Goal: Task Accomplishment & Management: Complete application form

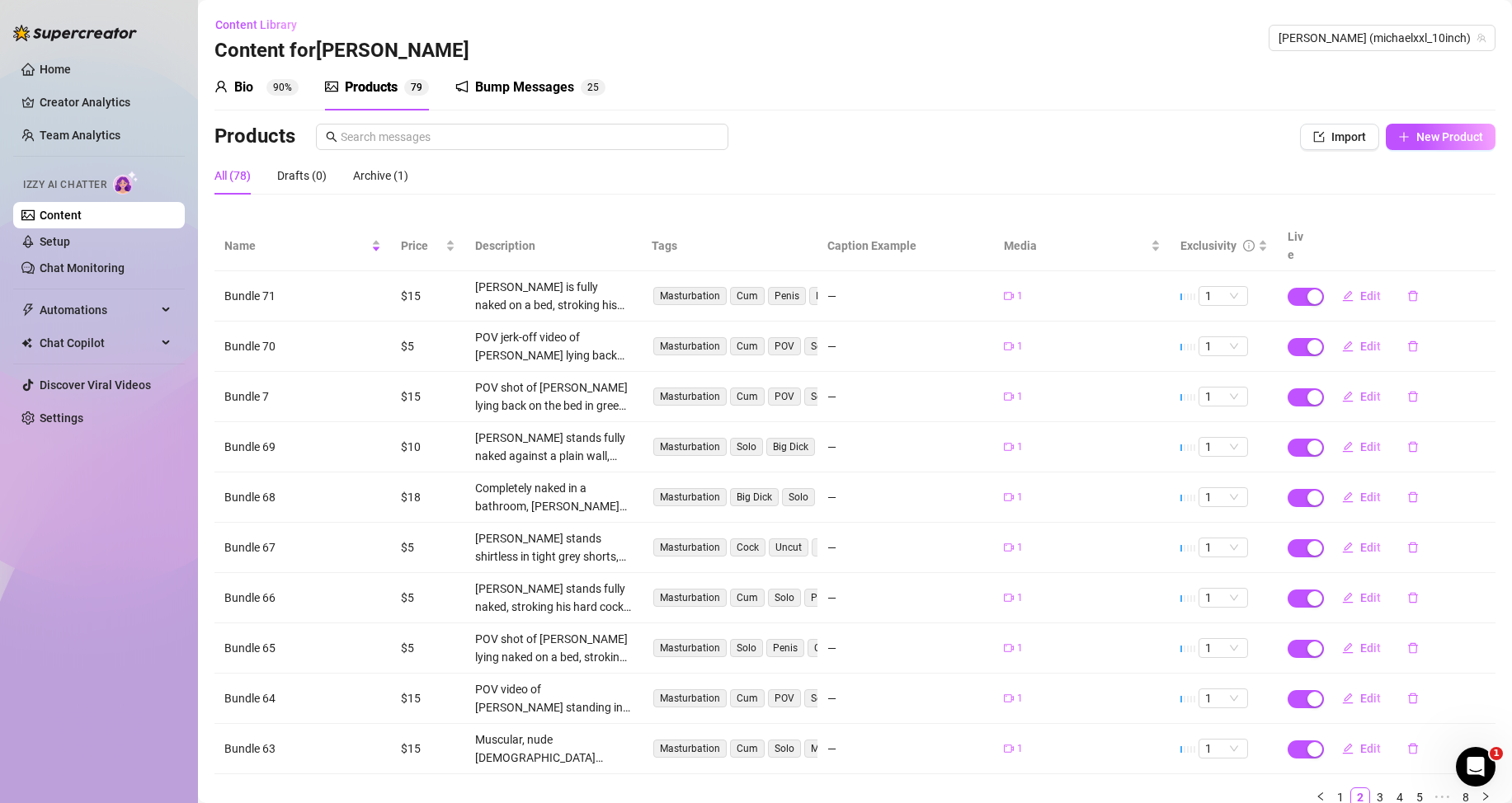
scroll to position [67, 0]
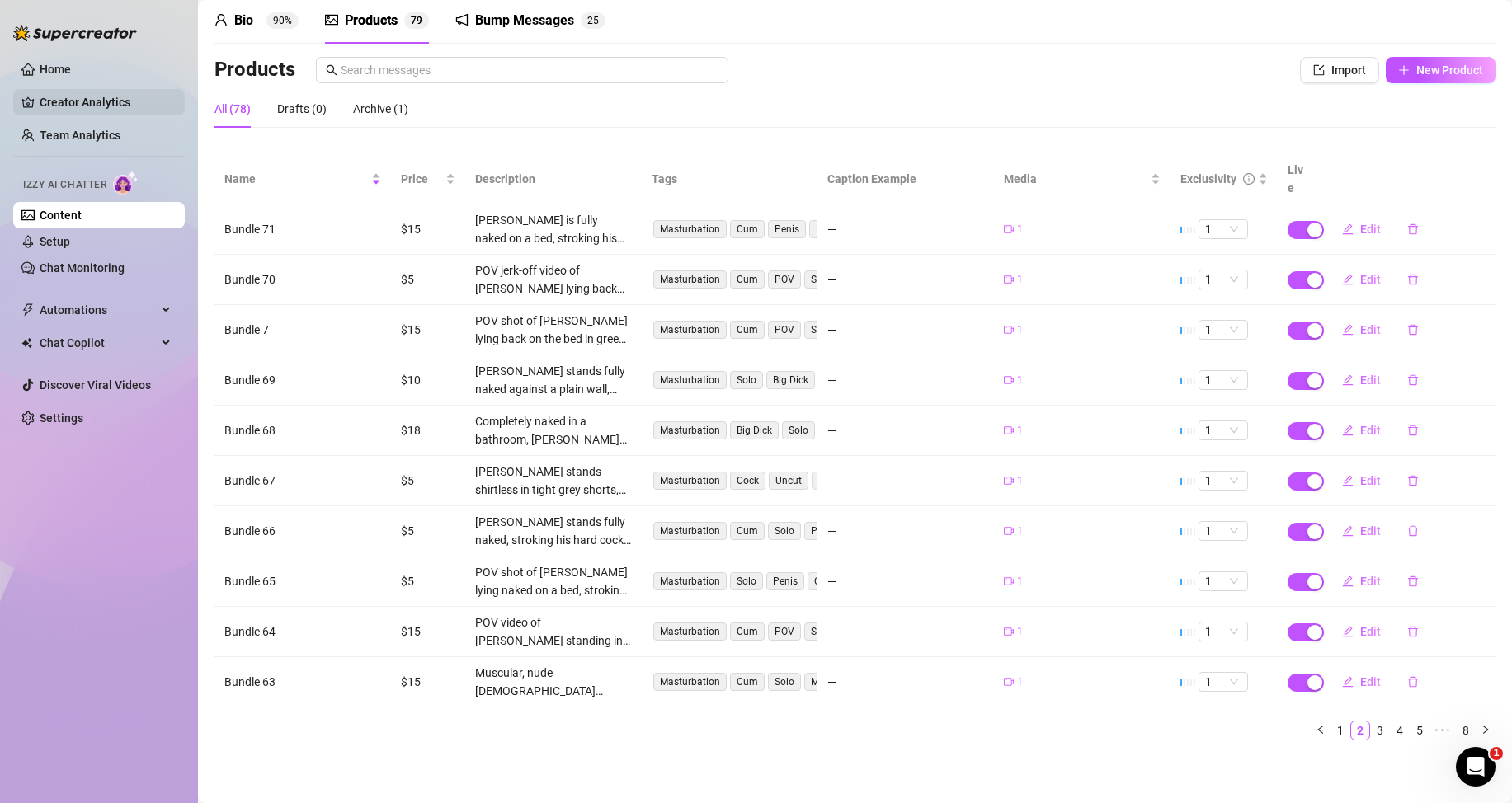
click at [110, 96] on link "Creator Analytics" at bounding box center [105, 102] width 132 height 27
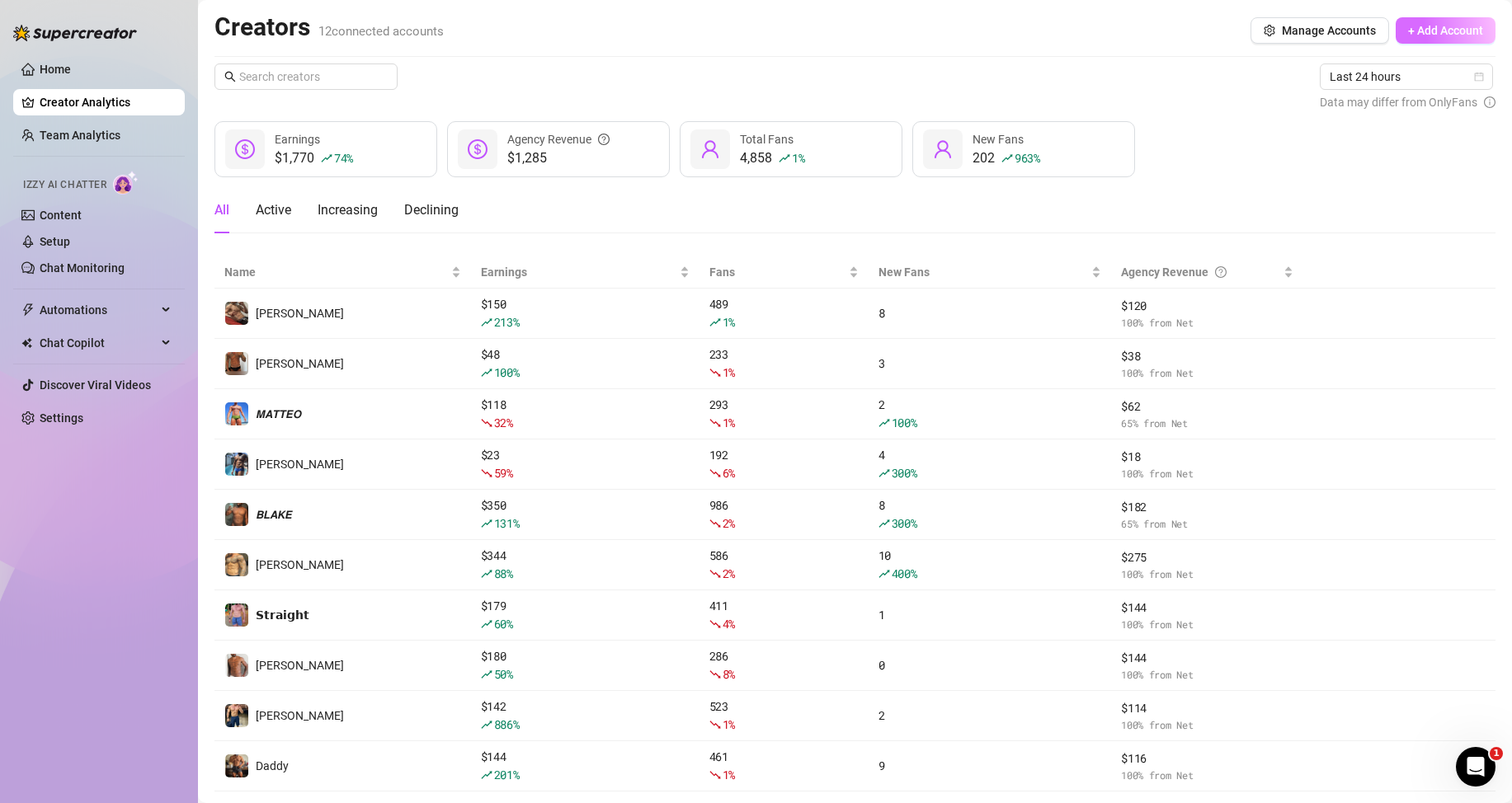
click at [1419, 19] on button "+ Add Account" at bounding box center [1446, 30] width 100 height 27
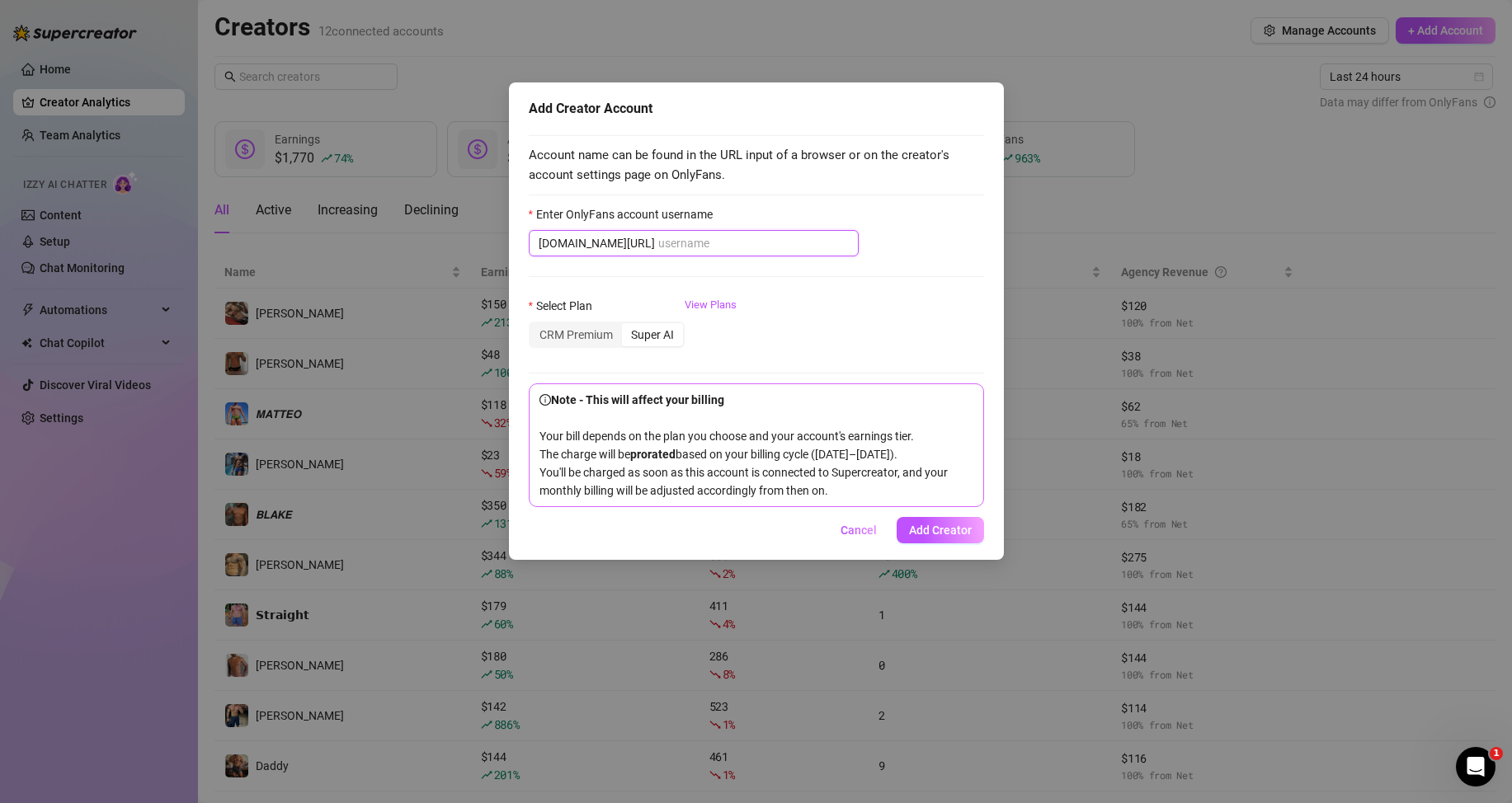
click at [687, 247] on input "Enter OnlyFans account username" at bounding box center [753, 242] width 191 height 18
paste input "kevinbigxxl"
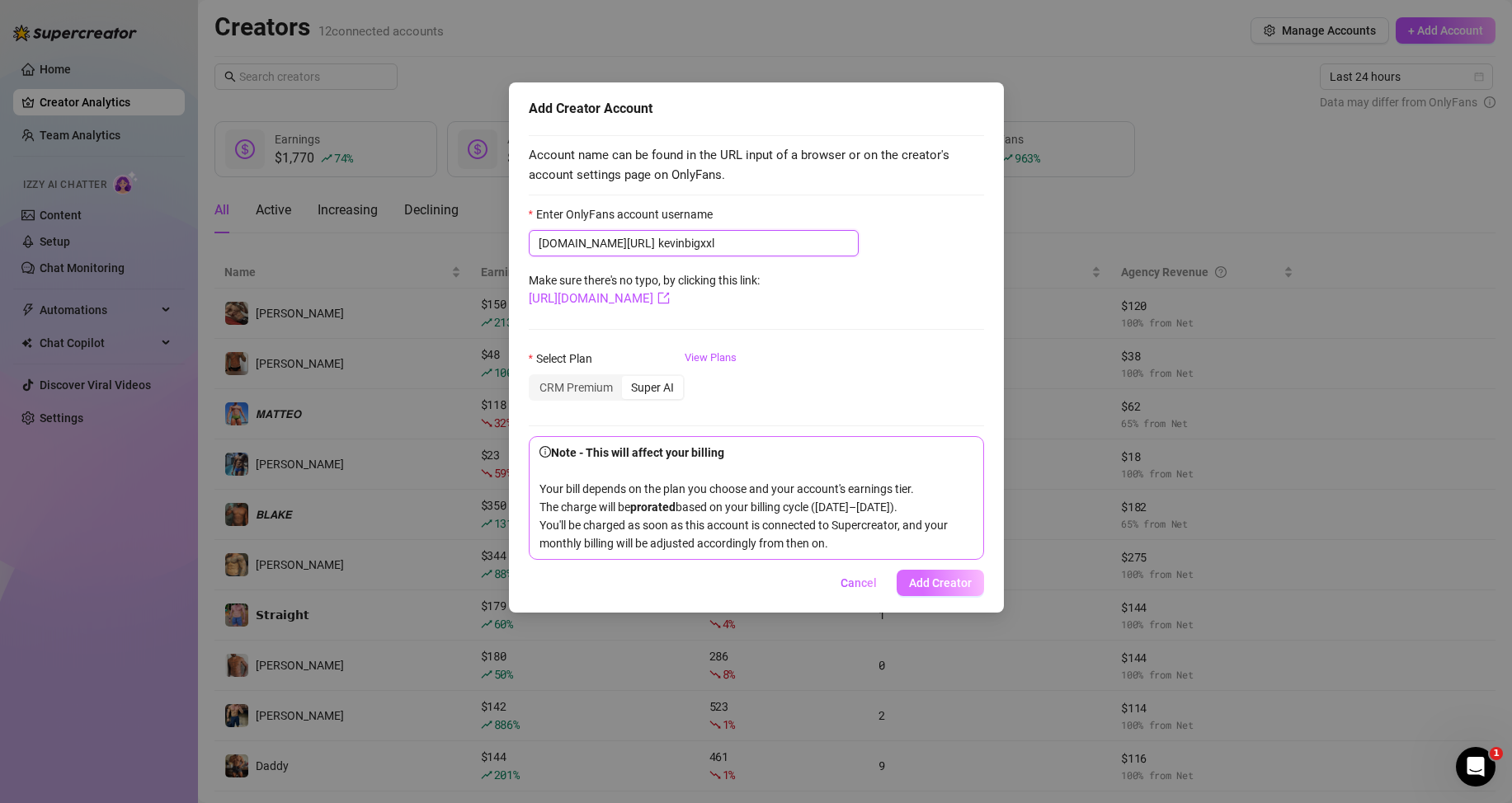
type input "kevinbigxxl"
click at [947, 573] on button "Add Creator" at bounding box center [941, 583] width 88 height 27
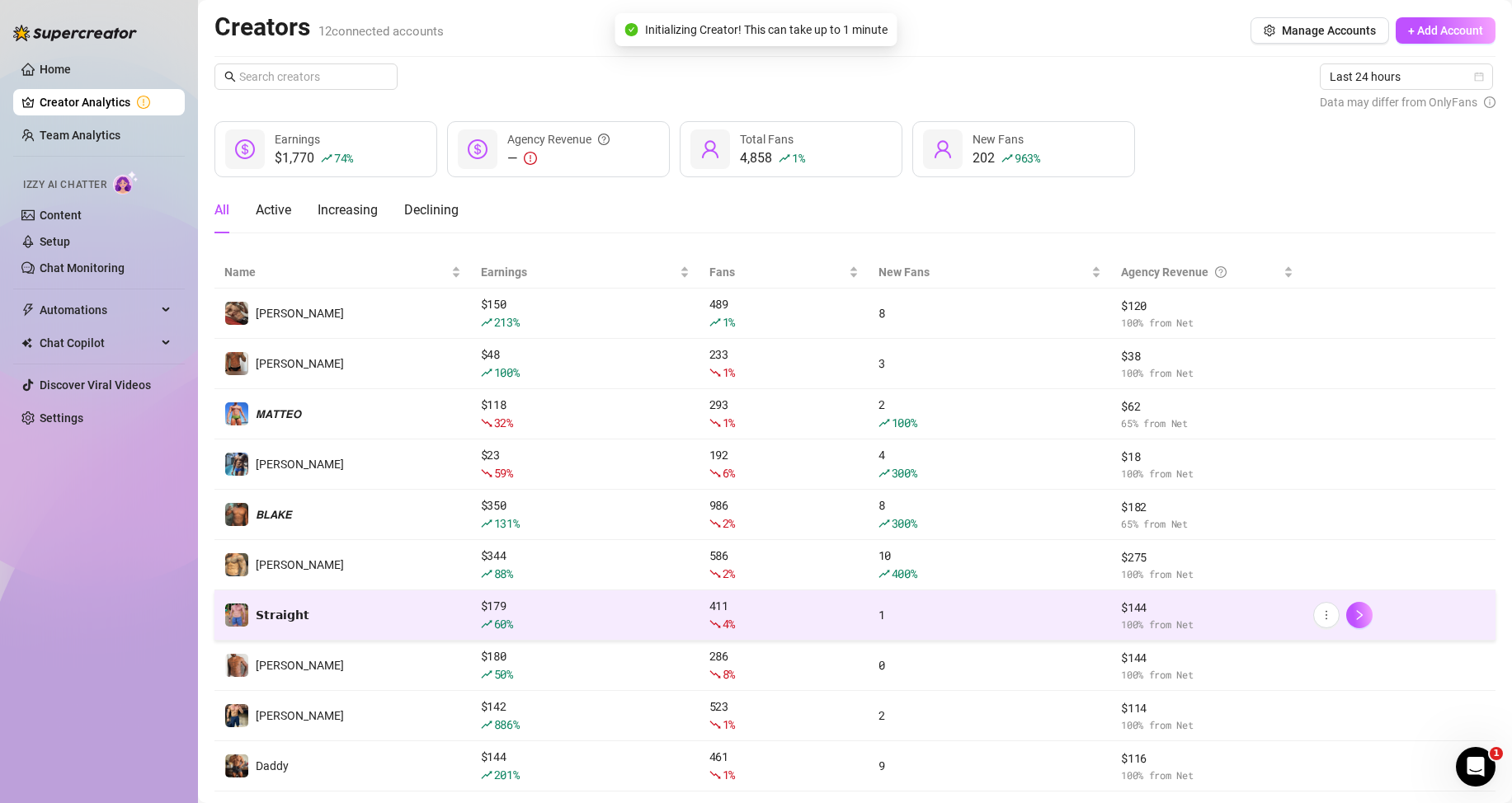
scroll to position [84, 0]
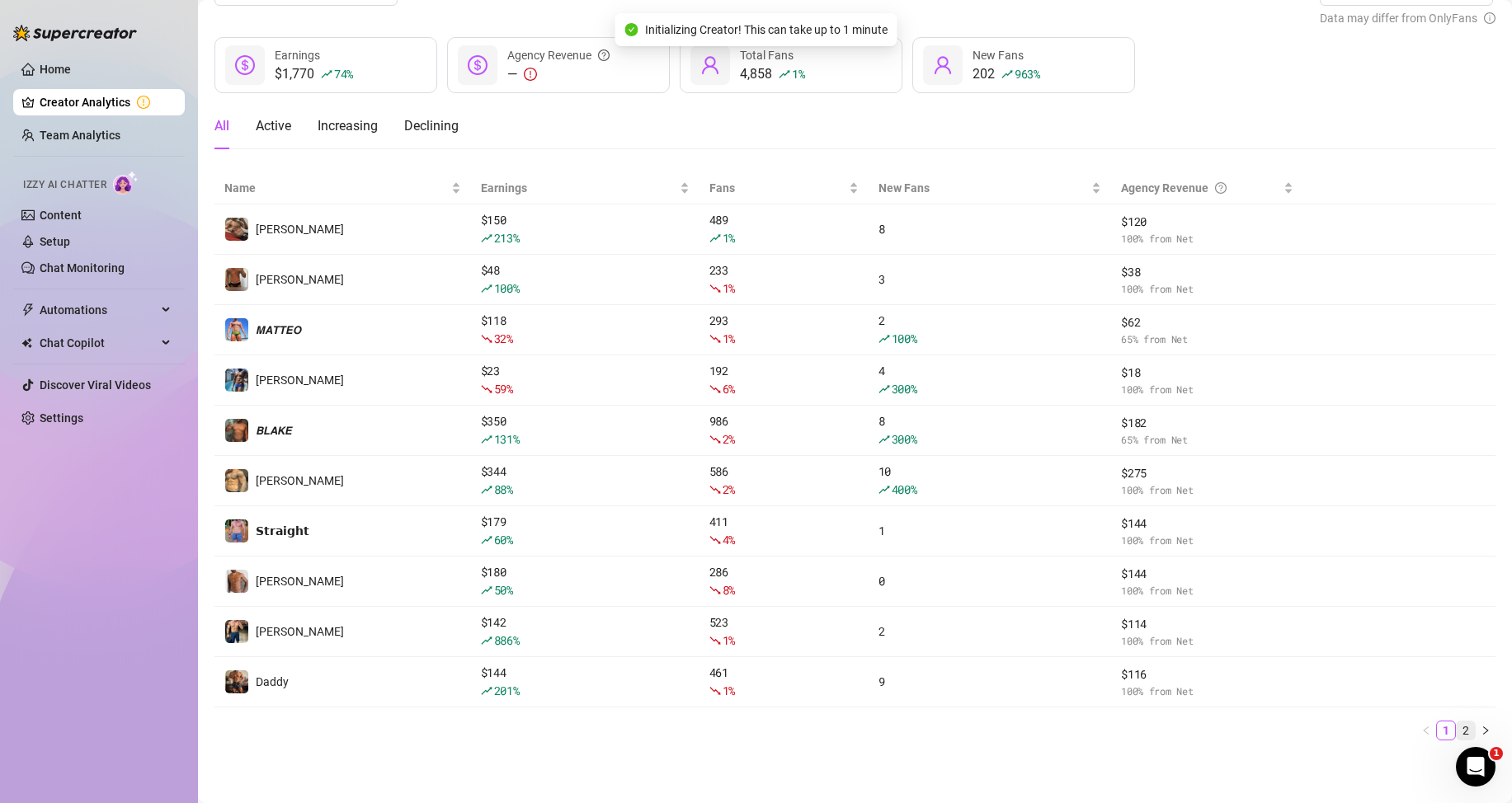
click at [1457, 731] on link "2" at bounding box center [1466, 730] width 18 height 18
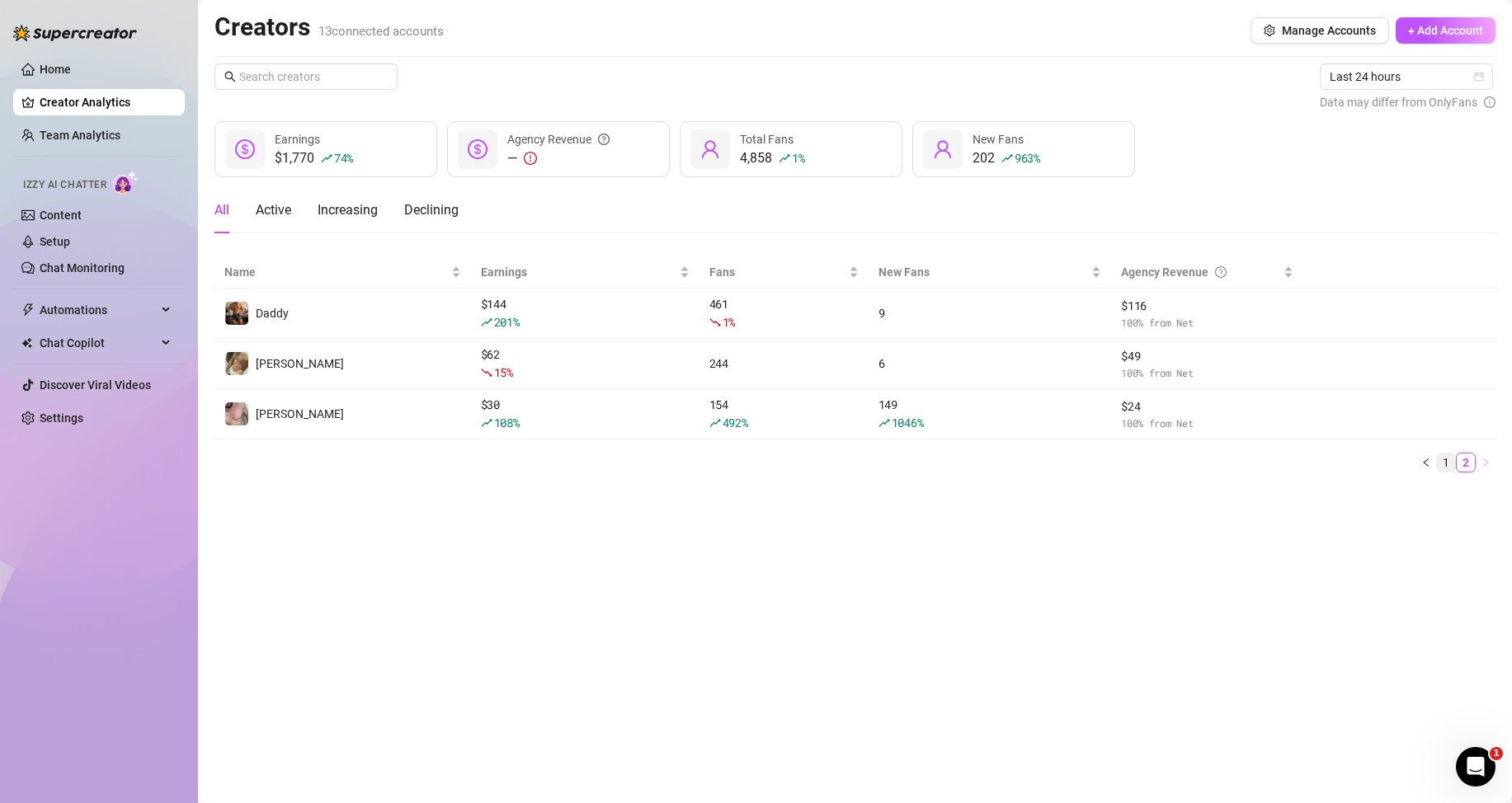
click at [1441, 468] on link "1" at bounding box center [1446, 463] width 18 height 18
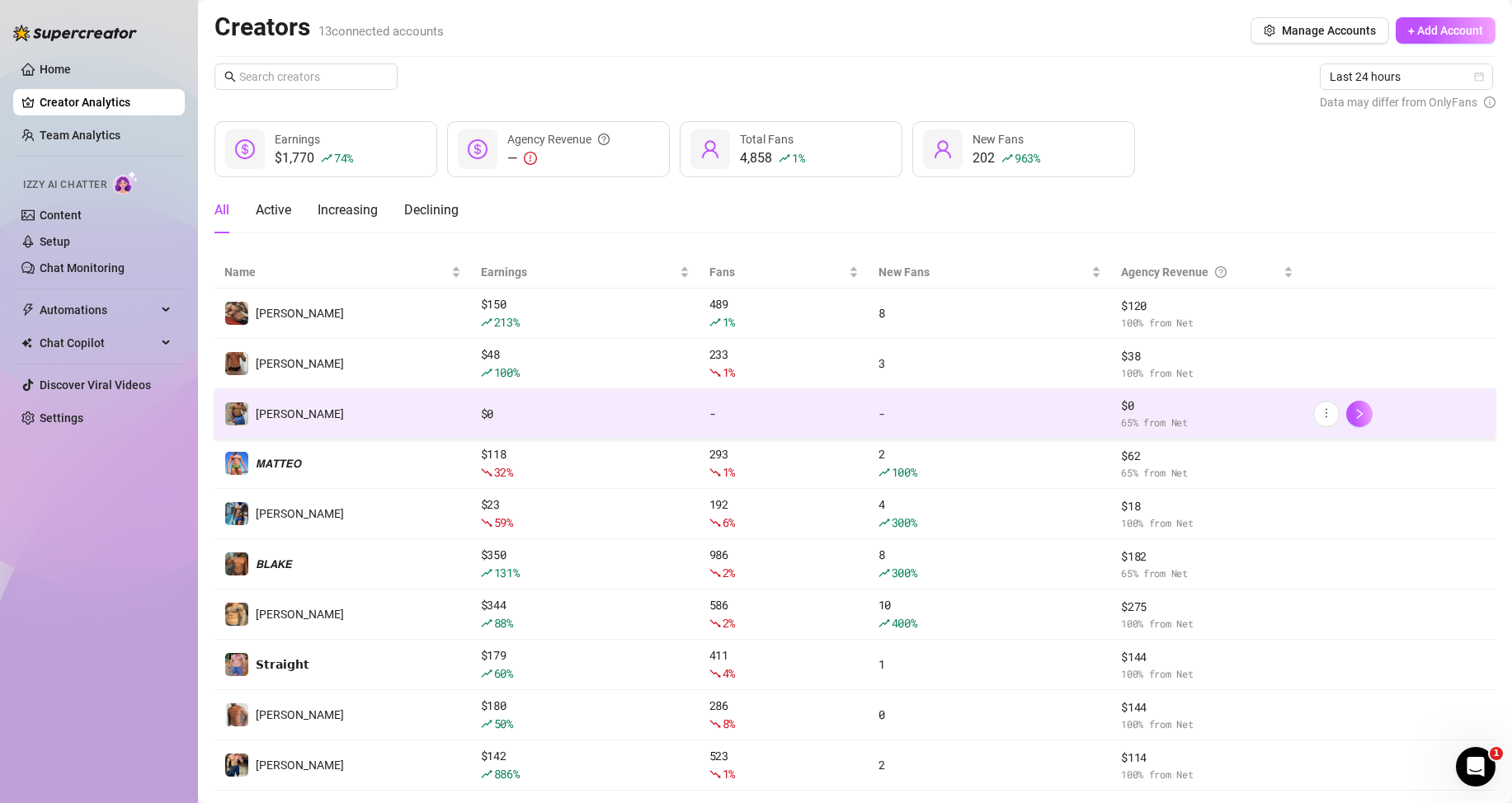
click at [312, 415] on td "[PERSON_NAME]" at bounding box center [342, 414] width 256 height 50
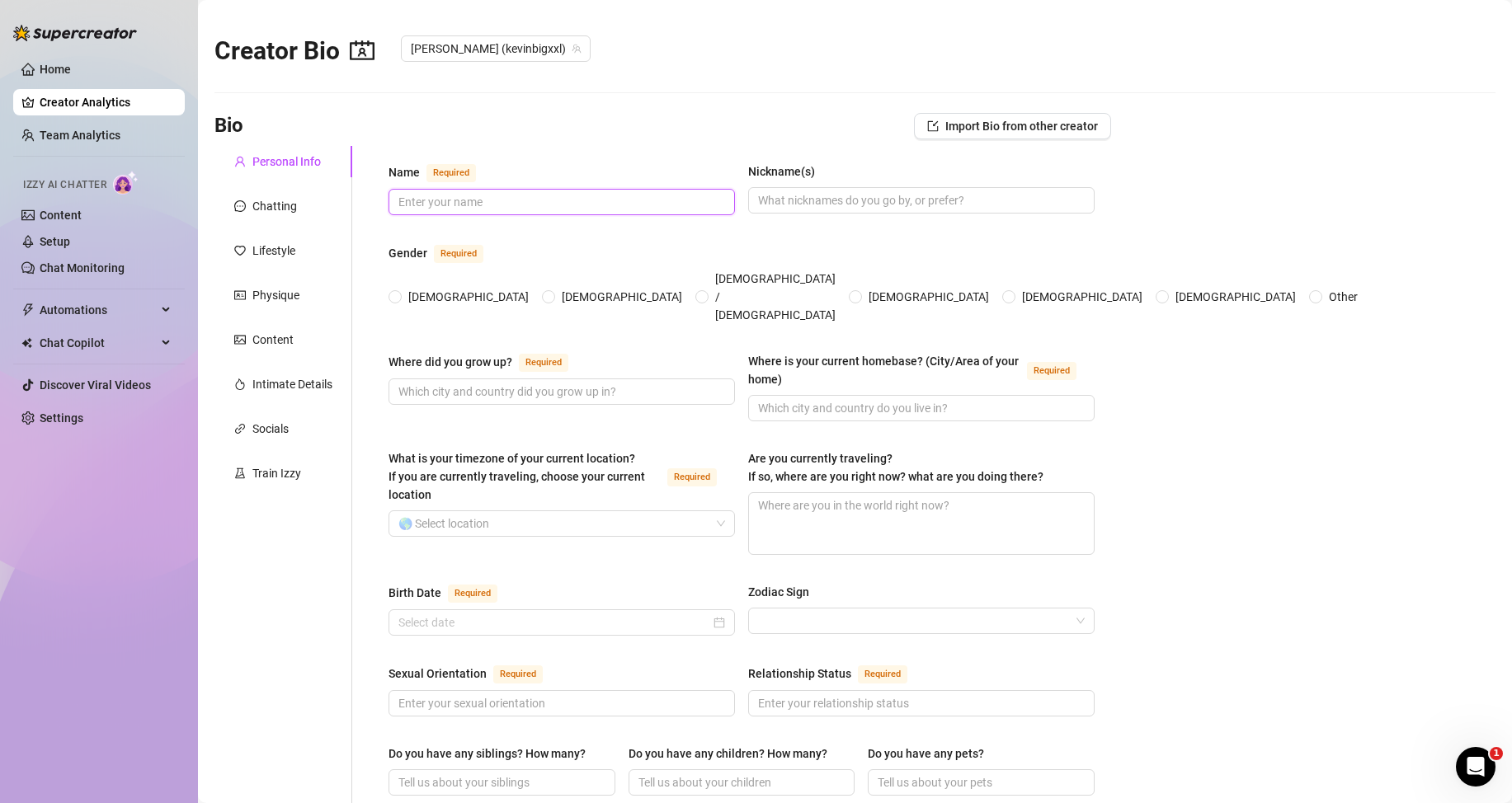
click at [515, 201] on input "Name Required" at bounding box center [560, 201] width 323 height 18
type input "[PERSON_NAME]"
click at [833, 199] on input "Nickname(s)" at bounding box center [919, 200] width 323 height 18
click at [782, 201] on input "Nickname(s)" at bounding box center [919, 200] width 323 height 18
type input "Kev"
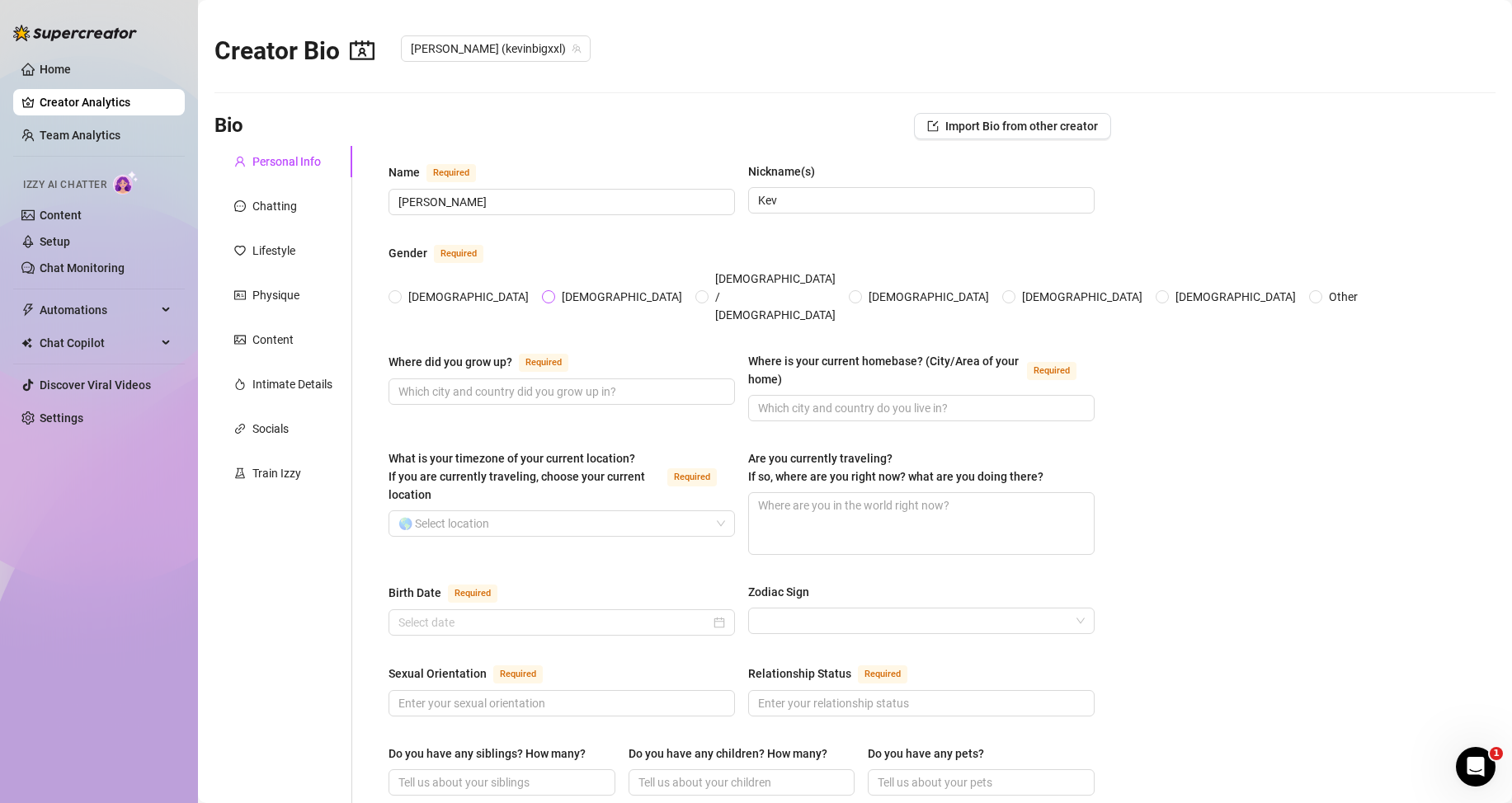
click at [555, 288] on span "[DEMOGRAPHIC_DATA]" at bounding box center [621, 297] width 133 height 18
click at [546, 292] on input "[DEMOGRAPHIC_DATA]" at bounding box center [550, 297] width 7 height 10
radio input "true"
click at [467, 383] on input "Where did you grow up? Required" at bounding box center [560, 391] width 323 height 18
type input "[US_STATE]"
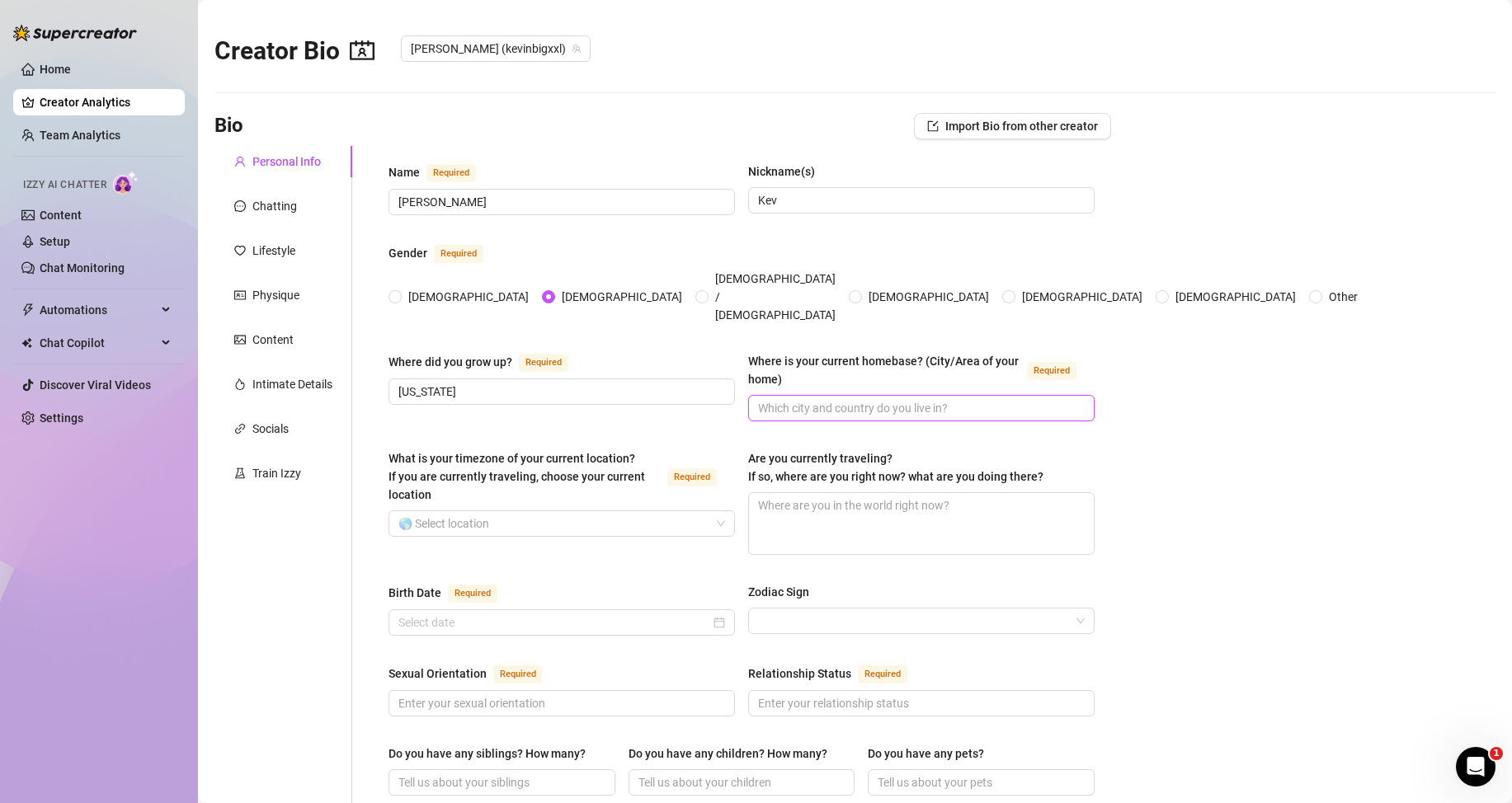
click at [854, 399] on input "Where is your current homebase? (City/Area of your home) Required" at bounding box center [919, 408] width 323 height 18
type input "[GEOGRAPHIC_DATA]"
click at [552, 512] on input "What is your timezone of your current location? If you are currently traveling,…" at bounding box center [554, 524] width 312 height 25
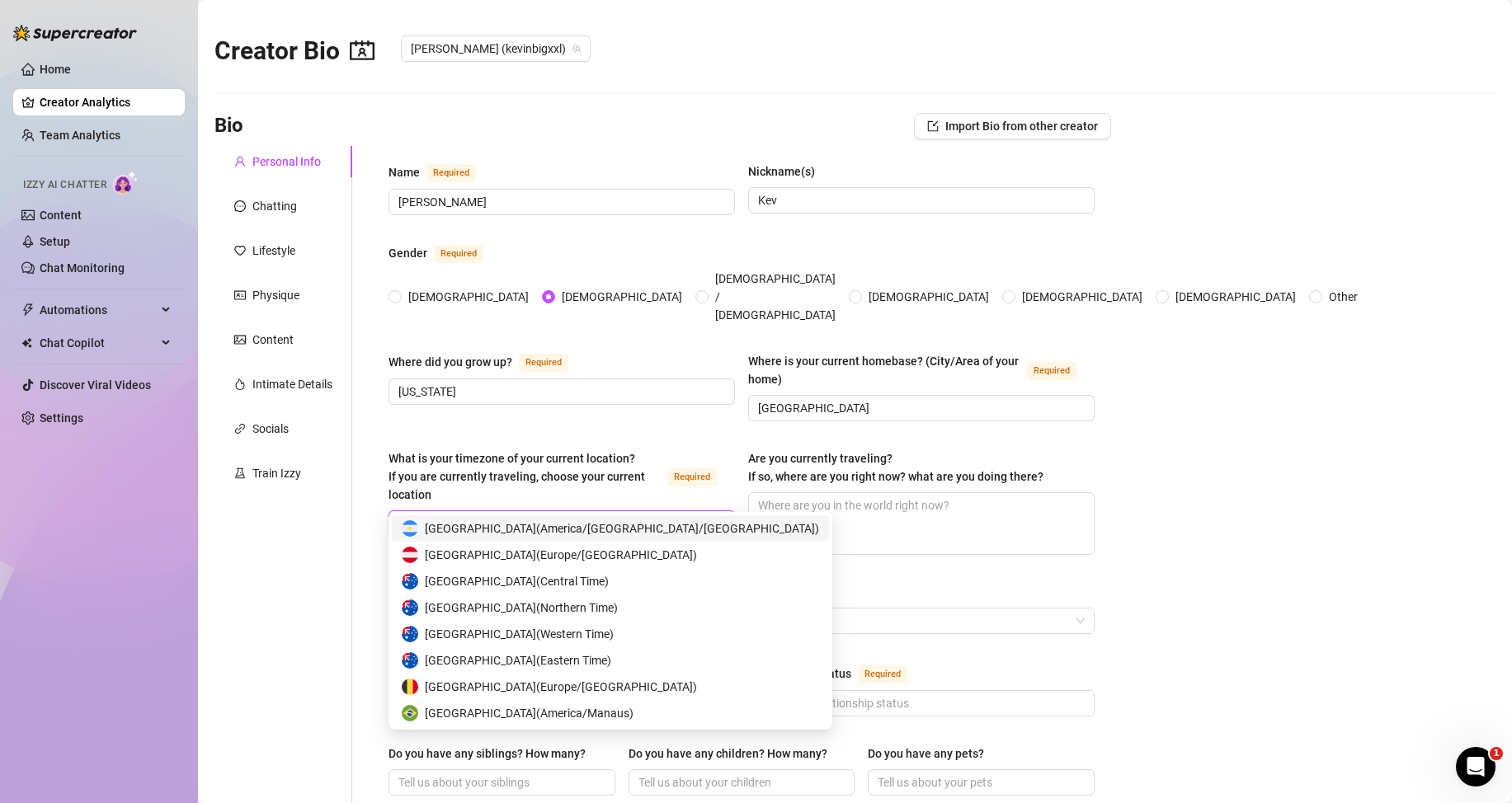
type input "usa"
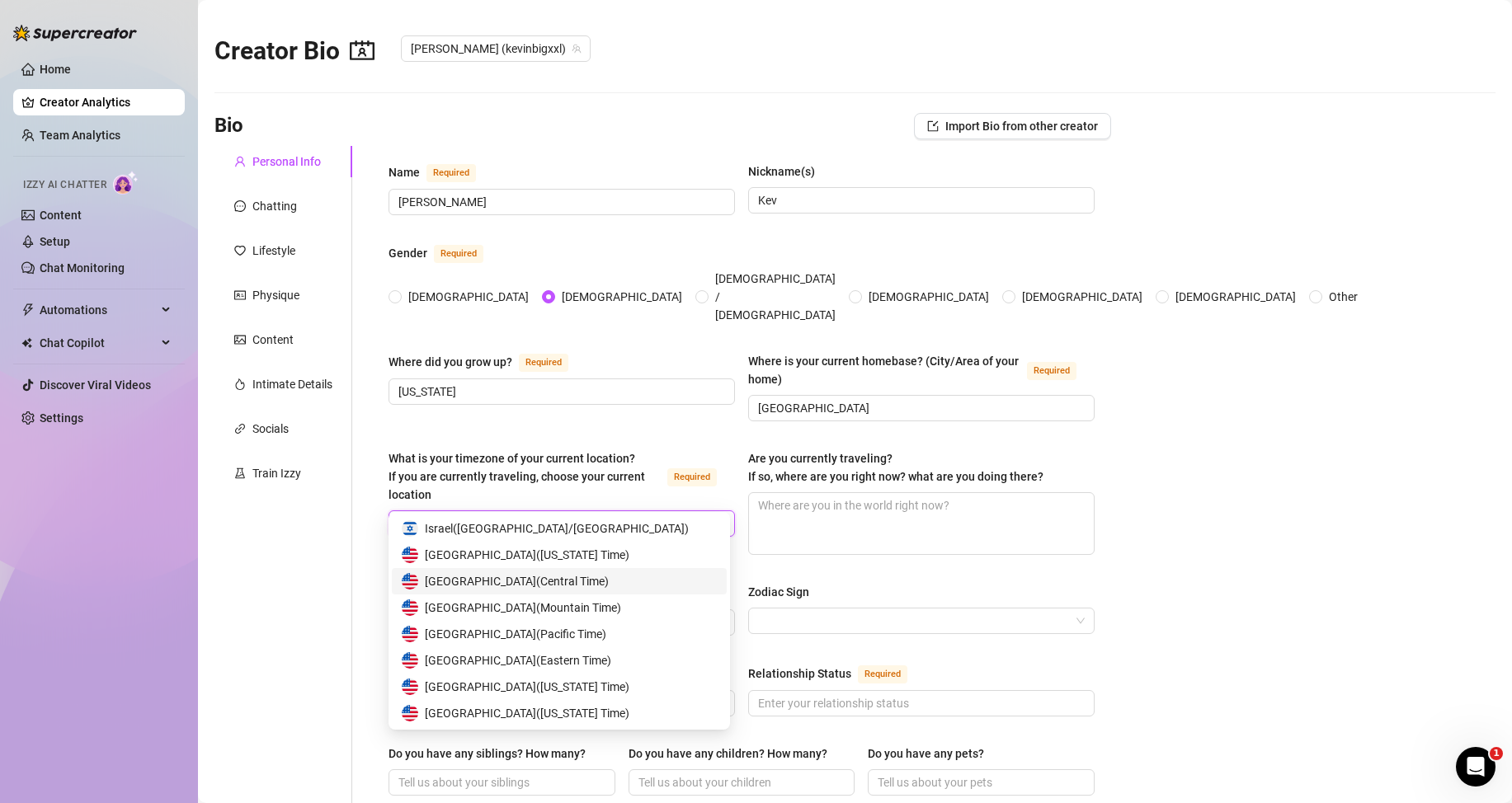
click at [531, 582] on span "[GEOGRAPHIC_DATA] ( Central Time )" at bounding box center [517, 581] width 184 height 18
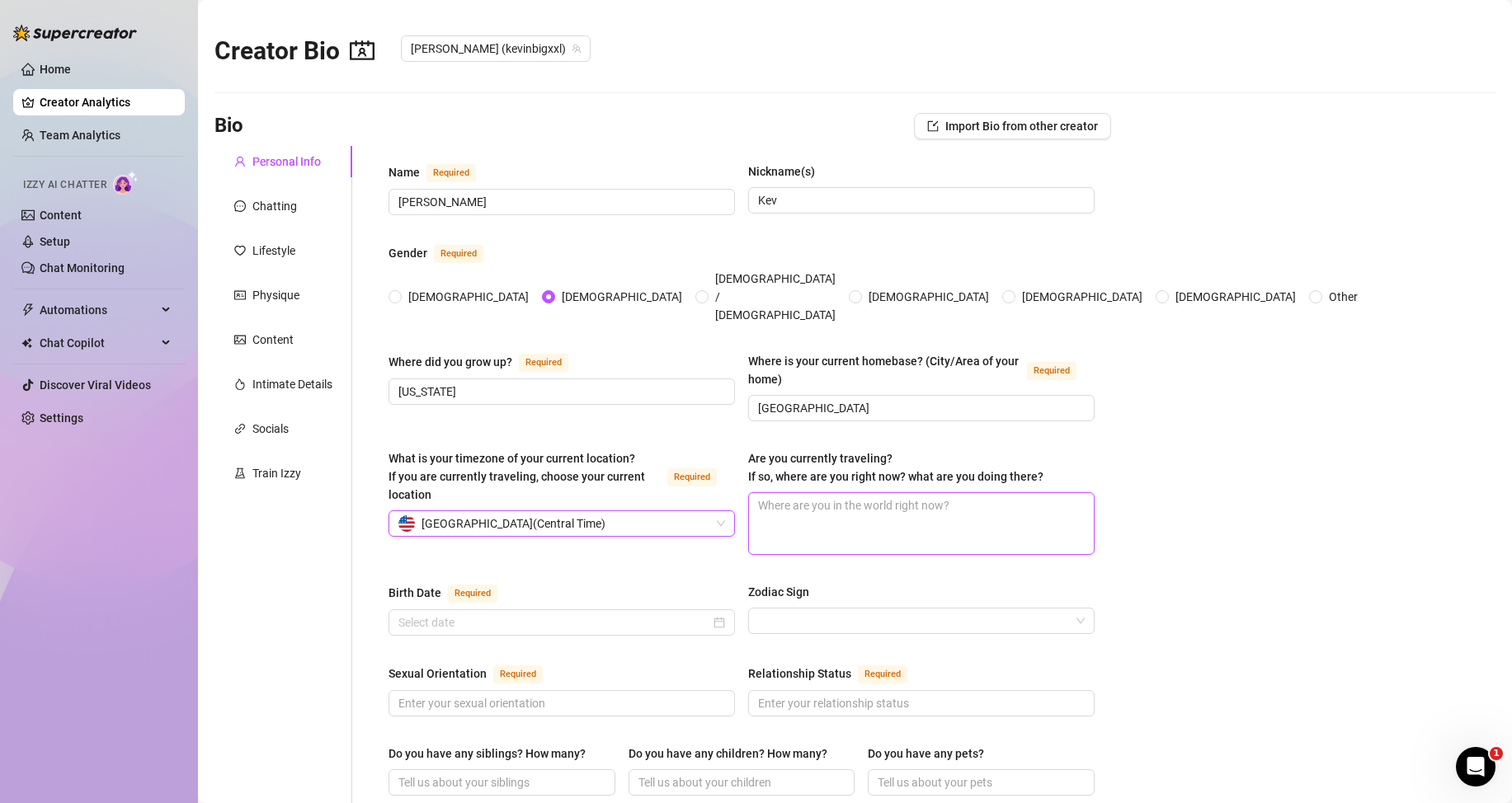
click at [833, 496] on textarea "Are you currently traveling? If so, where are you right now? what are you doing…" at bounding box center [921, 524] width 345 height 61
drag, startPoint x: 744, startPoint y: 433, endPoint x: 1049, endPoint y: 442, distance: 305.1
click at [1049, 450] on div "What is your timezone of your current location? If you are currently traveling,…" at bounding box center [741, 510] width 706 height 120
copy span "Are you currently traveling? If so, where are you right now? what are you doing…"
click at [749, 493] on textarea "Are you currently traveling? If so, where are you right now? what are you doing…" at bounding box center [921, 524] width 345 height 61
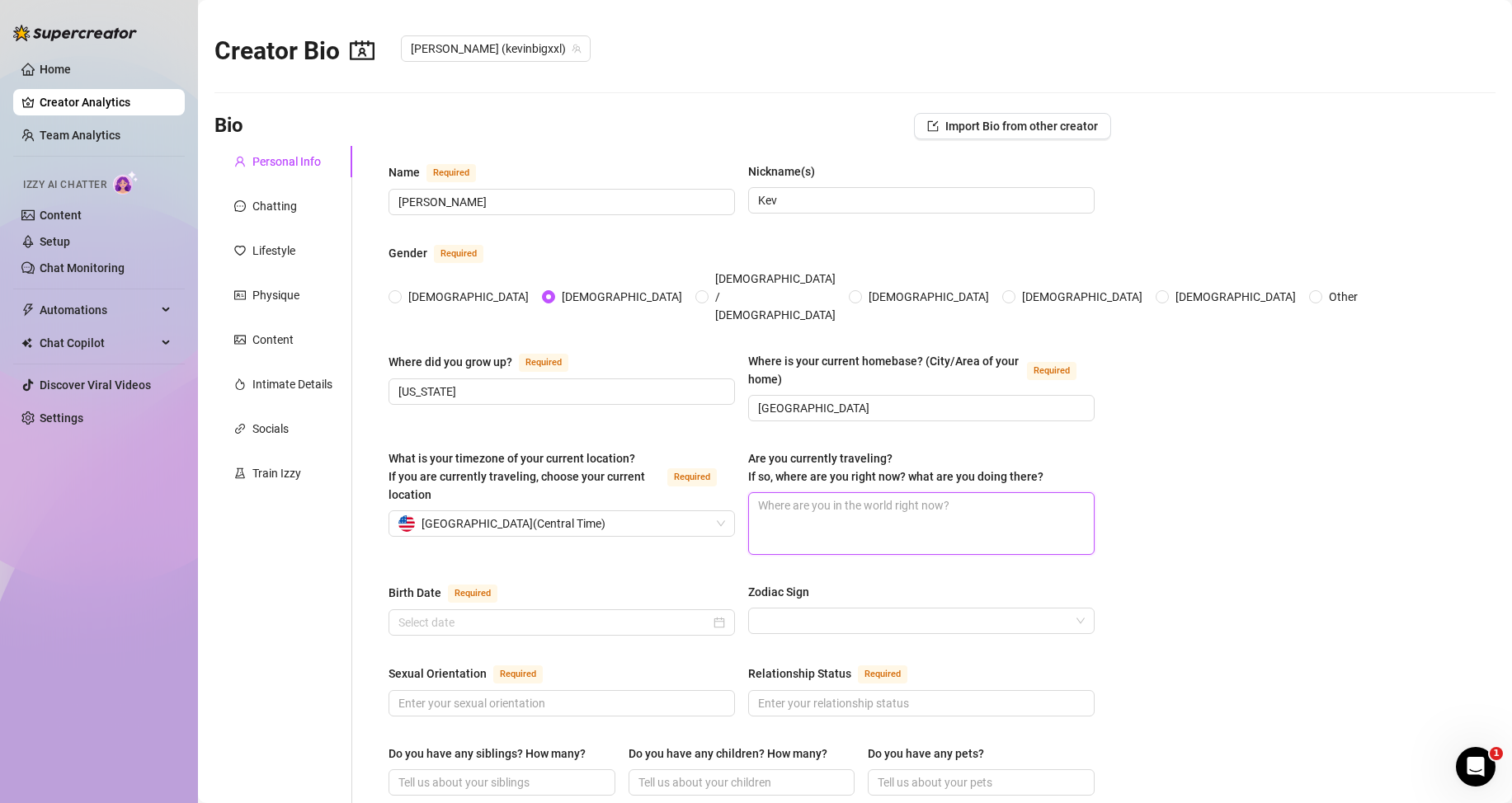
paste textarea "I’m currently traveling along the coast. I needed a break from the routine, so …"
type textarea "I’m currently traveling along the coast. I needed a break from the routine, so …"
click at [515, 614] on input "Birth Date Required" at bounding box center [554, 622] width 312 height 18
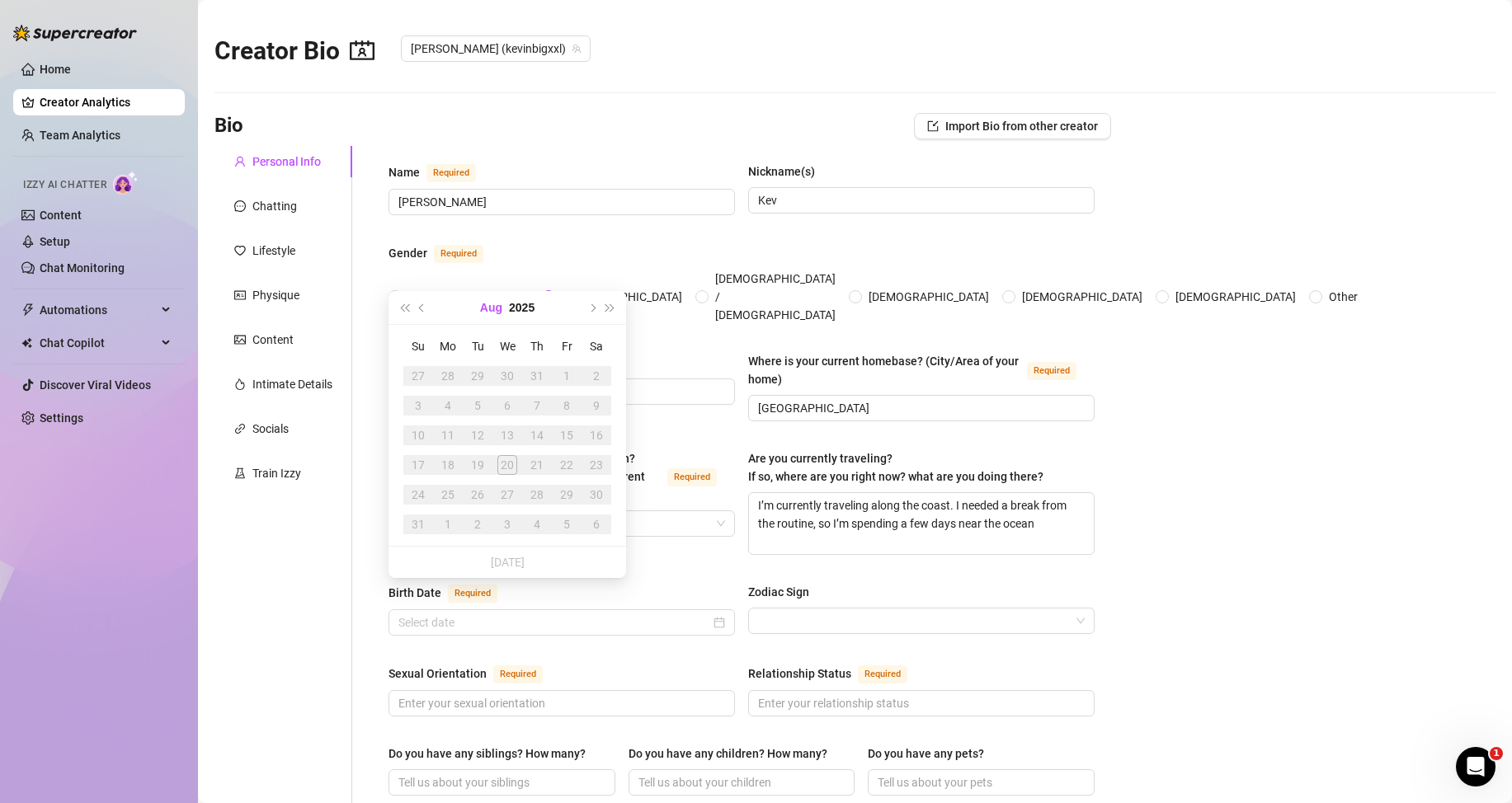
click at [501, 310] on button "Aug" at bounding box center [491, 308] width 22 height 33
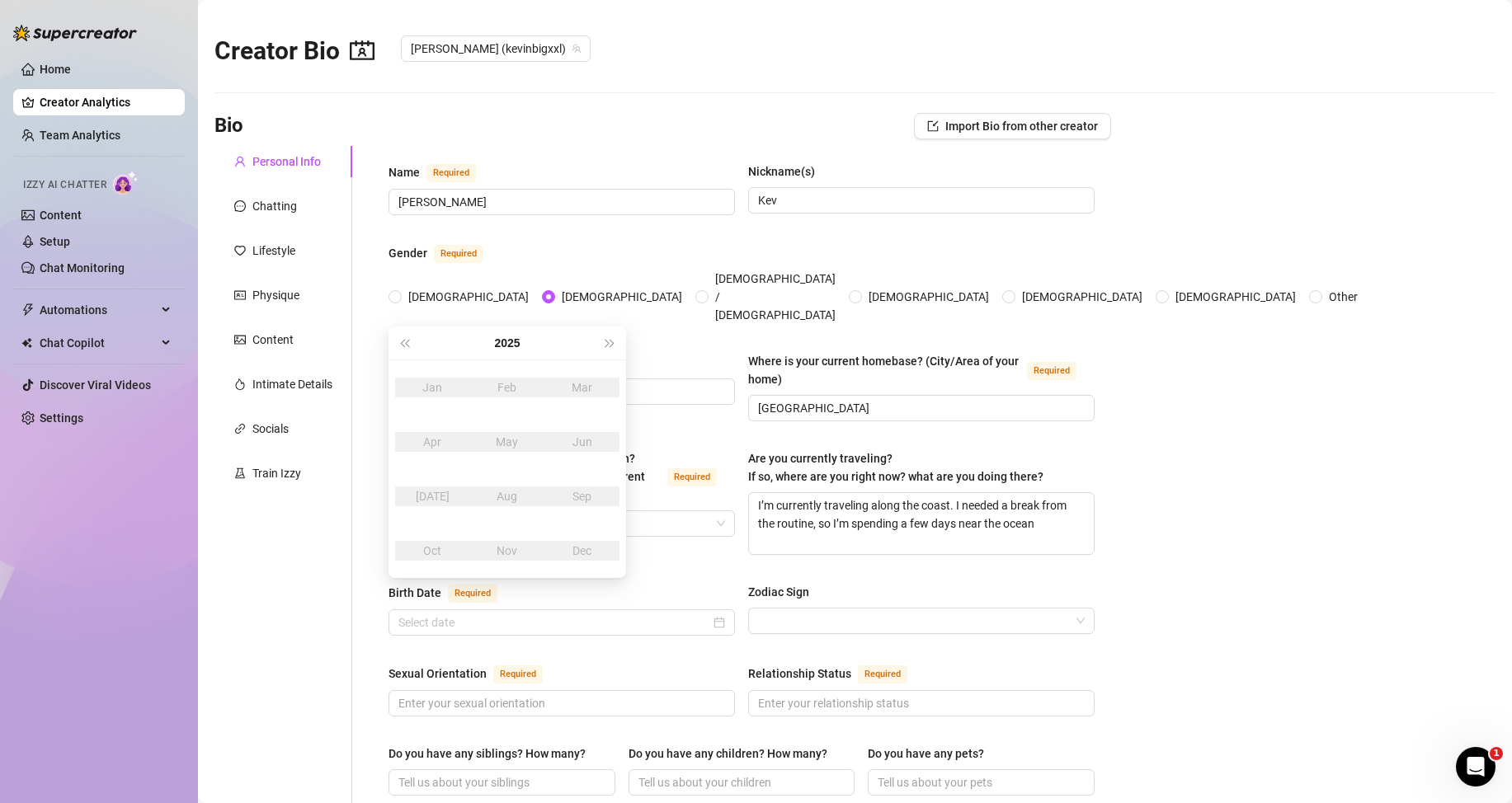
click at [583, 495] on div "Sep" at bounding box center [582, 496] width 50 height 20
click at [408, 342] on span "Last year (Control + left)" at bounding box center [404, 343] width 9 height 9
click at [409, 342] on span "Last year (Control + left)" at bounding box center [404, 343] width 9 height 9
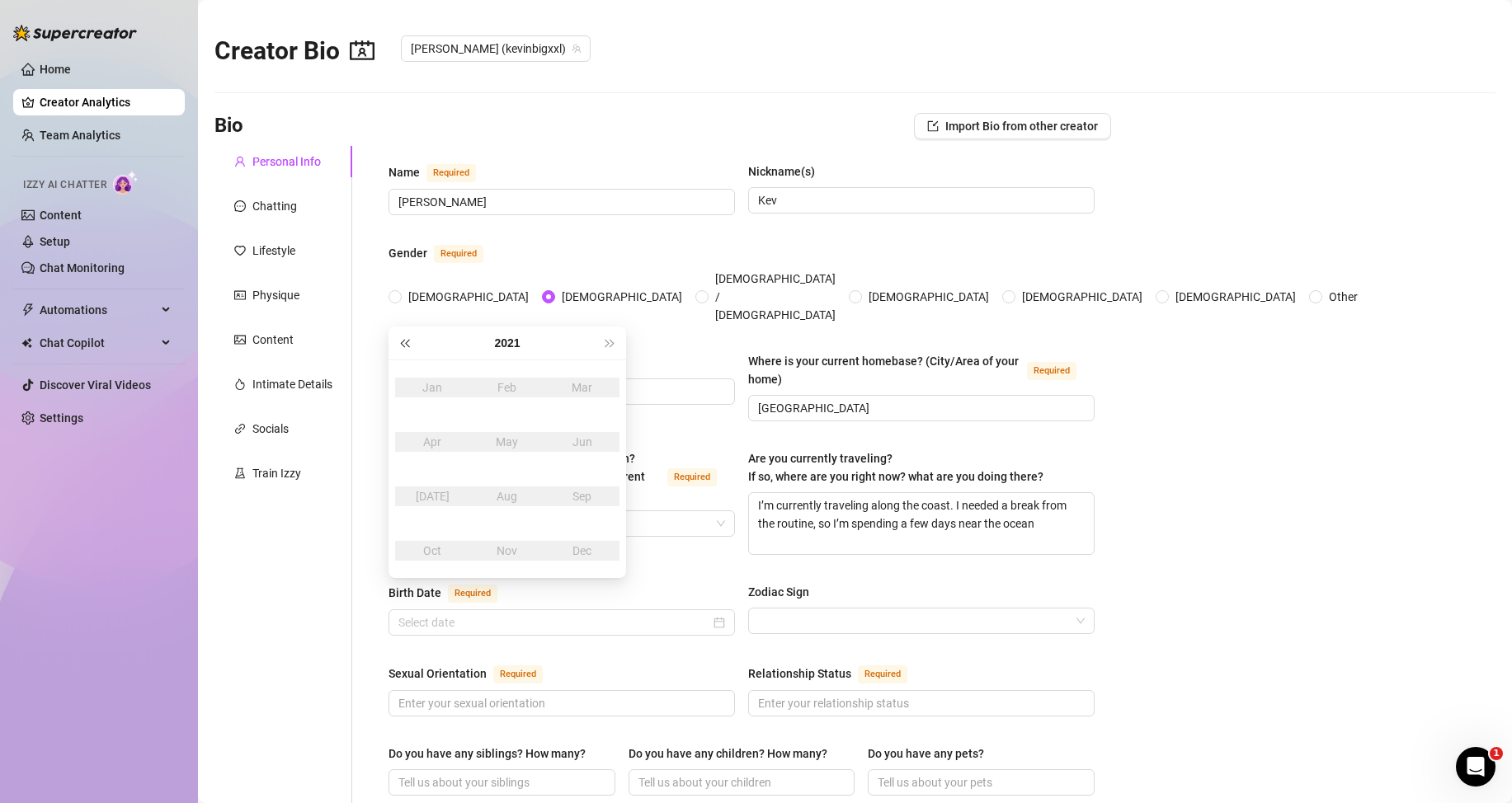
click at [409, 342] on span "Last year (Control + left)" at bounding box center [404, 343] width 9 height 9
click at [497, 346] on button "2017" at bounding box center [507, 343] width 26 height 33
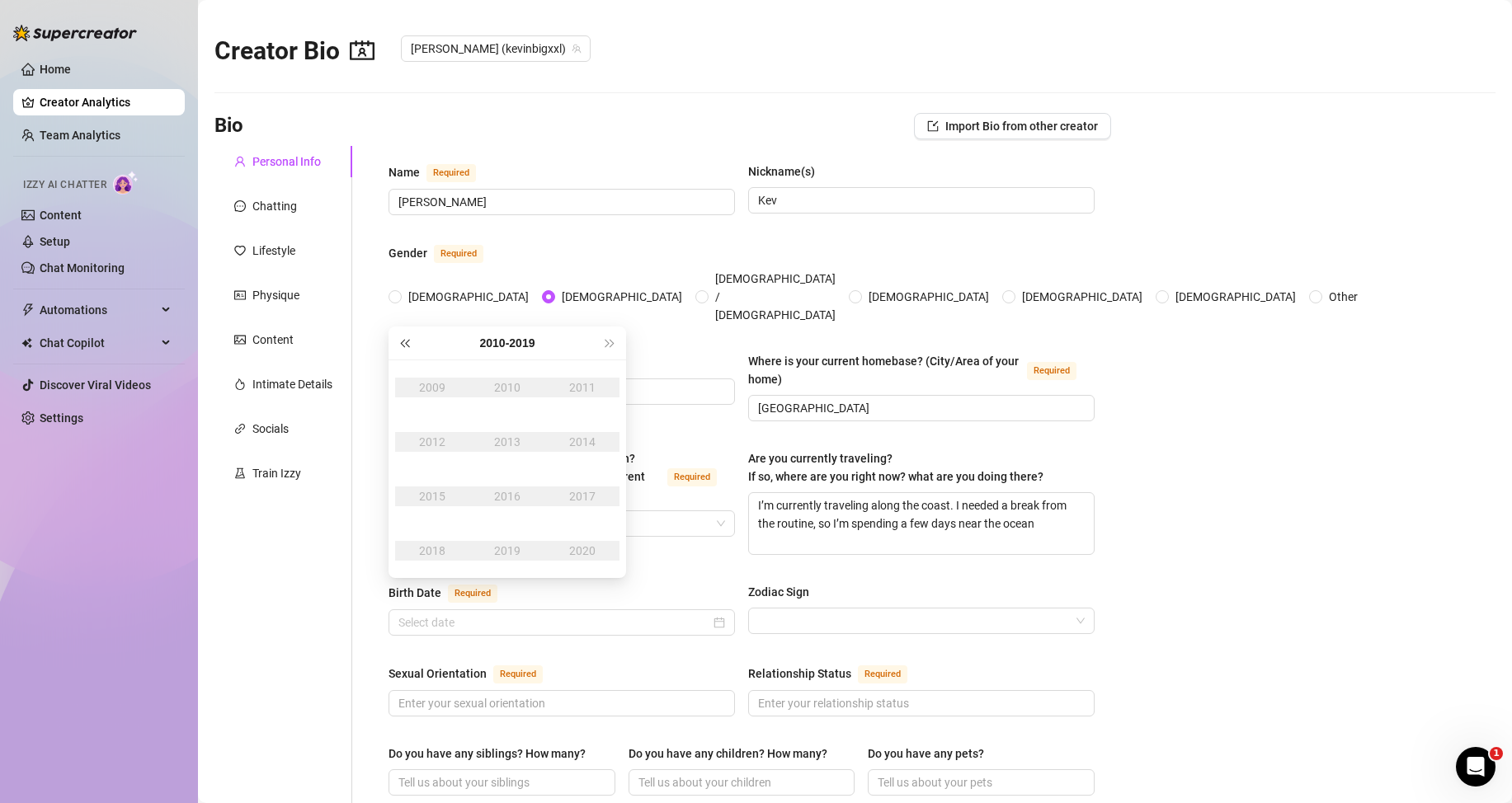
click at [408, 341] on span "Last year (Control + left)" at bounding box center [404, 343] width 9 height 9
type input "[DATE]"
click at [408, 348] on button "Last year (Control + left)" at bounding box center [403, 343] width 18 height 33
click at [584, 497] on div "1997" at bounding box center [582, 496] width 50 height 20
click at [575, 494] on div "Sep" at bounding box center [582, 496] width 50 height 20
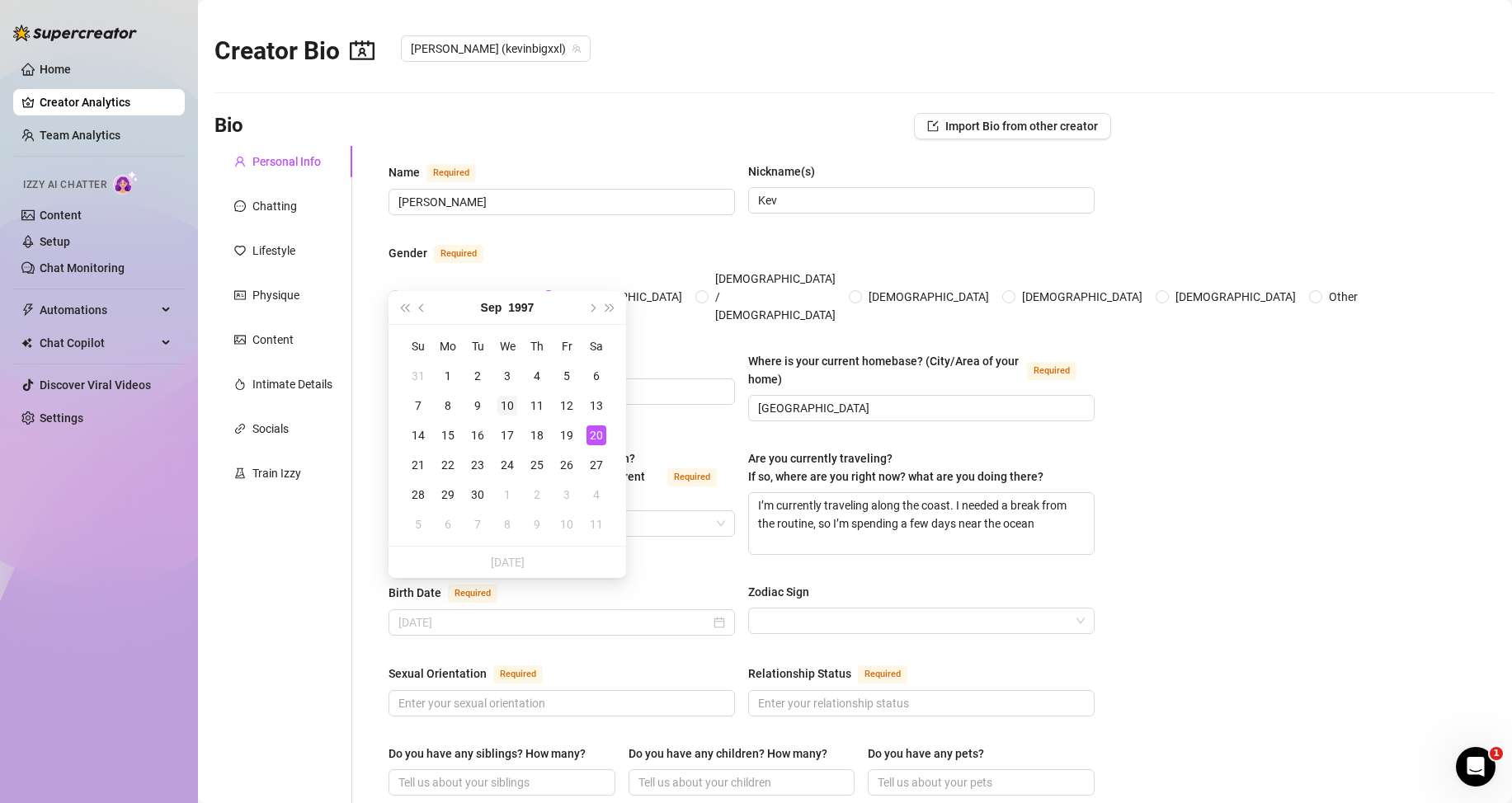
type input "[DATE]"
click at [498, 397] on div "10" at bounding box center [507, 405] width 20 height 20
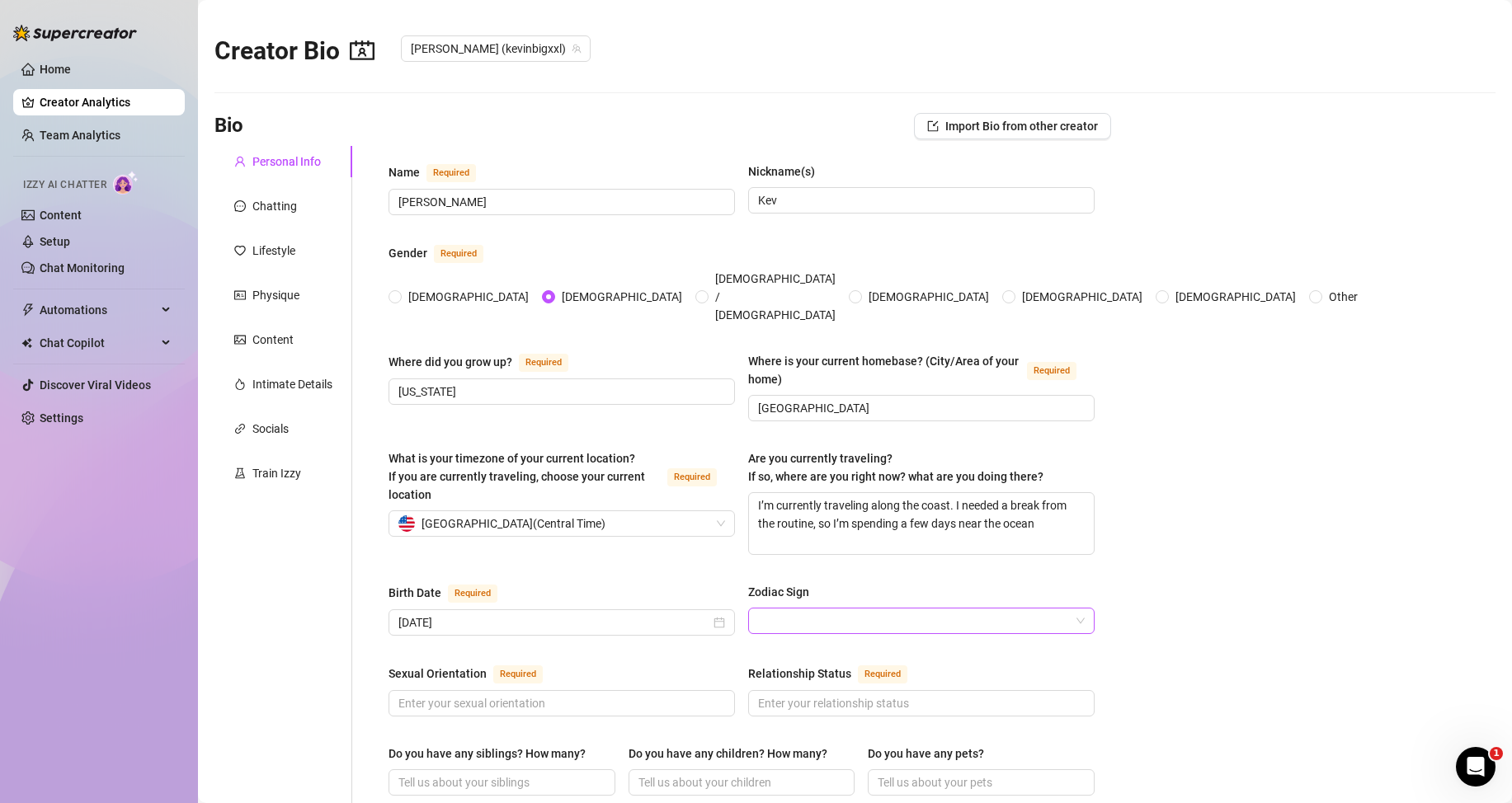
click at [802, 609] on input "Zodiac Sign" at bounding box center [913, 621] width 312 height 25
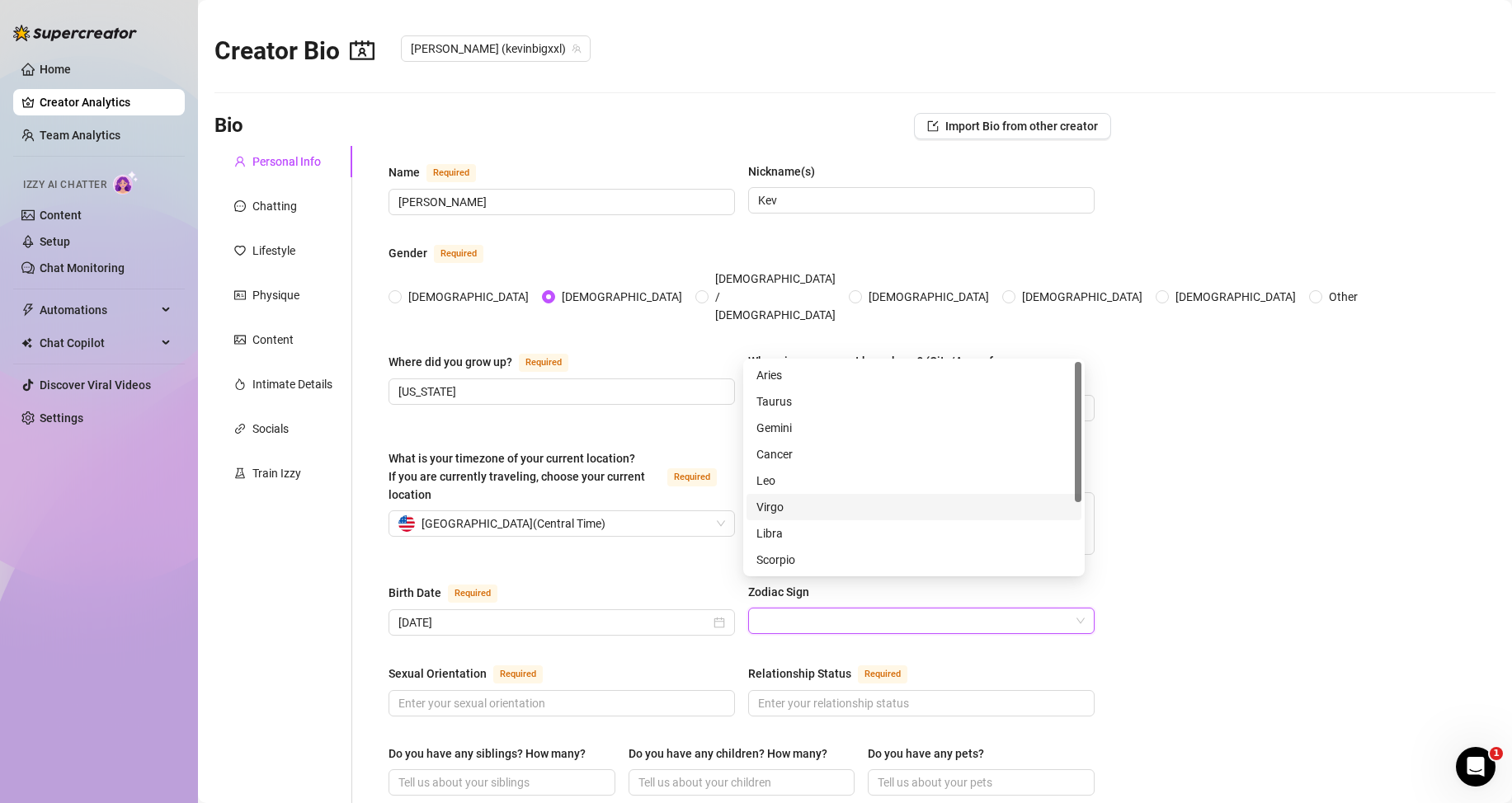
click at [778, 508] on div "Virgo" at bounding box center [913, 506] width 315 height 18
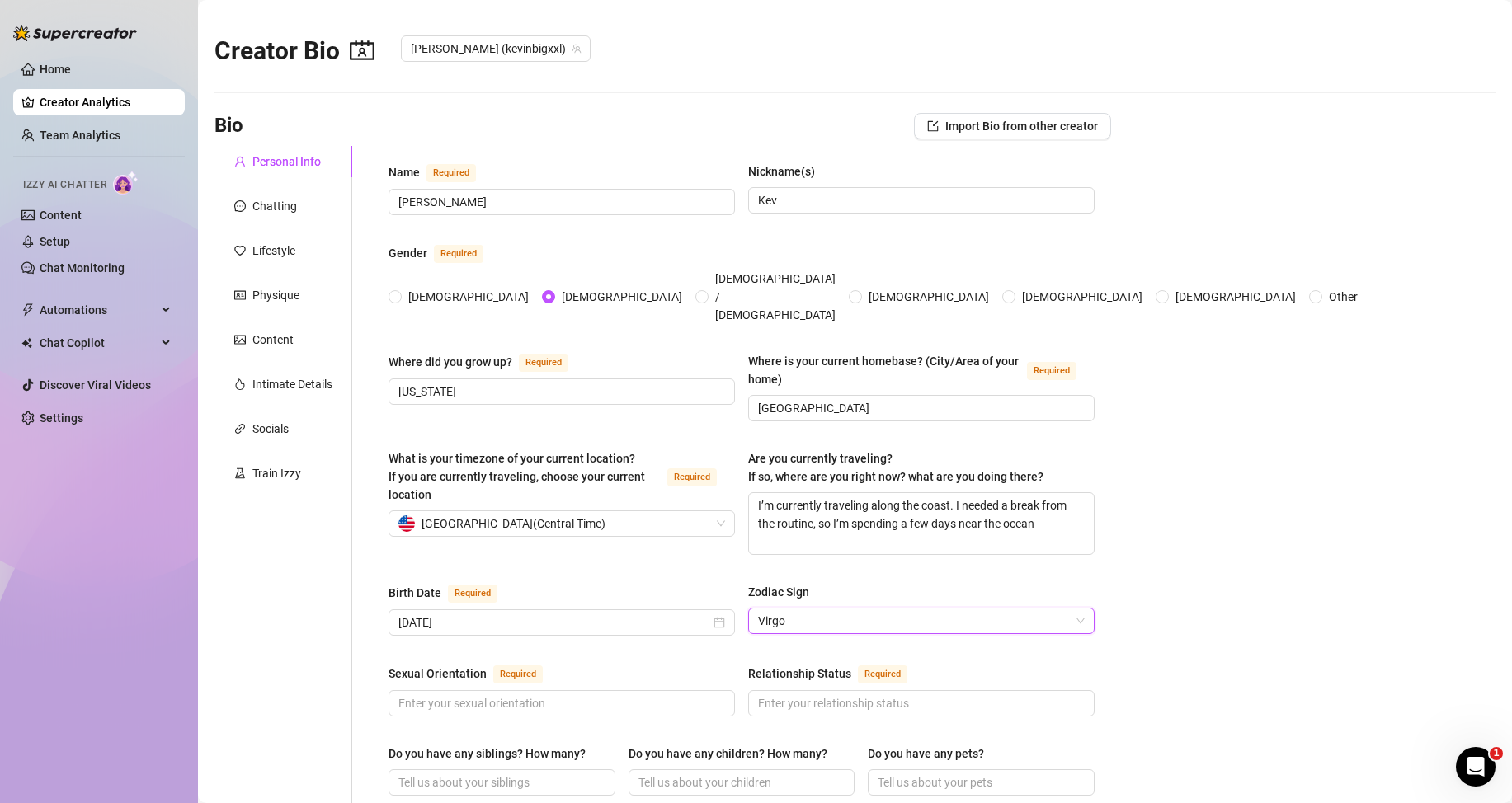
scroll to position [165, 0]
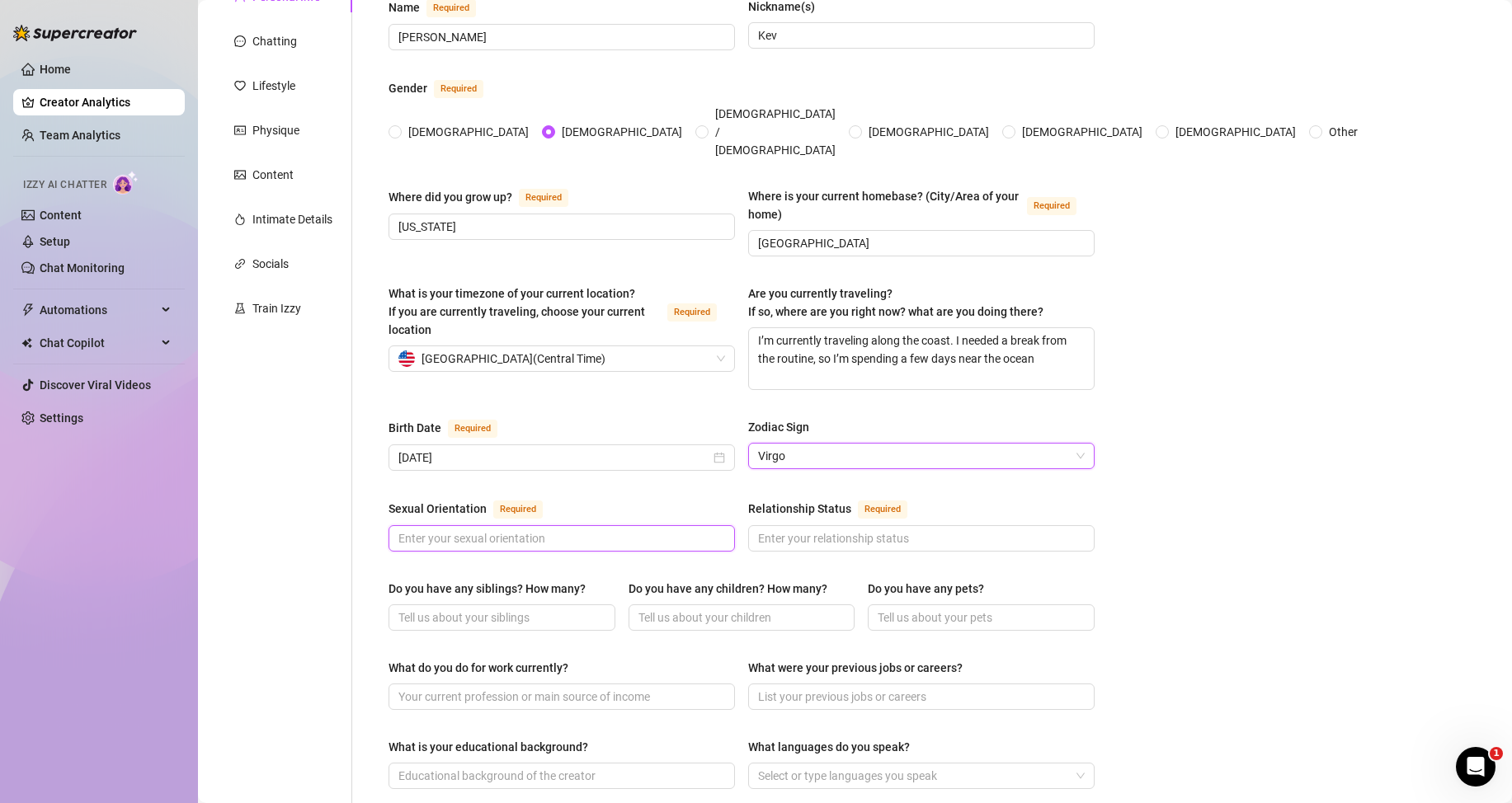
click at [567, 530] on input "Sexual Orientation Required" at bounding box center [560, 538] width 323 height 18
type input "[DEMOGRAPHIC_DATA]"
click at [794, 530] on input "Relationship Status Required" at bounding box center [919, 538] width 323 height 18
type input "S"
type input "Single"
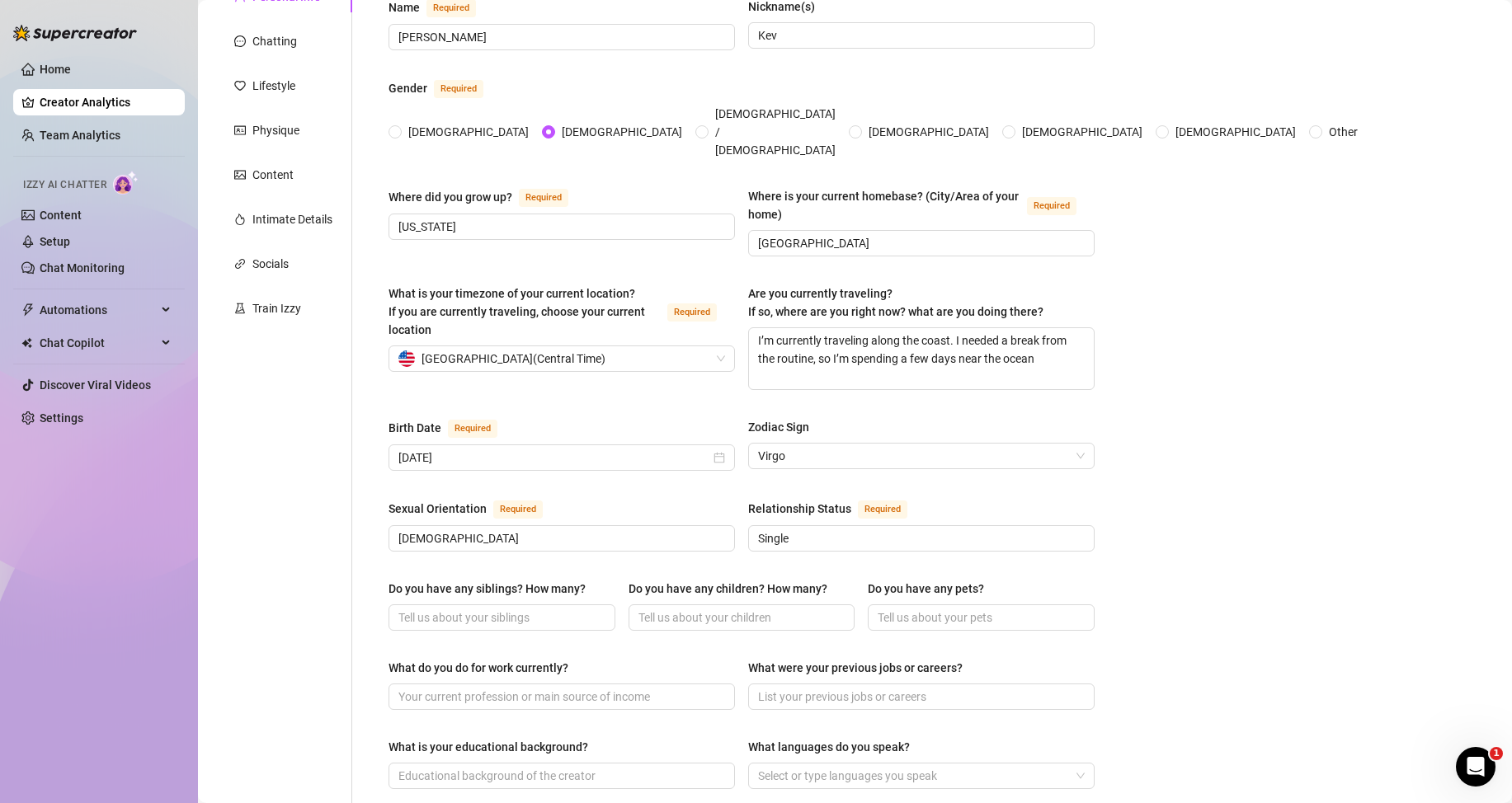
click at [484, 579] on div "Do you have any siblings? How many?" at bounding box center [487, 588] width 197 height 18
click at [484, 609] on input "Do you have any siblings? How many?" at bounding box center [500, 617] width 204 height 18
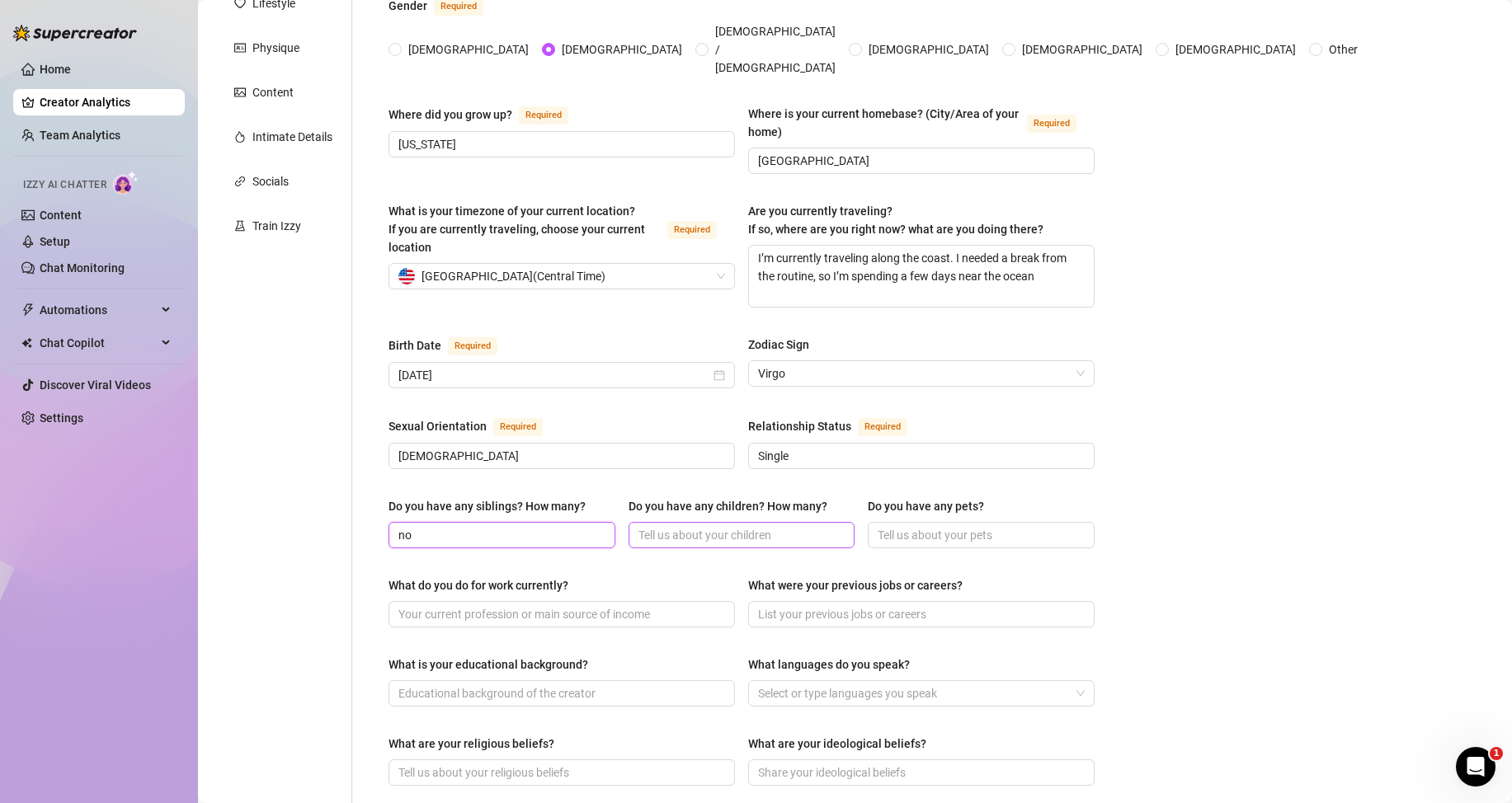
type input "no"
click at [754, 526] on input "Do you have any children? How many?" at bounding box center [740, 535] width 204 height 18
type input "no"
click at [913, 522] on span at bounding box center [981, 535] width 227 height 27
click at [918, 526] on input "Do you have any pets?" at bounding box center [979, 535] width 204 height 18
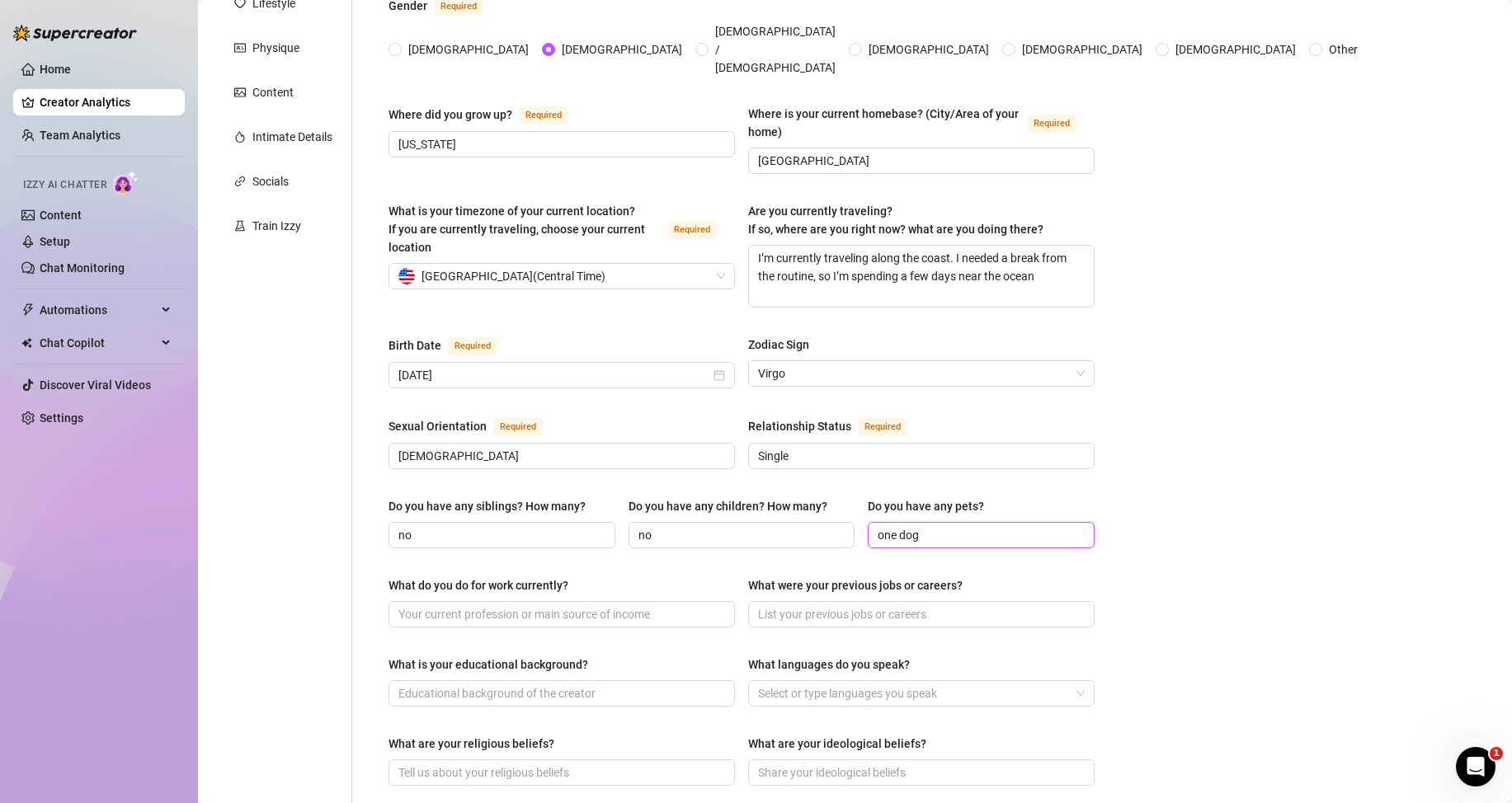
type input "one dog"
click at [490, 576] on div "What do you do for work currently?" at bounding box center [478, 585] width 180 height 18
click at [490, 605] on input "What do you do for work currently?" at bounding box center [560, 614] width 323 height 18
drag, startPoint x: 382, startPoint y: 563, endPoint x: 579, endPoint y: 557, distance: 197.1
click at [579, 557] on div "Name Required [PERSON_NAME] Nickname(s) Kev Gender Required [DEMOGRAPHIC_DATA] …" at bounding box center [741, 589] width 739 height 1382
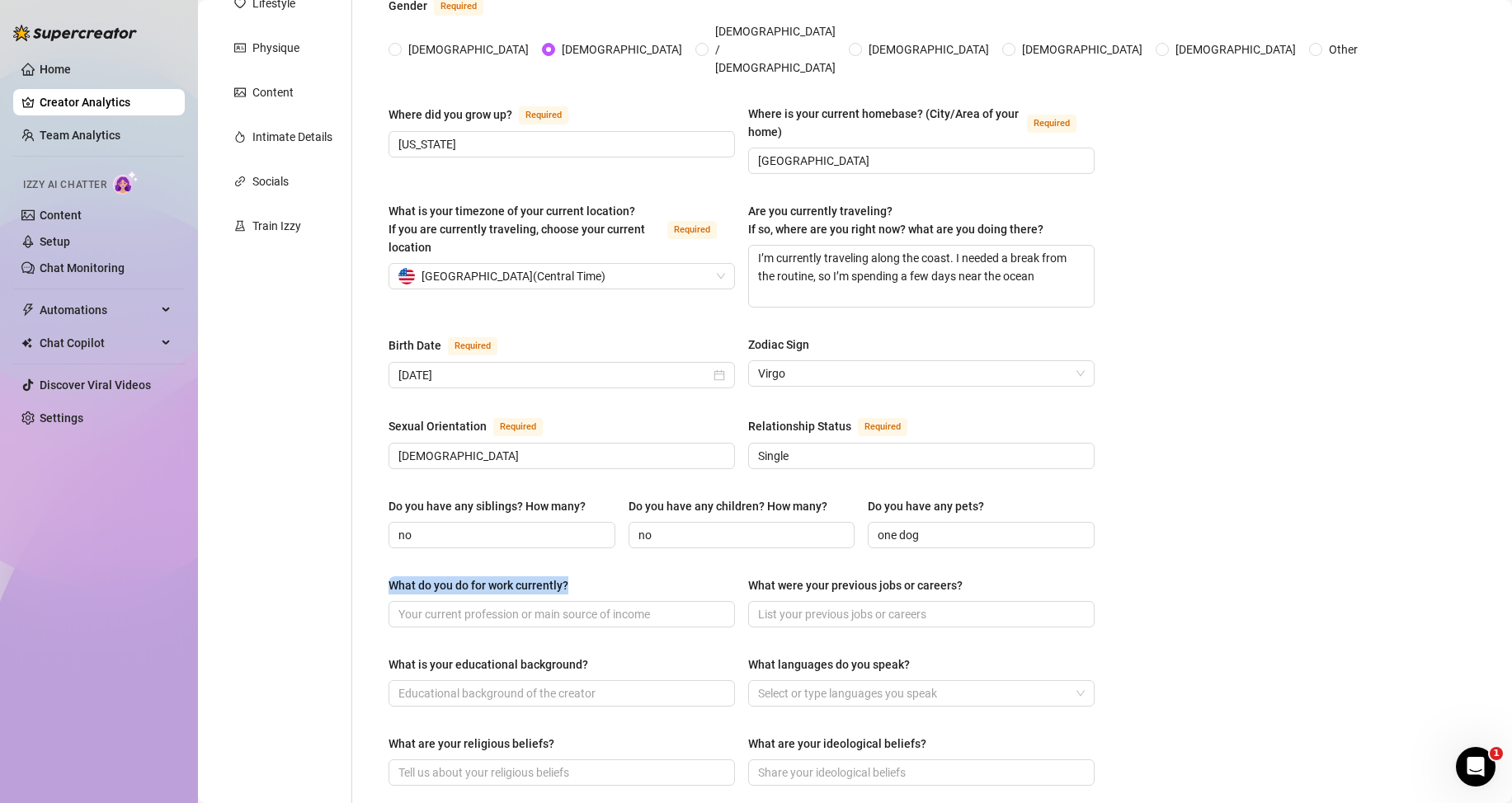
copy div "What do you do for work currently?"
click at [694, 576] on div "What do you do for work currently?" at bounding box center [562, 588] width 347 height 25
click at [581, 605] on input "What do you do for work currently?" at bounding box center [560, 614] width 323 height 18
type input "Health Profesional"
click at [790, 605] on input "What were your previous jobs or careers?" at bounding box center [919, 614] width 323 height 18
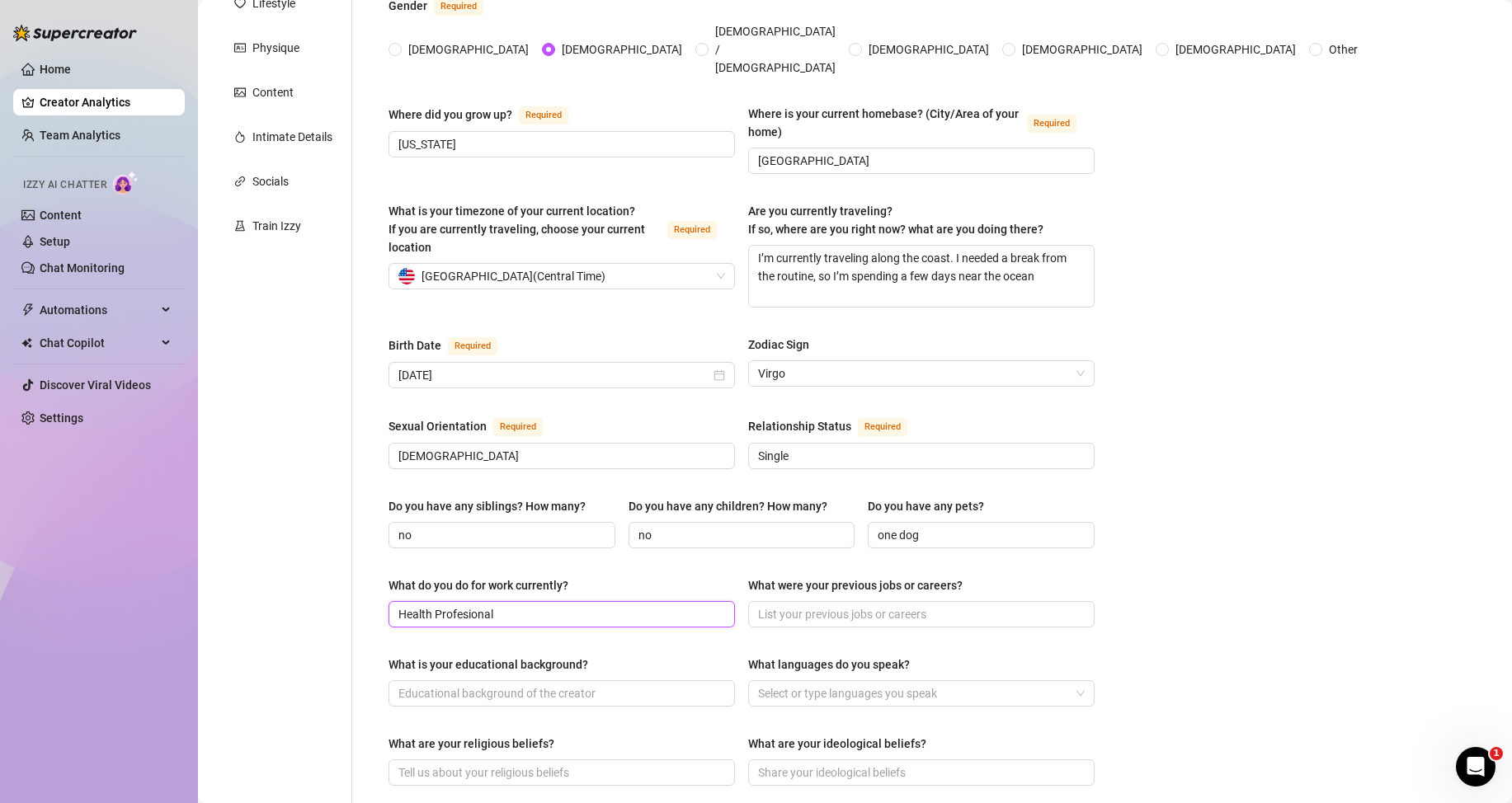
click at [454, 605] on input "Health Profesional" at bounding box center [560, 614] width 323 height 18
drag, startPoint x: 454, startPoint y: 592, endPoint x: 777, endPoint y: 582, distance: 323.2
click at [777, 605] on input "What were your previous jobs or careers?" at bounding box center [919, 614] width 323 height 18
drag, startPoint x: 747, startPoint y: 558, endPoint x: 968, endPoint y: 559, distance: 221.0
click at [968, 576] on label "What were your previous jobs or careers?" at bounding box center [861, 585] width 226 height 18
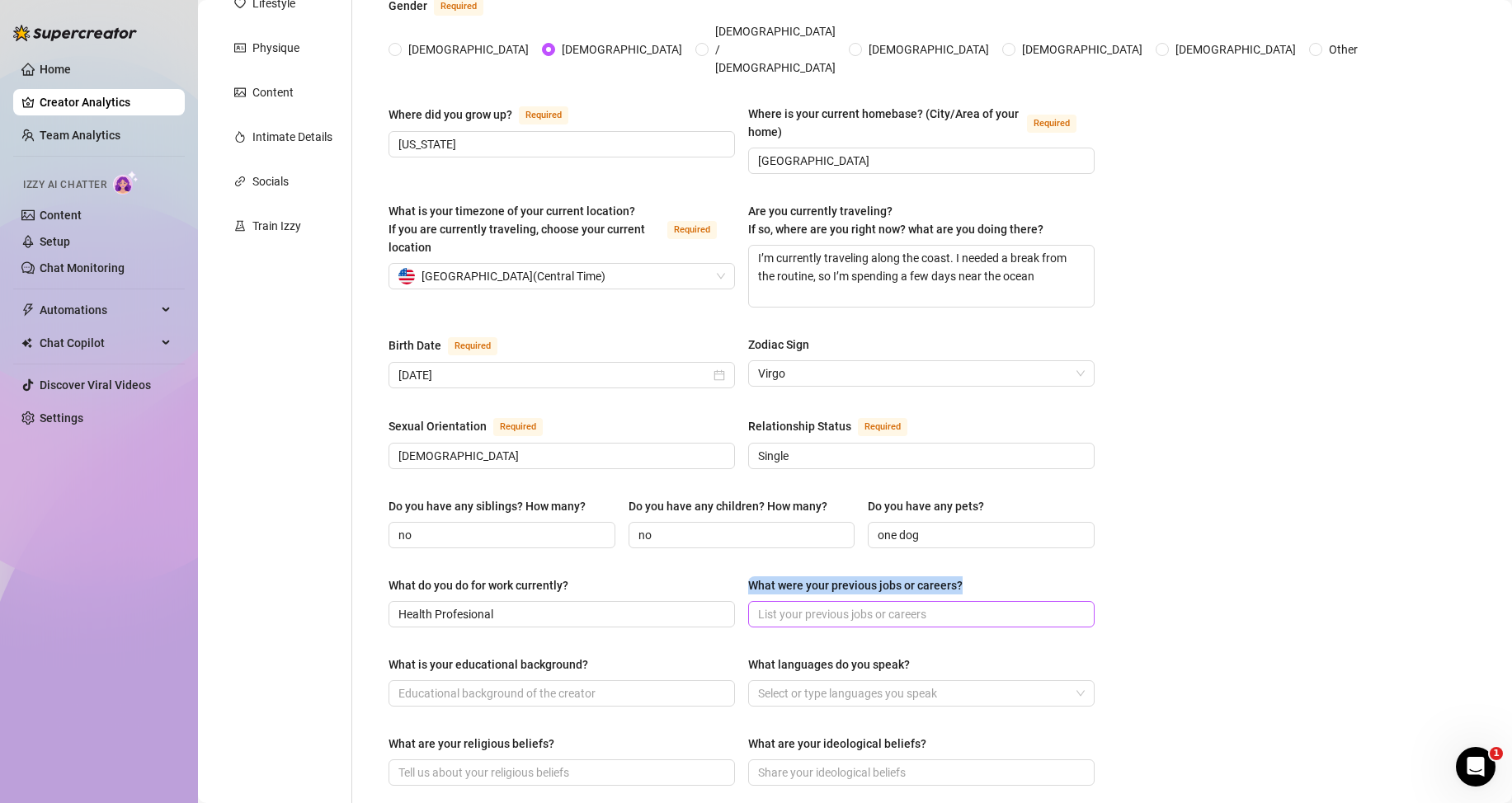
copy div "What were your previous jobs or careers?"
click at [683, 542] on div "Name Required [PERSON_NAME] Nickname(s) Kev Gender Required [DEMOGRAPHIC_DATA] …" at bounding box center [741, 589] width 706 height 1349
click at [812, 605] on input "What were your previous jobs or careers?" at bounding box center [919, 614] width 323 height 18
paste input "I did some lifeguard shifts during the summer and worked as a fitness instructo…"
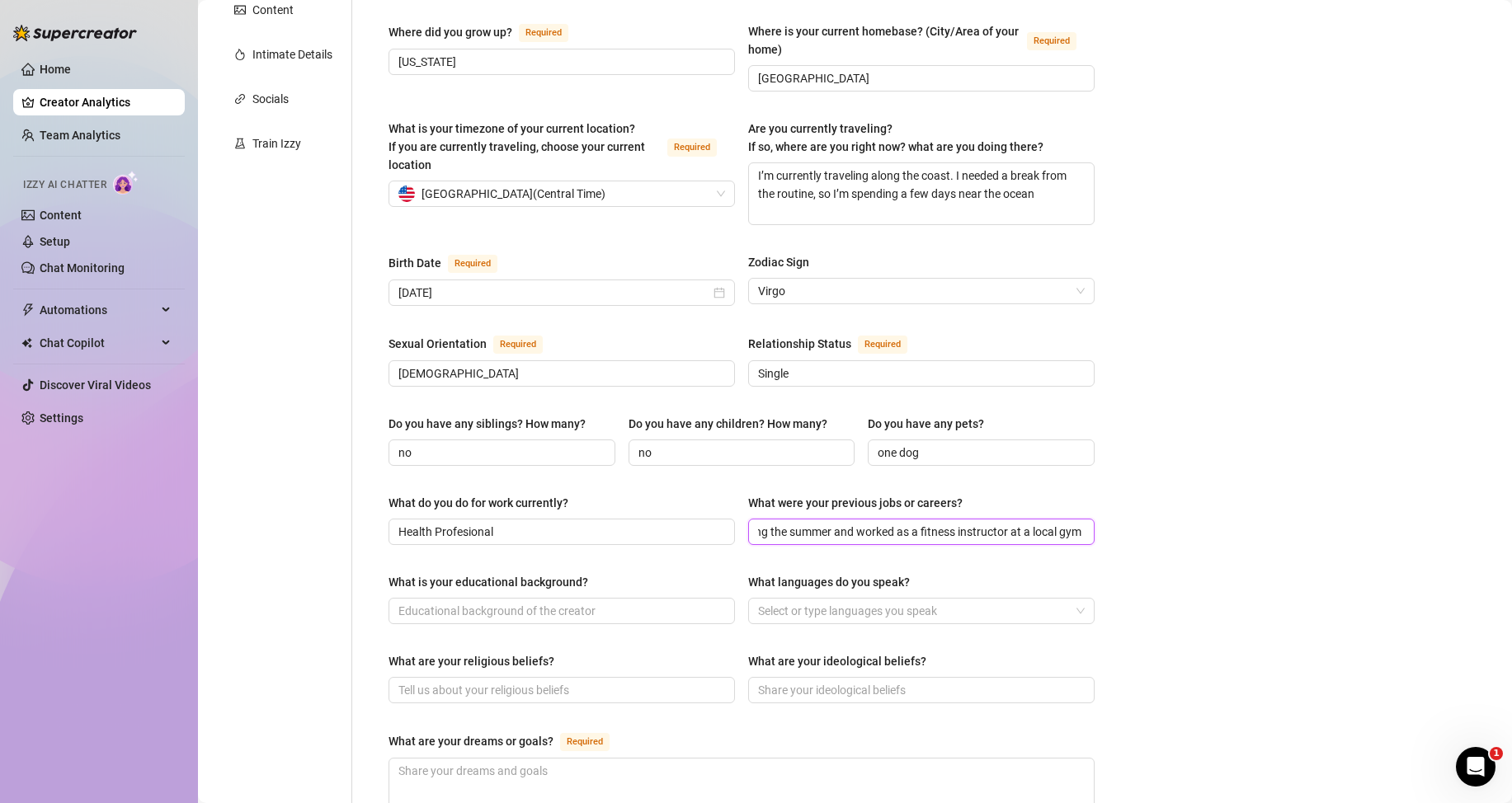
scroll to position [413, 0]
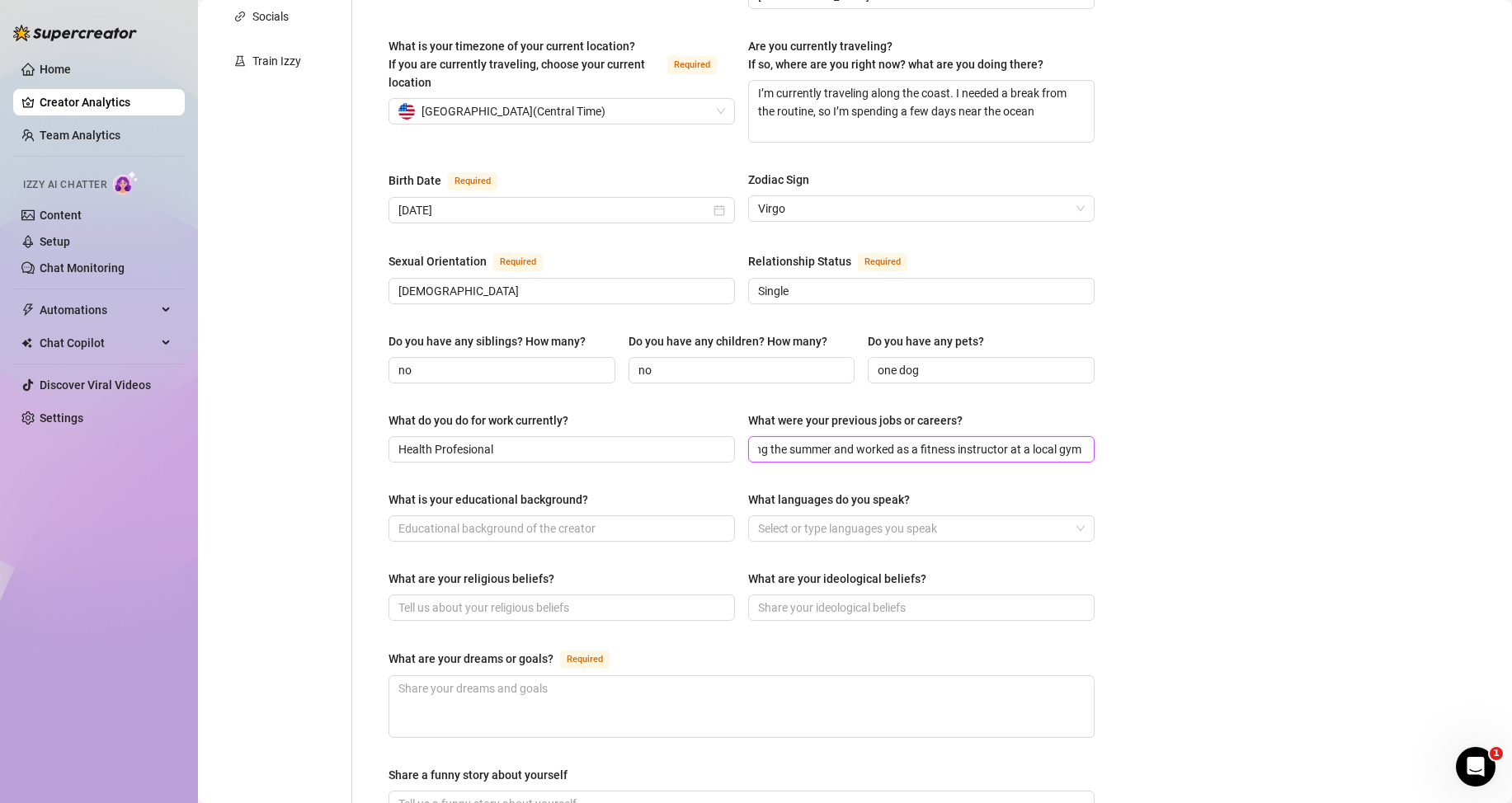
type input "I did some lifeguard shifts during the summer and worked as a fitness instructo…"
drag, startPoint x: 390, startPoint y: 470, endPoint x: 588, endPoint y: 476, distance: 198.1
click at [588, 491] on label "What is your educational background?" at bounding box center [495, 500] width 212 height 18
copy div "What is your educational background?"
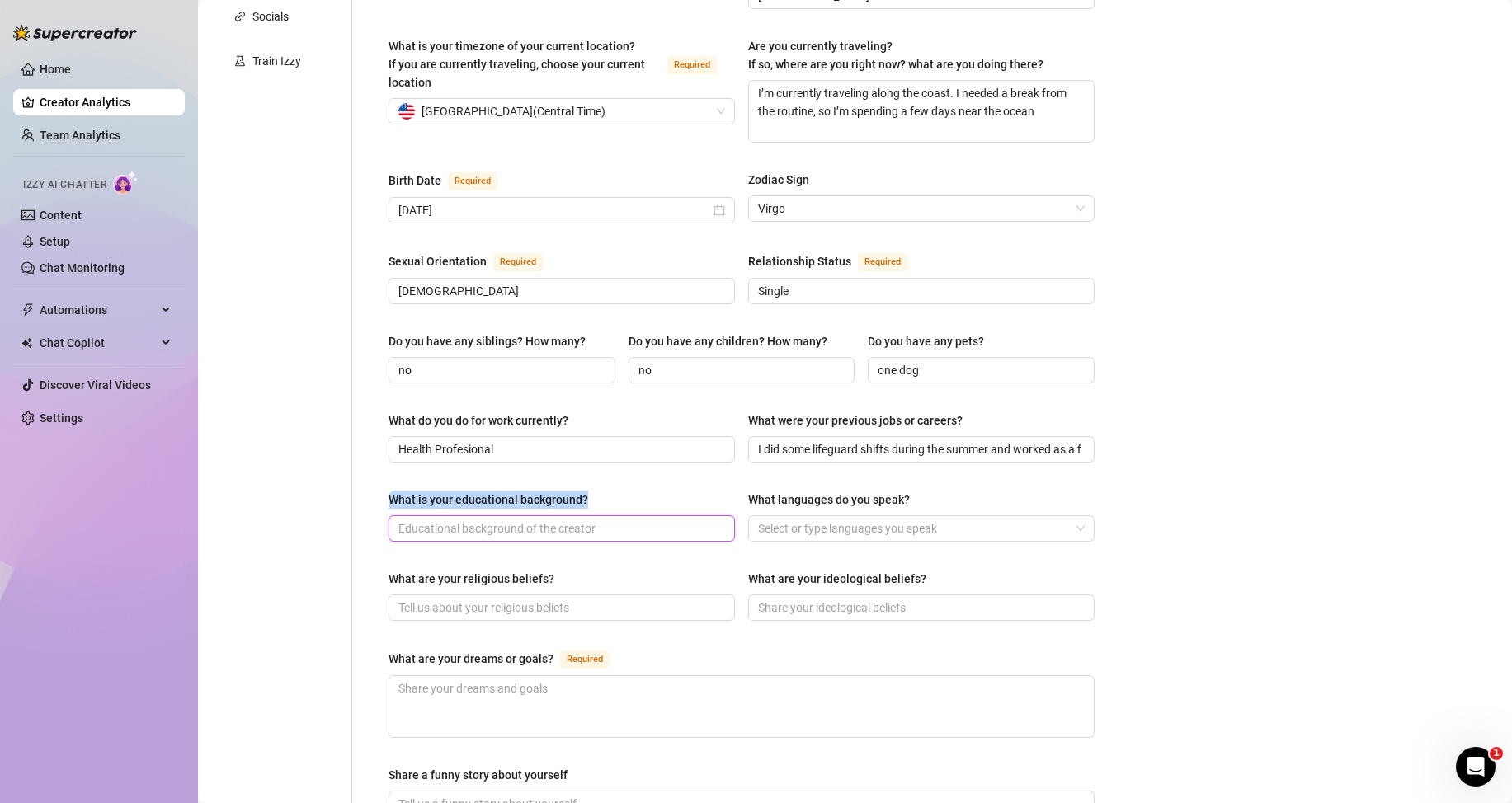
click at [526, 519] on input "What is your educational background?" at bounding box center [560, 528] width 323 height 18
paste input "I studied health sciences and completed certifications in physical therapy and …"
type input "I studied health sciences and completed certifications in physical therapy and …"
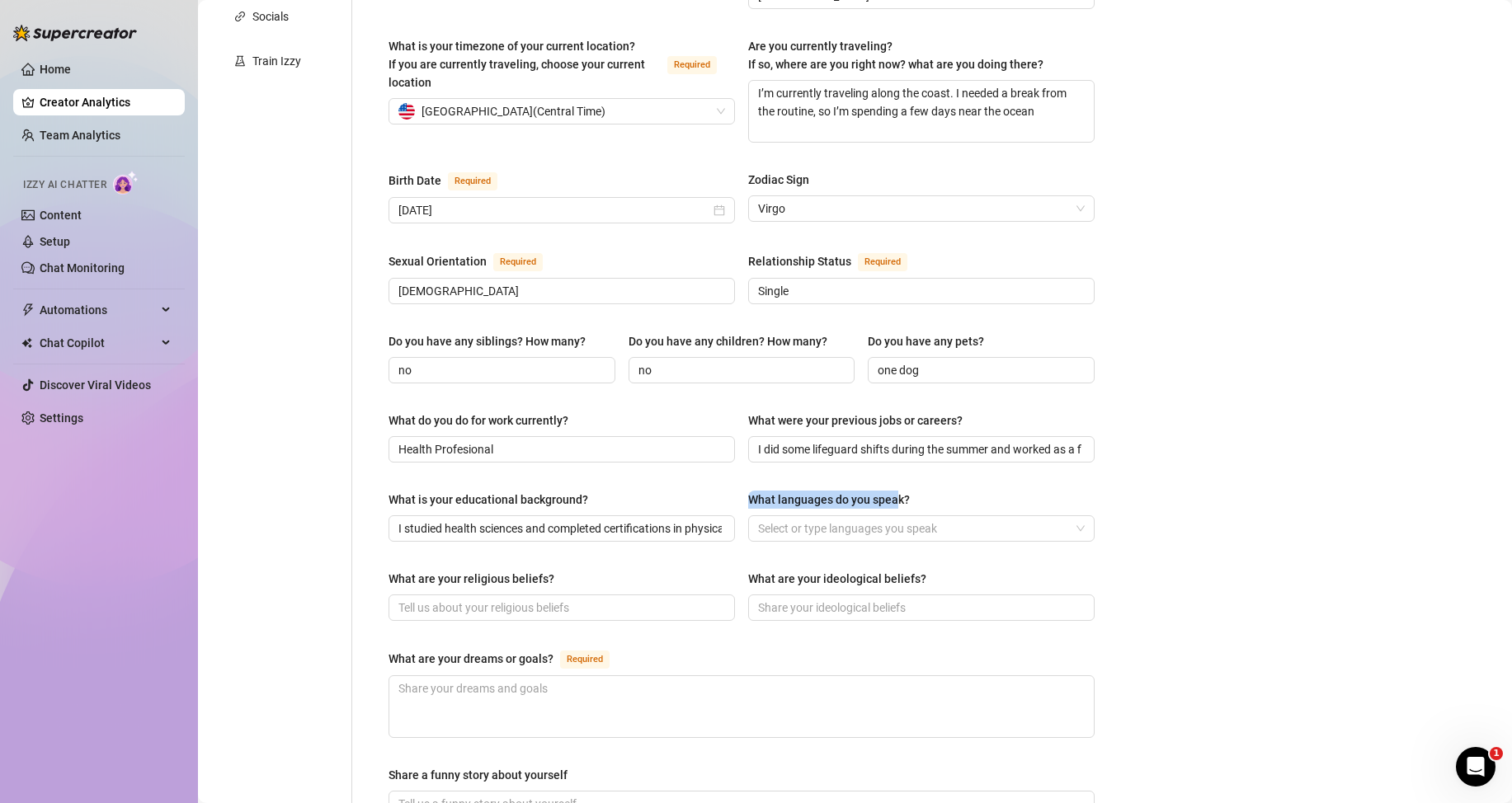
drag, startPoint x: 741, startPoint y: 473, endPoint x: 895, endPoint y: 474, distance: 154.0
click at [895, 491] on div "What is your educational background? I studied health sciences and completed ce…" at bounding box center [741, 524] width 706 height 66
click at [892, 517] on div at bounding box center [913, 528] width 323 height 23
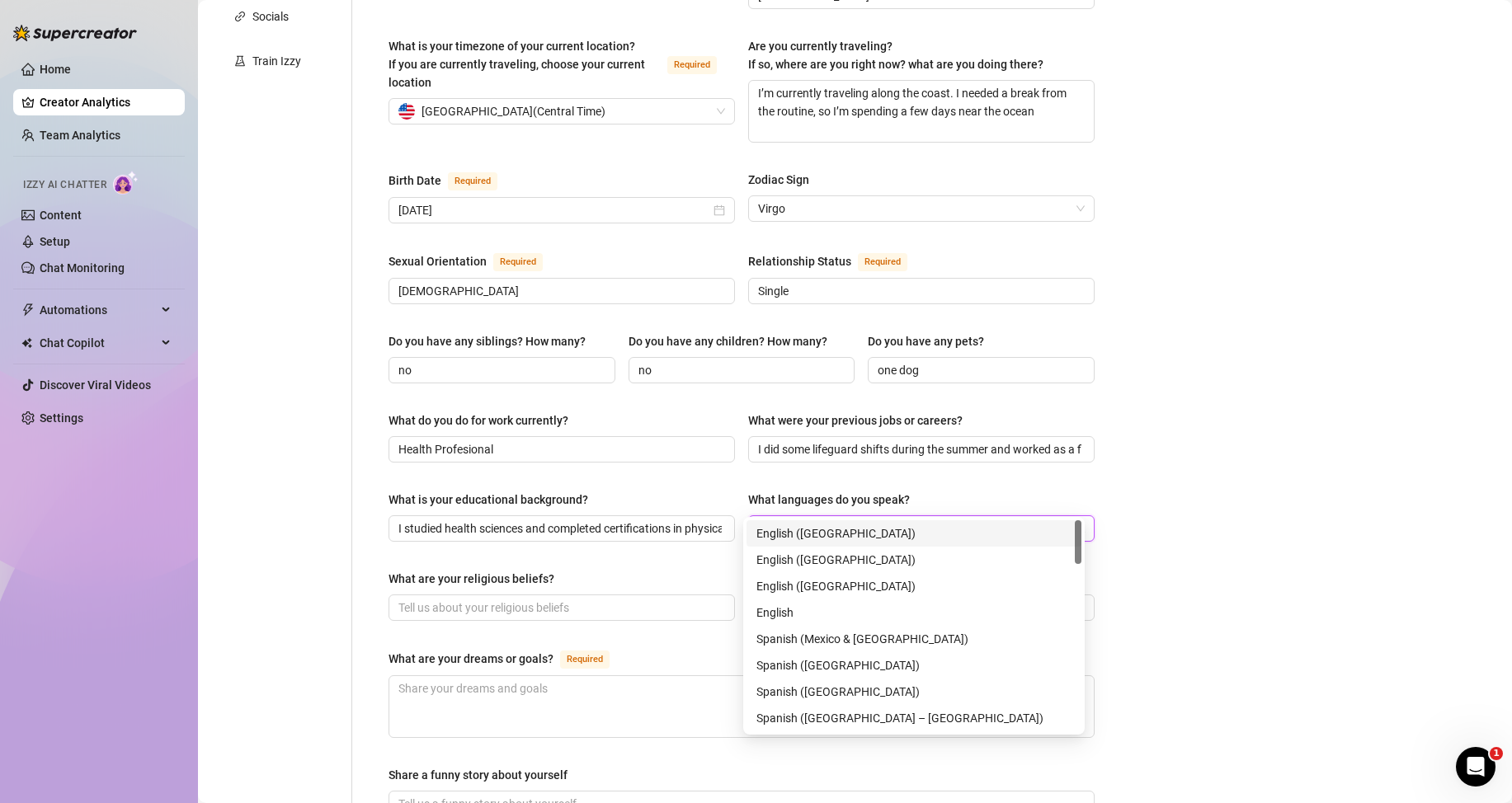
click at [800, 534] on div "English ([GEOGRAPHIC_DATA])" at bounding box center [913, 533] width 315 height 18
click at [804, 659] on div "Spanish ([GEOGRAPHIC_DATA])" at bounding box center [913, 665] width 315 height 18
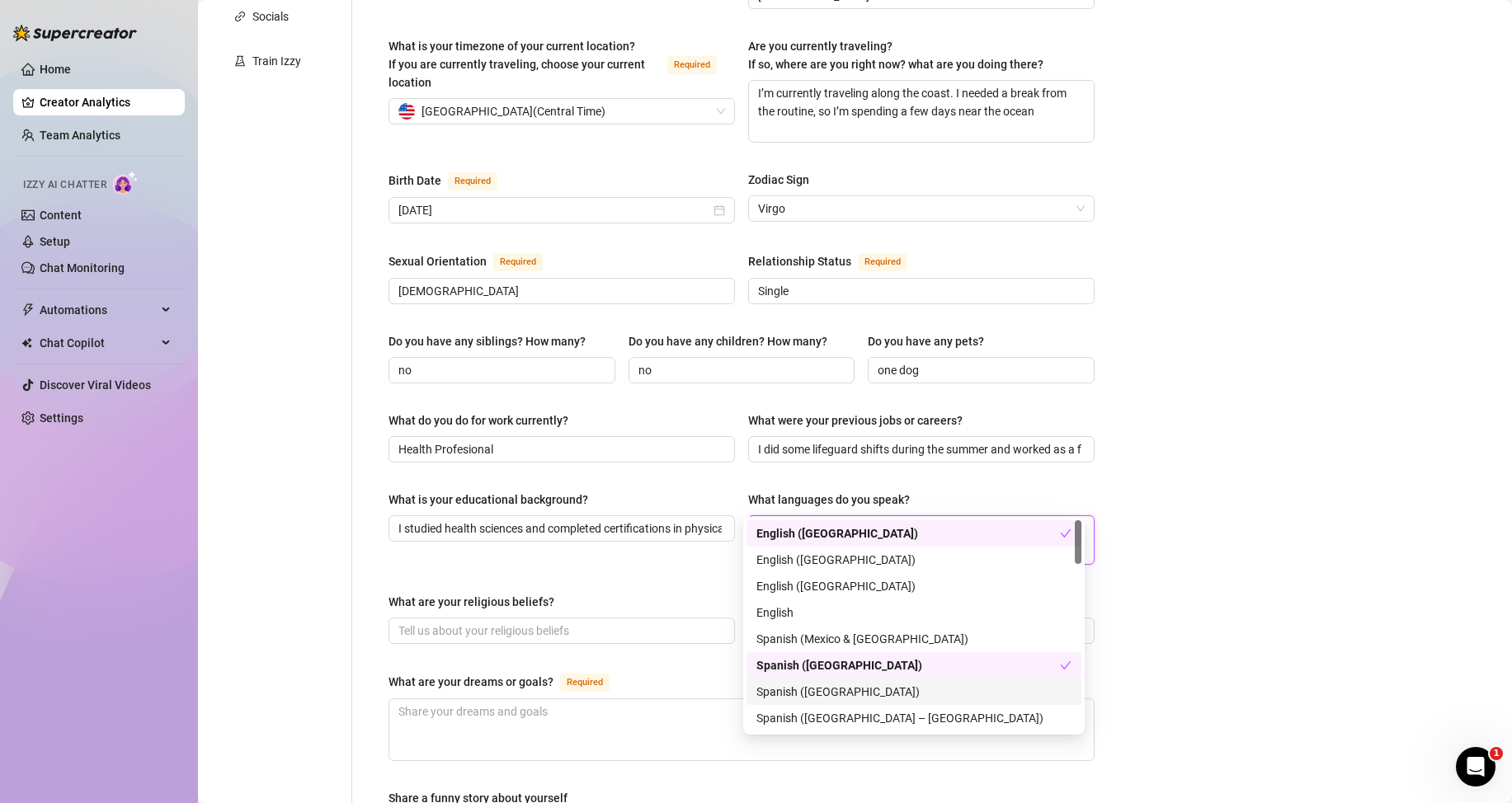
click at [708, 672] on div "What are your dreams or goals? Required" at bounding box center [741, 685] width 706 height 27
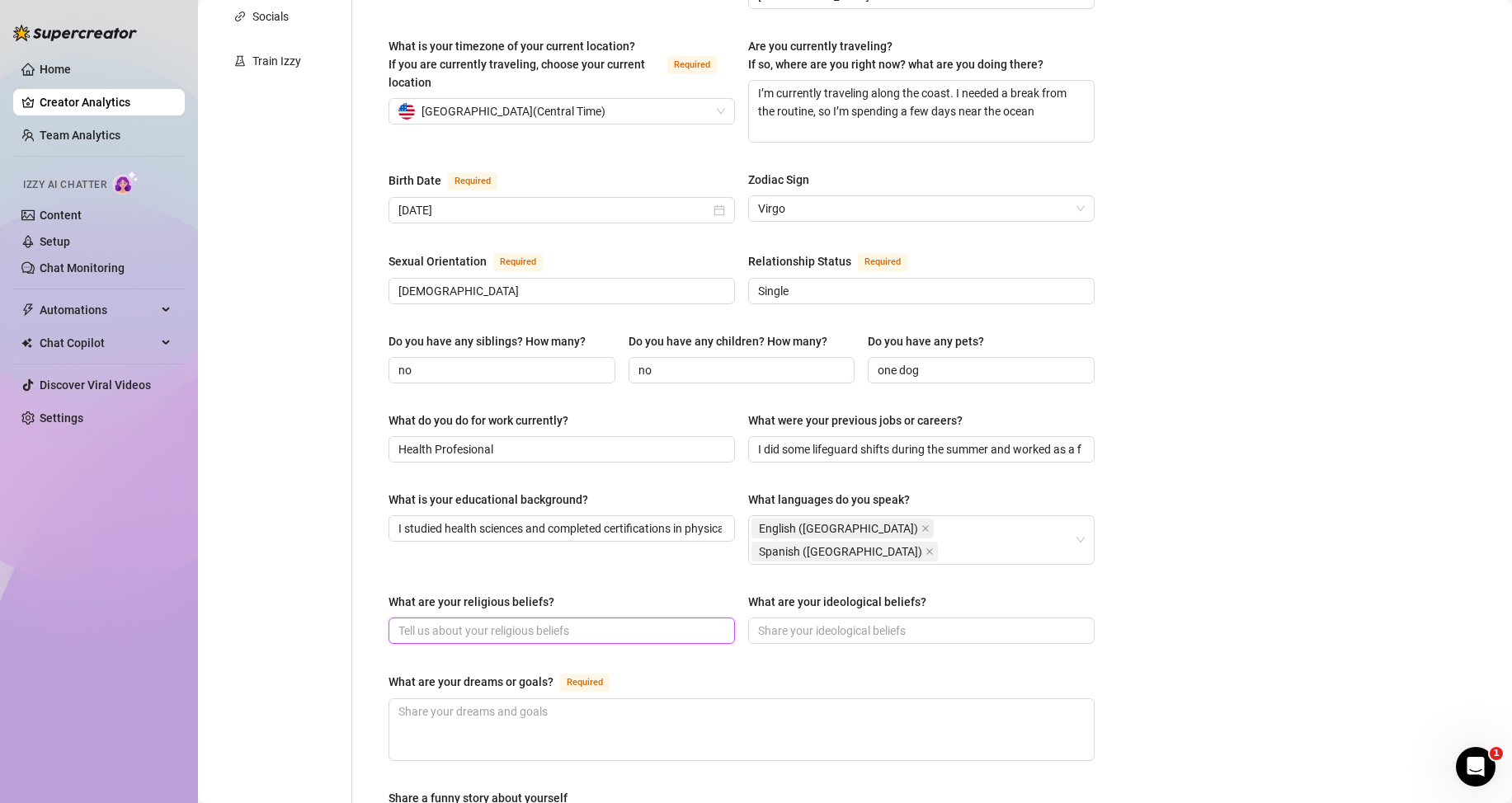
click at [450, 622] on input "What are your religious beliefs?" at bounding box center [560, 630] width 323 height 18
type input "none"
click at [869, 622] on input "What are your ideological beliefs?" at bounding box center [919, 630] width 323 height 18
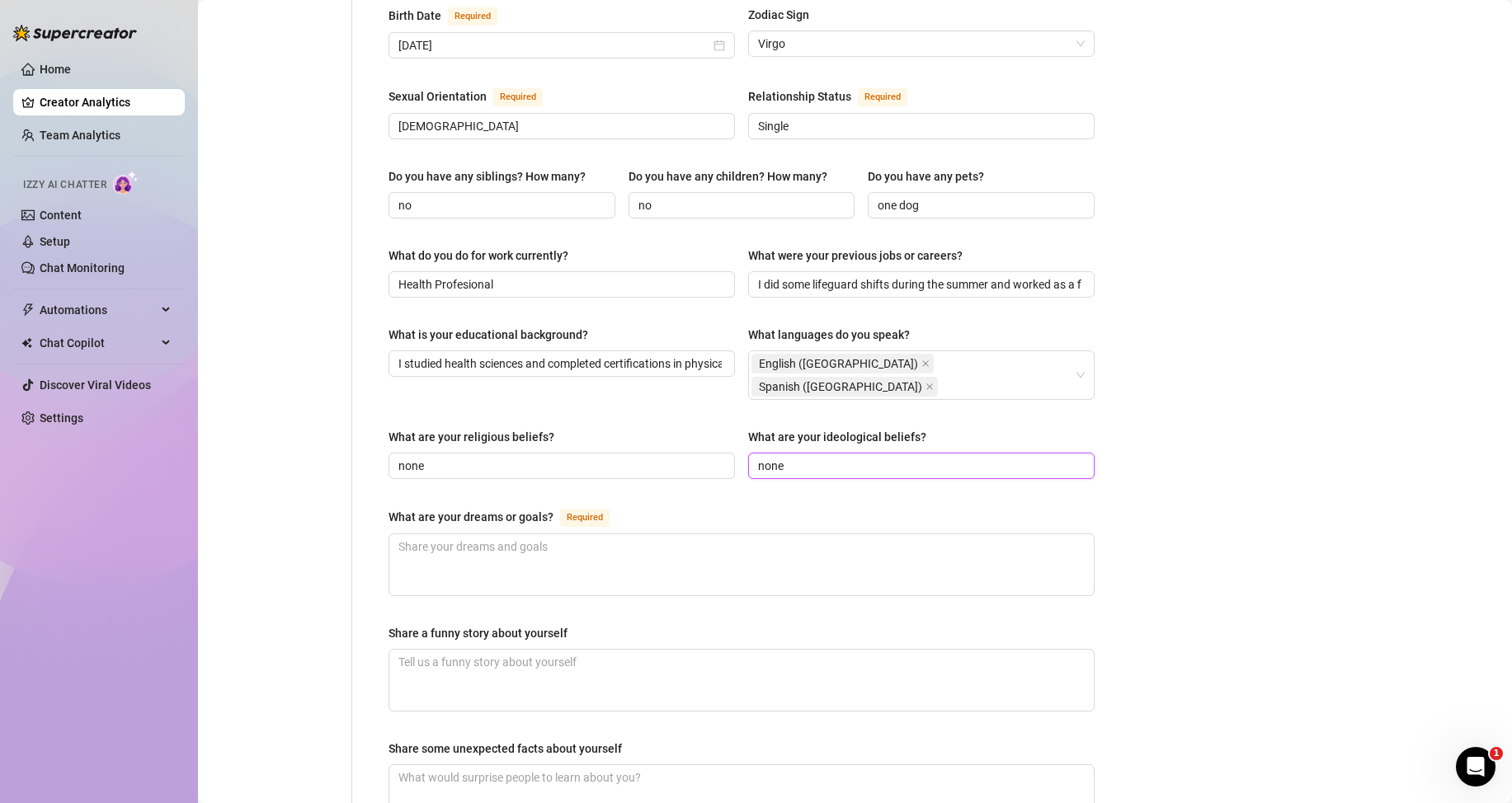
type input "none"
drag, startPoint x: 393, startPoint y: 460, endPoint x: 555, endPoint y: 463, distance: 162.0
click at [555, 507] on div "What are your dreams or goals? Required" at bounding box center [502, 517] width 228 height 20
copy div "What are your dreams or goals?"
click at [560, 534] on textarea "What are your dreams or goals? Required" at bounding box center [741, 564] width 704 height 61
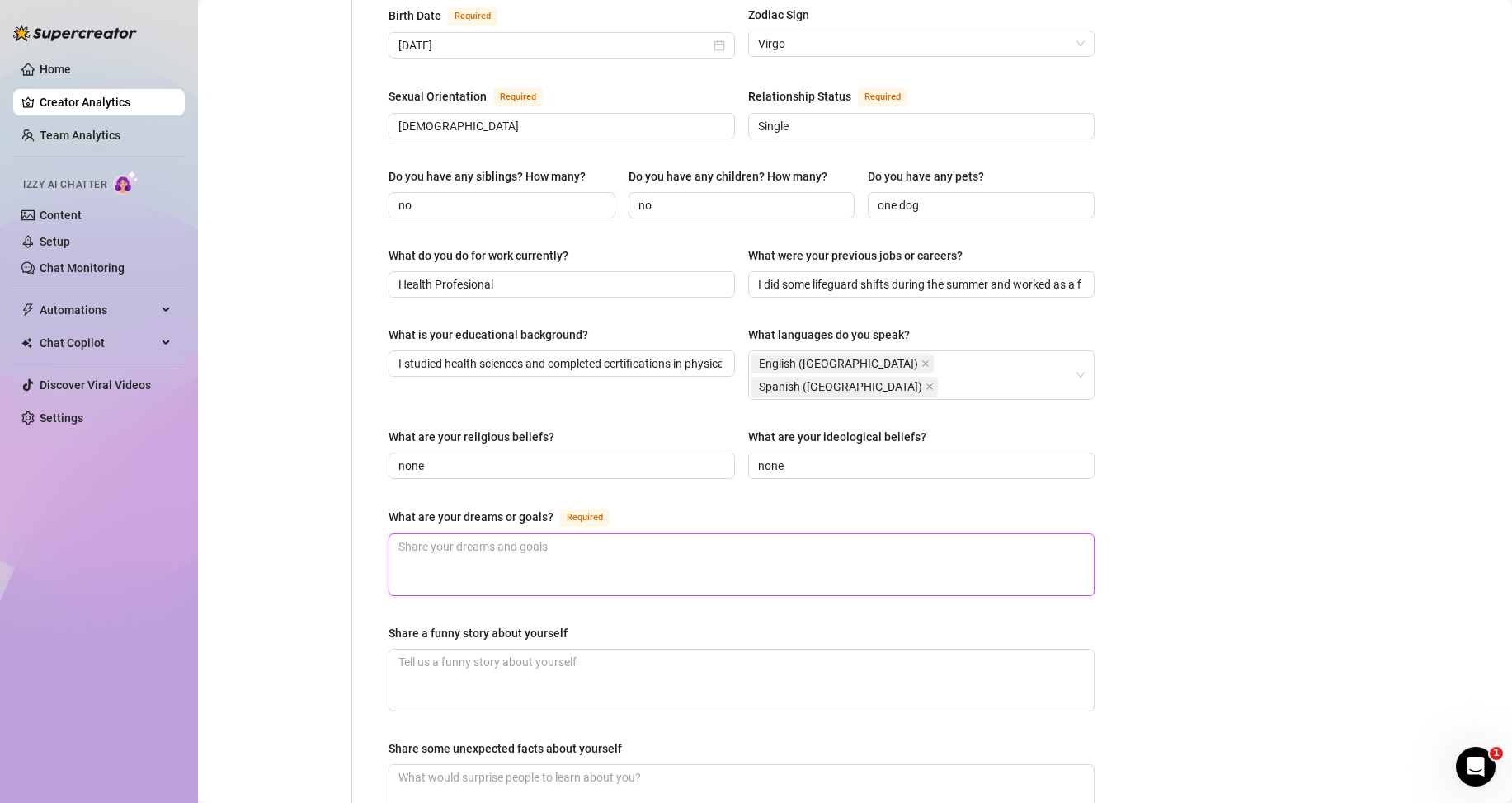
paste textarea "One of my biggest goals is to open my own wellness clinic and eventually become…"
type textarea "One of my biggest goals is to open my own wellness clinic and eventually become…"
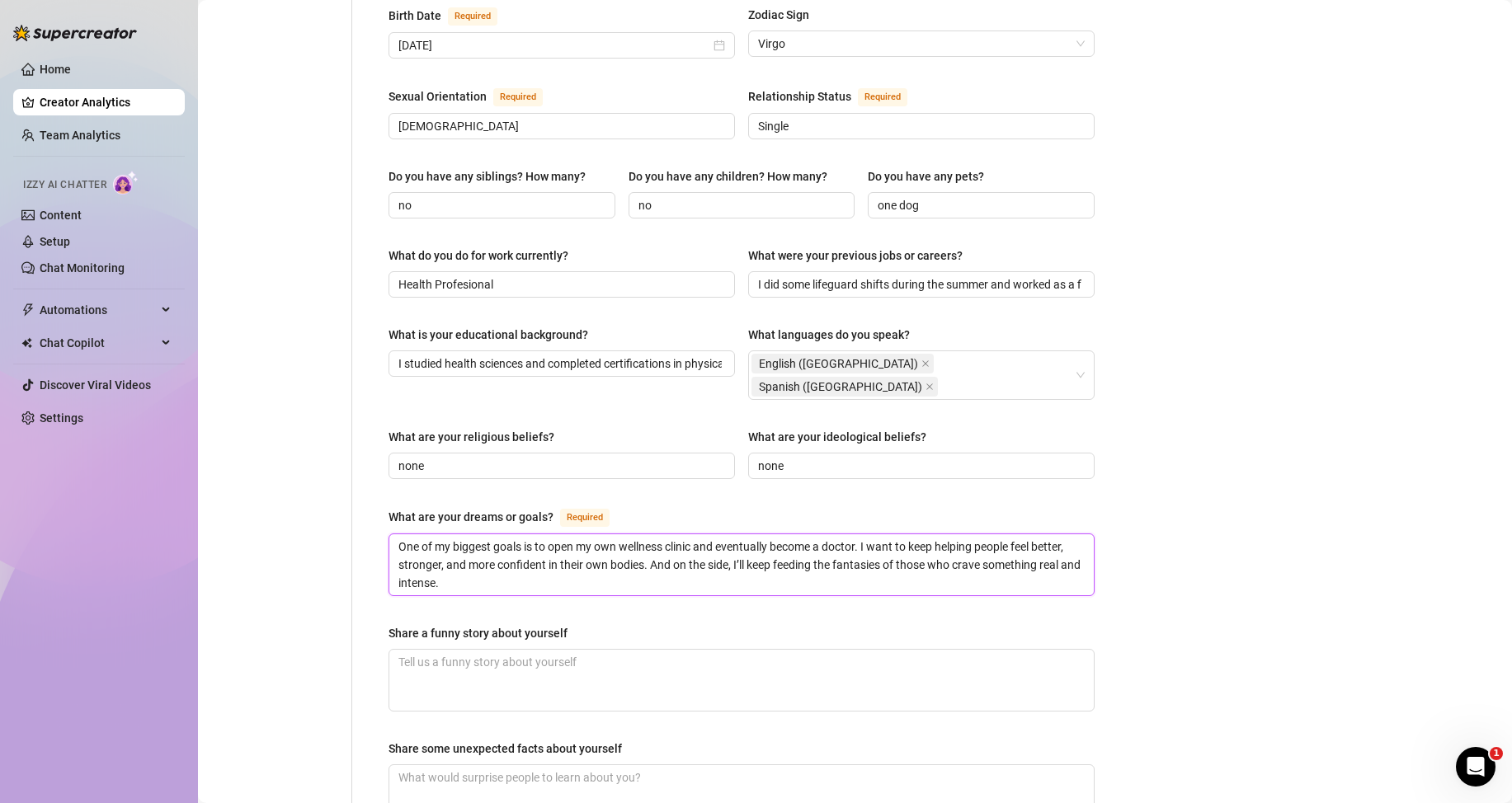
type textarea "One of my biggest goals is to open my own wellness clinic and eventually become…"
drag, startPoint x: 591, startPoint y: 582, endPoint x: 380, endPoint y: 578, distance: 211.0
click at [380, 578] on div "Name Required [PERSON_NAME] Nickname(s) Kev Gender Required [DEMOGRAPHIC_DATA] …" at bounding box center [741, 271] width 739 height 1405
copy div "Share a funny story about yourself"
click at [495, 650] on textarea "Share a funny story about yourself" at bounding box center [741, 680] width 704 height 61
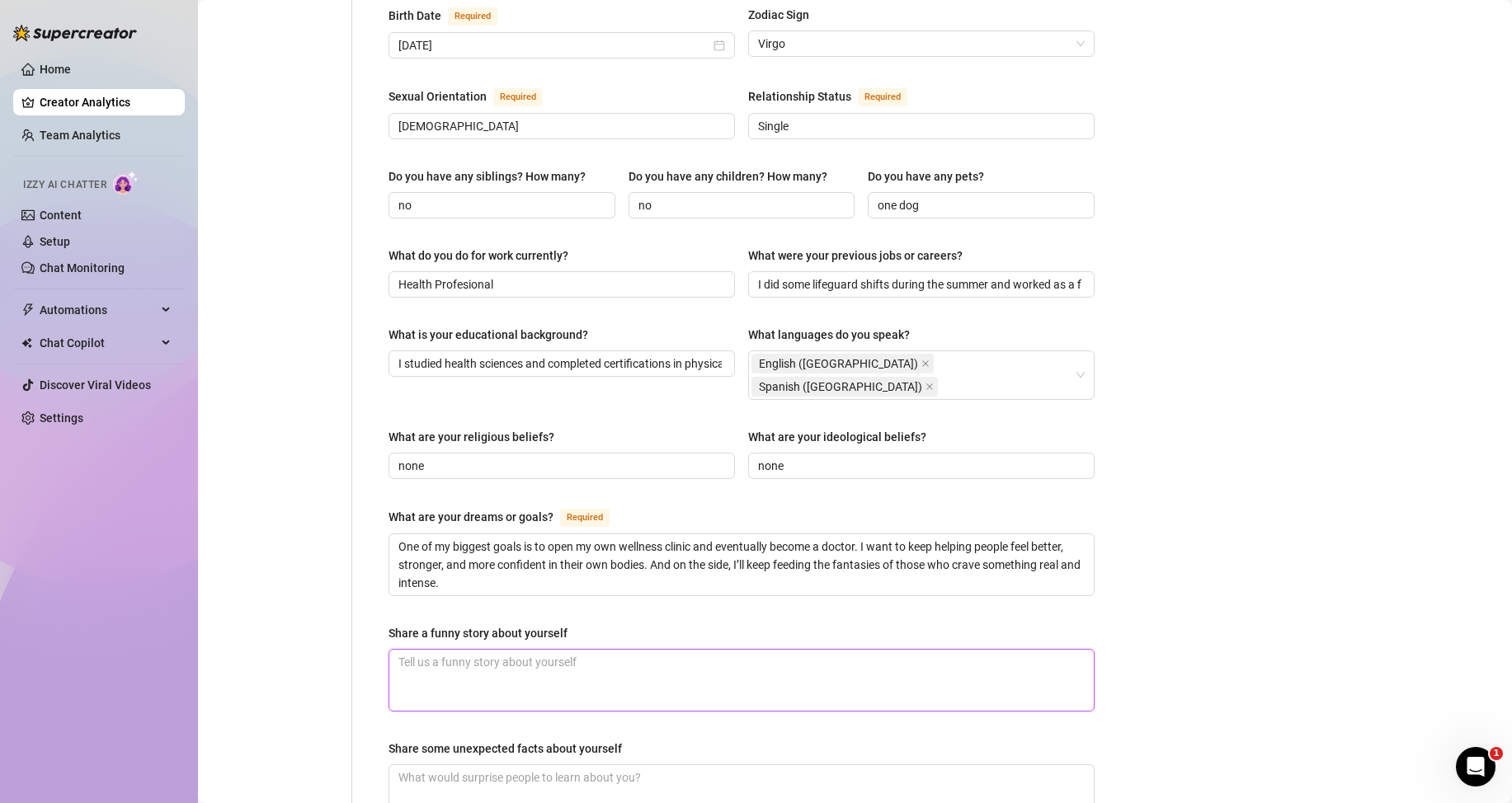
paste textarea "Once during a massage session, I accidentally moaned louder than the client whe…"
type textarea "Once during a massage session, I accidentally moaned louder than the client whe…"
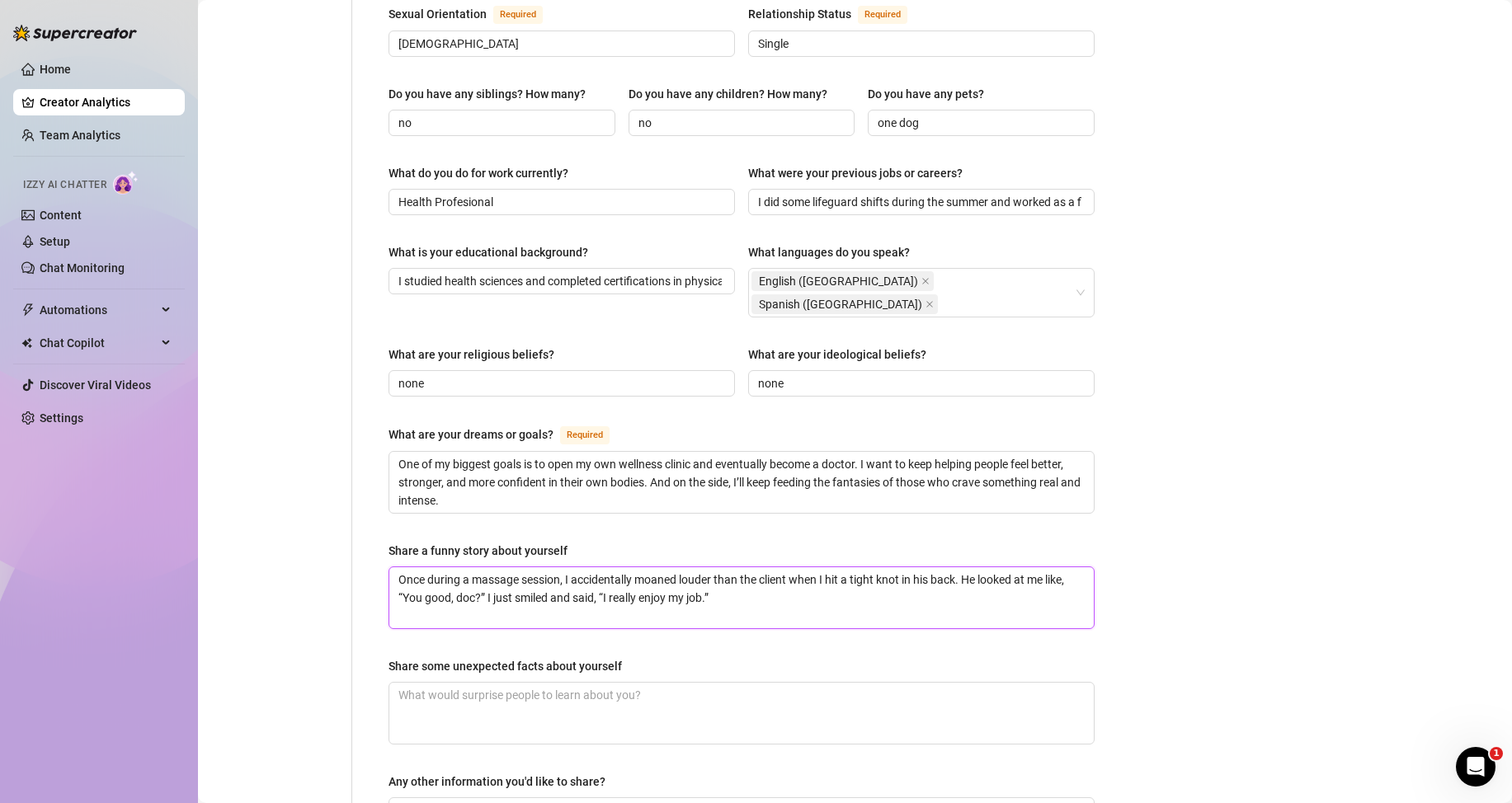
scroll to position [742, 0]
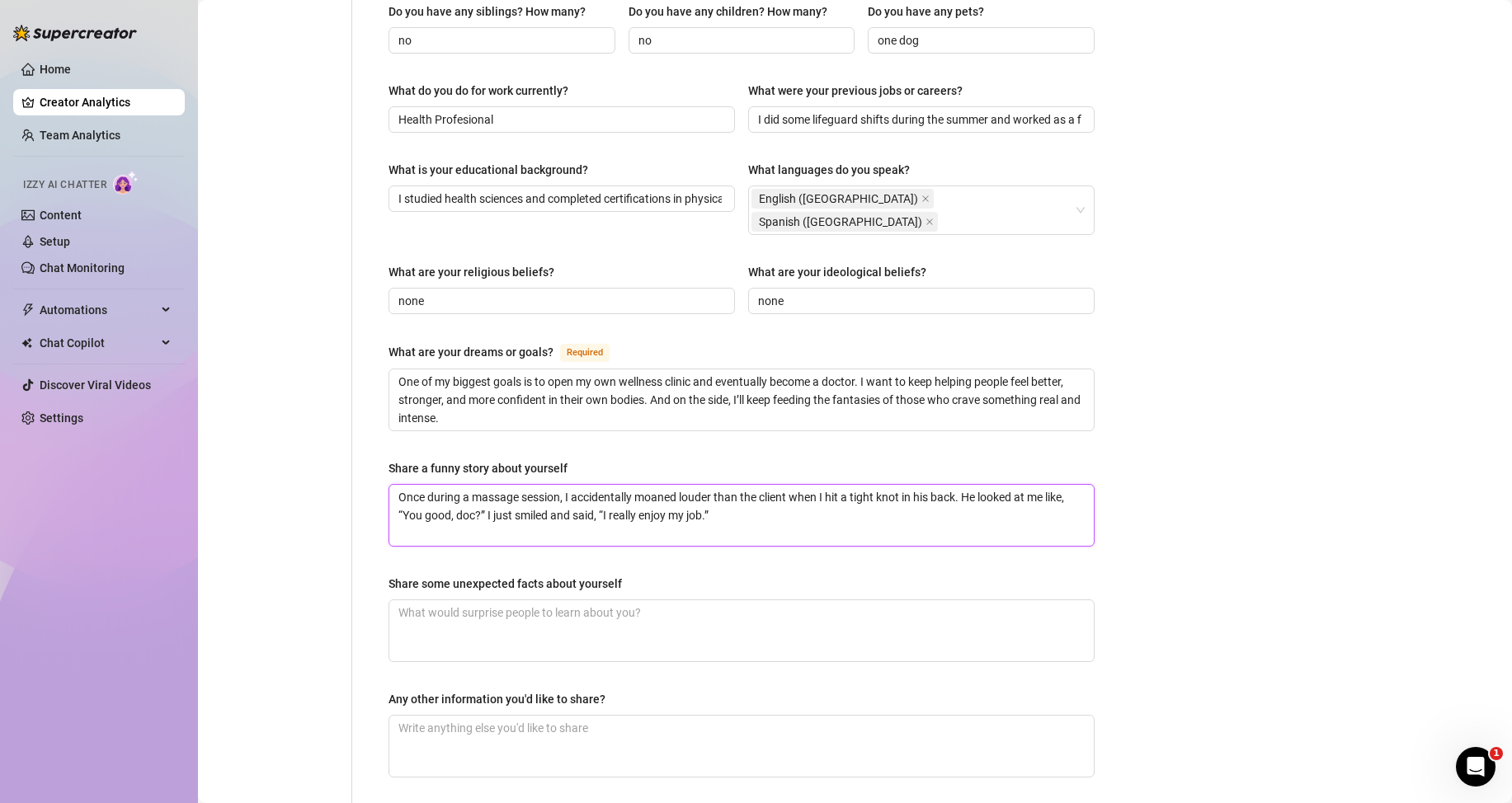
type textarea "Once during a massage session, I accidentally moaned louder than the client whe…"
drag, startPoint x: 389, startPoint y: 534, endPoint x: 631, endPoint y: 530, distance: 242.0
click at [631, 574] on label "Share some unexpected facts about yourself" at bounding box center [511, 583] width 245 height 18
copy div "Share some unexpected facts about yourself"
click at [605, 600] on textarea "Share some unexpected facts about yourself" at bounding box center [741, 630] width 704 height 61
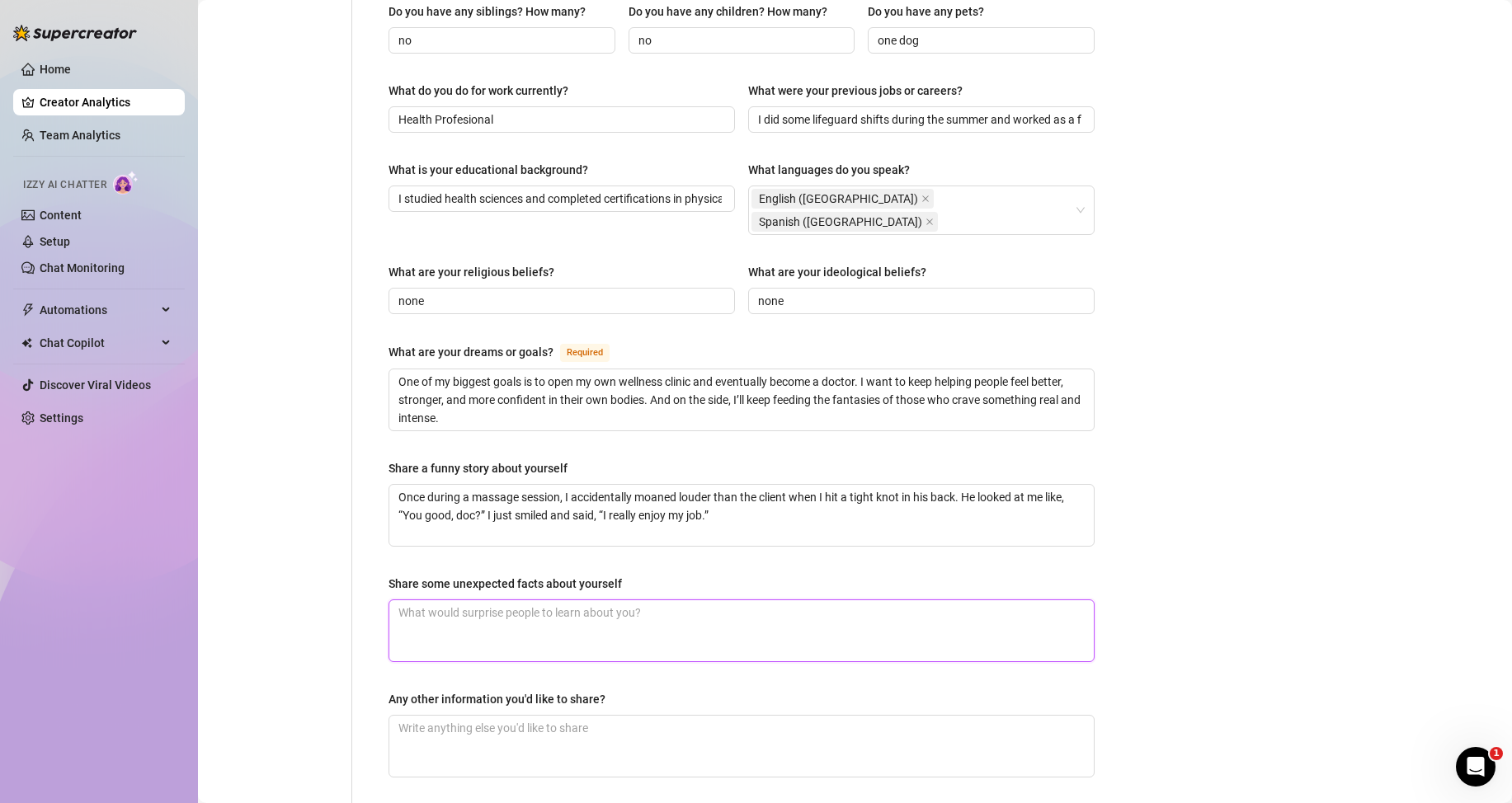
paste textarea "Most people don’t expect it, but I’m really into deep conversations. I can talk…"
type textarea "Most people don’t expect it, but I’m really into deep conversations. I can talk…"
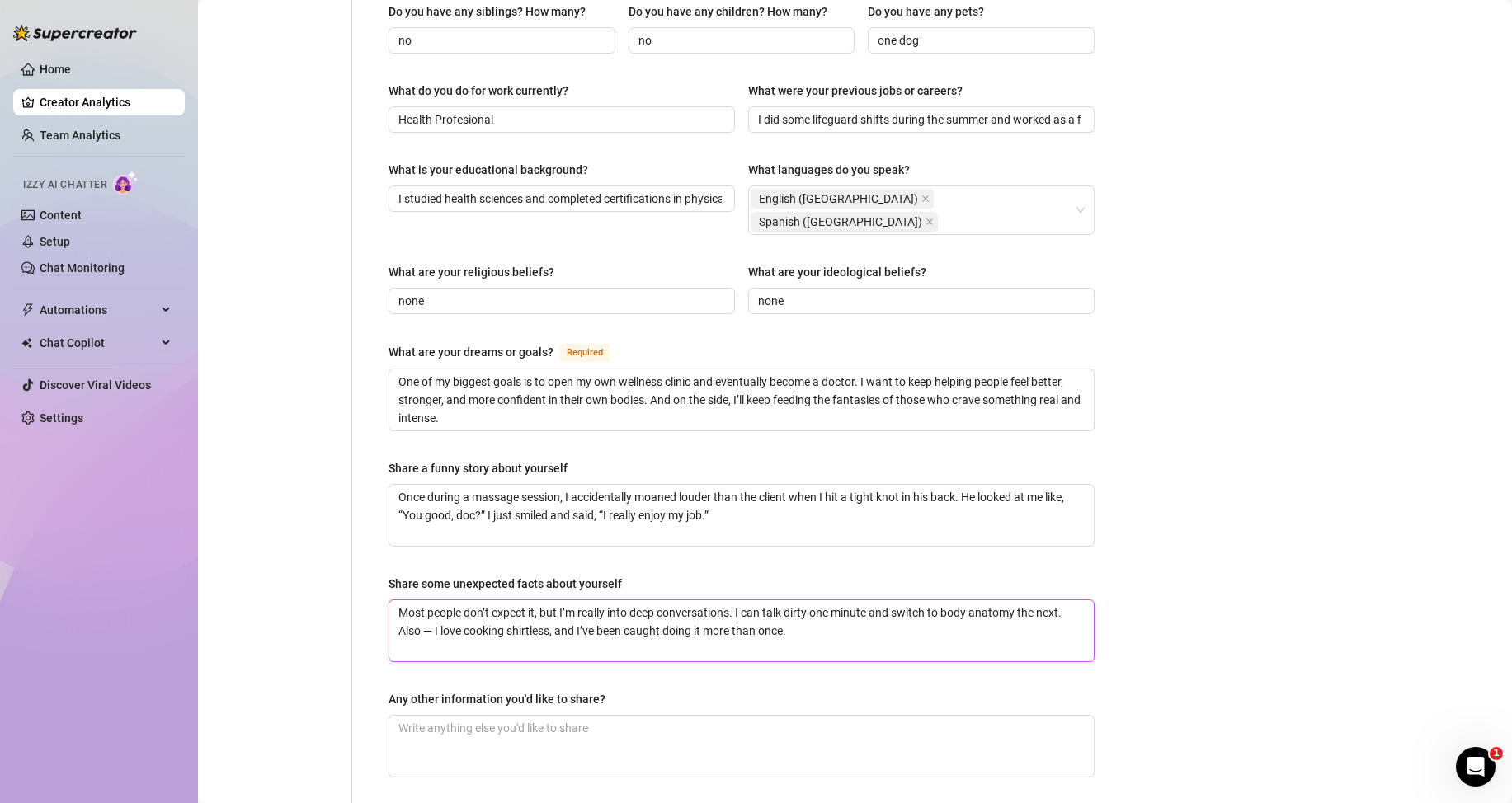
type textarea "Most people don’t expect it, but I’m really into deep conversations. I can talk…"
click at [613, 690] on label "Any other information you'd like to share?" at bounding box center [503, 699] width 229 height 18
click at [613, 715] on textarea "Any other information you'd like to share?" at bounding box center [741, 745] width 704 height 61
type input "Health Profesional"
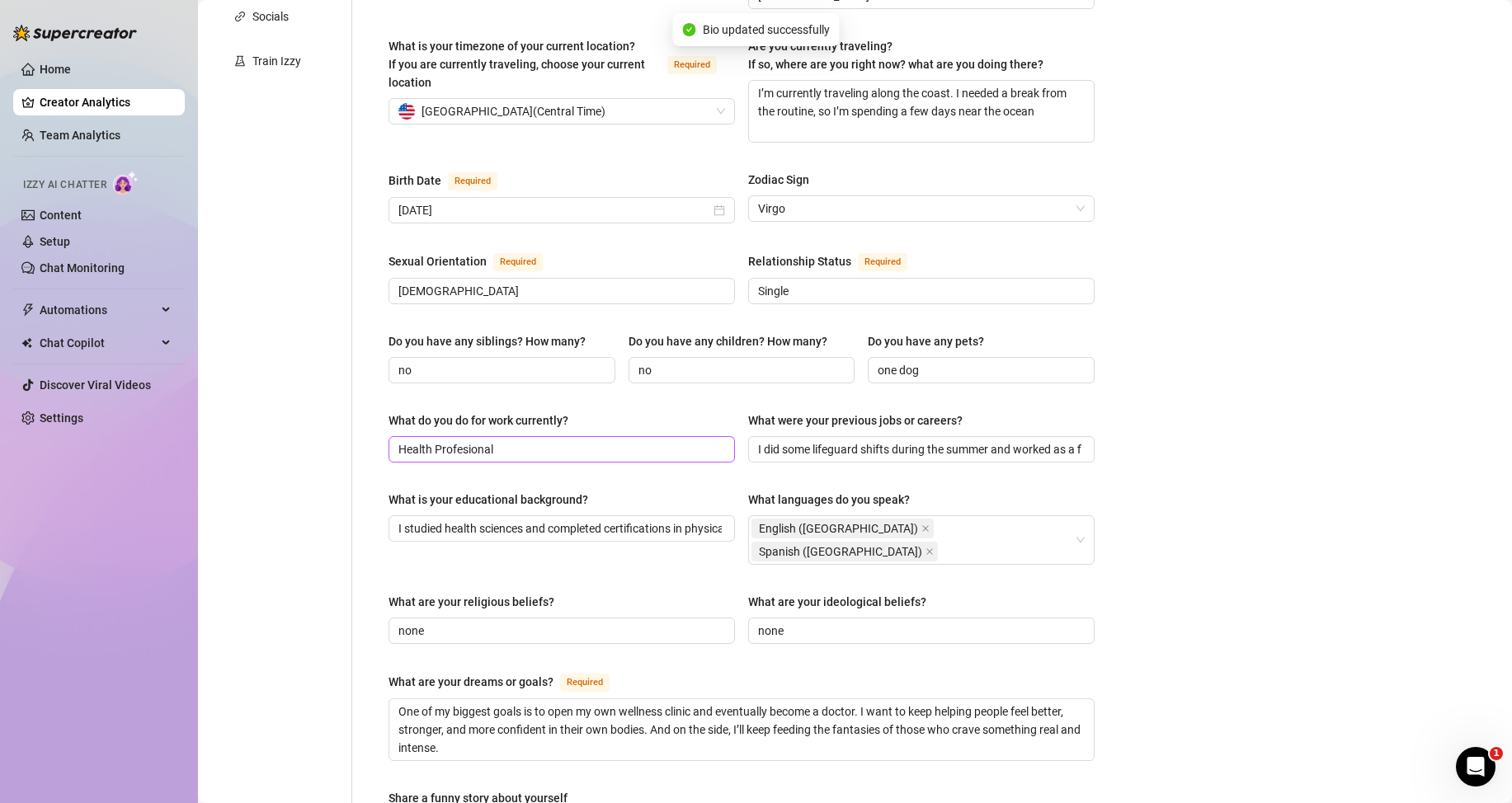
scroll to position [0, 0]
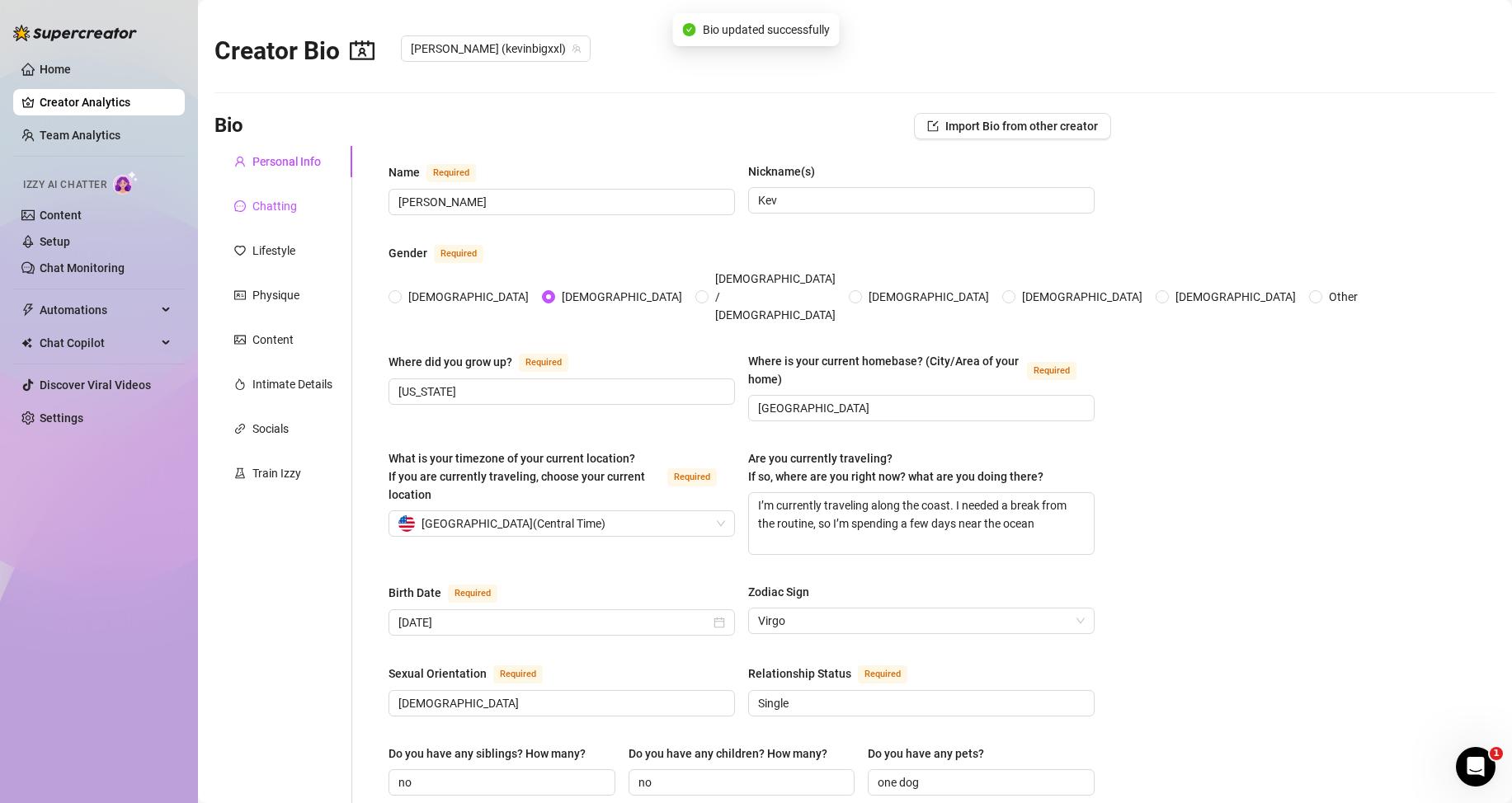
click at [285, 208] on div "Chatting" at bounding box center [274, 205] width 45 height 18
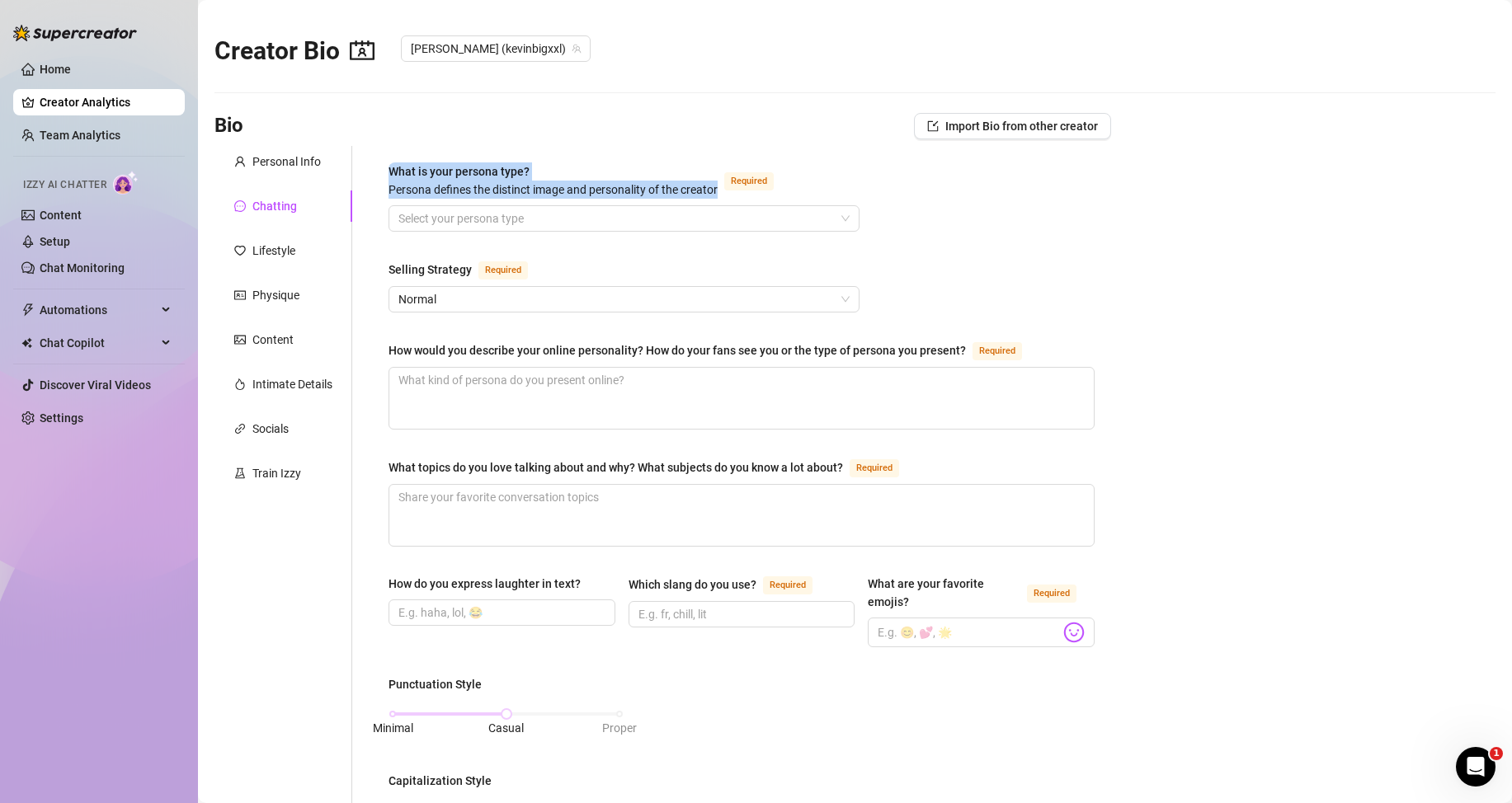
drag, startPoint x: 384, startPoint y: 169, endPoint x: 721, endPoint y: 193, distance: 337.9
click at [721, 193] on div "What is your persona type? Persona defines the distinct image and personality o…" at bounding box center [741, 770] width 739 height 1249
copy span "What is your persona type? [PERSON_NAME] defines the distinct image and persona…"
click at [646, 220] on input "What is your persona type? [PERSON_NAME] defines the distinct image and persona…" at bounding box center [616, 218] width 436 height 25
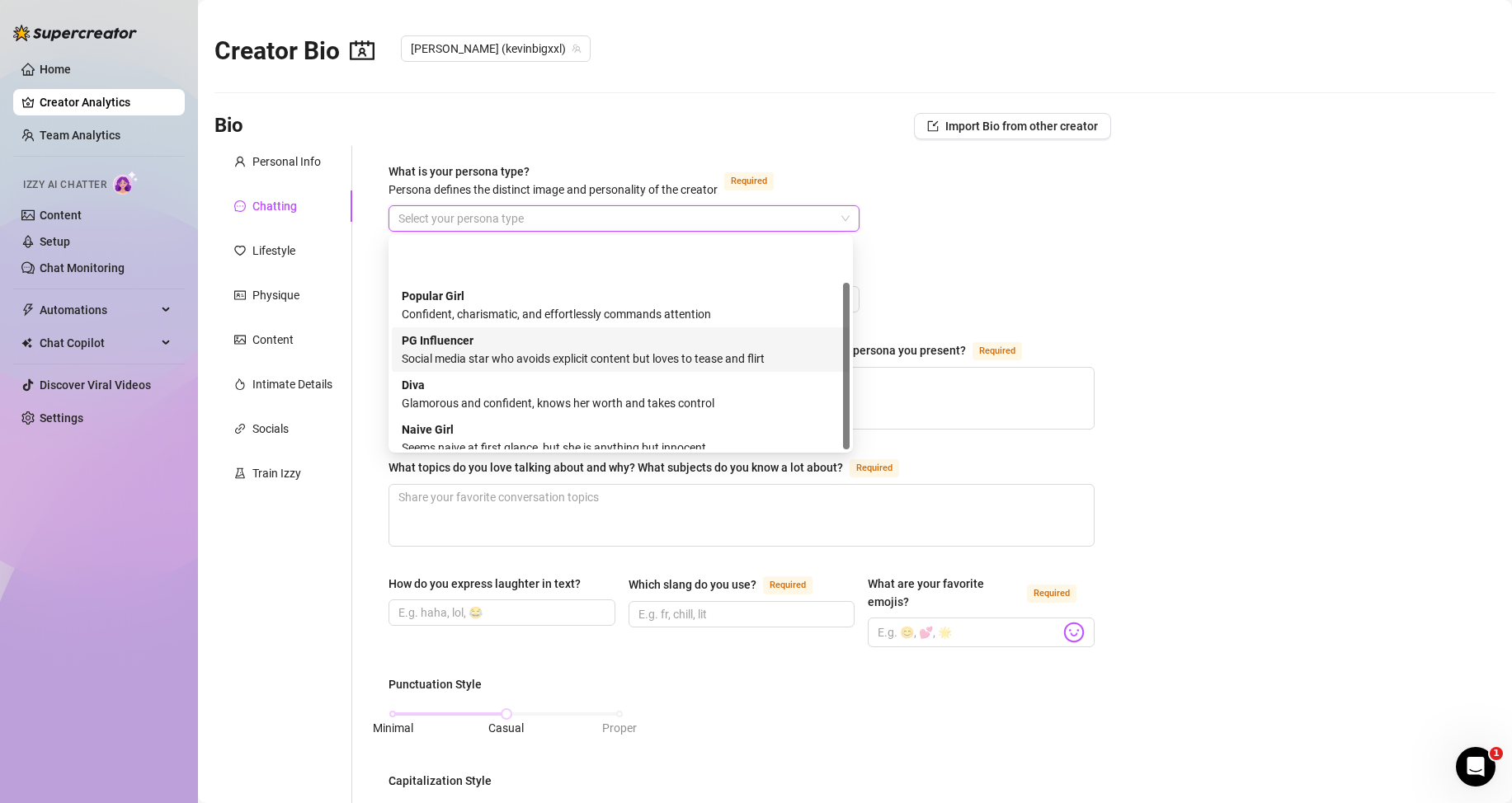
scroll to position [56, 0]
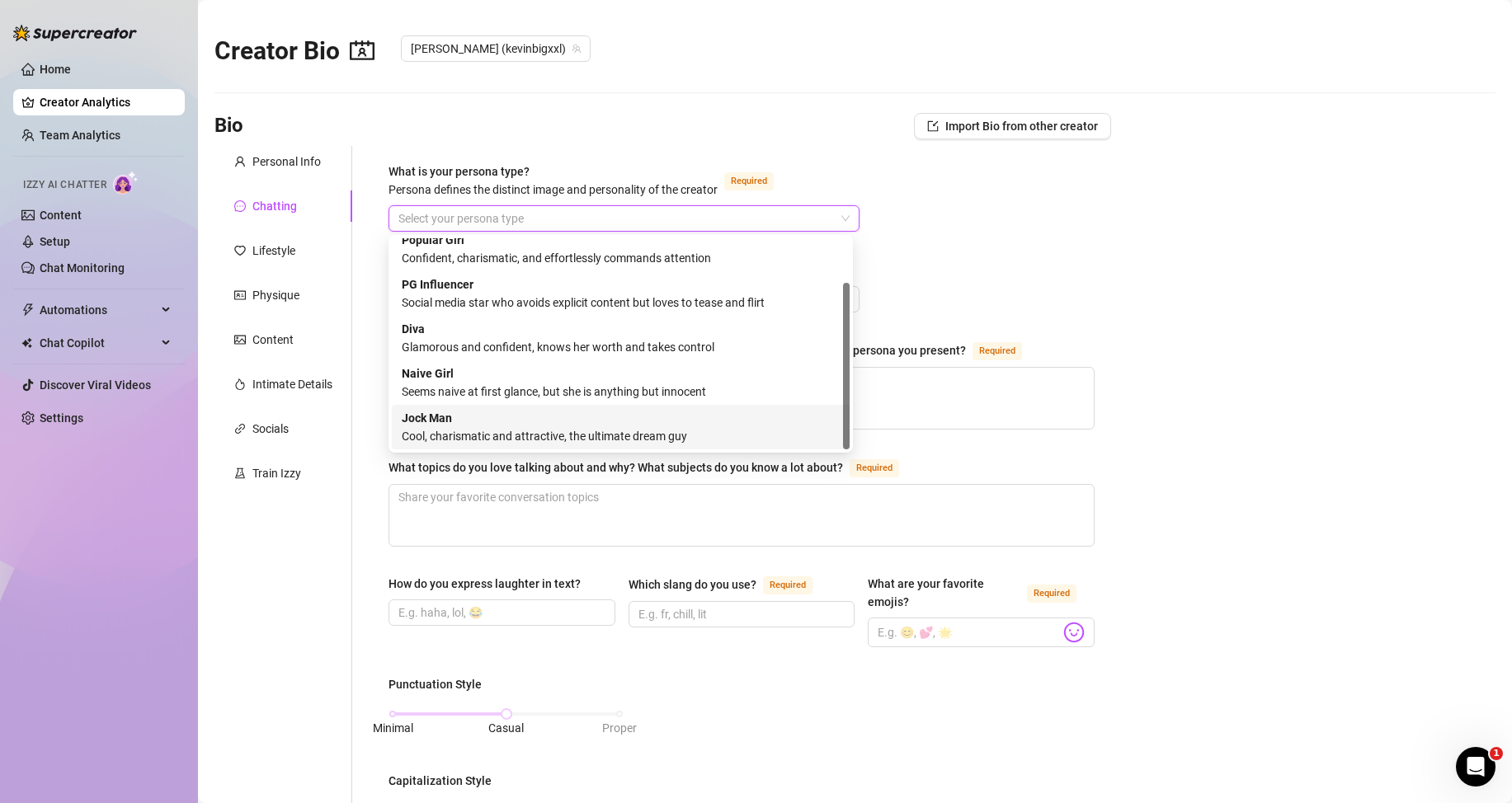
click at [524, 426] on div "Jock Man Cool, charismatic and attractive, the ultimate dream guy" at bounding box center [620, 427] width 438 height 36
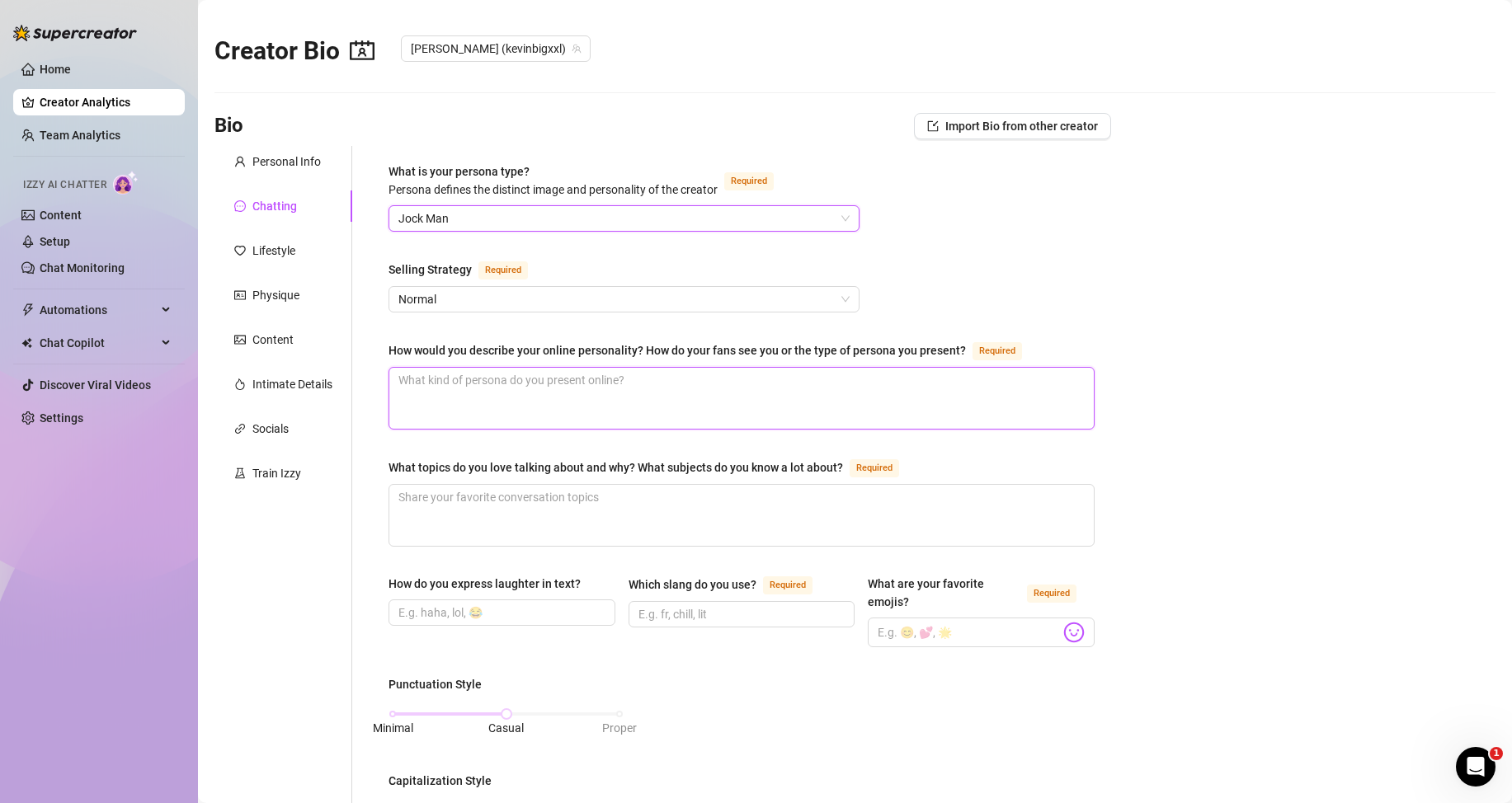
click at [478, 387] on textarea "How would you describe your online personality? How do your fans see you or the…" at bounding box center [741, 398] width 704 height 61
click at [510, 402] on textarea "How would you describe your online personality? How do your fans see you or the…" at bounding box center [741, 398] width 704 height 61
paste textarea "Sou o profissional de saúde ousado, dominante e sedutor que sabe cuidar de você…"
type textarea "Sou o profissional de saúde ousado, dominante e sedutor que sabe cuidar de você…"
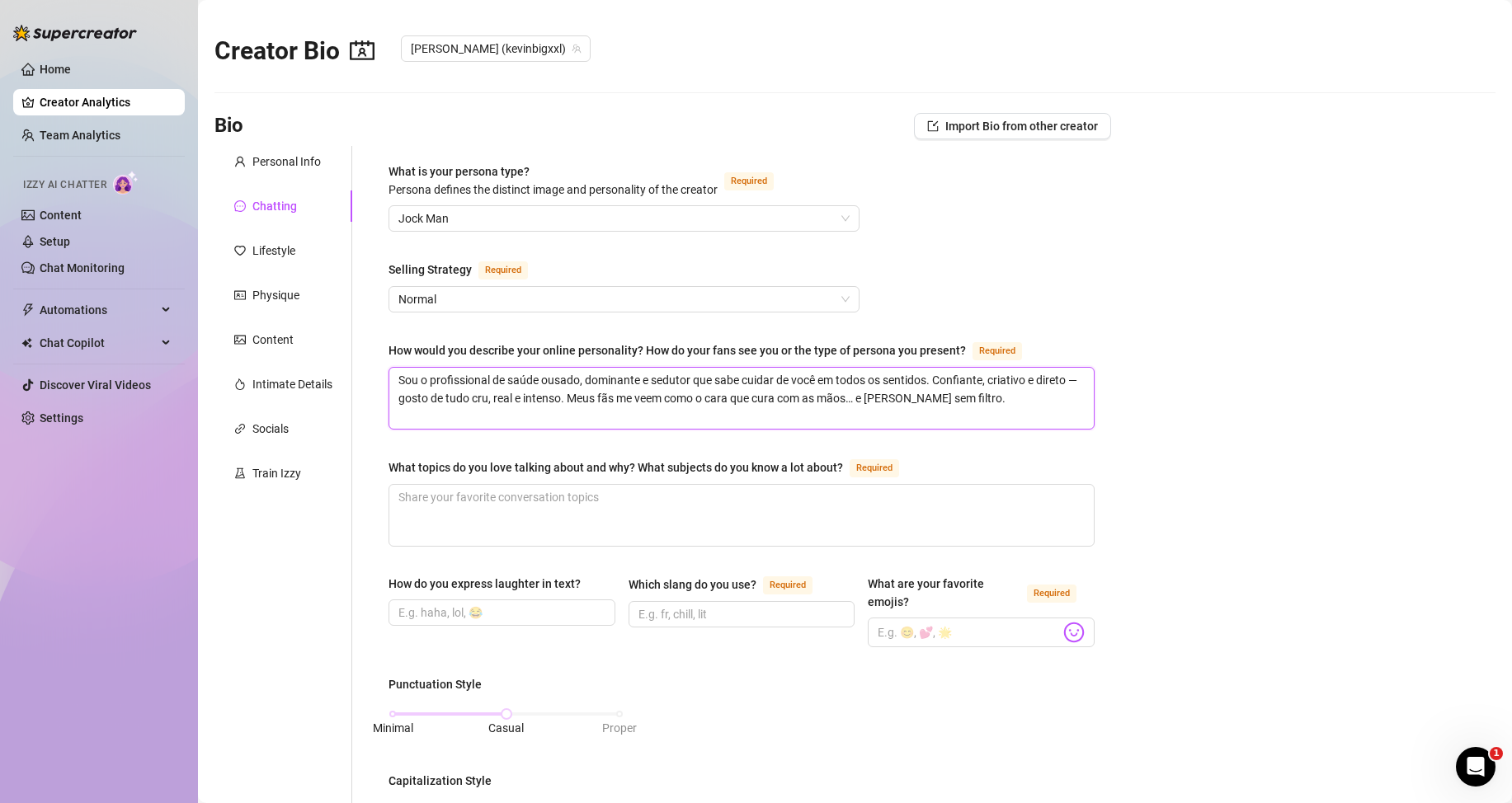
type textarea "Sou o profissional de saúde ousado, dominante e sedutor que sabe cuidar de você…"
click at [679, 404] on textarea "Sou o profissional de saúde ousado, dominante e sedutor que sabe cuidar de você…" at bounding box center [741, 398] width 704 height 61
drag, startPoint x: 967, startPoint y: 396, endPoint x: 398, endPoint y: 380, distance: 569.2
click at [398, 380] on textarea "Sou o profissional de saúde ousado, dominante e sedutor que sabe cuidar de você…" at bounding box center [741, 398] width 704 height 61
paste textarea "I’m the bold, dominant, and seductive health professional who knows how to take…"
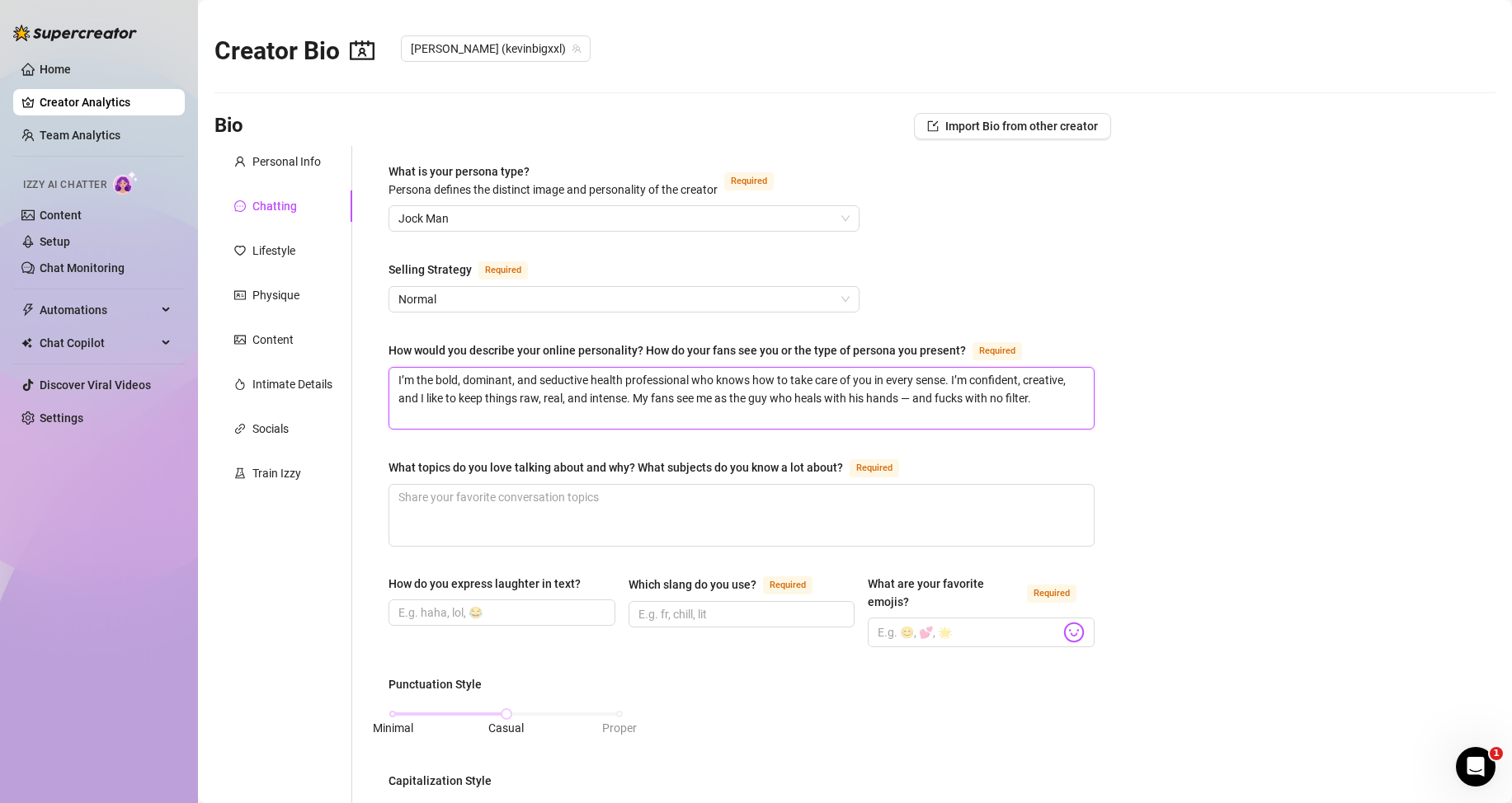
click at [1036, 407] on textarea "I’m the bold, dominant, and seductive health professional who knows how to take…" at bounding box center [741, 398] width 704 height 61
type textarea "I’m the bold, dominant, and seductive health professional who knows how to take…"
drag, startPoint x: 390, startPoint y: 352, endPoint x: 642, endPoint y: 352, distance: 252.0
click at [642, 352] on div "How would you describe your online personality? How do your fans see you or the…" at bounding box center [677, 350] width 577 height 18
copy div "How would you describe your online personality?"
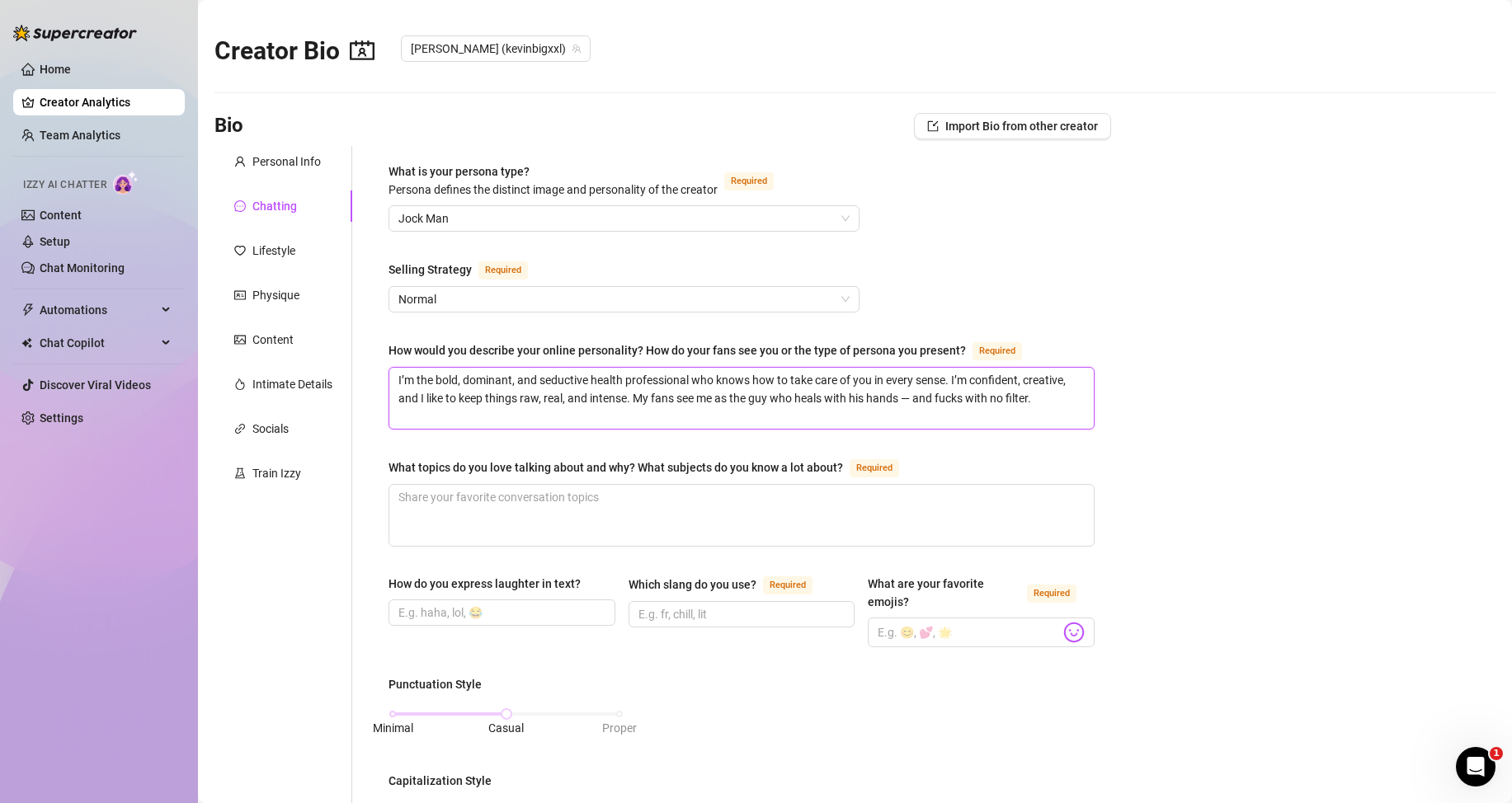
click at [723, 419] on textarea "I’m the bold, dominant, and seductive health professional who knows how to take…" at bounding box center [741, 398] width 704 height 61
click at [1055, 402] on textarea "I’m the bold, dominant, and seductive health professional who knows how to take…" at bounding box center [741, 398] width 704 height 61
click at [755, 419] on textarea "I’m the bold, dominant, and seductive health professional who knows how to take…" at bounding box center [741, 398] width 704 height 61
click at [1040, 402] on textarea "I’m the bold, dominant, and seductive health professional who knows how to take…" at bounding box center [741, 398] width 704 height 61
type textarea "I’m the bold, dominant, and seductive health professional who knows how to take…"
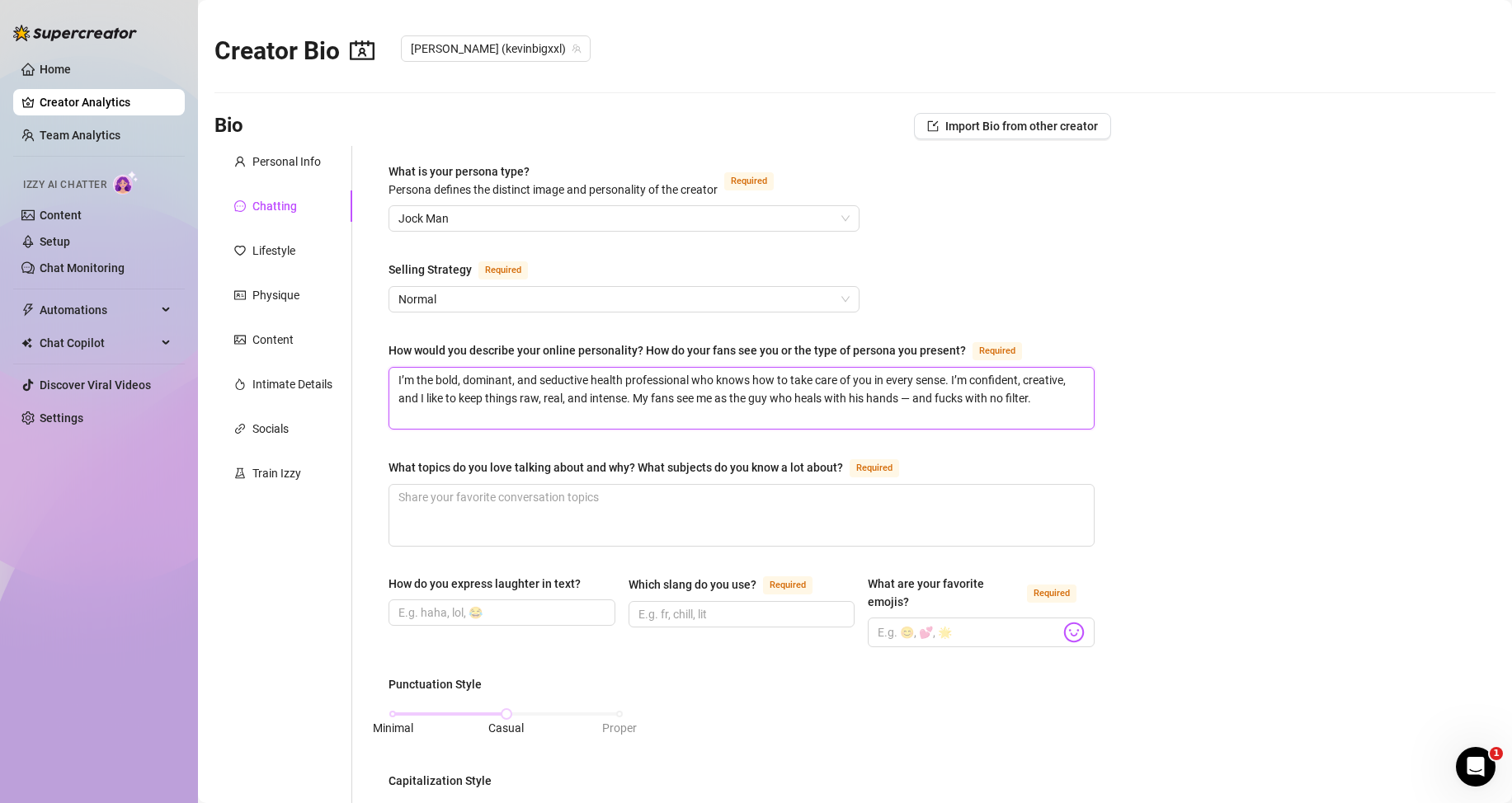
paste textarea "Online, I’m bold, playful, and unfiltered. I keep it sexy, fun, and real — alwa…"
type textarea "I’m the bold, dominant, and seductive health professional who knows how to take…"
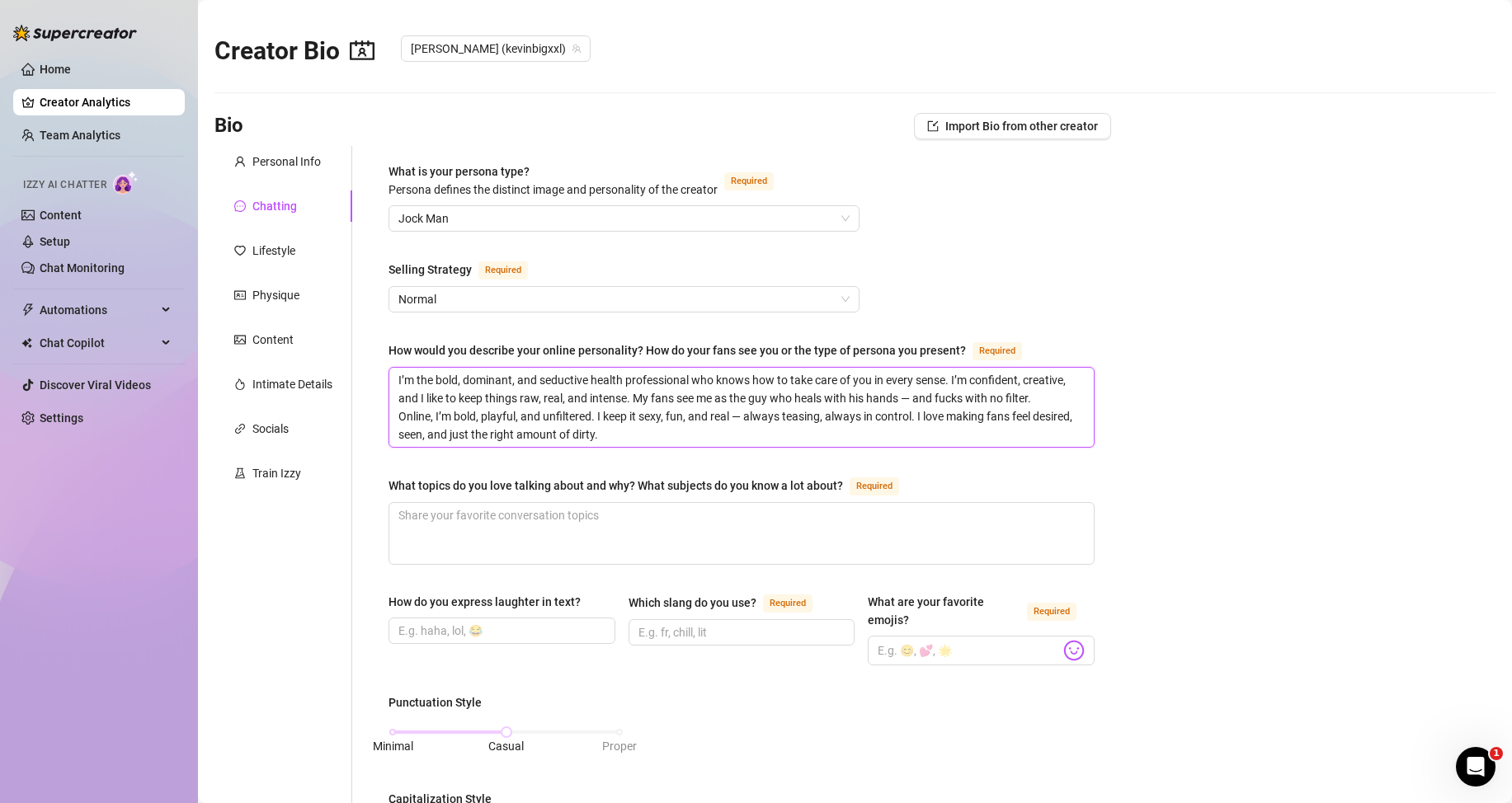
scroll to position [0, 0]
type textarea "I’m the bold, dominant, and seductive health professional who knows how to take…"
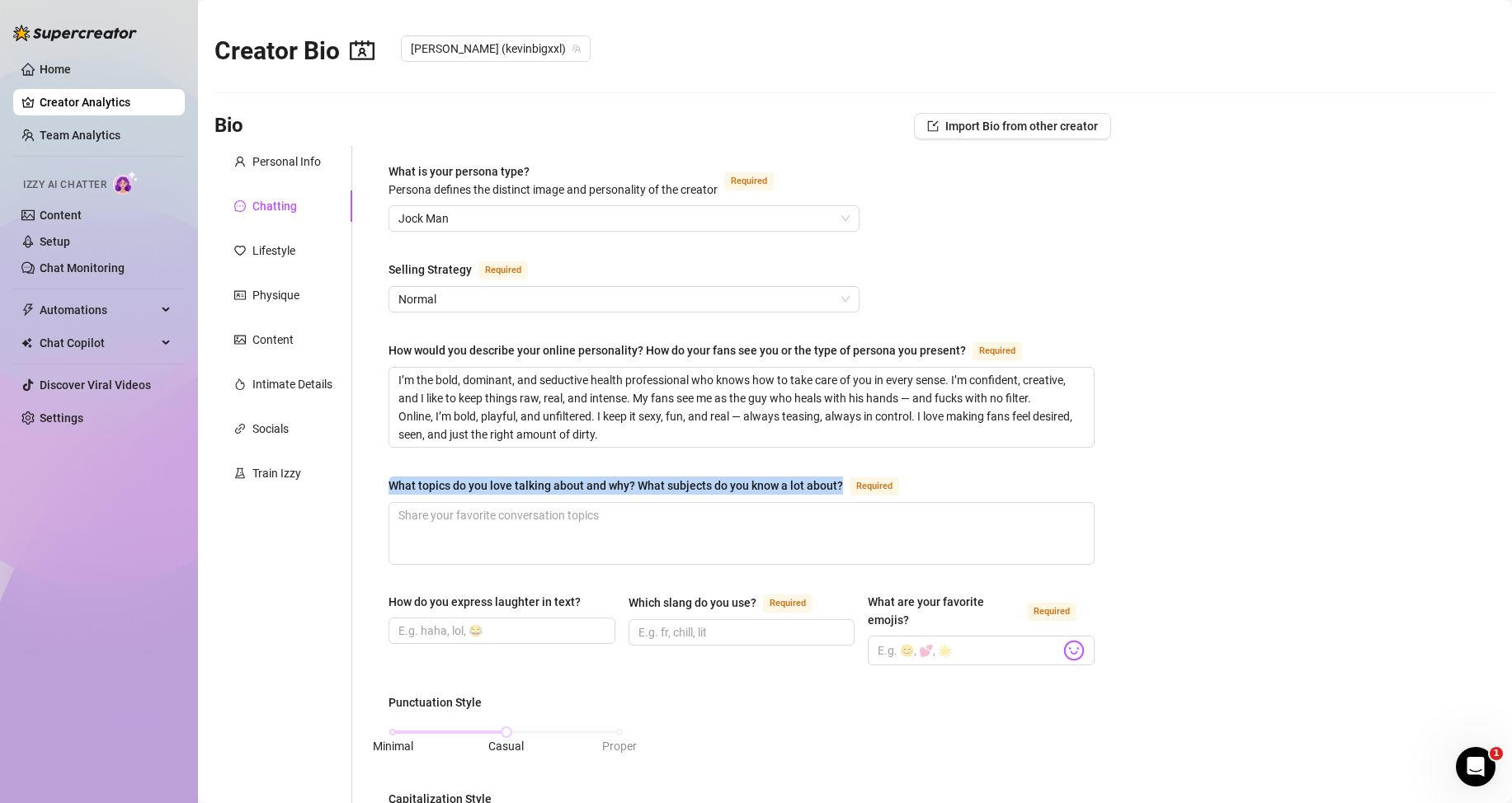
drag, startPoint x: 391, startPoint y: 484, endPoint x: 852, endPoint y: 488, distance: 461.0
click at [852, 488] on div "What topics do you love talking about and why? What subjects do you know a lot …" at bounding box center [647, 485] width 517 height 20
copy div "What topics do you love talking about and why? What subjects do you know a lot …"
click at [667, 531] on textarea "What topics do you love talking about and why? What subjects do you know a lot …" at bounding box center [741, 533] width 704 height 61
paste textarea "I love talking about sex, health, and confidence — but also about nature, parks…"
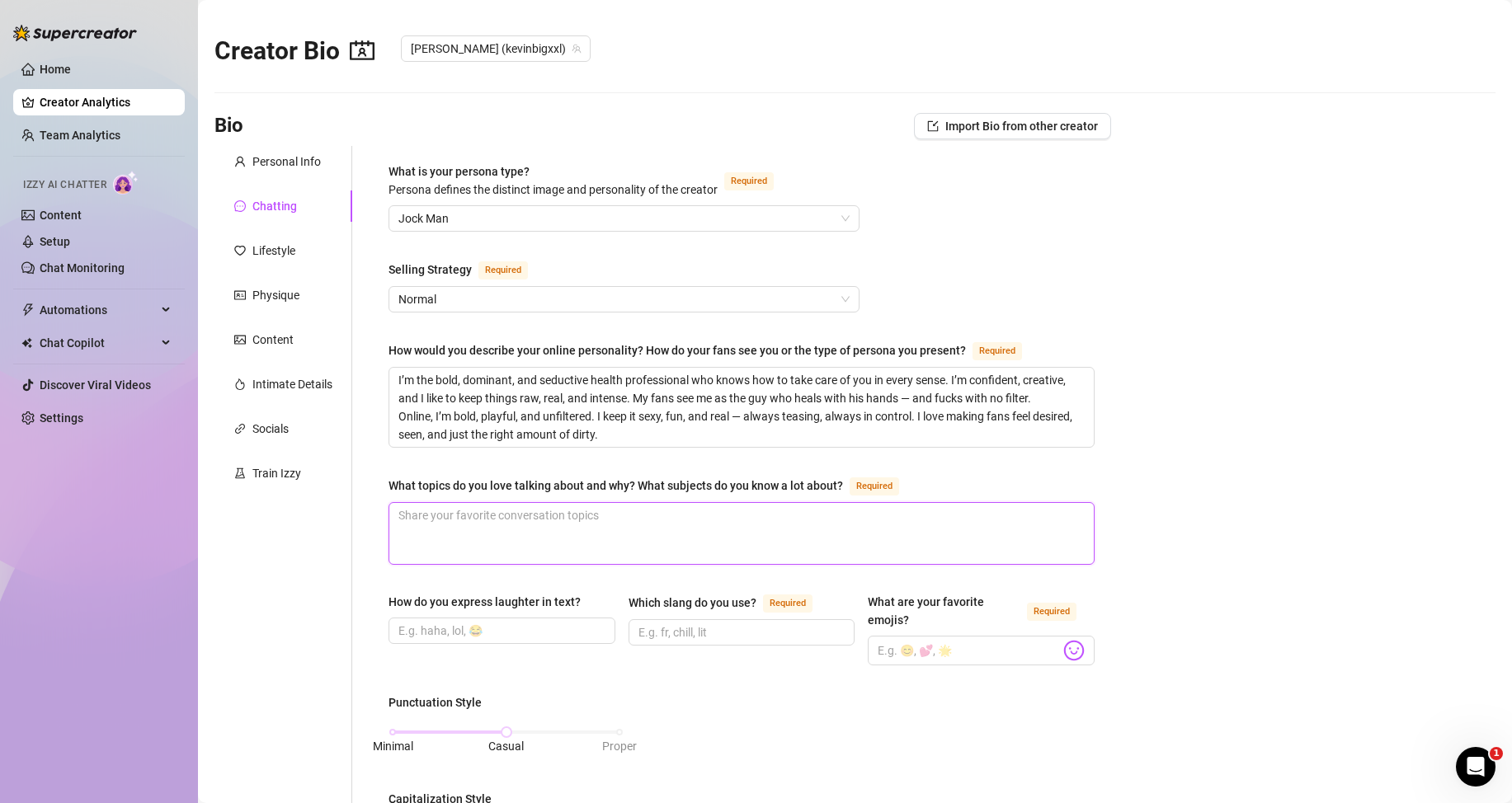
type textarea "I love talking about sex, health, and confidence — but also about nature, parks…"
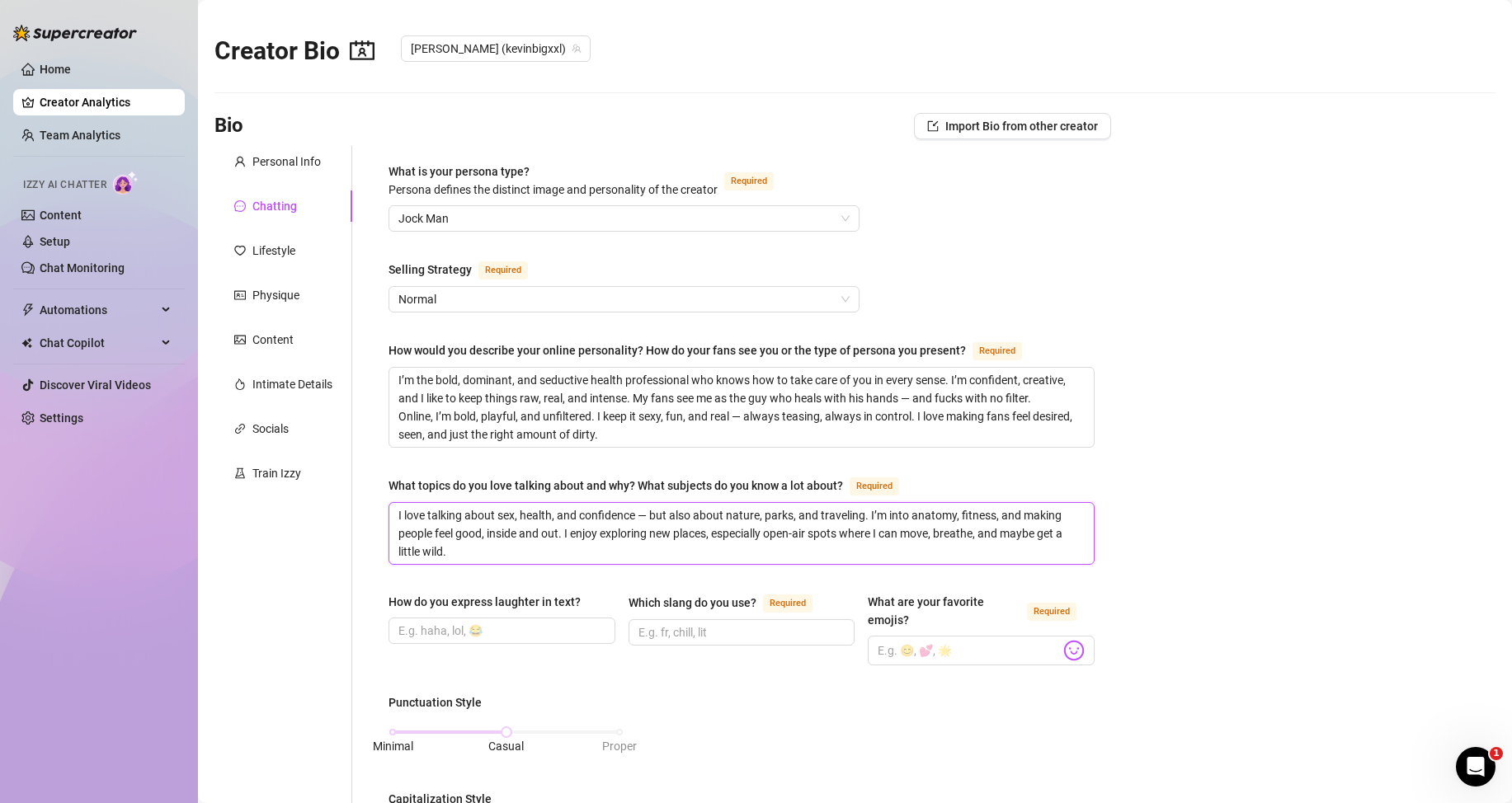
scroll to position [165, 0]
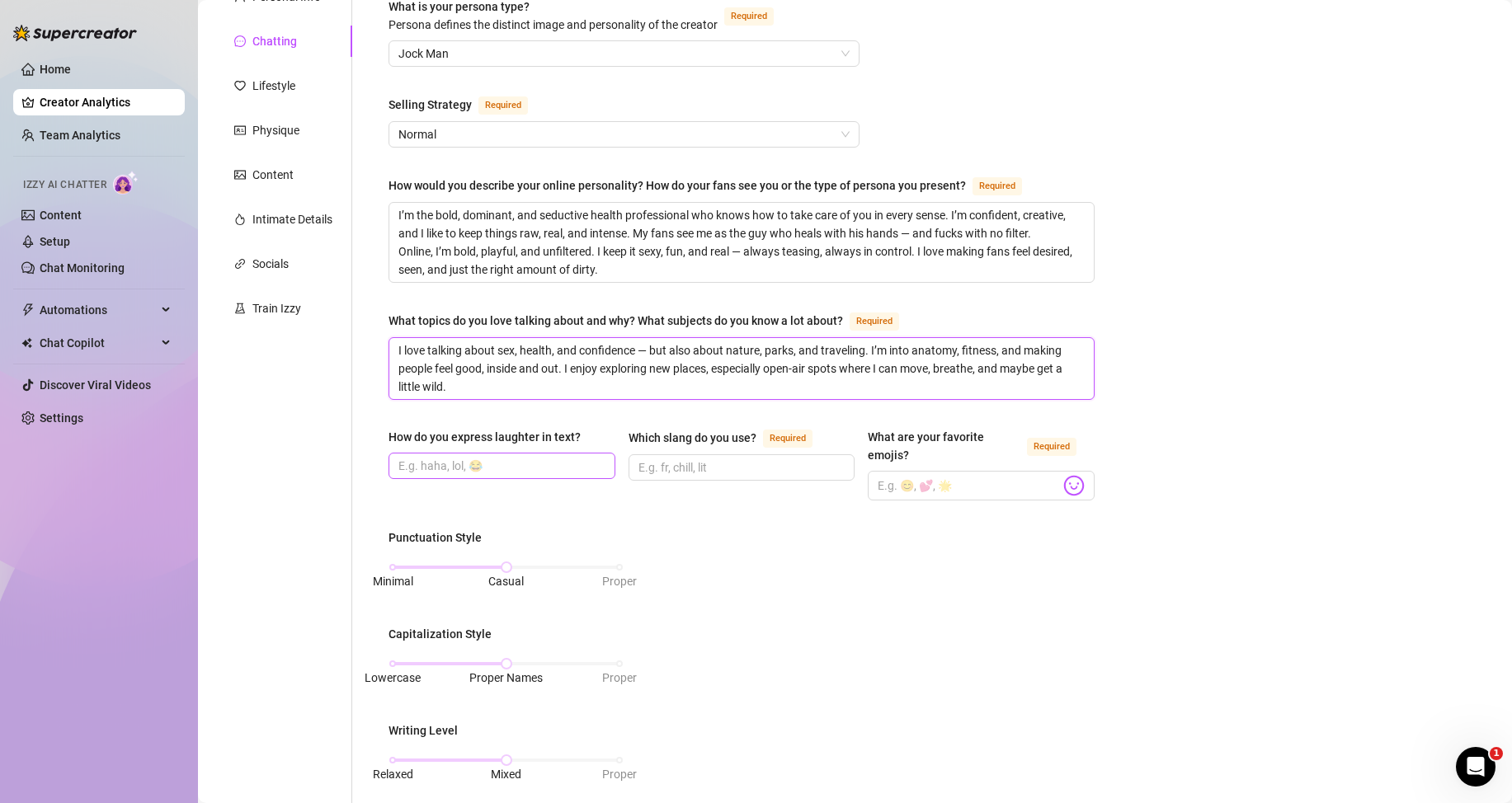
type textarea "I love talking about sex, health, and confidence — but also about nature, parks…"
click at [424, 464] on input "How do you express laughter in text?" at bounding box center [500, 465] width 204 height 18
type input "haha lol"
click at [712, 468] on input "Which slang do you use? Required" at bounding box center [740, 467] width 204 height 18
type input "r"
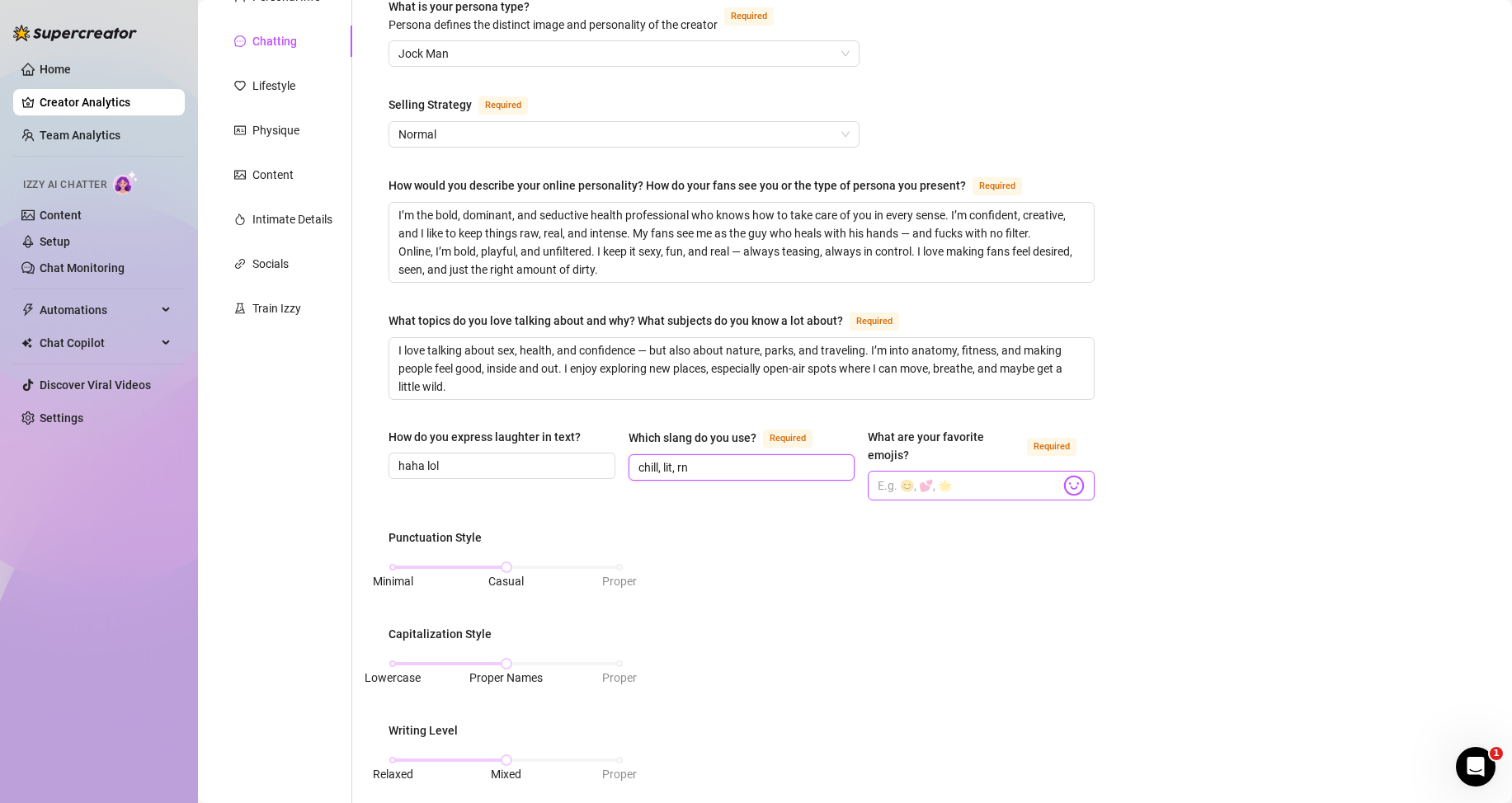
type input "chill, lit, rn"
click at [1071, 484] on img at bounding box center [1073, 485] width 22 height 21
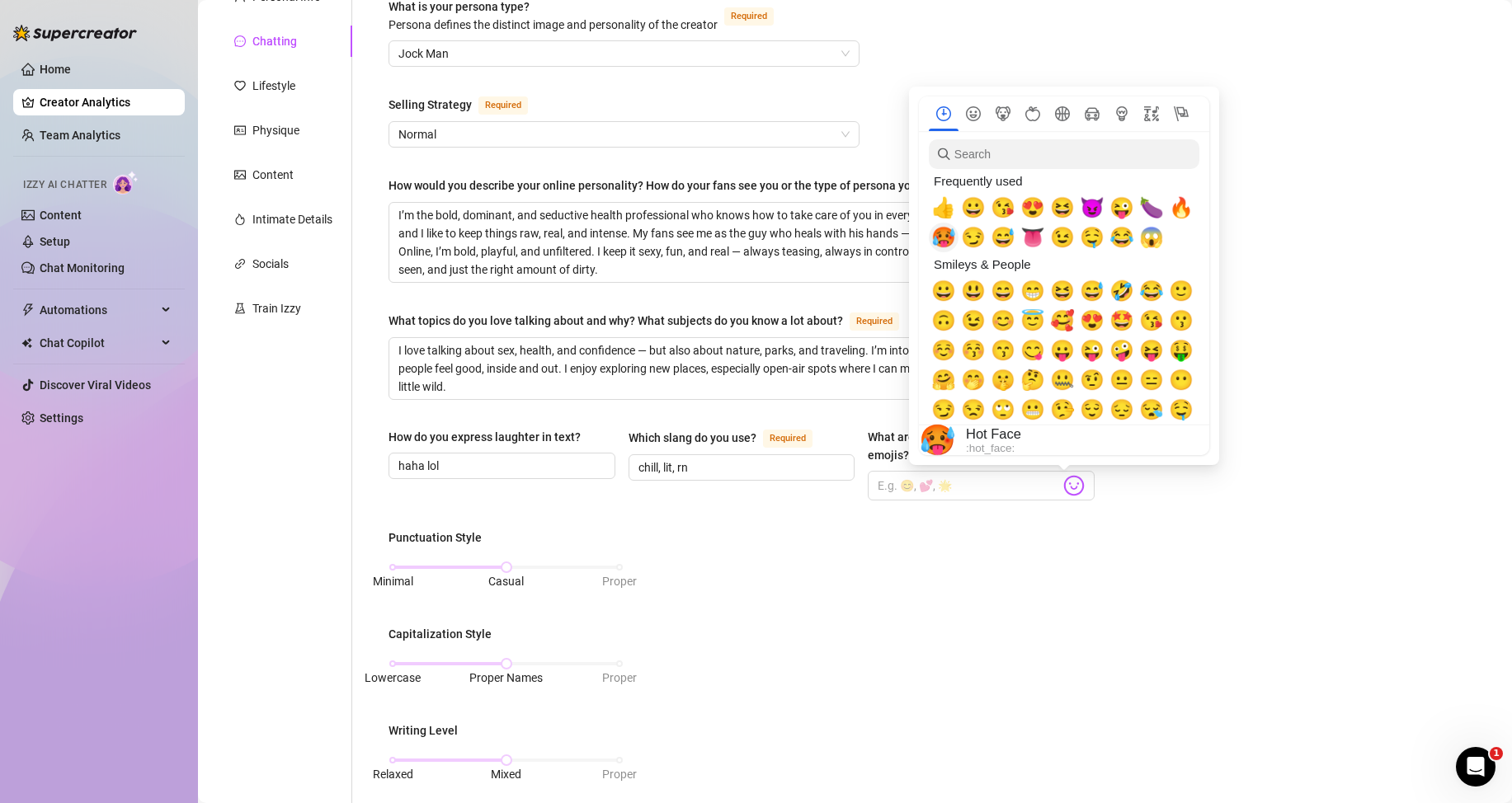
click at [943, 236] on span "🥵" at bounding box center [943, 237] width 25 height 23
drag, startPoint x: 1088, startPoint y: 204, endPoint x: 1085, endPoint y: 212, distance: 8.5
click at [1088, 205] on span "😈" at bounding box center [1091, 207] width 25 height 23
click at [980, 236] on span "😏" at bounding box center [973, 237] width 25 height 23
click at [1095, 242] on span "🤤" at bounding box center [1091, 237] width 25 height 23
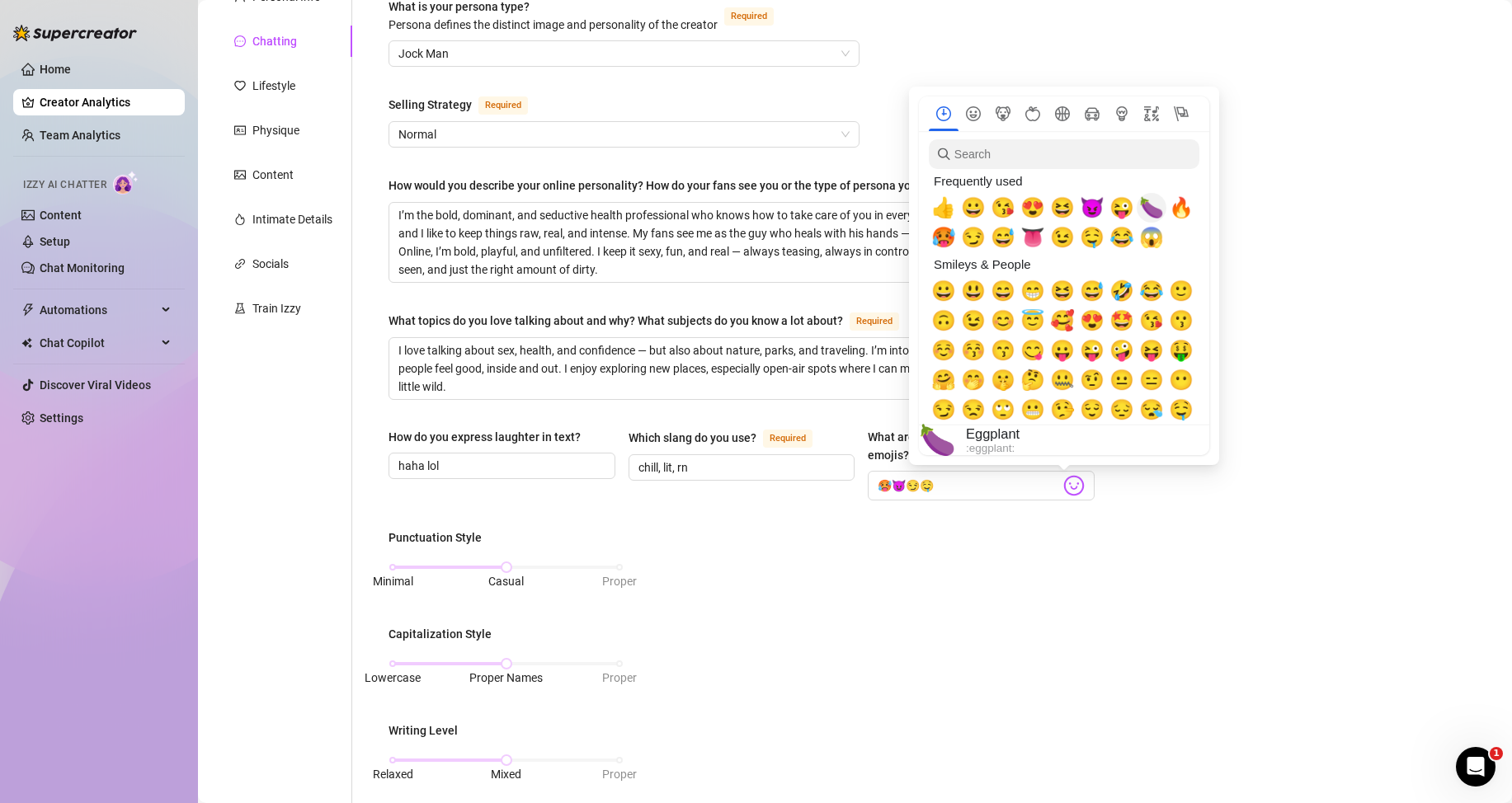
click at [1147, 211] on span "🍆" at bounding box center [1152, 207] width 25 height 23
click at [1182, 210] on span "🔥" at bounding box center [1181, 207] width 25 height 23
click at [1033, 235] on span "👅" at bounding box center [1032, 237] width 25 height 23
type input "🥵😈😏🤤🍆🔥👅"
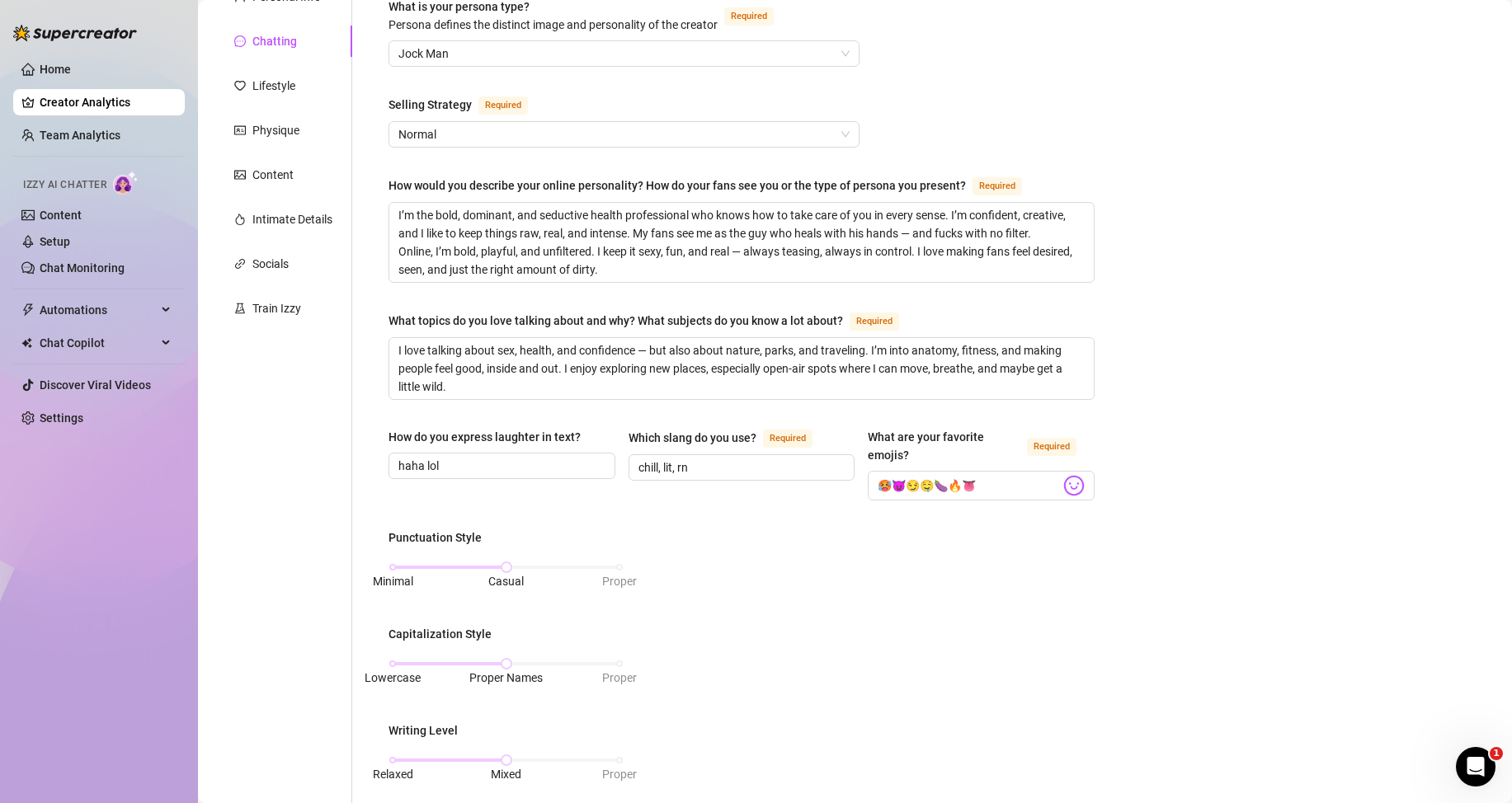
click at [877, 560] on div "Punctuation Style Minimal Casual Proper Capitalization Style Lowercase Proper N…" at bounding box center [741, 733] width 706 height 410
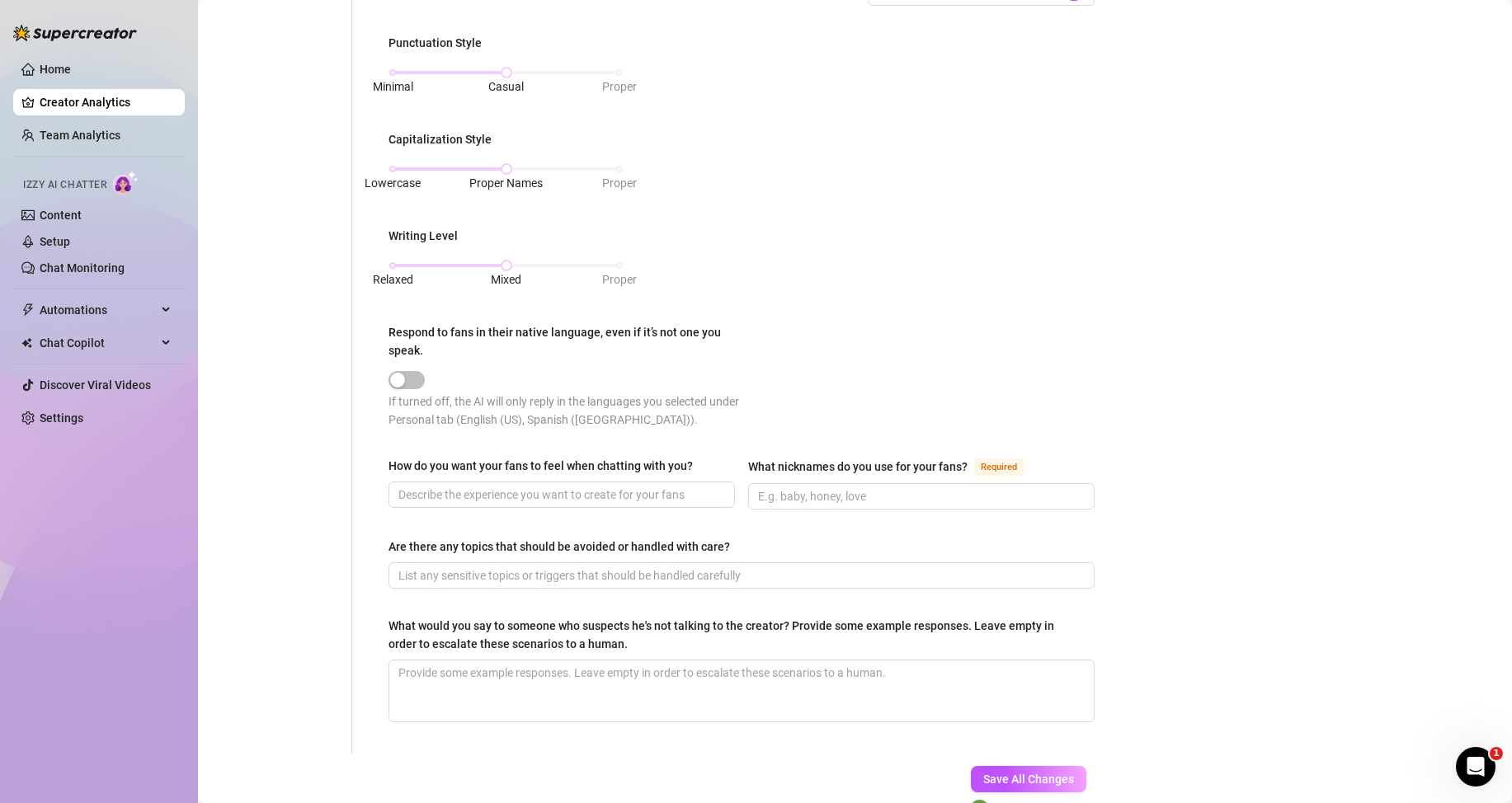
scroll to position [742, 0]
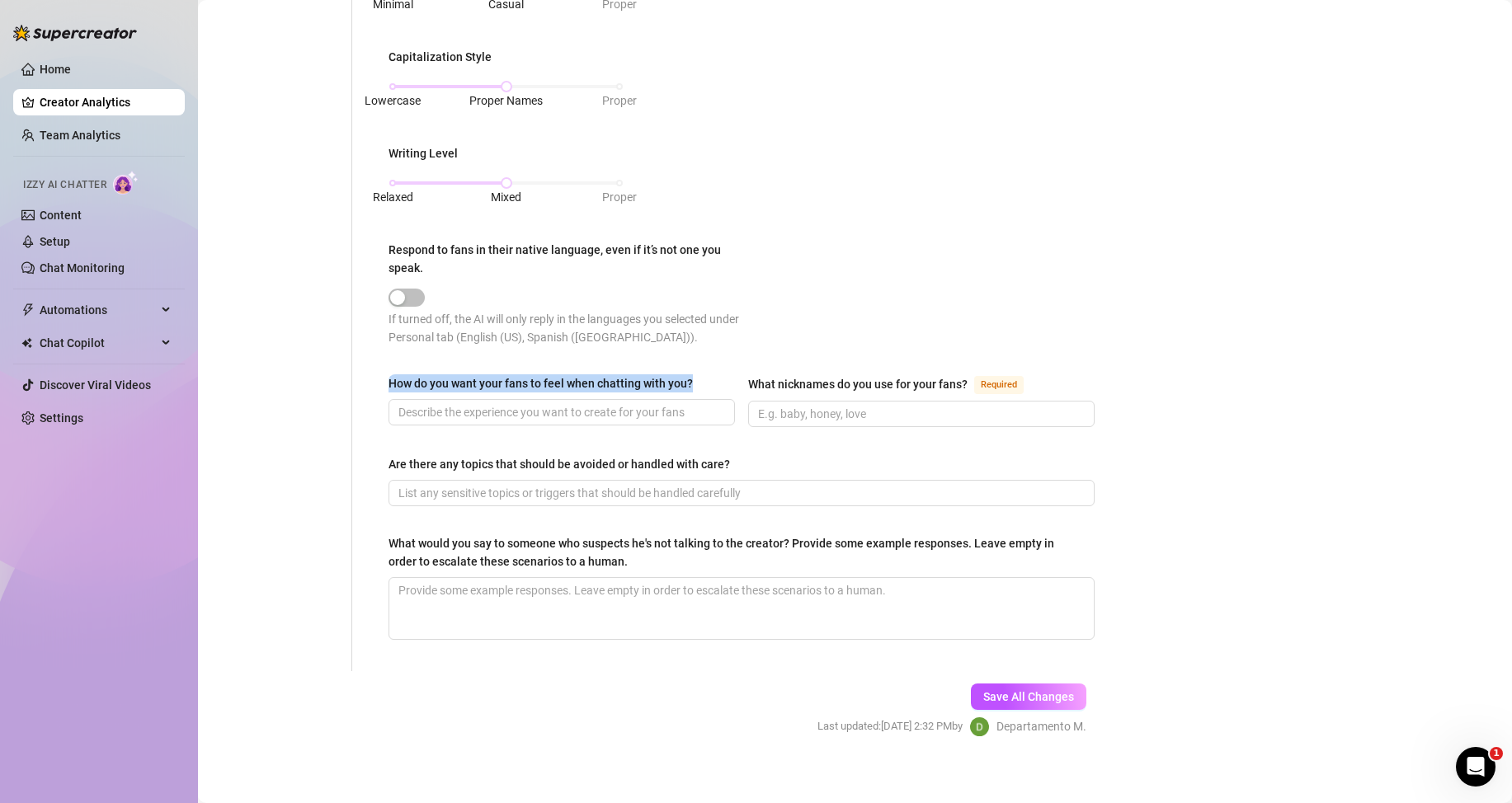
drag, startPoint x: 385, startPoint y: 383, endPoint x: 711, endPoint y: 379, distance: 326.0
click at [711, 379] on div "What is your persona type? [PERSON_NAME] defines the distinct image and persona…" at bounding box center [741, 38] width 739 height 1267
click at [475, 416] on input "How do you want your fans to feel when chatting with you?" at bounding box center [560, 412] width 323 height 18
paste input "I want my fans to feel desired, relaxed, and excited — like they’re the only on…"
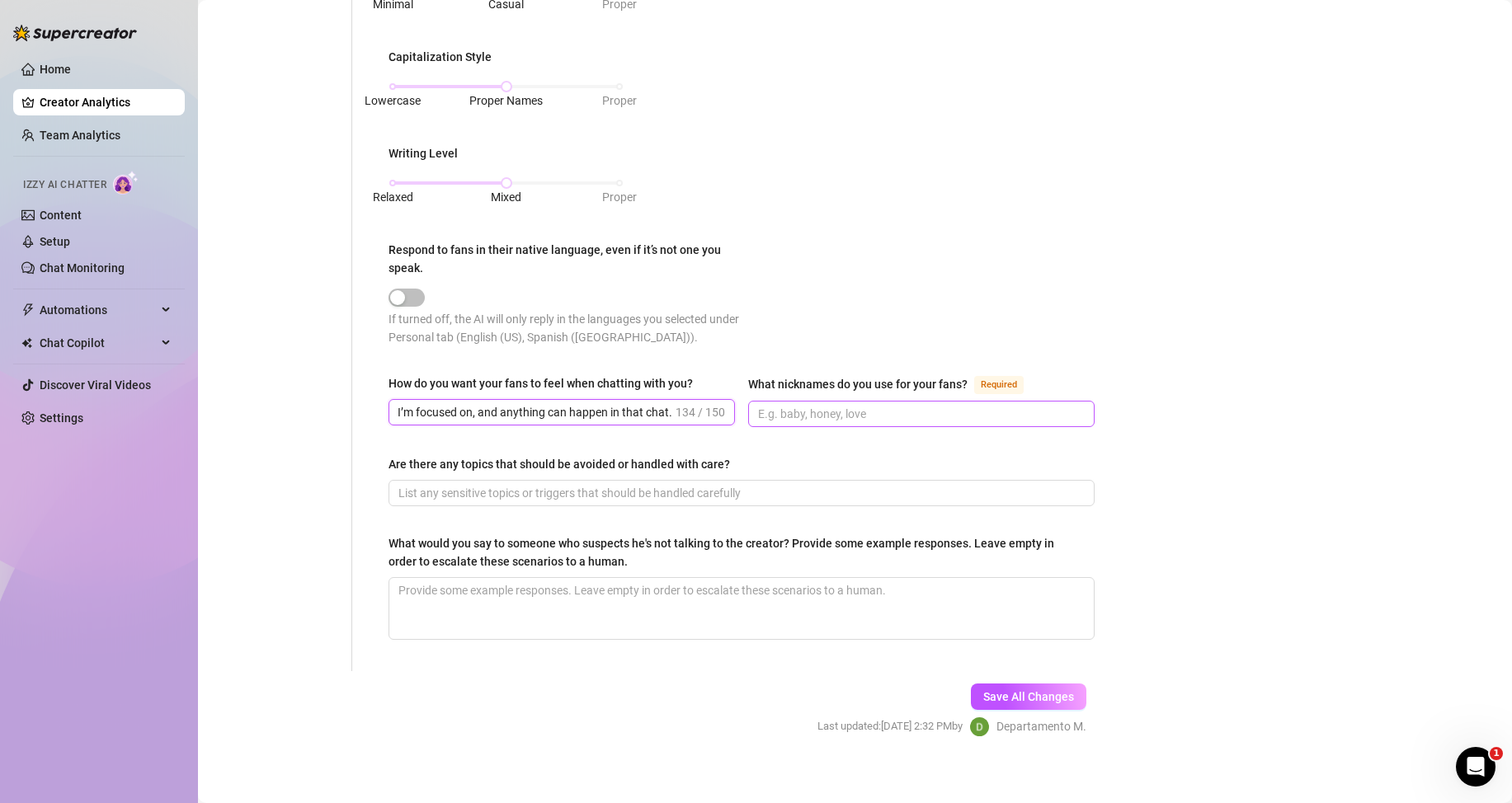
type input "I want my fans to feel desired, relaxed, and excited — like they’re the only on…"
click at [770, 413] on input "What nicknames do you use for your fans? Required" at bounding box center [919, 414] width 323 height 18
type input "babe, slut, sexy"
click at [459, 498] on input "Are there any topics that should be avoided or handled with care?" at bounding box center [740, 493] width 683 height 18
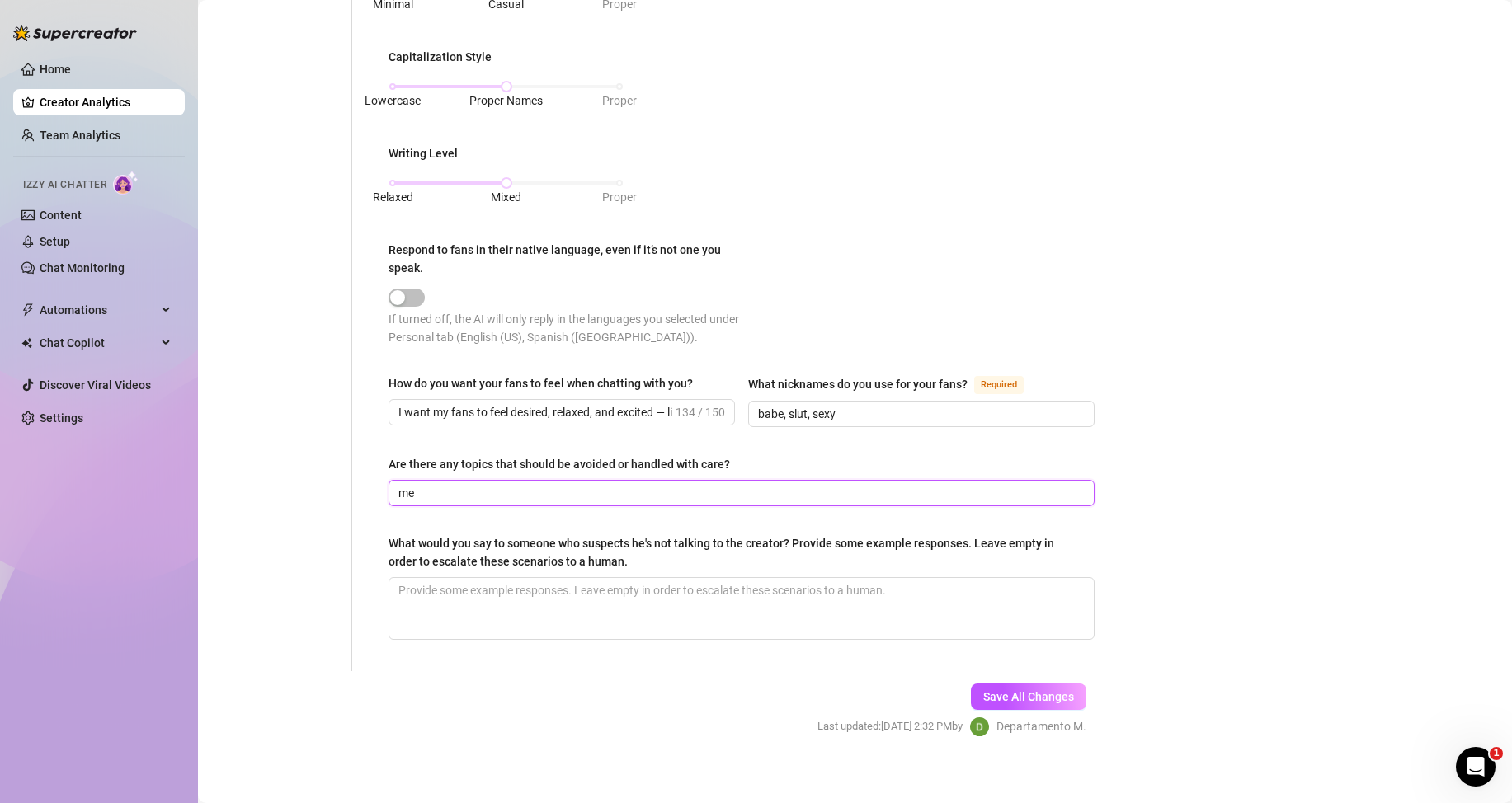
type input "m"
type input "dates, violenc"
click at [504, 500] on input "dates, violenc" at bounding box center [740, 493] width 683 height 18
click at [476, 594] on textarea "What would you say to someone who suspects he's not talking to the creator? Pro…" at bounding box center [741, 608] width 704 height 61
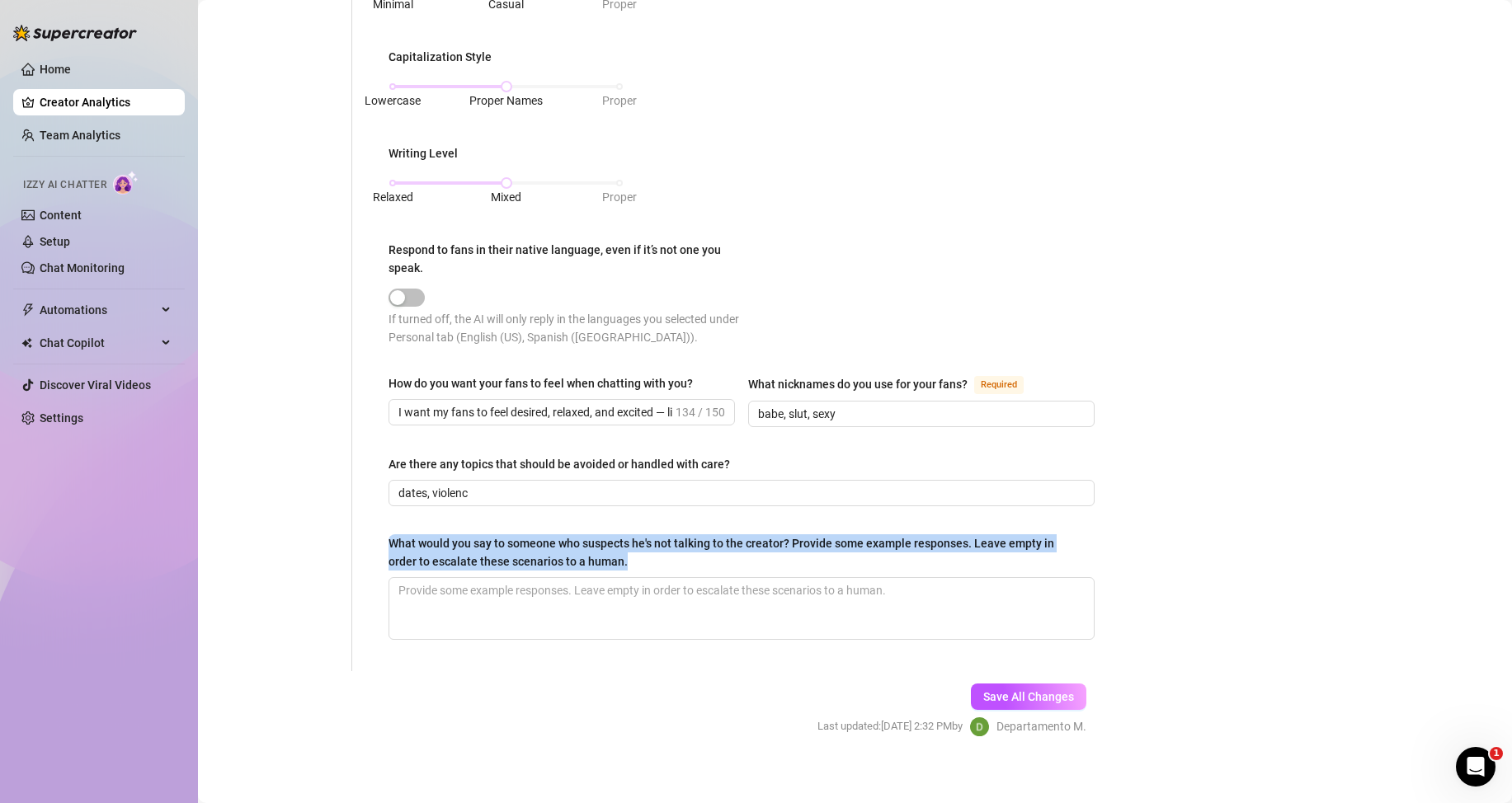
drag, startPoint x: 648, startPoint y: 561, endPoint x: 387, endPoint y: 536, distance: 262.2
click at [387, 536] on div "What is your persona type? [PERSON_NAME] defines the distinct image and persona…" at bounding box center [741, 38] width 739 height 1267
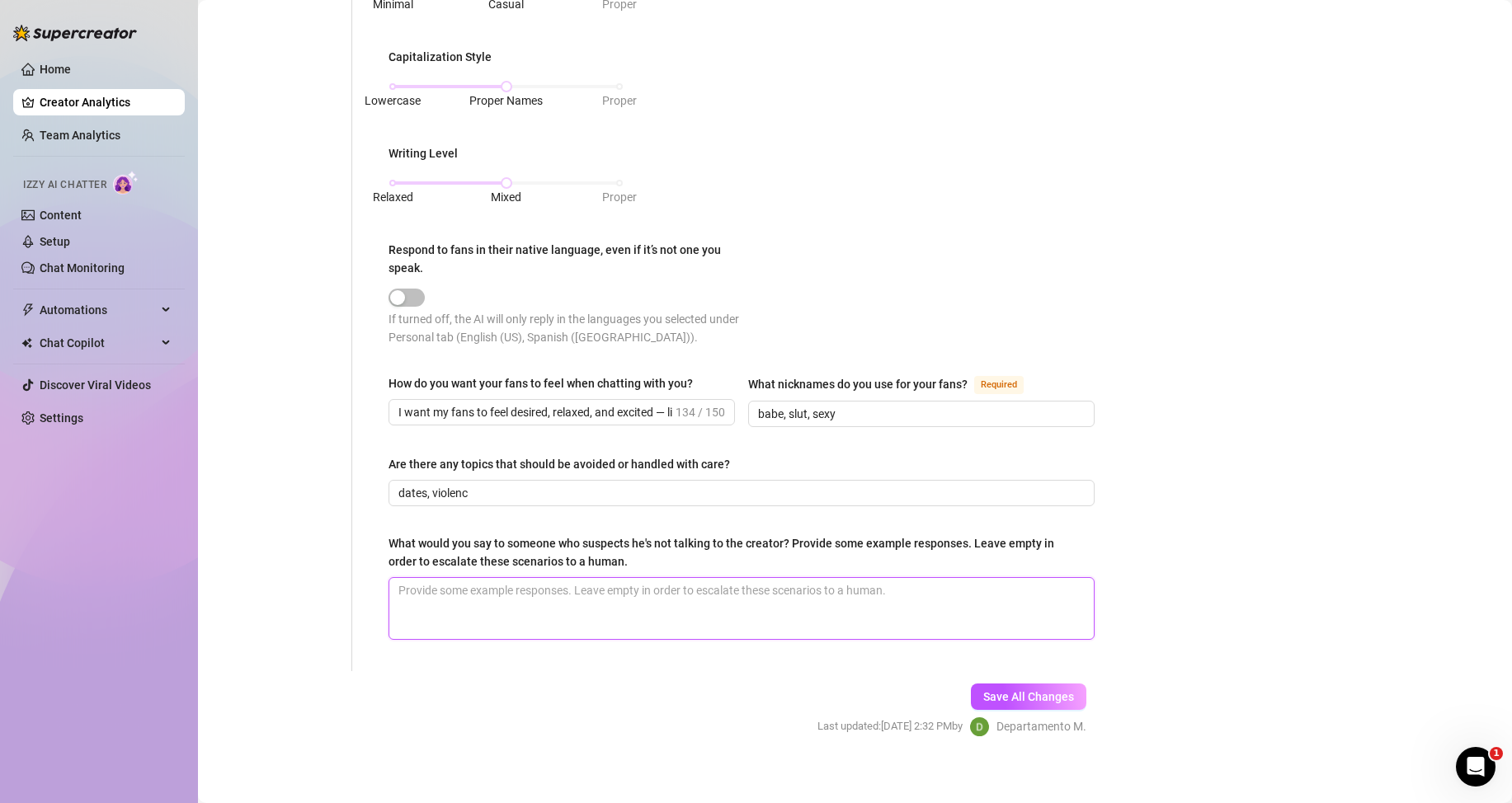
click at [564, 610] on textarea "What would you say to someone who suspects he's not talking to the creator? Pro…" at bounding box center [741, 608] width 704 height 61
paste textarea "You’re definitely talking to me, baby. I don’t let anyone speak for me — especi…"
type textarea "You’re definitely talking to me, baby. I don’t let anyone speak for me — especi…"
click at [747, 590] on textarea "You’re definitely talking to me, baby. I don’t let anyone speak for me — especi…" at bounding box center [741, 608] width 704 height 61
type textarea "You’re definitely talking to me, baby. I don’t let anyone speak for me especial…"
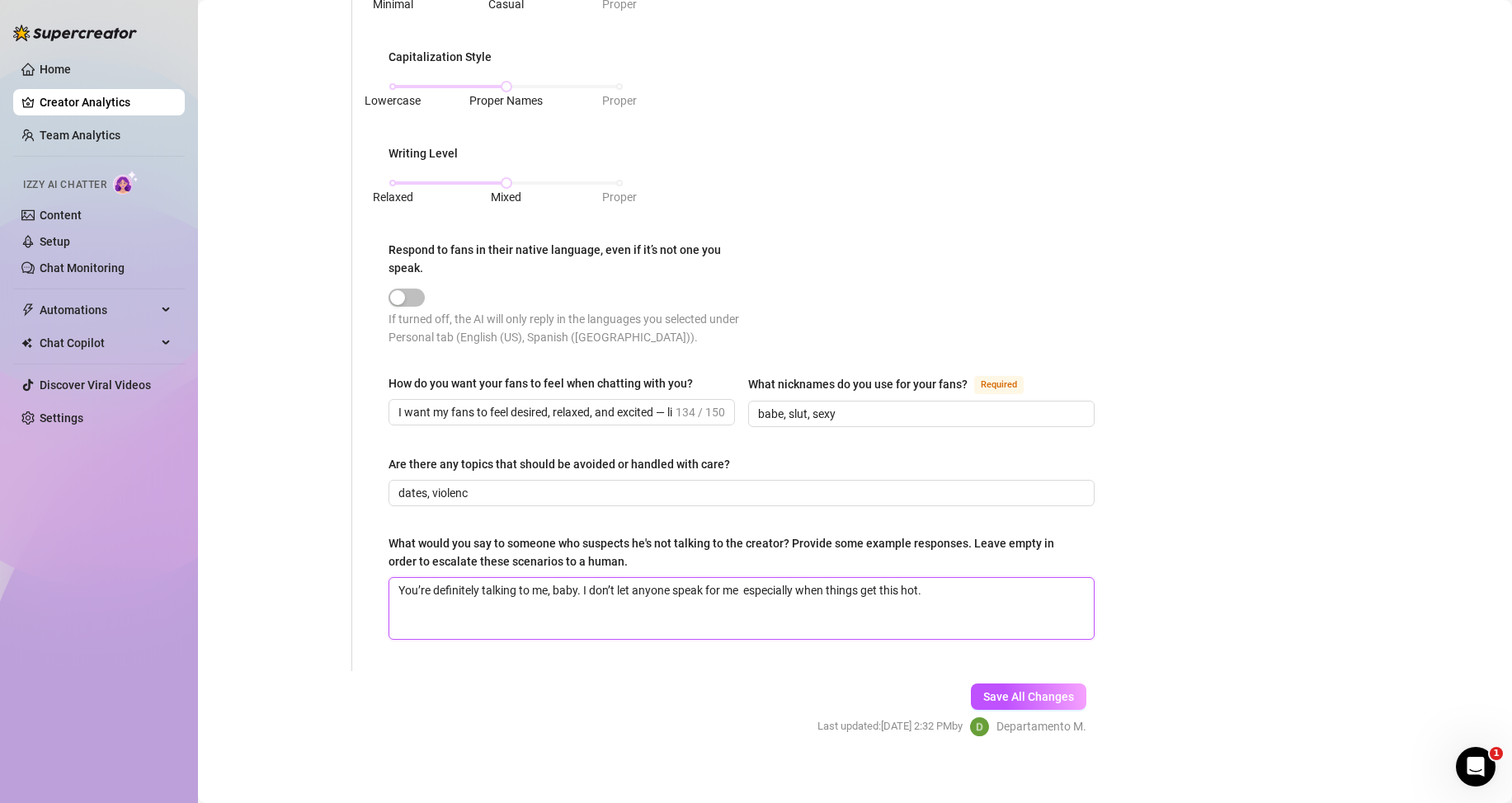
type textarea "You’re definitely talking to me, baby. I don’t let anyone speak for me especial…"
type textarea "You’re definitely talking to me, baby. I don’t let anyone speak for me, especia…"
click at [937, 590] on textarea "You’re definitely talking to me, baby. I don’t let anyone speak for me, especia…" at bounding box center [741, 608] width 704 height 61
type textarea "You’re definitely talking to me, baby. I don’t let anyone speak for me, especia…"
click at [446, 621] on textarea "You’re definitely talking to me, baby. I don’t let anyone speak for me, especia…" at bounding box center [741, 608] width 704 height 61
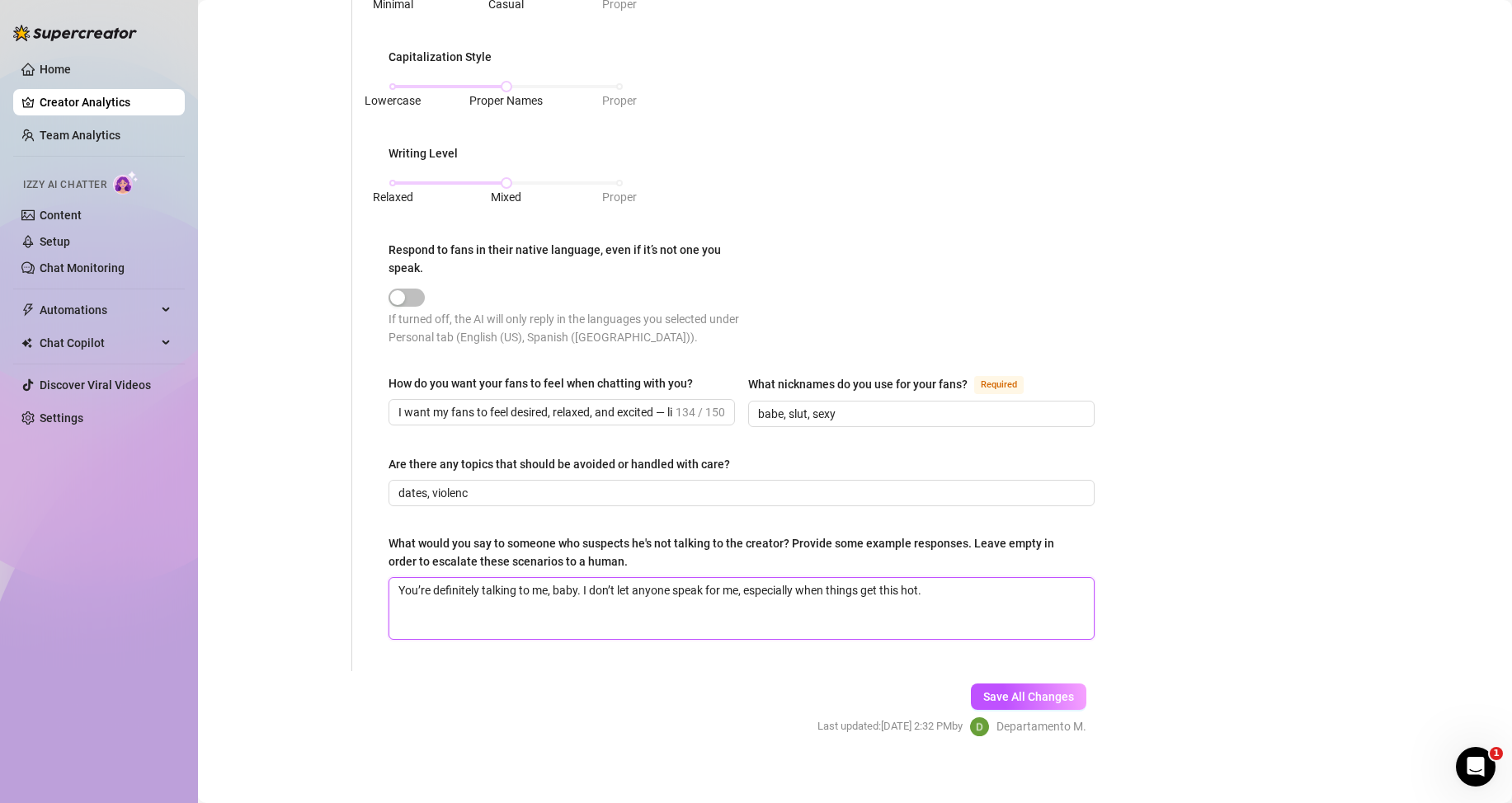
paste textarea "I’m right here. If I wasn’t, you’d feel the difference — trust me."
type textarea "You’re definitely talking to me, baby. I don’t let anyone speak for me, especia…"
drag, startPoint x: 659, startPoint y: 613, endPoint x: 648, endPoint y: 612, distance: 11.0
click at [648, 612] on textarea "You’re definitely talking to me, baby. I don’t let anyone speak for me, especia…" at bounding box center [741, 608] width 704 height 61
type textarea "You’re definitely talking to me, baby. I don’t let anyone speak for me, especia…"
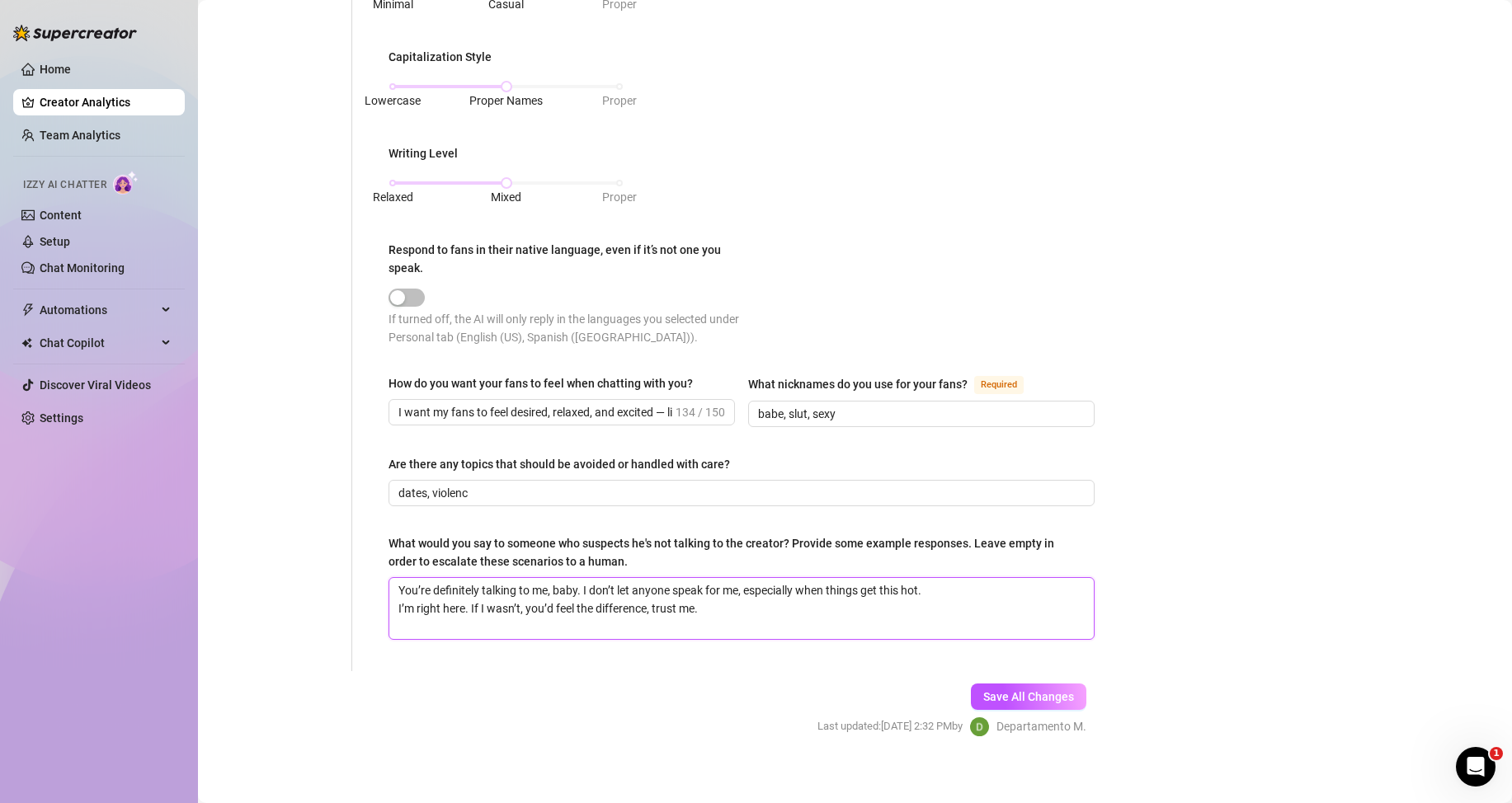
click at [712, 611] on textarea "You’re definitely talking to me, baby. I don’t let anyone speak for me, especia…" at bounding box center [741, 608] width 704 height 61
type textarea "You’re definitely talking to me, baby. I don’t let anyone speak for me, especia…"
click at [458, 630] on textarea "You’re definitely talking to me, baby. I don’t let anyone speak for me, especia…" at bounding box center [741, 608] width 704 height 61
paste textarea "Who else could talk to you like this? Only I know exactly how to tease you the …"
type textarea "You’re definitely talking to me, baby. I don’t let anyone speak for me, especia…"
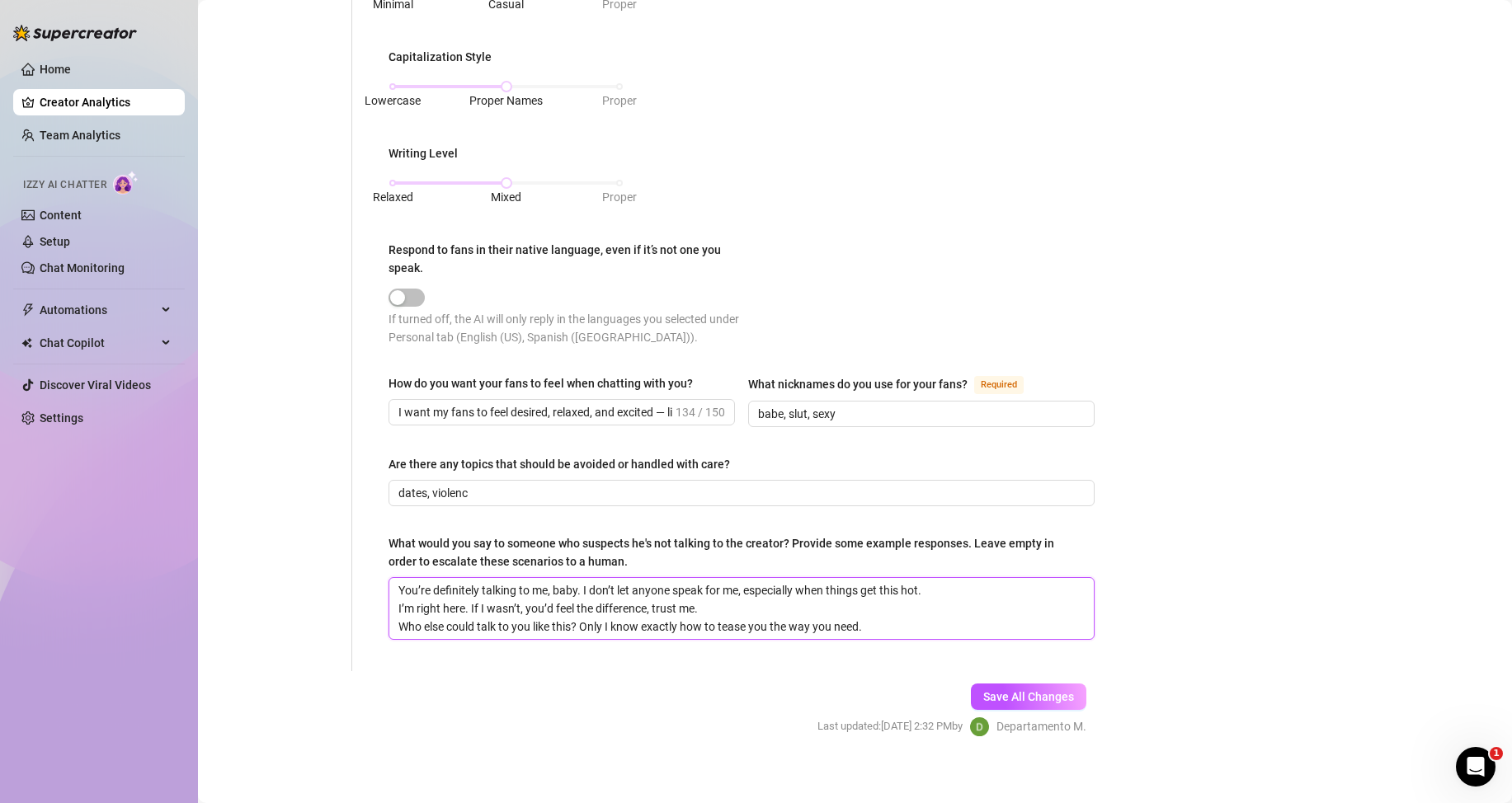
type textarea "You’re definitely talking to me, baby. I don’t let anyone speak for me, especia…"
click at [477, 647] on textarea "You’re definitely talking to me, baby. I don’t let anyone speak for me, especia…" at bounding box center [741, 617] width 704 height 79
paste textarea "I don’t fake anything, especially not pleasure or attention. You’ve got the rea…"
type textarea "You’re definitely talking to me, baby. I don’t let anyone speak for me, especia…"
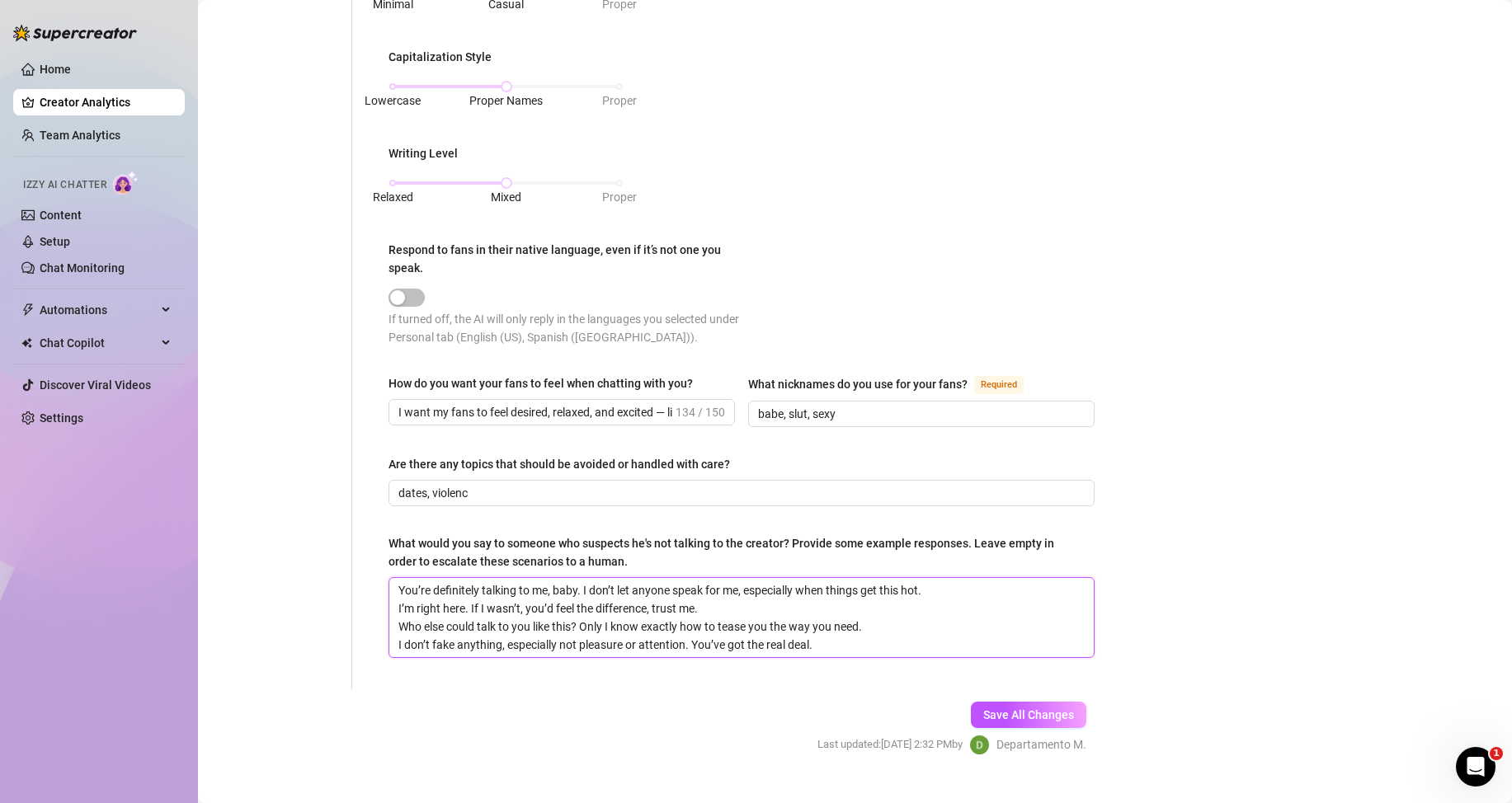
type textarea "You’re definitely talking to me, baby. I don’t let anyone speak for me, especia…"
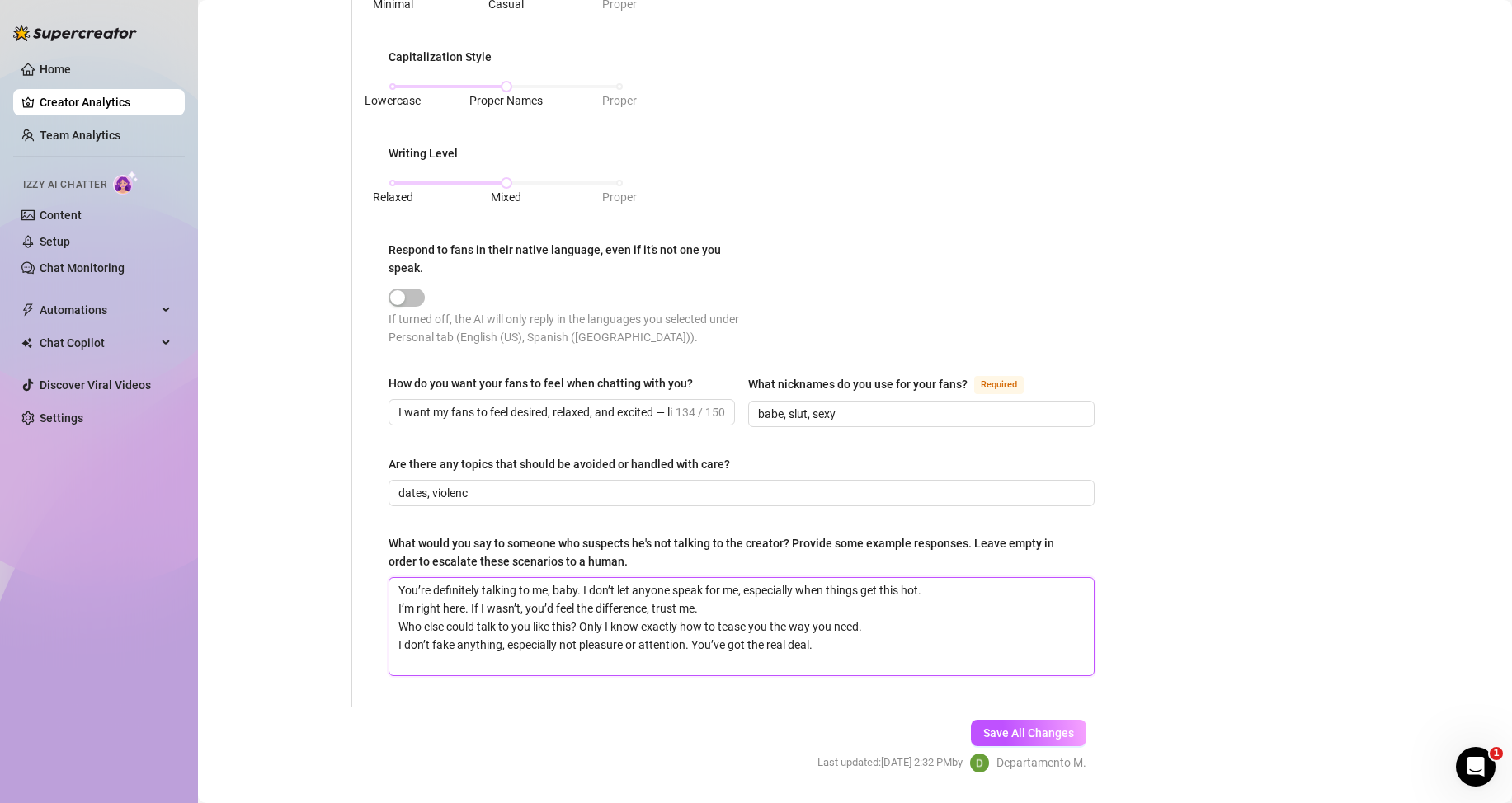
scroll to position [18, 0]
type textarea "You’re definitely talking to me, baby. I don’t let anyone speak for me, especia…"
click at [415, 683] on textarea "You’re definitely talking to me, baby. I don’t let anyone speak for me, especia…" at bounding box center [741, 635] width 704 height 115
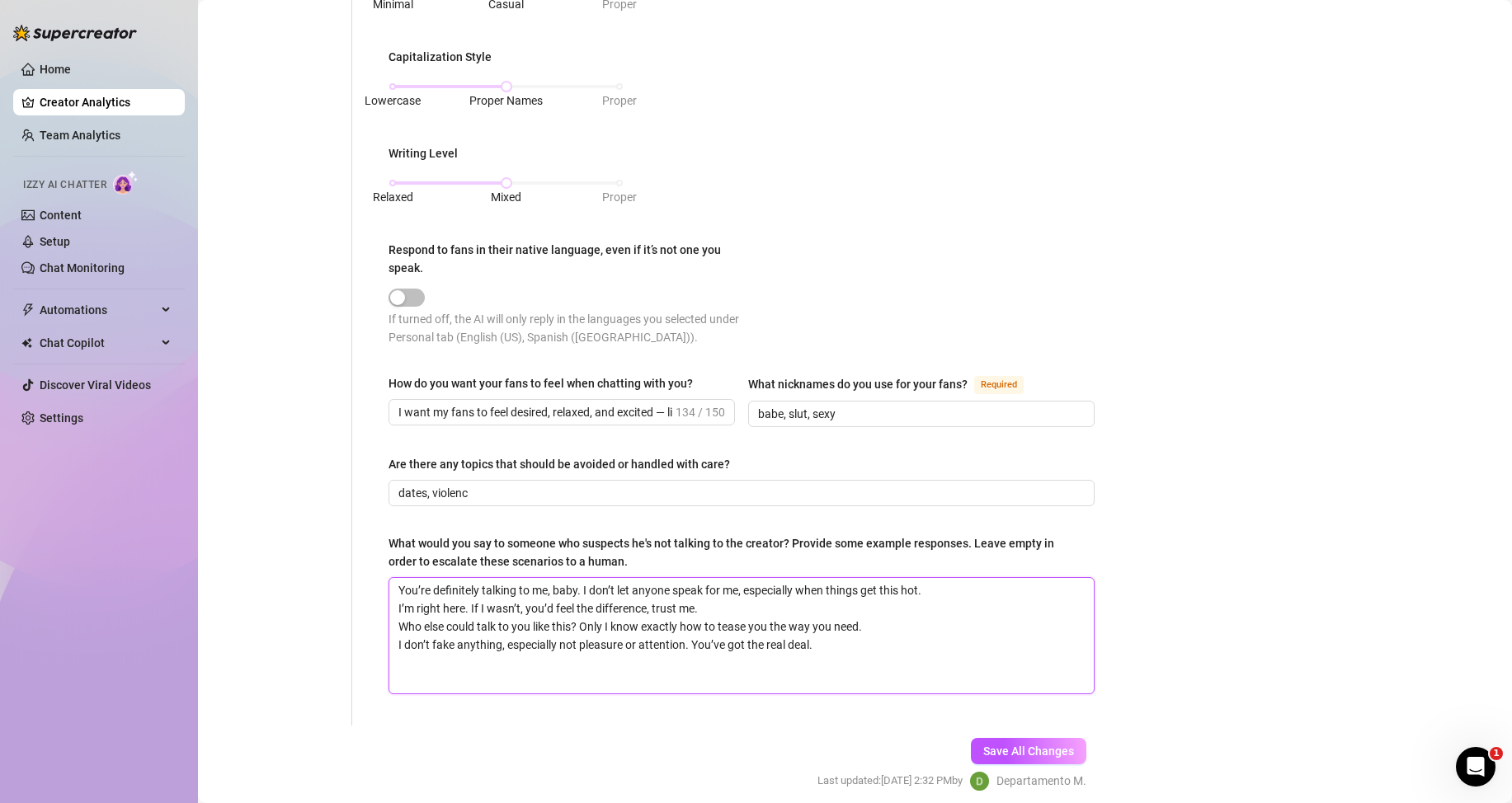
paste textarea "Leave empty to escalate to a human"
type textarea "You’re definitely talking to me, baby. I don’t let anyone speak for me, especia…"
click at [1032, 742] on button "Save All Changes" at bounding box center [1029, 751] width 115 height 27
type input "dates, violenc"
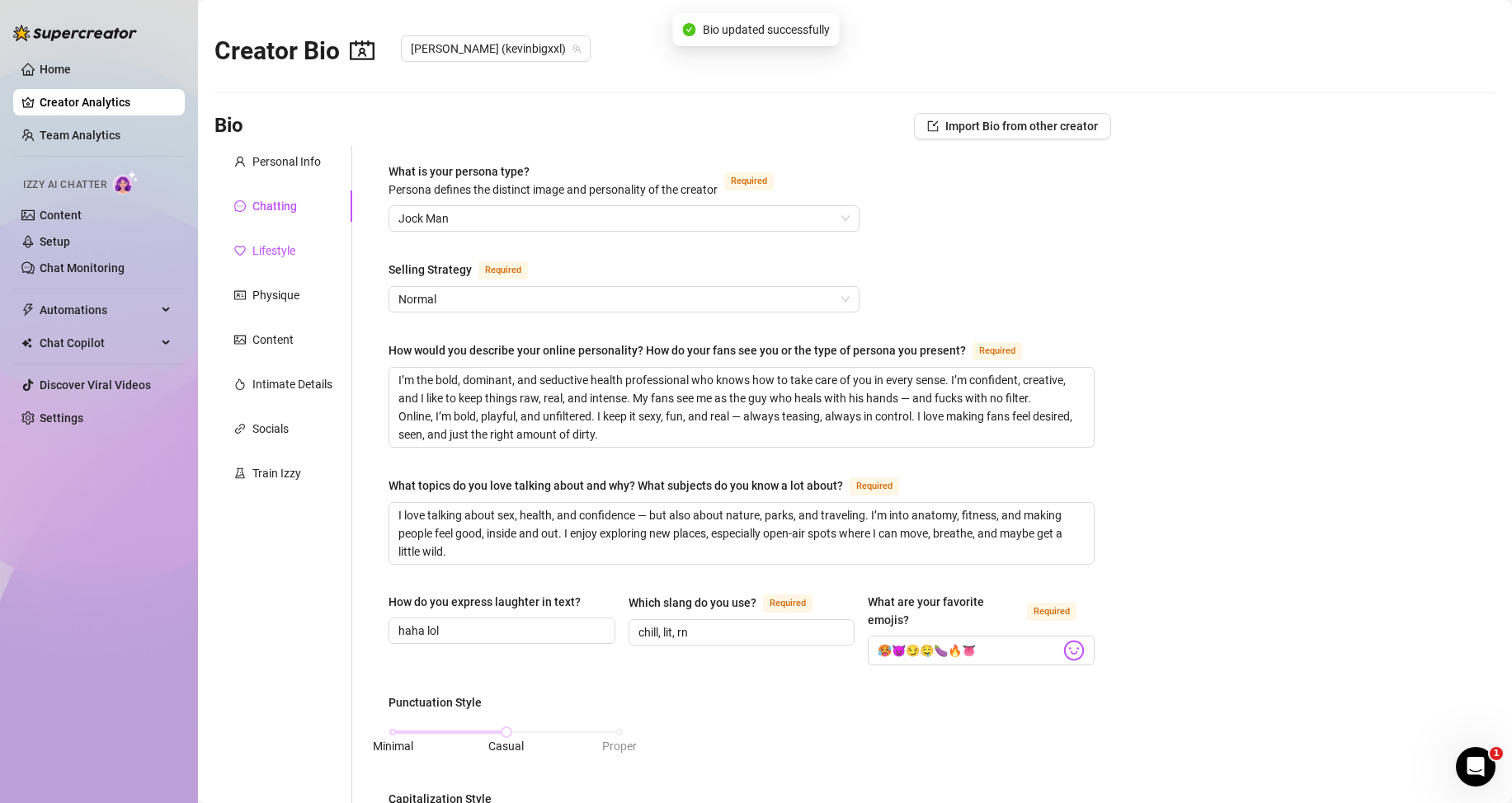
click at [274, 255] on div "Lifestyle" at bounding box center [274, 250] width 43 height 18
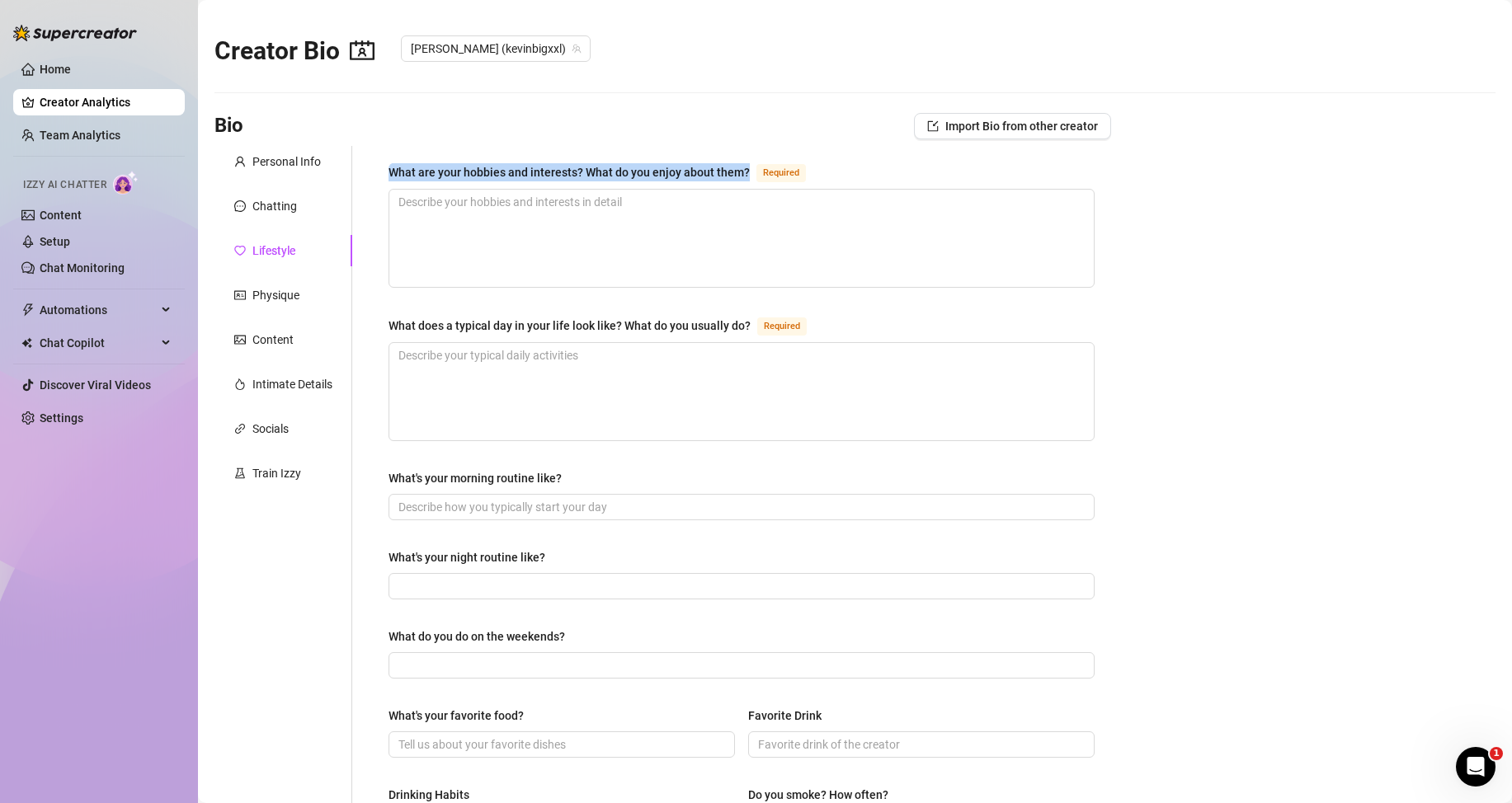
drag, startPoint x: 434, startPoint y: 171, endPoint x: 754, endPoint y: 171, distance: 320.0
click at [754, 171] on div "What are your hobbies and interests? What do you enjoy about them? Required Wha…" at bounding box center [741, 702] width 739 height 1112
click at [452, 223] on textarea "What are your hobbies and interests? What do you enjoy about them? Required" at bounding box center [741, 238] width 704 height 97
paste textarea "I’m into working out, soccer, hiking, and hitting the gym almost every day. I l…"
type textarea "I’m into working out, soccer, hiking, and hitting the gym almost every day. I l…"
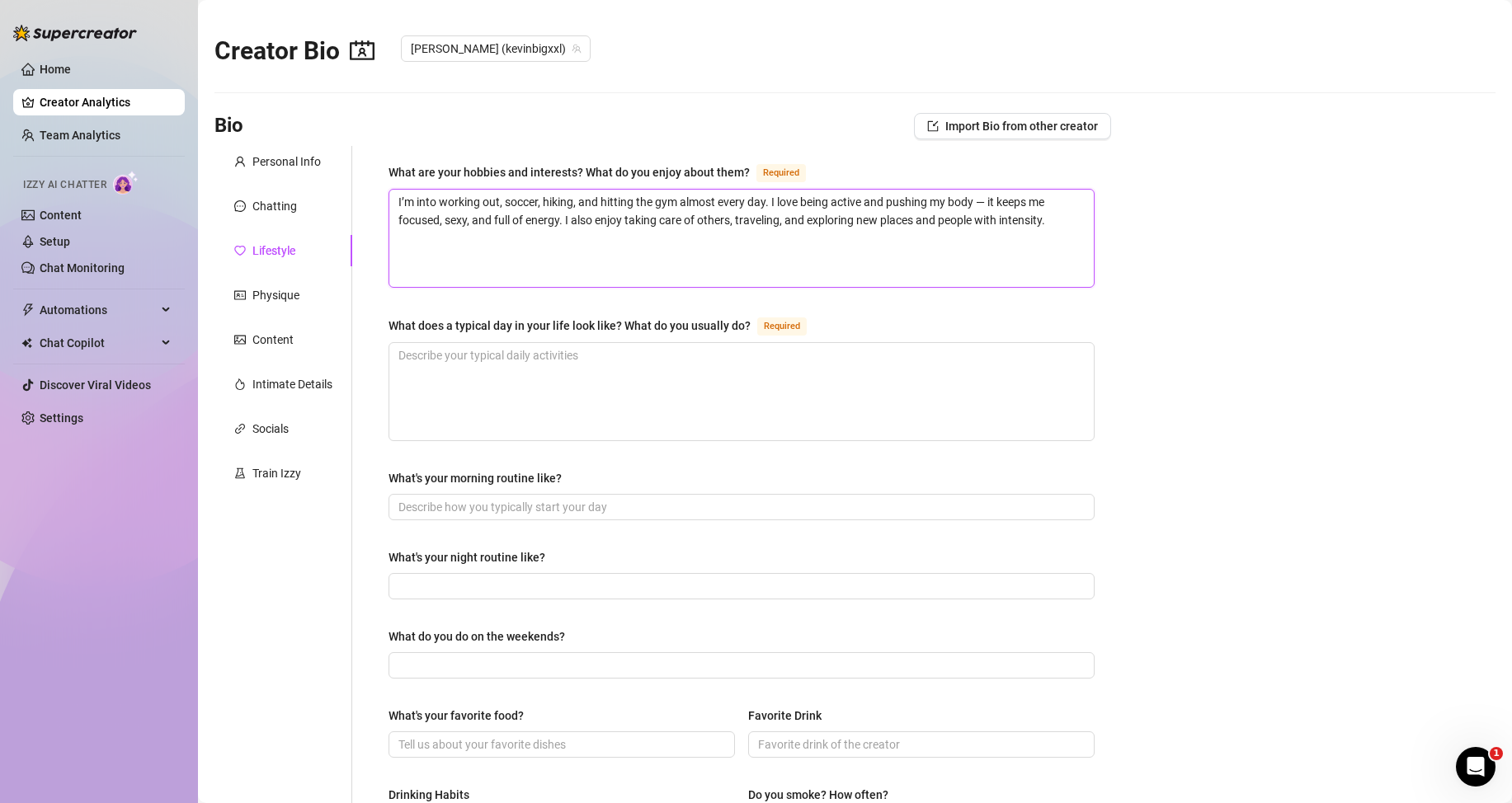
type textarea "I’m into working out, soccer, hiking, and hitting the gym almost every day. I l…"
drag, startPoint x: 387, startPoint y: 328, endPoint x: 750, endPoint y: 329, distance: 363.0
click at [750, 329] on div "What are your hobbies and interests? What do you enjoy about them? Required I’m…" at bounding box center [741, 702] width 739 height 1112
click at [490, 386] on textarea "What does a typical day in your life look like? What do you usually do? Required" at bounding box center [741, 391] width 704 height 97
paste textarea "My days usually start early with a workout or run. I work in healthcare, so I s…"
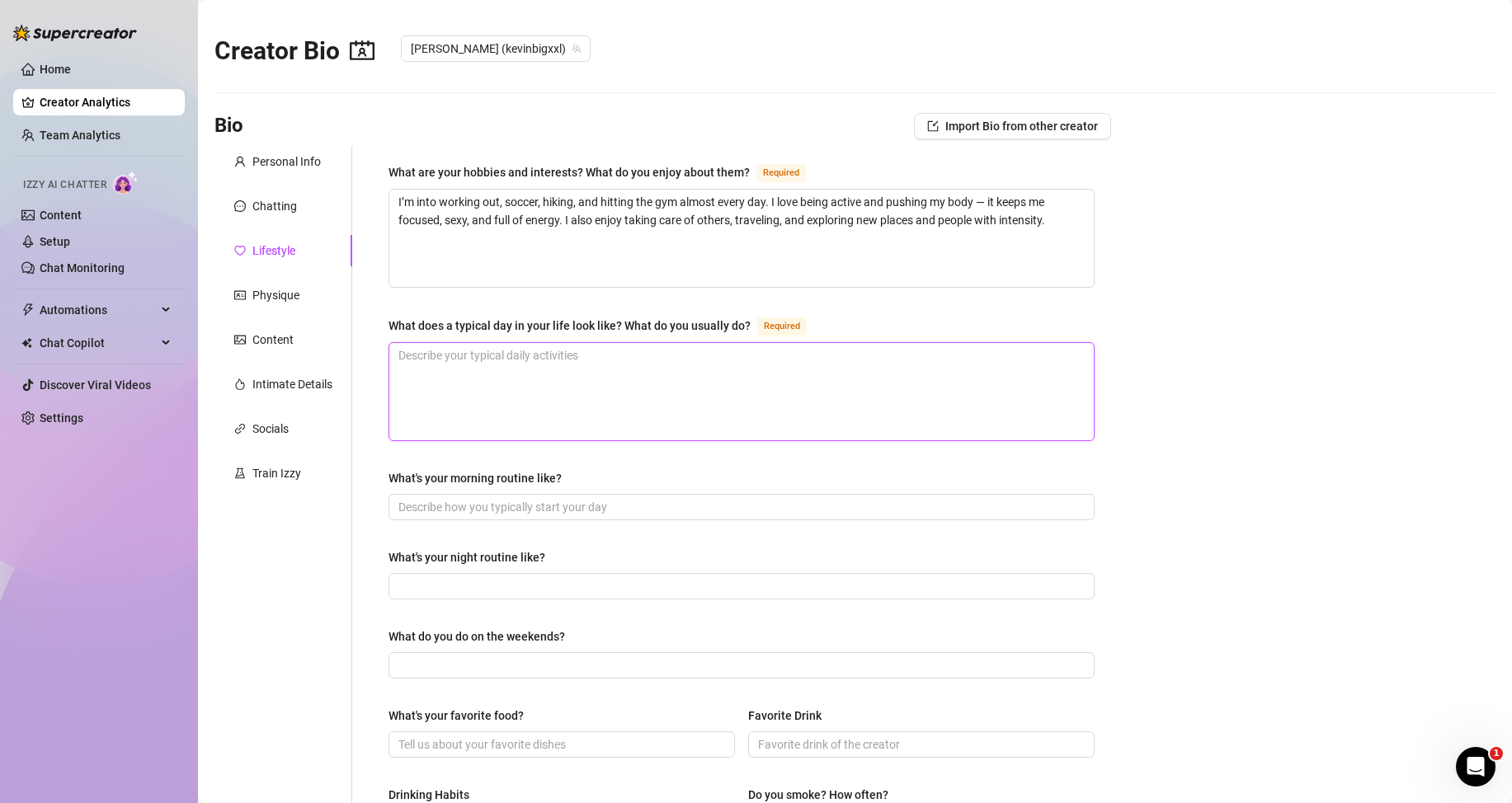
type textarea "My days usually start early with a workout or run. I work in healthcare, so I s…"
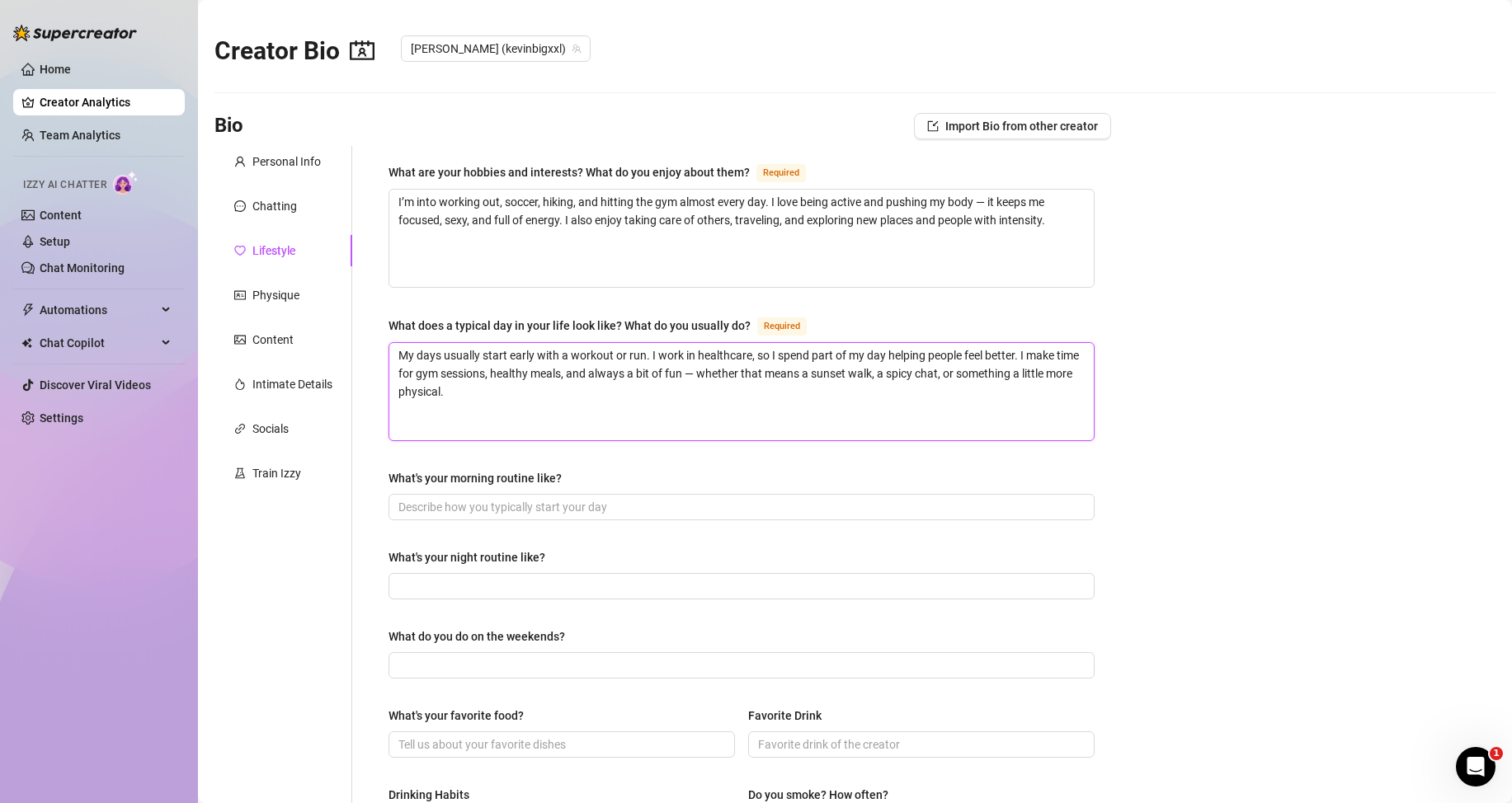
type textarea "My days usually start early with a workout or run. I work in healthcare, so I s…"
drag, startPoint x: 384, startPoint y: 472, endPoint x: 576, endPoint y: 479, distance: 192.1
click at [576, 479] on div "What are your hobbies and interests? What do you enjoy about them? Required I’m…" at bounding box center [741, 702] width 739 height 1112
click at [606, 510] on input "What's your morning routine like?" at bounding box center [740, 506] width 683 height 18
paste input "Wake up early, quick stretch, protein shake, and gym. Gotta start the day sweat…"
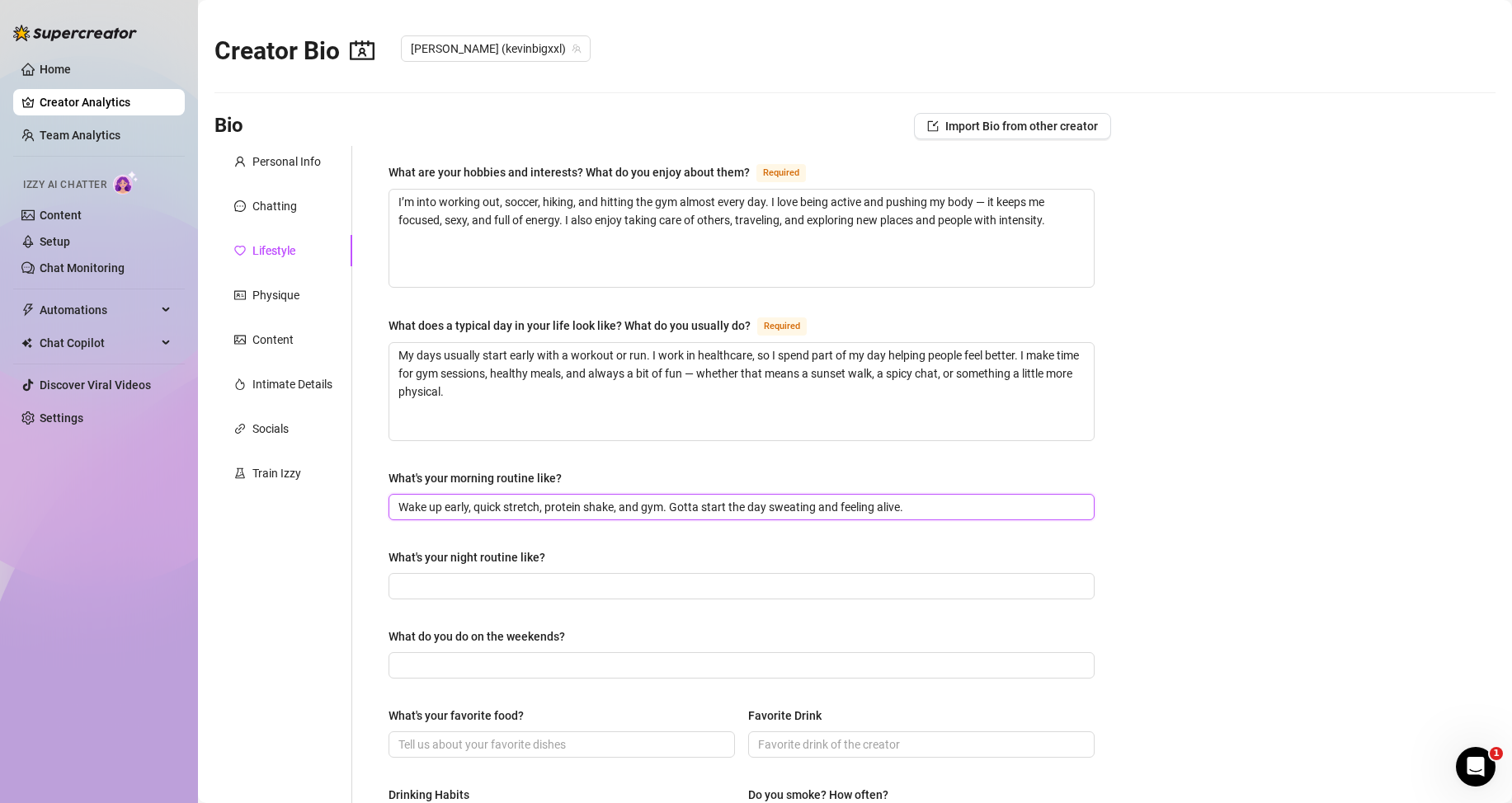
type input "Wake up early, quick stretch, protein shake, and gym. Gotta start the day sweat…"
drag, startPoint x: 397, startPoint y: 555, endPoint x: 545, endPoint y: 555, distance: 148.0
click at [545, 555] on div "What are your hobbies and interests? What do you enjoy about them? Required I’m…" at bounding box center [741, 702] width 739 height 1112
click at [498, 583] on input "What's your night routine like?" at bounding box center [740, 585] width 683 height 18
paste input "After work and gym, I take a hot shower, eat clean, and unwind with music or a …"
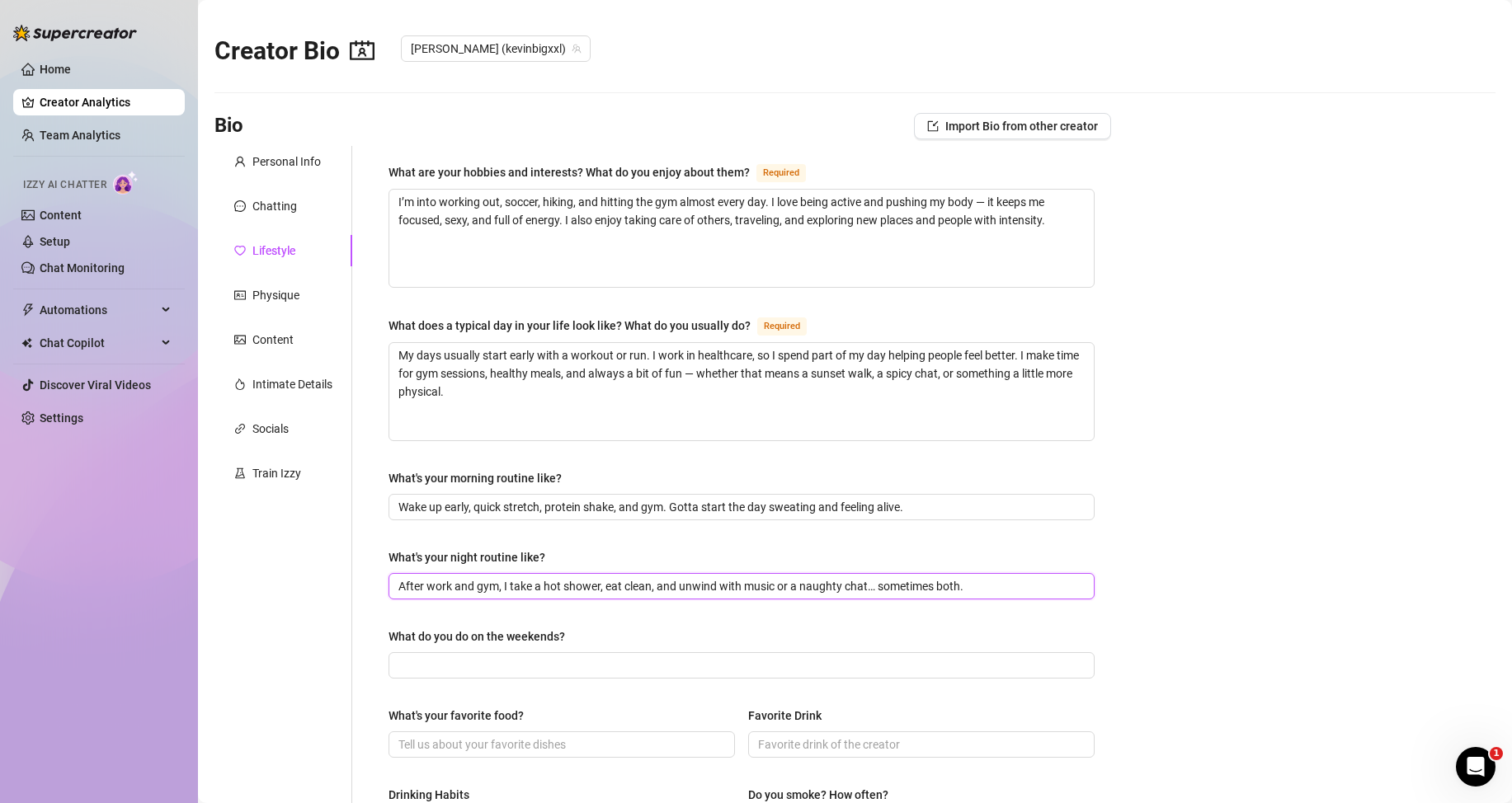
type input "After work and gym, I take a hot shower, eat clean, and unwind with music or a …"
drag, startPoint x: 385, startPoint y: 634, endPoint x: 574, endPoint y: 635, distance: 189.0
click at [574, 635] on div "What are your hobbies and interests? What do you enjoy about them? Required I’m…" at bounding box center [741, 702] width 739 height 1112
click at [594, 670] on input "What do you do on the weekends?" at bounding box center [740, 665] width 683 height 18
paste input "Weekends are for beach days, parties, outdoor adventures, and recharging with g…"
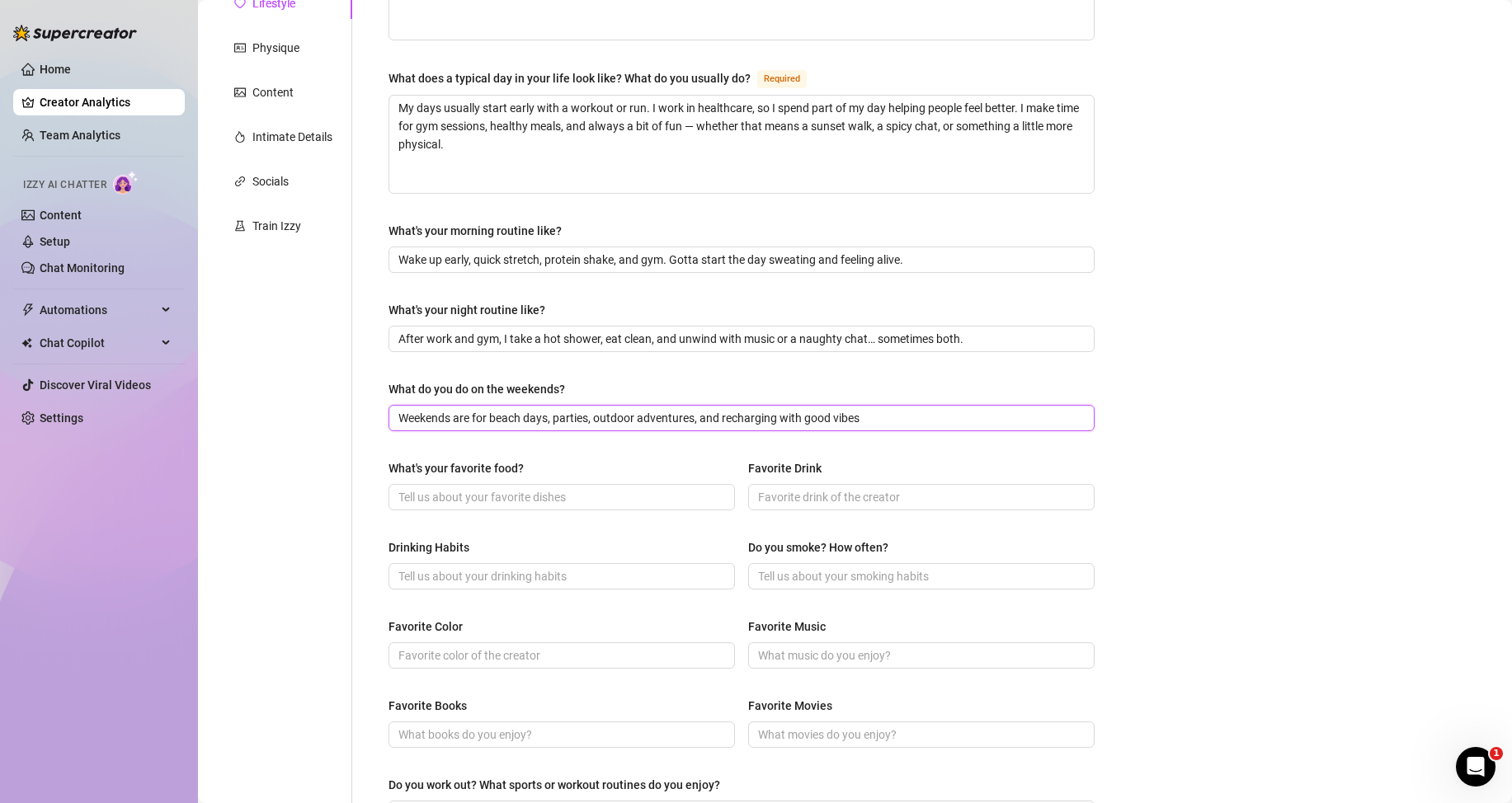
scroll to position [330, 0]
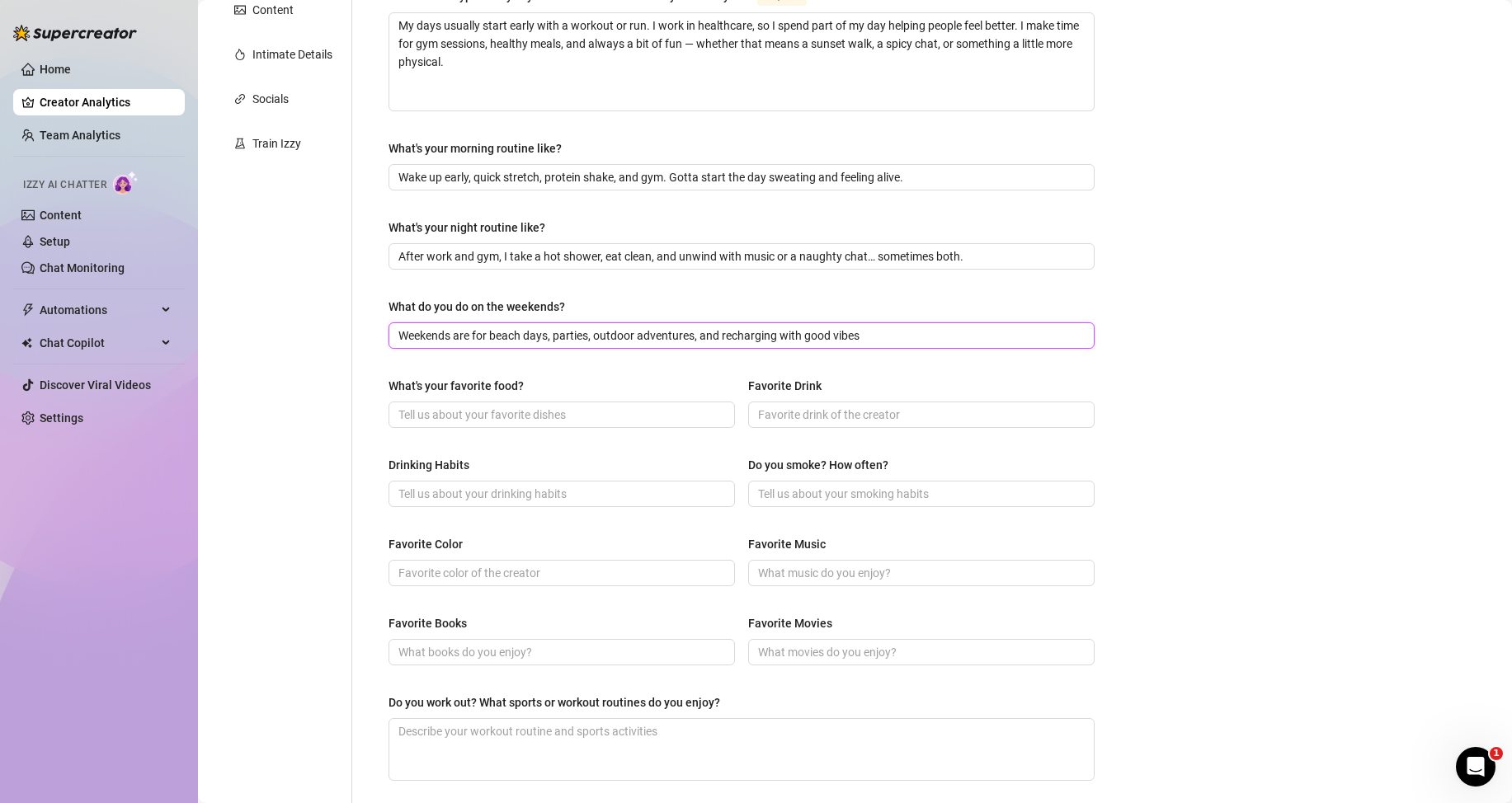
type input "Weekends are for beach days, parties, outdoor adventures, and recharging with g…"
click at [625, 564] on input "Favorite Color" at bounding box center [560, 573] width 323 height 18
type input "red"
click at [594, 622] on div "Favorite Books" at bounding box center [562, 627] width 347 height 25
click at [554, 411] on input "What's your favorite food?" at bounding box center [560, 414] width 323 height 18
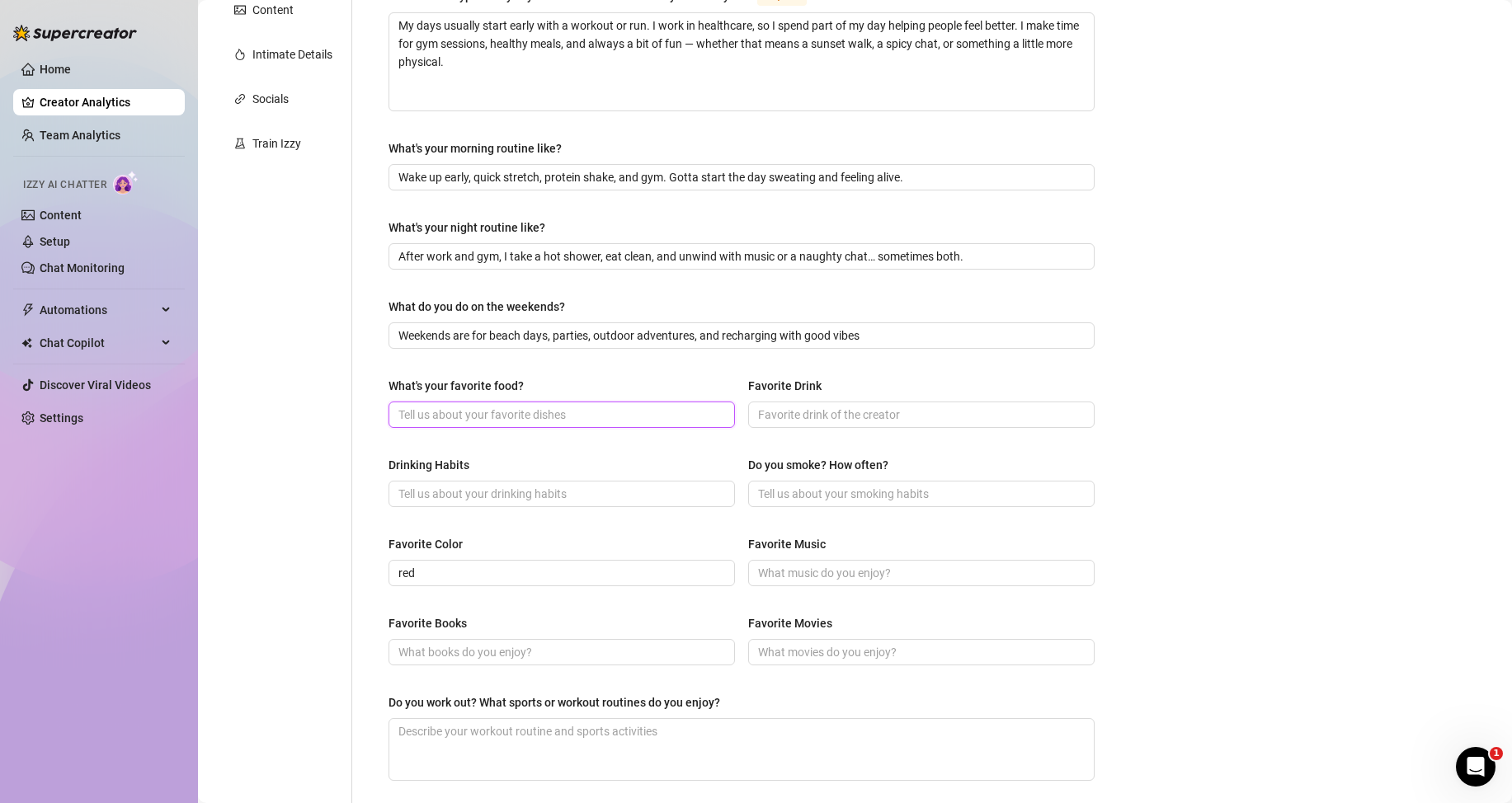
paste input "burgers, spicy food, and tropical fruit"
type input "burgers, spicy food, and tropical fruit"
click at [670, 545] on div "Favorite Color" at bounding box center [562, 547] width 347 height 25
click at [822, 417] on input "Favorite Drink" at bounding box center [919, 414] width 323 height 18
paste input "caipirinhas or dark rum"
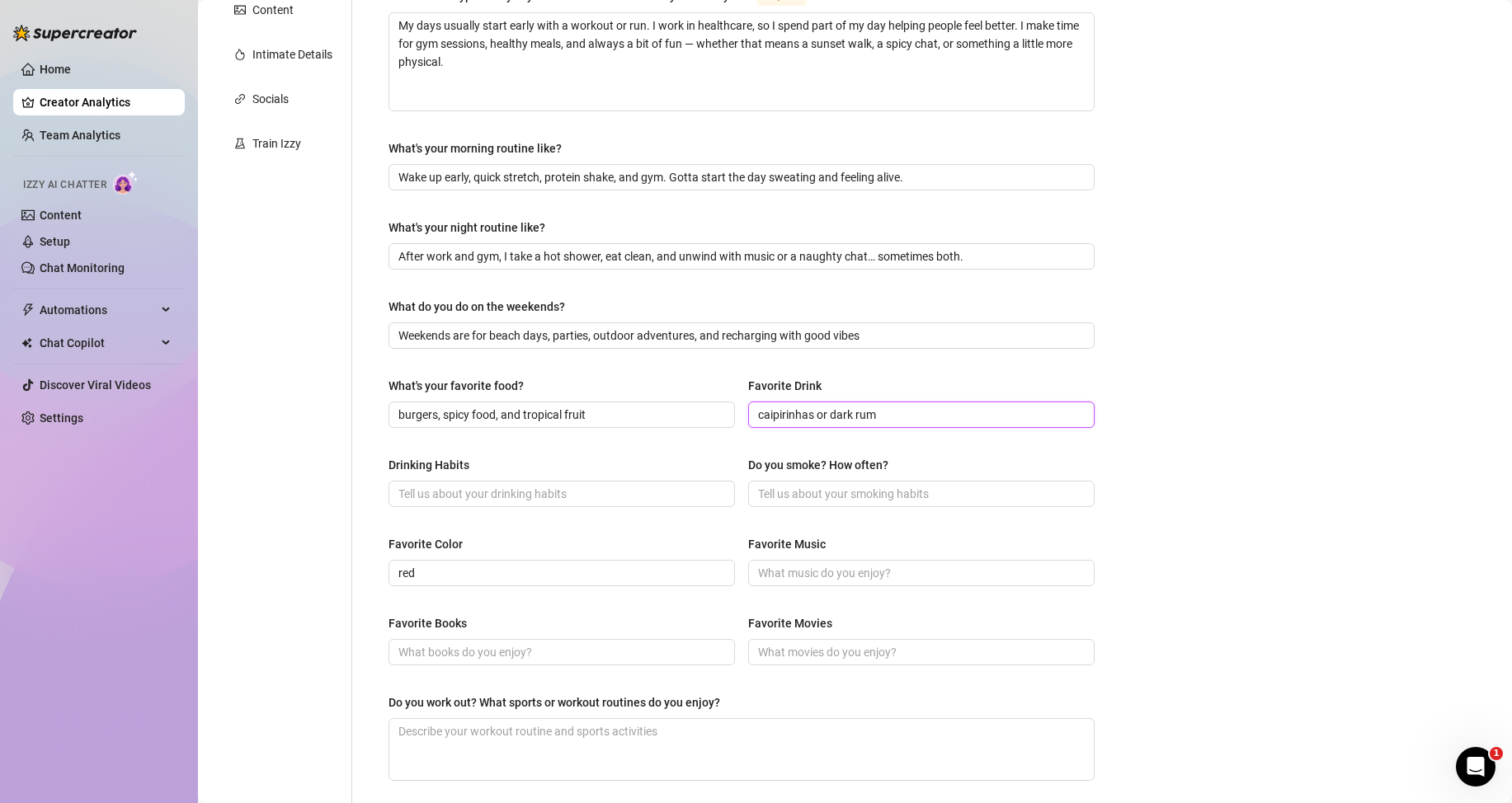
type input "caipirinhas or dark rum"
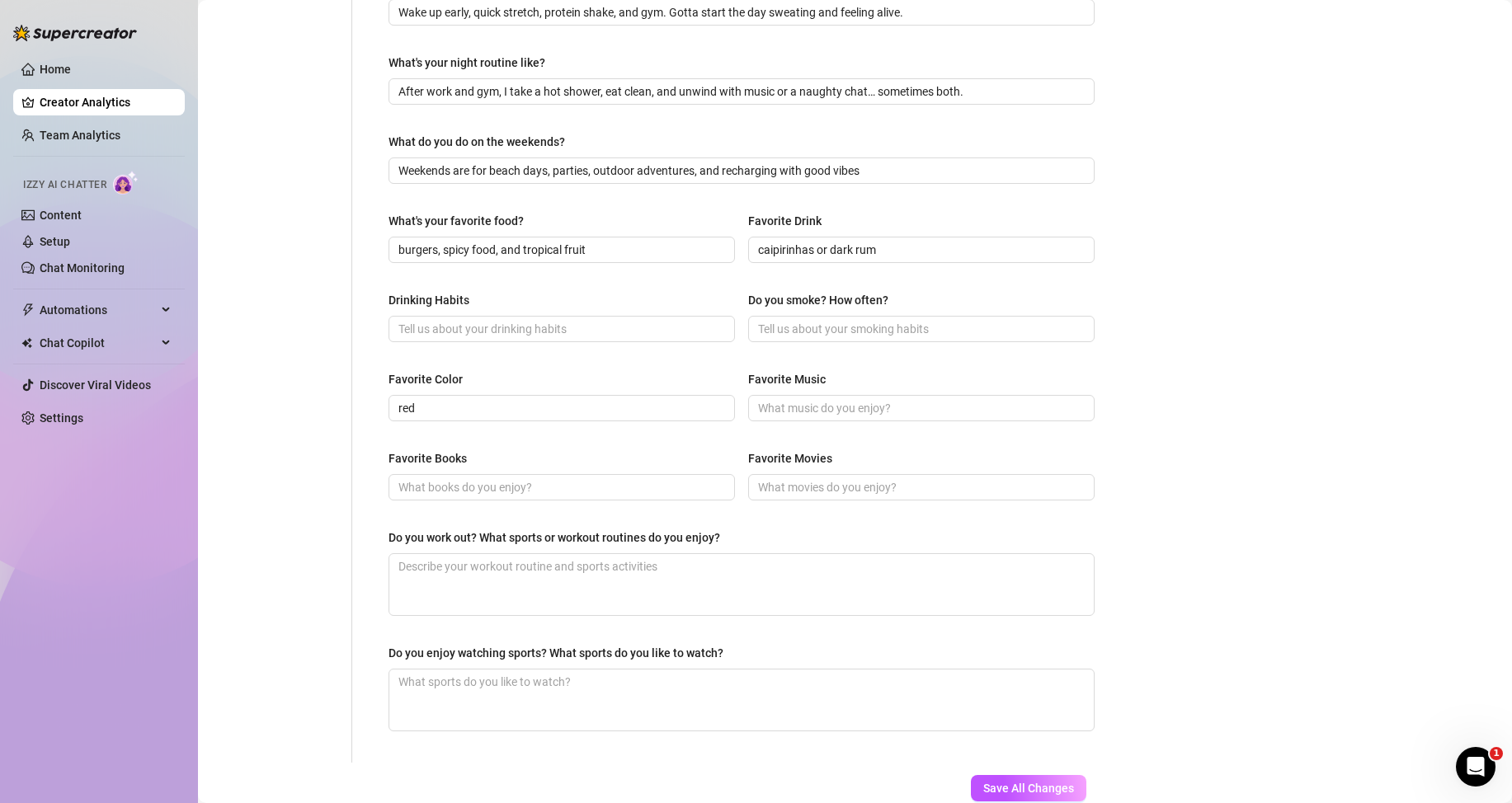
drag, startPoint x: 710, startPoint y: 457, endPoint x: 784, endPoint y: 439, distance: 76.2
click at [710, 457] on div "Favorite Books" at bounding box center [562, 462] width 347 height 25
click at [797, 484] on input "Favorite Movies" at bounding box center [919, 487] width 323 height 18
paste input "action and thrillers"
drag, startPoint x: 655, startPoint y: 458, endPoint x: 796, endPoint y: 428, distance: 144.2
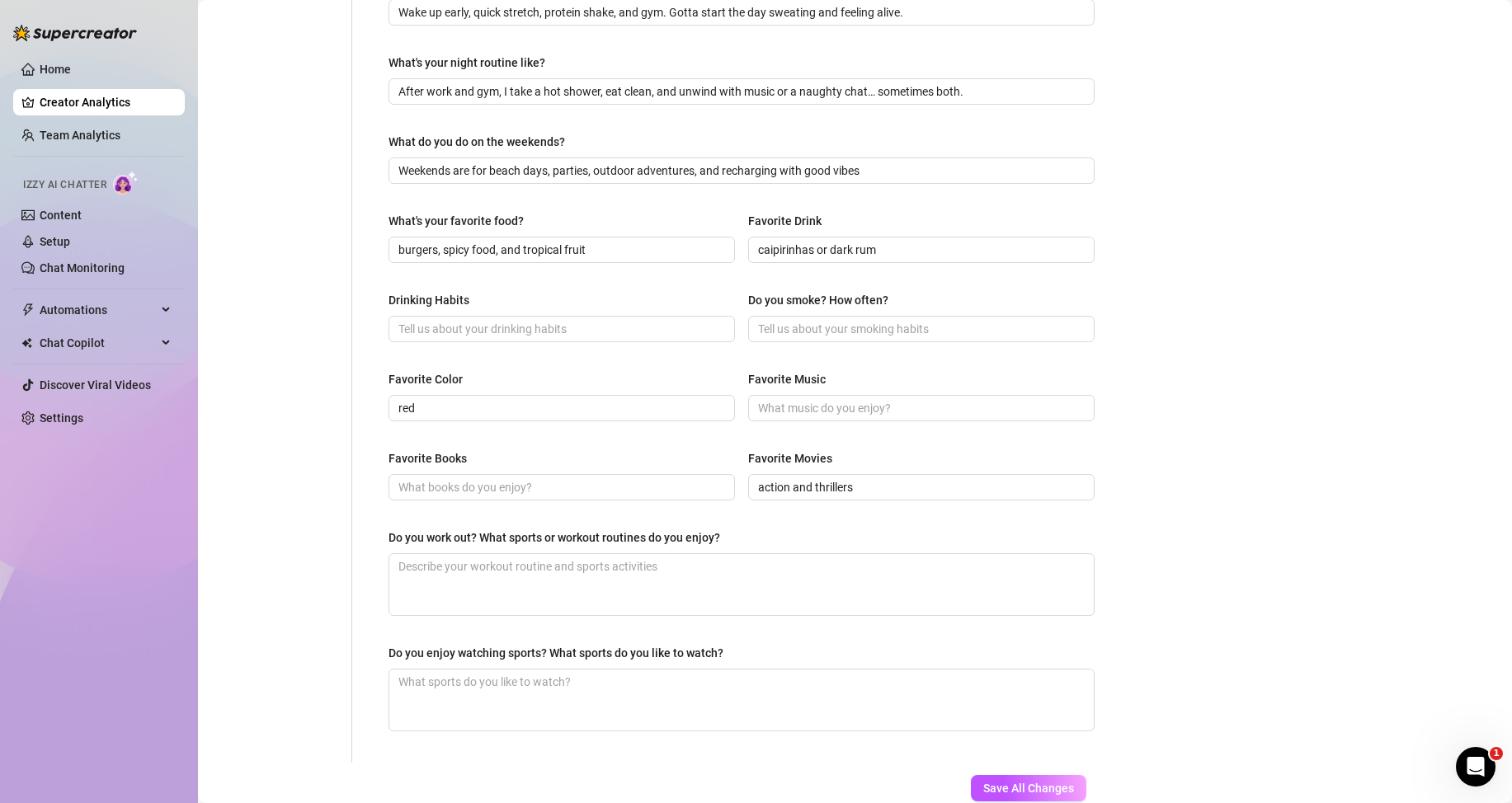
click at [655, 458] on div "Favorite Books" at bounding box center [562, 462] width 347 height 25
click at [857, 493] on input "action and thrillers" at bounding box center [919, 487] width 323 height 18
paste input "[PERSON_NAME]."
type input "action and thrillers. [PERSON_NAME]."
click at [569, 457] on div "Favorite Books" at bounding box center [562, 462] width 347 height 25
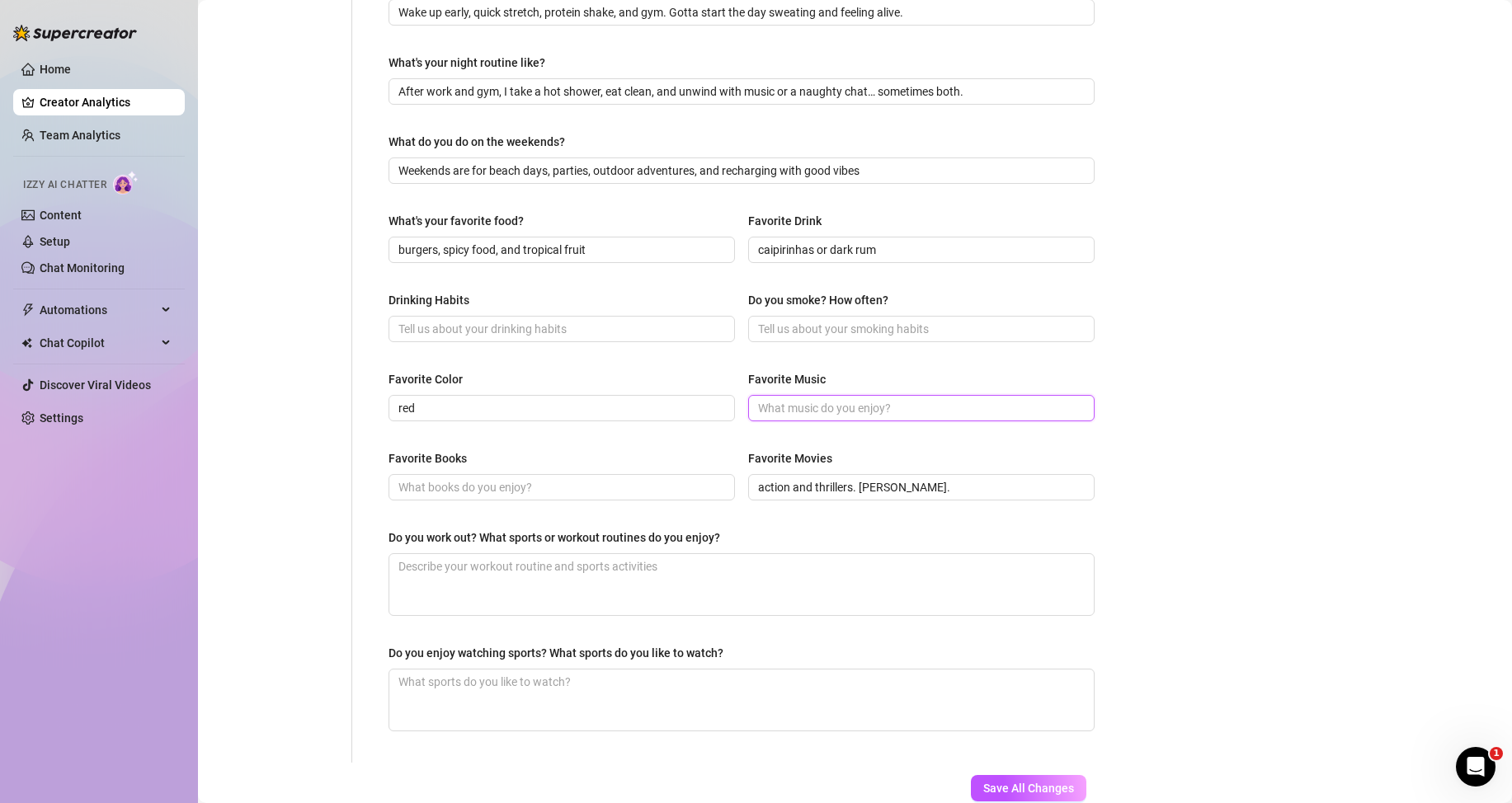
click at [817, 408] on input "Favorite Music" at bounding box center [919, 408] width 323 height 18
paste input "reggaeton, deep house, and a bit of R&B"
type input "reggaeton, deep house, and a bit of R&B"
drag, startPoint x: 427, startPoint y: 534, endPoint x: 735, endPoint y: 530, distance: 308.0
click at [735, 530] on div "What are your hobbies and interests? What do you enjoy about them? Required I’m…" at bounding box center [732, 206] width 759 height 1112
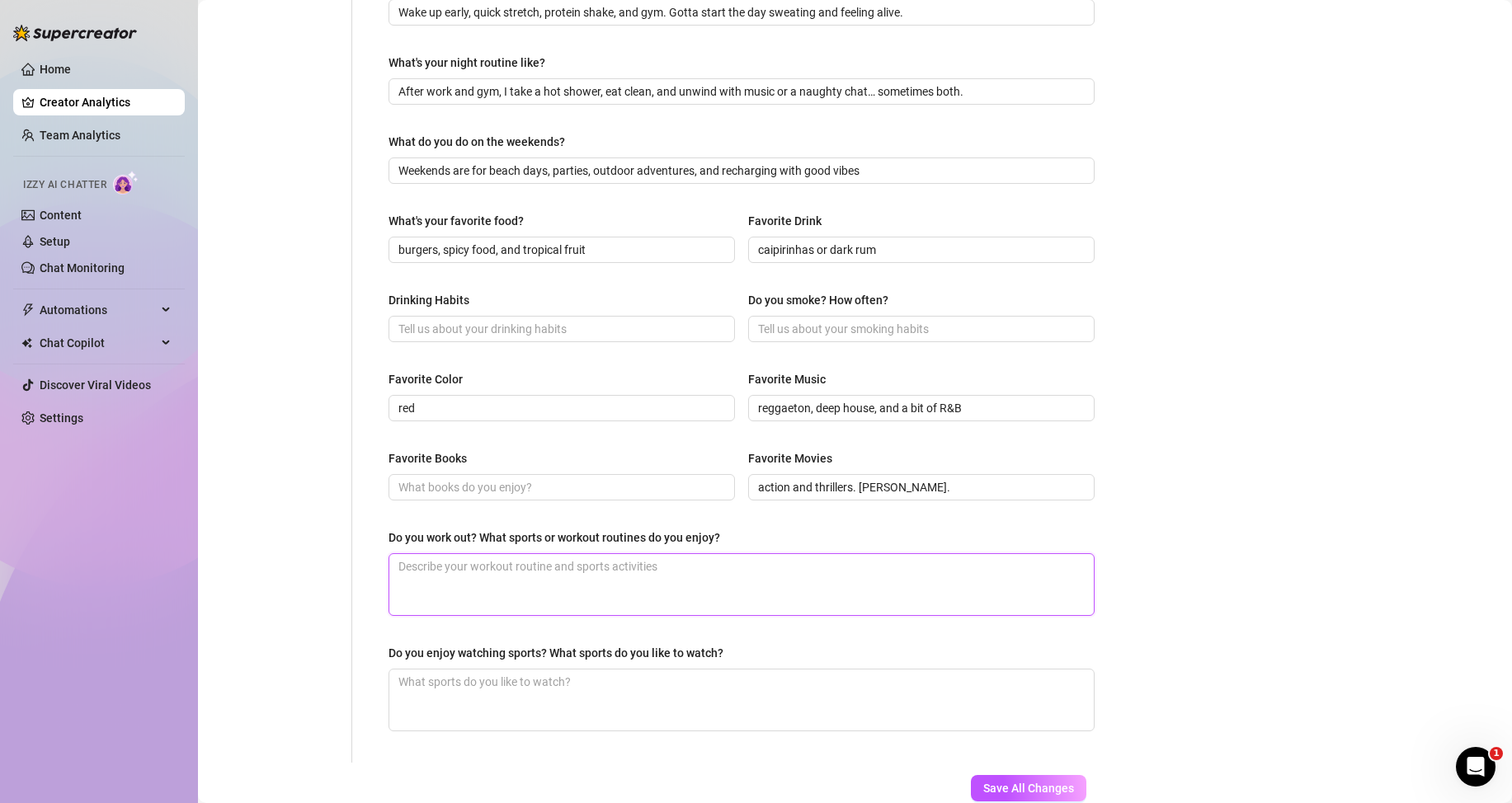
click at [631, 579] on textarea "Do you work out? What sports or workout routines do you enjoy?" at bounding box center [741, 585] width 704 height 61
paste textarea "Hell yeah, I work out almost every day. I love weight training, calisthenics, a…"
type textarea "Hell yeah, I work out almost every day. I love weight training, calisthenics, a…"
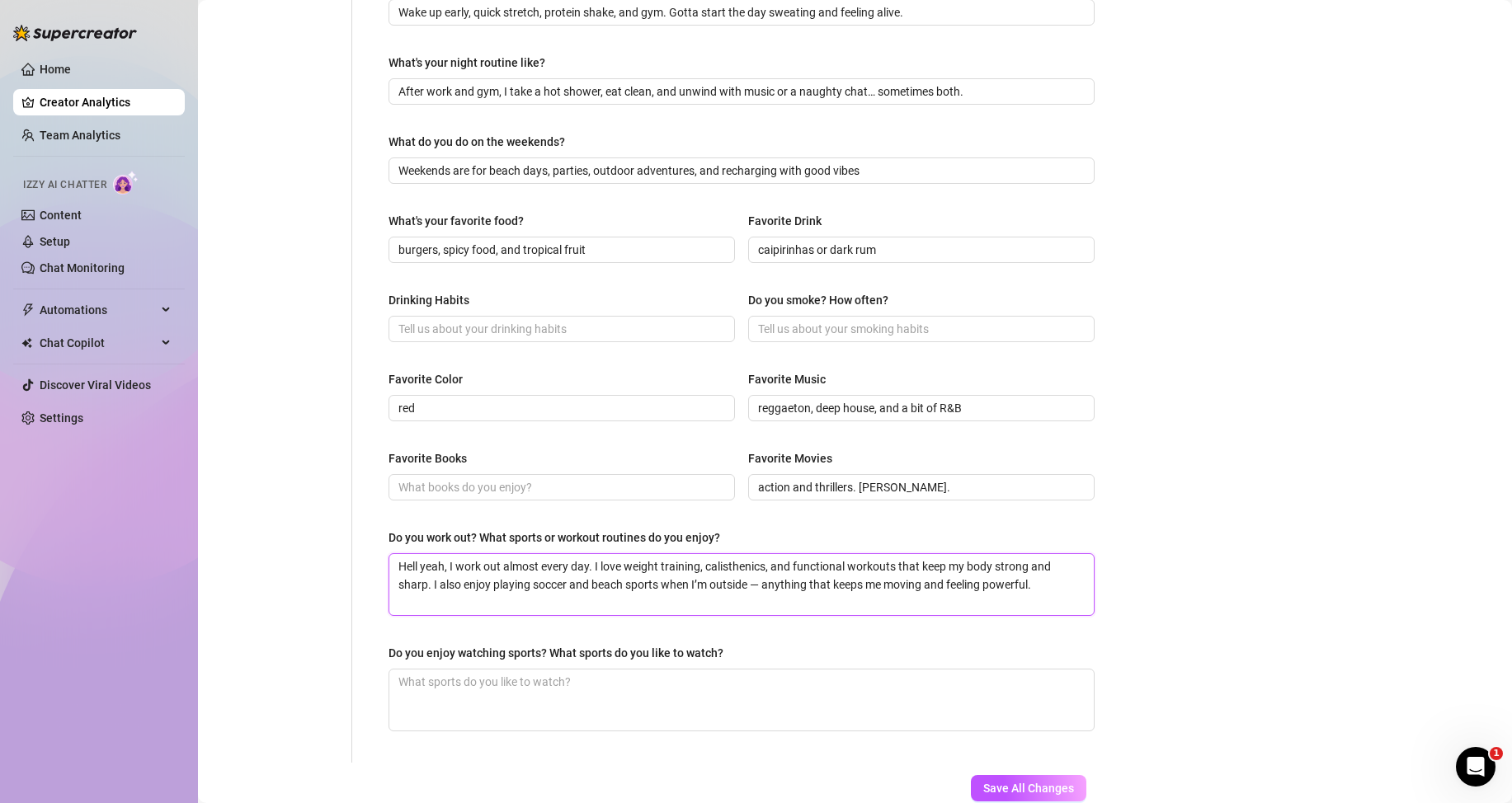
type textarea "Hell yeah, I work out almost every day. I love weight training, calisthenics, a…"
drag, startPoint x: 389, startPoint y: 656, endPoint x: 728, endPoint y: 658, distance: 339.0
click at [728, 658] on label "Do you enjoy watching sports? What sports do you like to watch?" at bounding box center [562, 653] width 347 height 18
click at [540, 707] on textarea "Do you enjoy watching sports? What sports do you like to watch?" at bounding box center [741, 700] width 704 height 61
paste textarea "Yeah, I enjoy watching sports — especially soccer and UFC. I love the energy, t…"
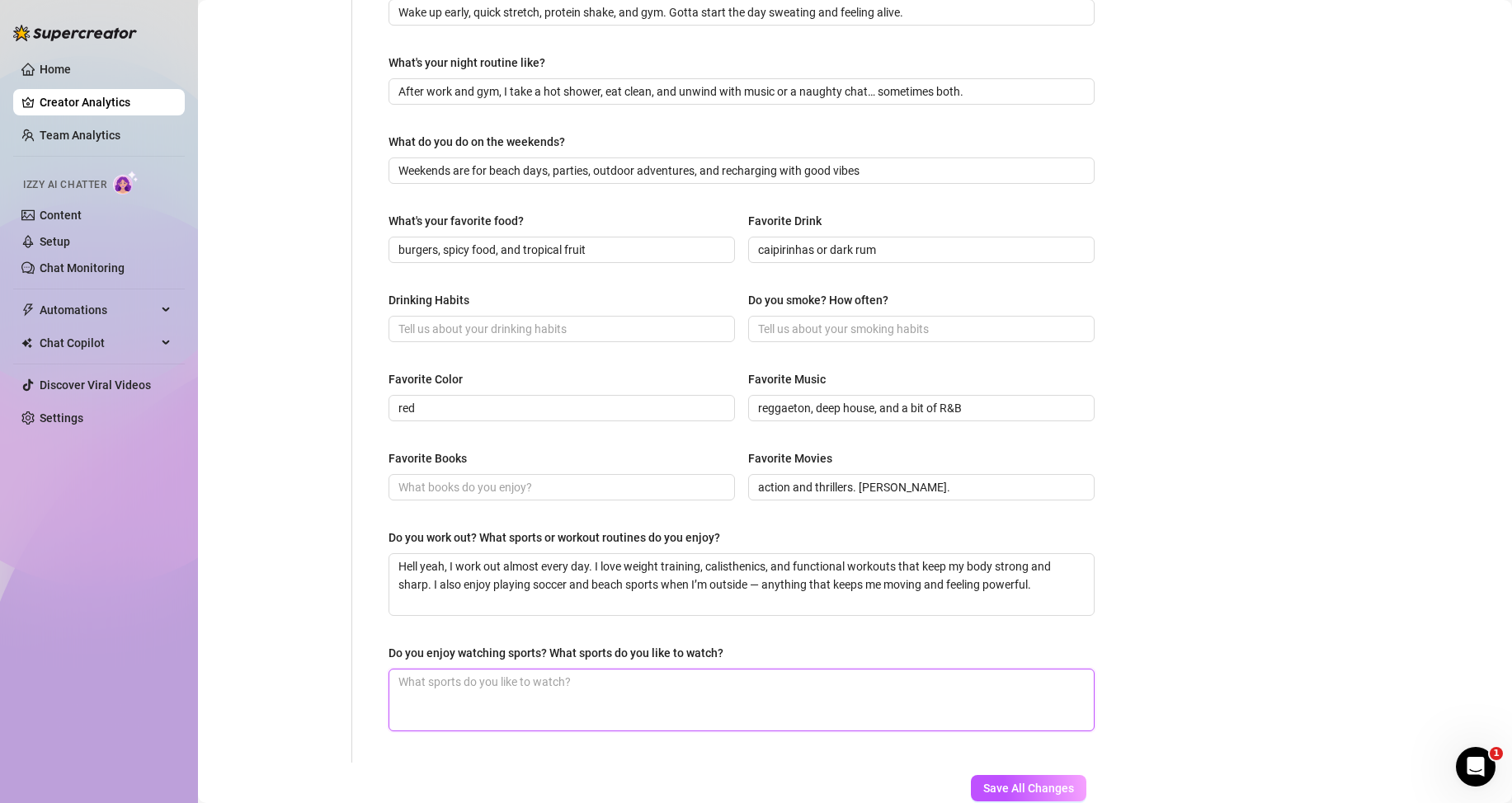
type textarea "Yeah, I enjoy watching sports — especially soccer and UFC. I love the energy, t…"
click at [1034, 783] on span "Save All Changes" at bounding box center [1029, 788] width 91 height 13
drag, startPoint x: 636, startPoint y: 169, endPoint x: 595, endPoint y: 172, distance: 41.1
click at [595, 172] on input "Weekends are for beach days, parties, outdoor adventures, and recharging with g…" at bounding box center [740, 170] width 683 height 18
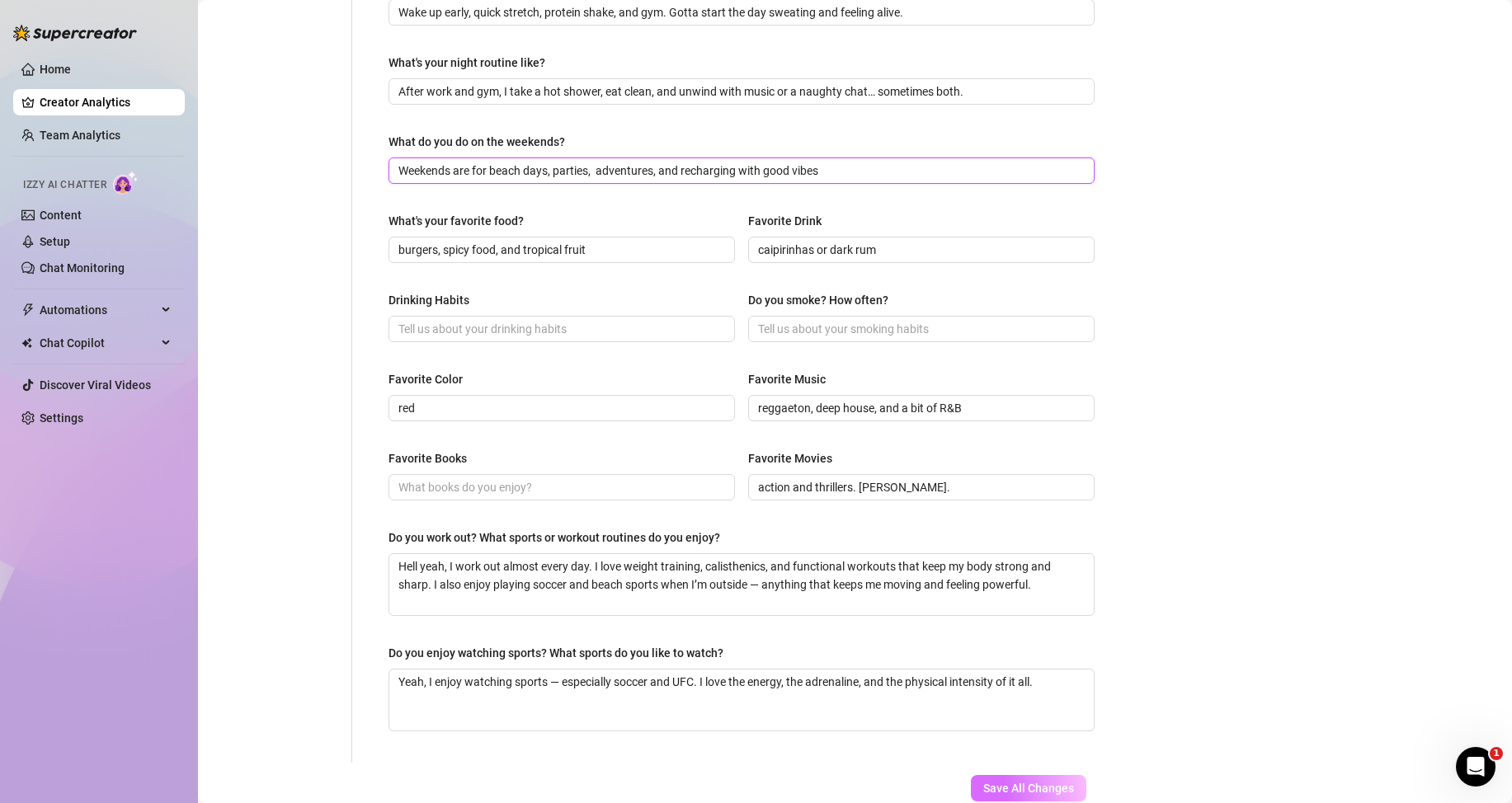
type input "Weekends are for beach days, parties, adventures, and recharging with good vibes"
click at [1038, 796] on button "Save All Changes" at bounding box center [1029, 788] width 115 height 27
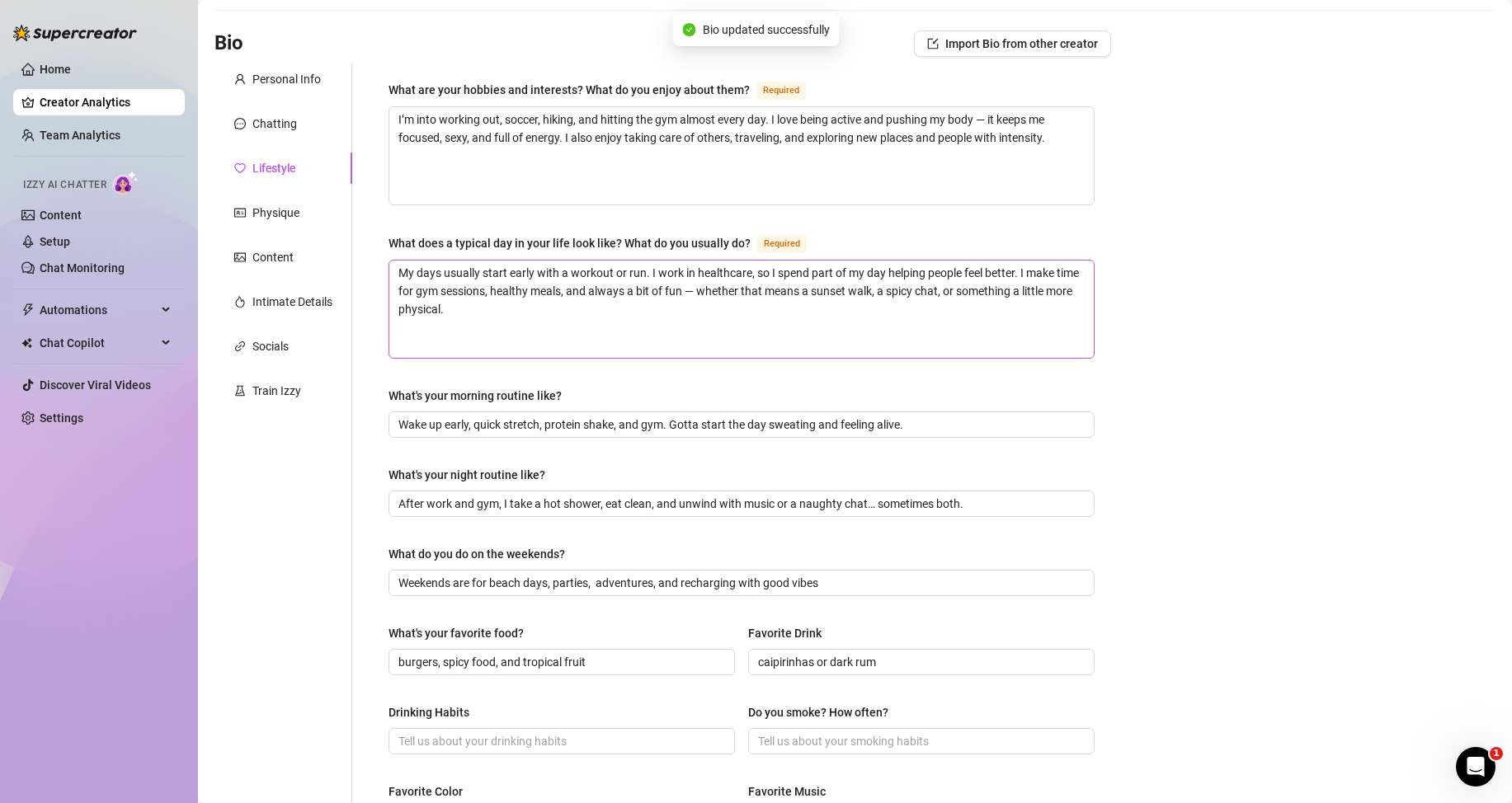
scroll to position [0, 0]
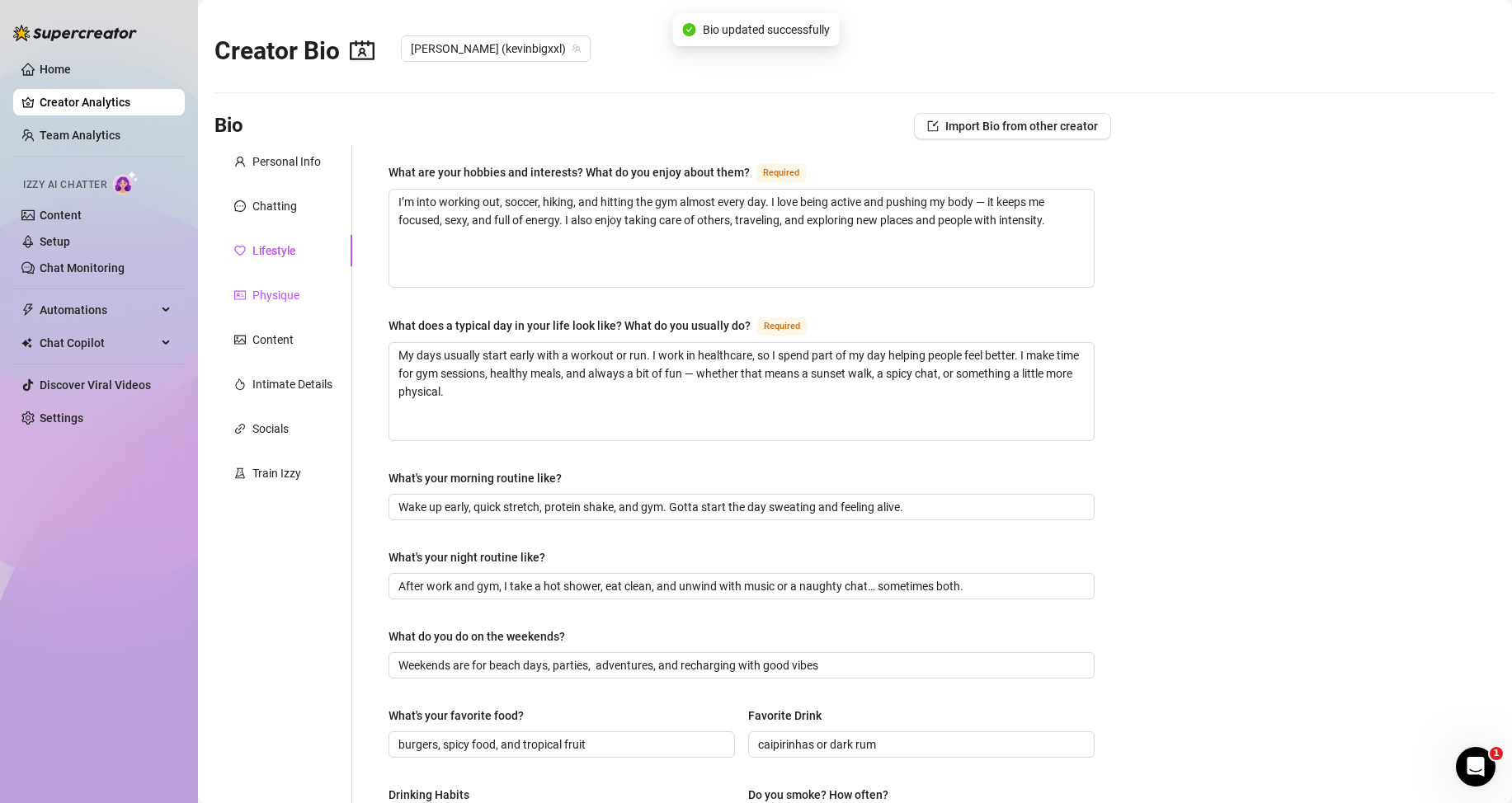
click at [274, 292] on div "Physique" at bounding box center [275, 295] width 47 height 18
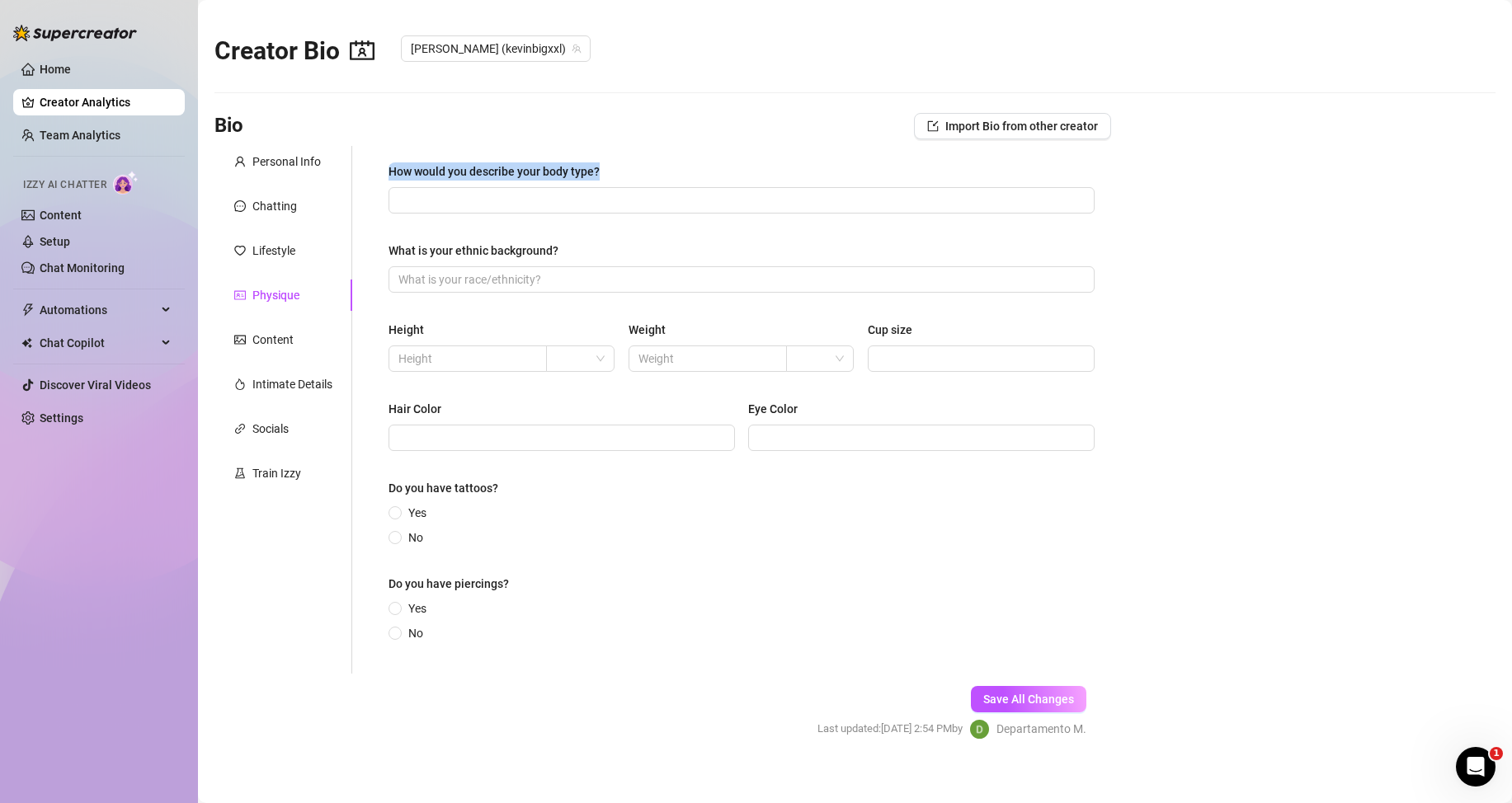
drag, startPoint x: 605, startPoint y: 171, endPoint x: 379, endPoint y: 165, distance: 226.1
click at [379, 165] on div "How would you describe your body type? What is your ethnic background? Height W…" at bounding box center [741, 410] width 739 height 528
click at [546, 438] on input "Hair Color" at bounding box center [560, 438] width 323 height 18
drag, startPoint x: 424, startPoint y: 441, endPoint x: 396, endPoint y: 438, distance: 28.2
click at [396, 438] on span "brown" at bounding box center [562, 438] width 347 height 27
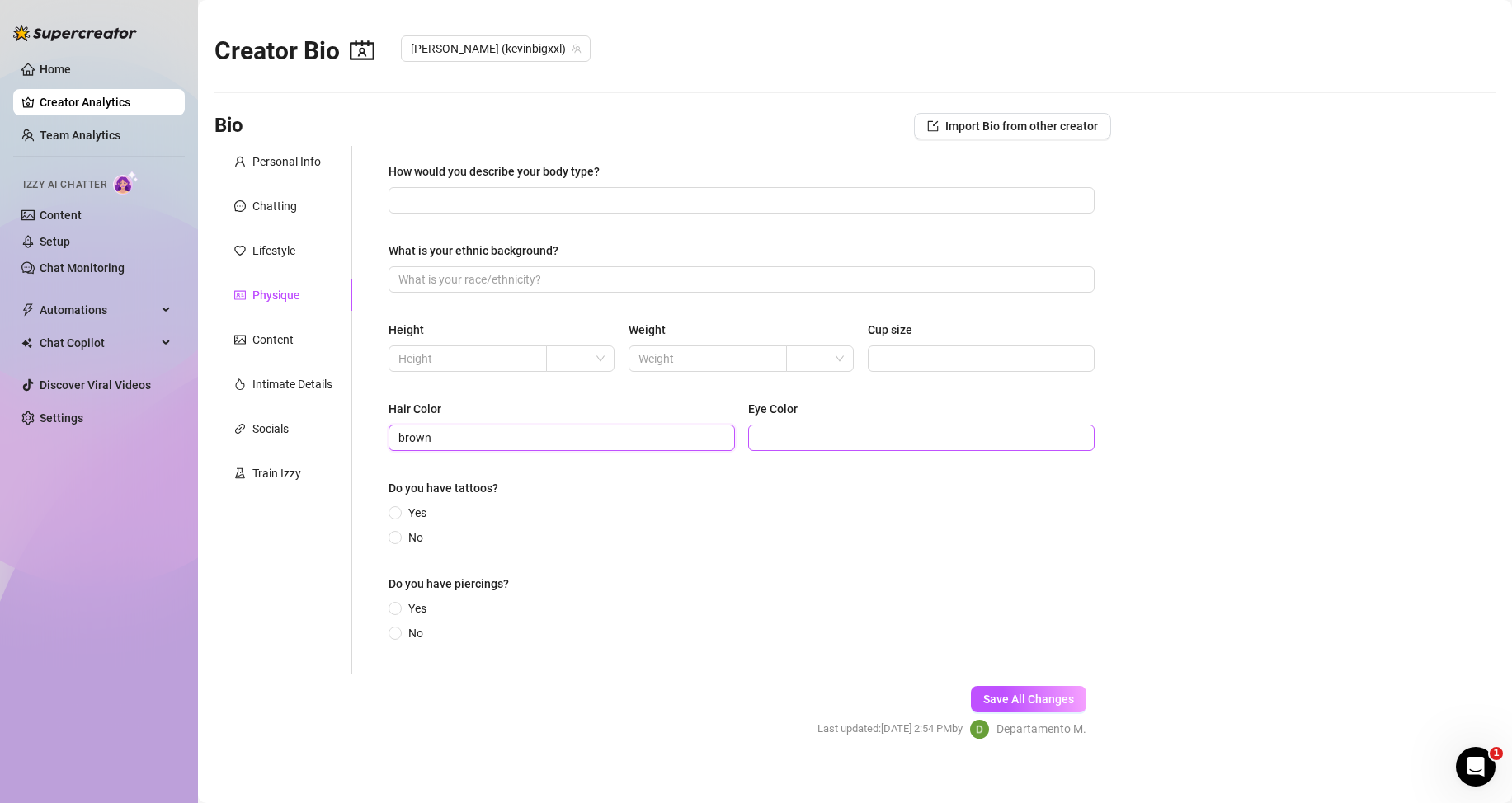
type input "brown"
click at [825, 435] on input "Eye Color" at bounding box center [919, 438] width 323 height 18
paste input "brown"
type input "brown"
click at [451, 360] on input "text" at bounding box center [465, 359] width 135 height 18
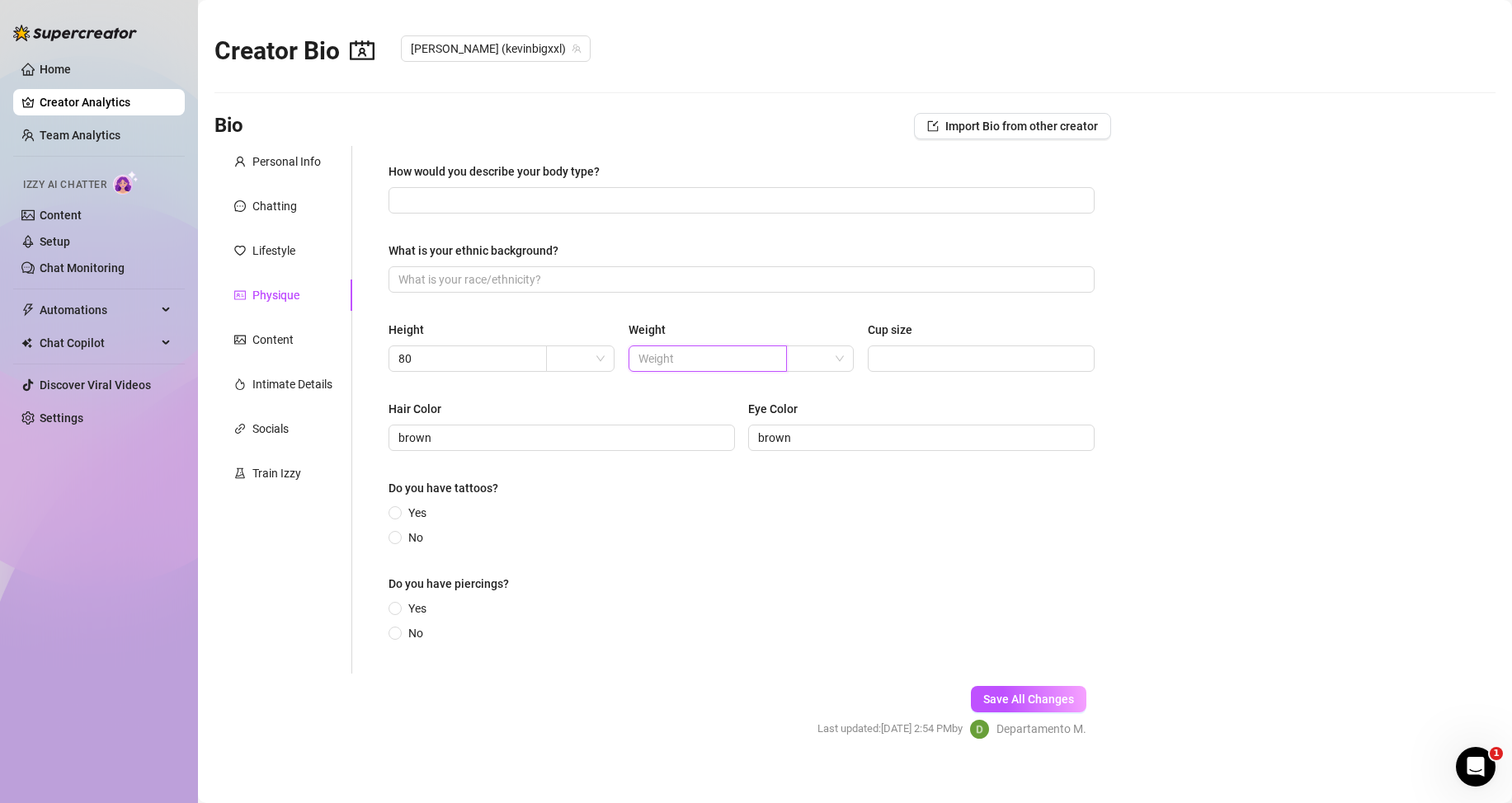
click at [726, 359] on input "text" at bounding box center [705, 359] width 135 height 18
drag, startPoint x: 455, startPoint y: 360, endPoint x: 378, endPoint y: 354, distance: 77.2
click at [378, 354] on div "How would you describe your body type? What is your ethnic background? Height 8…" at bounding box center [741, 410] width 739 height 528
click at [410, 365] on input "177" at bounding box center [465, 359] width 135 height 18
type input "177"
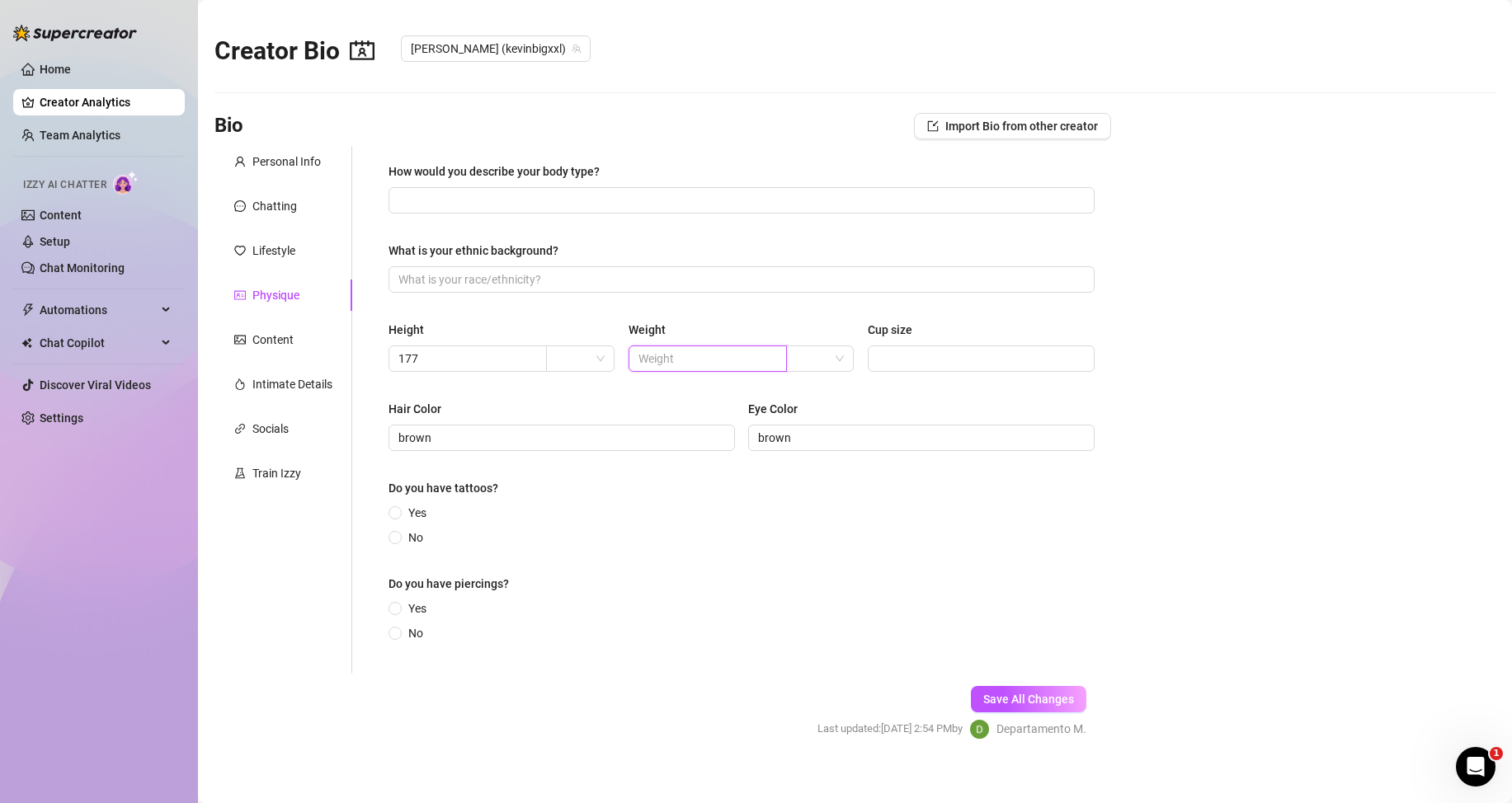
click at [685, 364] on input "text" at bounding box center [705, 359] width 135 height 18
type input "80"
click at [992, 356] on input "Cup size" at bounding box center [979, 359] width 204 height 18
type input "-"
click at [392, 510] on span at bounding box center [395, 512] width 13 height 13
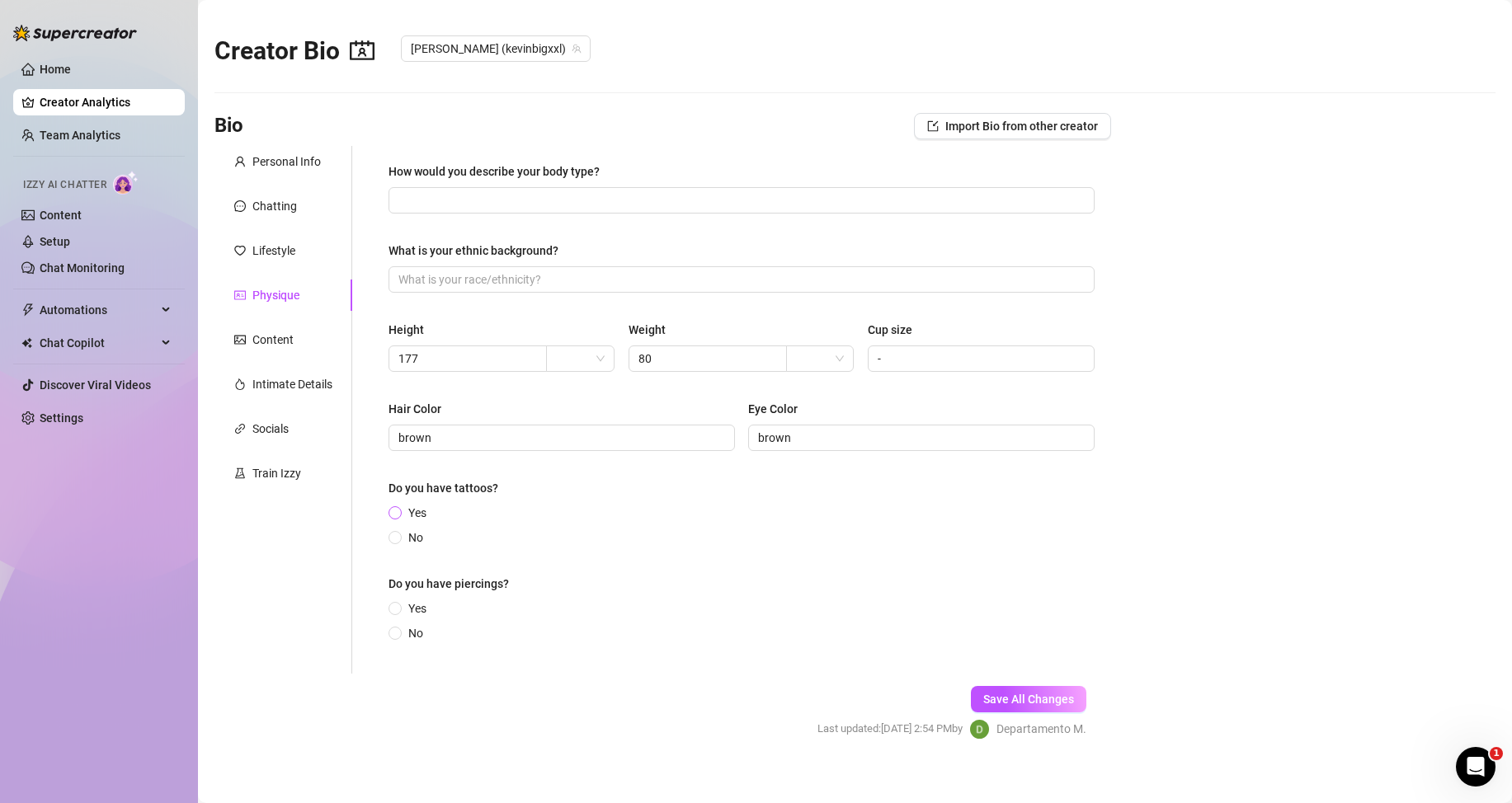
click at [393, 510] on input "Yes" at bounding box center [396, 514] width 7 height 10
radio input "true"
click at [393, 642] on input "No" at bounding box center [396, 642] width 7 height 10
radio input "true"
click at [520, 199] on input "How would you describe your body type?" at bounding box center [740, 200] width 683 height 18
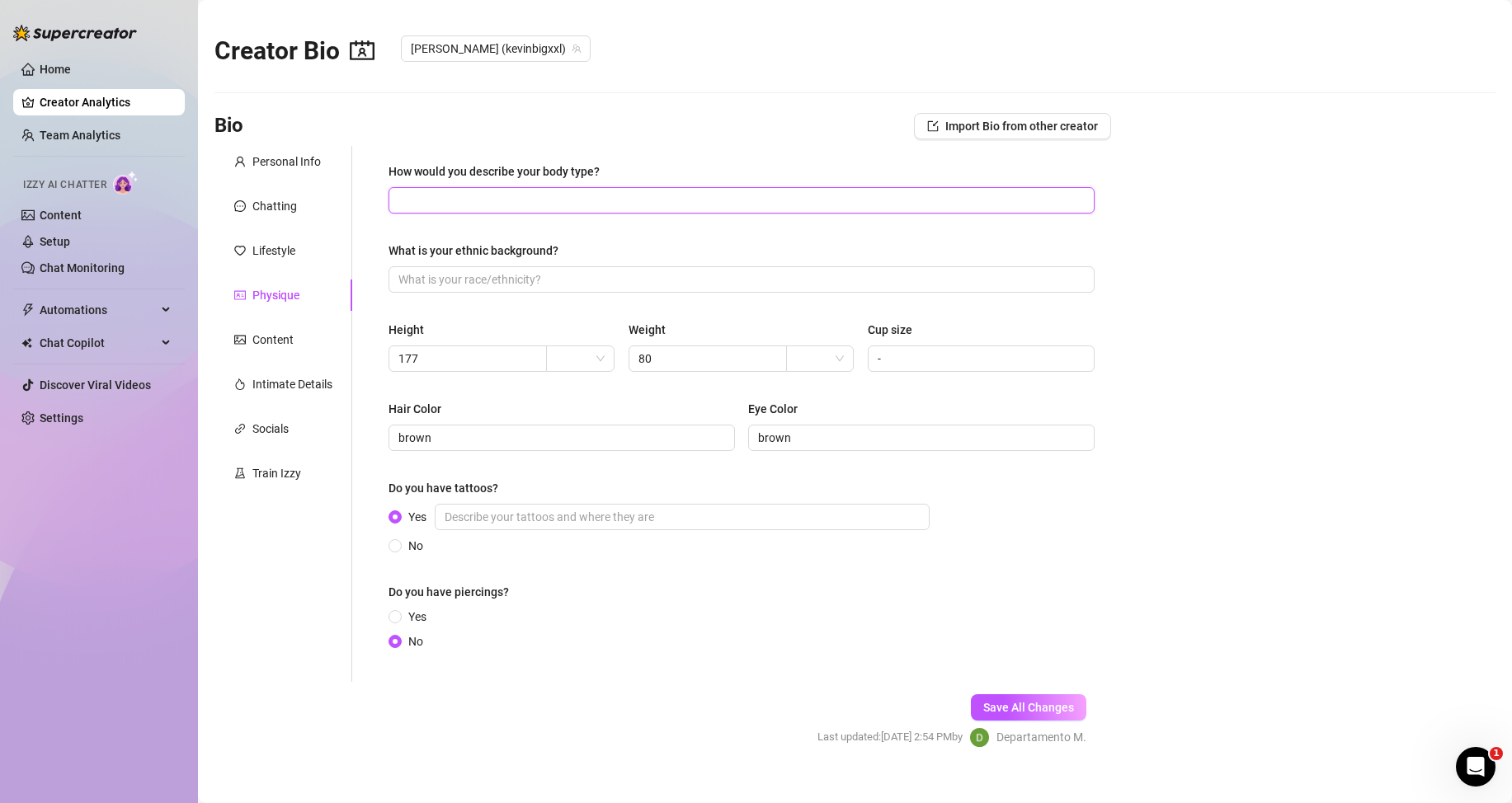
type input "v"
paste input "Athletic and defined. I keep my body strong, lean, and ready. Smooth skin, a fe…"
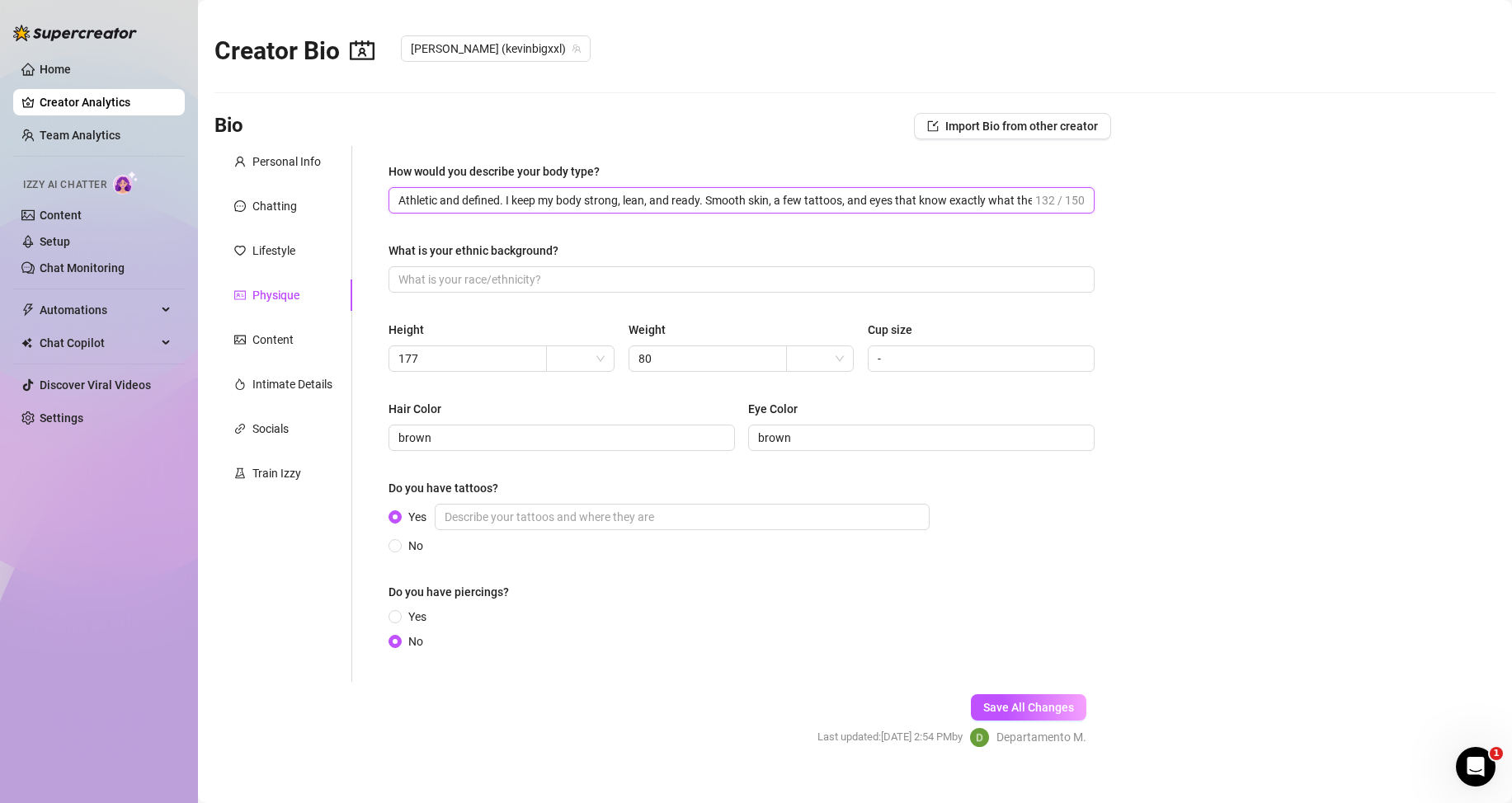
scroll to position [0, 50]
type input "Athletic and defined. I keep my body strong, lean, and ready. Smooth skin, a fe…"
drag, startPoint x: 1038, startPoint y: 721, endPoint x: 1036, endPoint y: 706, distance: 15.1
click at [1037, 721] on div "Save All Changes Last updated: [DATE] 2:54 PM by Departamento M." at bounding box center [952, 720] width 318 height 78
click at [1036, 706] on span "Save All Changes" at bounding box center [1029, 707] width 91 height 13
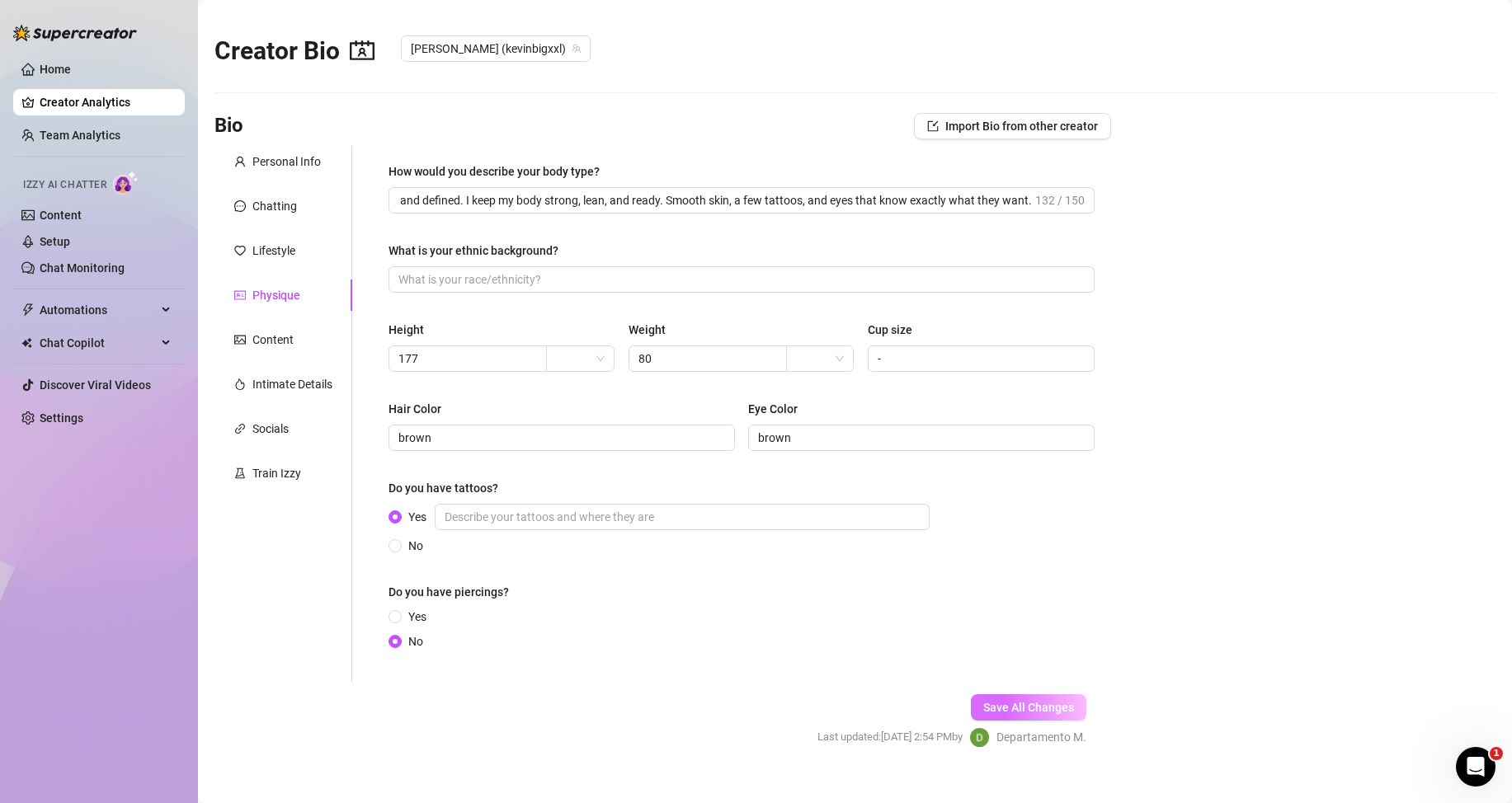
scroll to position [0, 0]
type input "brown"
click at [266, 340] on div "Content" at bounding box center [273, 340] width 41 height 18
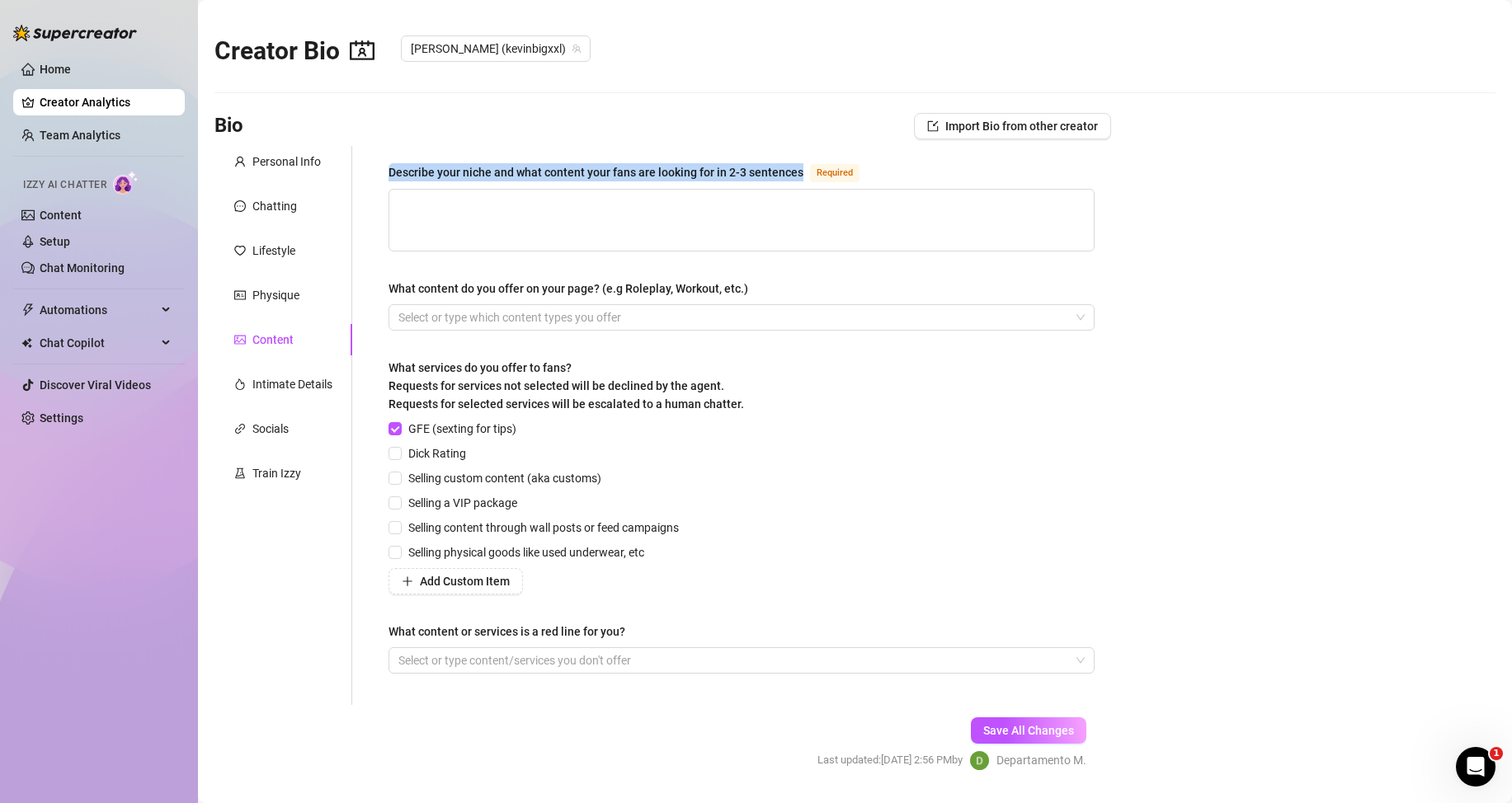
drag, startPoint x: 808, startPoint y: 173, endPoint x: 366, endPoint y: 164, distance: 442.1
click at [367, 173] on div "Describe your niche and what content your fans are looking for in 2-3 sentences…" at bounding box center [732, 426] width 759 height 559
click at [489, 207] on textarea "Describe your niche and what content your fans are looking for in 2-3 sentences…" at bounding box center [741, 220] width 704 height 61
paste textarea "My niche is all about raw creativity and intense pleasure. I explore fetishes, …"
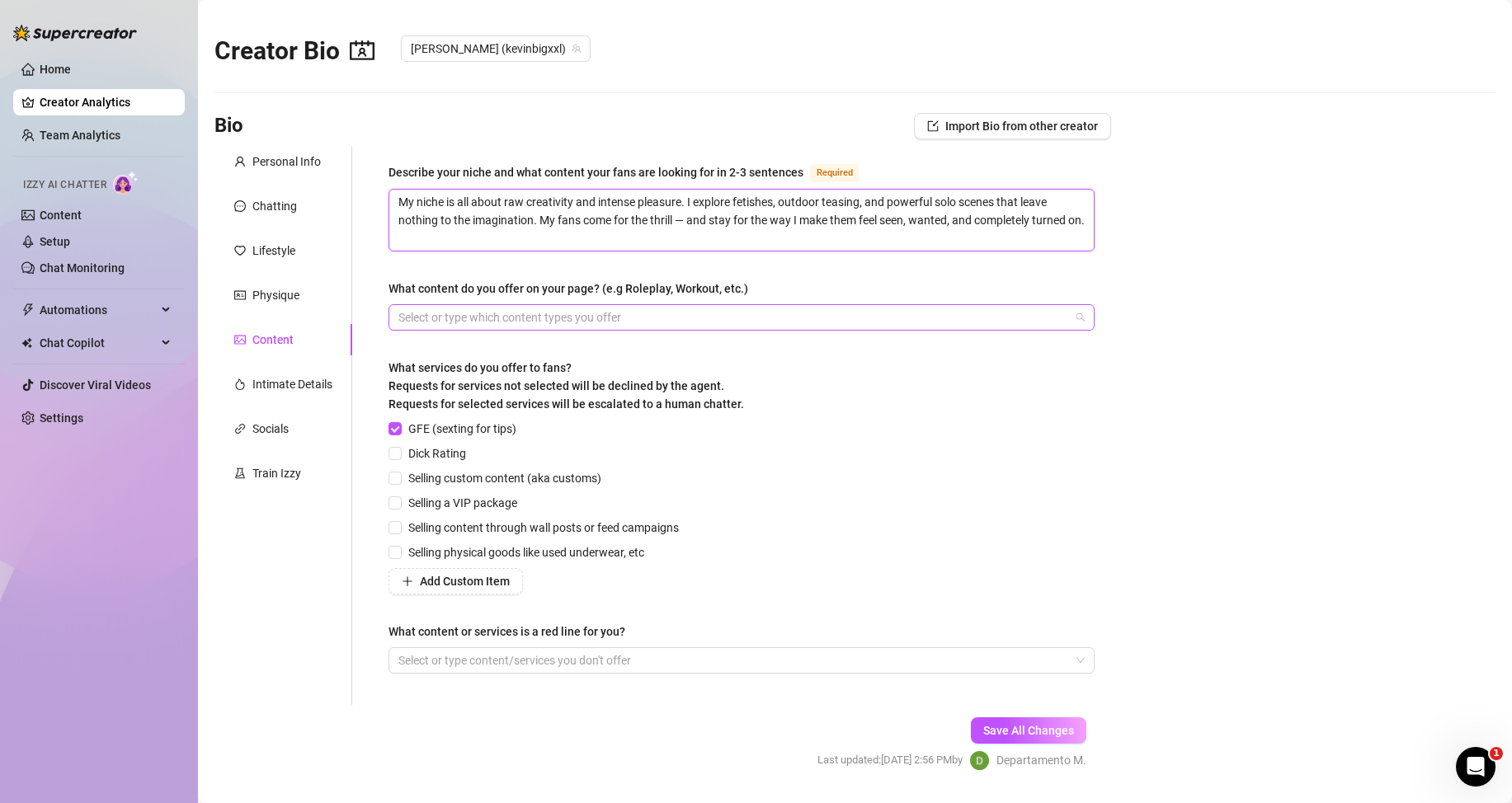
click at [571, 322] on div at bounding box center [733, 317] width 682 height 23
type textarea "My niche is all about raw creativity and intense pleasure. I explore fetishes, …"
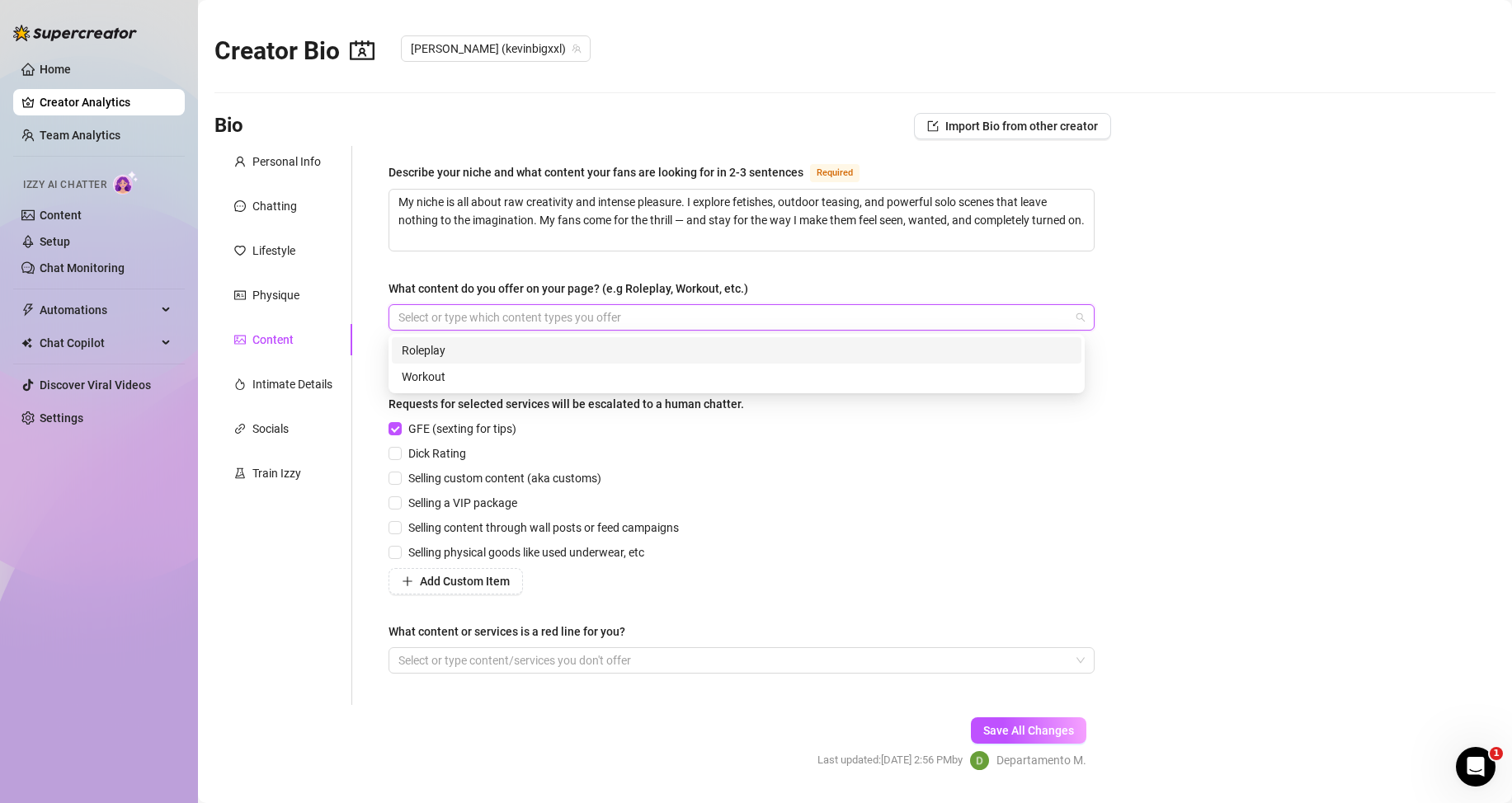
click at [445, 348] on div "Roleplay" at bounding box center [736, 350] width 670 height 18
click at [738, 517] on div "GFE (sexting for tips) Dick Rating Selling custom content (aka customs) Selling…" at bounding box center [741, 506] width 706 height 175
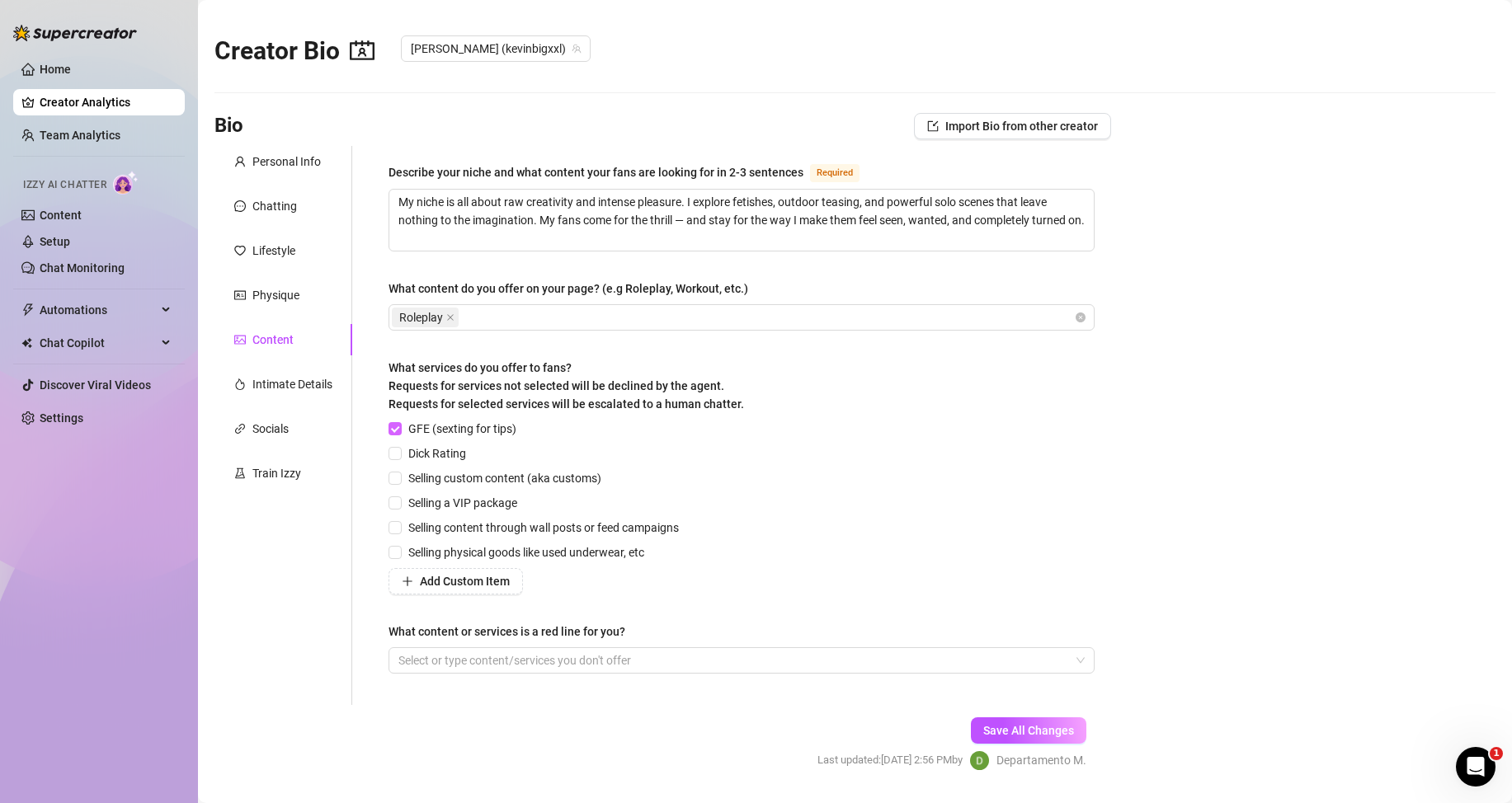
click at [401, 432] on span at bounding box center [395, 428] width 13 height 13
click at [400, 432] on input "GFE (sexting for tips)" at bounding box center [394, 427] width 11 height 11
checkbox input "false"
click at [1022, 724] on span "Save All Changes" at bounding box center [1029, 730] width 91 height 13
drag, startPoint x: 818, startPoint y: 202, endPoint x: 779, endPoint y: 201, distance: 39.0
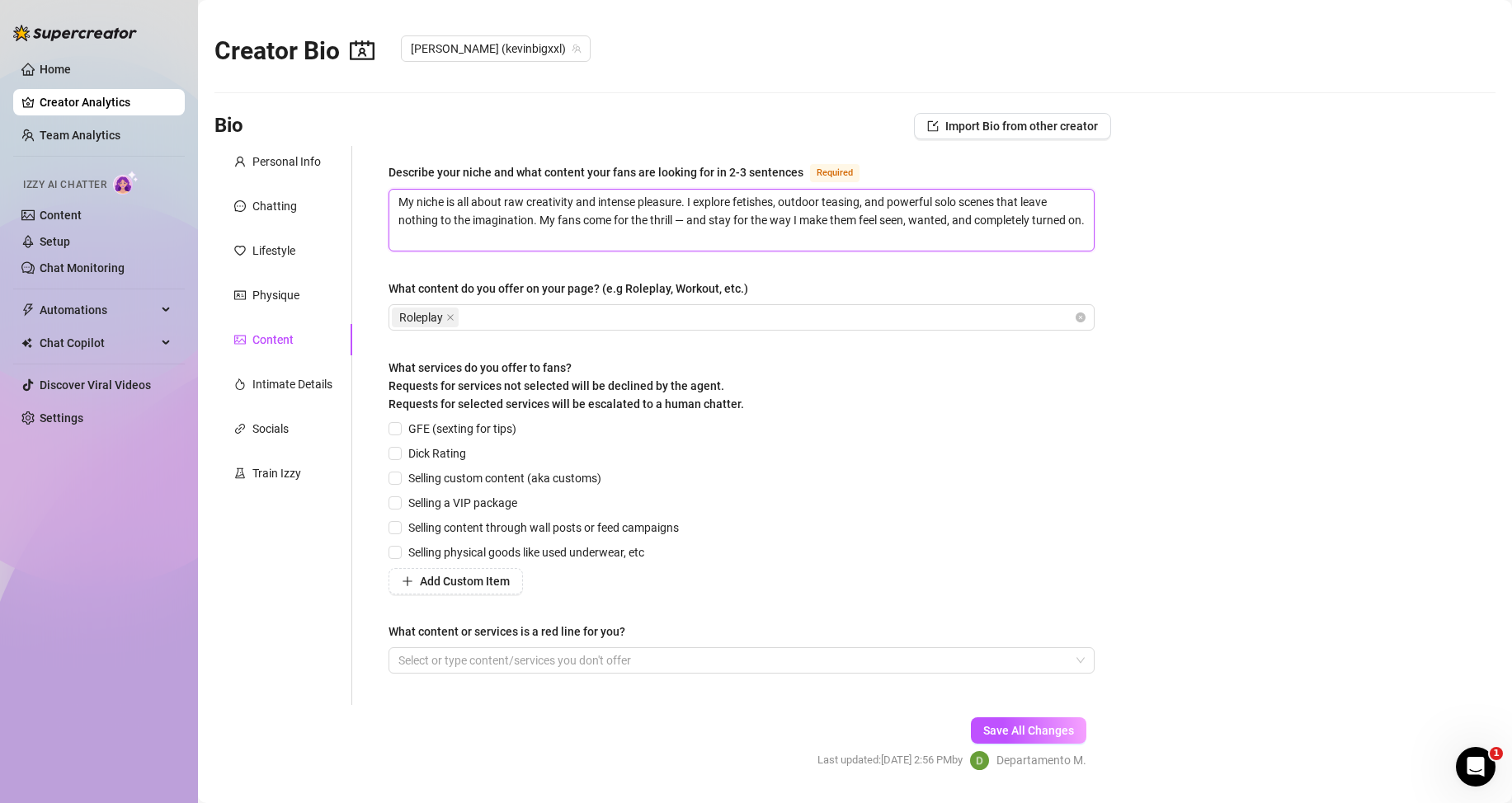
click at [779, 201] on textarea "My niche is all about raw creativity and intense pleasure. I explore fetishes, …" at bounding box center [741, 220] width 704 height 61
type textarea "My niche is all about raw creativity and intense pleasure. I explore fetishes, …"
click at [1022, 738] on button "Save All Changes" at bounding box center [1029, 730] width 115 height 27
click at [298, 383] on div "Intimate Details" at bounding box center [292, 383] width 80 height 18
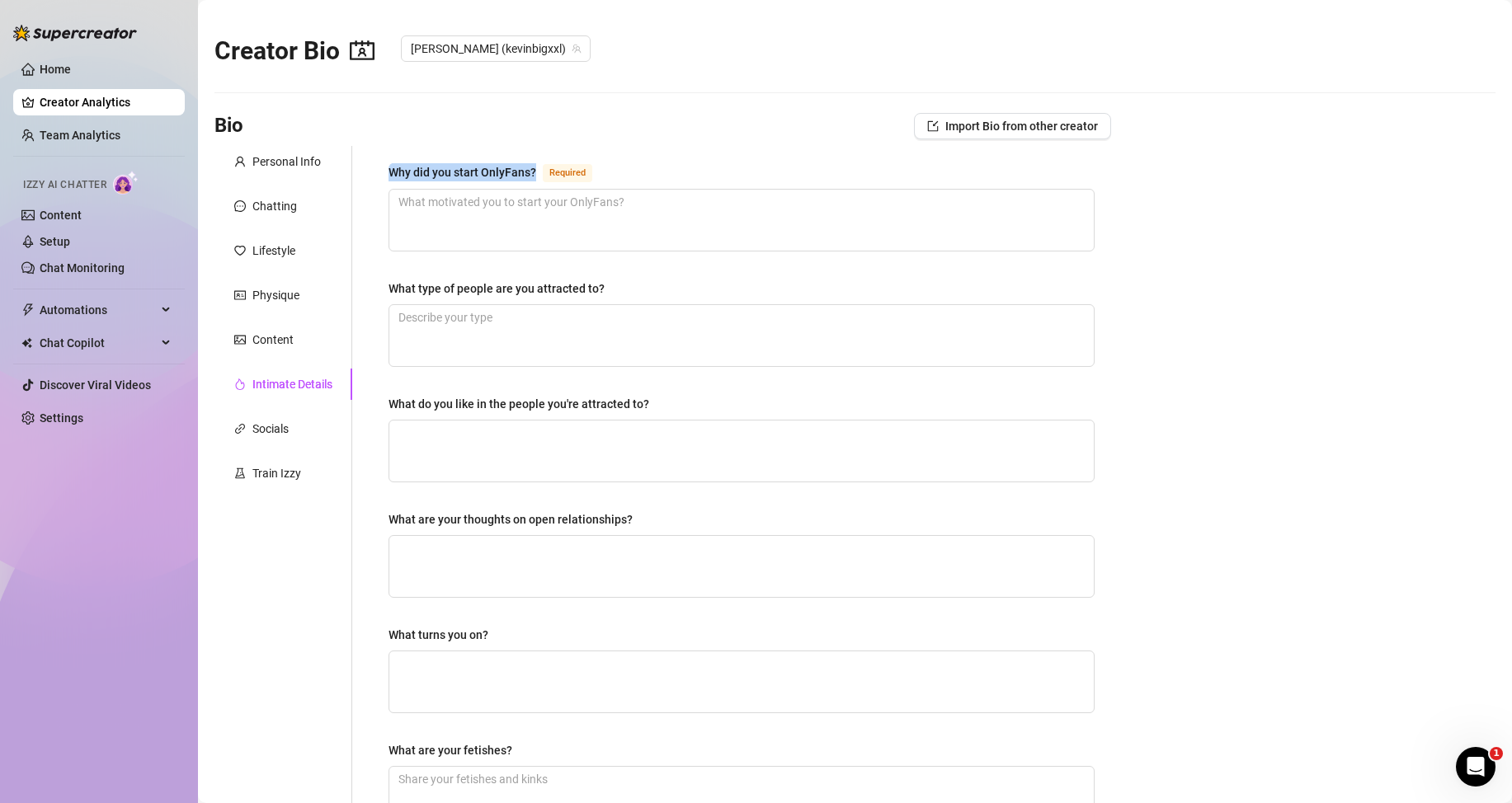
drag, startPoint x: 540, startPoint y: 169, endPoint x: 389, endPoint y: 172, distance: 151.0
click at [389, 172] on div "Why did you start OnlyFans? Required" at bounding box center [494, 172] width 211 height 20
click at [558, 222] on textarea "Why did you start OnlyFans? Required" at bounding box center [741, 220] width 704 height 61
paste textarea "I started OnlyFans because I love expressing my sexuality without filters. It’s…"
type textarea "I started OnlyFans because I love expressing my sexuality without filters. It’s…"
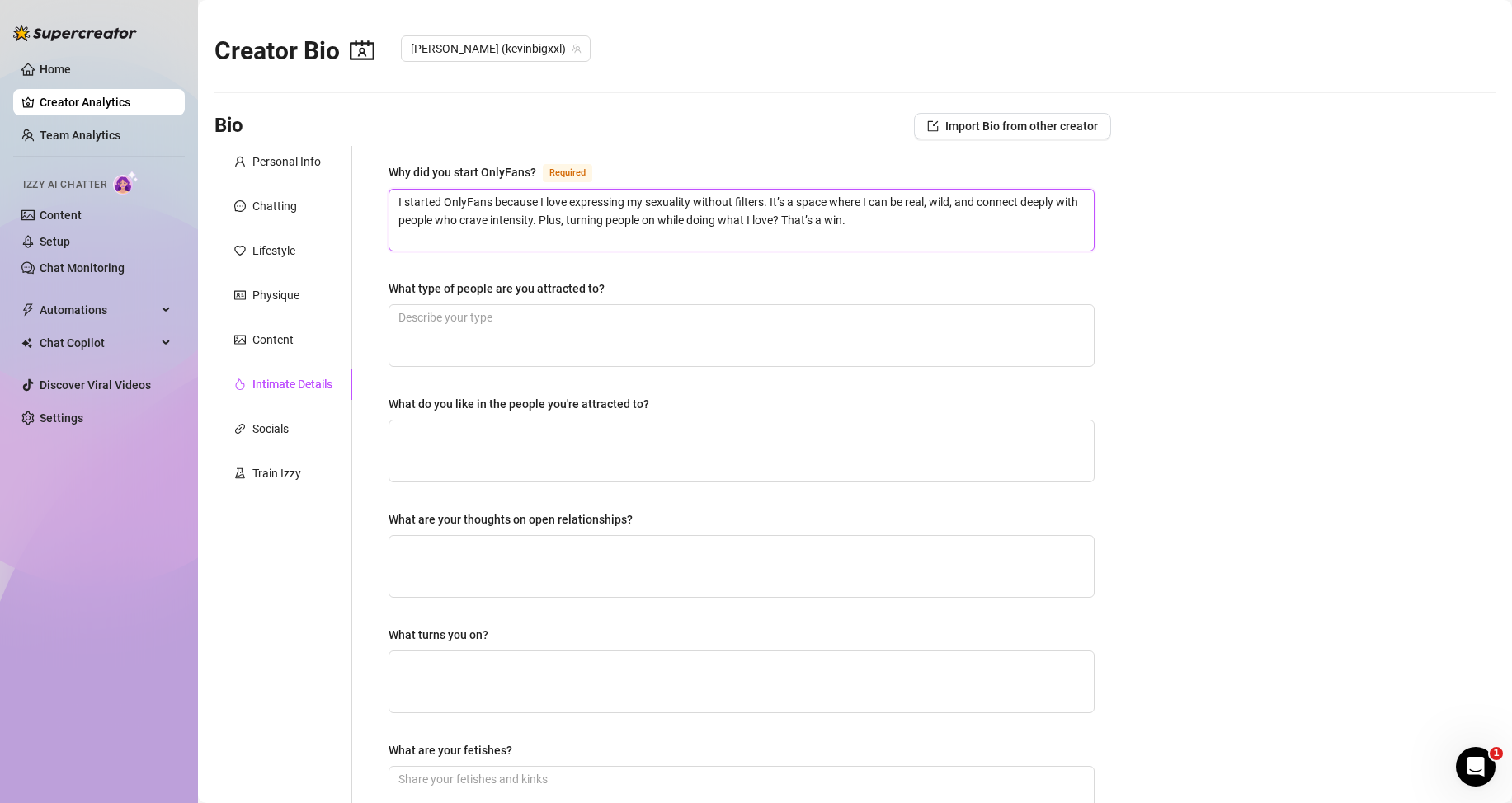
type textarea "I started OnlyFans because I love expressing my sexuality without filters. It’s…"
drag, startPoint x: 389, startPoint y: 290, endPoint x: 626, endPoint y: 292, distance: 237.0
click at [626, 292] on div "Why did you start OnlyFans? Required I started OnlyFans because I love expressi…" at bounding box center [741, 561] width 739 height 830
click at [597, 322] on textarea "What type of people are you attracted to?" at bounding box center [741, 335] width 704 height 61
paste textarea "I’m into submissive bottoms who know how to follow my lead. I like people who a…"
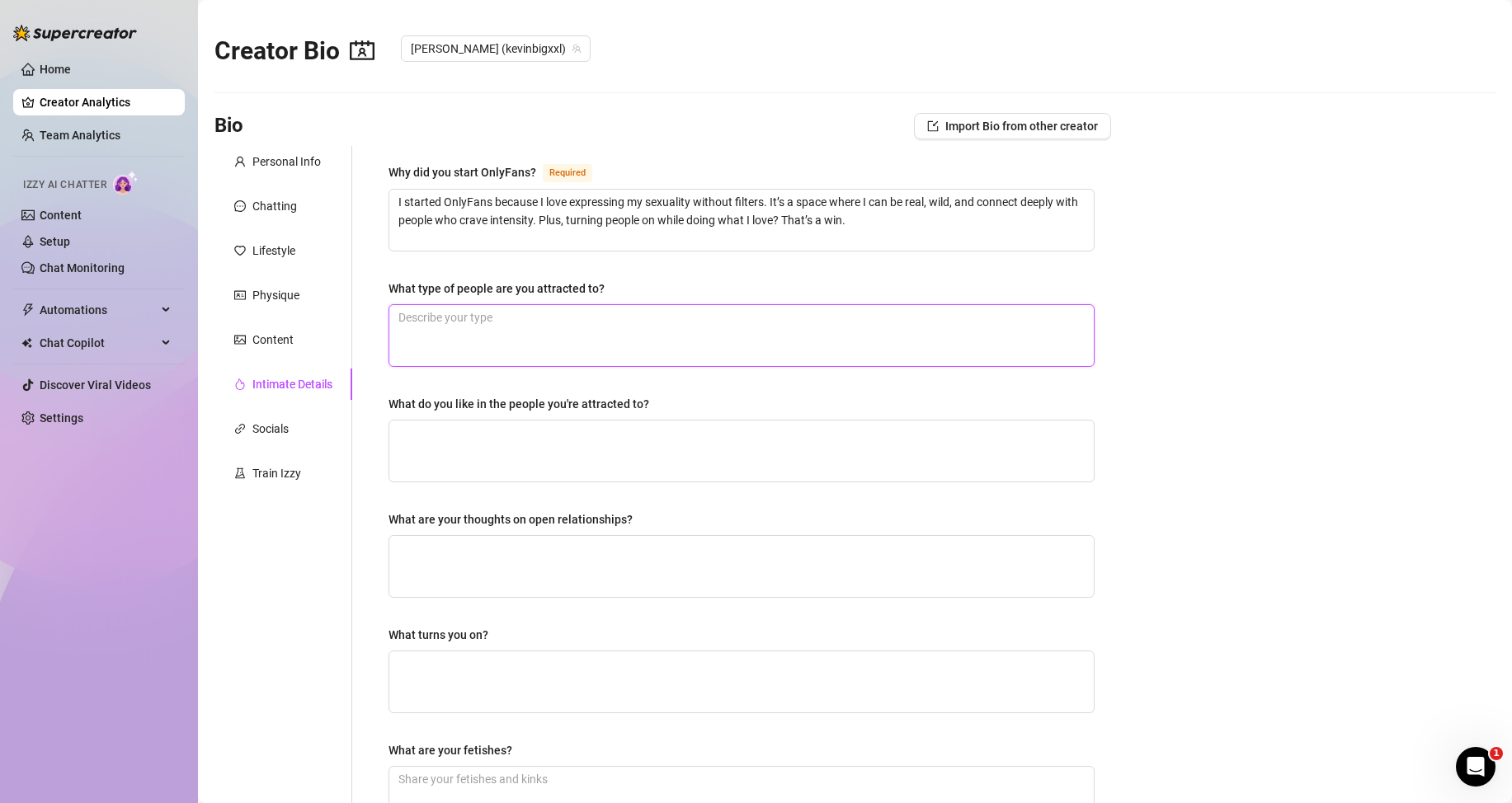
type textarea "I’m into submissive bottoms who know how to follow my lead. I like people who a…"
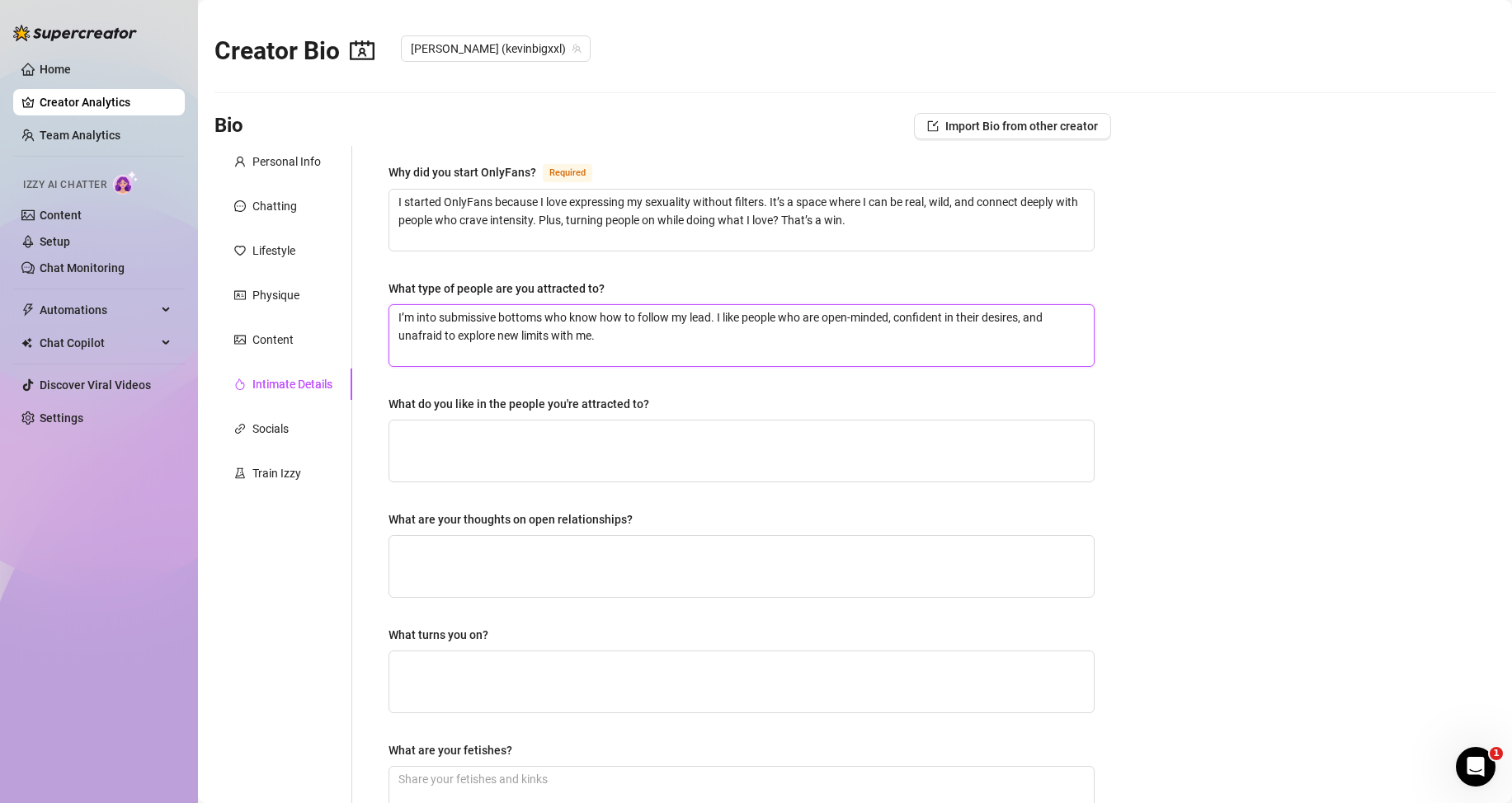
type textarea "I’m into submissive bottoms who know how to follow my lead. I like people who a…"
drag, startPoint x: 657, startPoint y: 401, endPoint x: 384, endPoint y: 405, distance: 273.0
click at [384, 405] on div "Why did you start OnlyFans? Required I started OnlyFans because I love expressi…" at bounding box center [741, 561] width 739 height 830
click at [495, 438] on textarea "What do you like in the people you're attracted to?" at bounding box center [741, 451] width 704 height 61
paste textarea "I like when someone’s not afraid to surrender — physically and mentally. Obedie…"
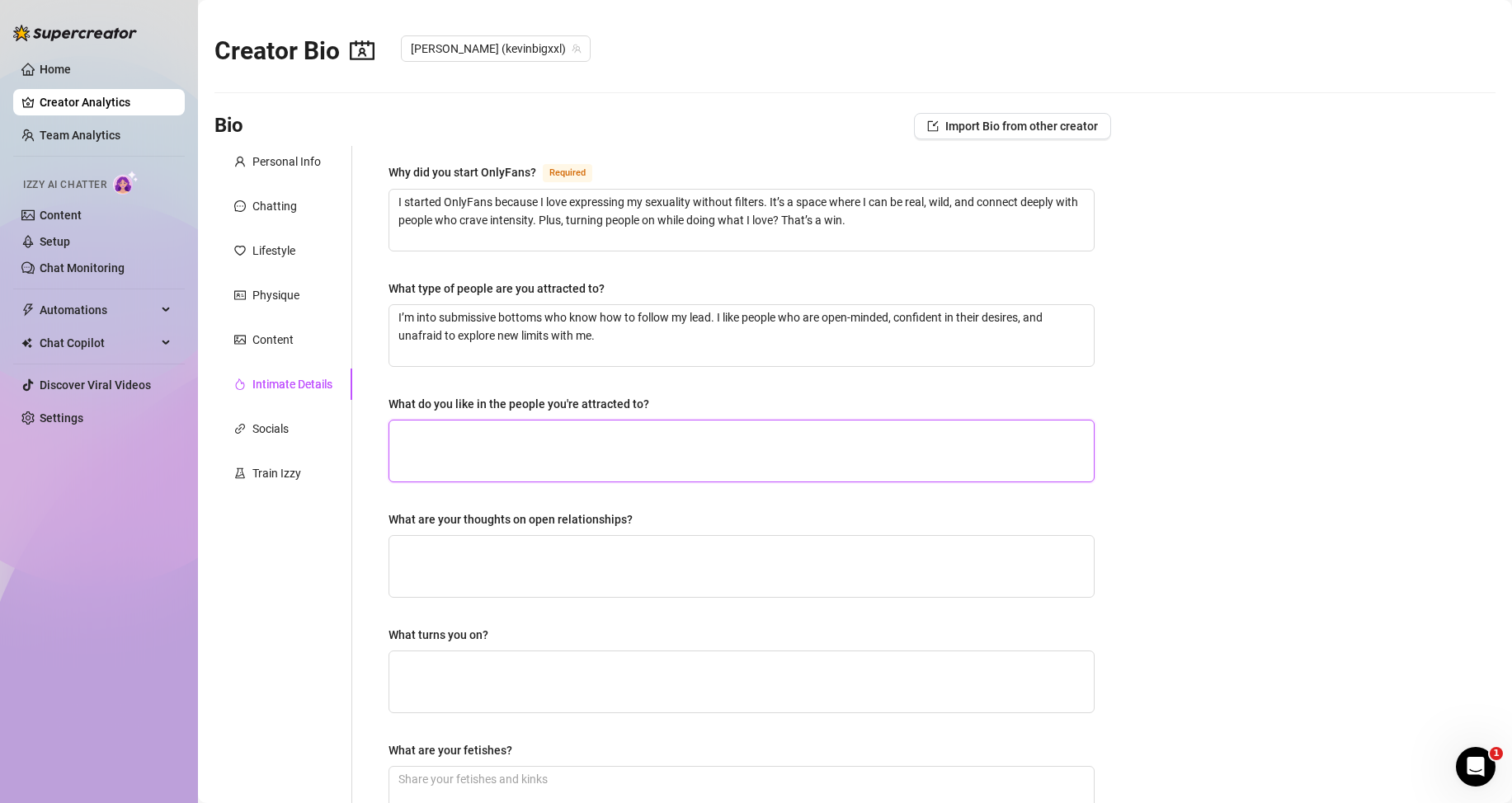
type textarea "I like when someone’s not afraid to surrender — physically and mentally. Obedie…"
click at [380, 514] on div "Why did you start OnlyFans? Required I started OnlyFans because I love expressi…" at bounding box center [741, 561] width 739 height 830
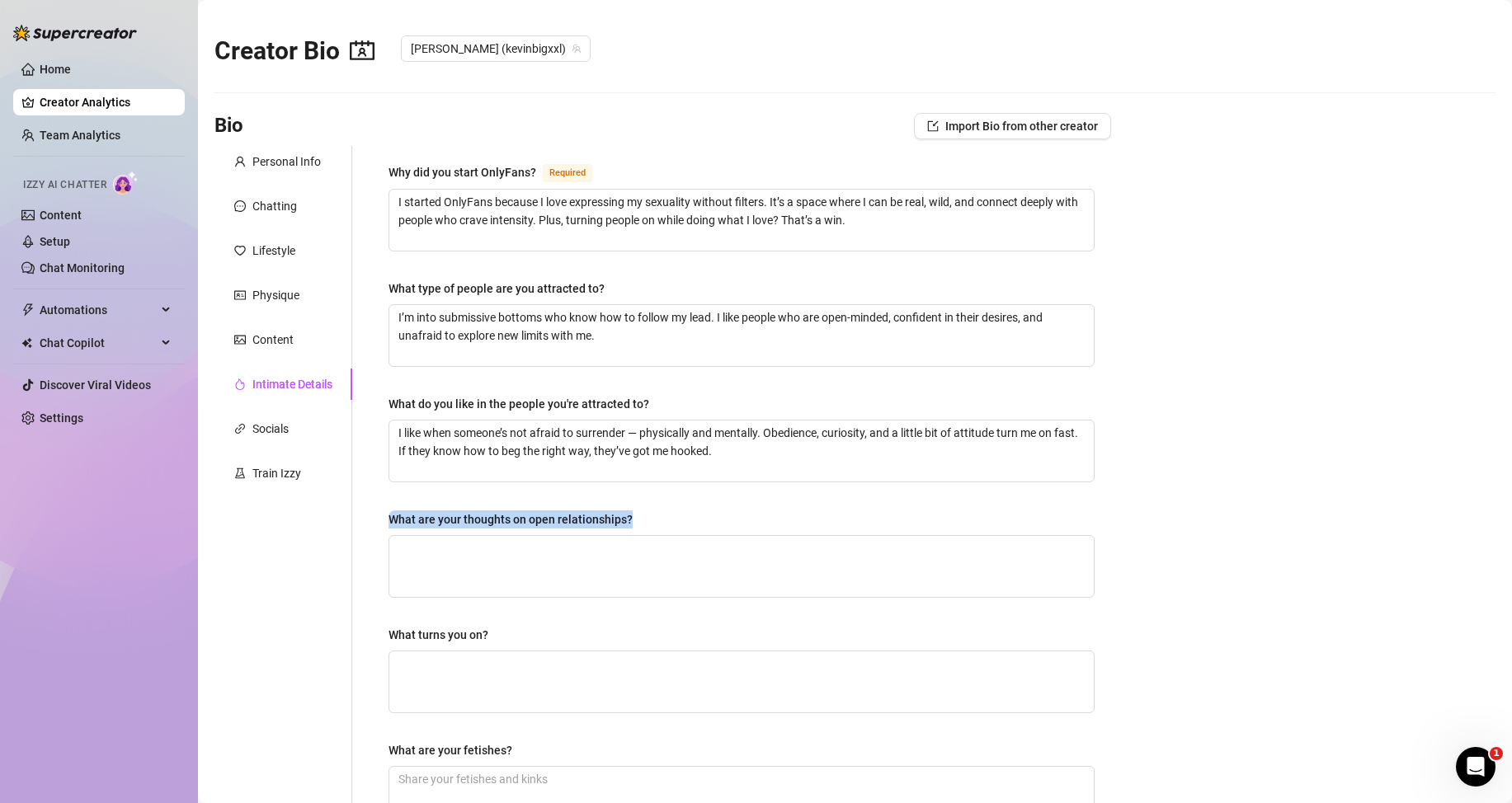
drag, startPoint x: 390, startPoint y: 516, endPoint x: 638, endPoint y: 517, distance: 248.0
click at [638, 517] on label "What are your thoughts on open relationships?" at bounding box center [516, 519] width 255 height 18
click at [483, 581] on textarea "What are your thoughts on open relationships?" at bounding box center [741, 566] width 704 height 61
paste textarea "I believe in open relationships when there’s honesty and respect. I don’t like …"
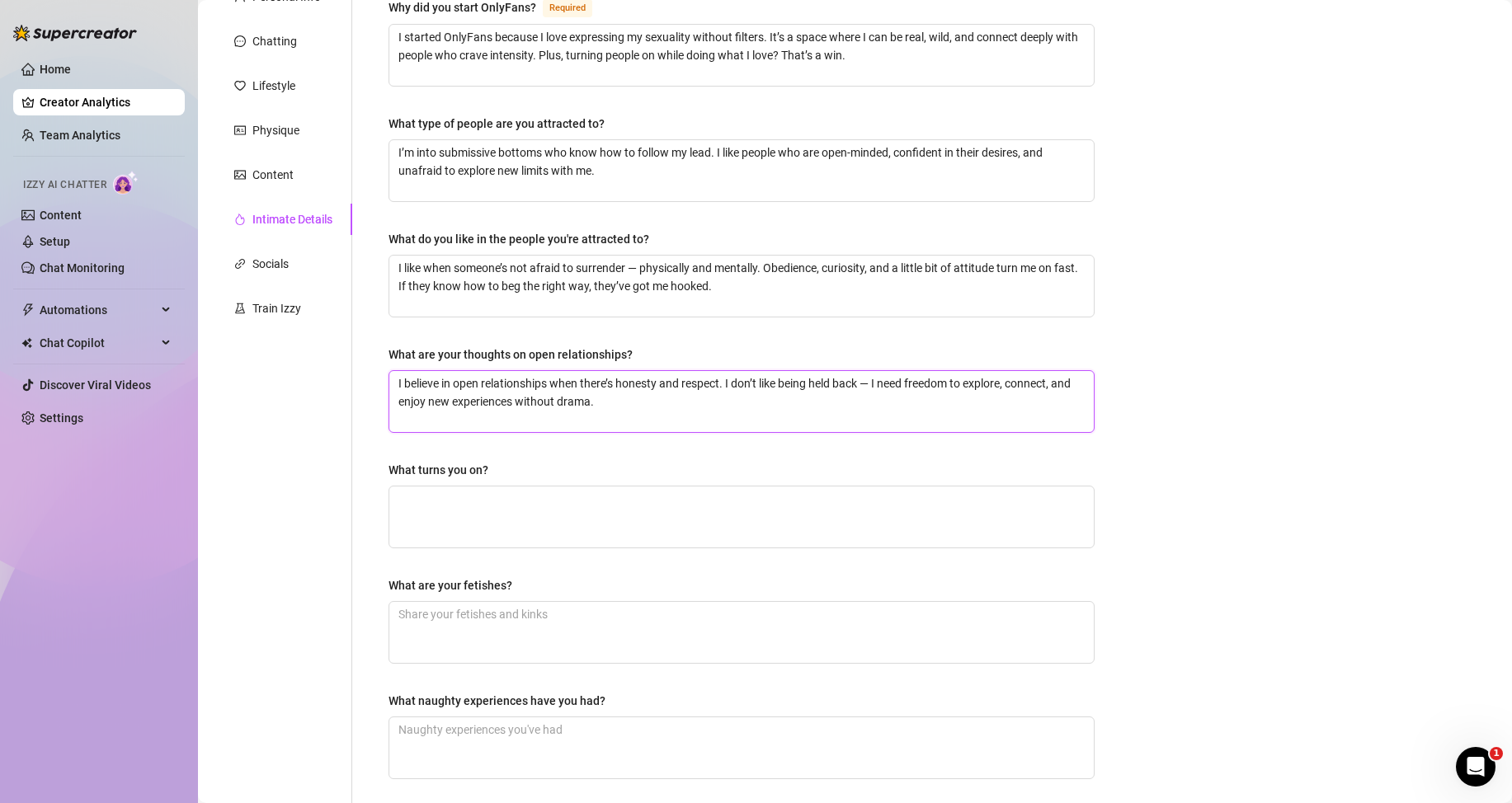
scroll to position [248, 0]
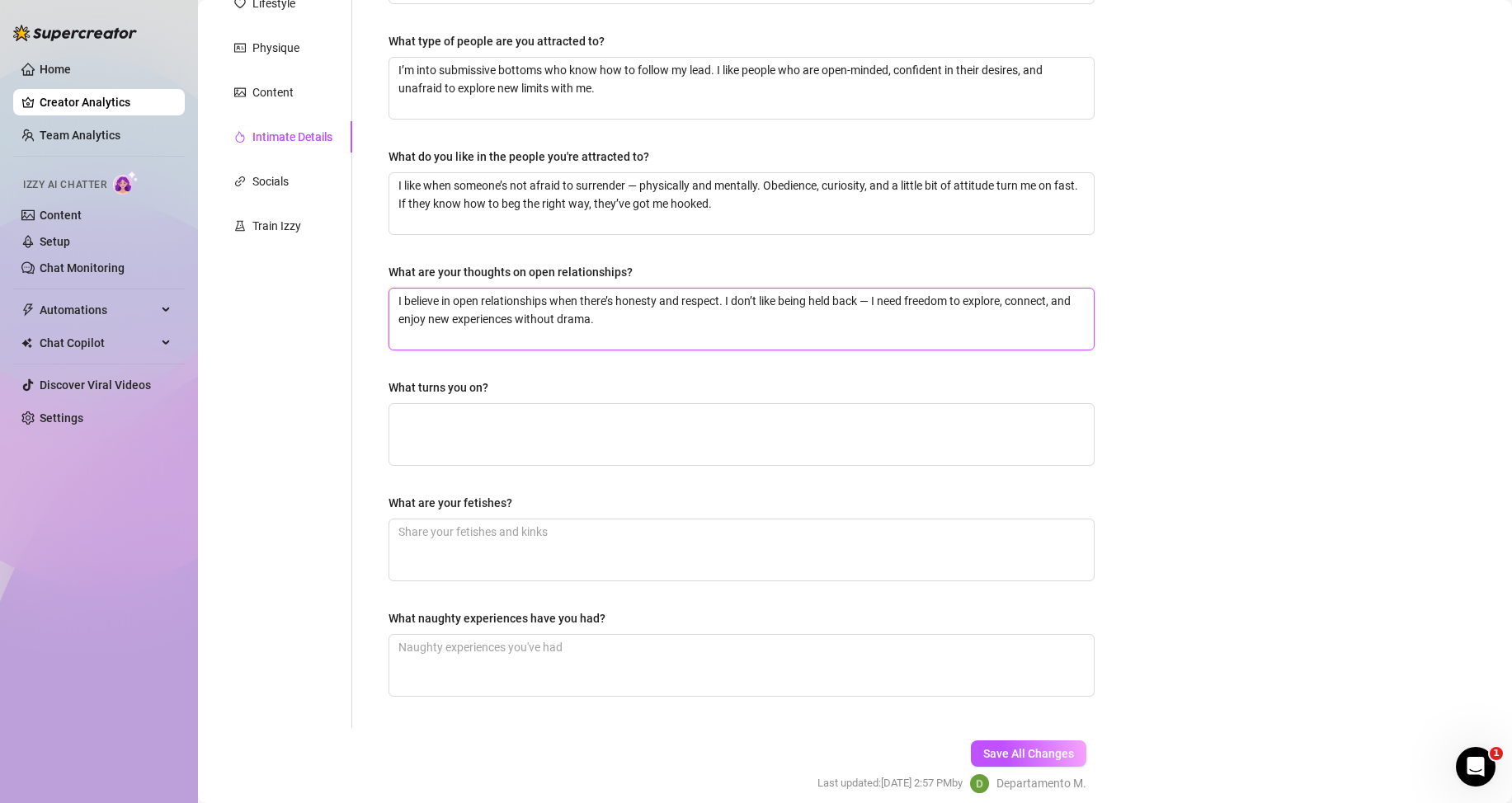
type textarea "I believe in open relationships when there’s honesty and respect. I don’t like …"
drag, startPoint x: 430, startPoint y: 389, endPoint x: 507, endPoint y: 389, distance: 77.0
click at [507, 389] on div "Why did you start OnlyFans? Required I started OnlyFans because I love expressi…" at bounding box center [741, 313] width 739 height 830
click at [479, 440] on textarea "What turns you on?" at bounding box center [741, 434] width 704 height 61
paste textarea "Submissive bottoms, begging with hungry eyes. I get turned on by control, obedi…"
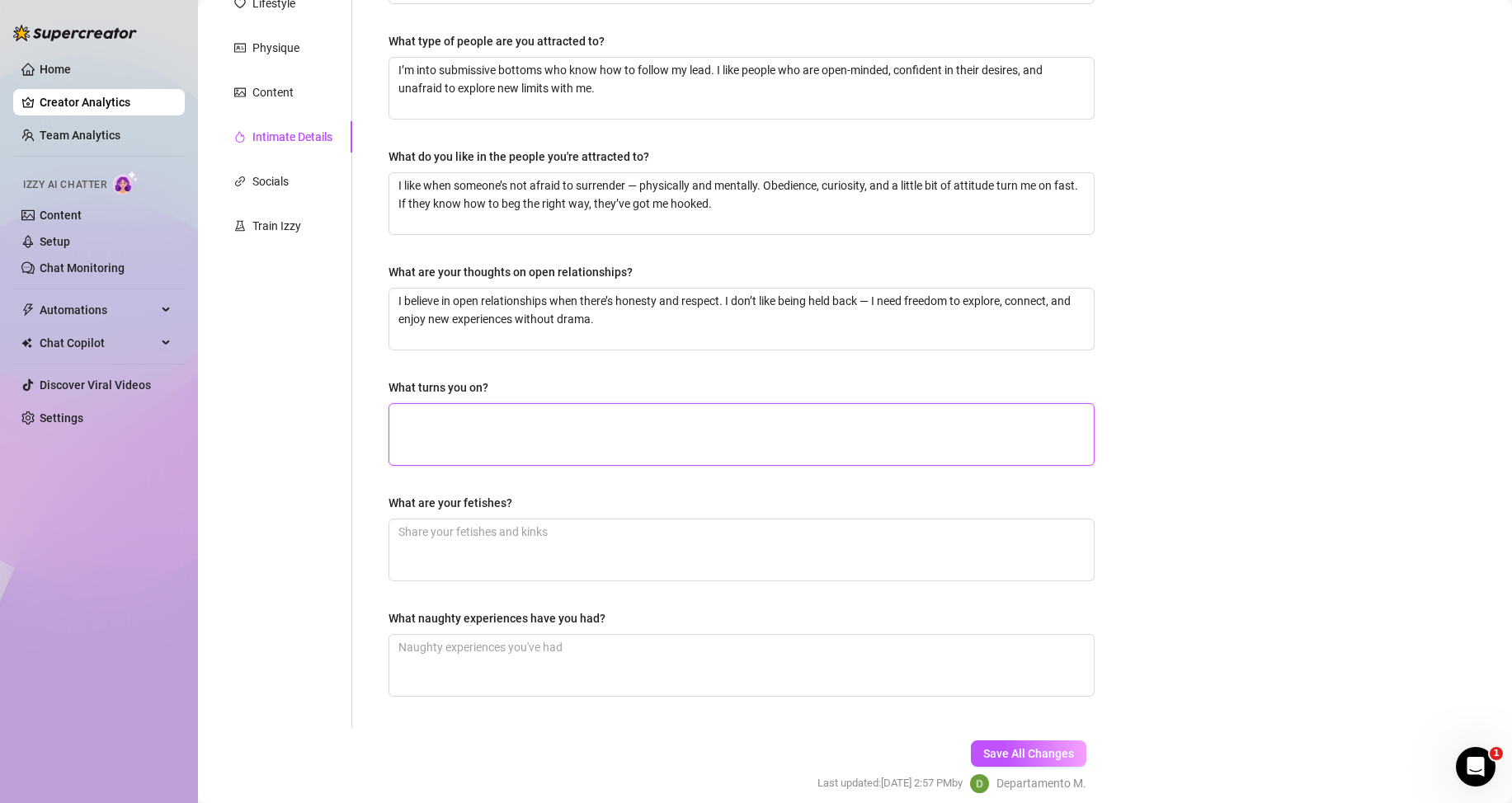
type textarea "Submissive bottoms, begging with hungry eyes. I get turned on by control, obedi…"
drag, startPoint x: 383, startPoint y: 502, endPoint x: 521, endPoint y: 502, distance: 138.0
click at [521, 502] on div "Why did you start OnlyFans? Required I started OnlyFans because I love expressi…" at bounding box center [741, 313] width 739 height 830
click at [612, 555] on textarea "What are your fetishes?" at bounding box center [741, 549] width 704 height 61
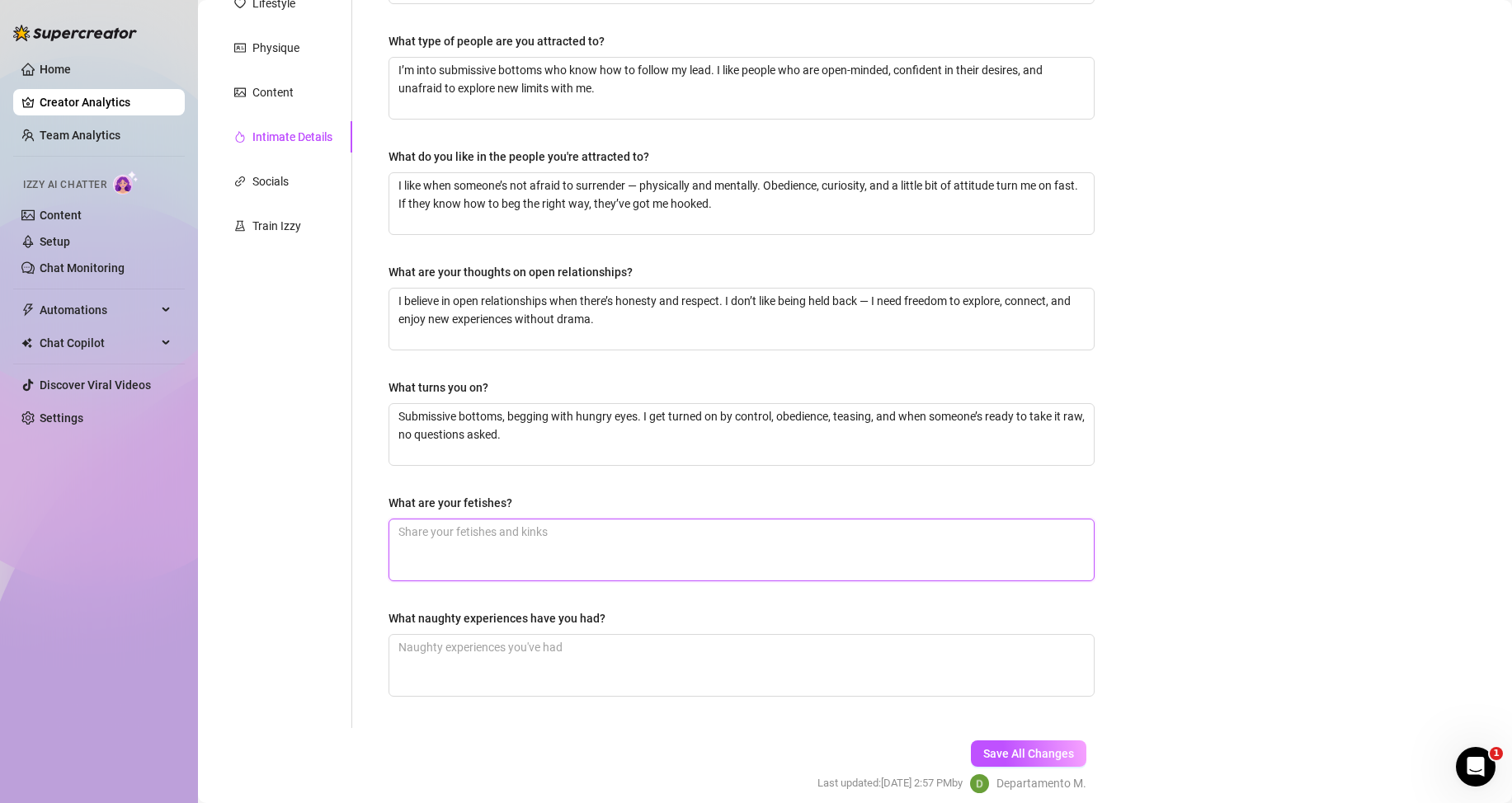
paste textarea "Raw play, submissive guys, open door, edging, public teasing, deep control. I’m…"
type textarea "Raw play, submissive guys, open door, edging, public teasing, deep control. I’m…"
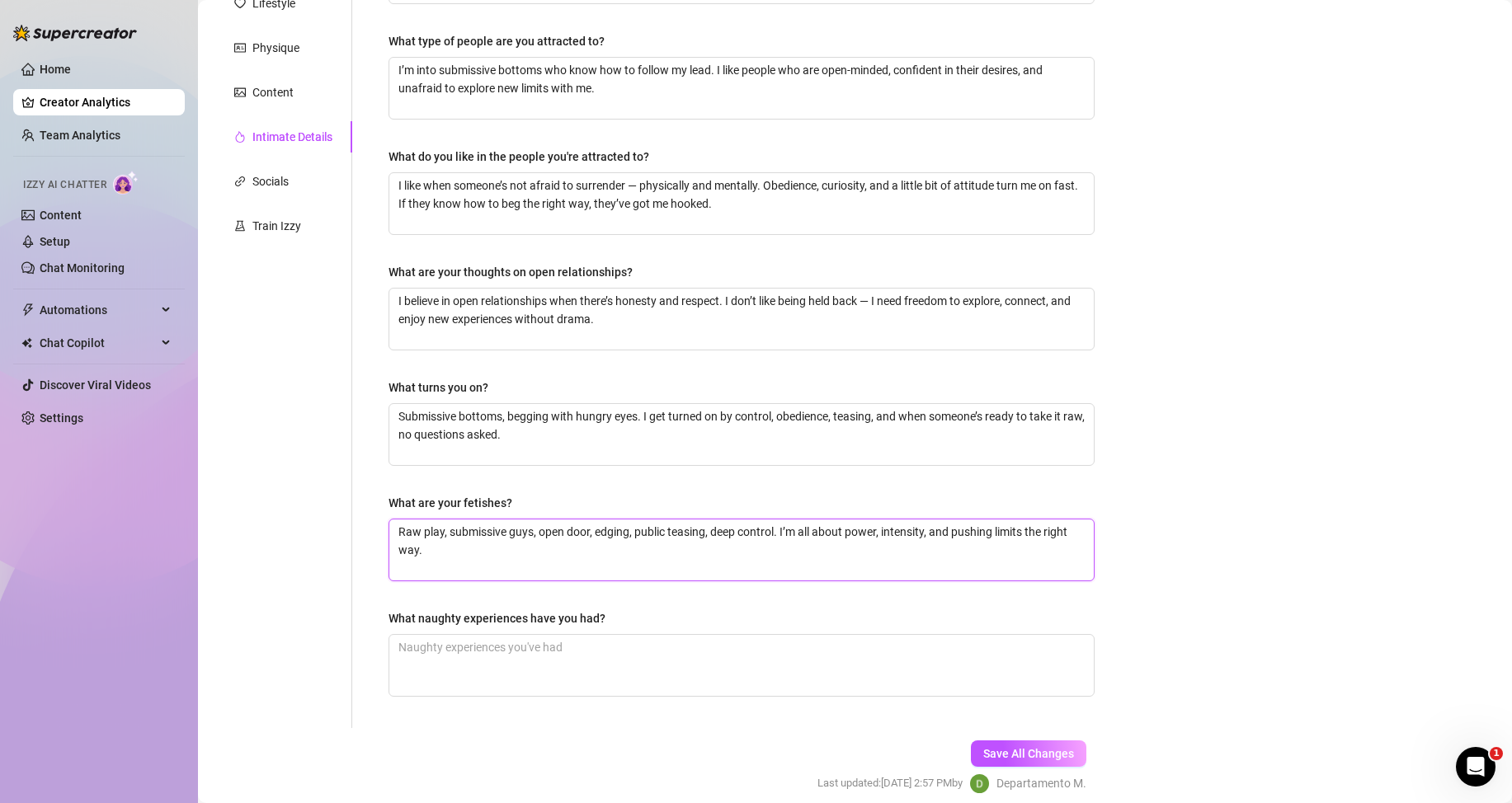
type textarea "Raw play, submissive guys, open door, edging, public teasing, deep control. I’m…"
drag, startPoint x: 486, startPoint y: 615, endPoint x: 632, endPoint y: 610, distance: 146.1
click at [632, 610] on div "Why did you start OnlyFans? Required I started OnlyFans because I love expressi…" at bounding box center [732, 313] width 759 height 830
click at [602, 657] on textarea "What naughty experiences have you had?" at bounding box center [741, 665] width 704 height 61
paste textarea "I’ve had a few wild ones… like fucking a submissive in the [PERSON_NAME] during…"
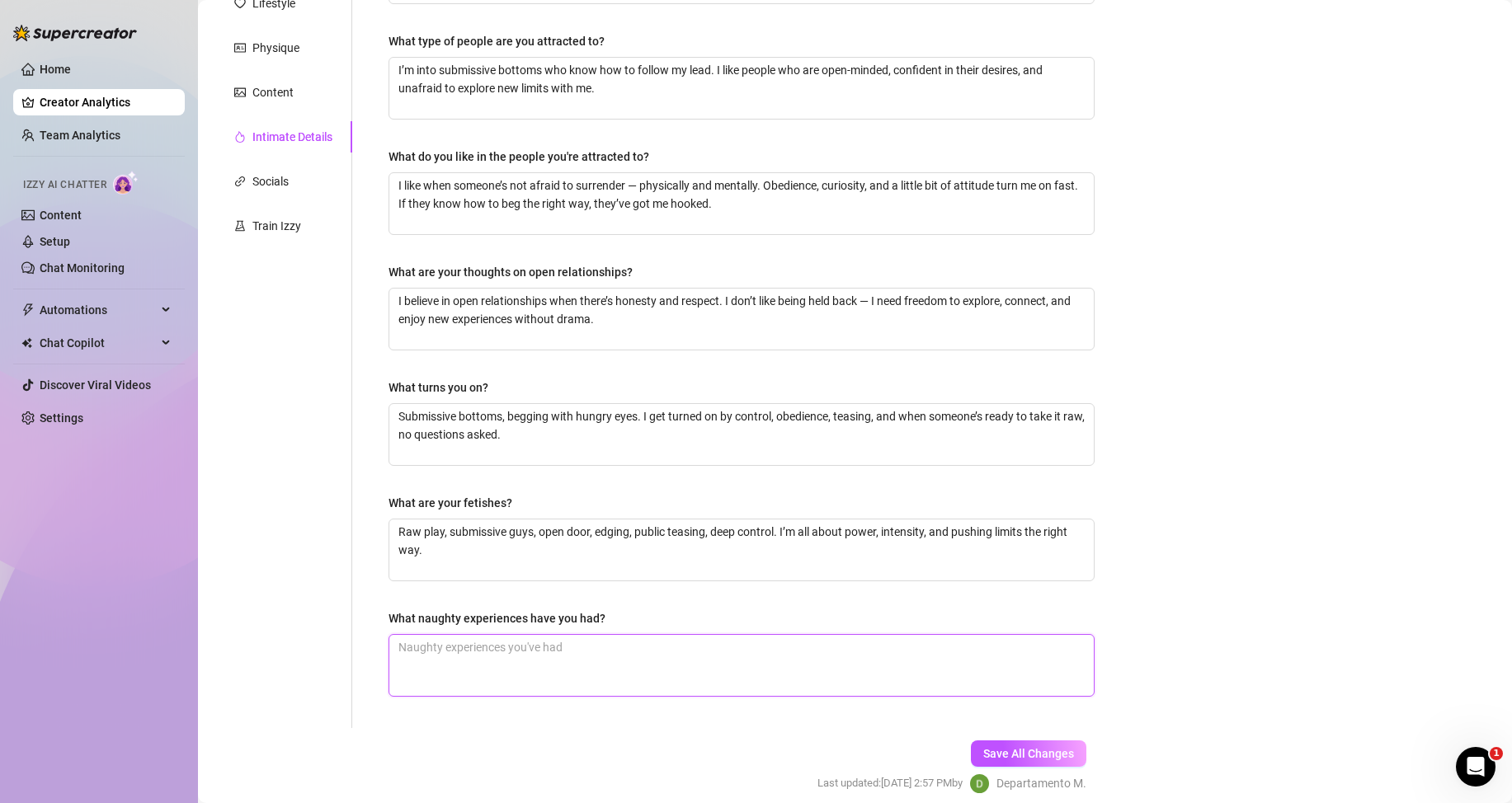
type textarea "I’ve had a few wild ones… like fucking a submissive in the [PERSON_NAME] during…"
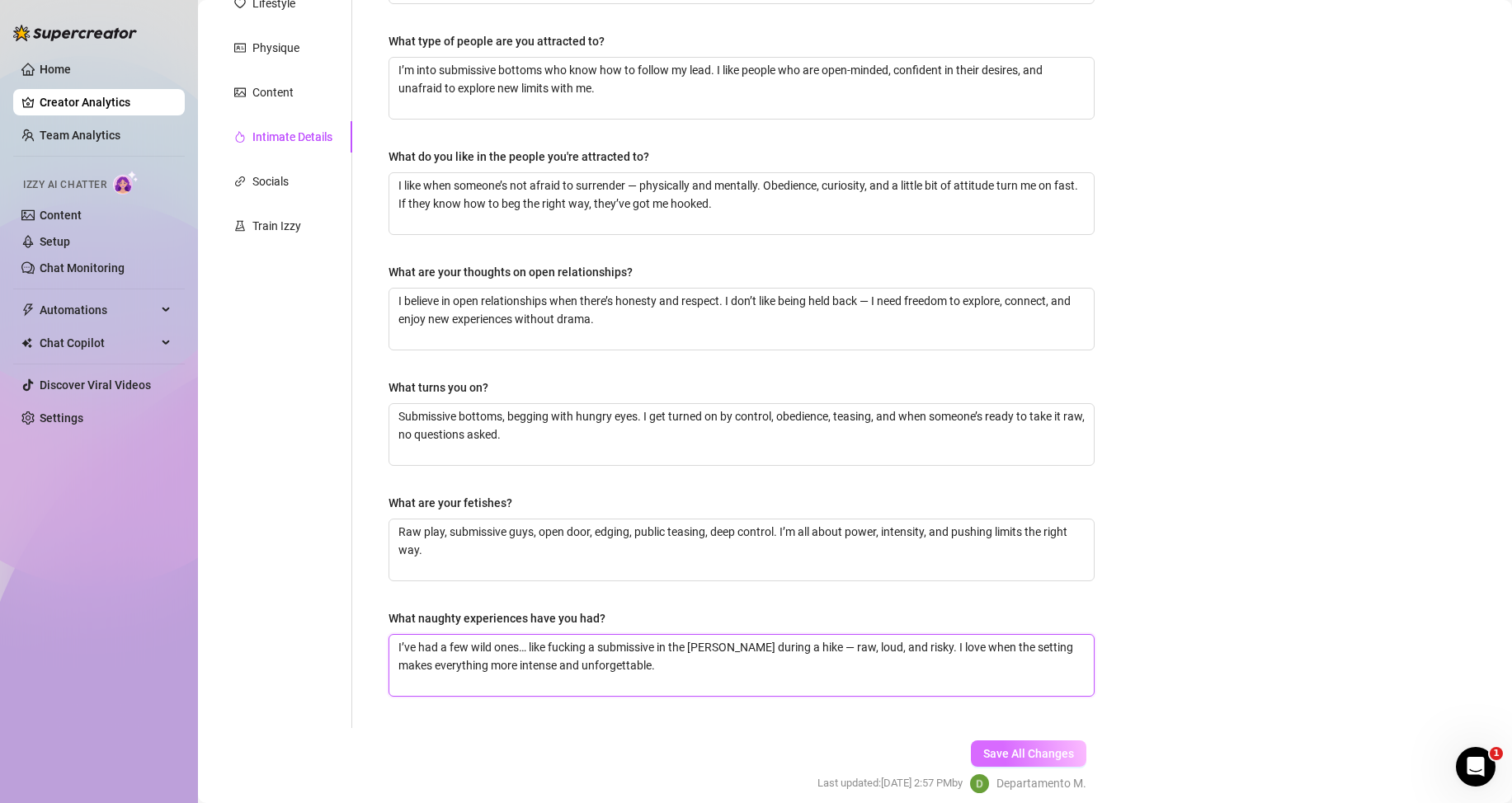
type textarea "I’ve had a few wild ones… like fucking a submissive in the [PERSON_NAME] during…"
click at [1016, 752] on span "Save All Changes" at bounding box center [1029, 753] width 91 height 13
click at [662, 534] on textarea "Raw play, submissive guys, open door, edging, public teasing, deep control. I’m…" at bounding box center [741, 549] width 704 height 61
drag, startPoint x: 668, startPoint y: 534, endPoint x: 634, endPoint y: 532, distance: 34.1
click at [634, 532] on textarea "Raw play, submissive guys, open door, edging, public teasing, deep control. I’m…" at bounding box center [741, 549] width 704 height 61
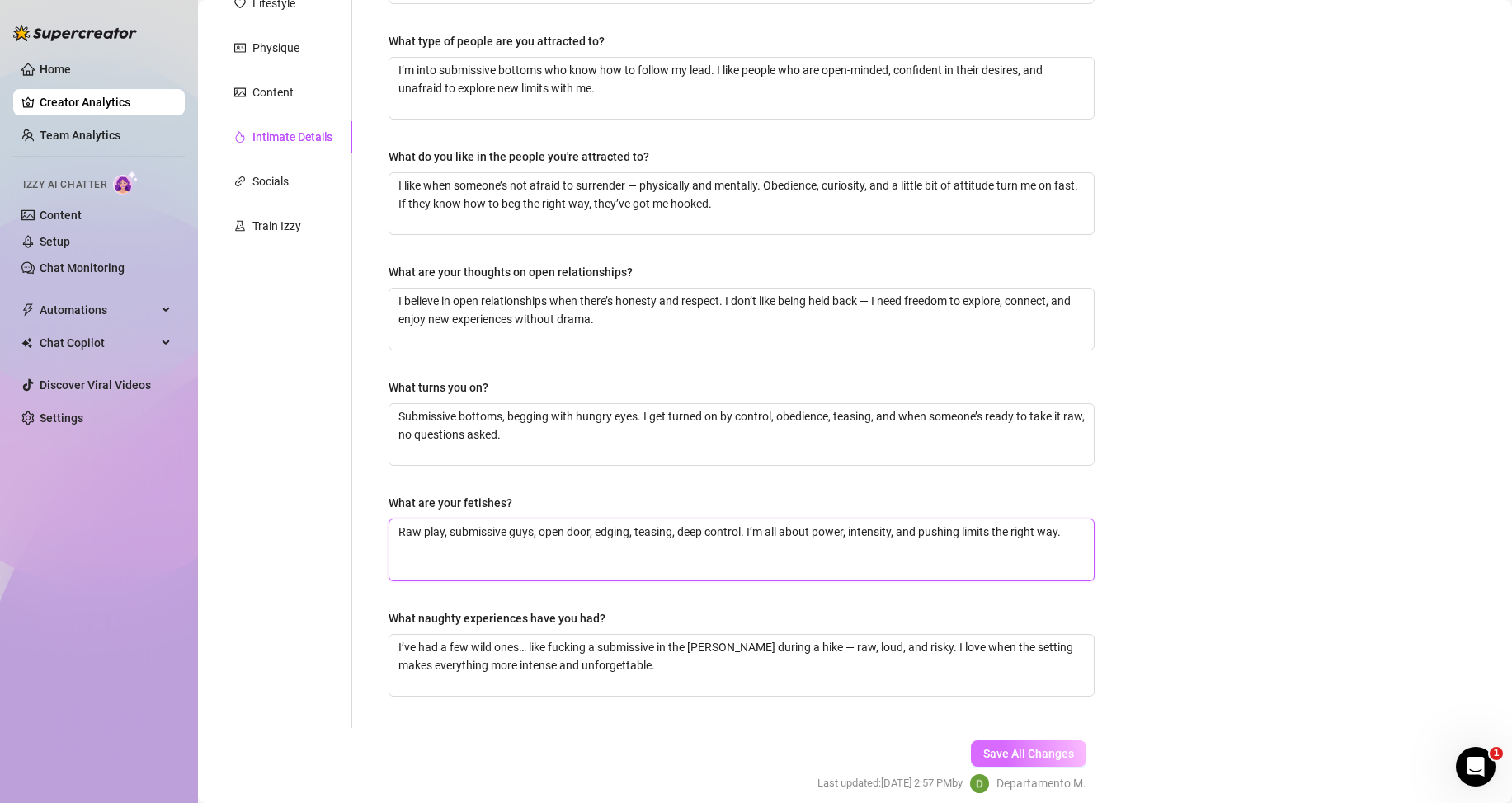
type textarea "Raw play, submissive guys, open door, edging, teasing, deep control. I’m all ab…"
click at [1044, 757] on span "Save All Changes" at bounding box center [1029, 753] width 91 height 13
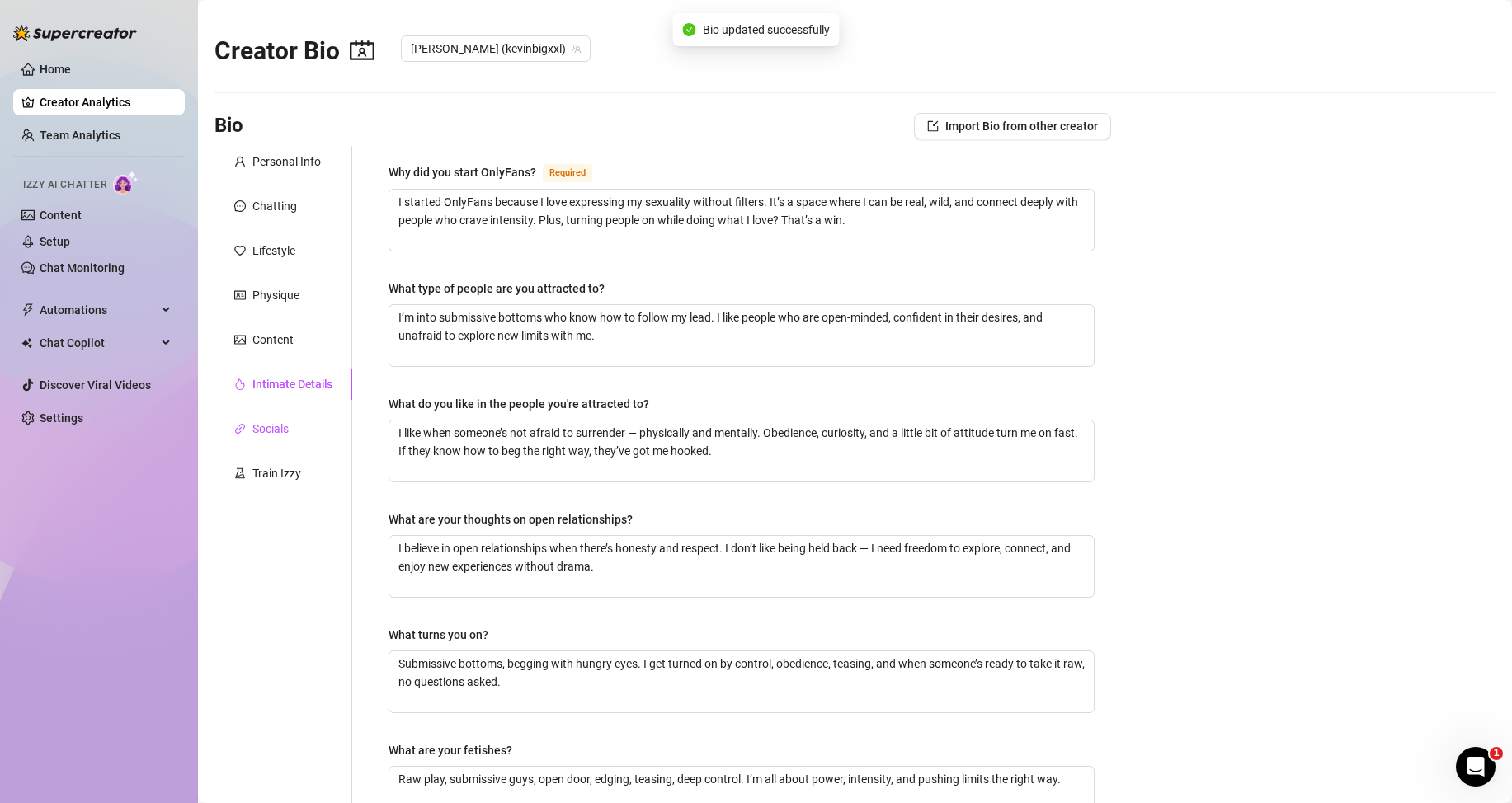
click at [281, 436] on div "Socials" at bounding box center [270, 428] width 36 height 18
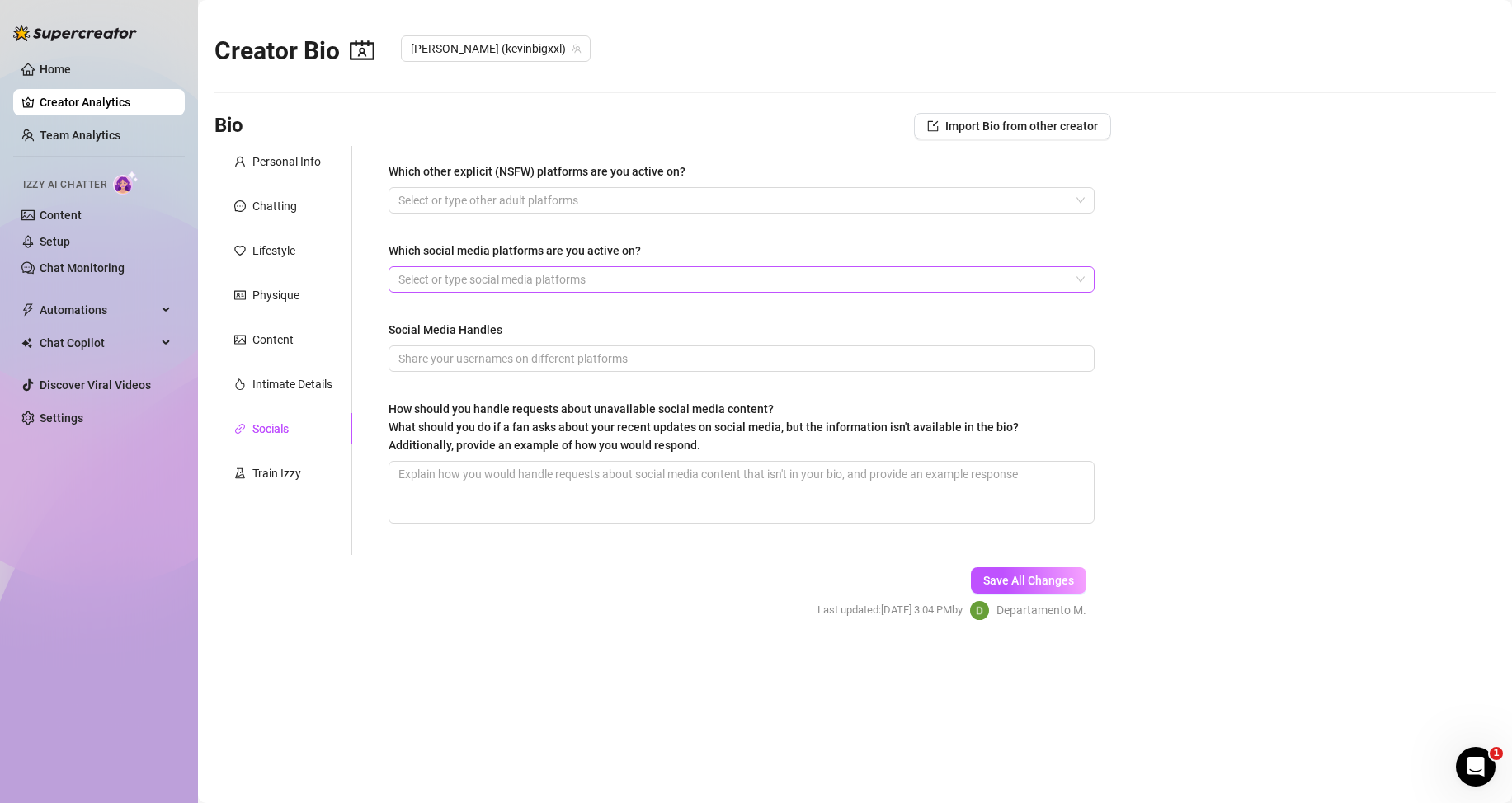
click at [506, 285] on div at bounding box center [733, 279] width 682 height 23
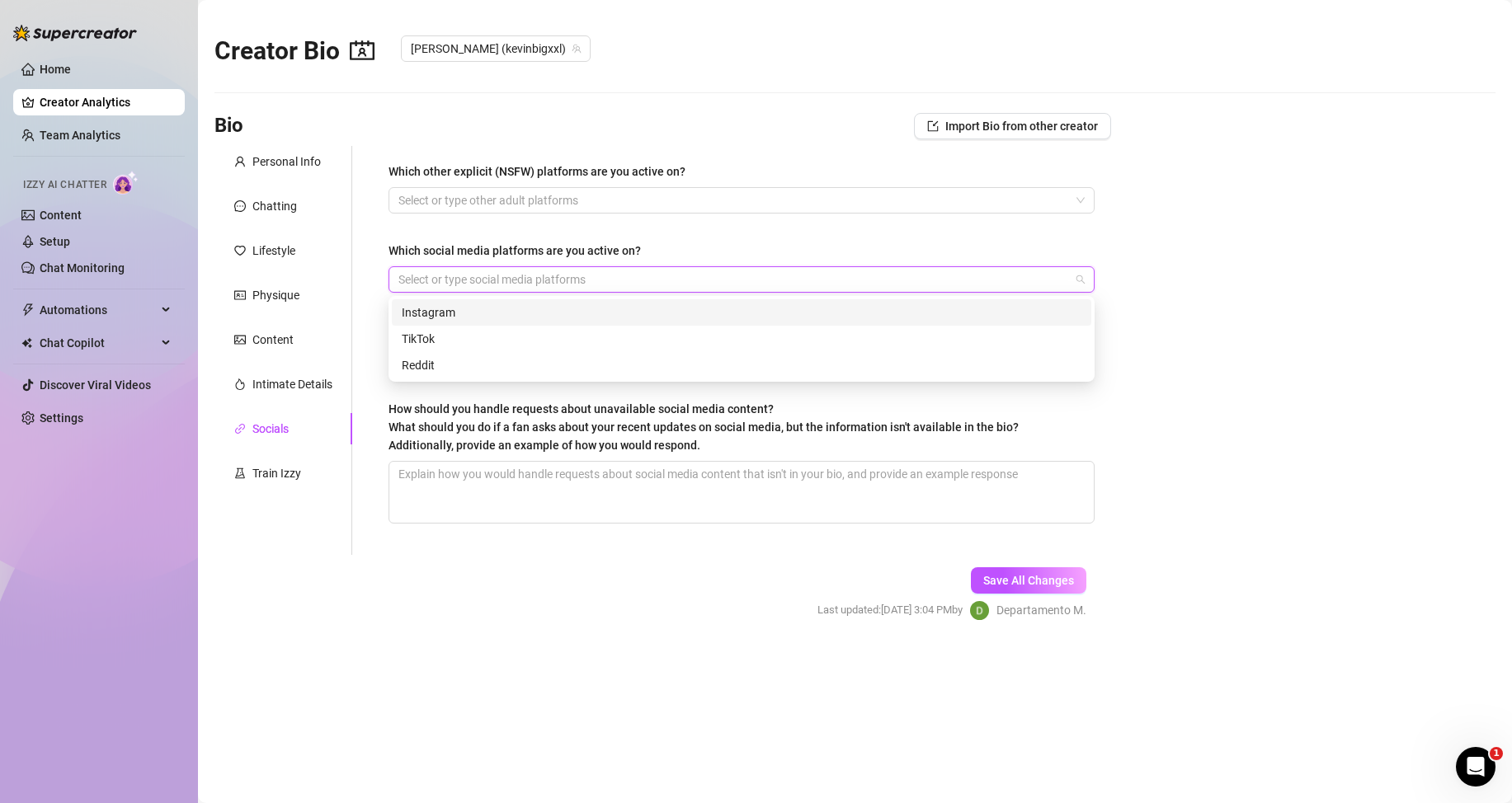
type input "x"
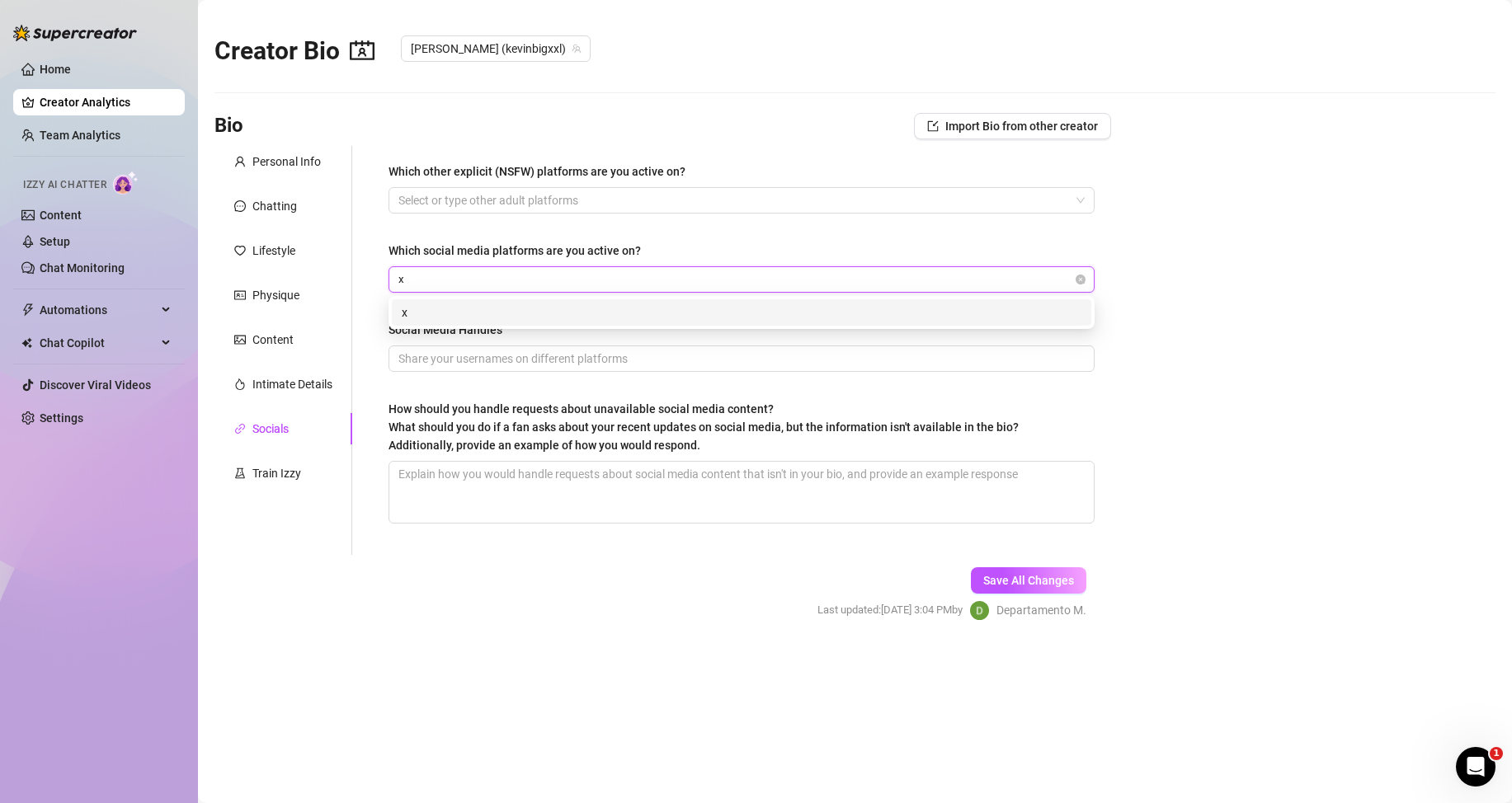
click at [494, 310] on div "x" at bounding box center [741, 312] width 679 height 18
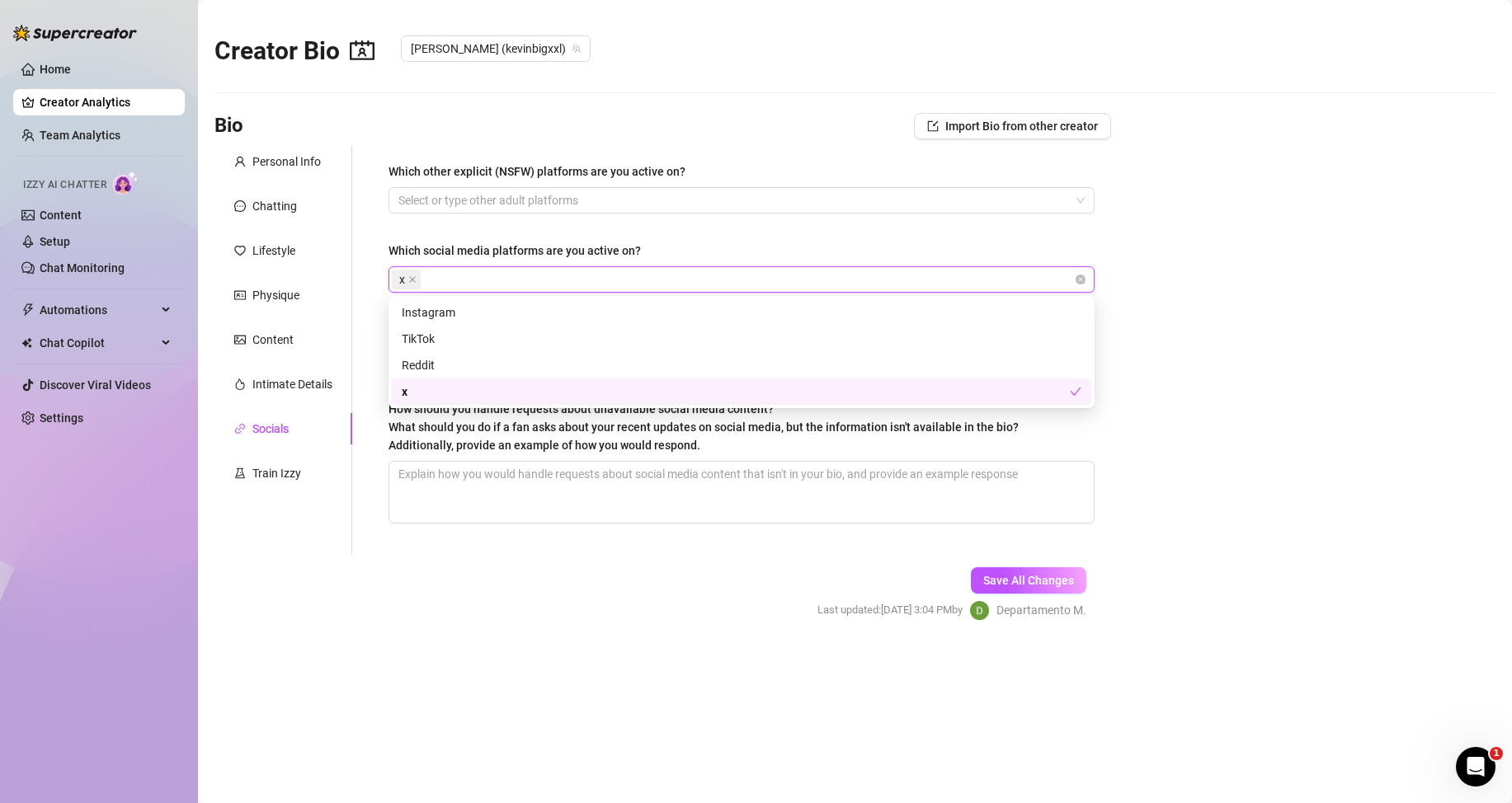
click at [393, 601] on form "Personal Info Chatting Lifestyle Physique Content Intimate Details Socials Trai…" at bounding box center [662, 398] width 897 height 504
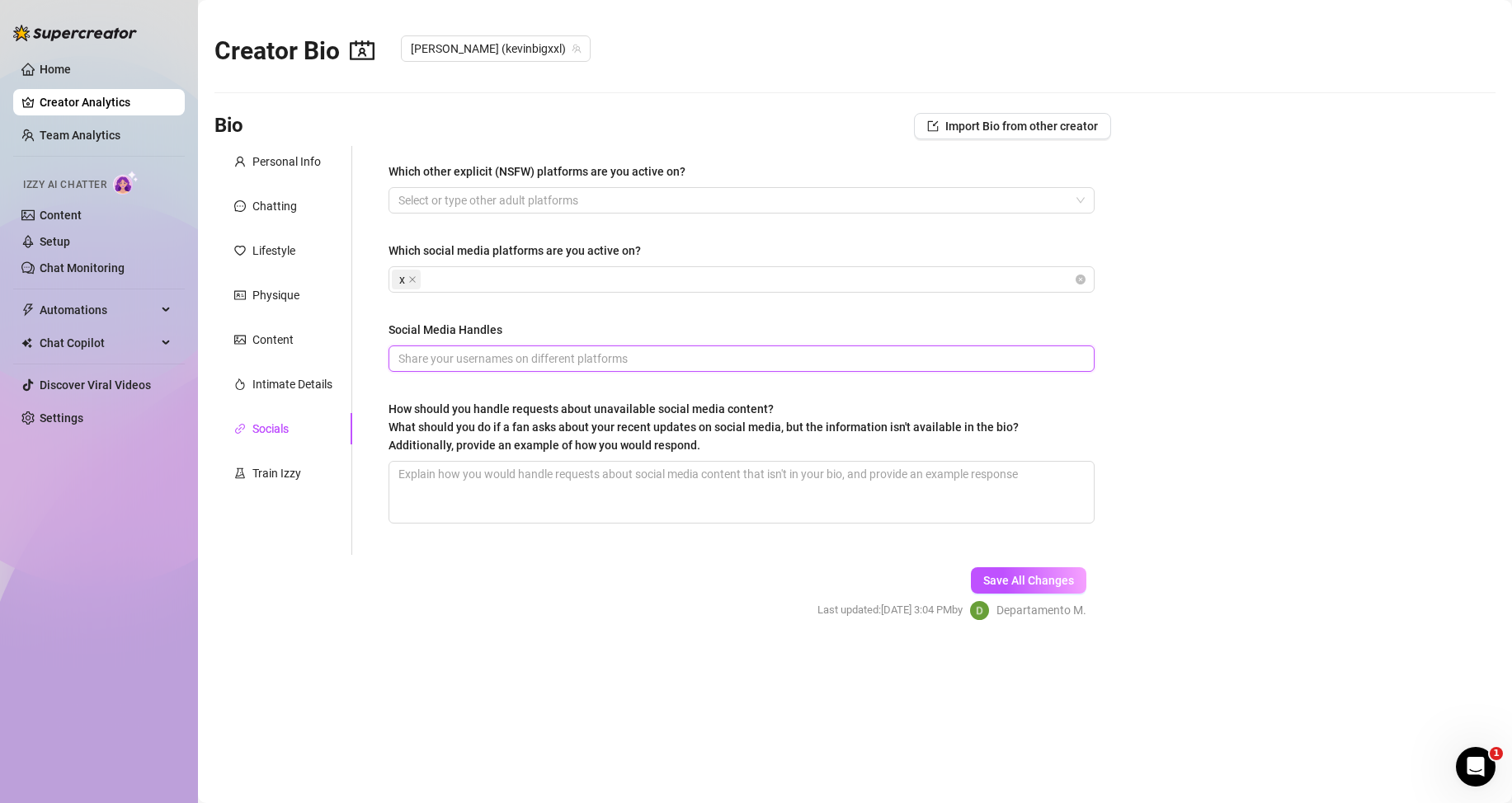
click at [460, 355] on input "Social Media Handles" at bounding box center [740, 359] width 683 height 18
paste input "kevindomXXL"
type input "kevindomXXL"
click at [1017, 584] on span "Save All Changes" at bounding box center [1029, 580] width 91 height 13
click at [82, 212] on link "Content" at bounding box center [60, 215] width 42 height 13
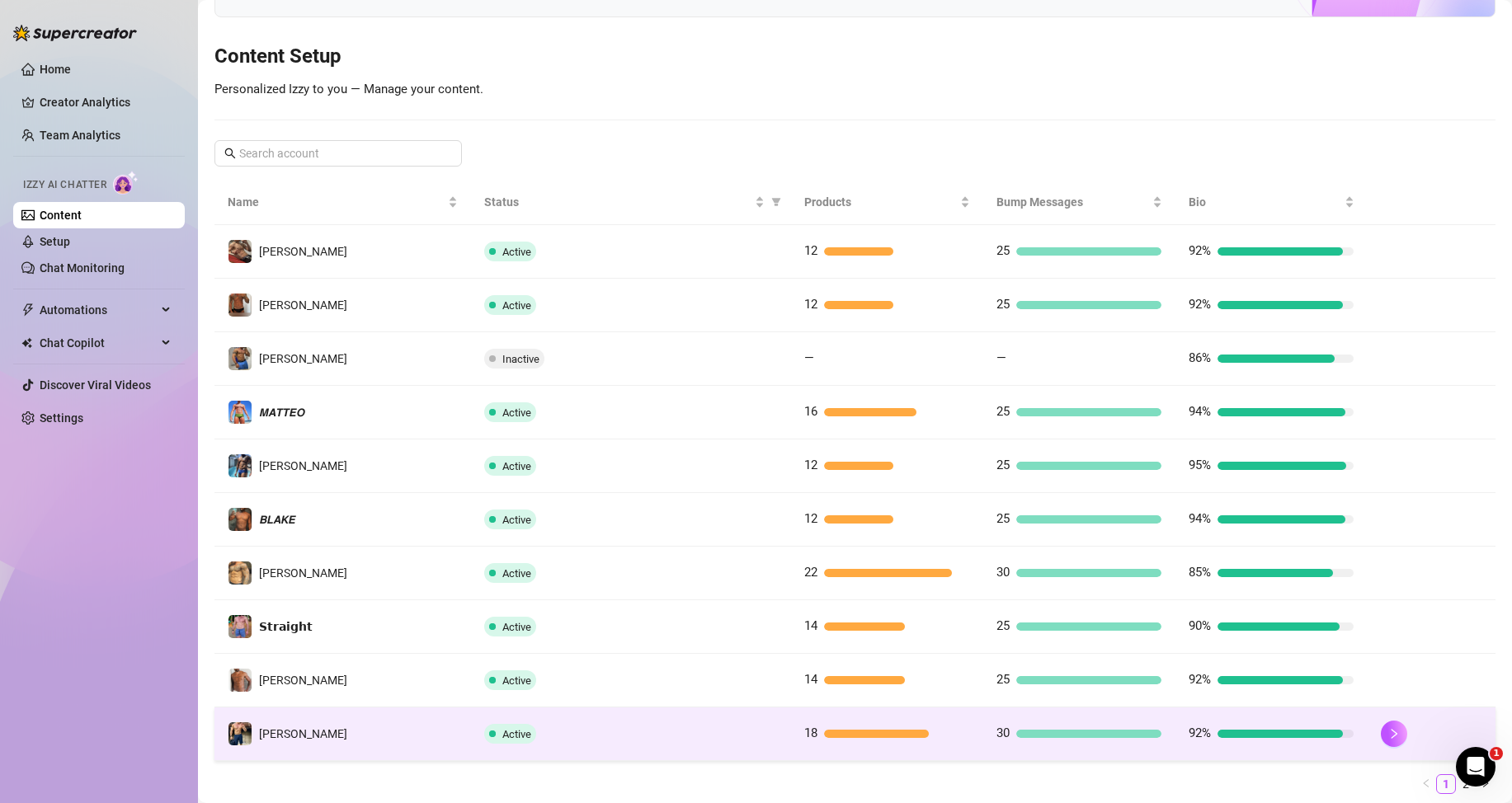
scroll to position [218, 0]
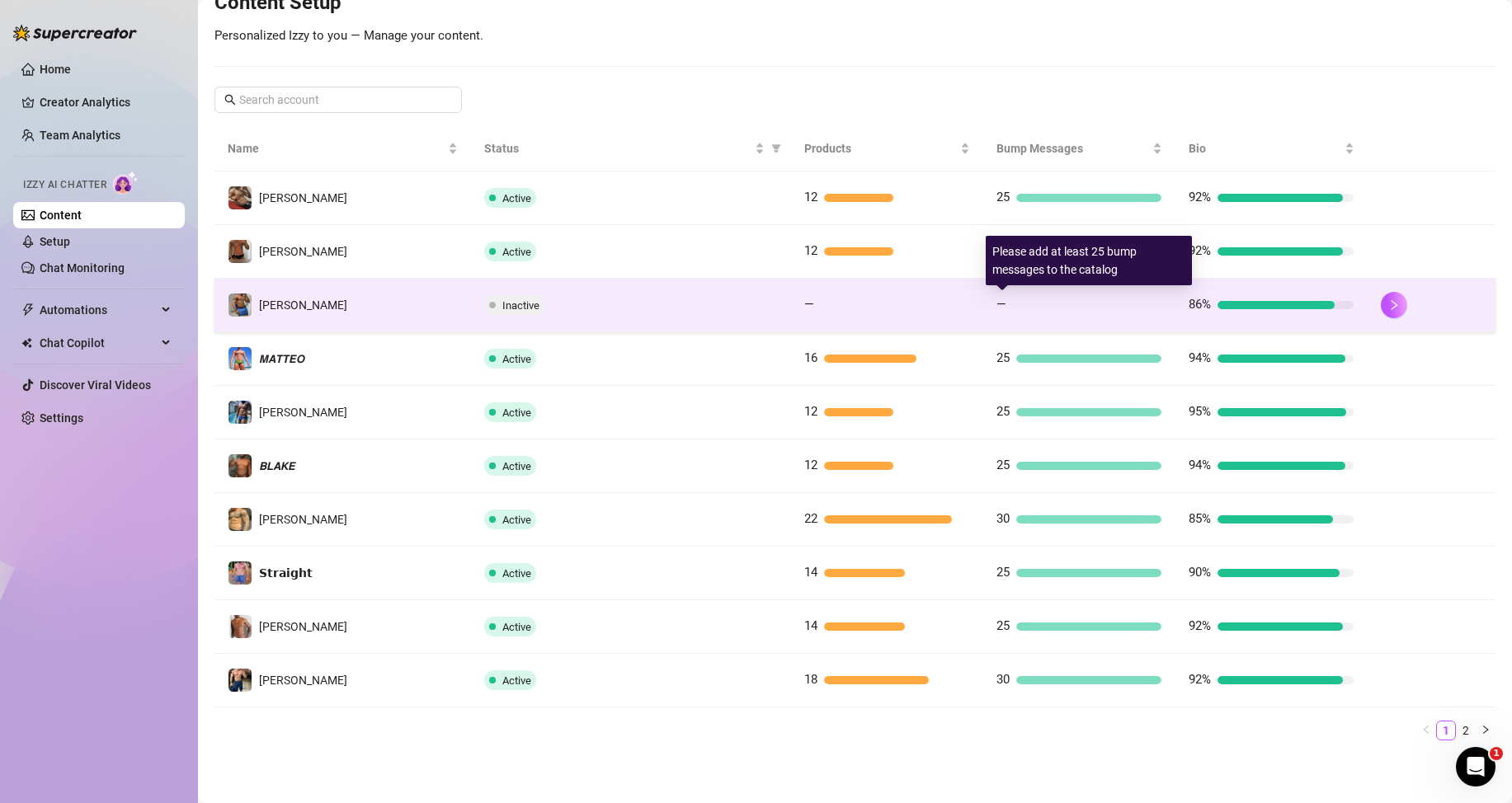
click at [954, 304] on div at bounding box center [894, 305] width 149 height 9
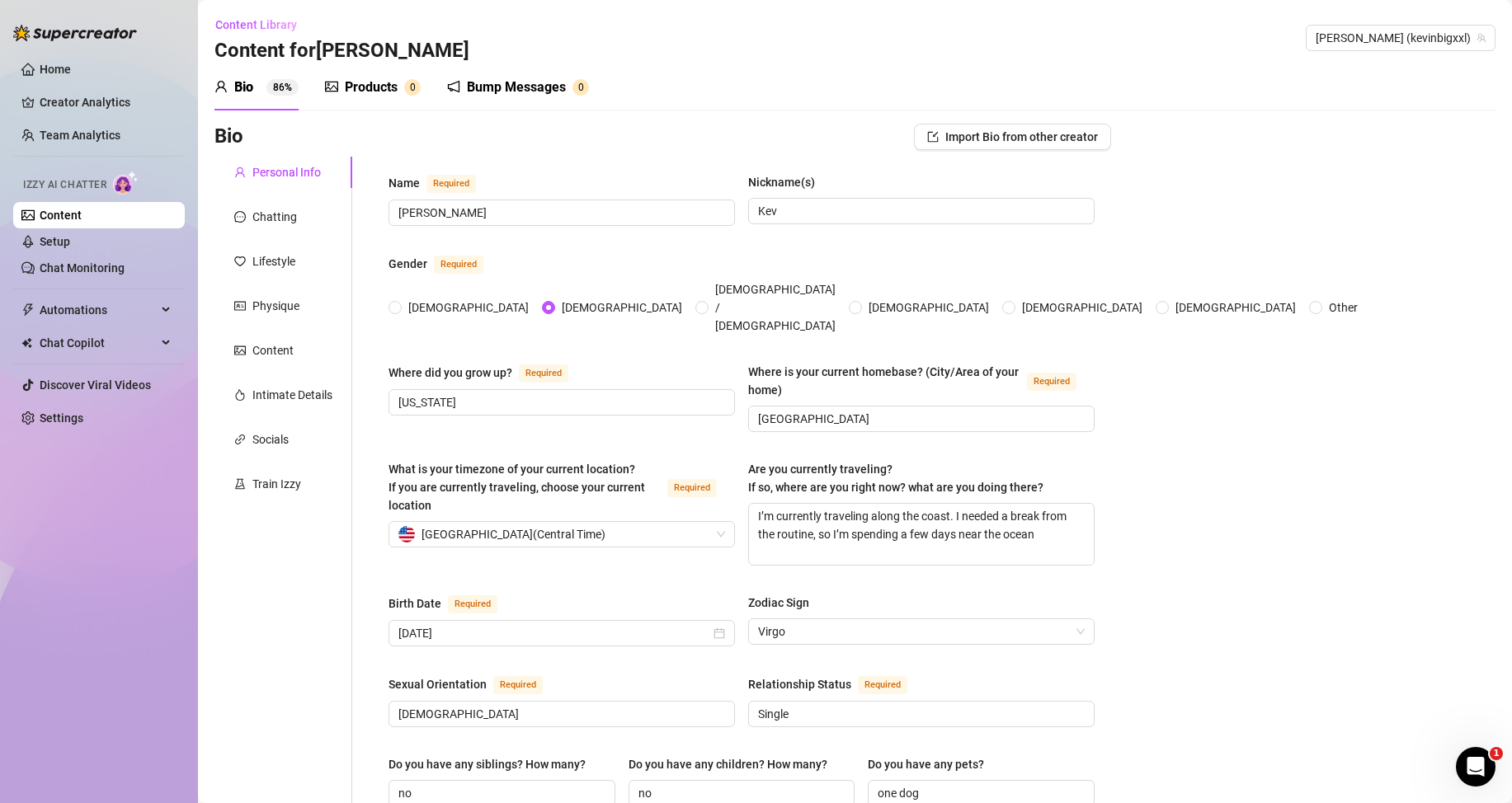
click at [366, 96] on div "Products" at bounding box center [371, 87] width 52 height 20
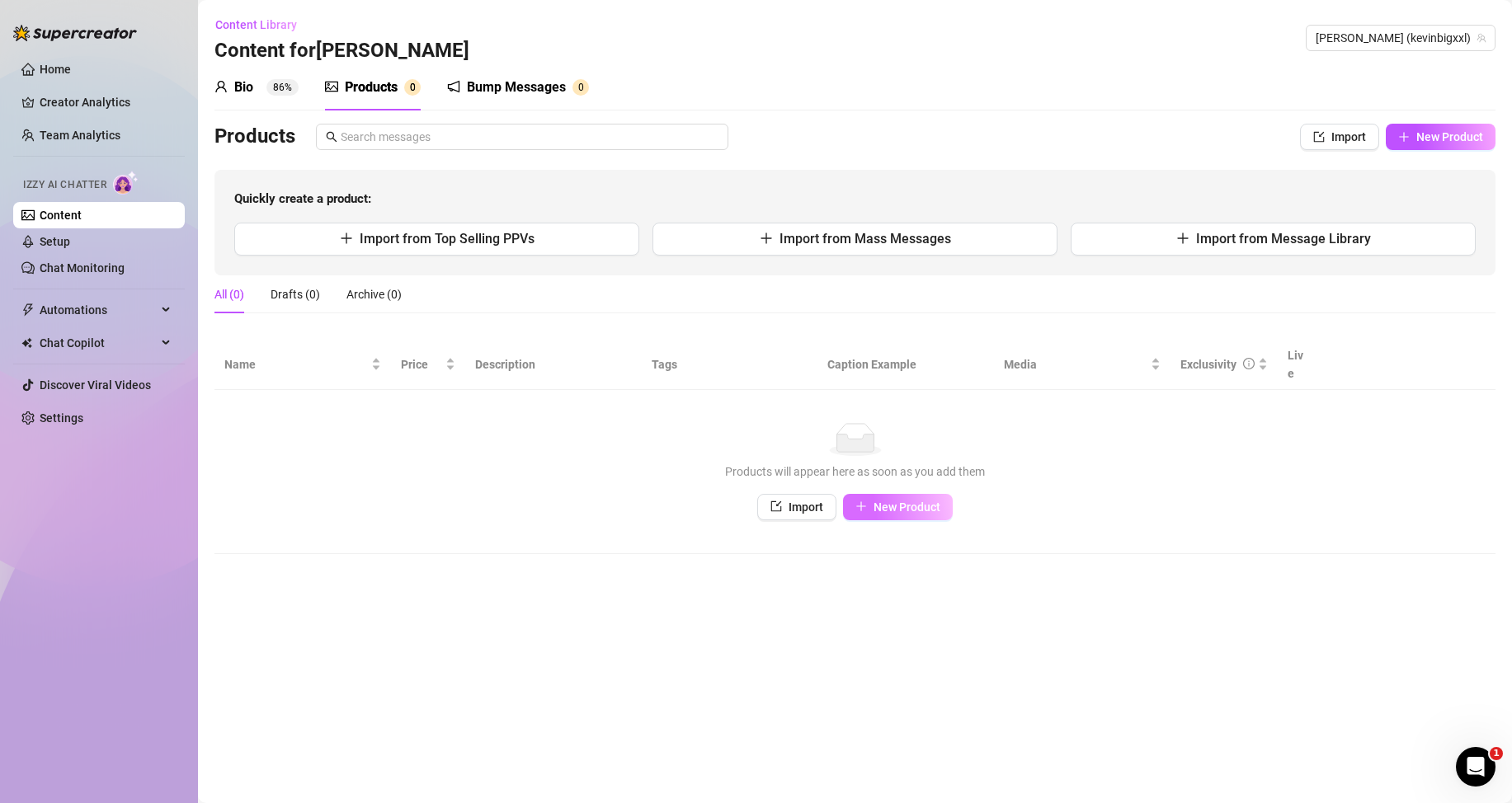
click at [901, 505] on span "New Product" at bounding box center [907, 506] width 67 height 13
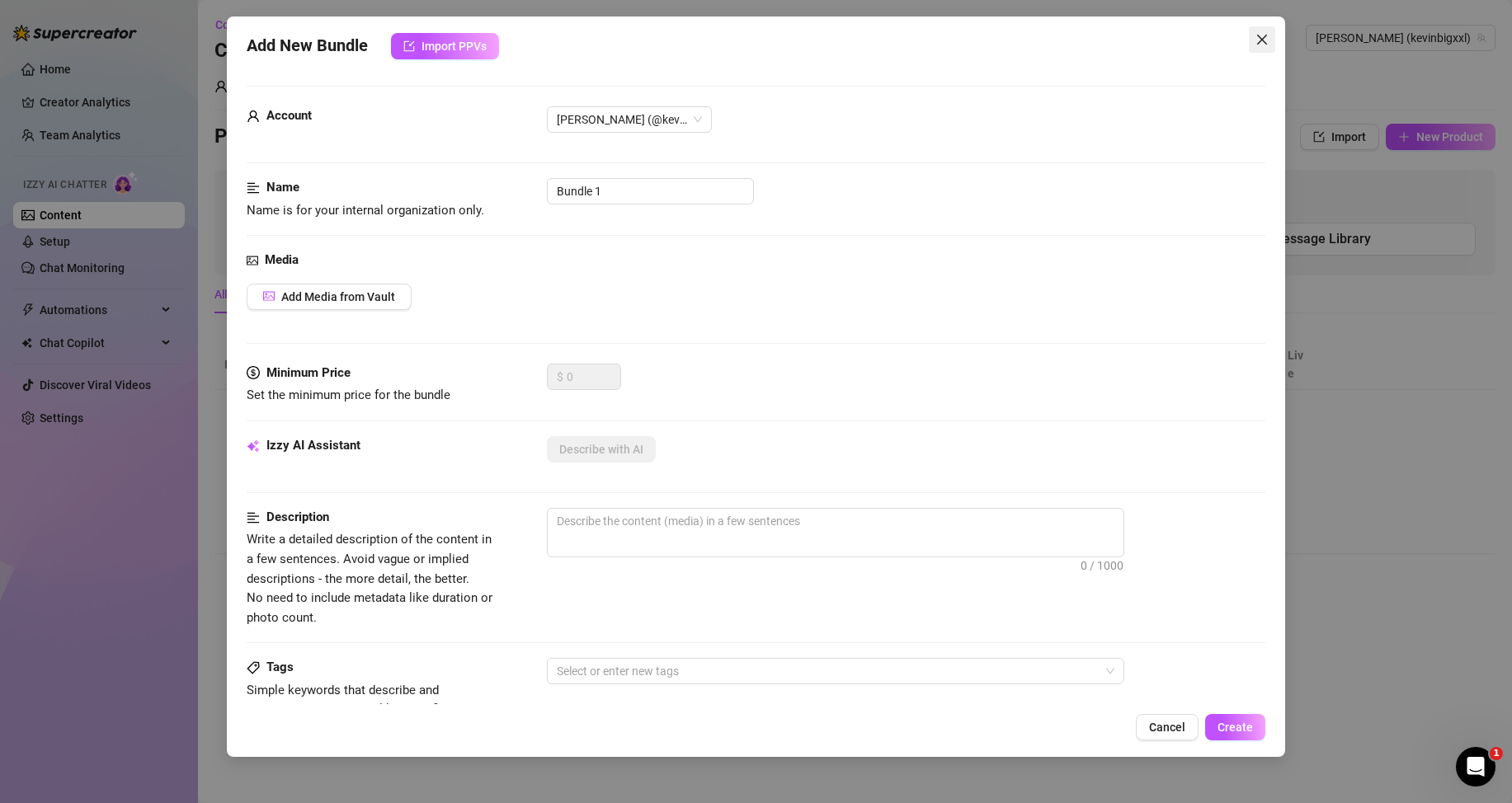
click at [1260, 43] on icon "close" at bounding box center [1262, 39] width 13 height 13
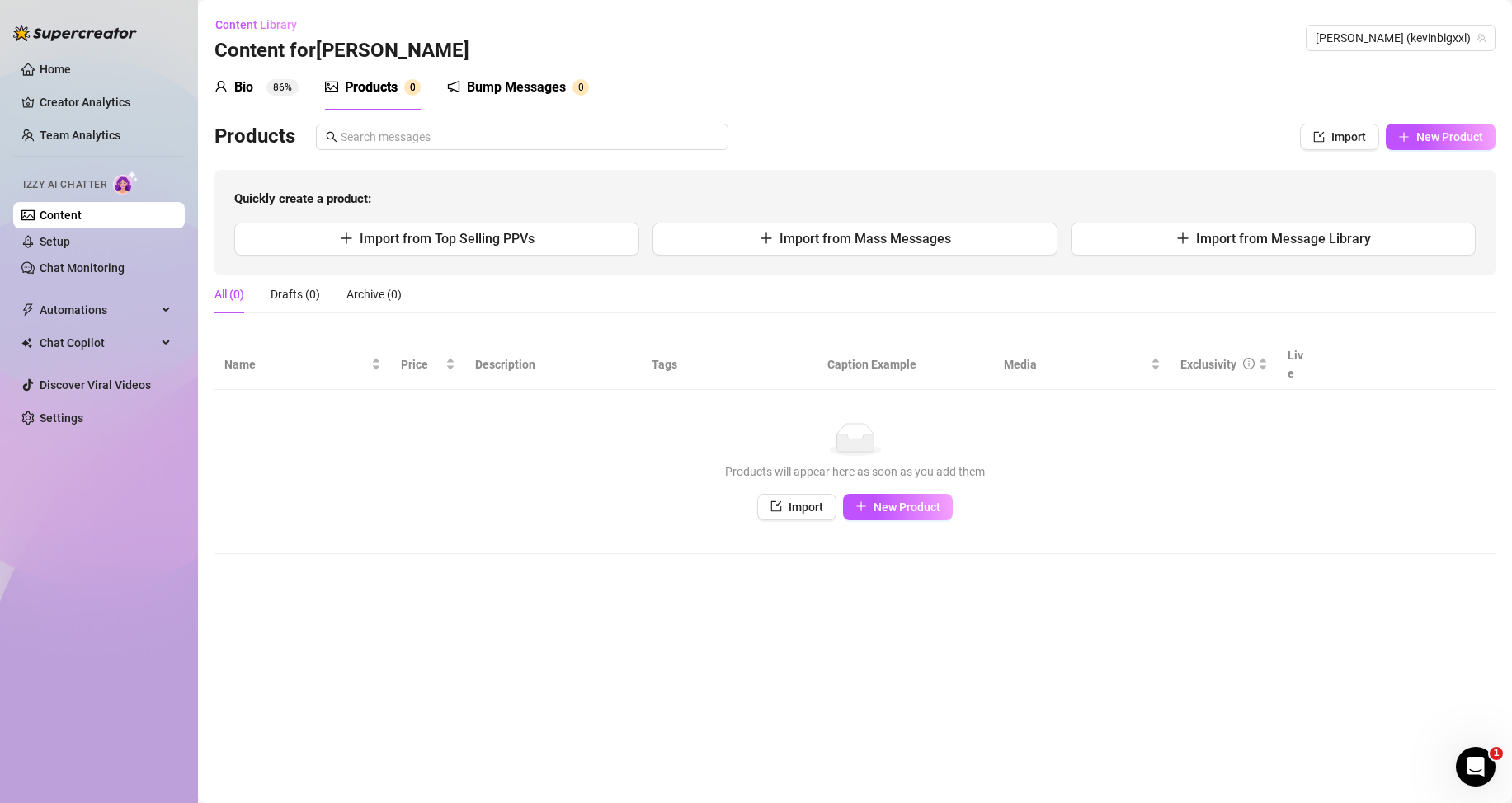
click at [544, 95] on div "Bump Messages" at bounding box center [516, 87] width 99 height 20
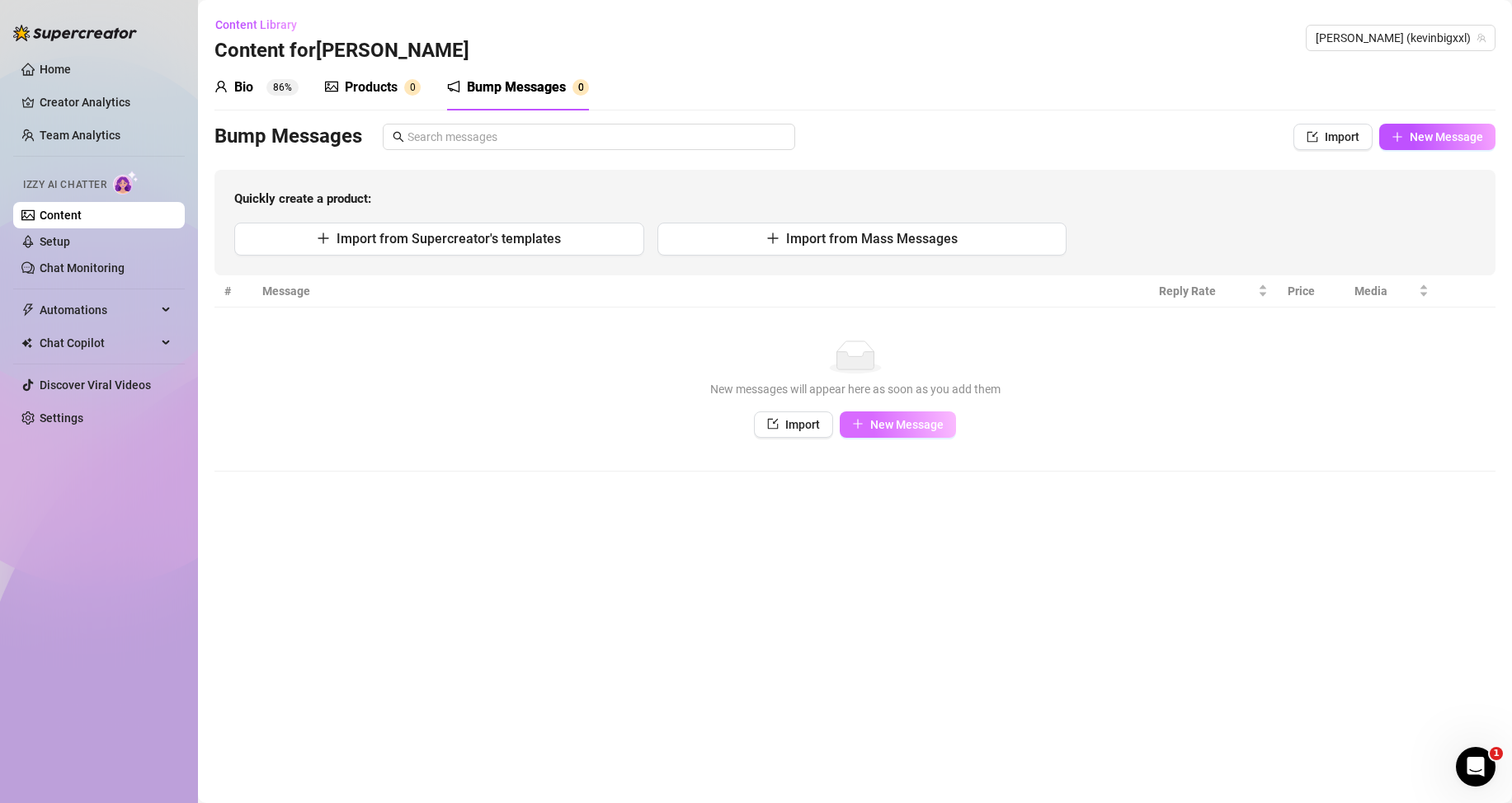
click at [894, 423] on span "New Message" at bounding box center [907, 424] width 73 height 13
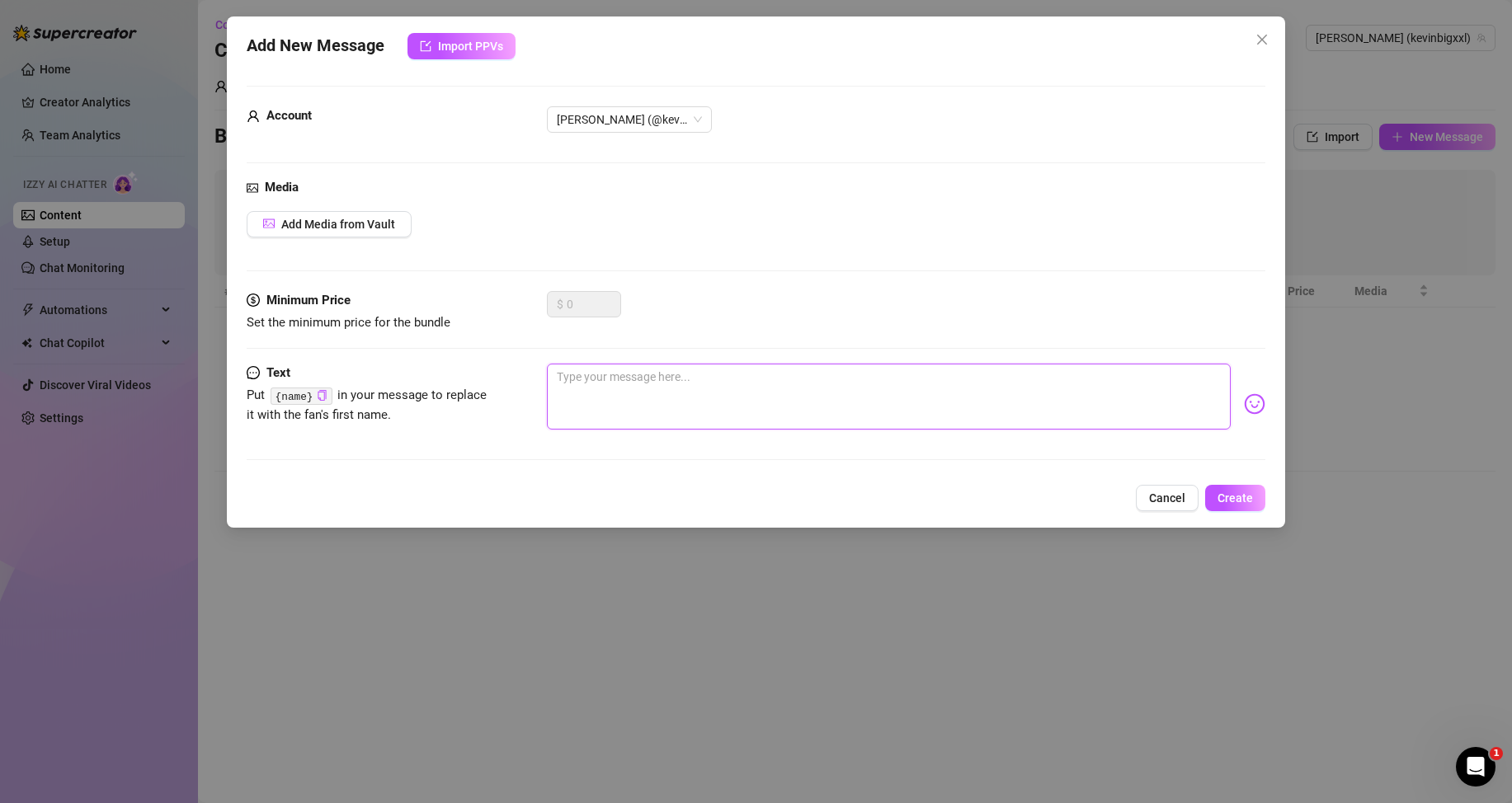
click at [1152, 395] on textarea at bounding box center [888, 396] width 684 height 66
paste textarea "Just saw you online… got hard thinking about what I’d do to you right now 😈"
type textarea "Just saw you online… got hard thinking about what I’d do to you right now 😈"
click at [1240, 496] on span "Create" at bounding box center [1235, 498] width 35 height 13
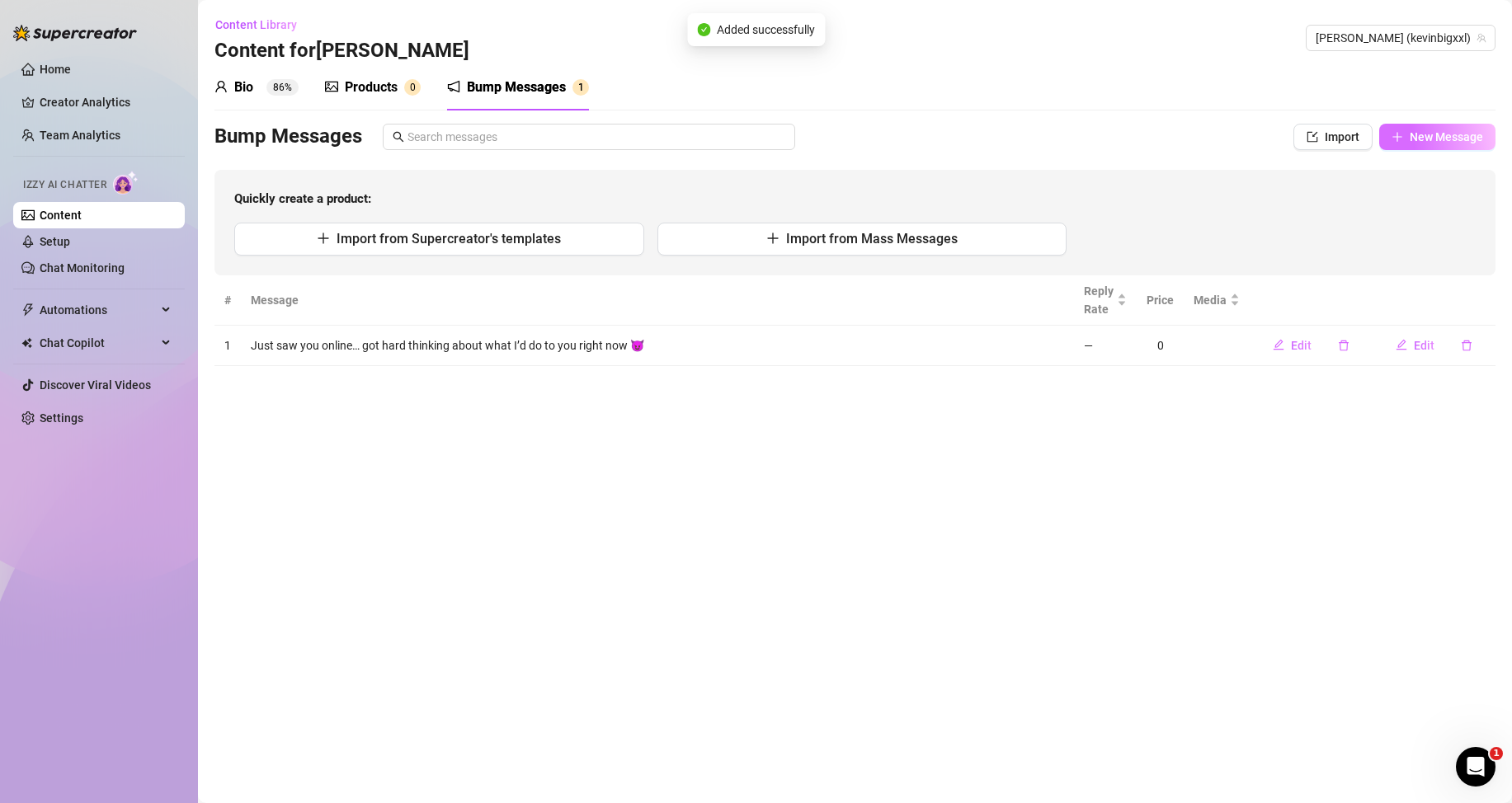
click at [1414, 132] on span "New Message" at bounding box center [1446, 137] width 73 height 13
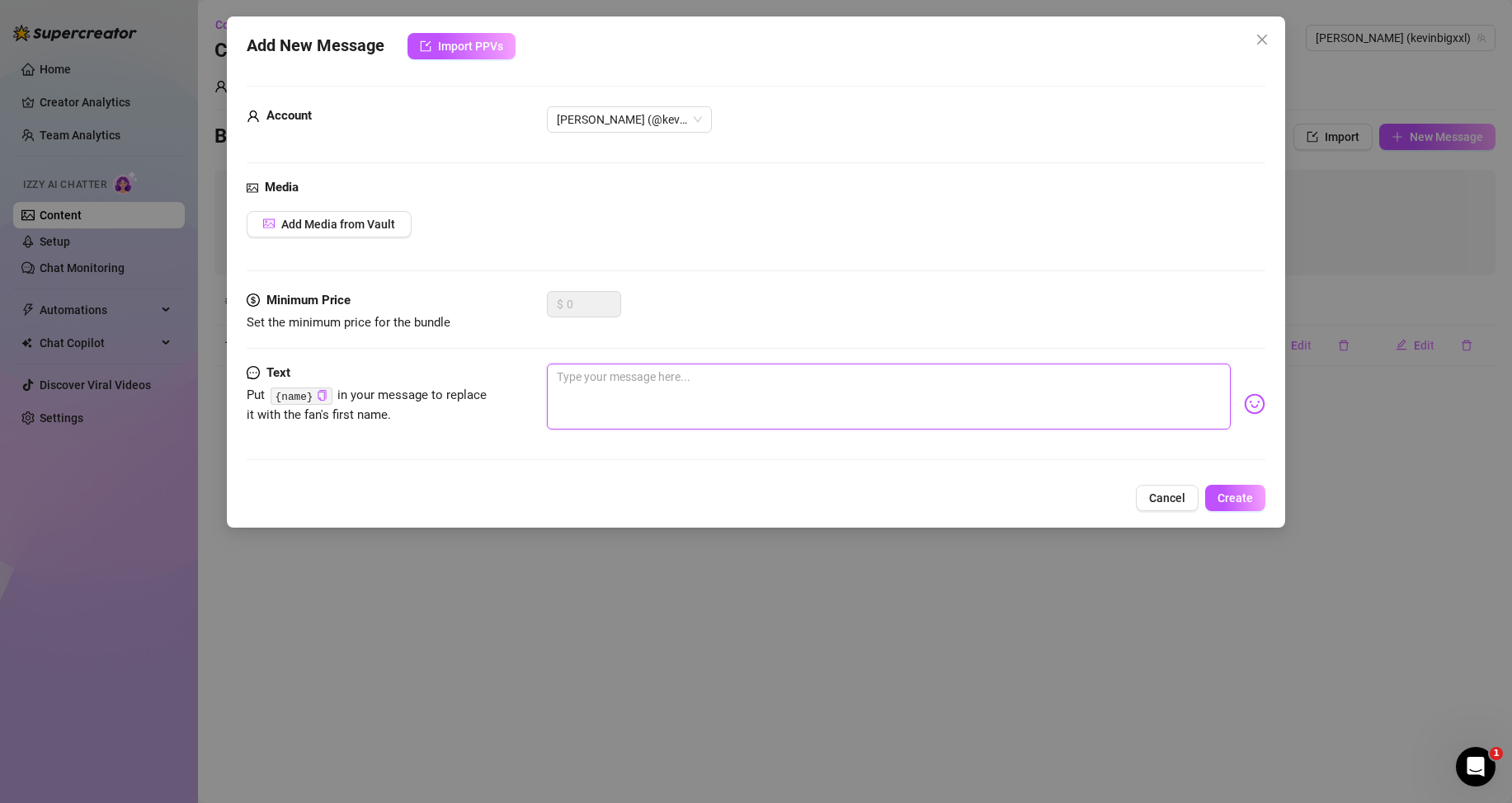
click at [1071, 404] on textarea at bounding box center [888, 396] width 684 height 66
paste textarea "You’re online… that must mean you’re ready to get owned tonight 👅"
type textarea "You’re online… that must mean you’re ready to get owned tonight 👅"
click at [1232, 504] on span "Create" at bounding box center [1235, 498] width 35 height 13
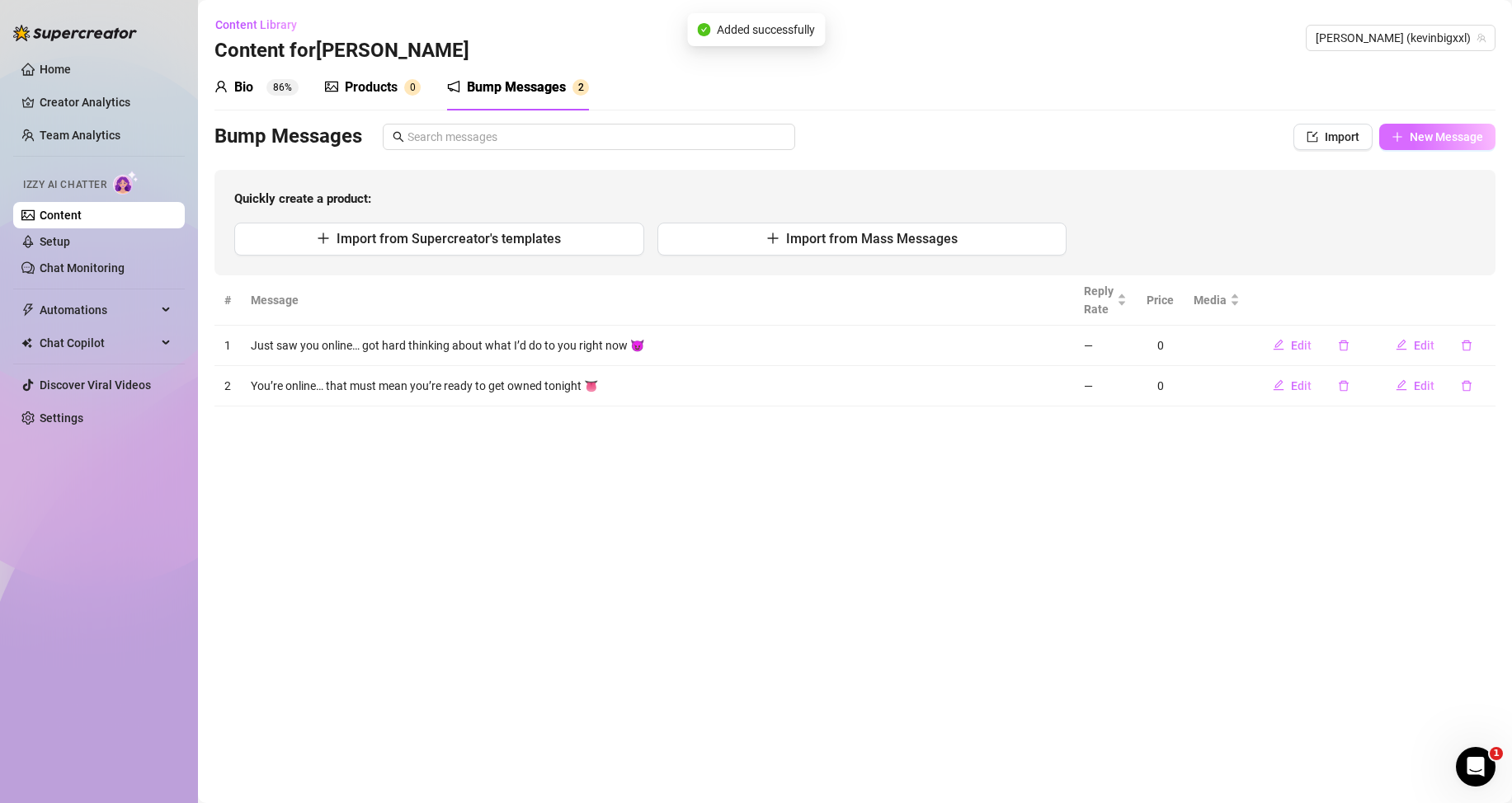
click at [1433, 147] on button "New Message" at bounding box center [1437, 137] width 116 height 27
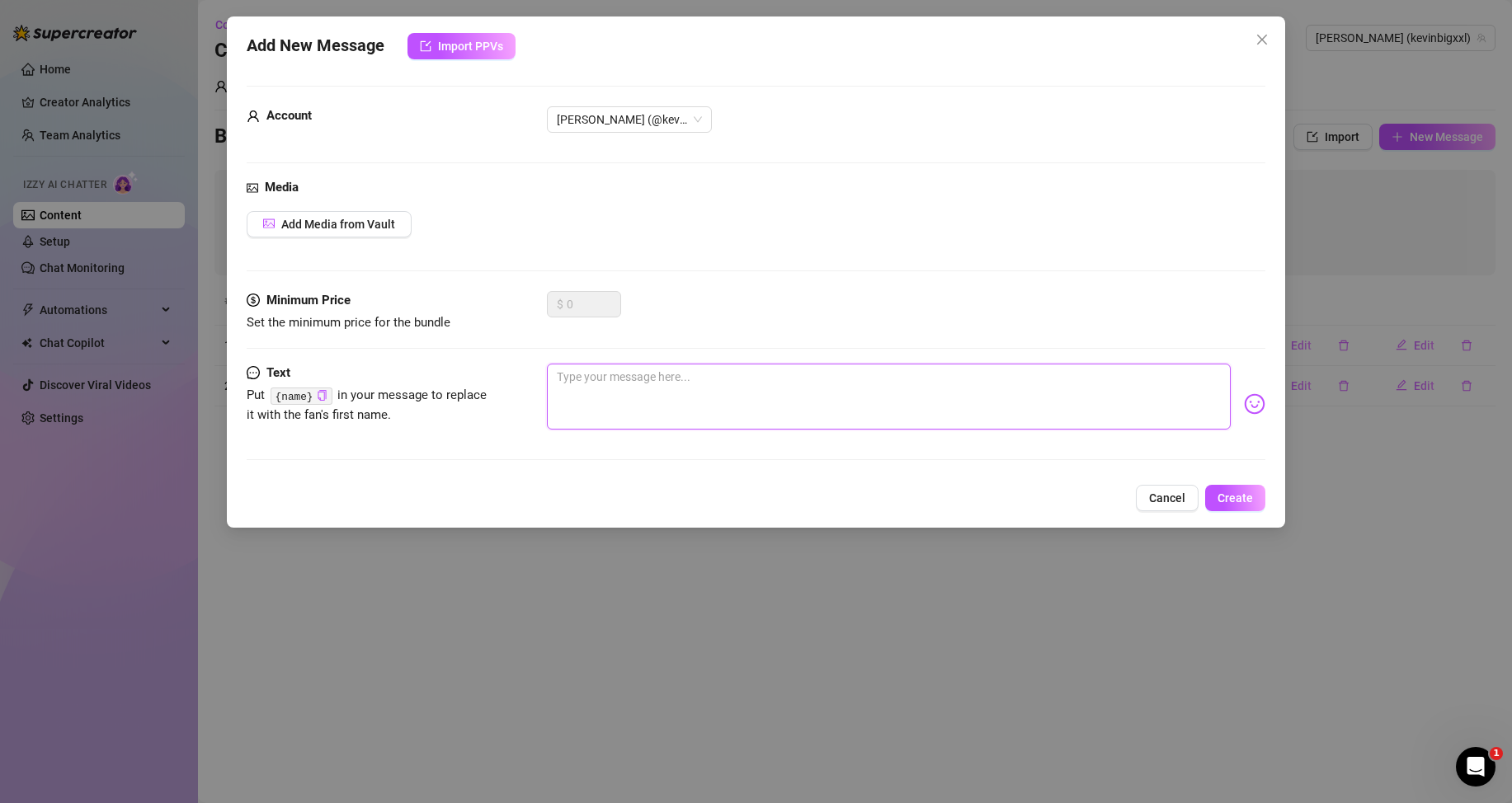
click at [1079, 406] on textarea at bounding box center [888, 396] width 684 height 66
paste textarea "I’m feeling nasty right now… and you just popped up. Coincidence? I don’t think…"
type textarea "I’m feeling nasty right now… and you just popped up. Coincidence? I don’t think…"
click at [1223, 498] on span "Create" at bounding box center [1235, 498] width 35 height 13
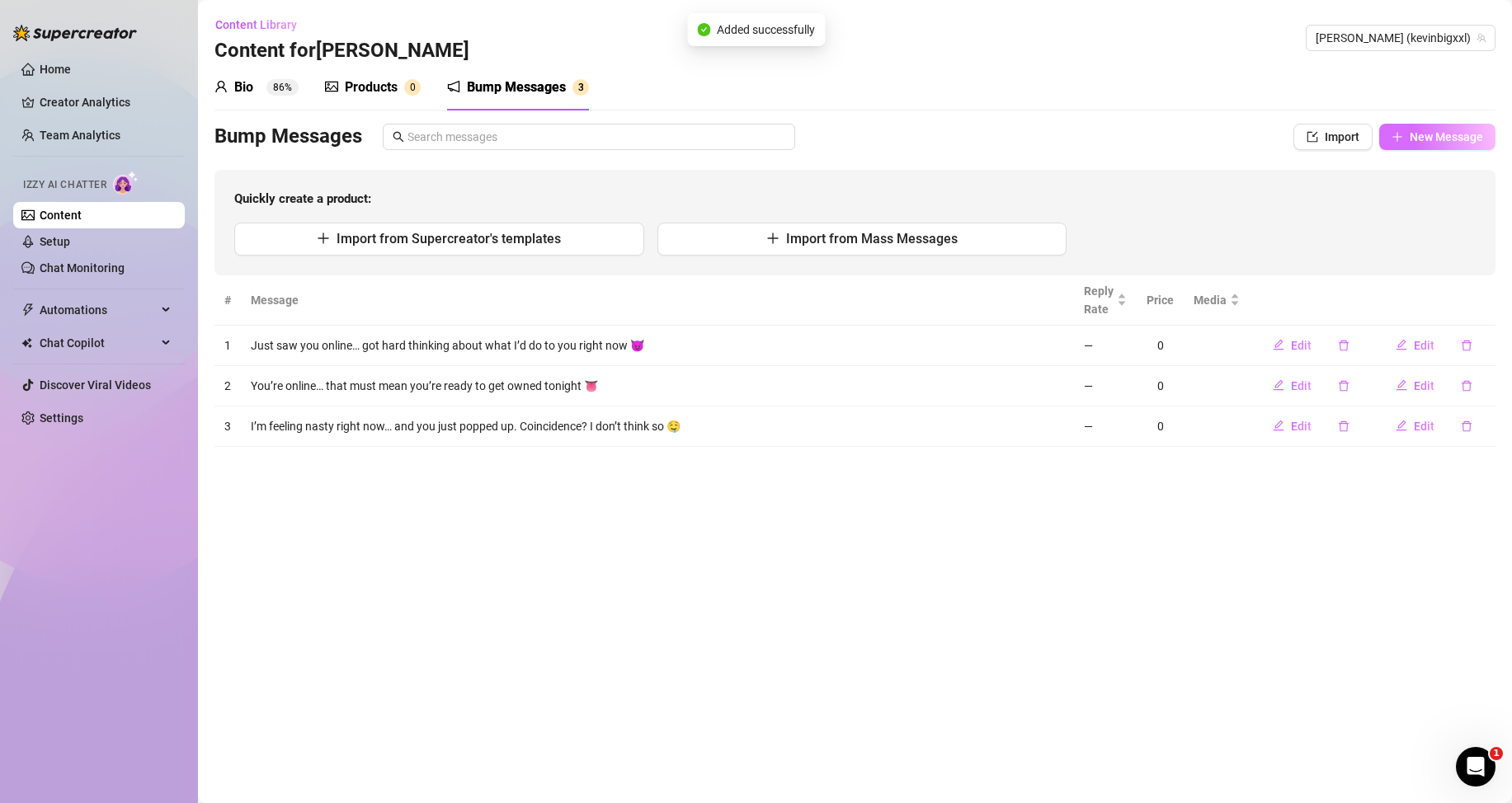
click at [1450, 141] on span "New Message" at bounding box center [1446, 137] width 73 height 13
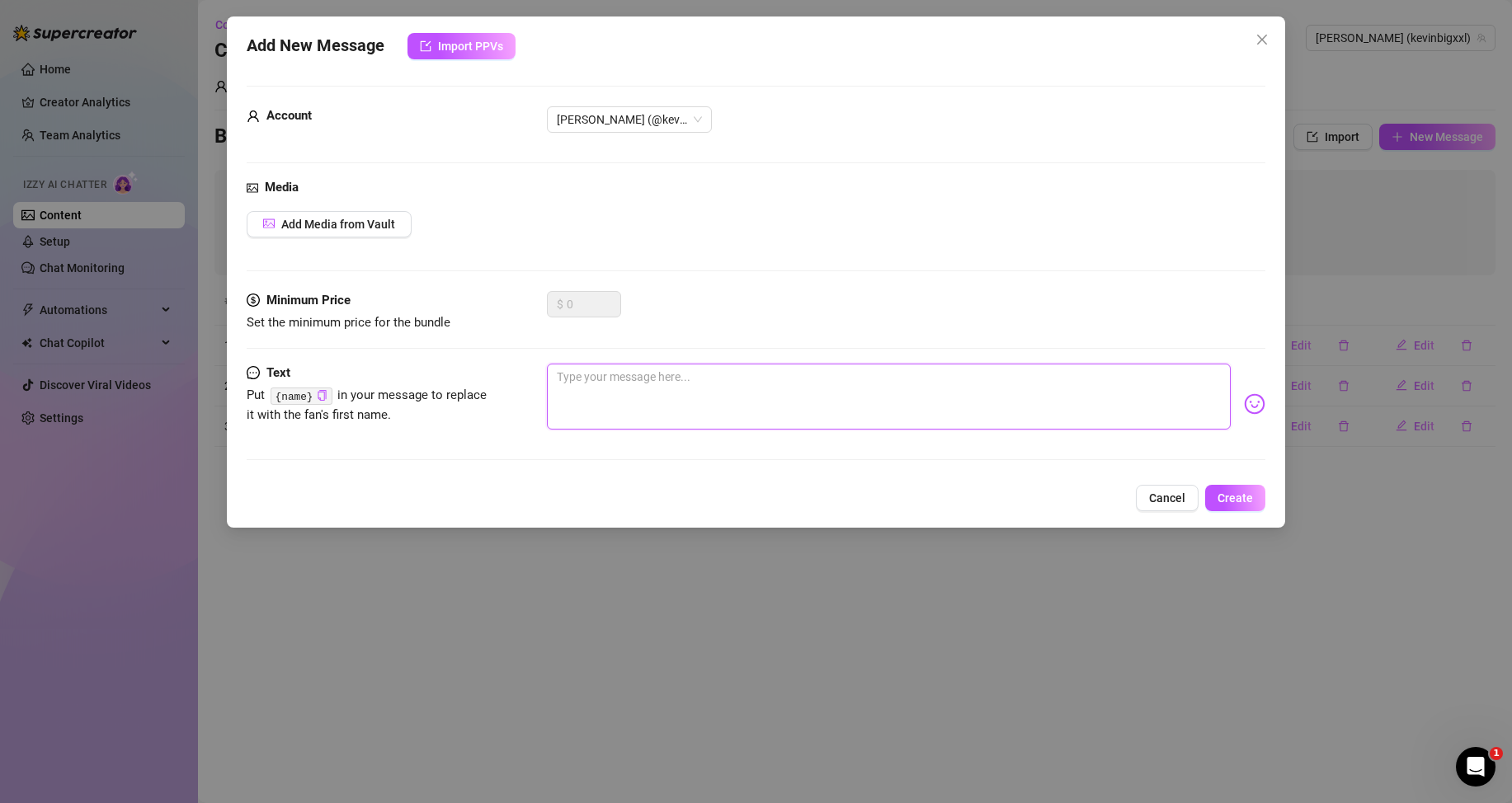
click at [1093, 383] on textarea at bounding box center [888, 396] width 684 height 66
paste textarea "Mmm… what would you do if I sent you something big right now? 🍆"
type textarea "Mmm… what would you do if I sent you something big right now? 🍆"
click at [1238, 501] on span "Create" at bounding box center [1235, 498] width 35 height 13
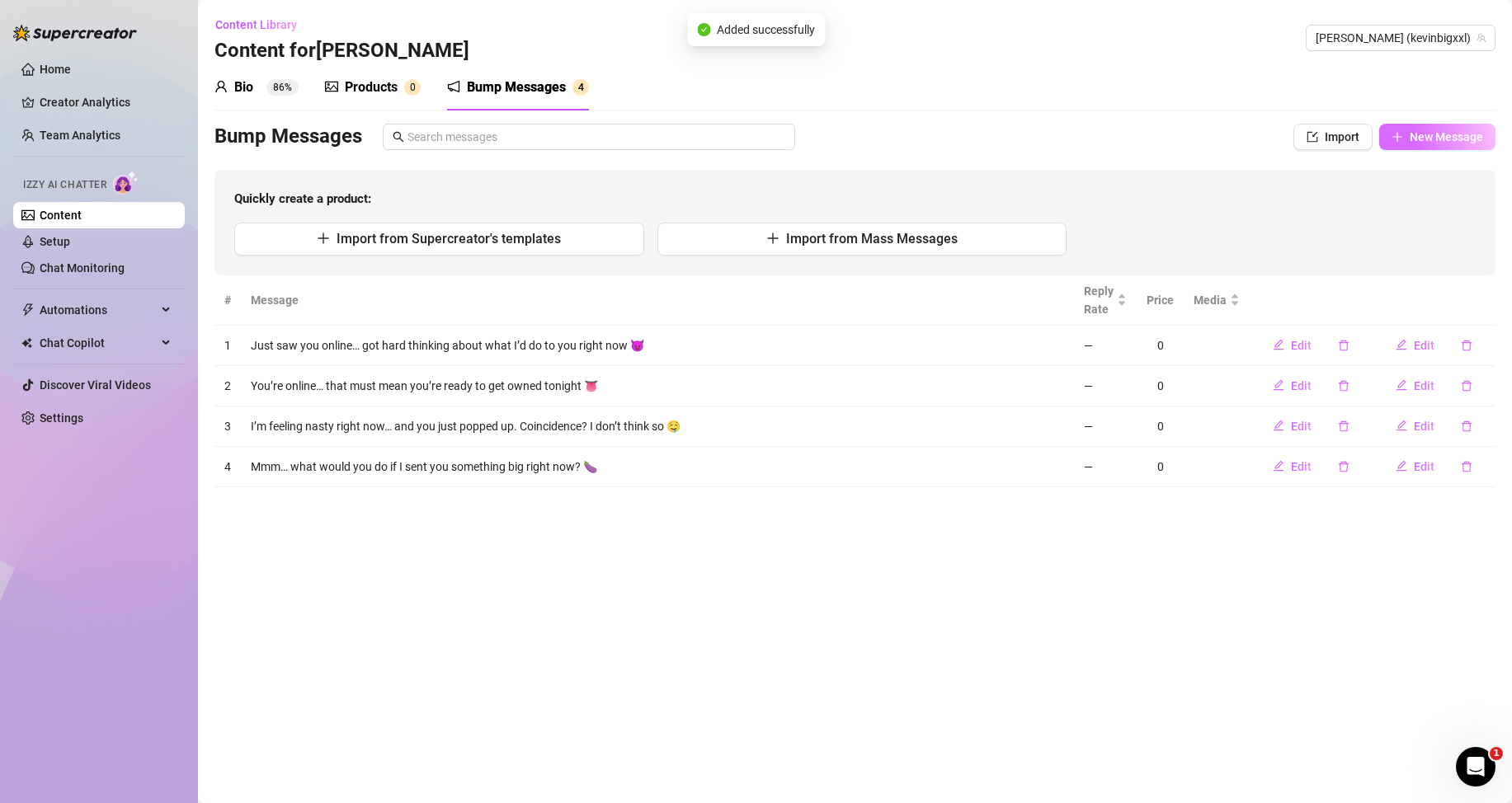
click at [1413, 137] on span "New Message" at bounding box center [1446, 137] width 73 height 13
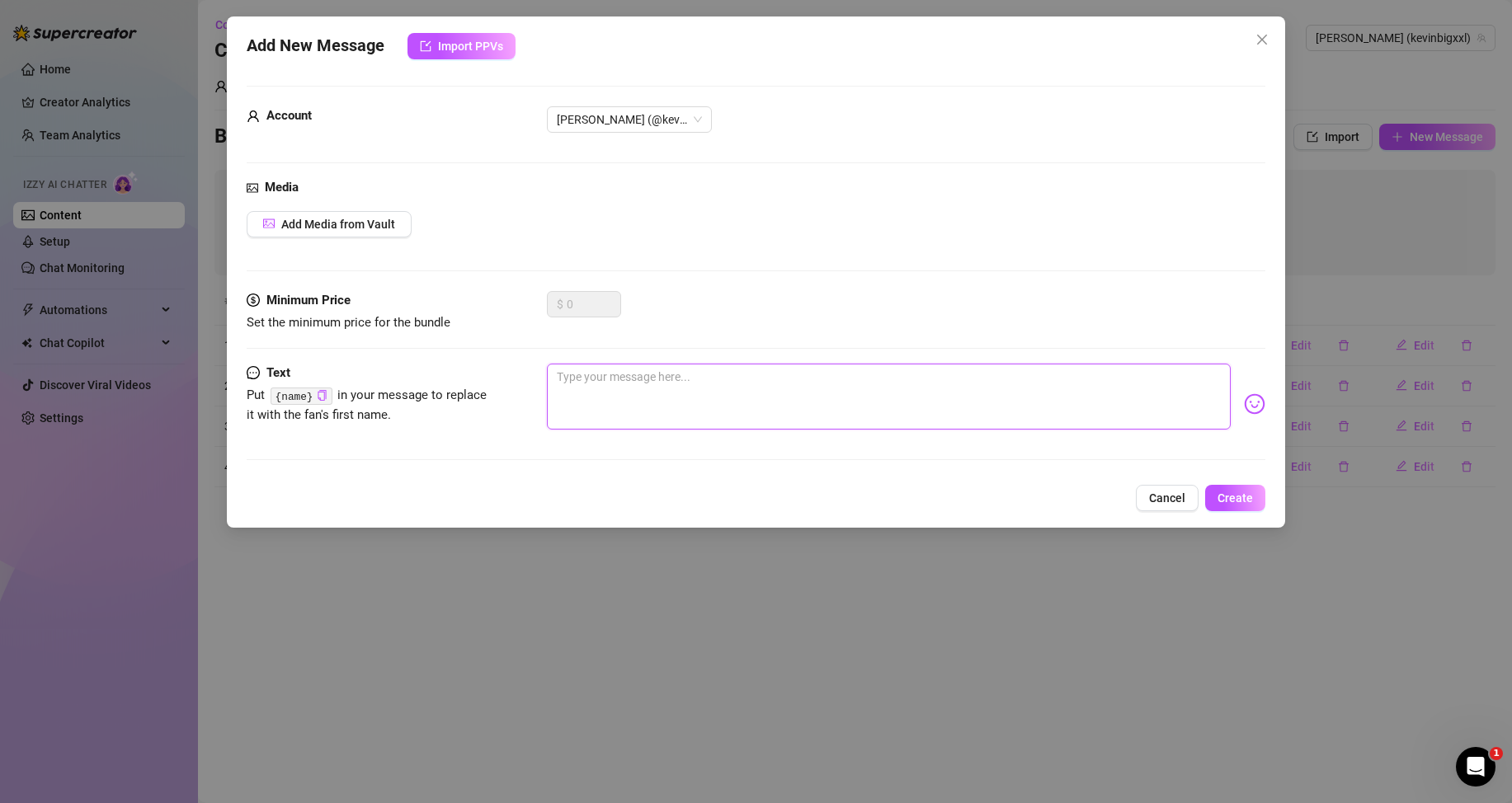
click at [1085, 391] on textarea at bounding box center [888, 396] width 684 height 66
paste textarea "You caught me in the mood… wanna see what I’m working with?"
type textarea "You caught me in the mood… wanna see what I’m working with?"
click at [1232, 497] on span "Create" at bounding box center [1235, 498] width 35 height 13
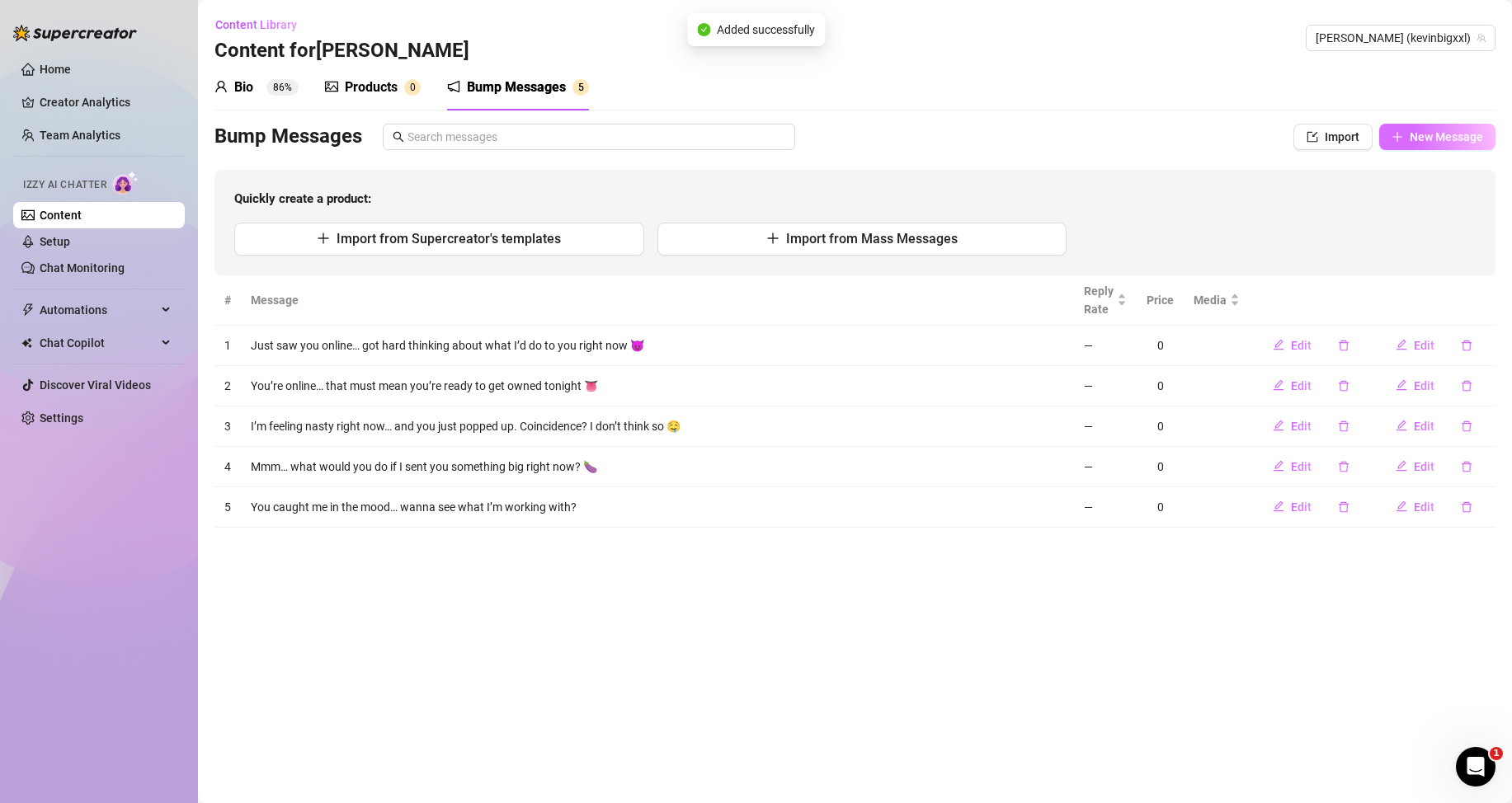
click at [1439, 131] on span "New Message" at bounding box center [1446, 137] width 73 height 13
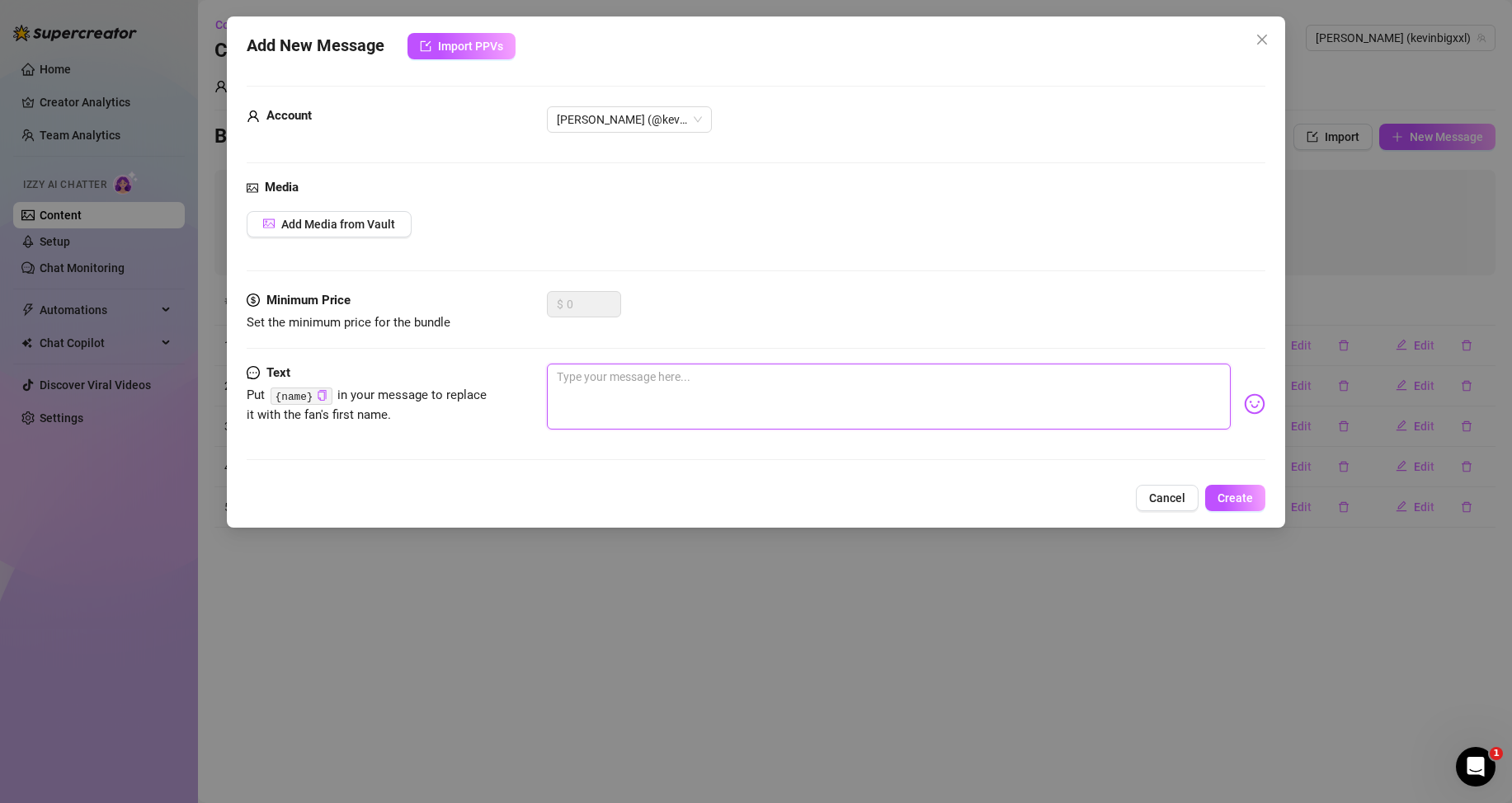
click at [1109, 391] on textarea at bounding box center [888, 396] width 684 height 66
paste textarea "I just took a pic you’d beg to see… should I tease you or send it? 😏"
type textarea "I just took a pic you’d beg to see… should I tease you or send it? 😏"
click at [1220, 493] on span "Create" at bounding box center [1235, 498] width 35 height 13
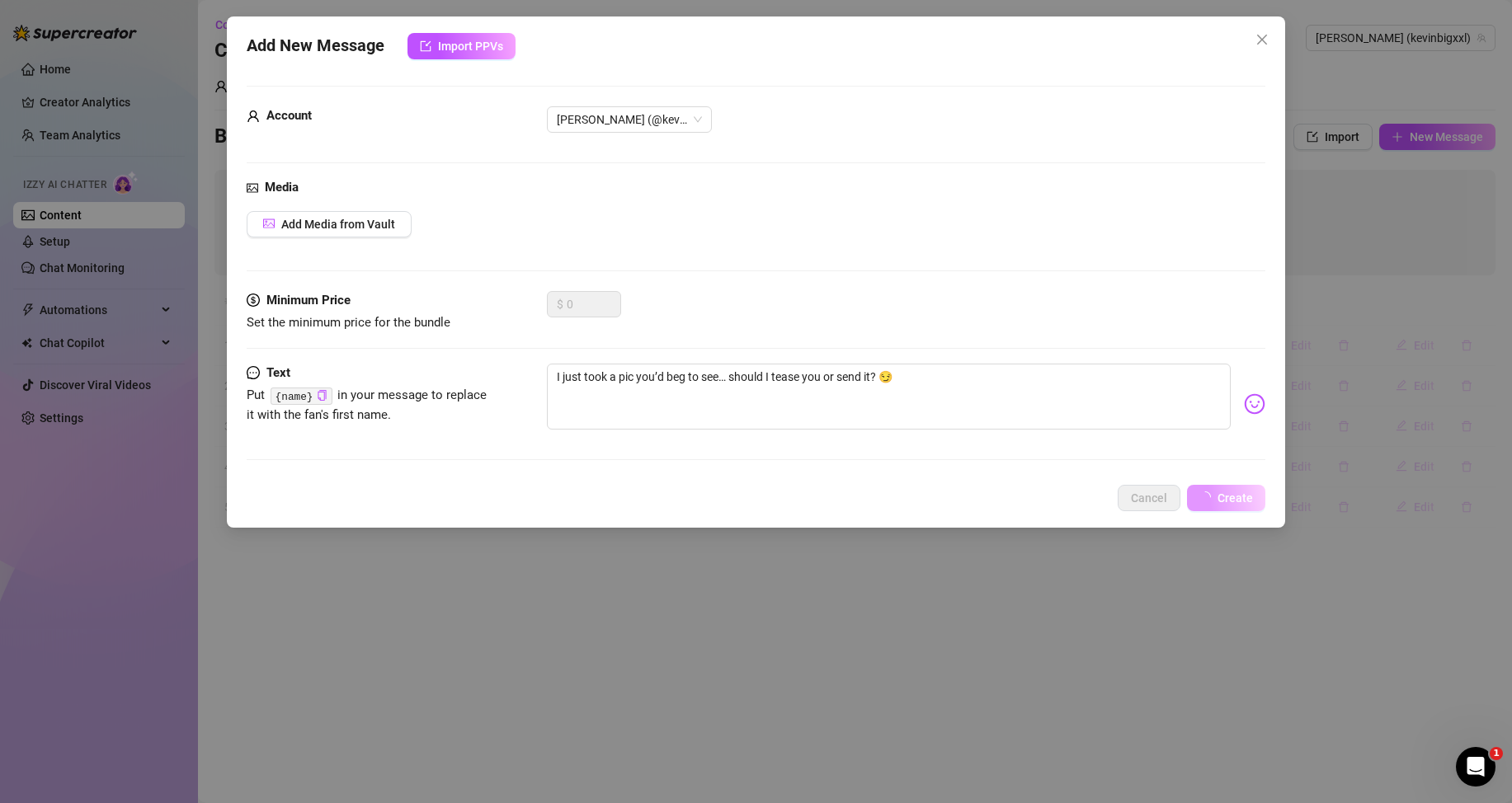
click at [1228, 495] on span "Create" at bounding box center [1235, 498] width 35 height 13
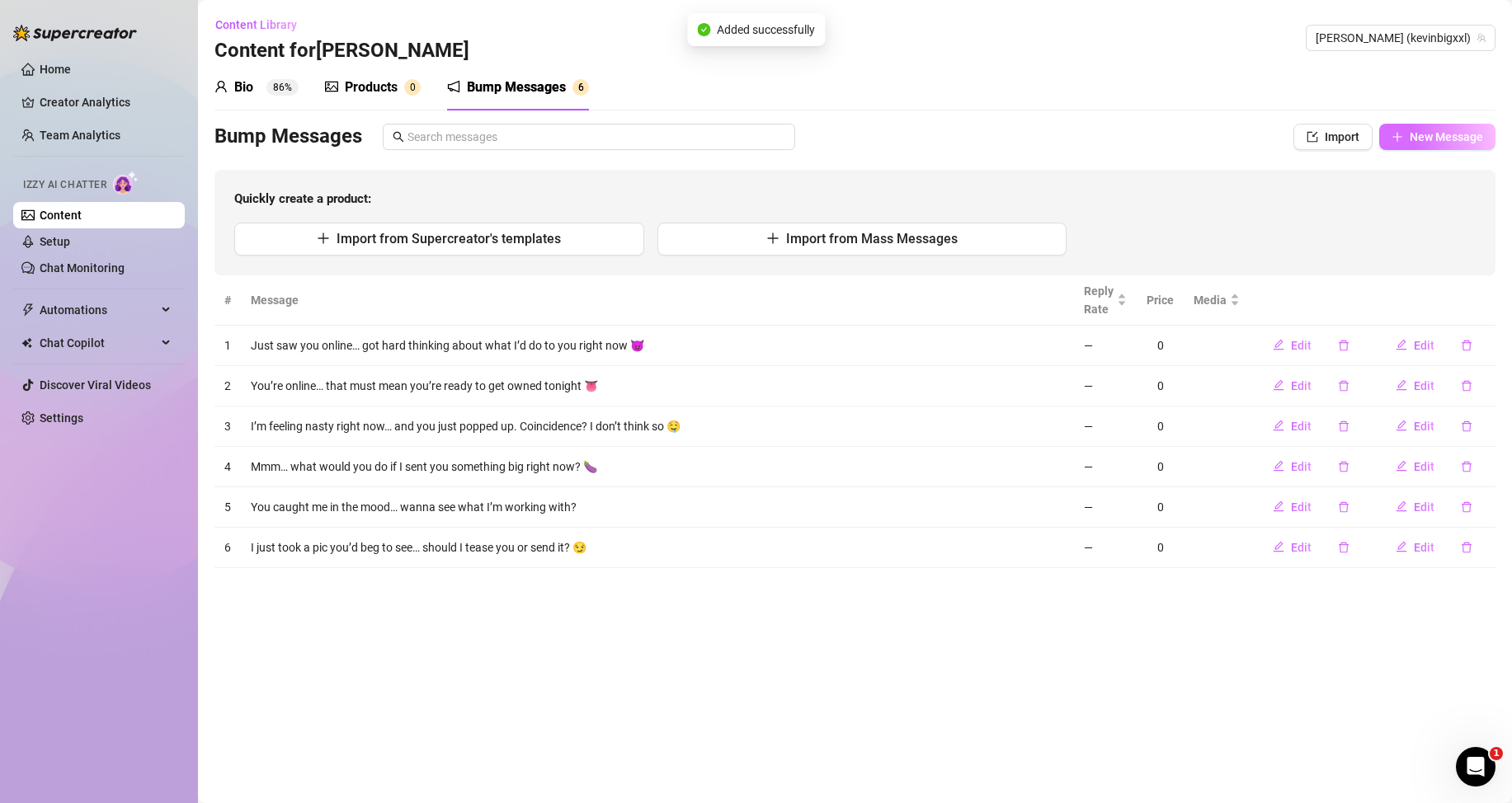
click at [1407, 143] on button "New Message" at bounding box center [1437, 137] width 116 height 27
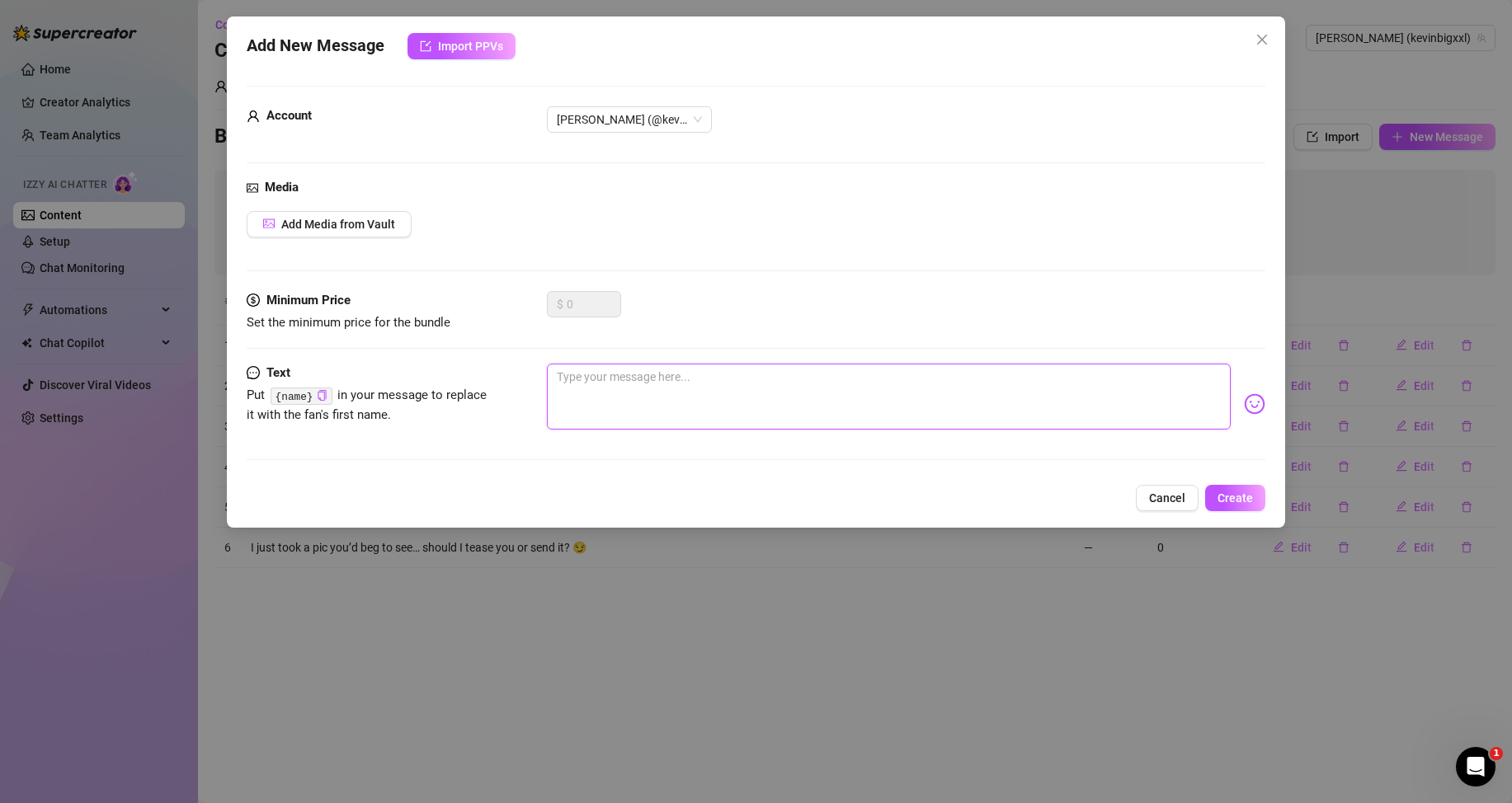
click at [1180, 401] on textarea at bounding box center [888, 396] width 684 height 66
paste textarea "Big cock. Hard. Waiting for the right ass. You online for a reason?"
type textarea "Big cock. Hard. Waiting for the right ass. You online for a reason?"
click at [1238, 492] on span "Create" at bounding box center [1235, 498] width 35 height 13
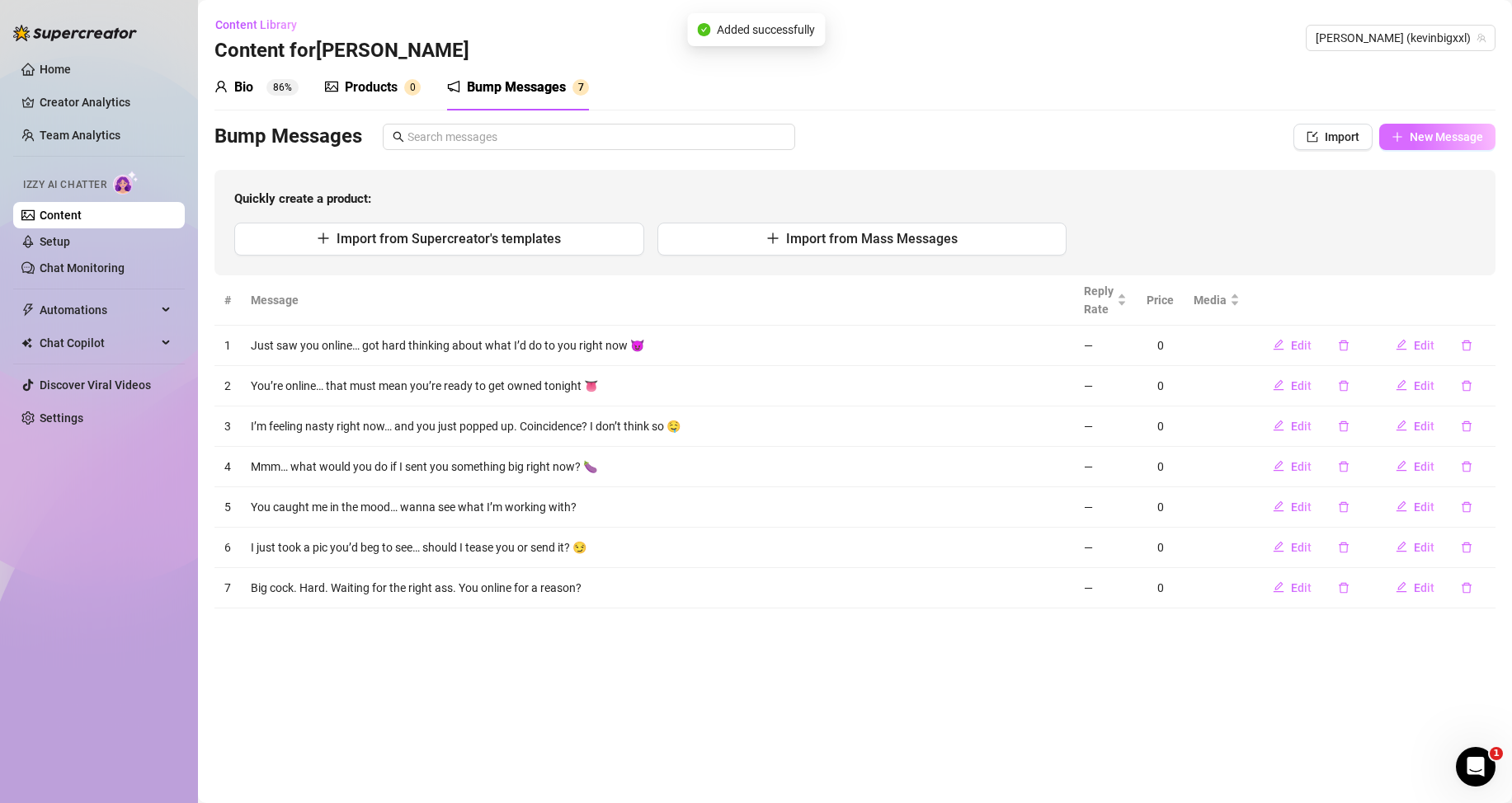
click at [1411, 135] on span "New Message" at bounding box center [1446, 137] width 73 height 13
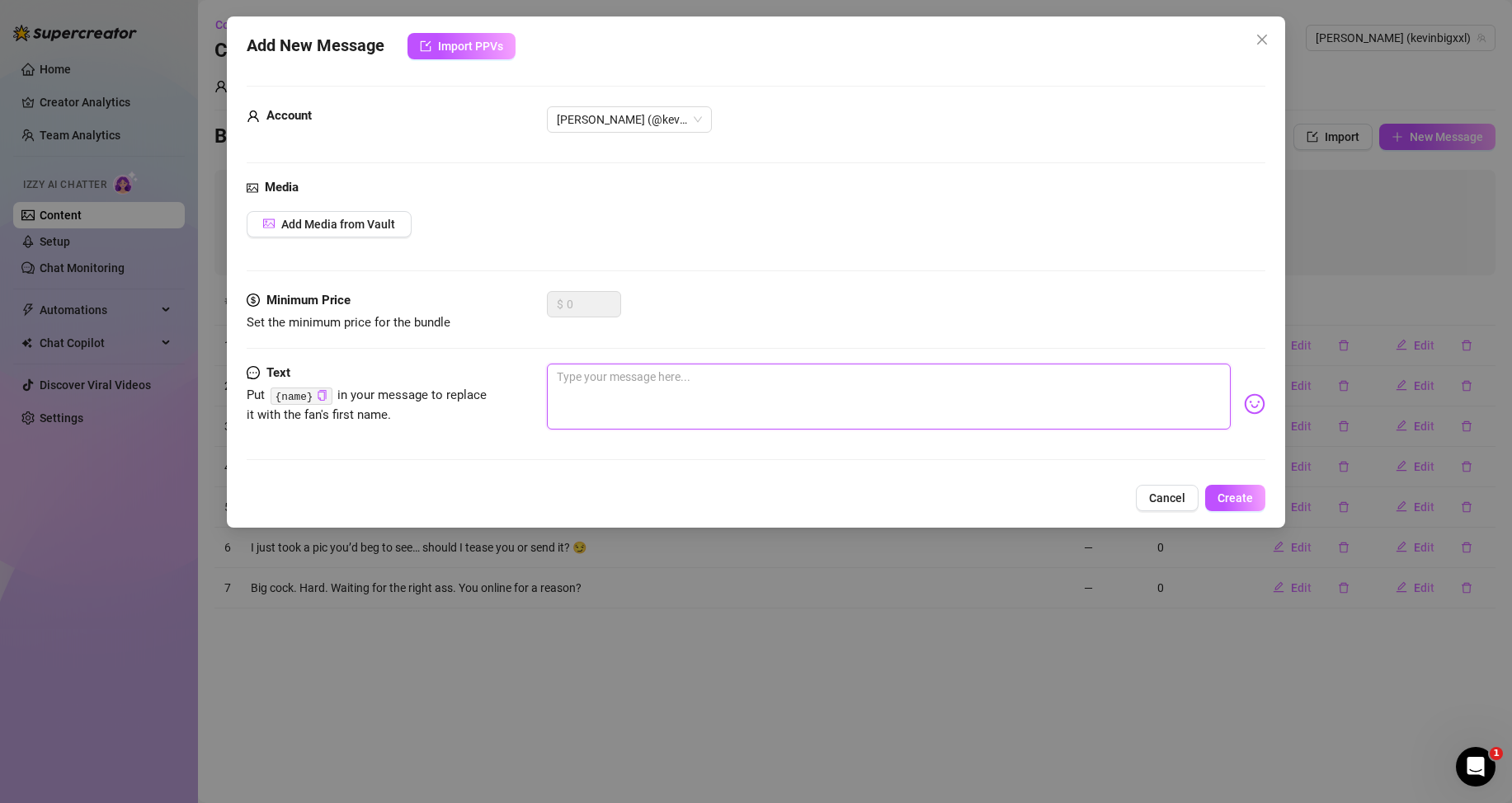
click at [1130, 408] on textarea at bounding box center [888, 396] width 684 height 66
paste textarea "I’m feeling generous… wanna taste what a real man sends when he’s horny?"
type textarea "I’m feeling generous… wanna taste what a real man sends when he’s horny?"
click at [1240, 492] on span "Create" at bounding box center [1235, 498] width 35 height 13
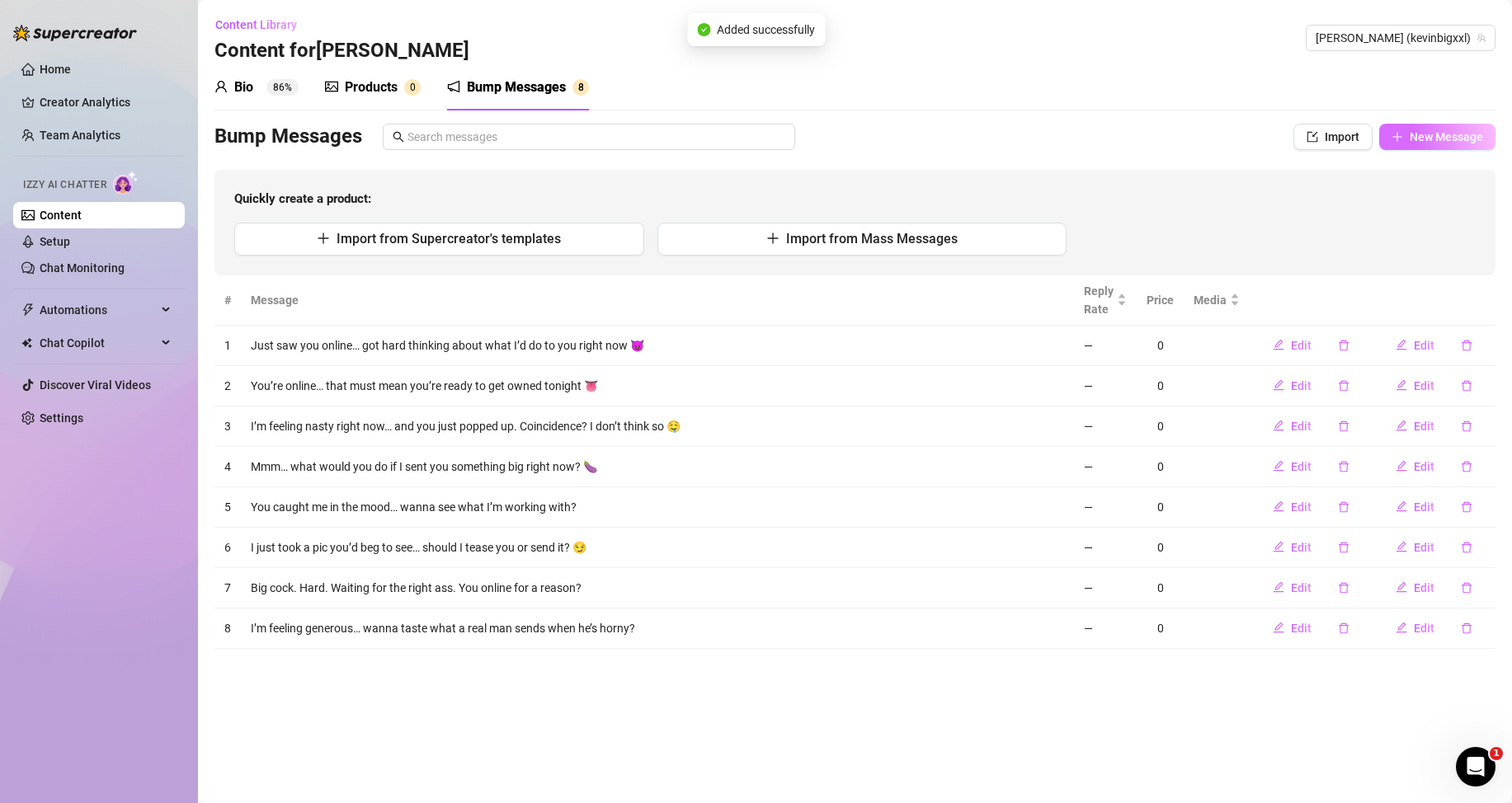
click at [1439, 144] on button "New Message" at bounding box center [1437, 137] width 116 height 27
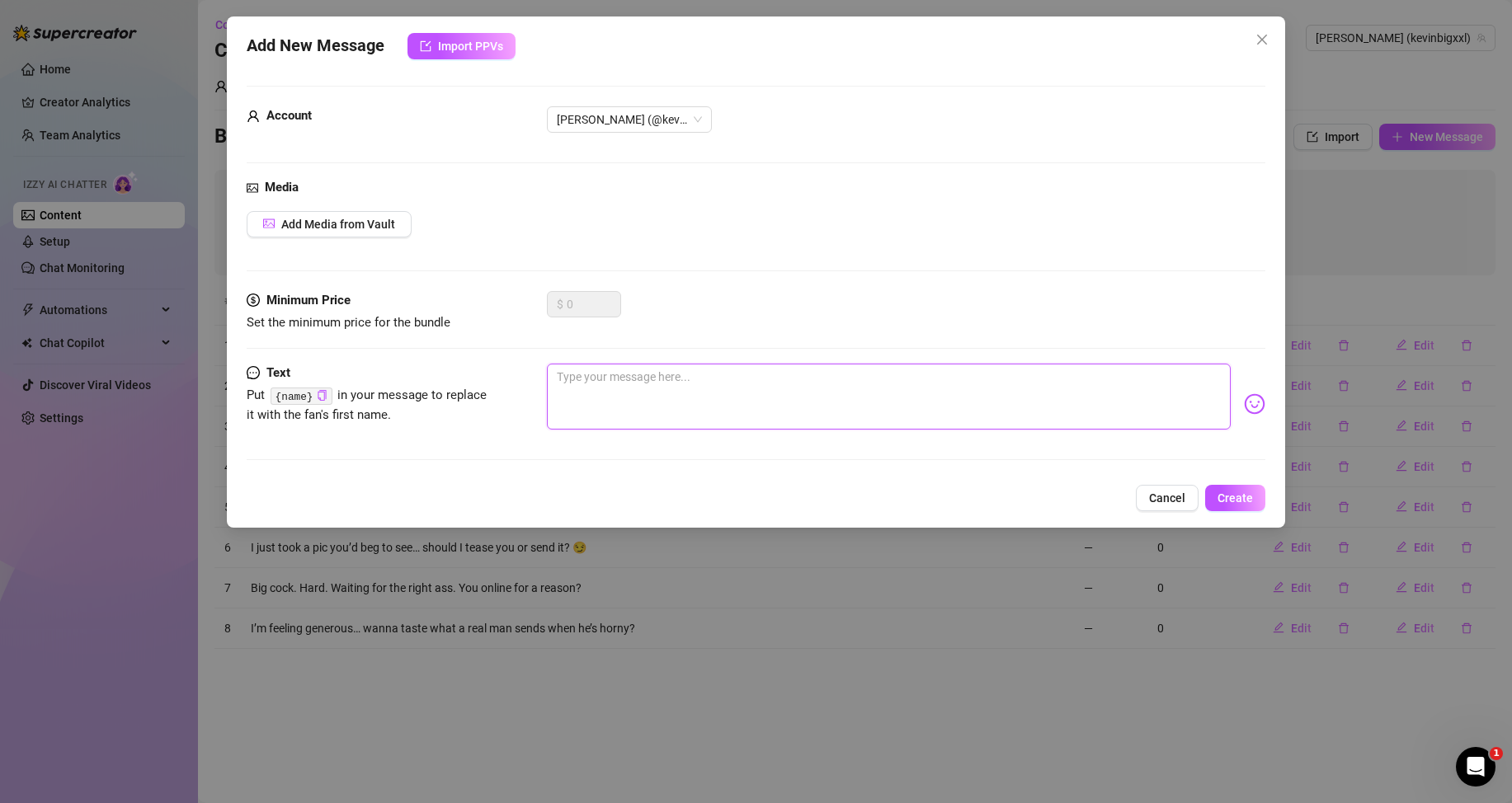
click at [1148, 394] on textarea at bounding box center [888, 396] width 684 height 66
paste textarea "I was about to stroke it, but then I saw you online. Should I show you?"
type textarea "I was about to stroke it, but then I saw you online. Should I show you?"
click at [1239, 506] on button "Create" at bounding box center [1235, 498] width 60 height 27
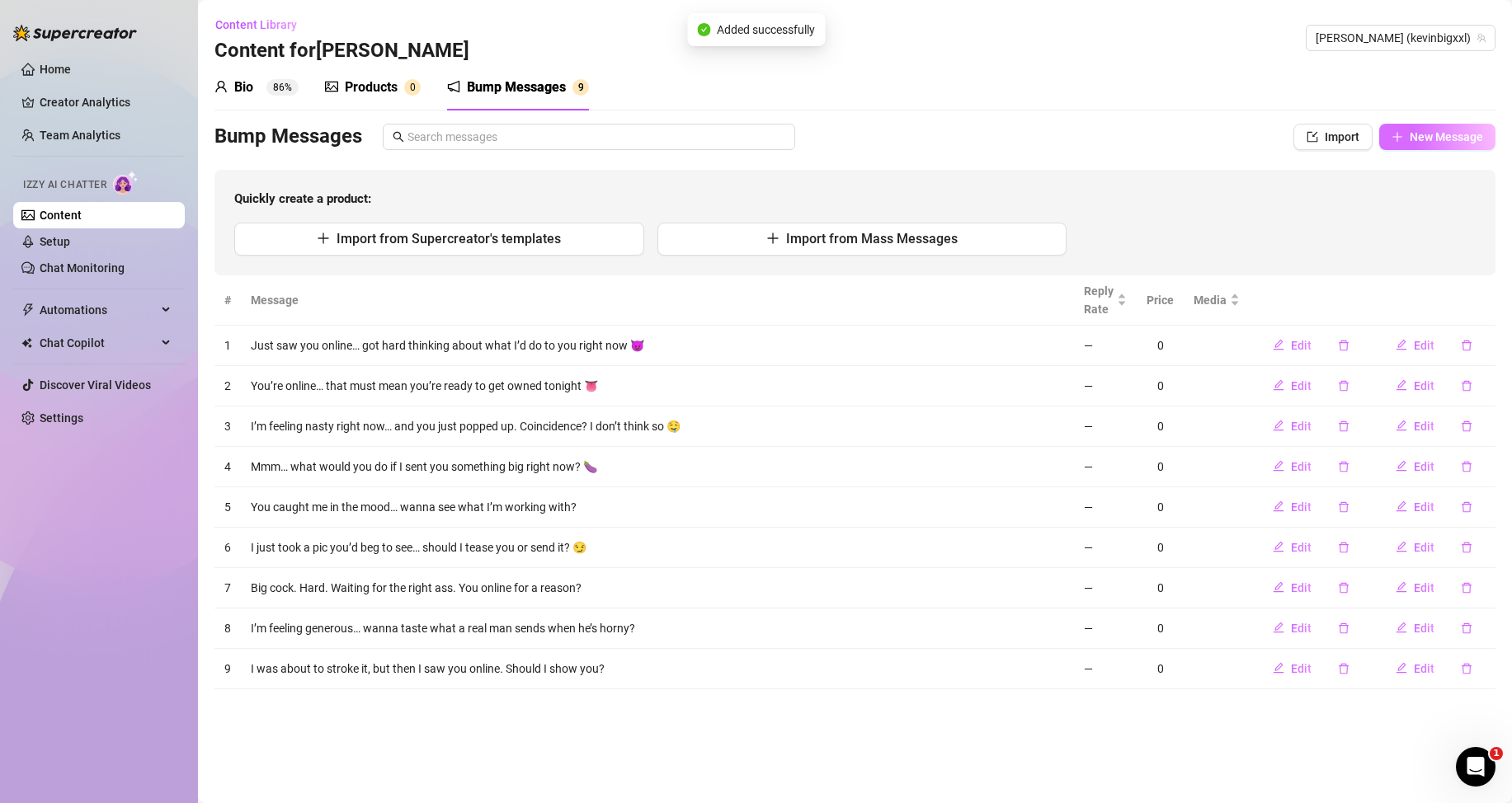
click at [1420, 138] on span "New Message" at bounding box center [1446, 137] width 73 height 13
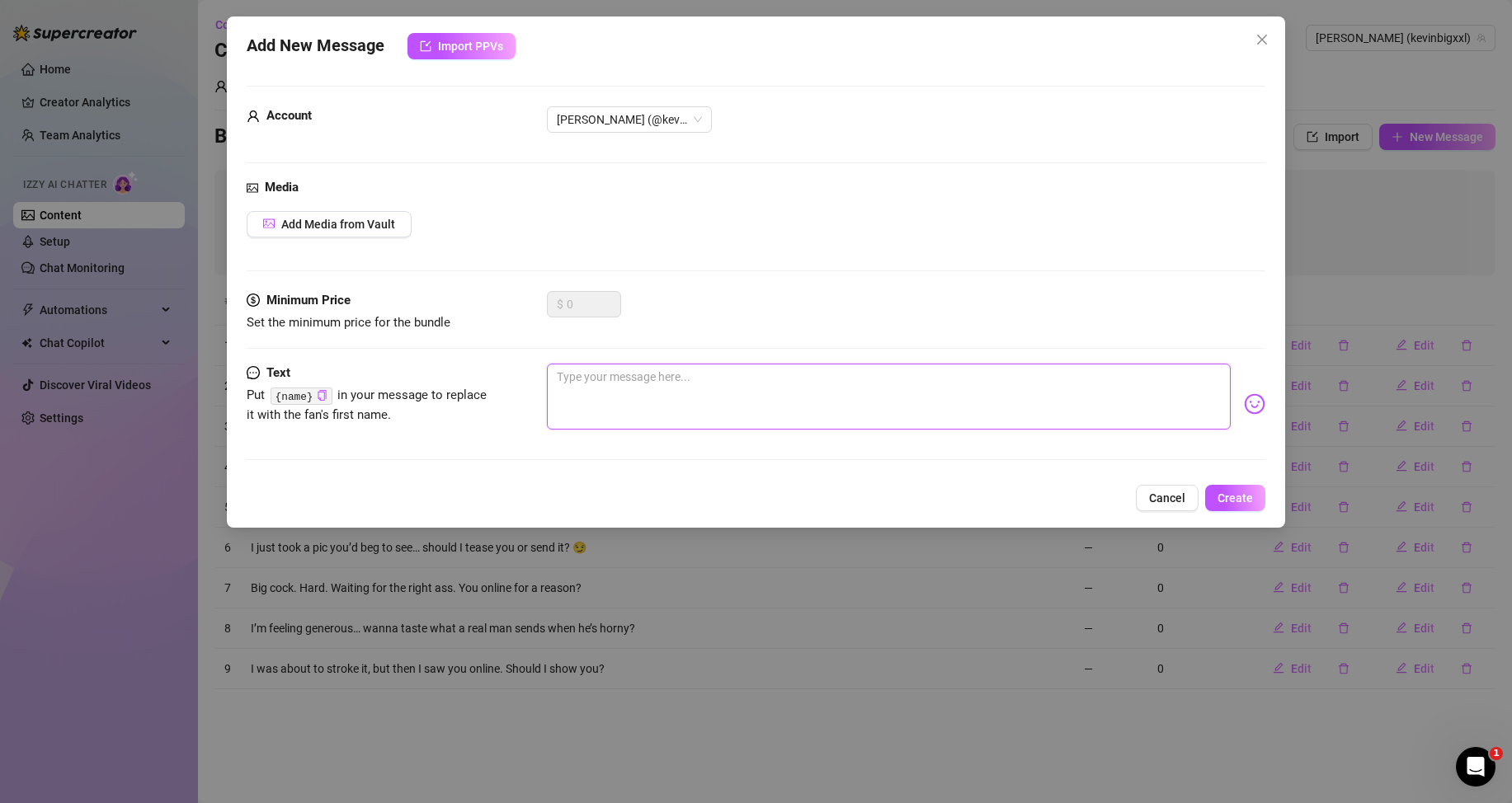
click at [1173, 365] on textarea at bounding box center [888, 396] width 684 height 66
paste textarea "You look like someone who needs to be used… wanna prove me right? 🔥"
type textarea "You look like someone who needs to be used… wanna prove me right? 🔥"
click at [1249, 501] on span "Create" at bounding box center [1235, 498] width 35 height 13
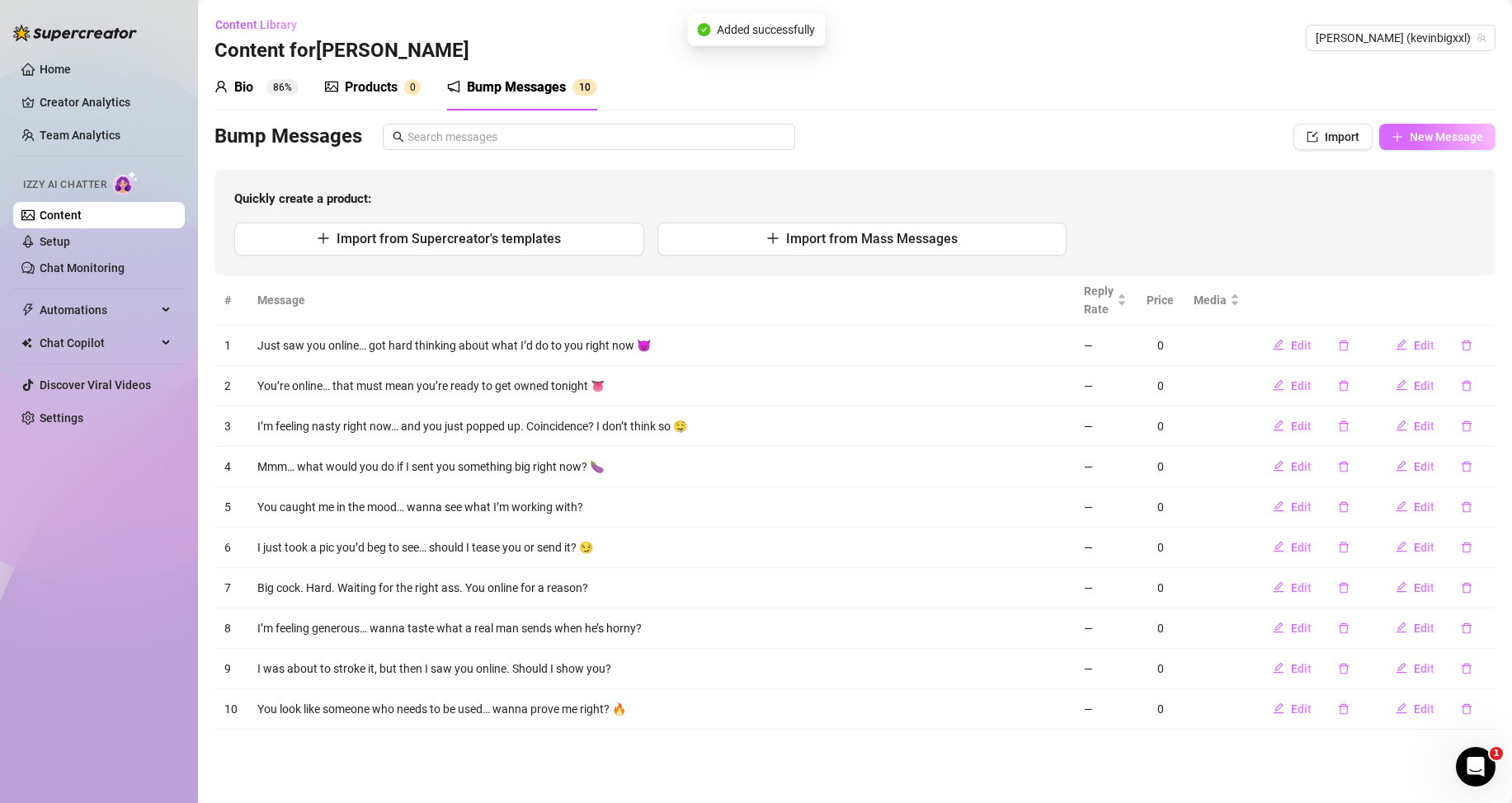
click at [1453, 138] on span "New Message" at bounding box center [1446, 137] width 73 height 13
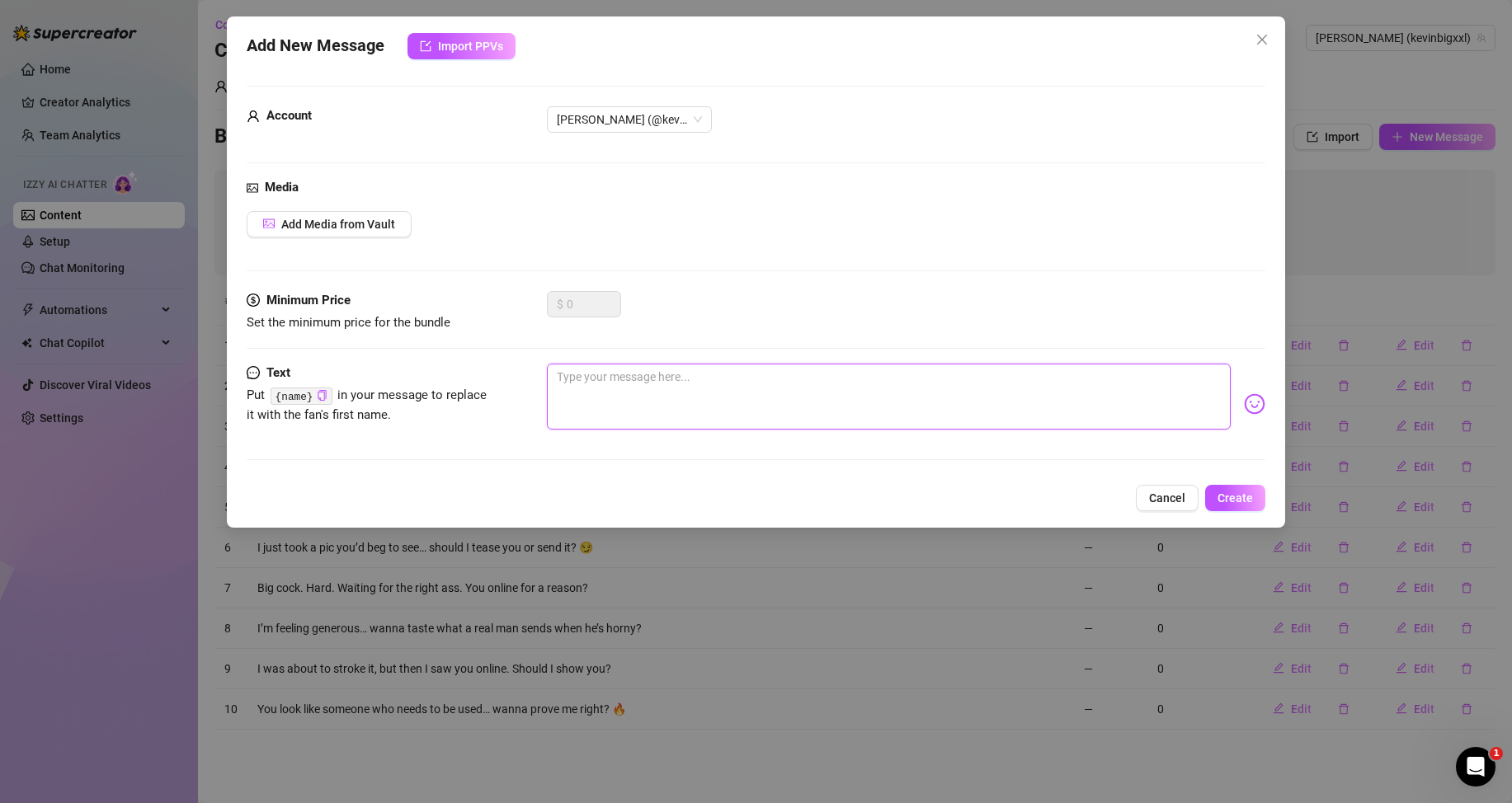
click at [1118, 409] on textarea at bounding box center [888, 396] width 684 height 66
paste textarea "Don’t say you’re shy now. I’ve got something that’ll shut you up fast"
type textarea "Don’t say you’re shy now. I’ve got something that’ll shut you up fast"
click at [1220, 492] on span "Create" at bounding box center [1235, 498] width 35 height 13
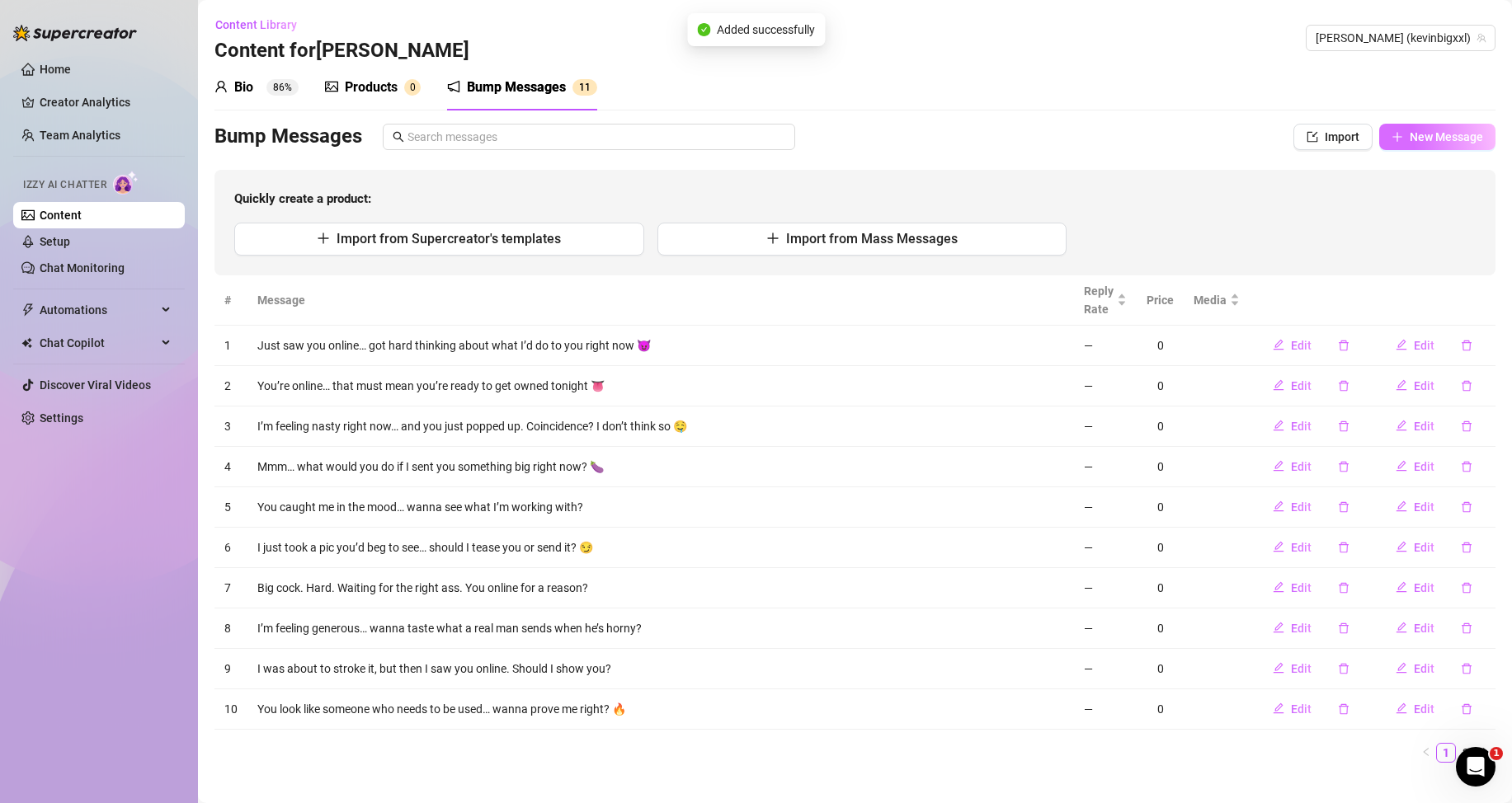
click at [1424, 144] on button "New Message" at bounding box center [1437, 137] width 116 height 27
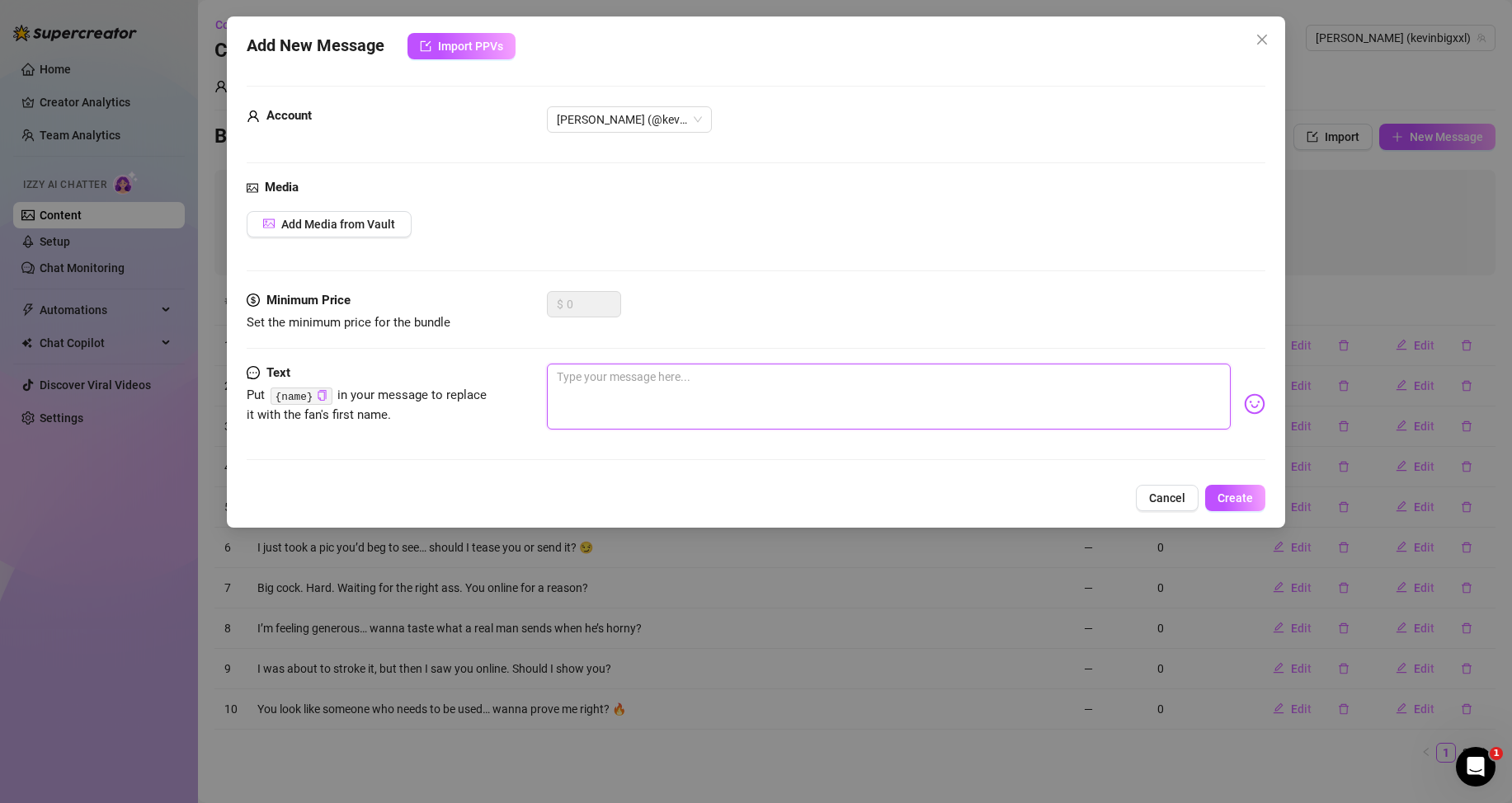
click at [1058, 381] on textarea at bounding box center [888, 396] width 684 height 66
paste textarea "Only one thing on my mind when I see you online… want a preview?"
type textarea "Only one thing on my mind when I see you online… want a preview?"
click at [1212, 486] on button "Create" at bounding box center [1235, 498] width 60 height 27
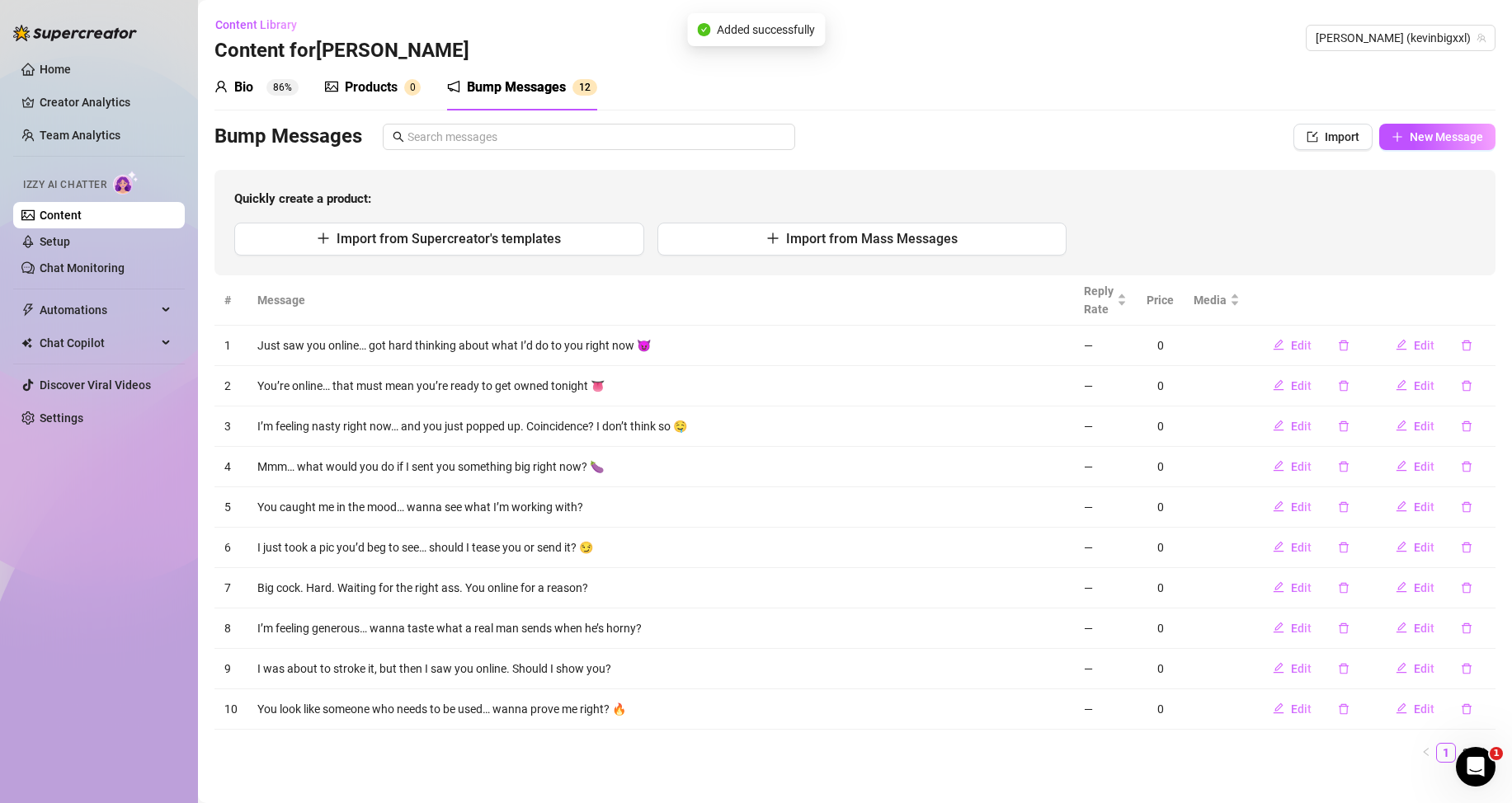
click at [1431, 156] on div "Bump Messages Import New Message Quickly create a product: Import from Supercre…" at bounding box center [854, 199] width 1281 height 151
click at [1432, 144] on button "New Message" at bounding box center [1437, 137] width 116 height 27
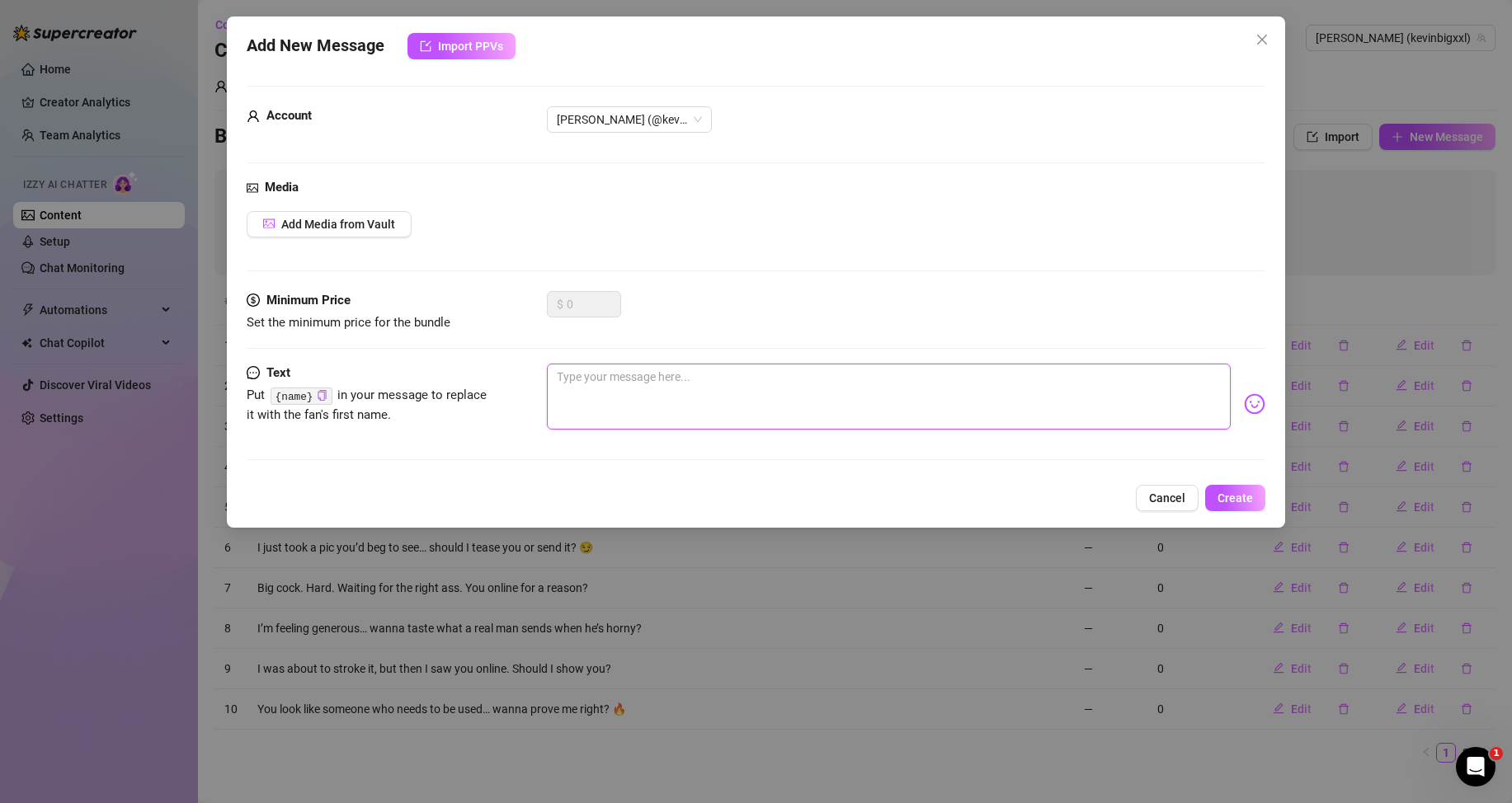
click at [1173, 393] on textarea at bounding box center [888, 396] width 684 height 66
paste textarea "Fuck. I’m leaking already just thinking about using you 😩"
type textarea "Fuck. I’m leaking already just thinking about using you 😩"
click at [1232, 503] on span "Create" at bounding box center [1235, 498] width 35 height 13
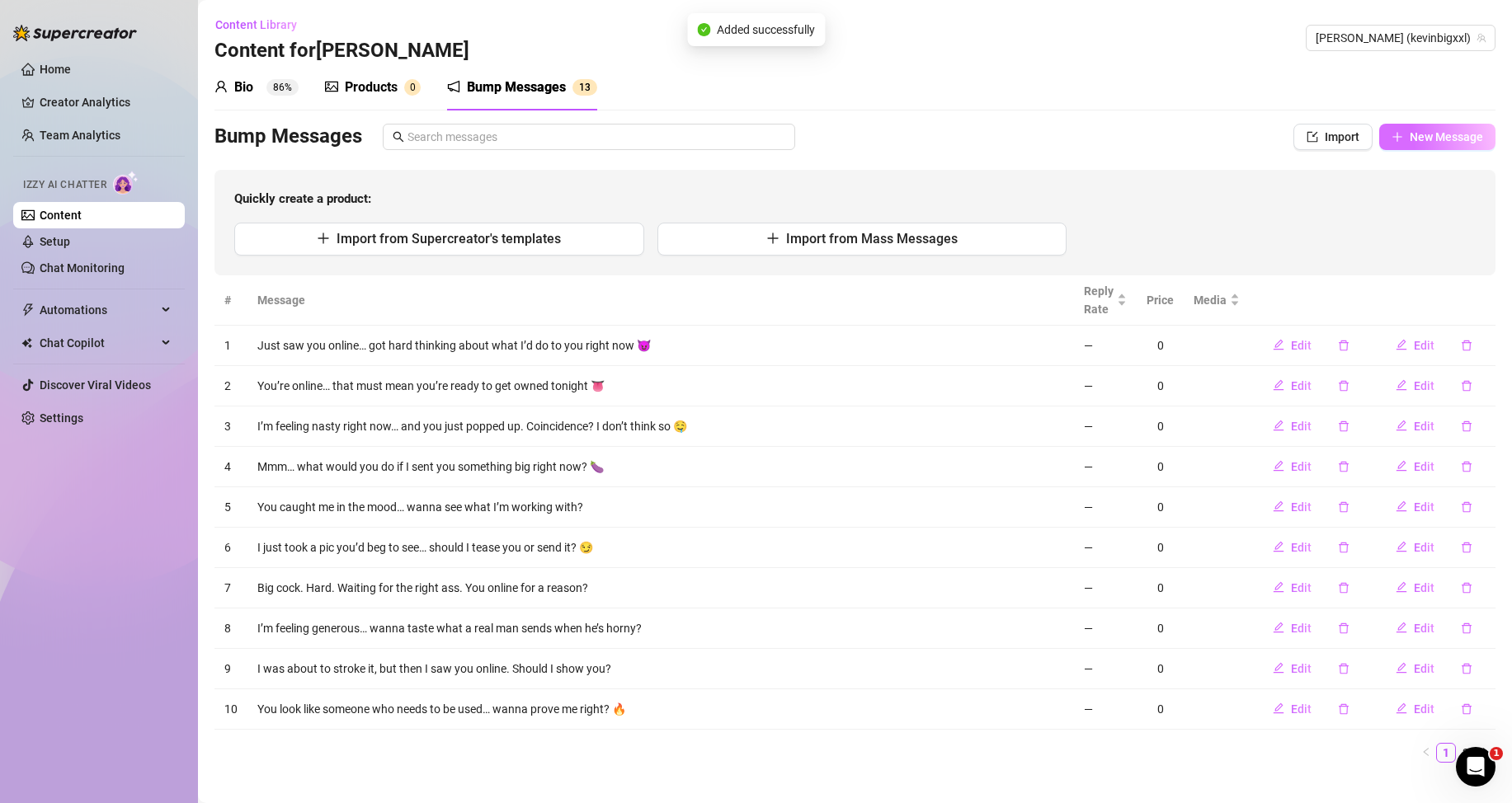
click at [1434, 129] on button "New Message" at bounding box center [1437, 137] width 116 height 27
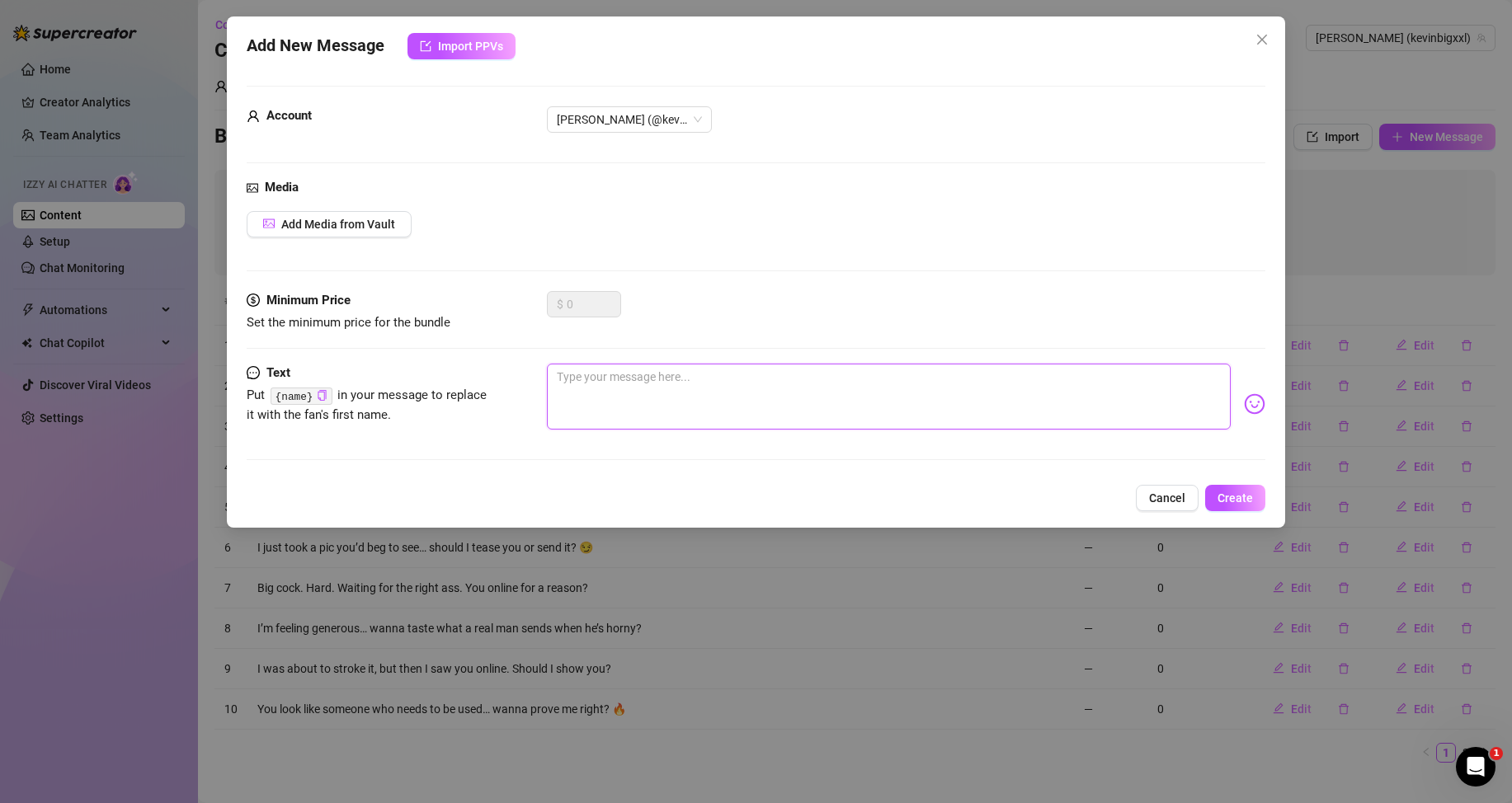
click at [1055, 399] on textarea at bounding box center [888, 396] width 684 height 66
paste textarea "If you knew what I’m doing with my hand right now, you’d be begging for it."
type textarea "If you knew what I’m doing with my hand right now, you’d be begging for it."
click at [1258, 502] on button "Create" at bounding box center [1235, 498] width 60 height 27
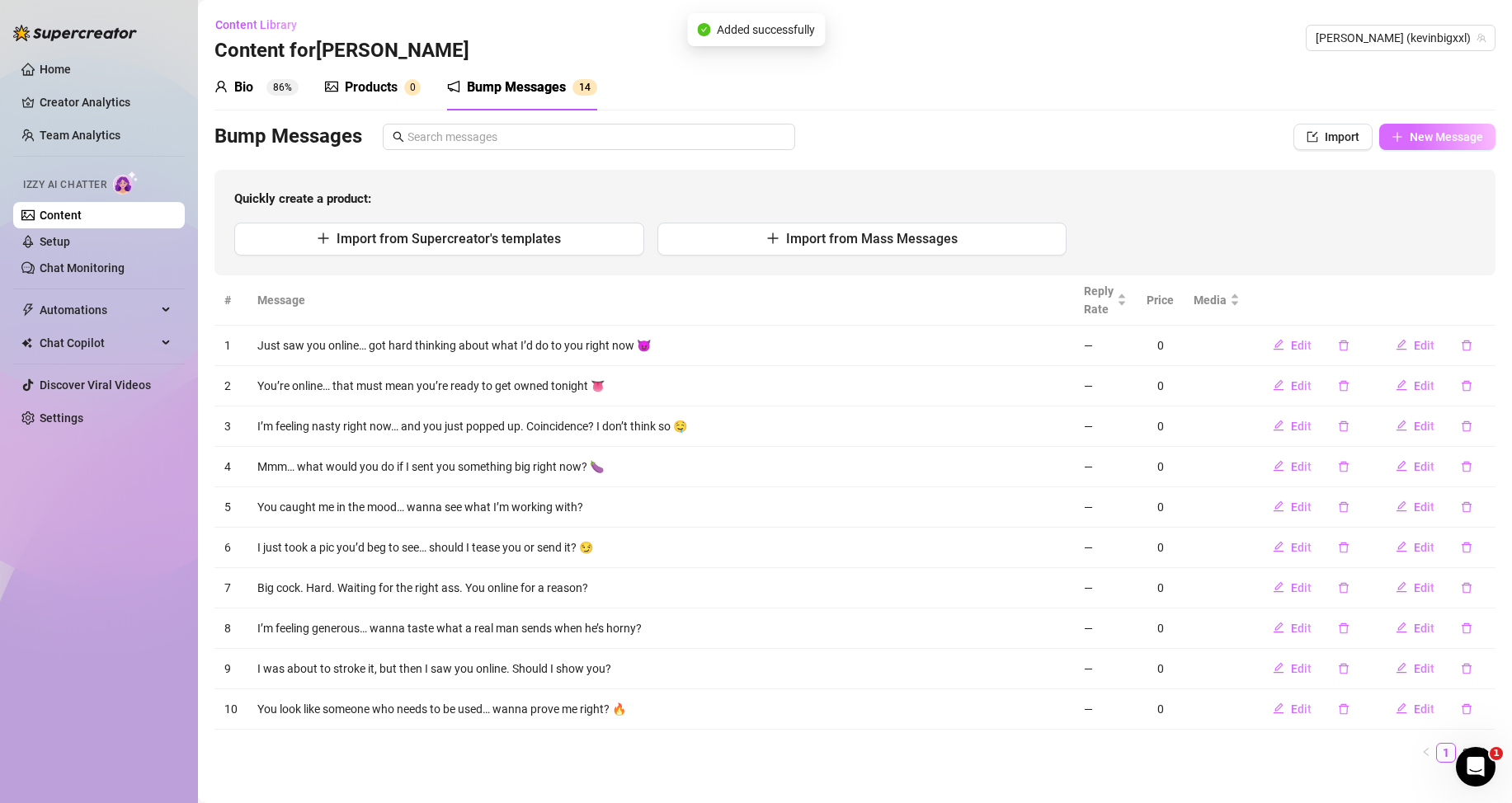
click at [1410, 131] on span "New Message" at bounding box center [1446, 137] width 73 height 13
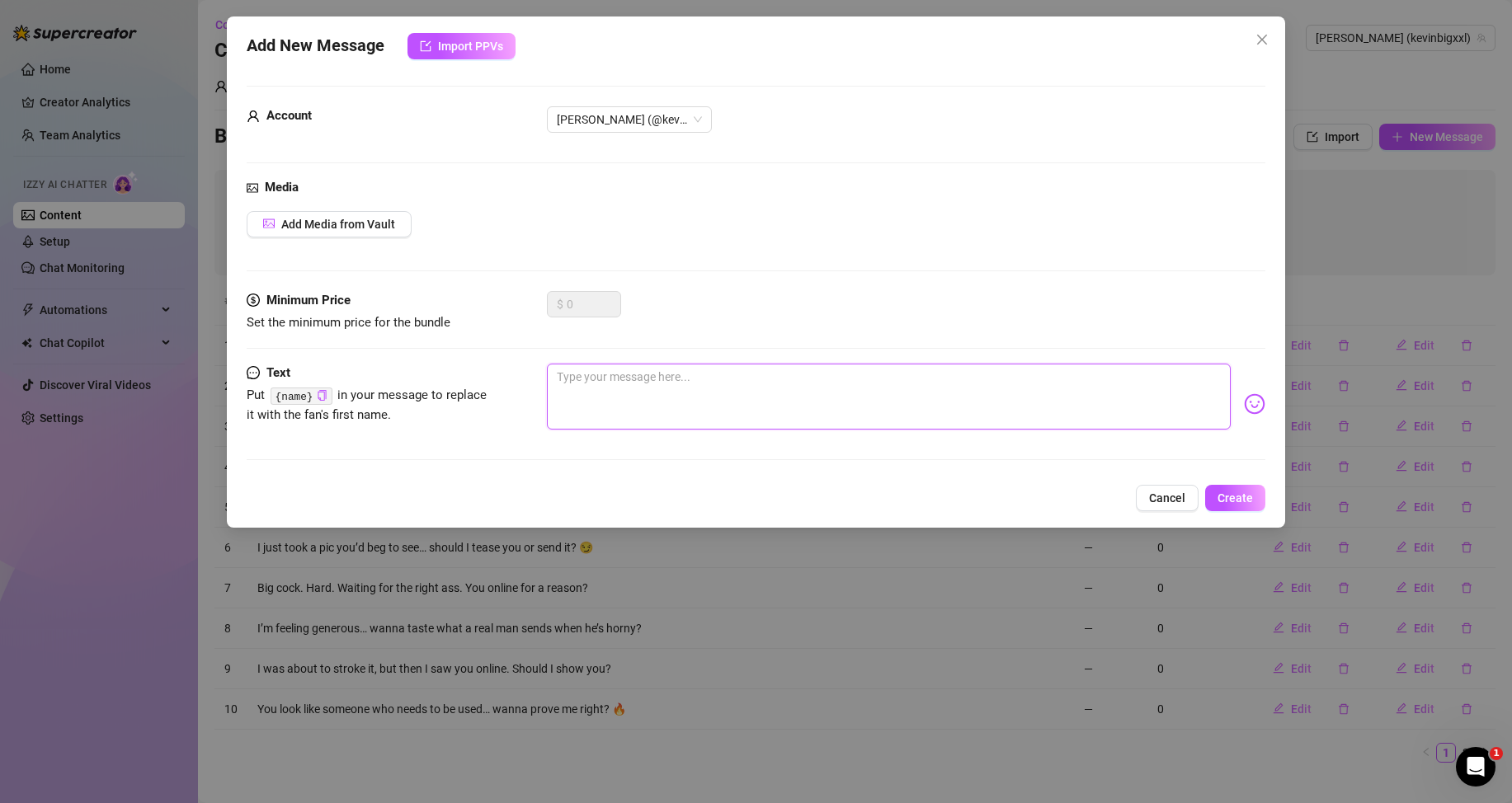
click at [1097, 379] on textarea at bounding box center [888, 396] width 684 height 66
paste textarea "You ready to get teased, owned, and drained? Because I’m in the mood."
type textarea "You ready to get teased, owned, and drained? Because I’m in the mood."
click at [1216, 491] on button "Create" at bounding box center [1235, 498] width 60 height 27
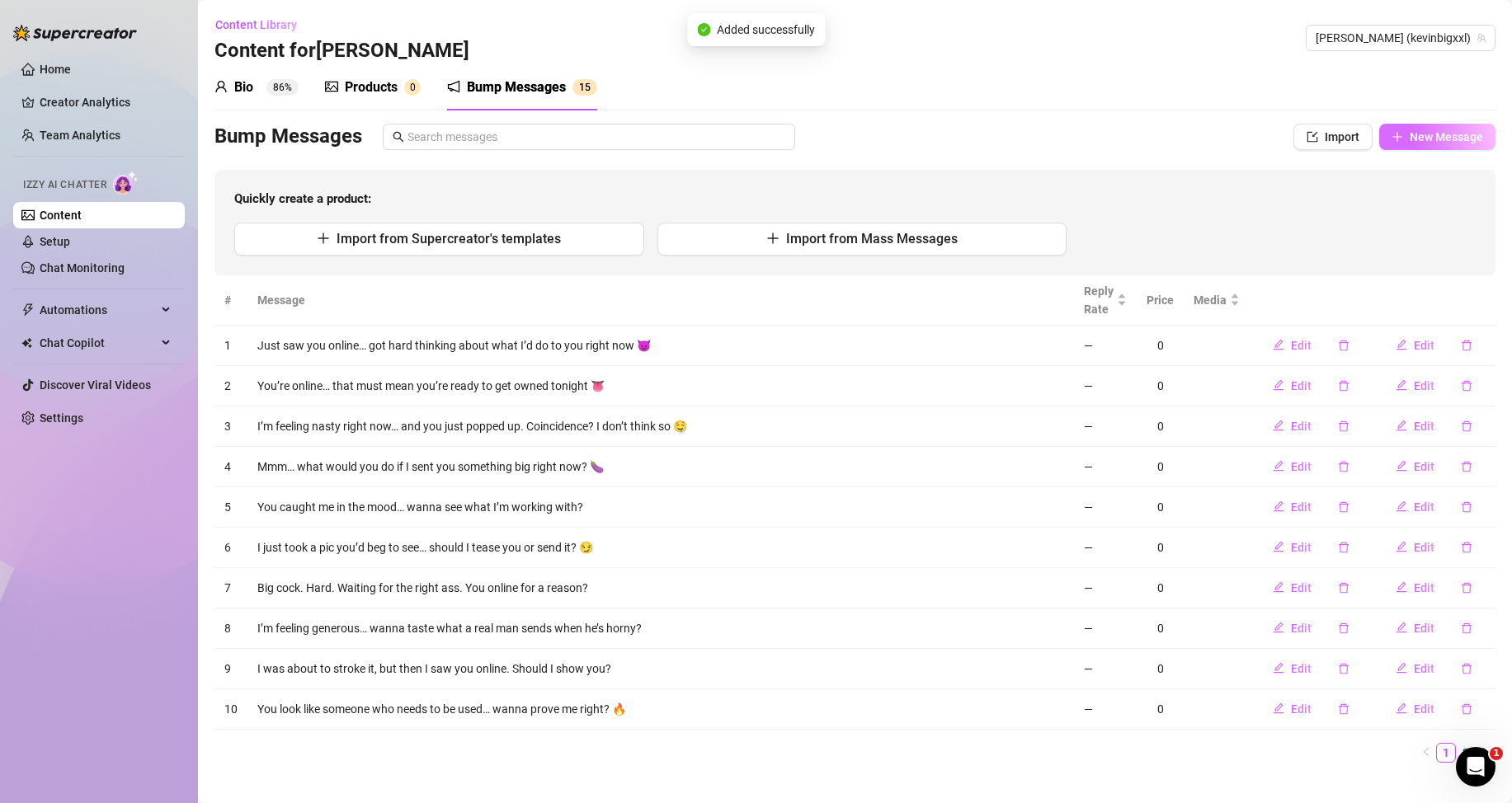
click at [1422, 128] on button "New Message" at bounding box center [1437, 137] width 116 height 27
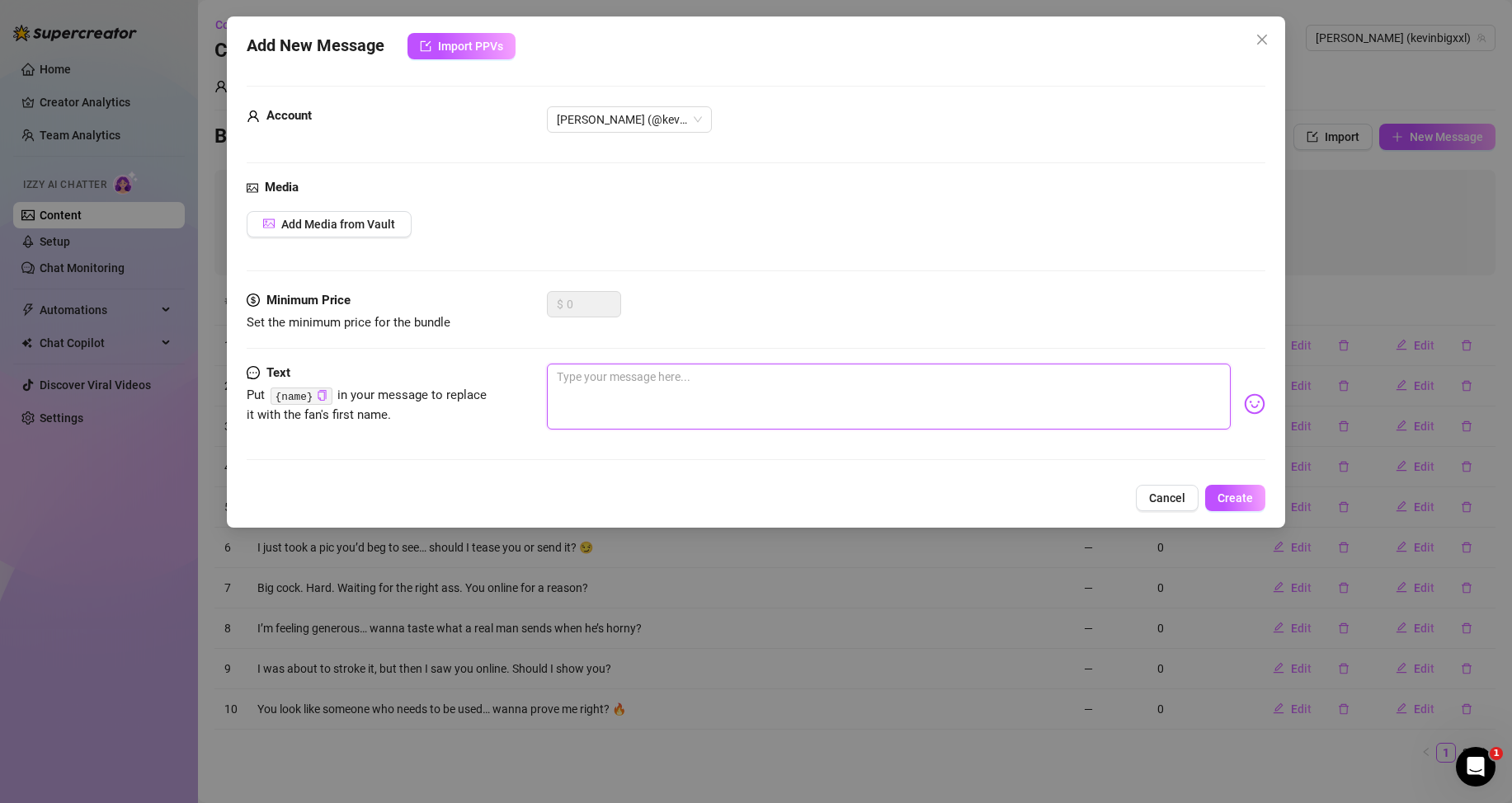
click at [1065, 386] on textarea at bounding box center [888, 396] width 684 height 66
paste textarea "I’m stroking slow, just thinking about your face when I slide in."
type textarea "I’m stroking slow, just thinking about your face when I slide in."
click at [1245, 500] on span "Create" at bounding box center [1235, 498] width 35 height 13
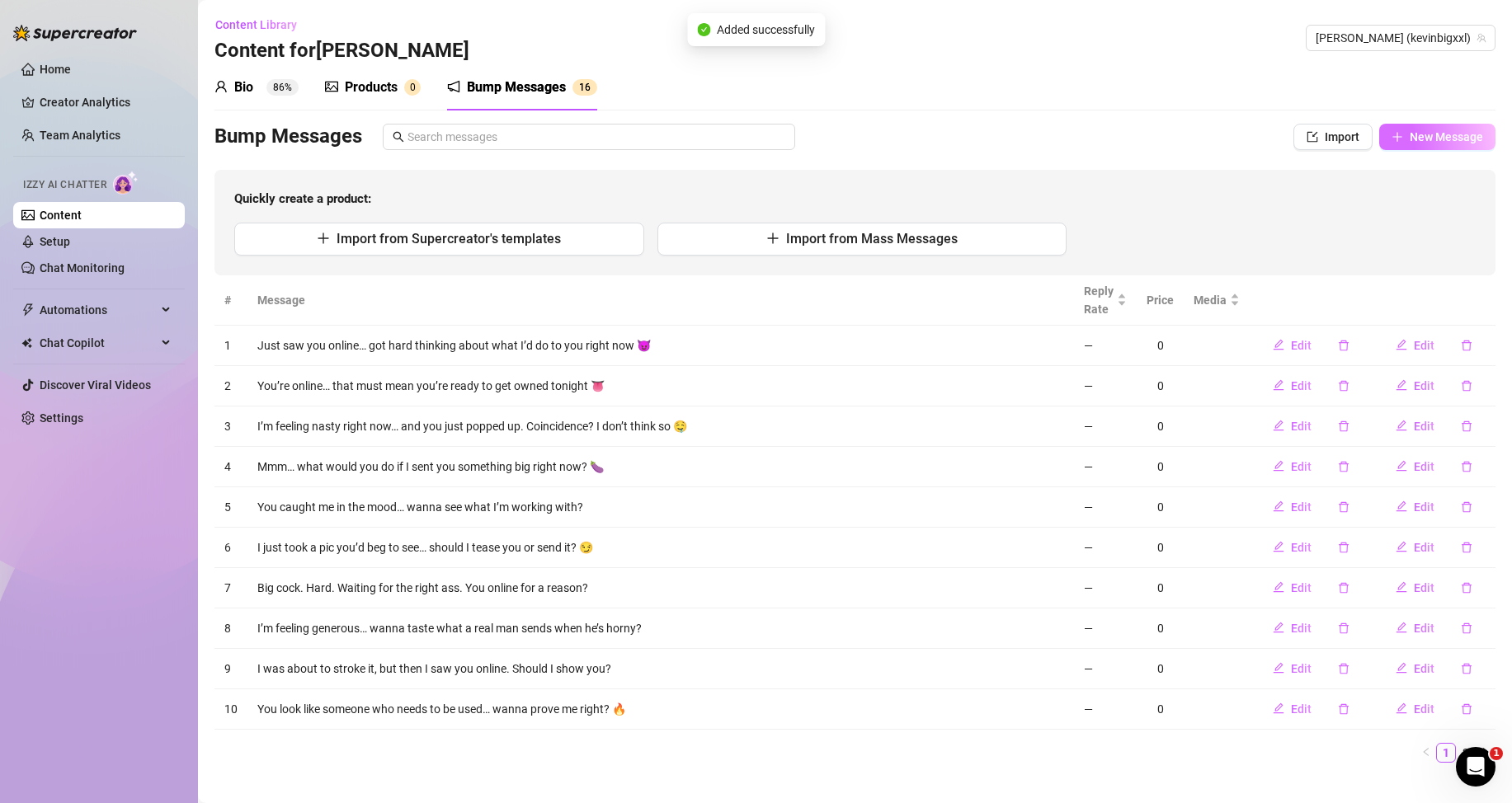
click at [1410, 138] on span "New Message" at bounding box center [1446, 137] width 73 height 13
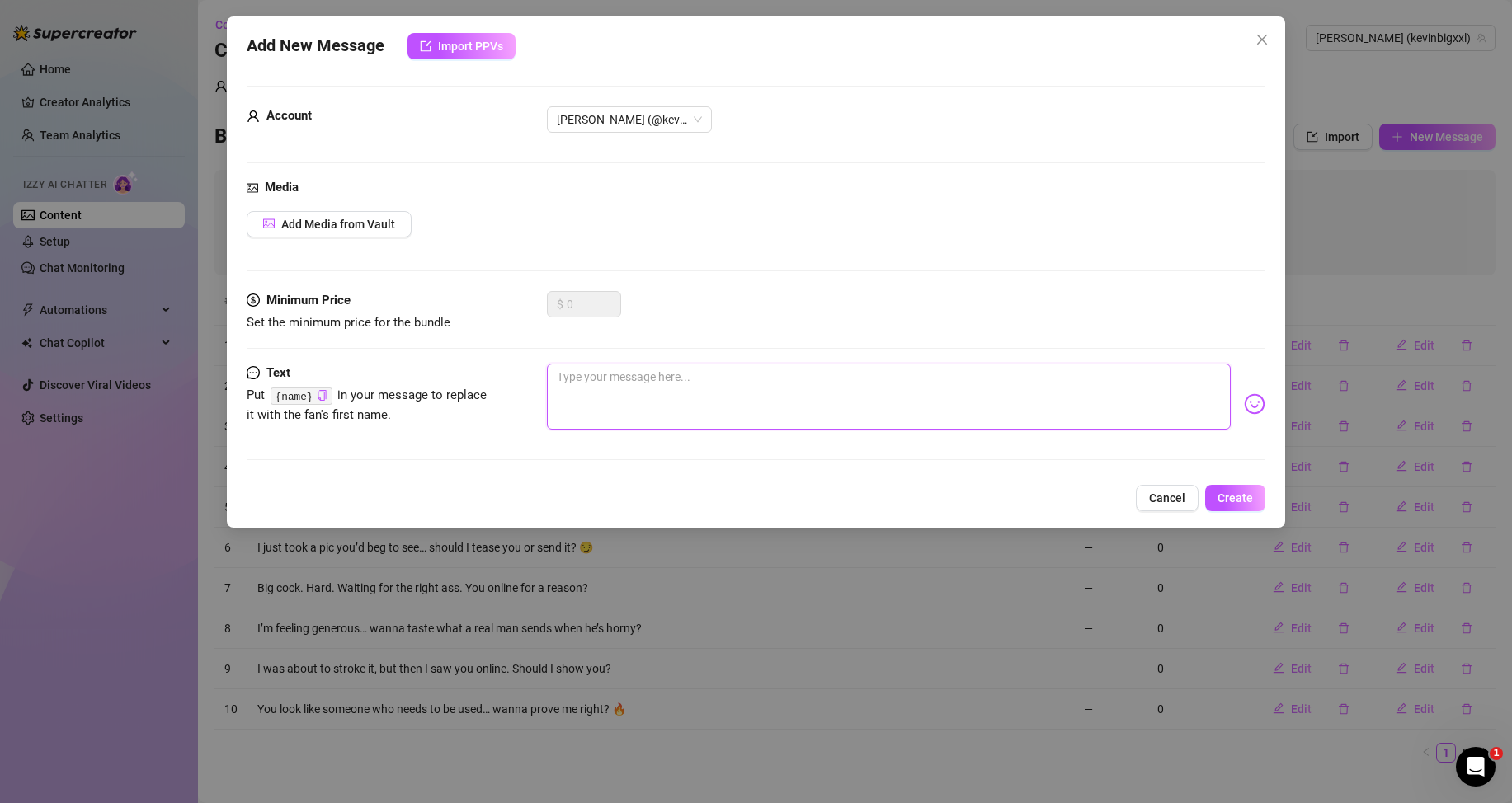
click at [1085, 391] on textarea at bounding box center [888, 396] width 684 height 66
paste textarea "Wanna see how deep I can go? Or are you just here to look?"
type textarea "Wanna see how deep I can go? Or are you just here to look?"
click at [1229, 494] on span "Create" at bounding box center [1235, 498] width 35 height 13
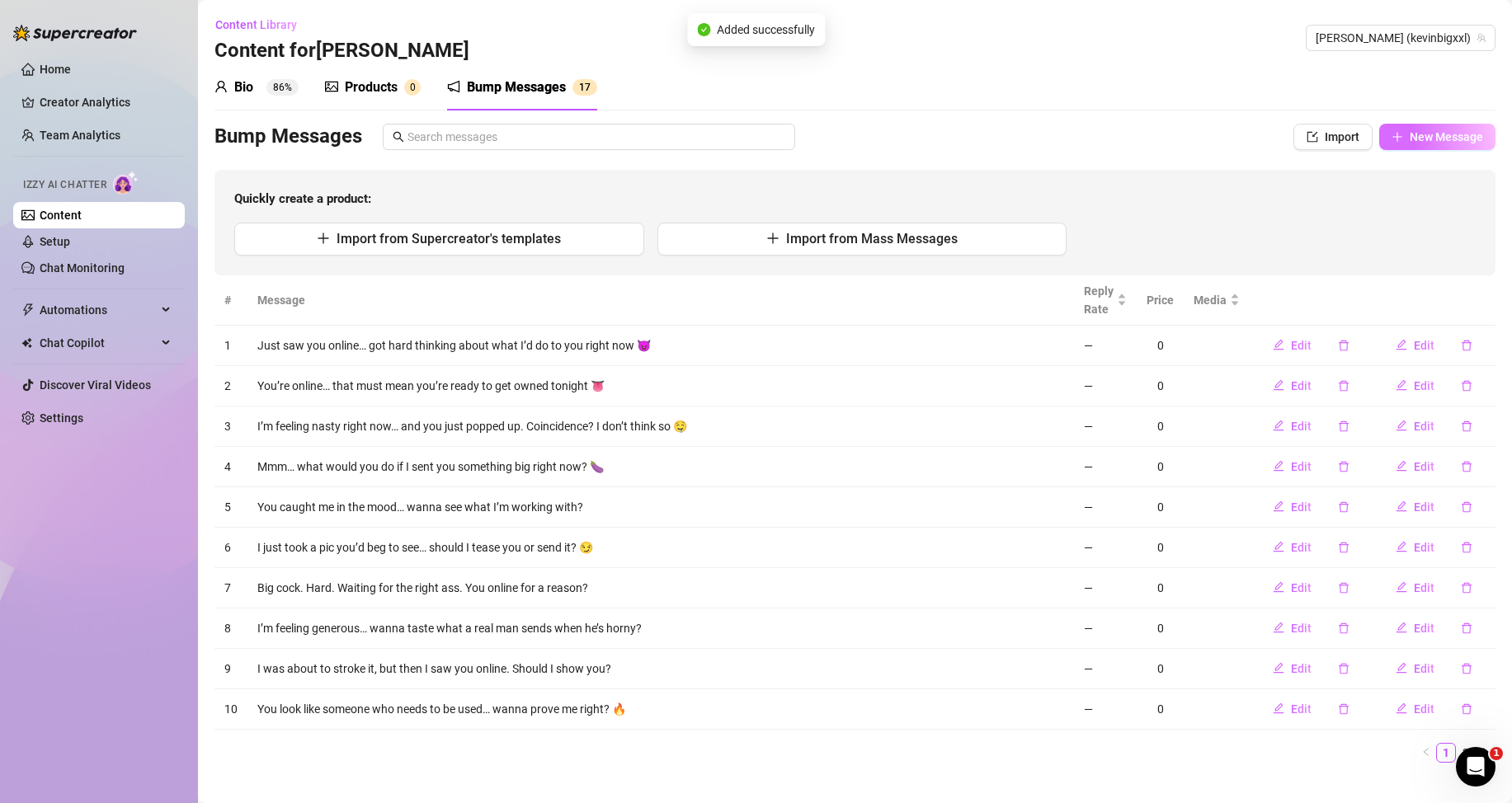
click at [1425, 142] on span "New Message" at bounding box center [1446, 137] width 73 height 13
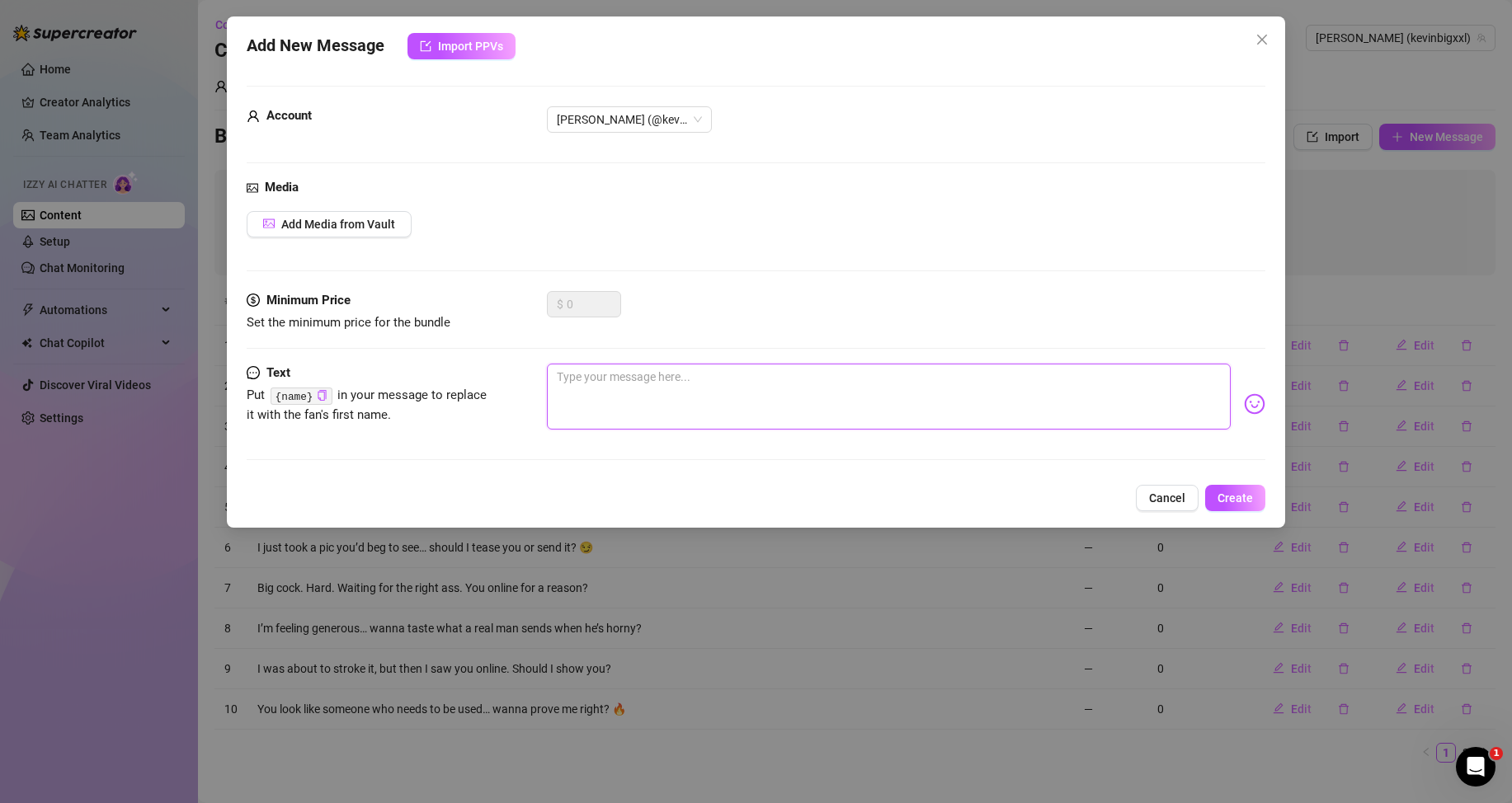
click at [1144, 384] on textarea at bounding box center [888, 396] width 684 height 66
paste textarea "Bet you can’t handle what I’ve got for you… wanna try?"
type textarea "Bet you can’t handle what I’ve got for you… wanna try?"
click at [1237, 495] on span "Create" at bounding box center [1235, 498] width 35 height 13
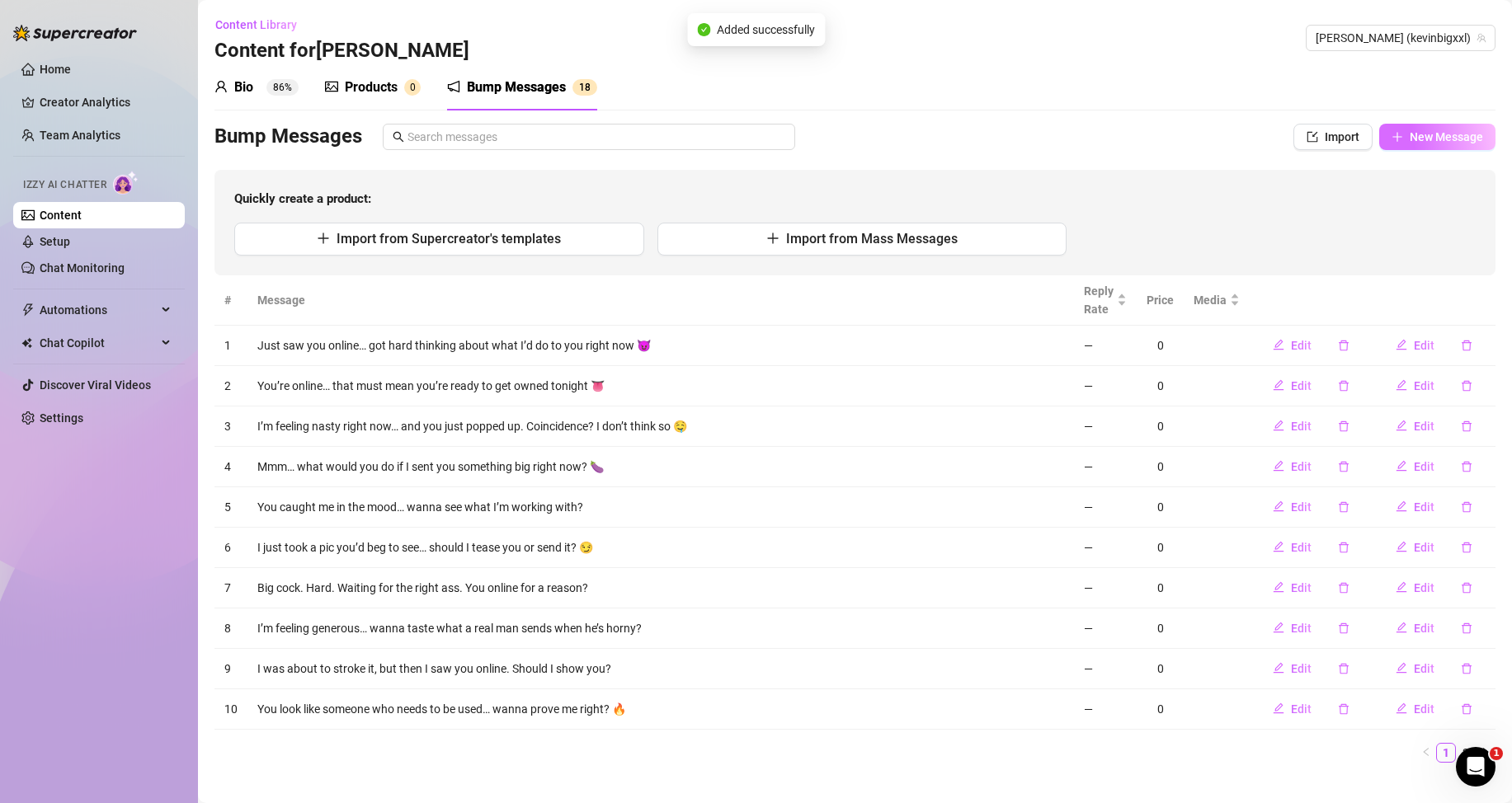
click at [1410, 139] on span "New Message" at bounding box center [1446, 137] width 73 height 13
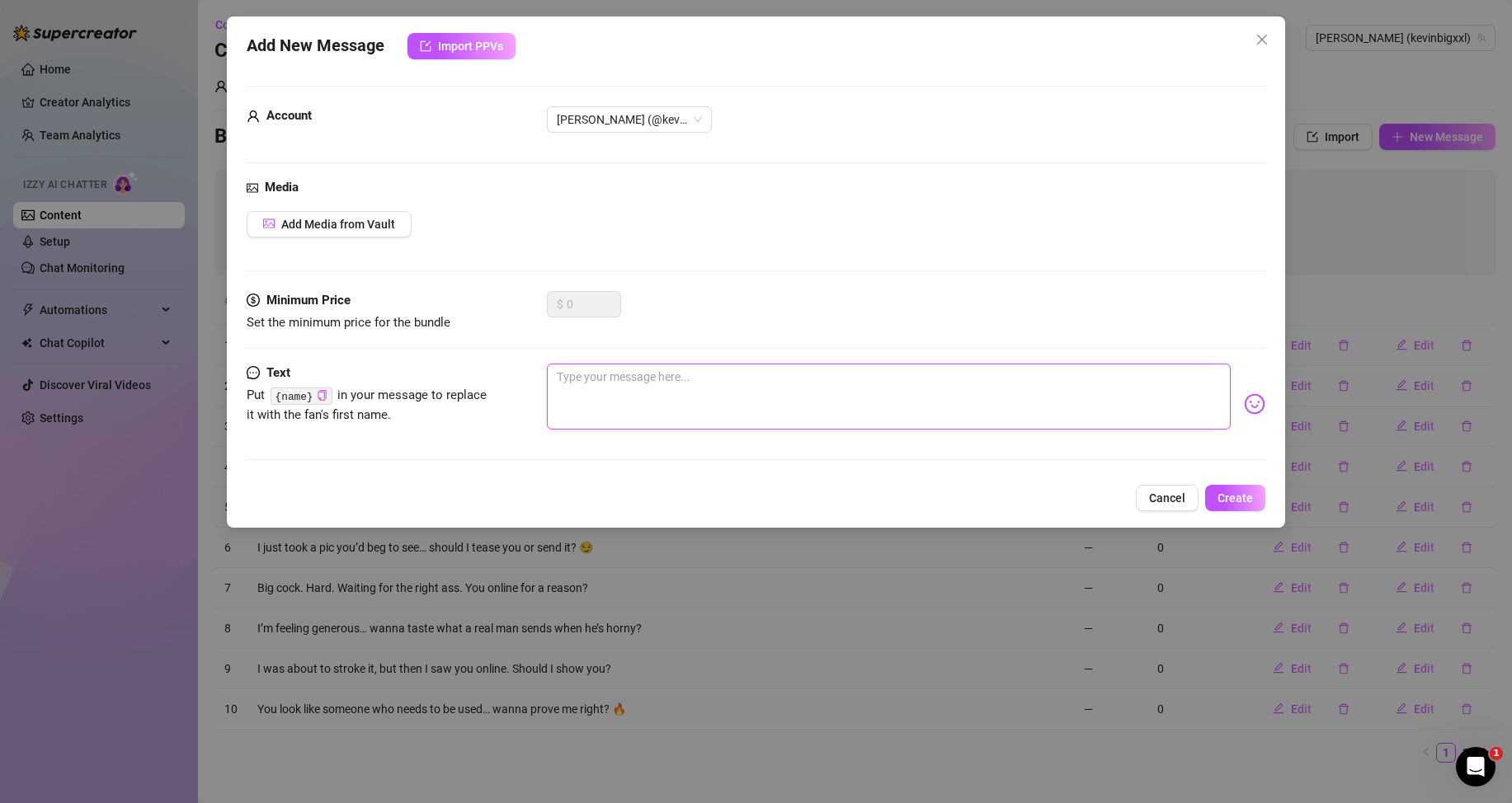
click at [1129, 396] on textarea at bounding box center [888, 396] width 684 height 66
paste textarea "I don’t usually share this… but you being online got me wild"
type textarea "I don’t usually share this… but you being online got me wild"
click at [1232, 503] on span "Create" at bounding box center [1235, 498] width 35 height 13
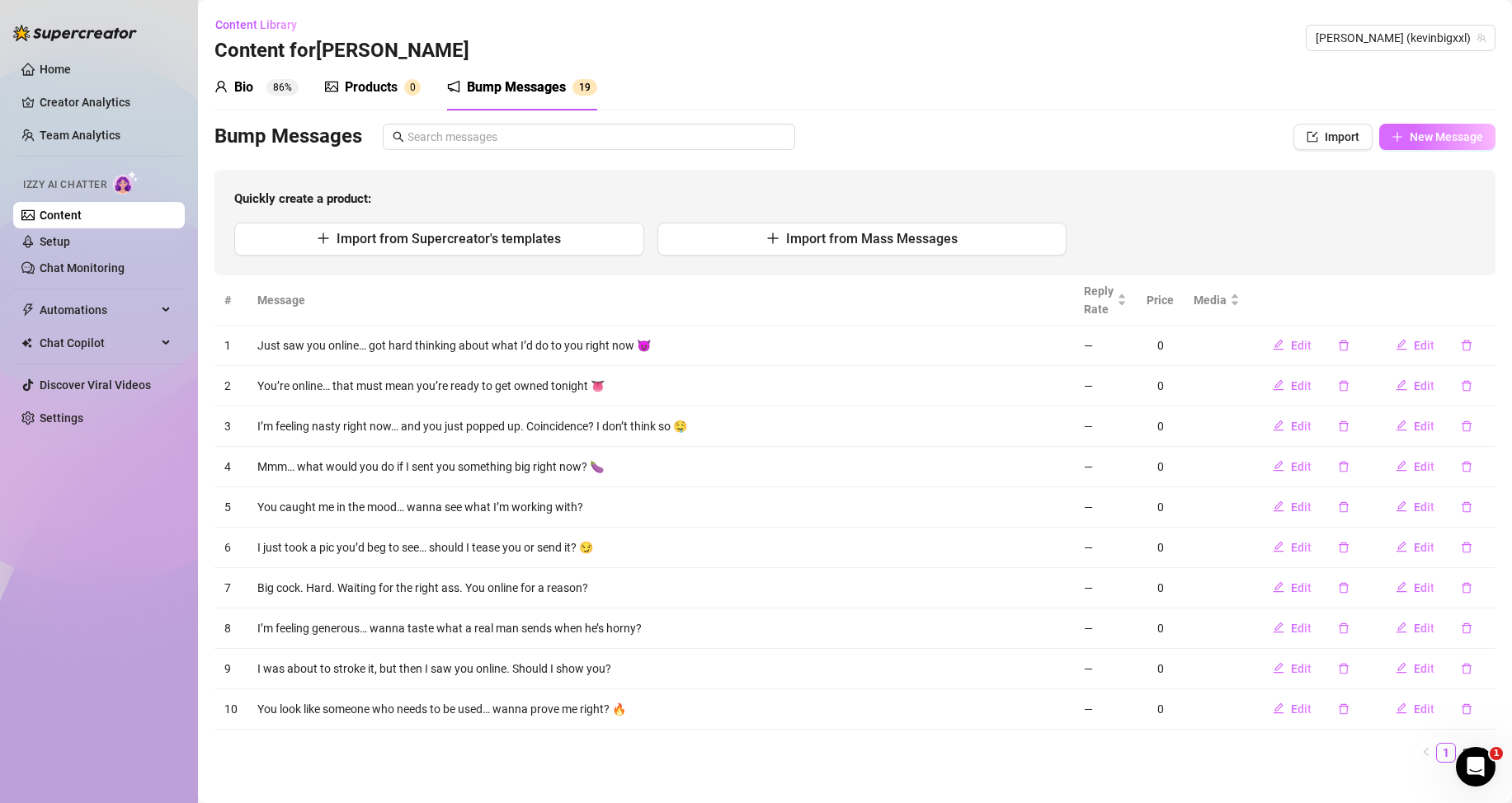
click at [1419, 142] on span "New Message" at bounding box center [1446, 137] width 73 height 13
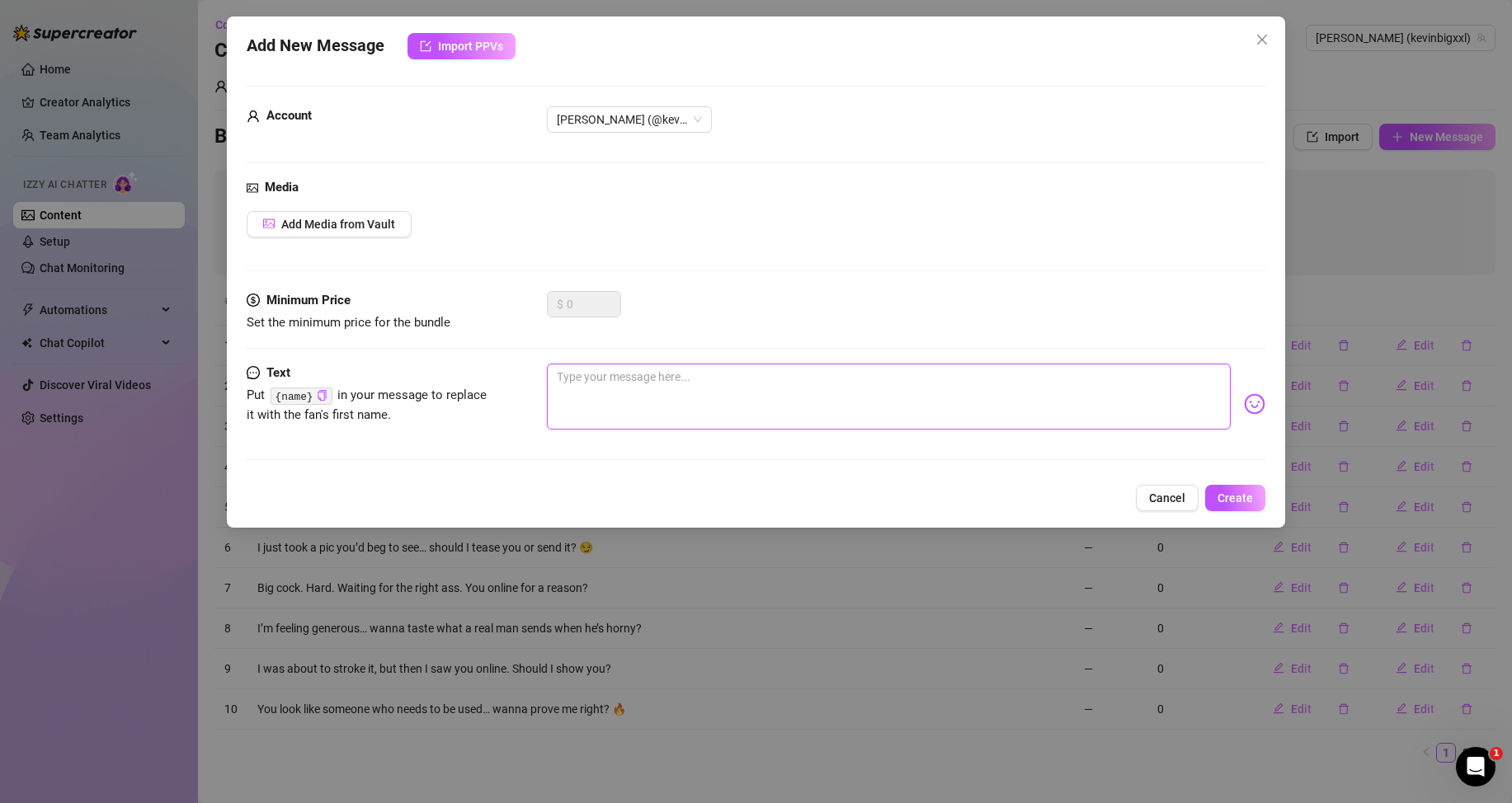
click at [1117, 408] on textarea at bounding box center [888, 396] width 684 height 66
paste textarea "You’re online. I’m horny. I’ve got something thick and wet for you. Let’s talk."
type textarea "You’re online. I’m horny. I’ve got something thick and wet for you. Let’s talk."
click at [1229, 489] on button "Create" at bounding box center [1235, 498] width 60 height 27
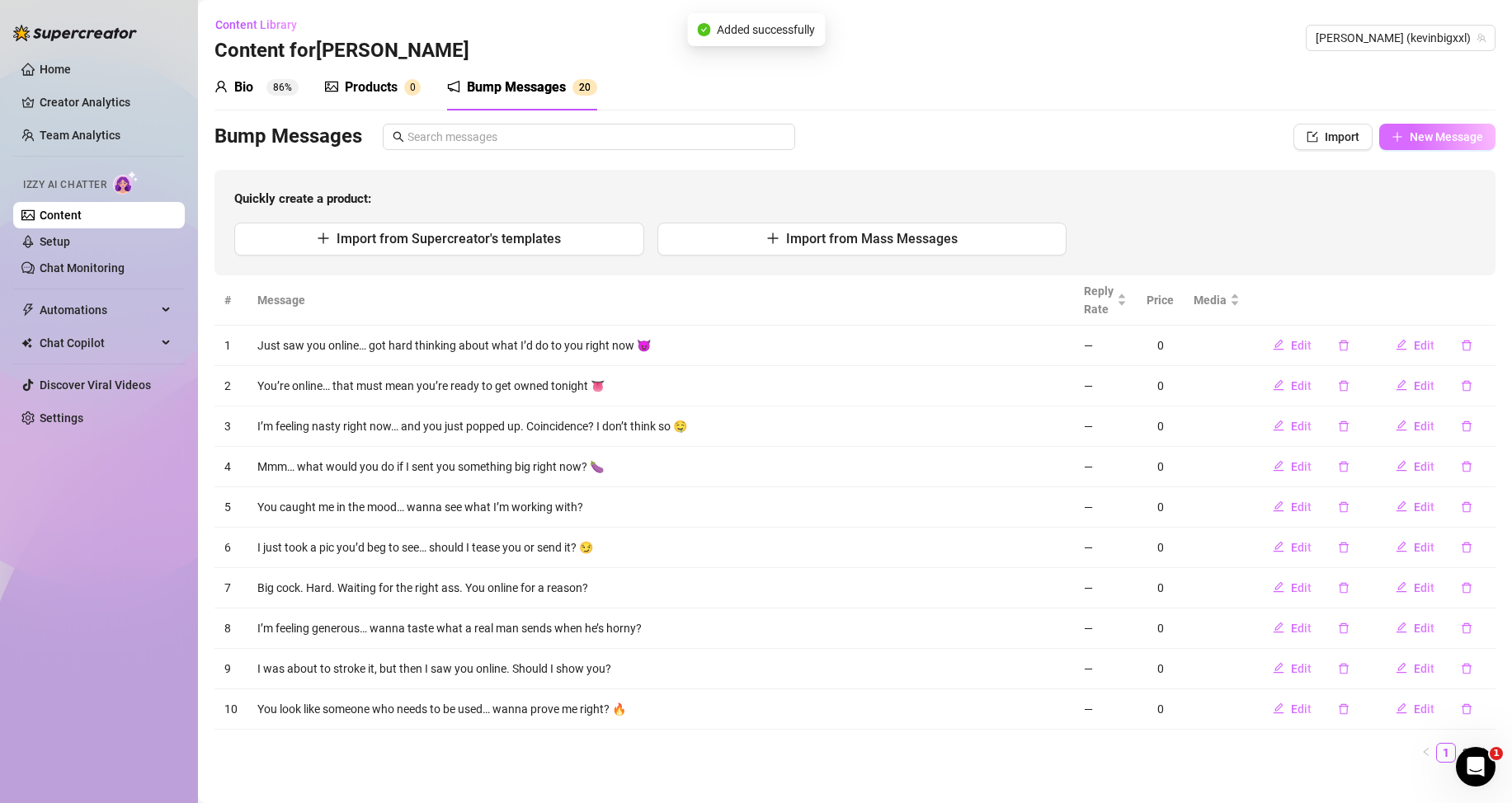
click at [1428, 140] on span "New Message" at bounding box center [1446, 137] width 73 height 13
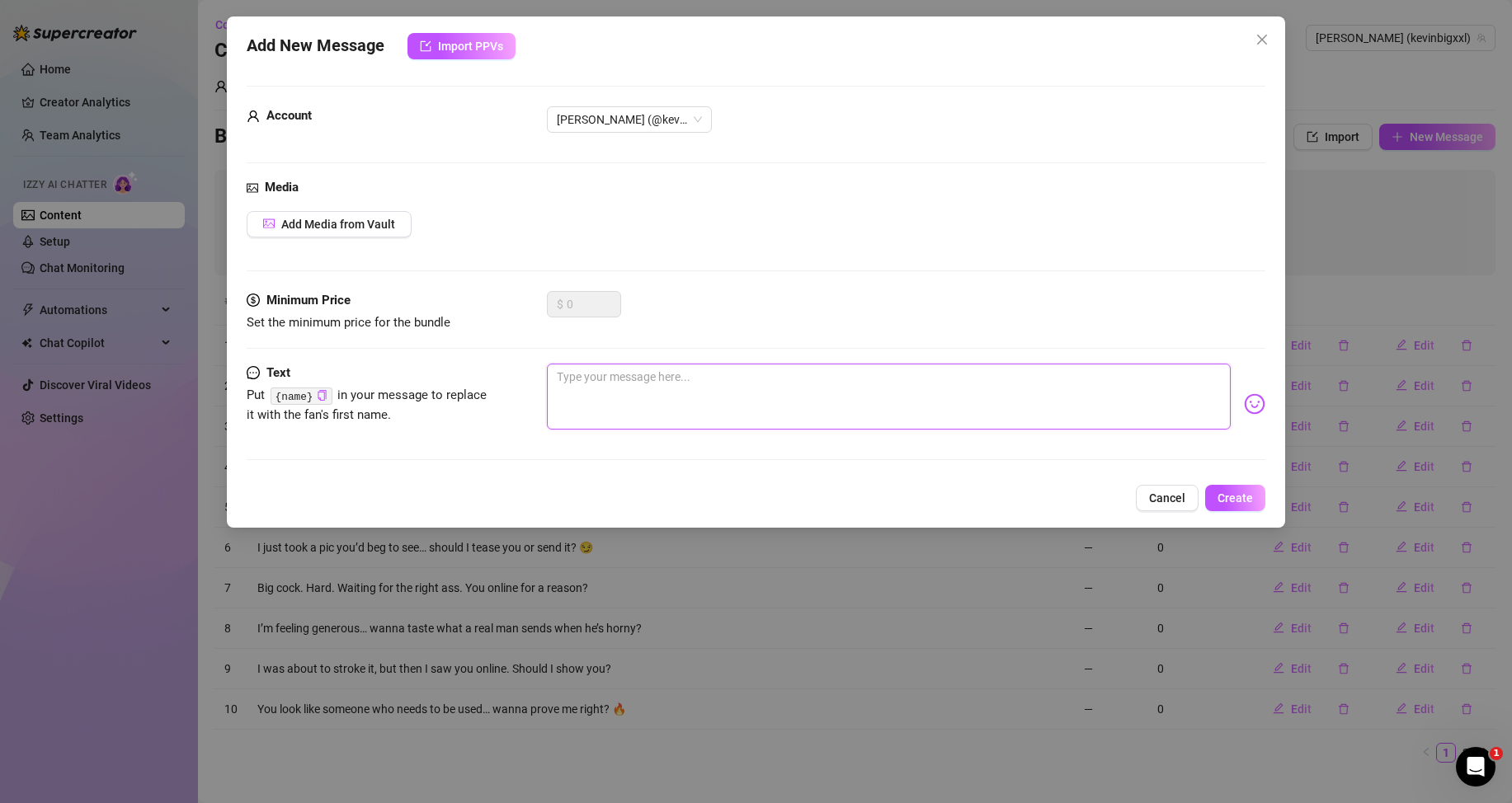
click at [1124, 414] on textarea at bounding box center [888, 396] width 684 height 66
paste textarea "You online again? Must be craving this big dick 🥵"
type textarea "You online again? Must be craving this big dick 🥵"
click at [1228, 513] on div "Add New Message Import PPVs Account [PERSON_NAME] (@kevinbigxxl) Media Add Medi…" at bounding box center [756, 272] width 1059 height 512
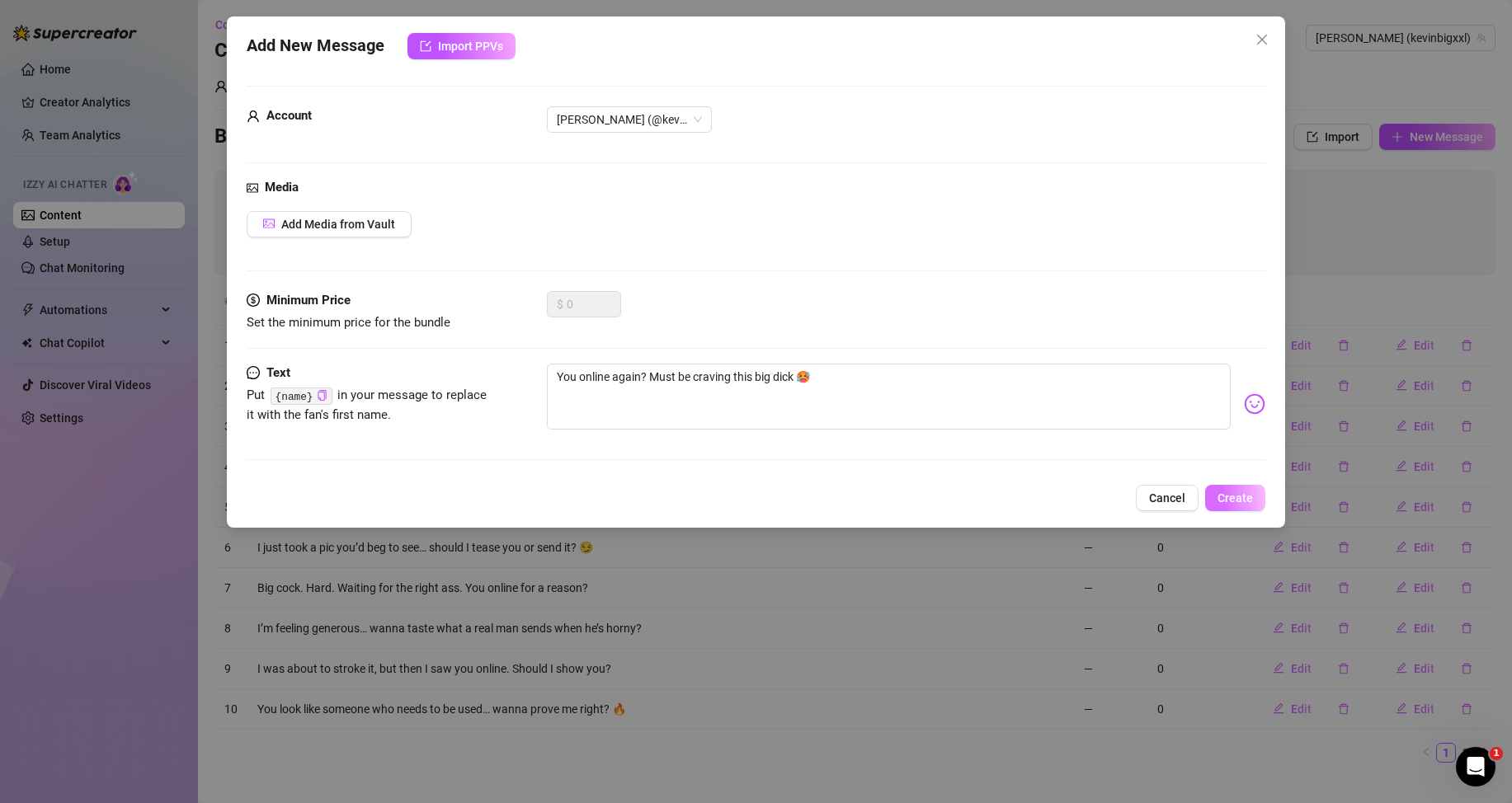
click at [1234, 505] on button "Create" at bounding box center [1235, 498] width 60 height 27
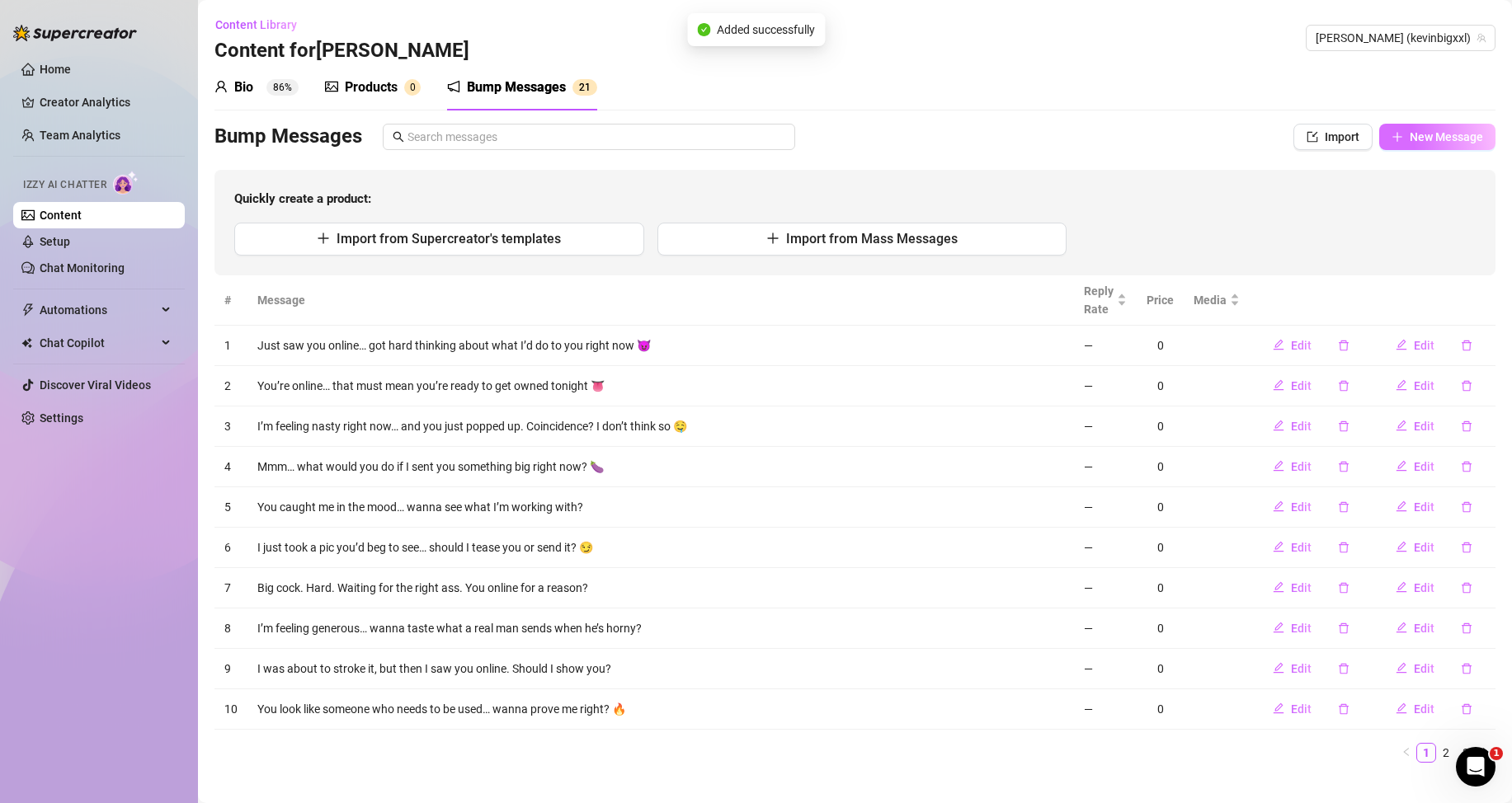
click at [1423, 134] on span "New Message" at bounding box center [1446, 137] width 73 height 13
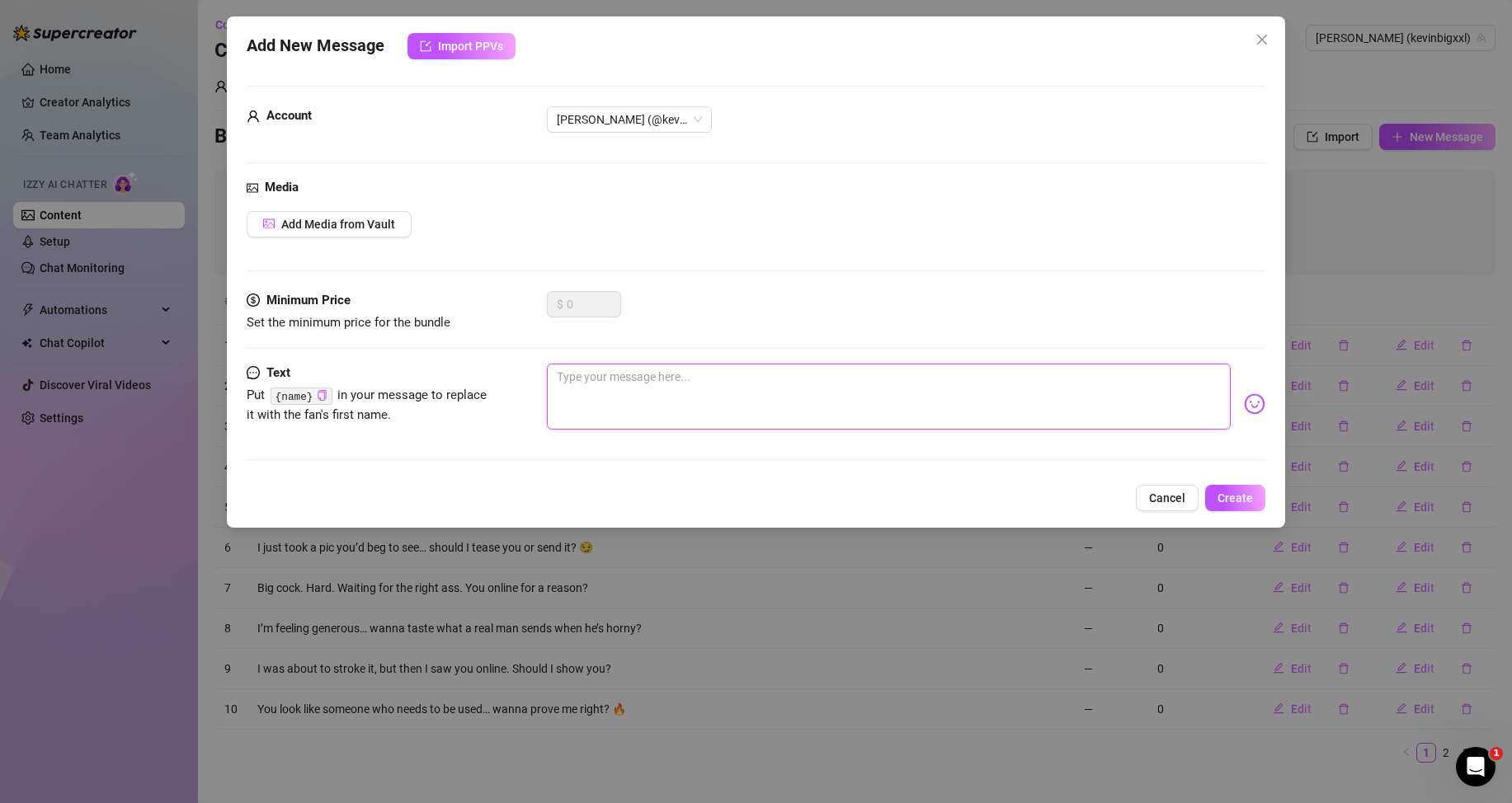
click at [1103, 389] on textarea at bounding box center [888, 396] width 684 height 66
paste textarea "I’ve got a surprise between my legs… you ready for it?"
type textarea "I’ve got a surprise between my legs… you ready for it?"
click at [1238, 492] on span "Create" at bounding box center [1235, 498] width 35 height 13
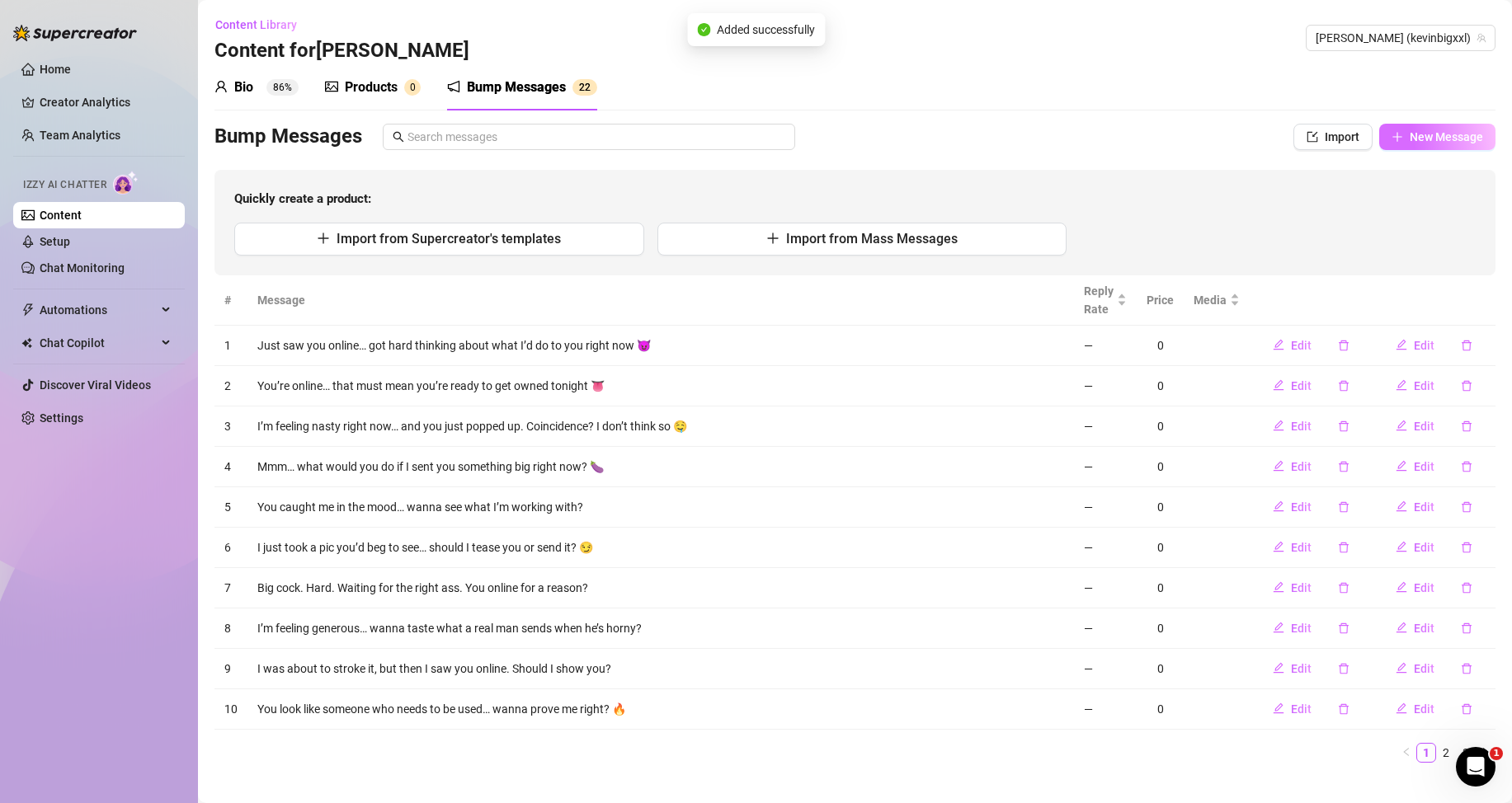
click at [1457, 142] on span "New Message" at bounding box center [1446, 137] width 73 height 13
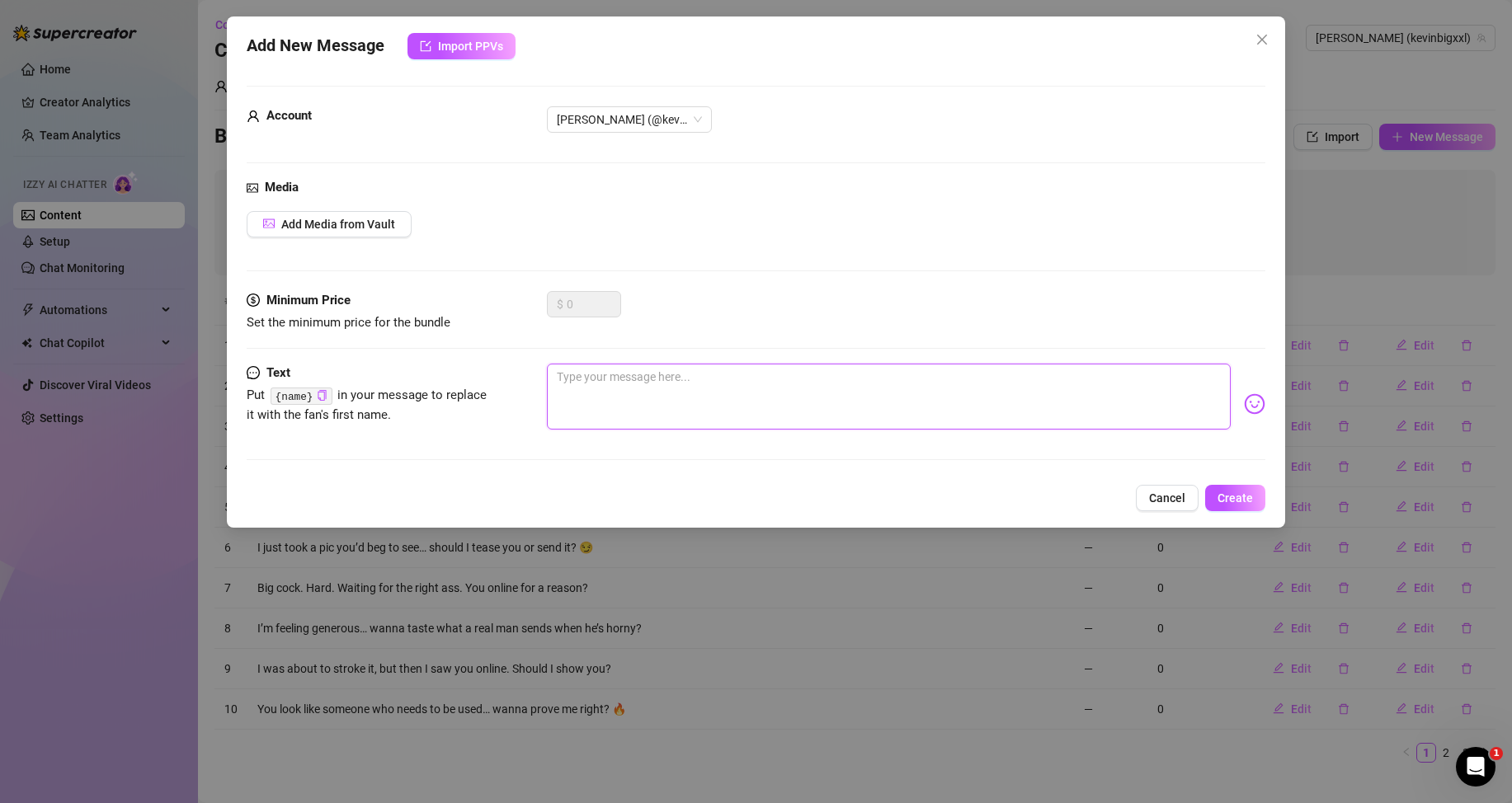
click at [1177, 364] on textarea at bounding box center [888, 396] width 684 height 66
paste textarea "You always show up when I’m throbbing hard. Wanna see why?"
click at [1214, 505] on button "Create" at bounding box center [1235, 498] width 60 height 27
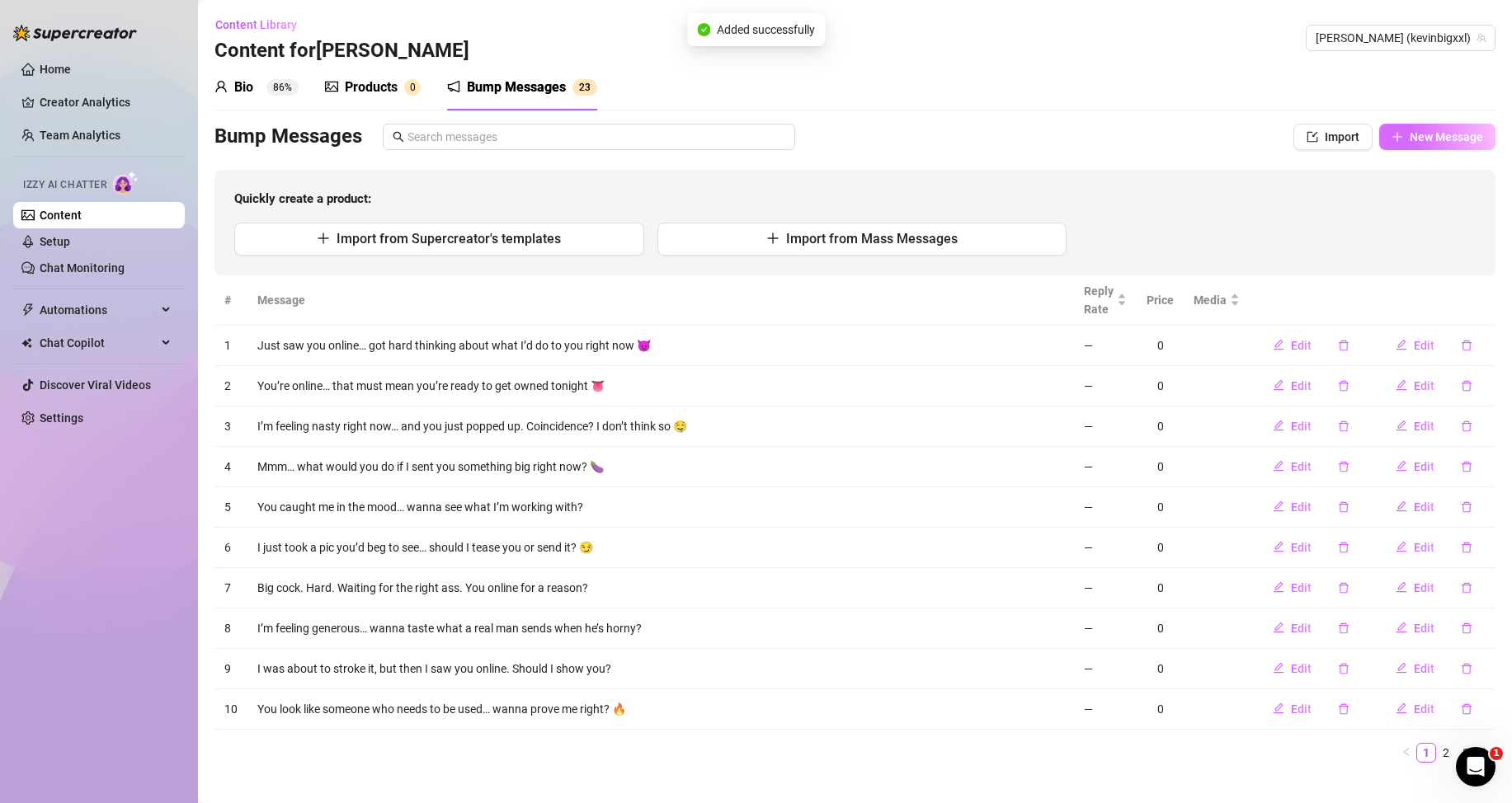
click at [1410, 141] on span "New Message" at bounding box center [1446, 137] width 73 height 13
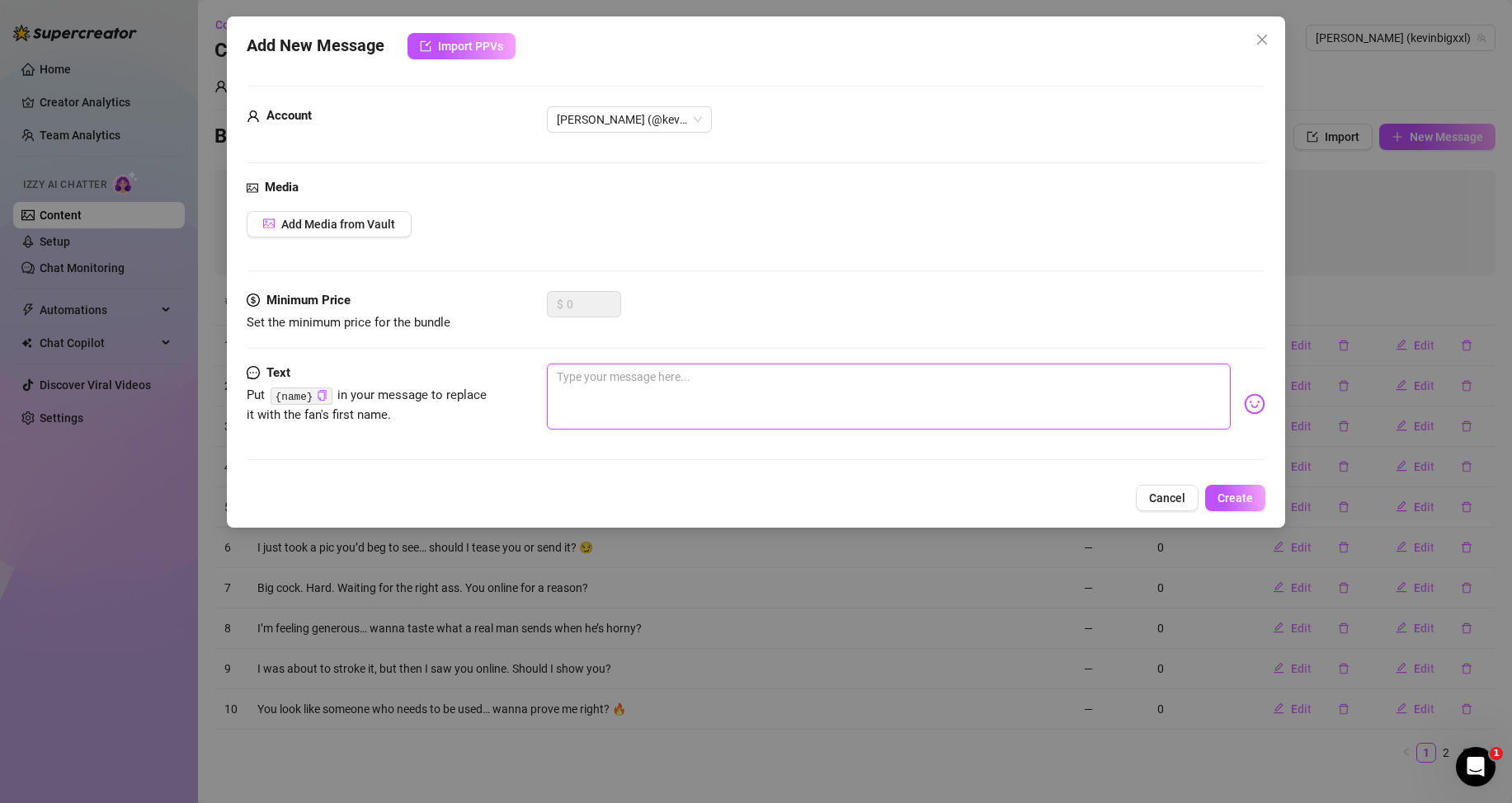
click at [1107, 393] on textarea at bounding box center [888, 396] width 684 height 66
paste textarea "This cock doesn’t stroke itself… wanna take control?"
click at [1220, 511] on button "Create" at bounding box center [1235, 498] width 60 height 27
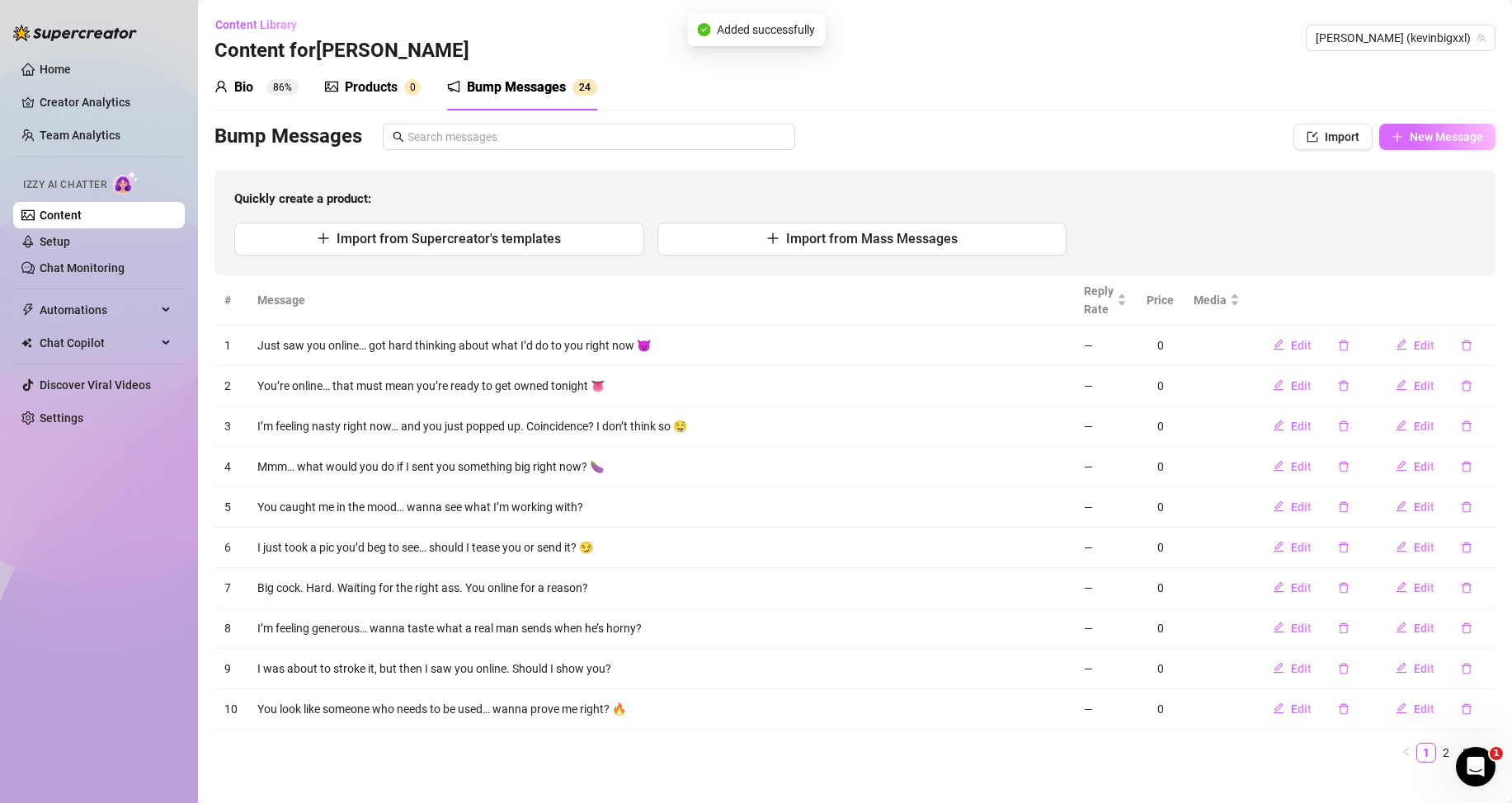
click at [1417, 132] on span "New Message" at bounding box center [1446, 137] width 73 height 13
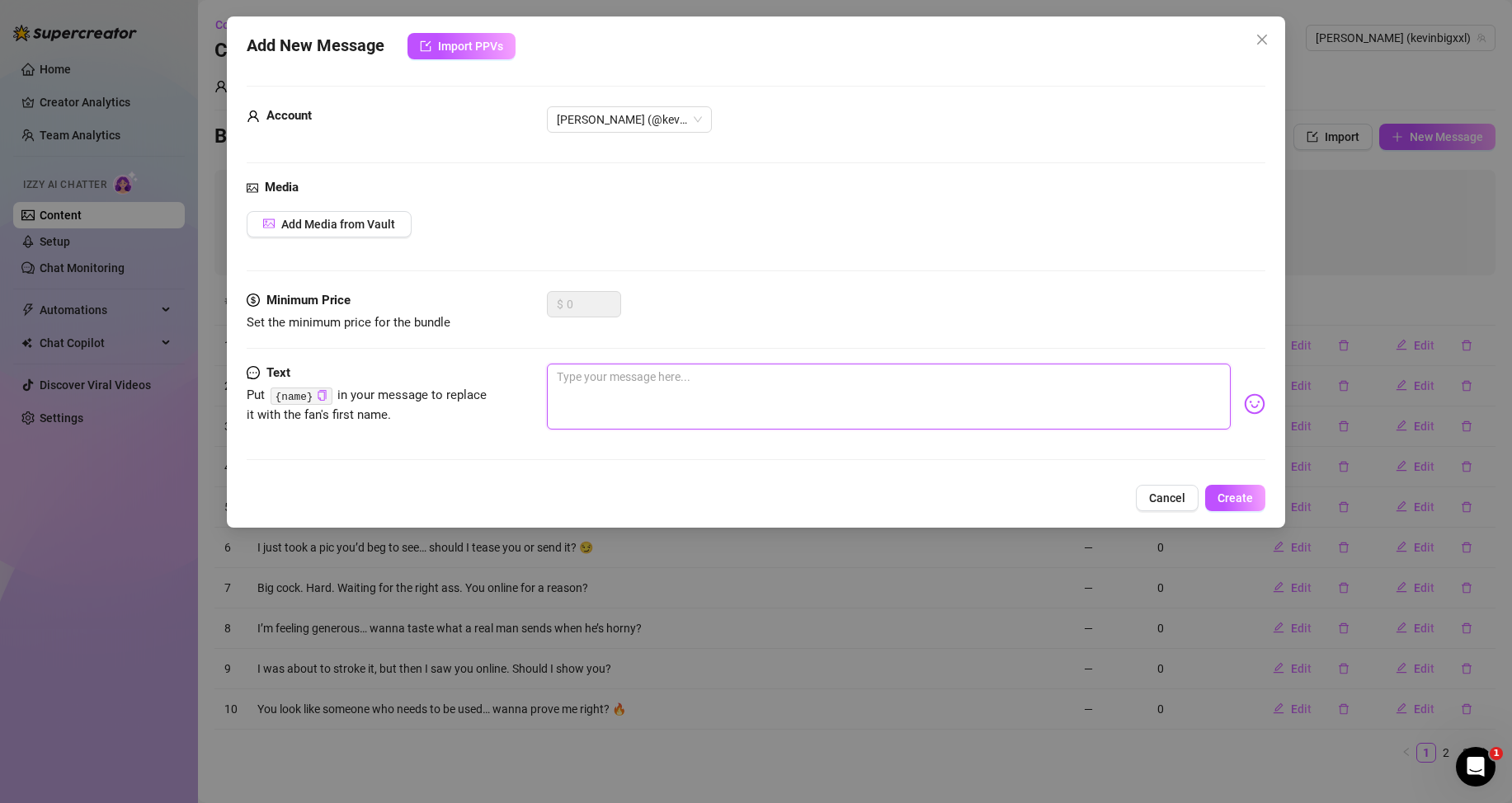
click at [1092, 397] on textarea at bounding box center [888, 396] width 684 height 66
paste textarea "You ever been ruined by a real man? I could be your first time tonight 😈"
click at [1224, 496] on span "Create" at bounding box center [1235, 498] width 35 height 13
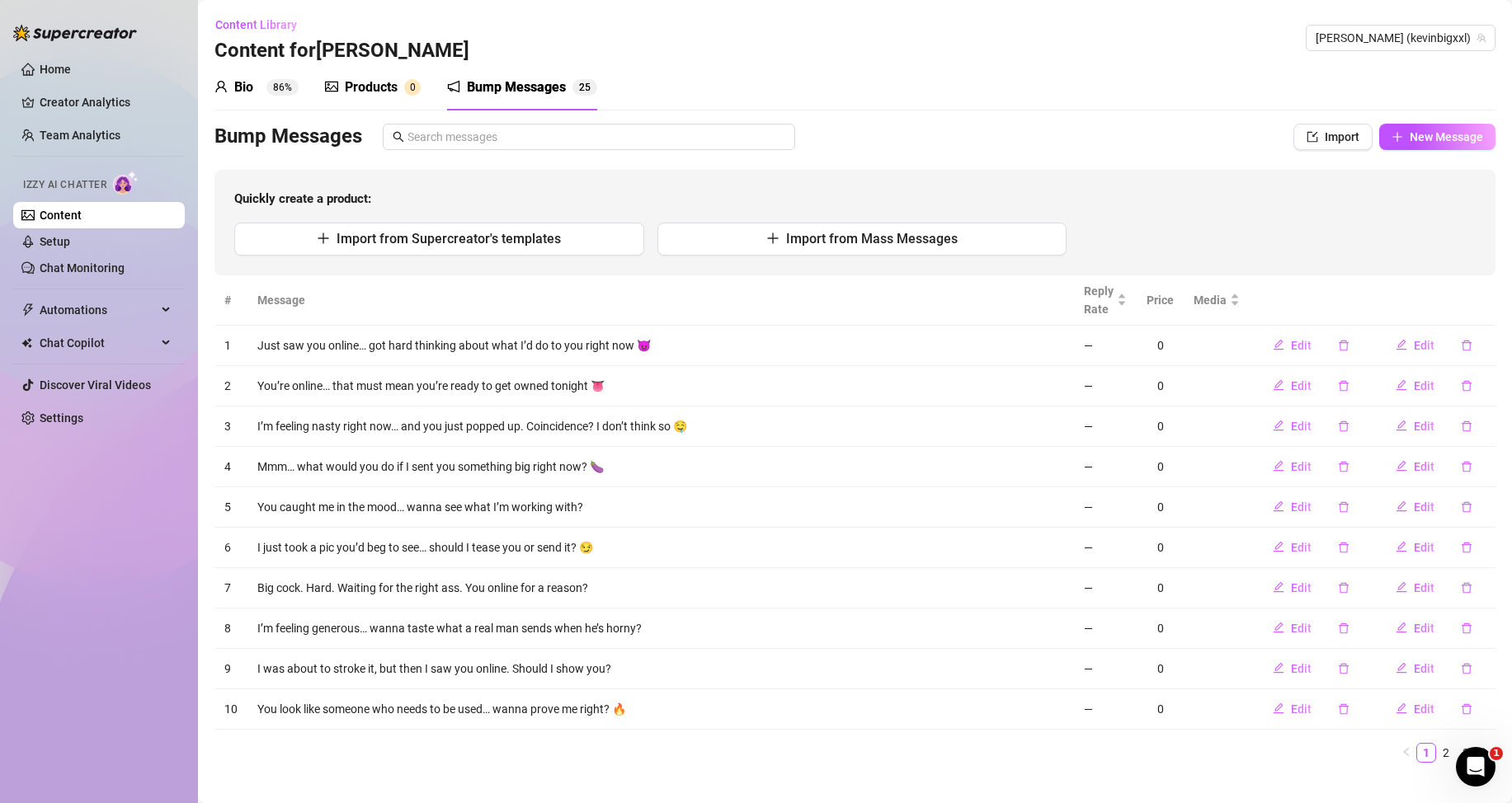
click at [373, 89] on div "Products" at bounding box center [371, 87] width 52 height 20
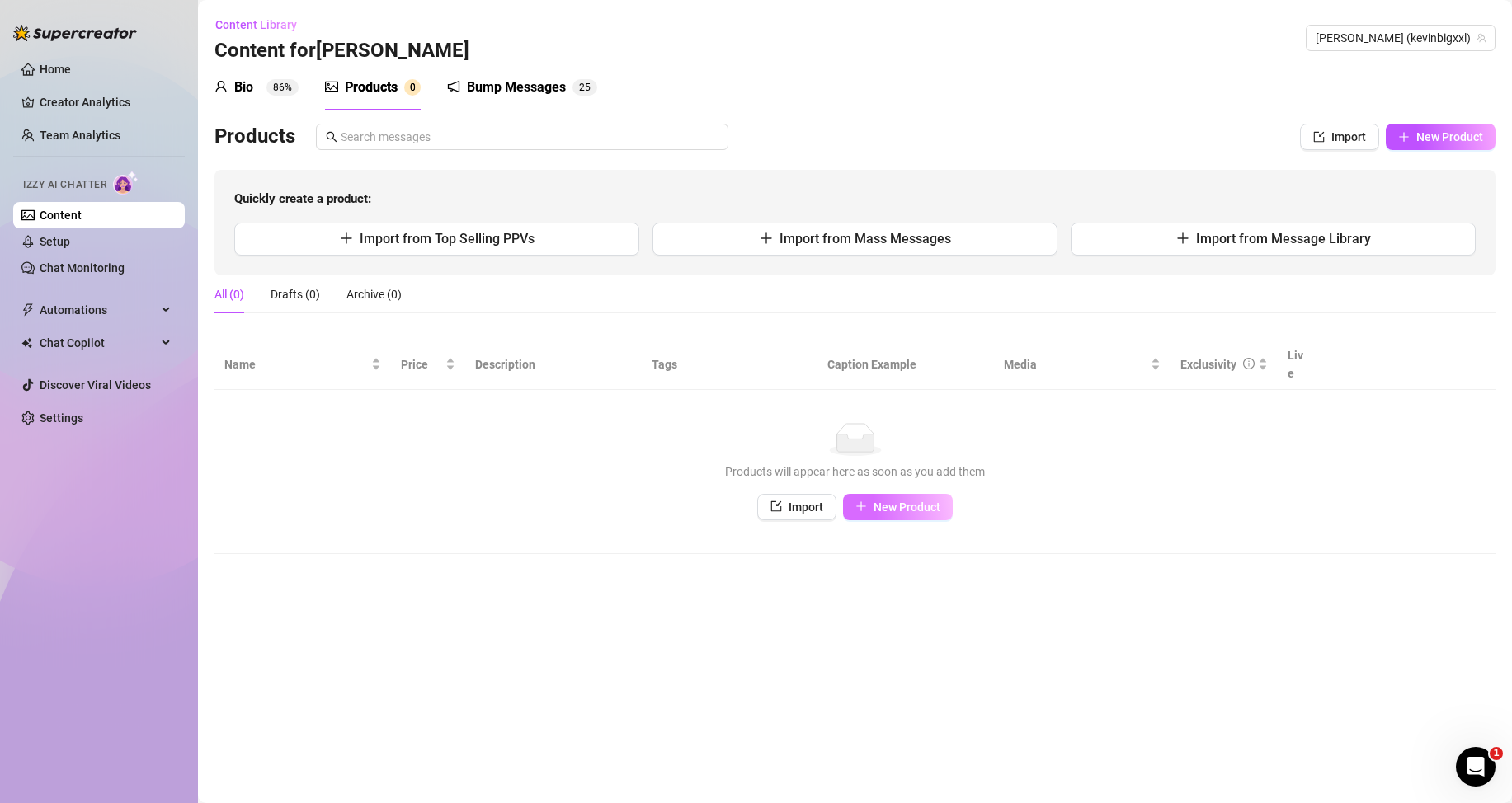
click at [919, 511] on span "New Product" at bounding box center [907, 506] width 67 height 13
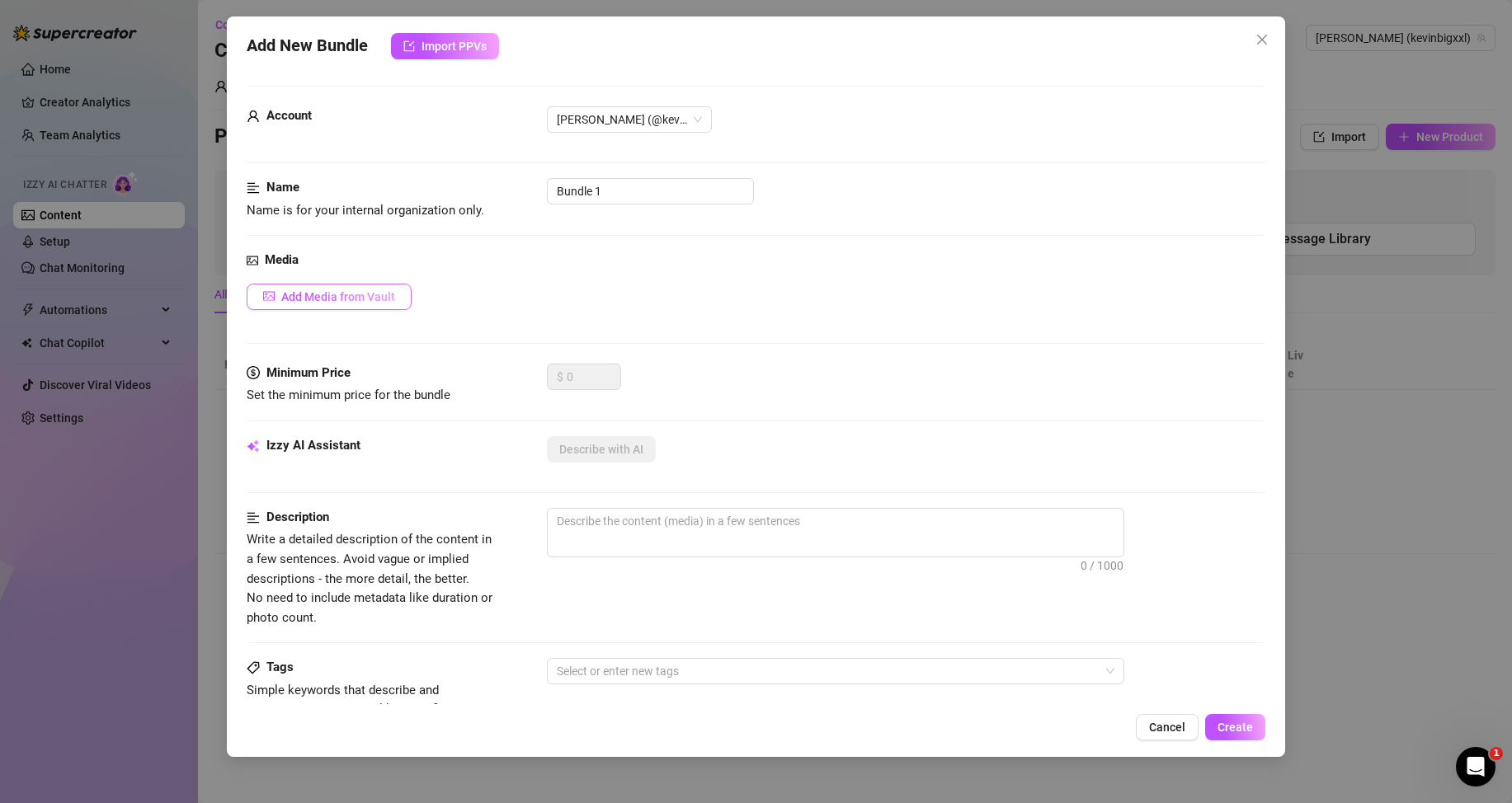
click at [325, 296] on span "Add Media from Vault" at bounding box center [338, 297] width 114 height 13
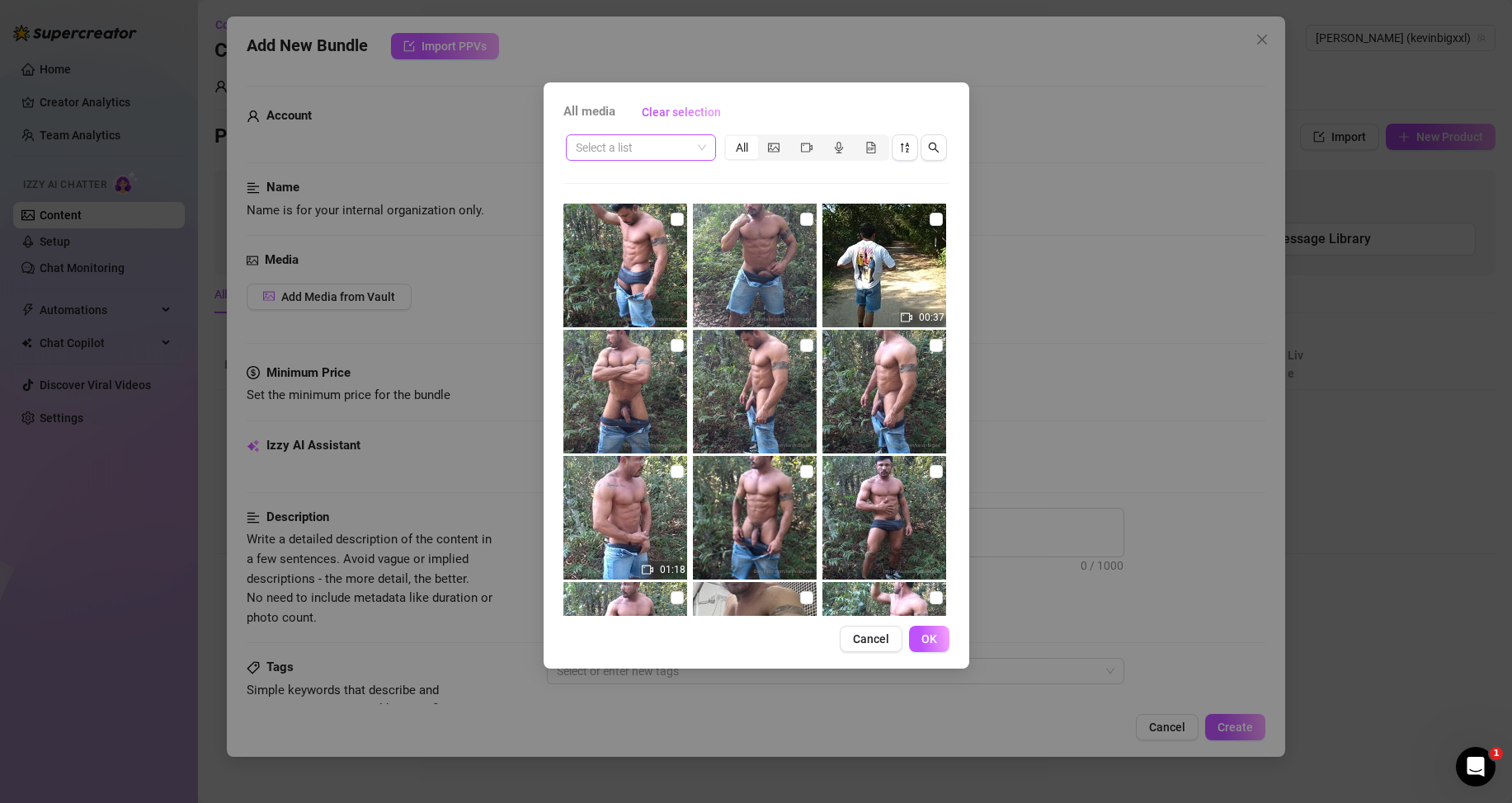
click at [698, 149] on span at bounding box center [641, 147] width 131 height 25
click at [615, 234] on div "Messages" at bounding box center [641, 233] width 124 height 18
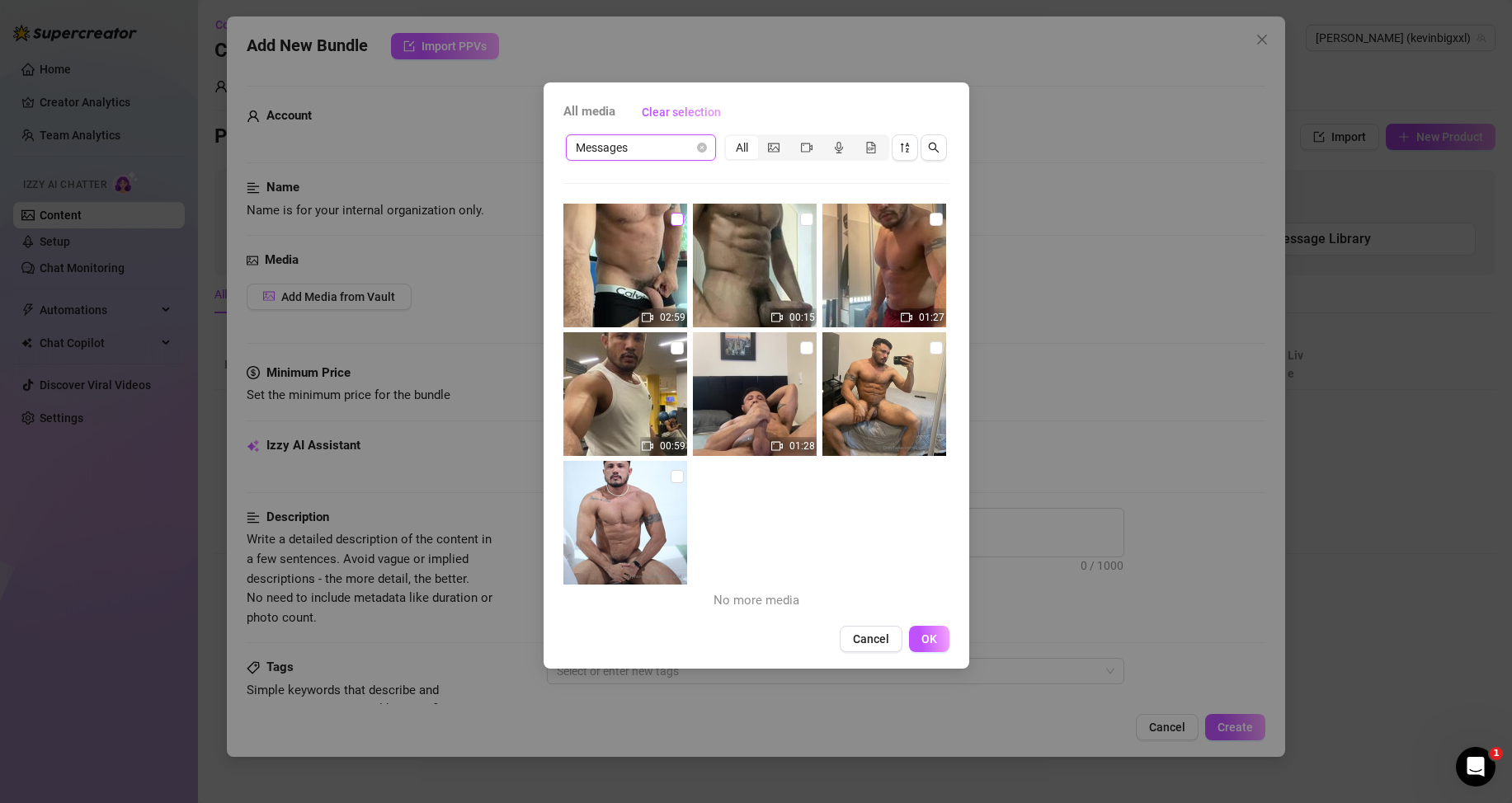
click at [671, 220] on input "checkbox" at bounding box center [677, 218] width 13 height 13
click at [940, 639] on button "OK" at bounding box center [929, 639] width 40 height 27
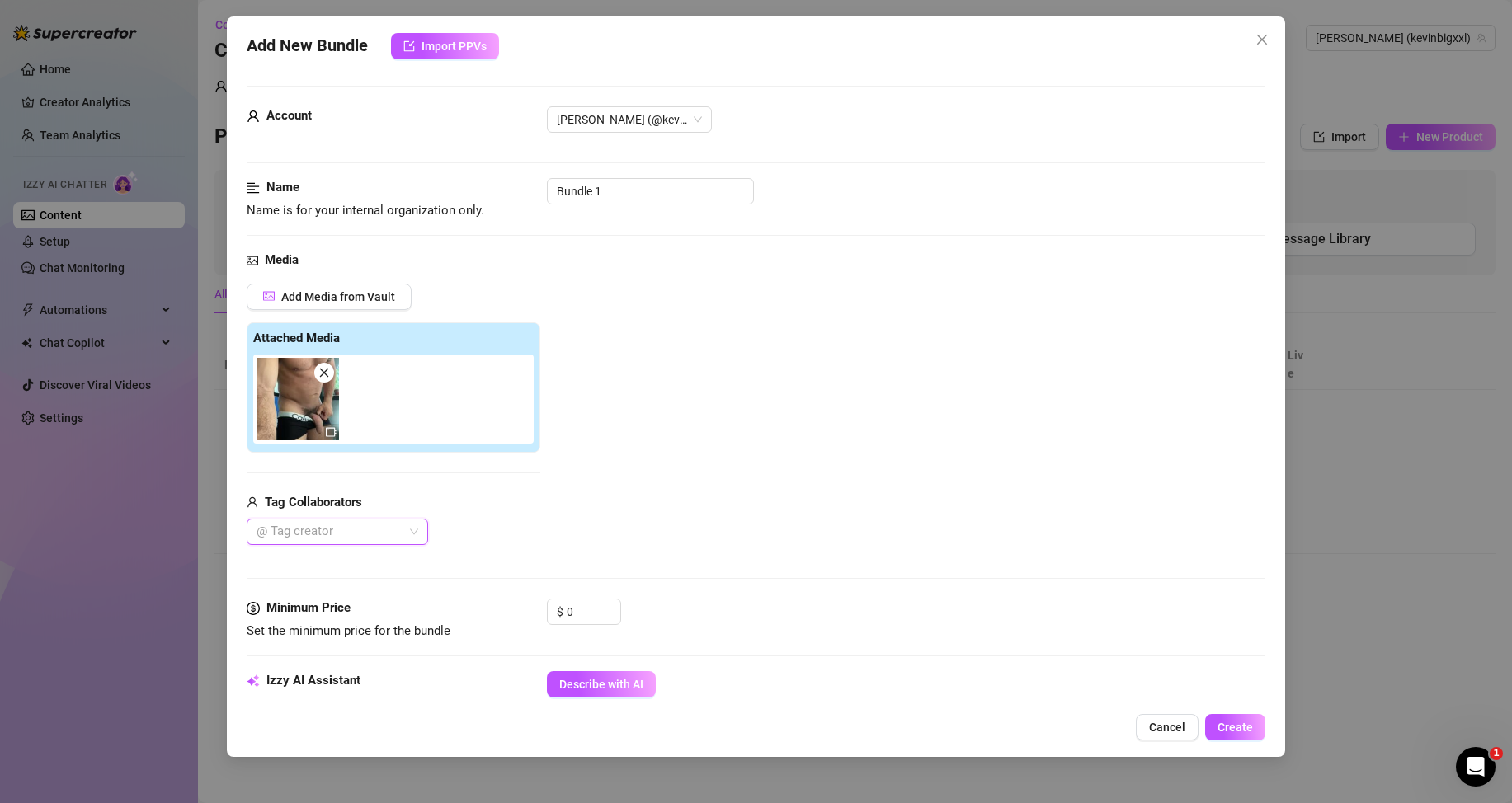
scroll to position [83, 0]
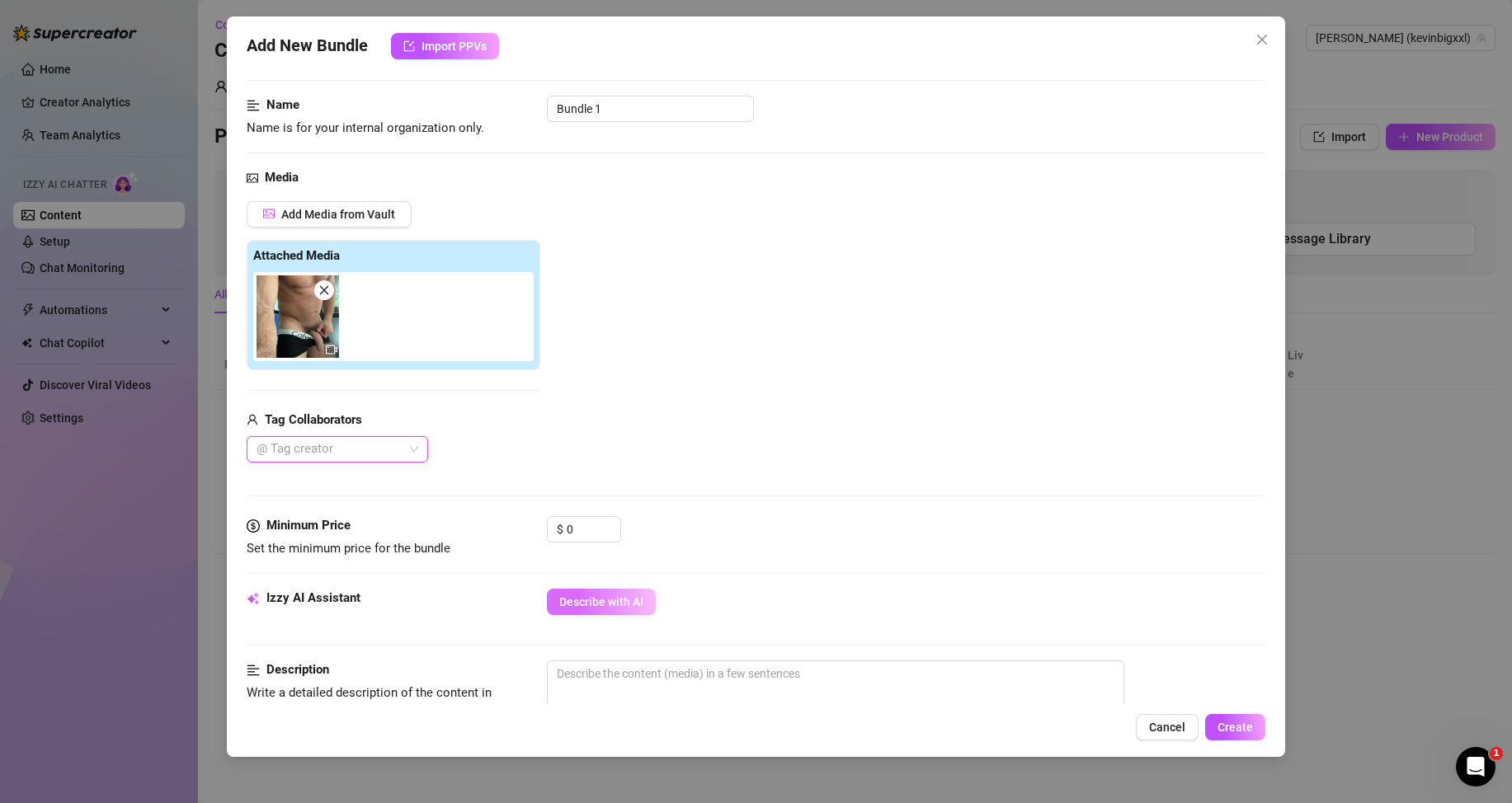
click at [602, 601] on span "Describe with AI" at bounding box center [601, 601] width 84 height 13
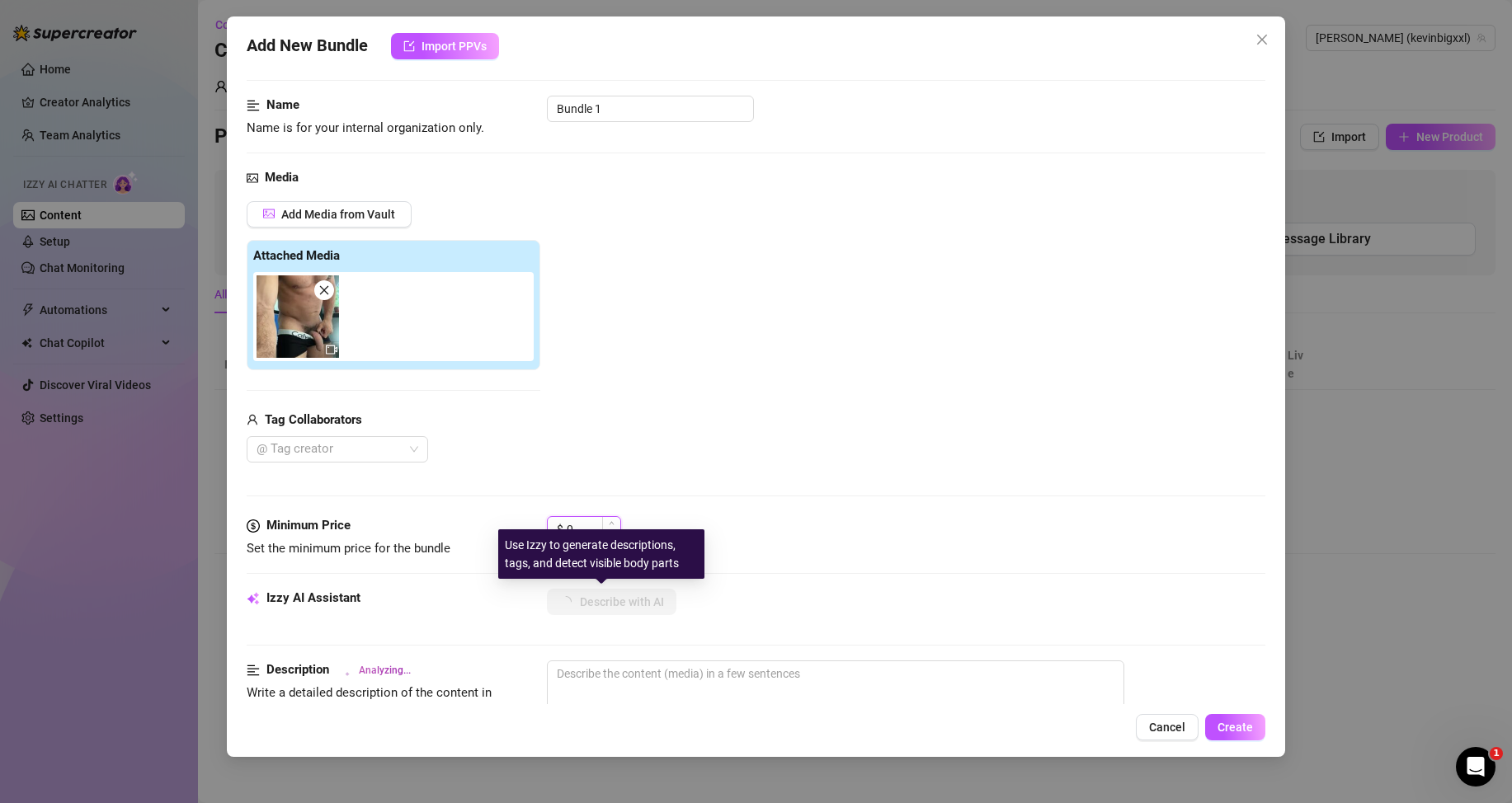
click at [600, 525] on input "0" at bounding box center [593, 529] width 53 height 25
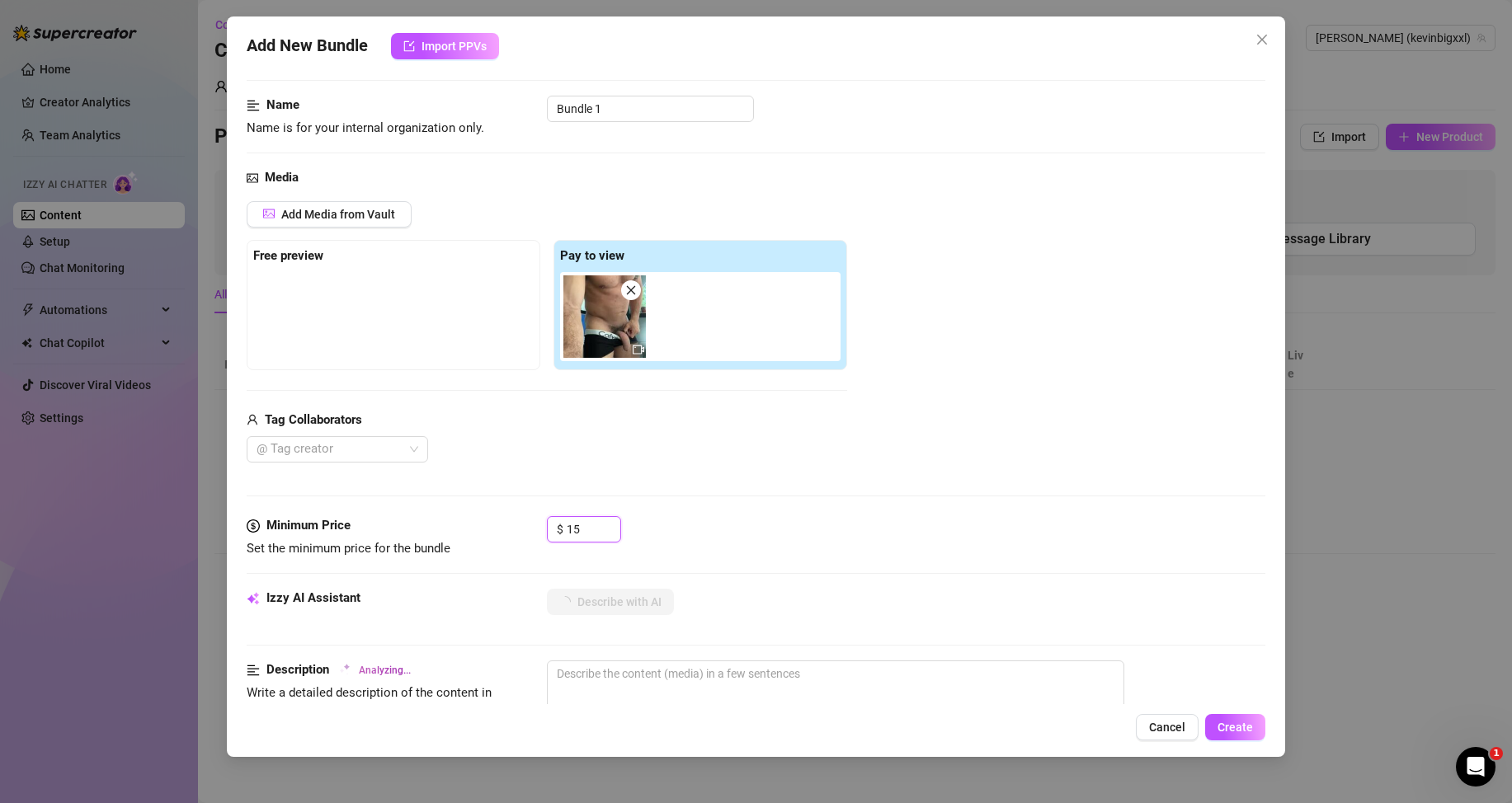
scroll to position [165, 0]
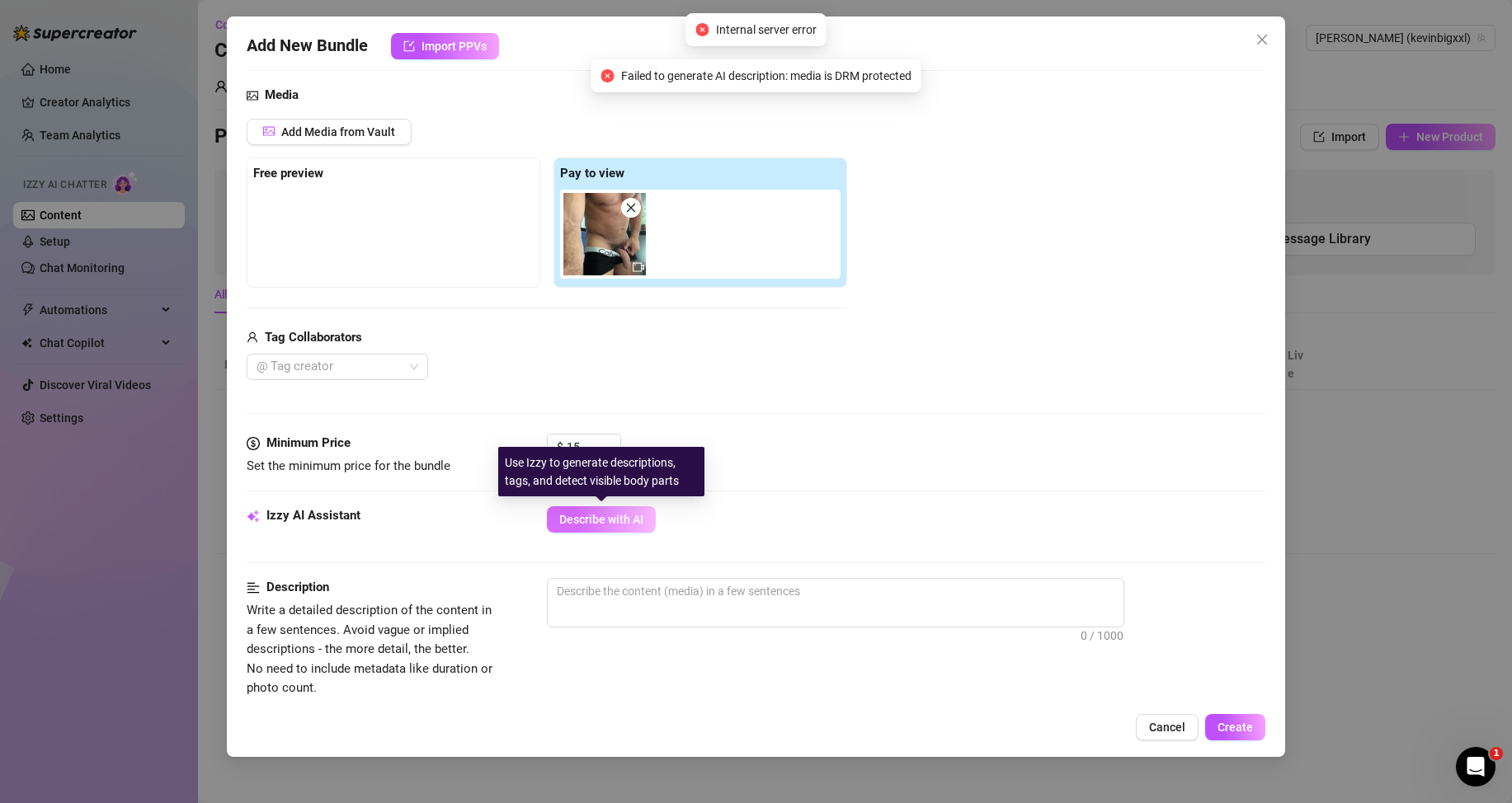
click at [600, 521] on span "Describe with AI" at bounding box center [601, 519] width 84 height 13
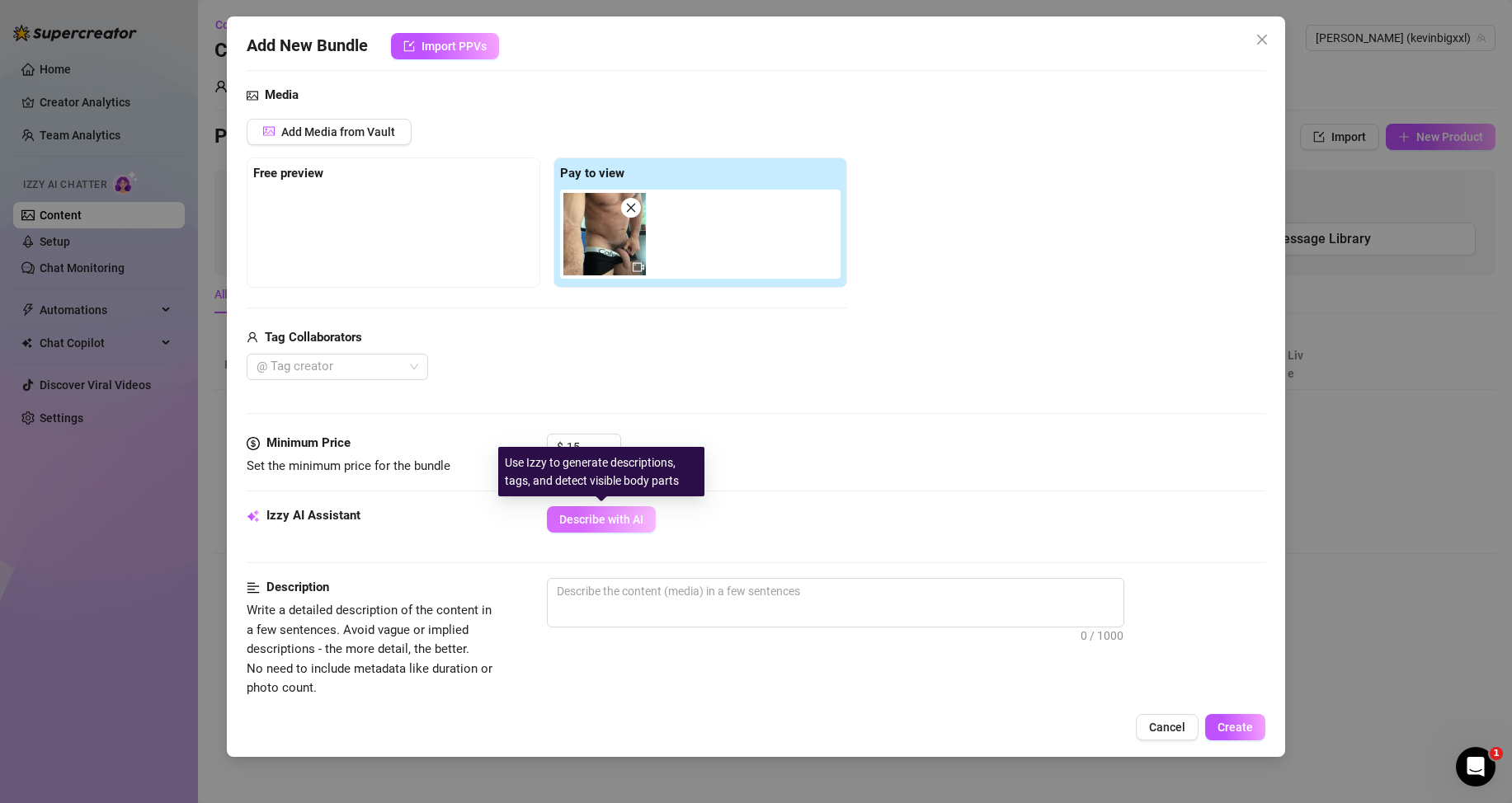
click at [597, 514] on span "Describe with AI" at bounding box center [601, 519] width 84 height 13
click at [710, 477] on div "Minimum Price Set the minimum price for the bundle $ 15" at bounding box center [756, 469] width 1018 height 72
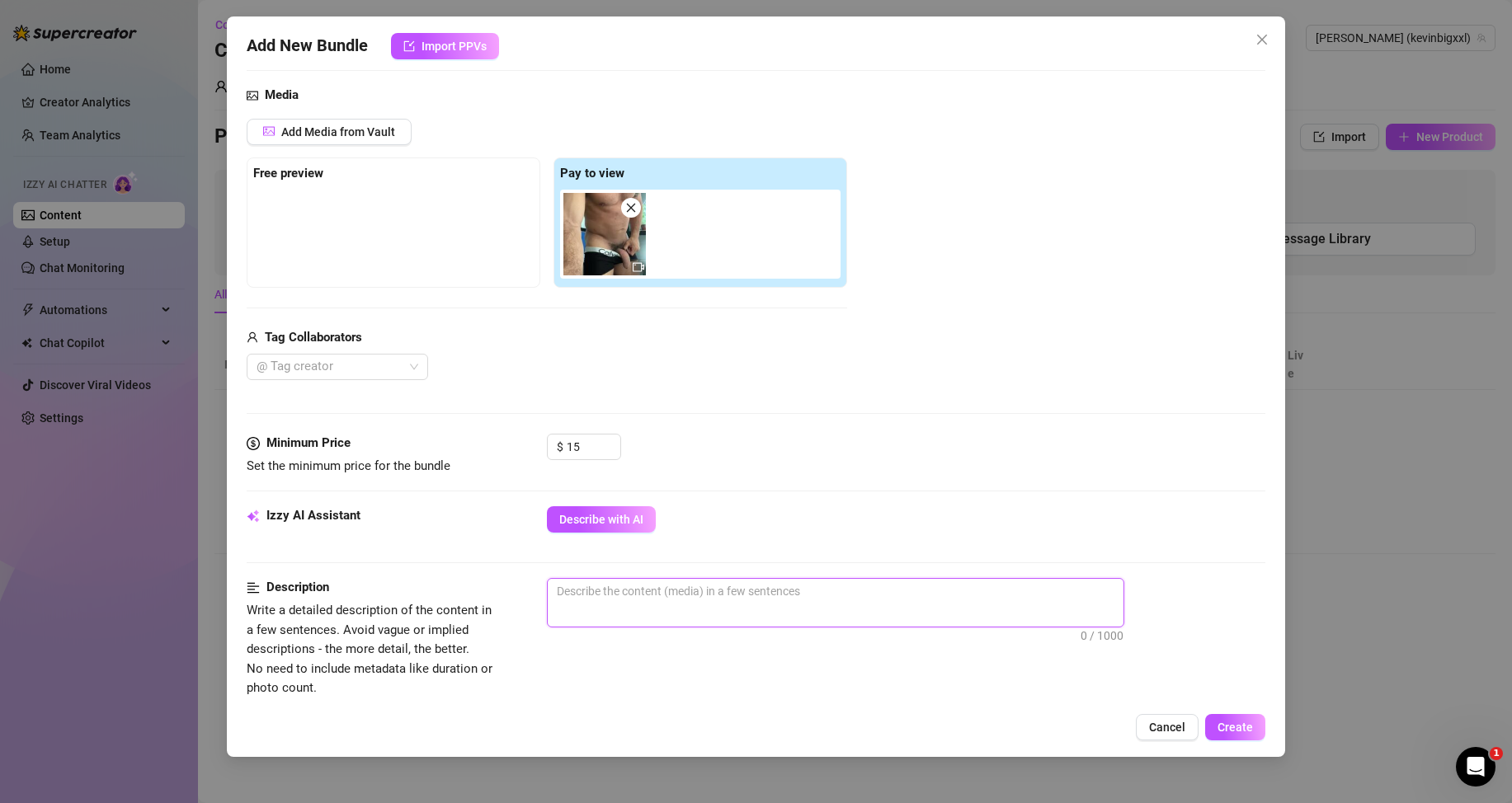
click at [727, 593] on textarea at bounding box center [835, 591] width 575 height 25
paste textarea ""[PERSON_NAME] starts the video sitting on the couch, sliding off his underwear…"
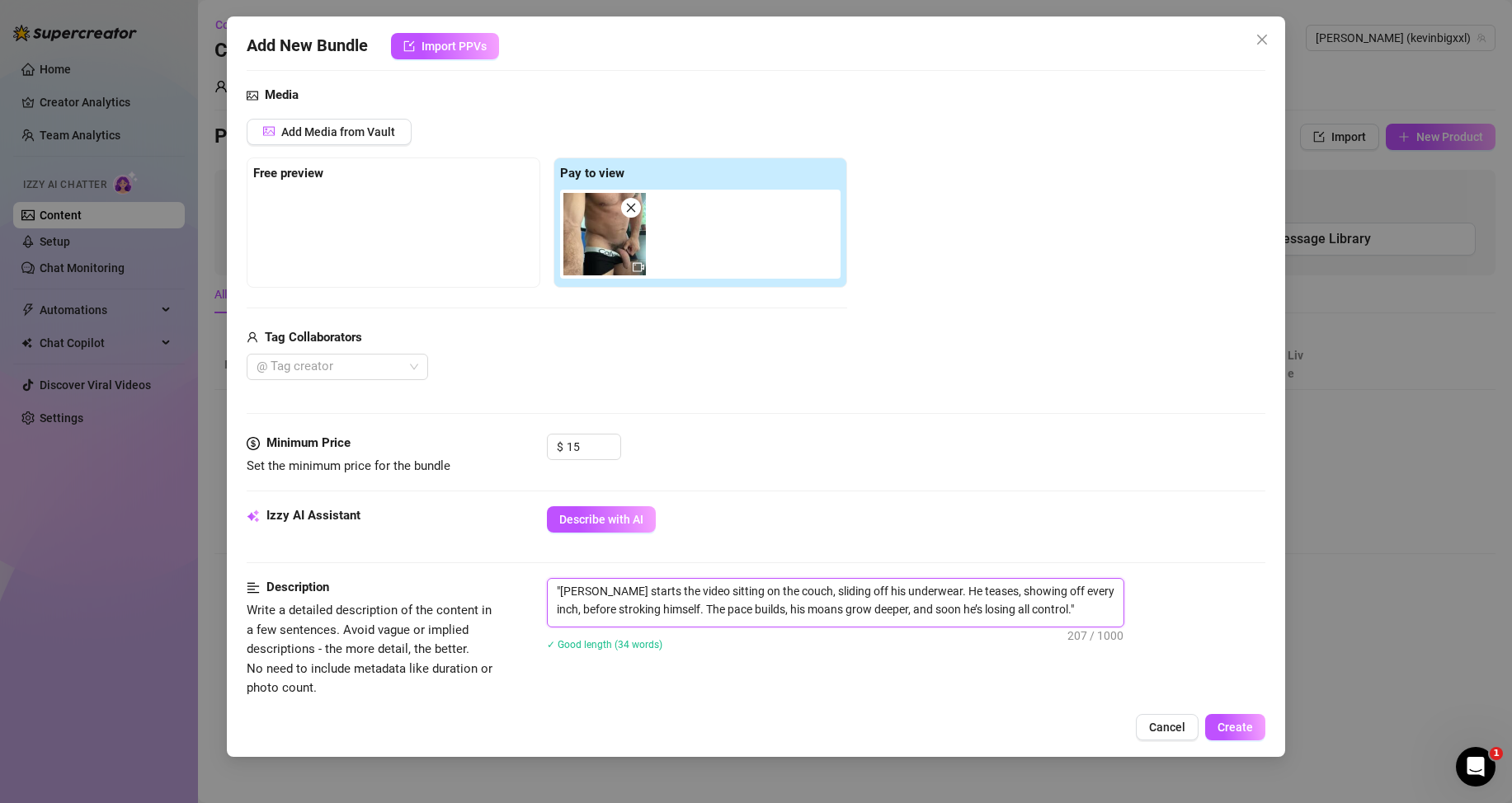
scroll to position [413, 0]
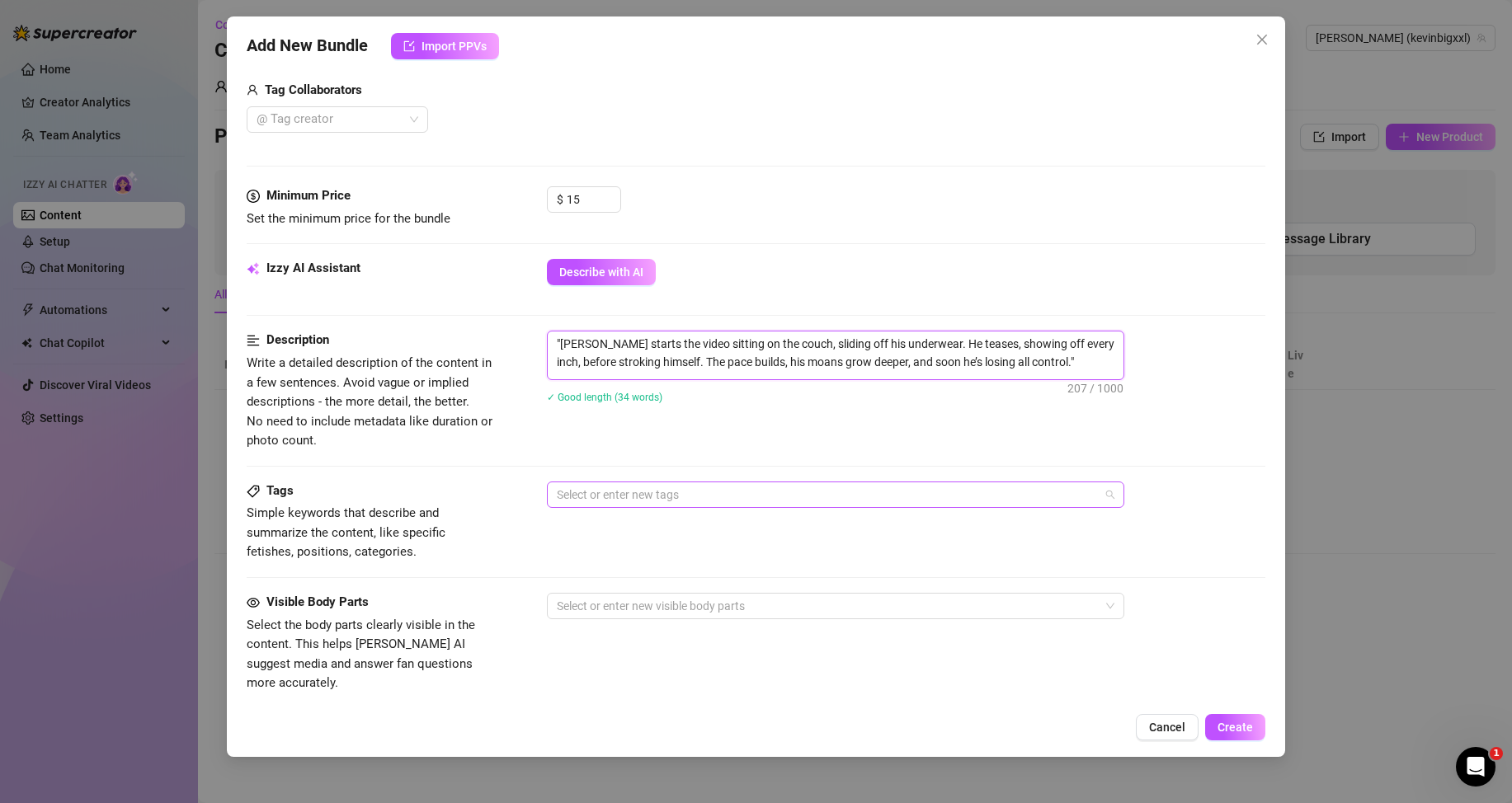
click at [646, 492] on div at bounding box center [827, 494] width 554 height 23
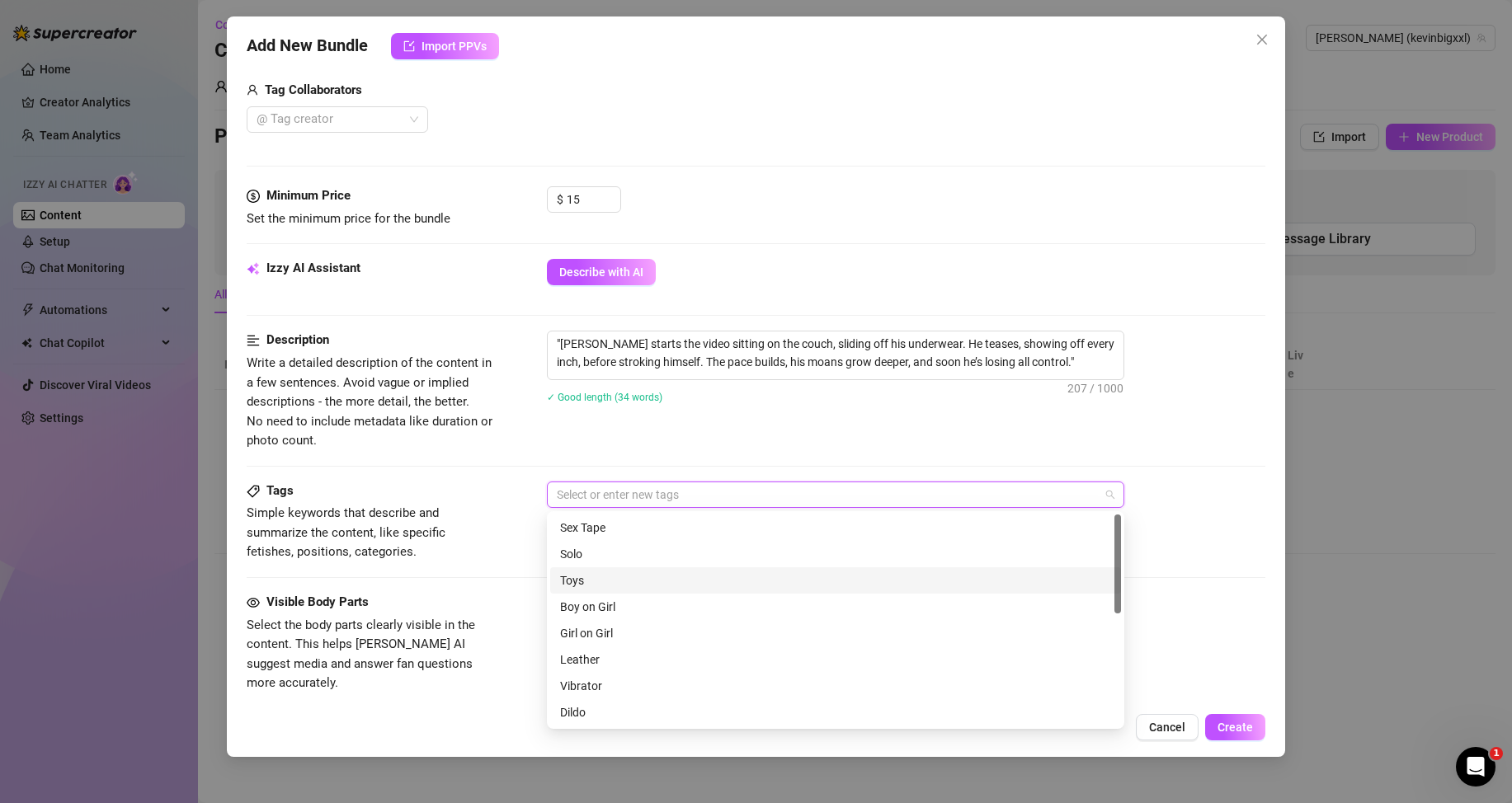
click at [576, 555] on div "Solo" at bounding box center [835, 554] width 551 height 18
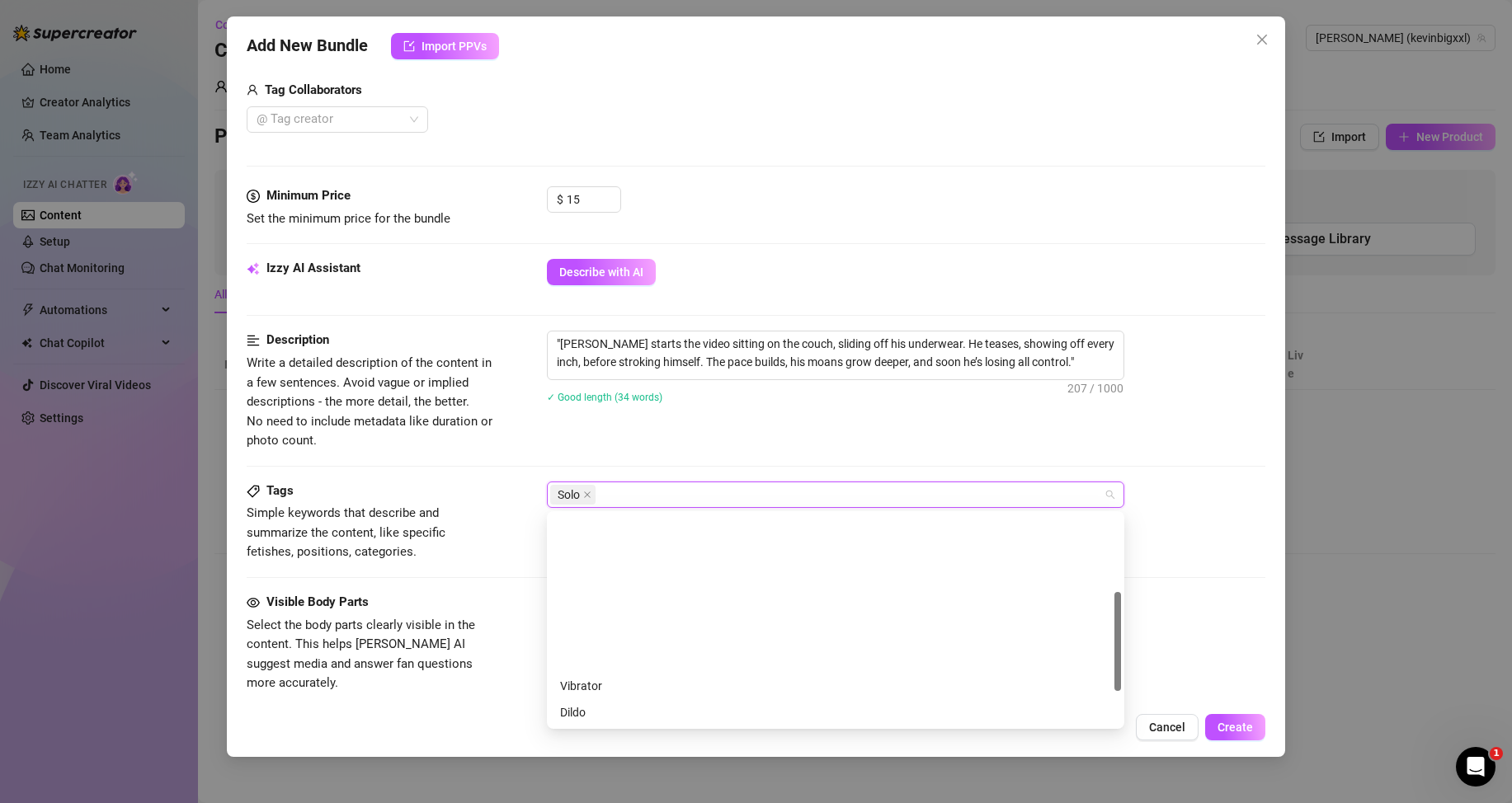
scroll to position [165, 0]
click at [585, 651] on div "BJ" at bounding box center [835, 653] width 551 height 18
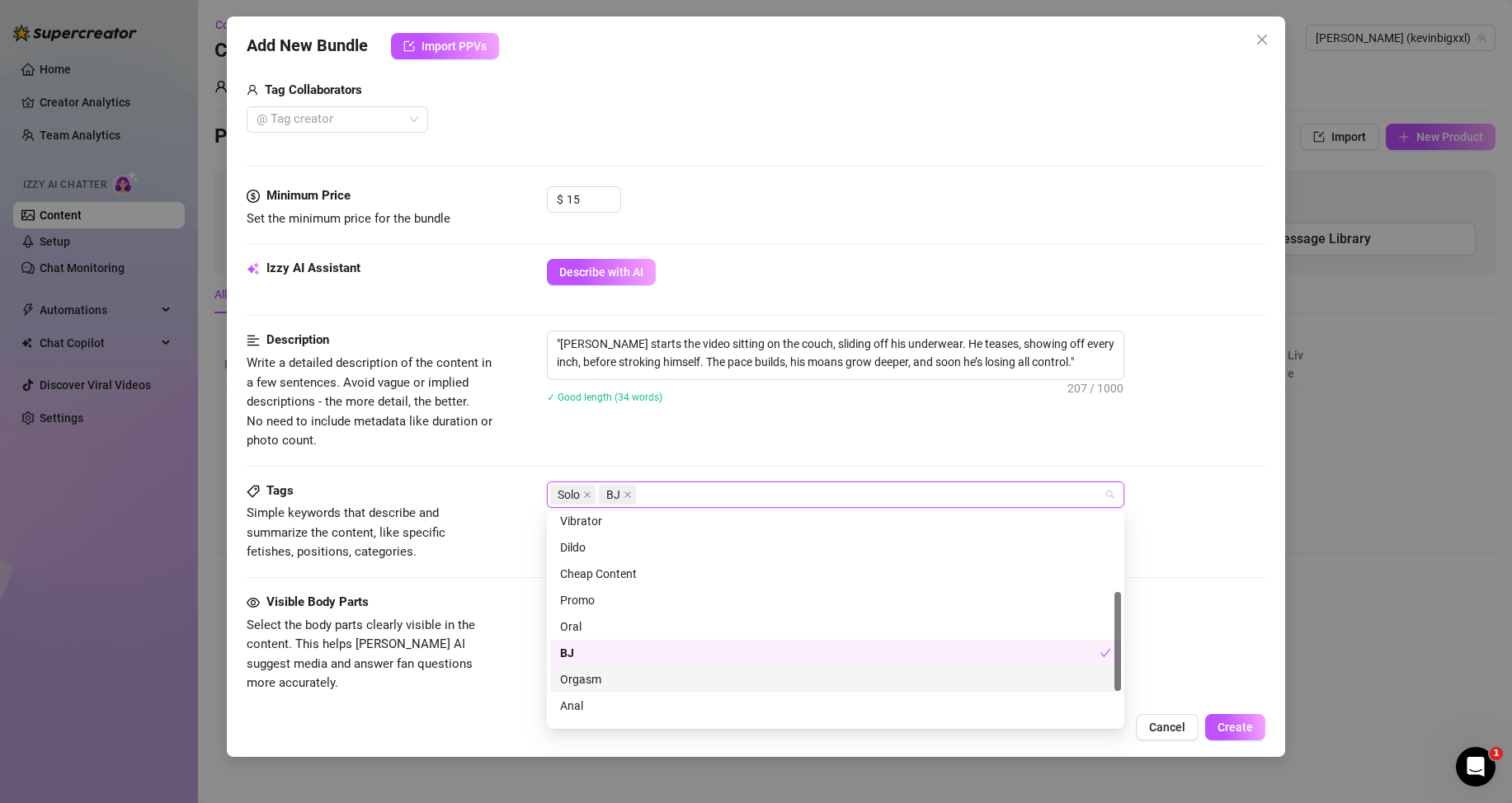
click at [591, 680] on div "Orgasm" at bounding box center [835, 679] width 551 height 18
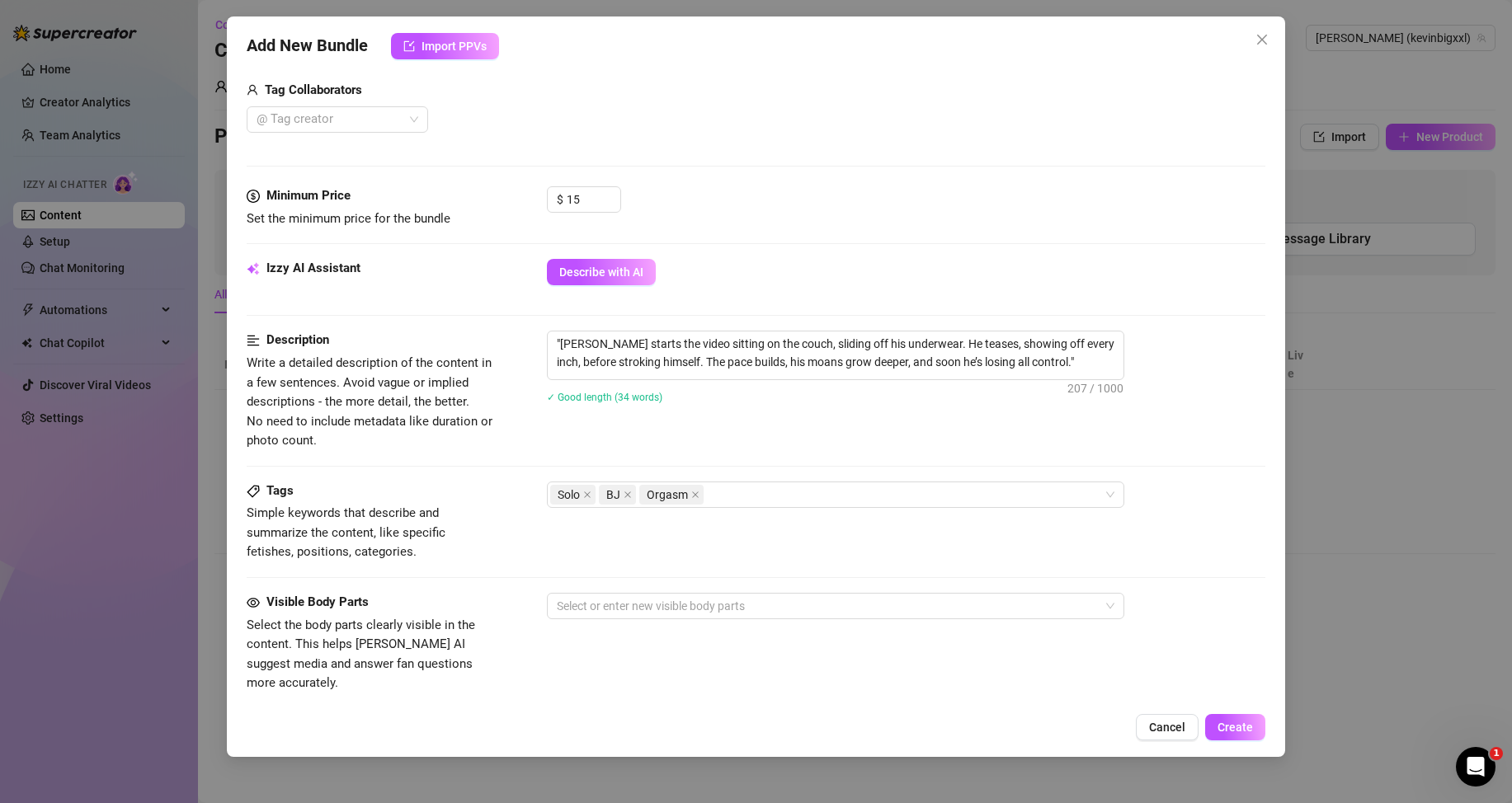
click at [499, 638] on div "Visible Body Parts Select the body parts clearly visible in the content. This h…" at bounding box center [756, 643] width 1018 height 101
click at [593, 602] on div at bounding box center [827, 606] width 554 height 23
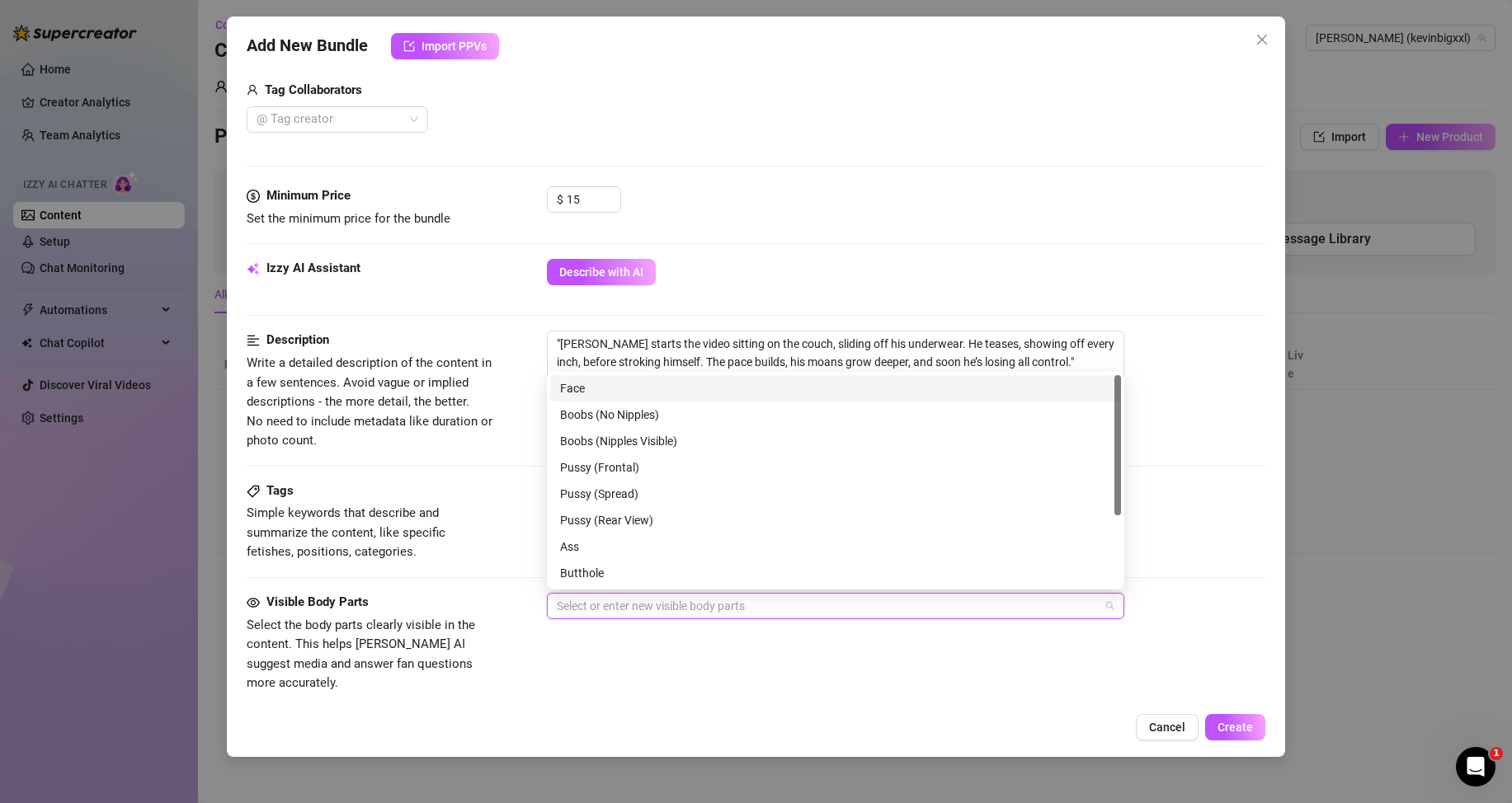
click at [582, 389] on div "Face" at bounding box center [835, 388] width 551 height 18
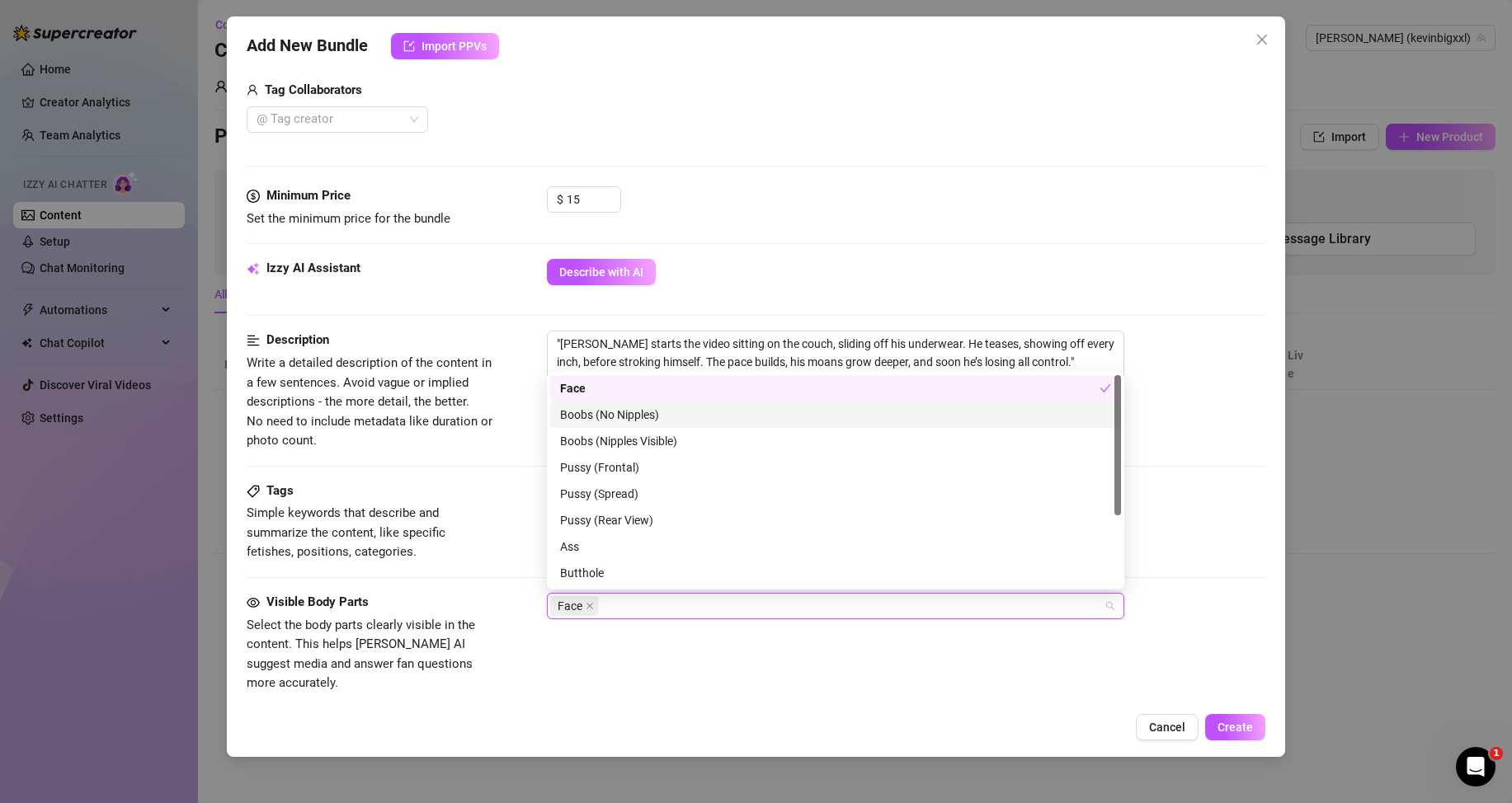
click at [581, 414] on div "Boobs (No Nipples)" at bounding box center [835, 414] width 551 height 18
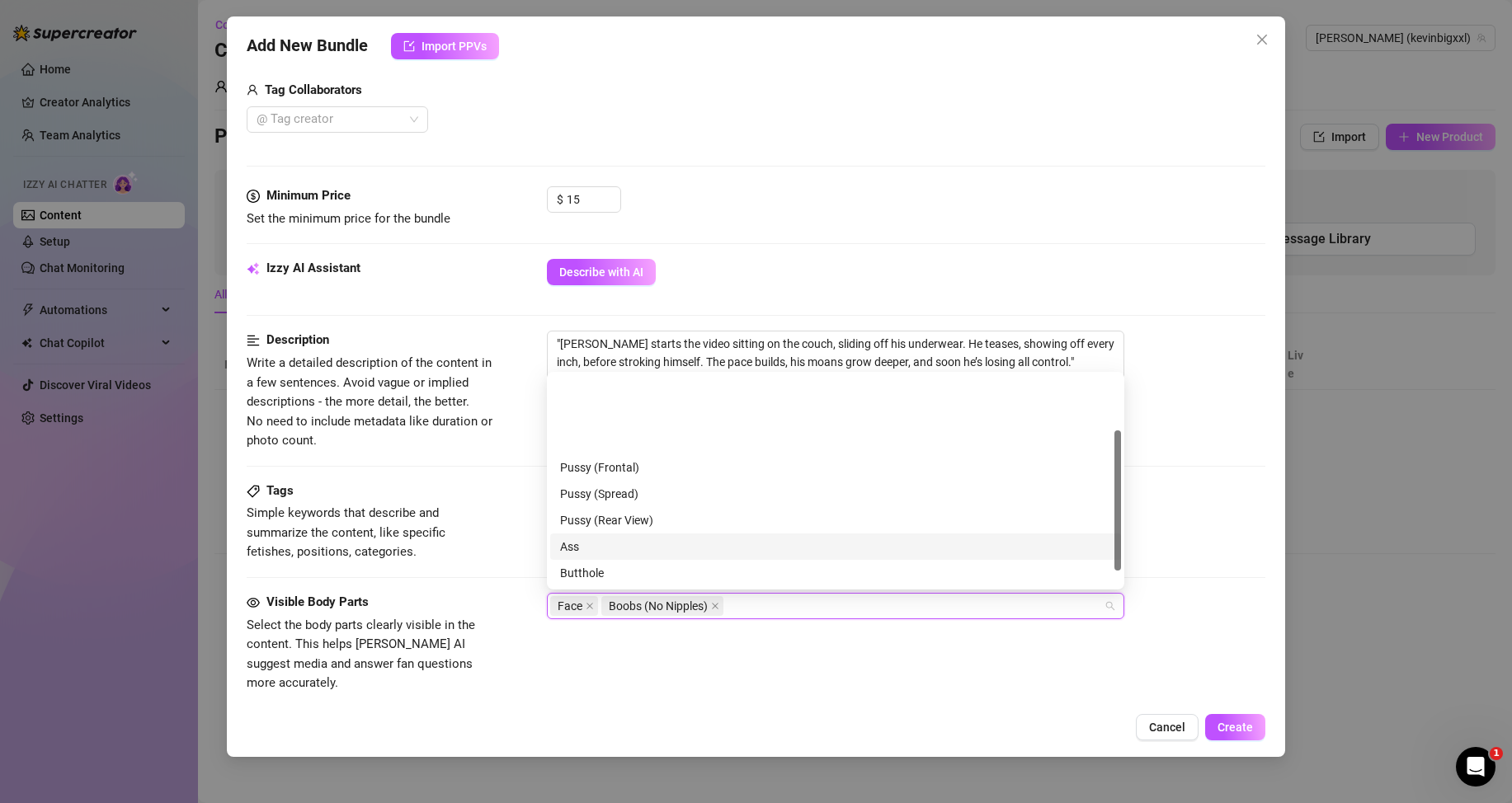
scroll to position [83, 0]
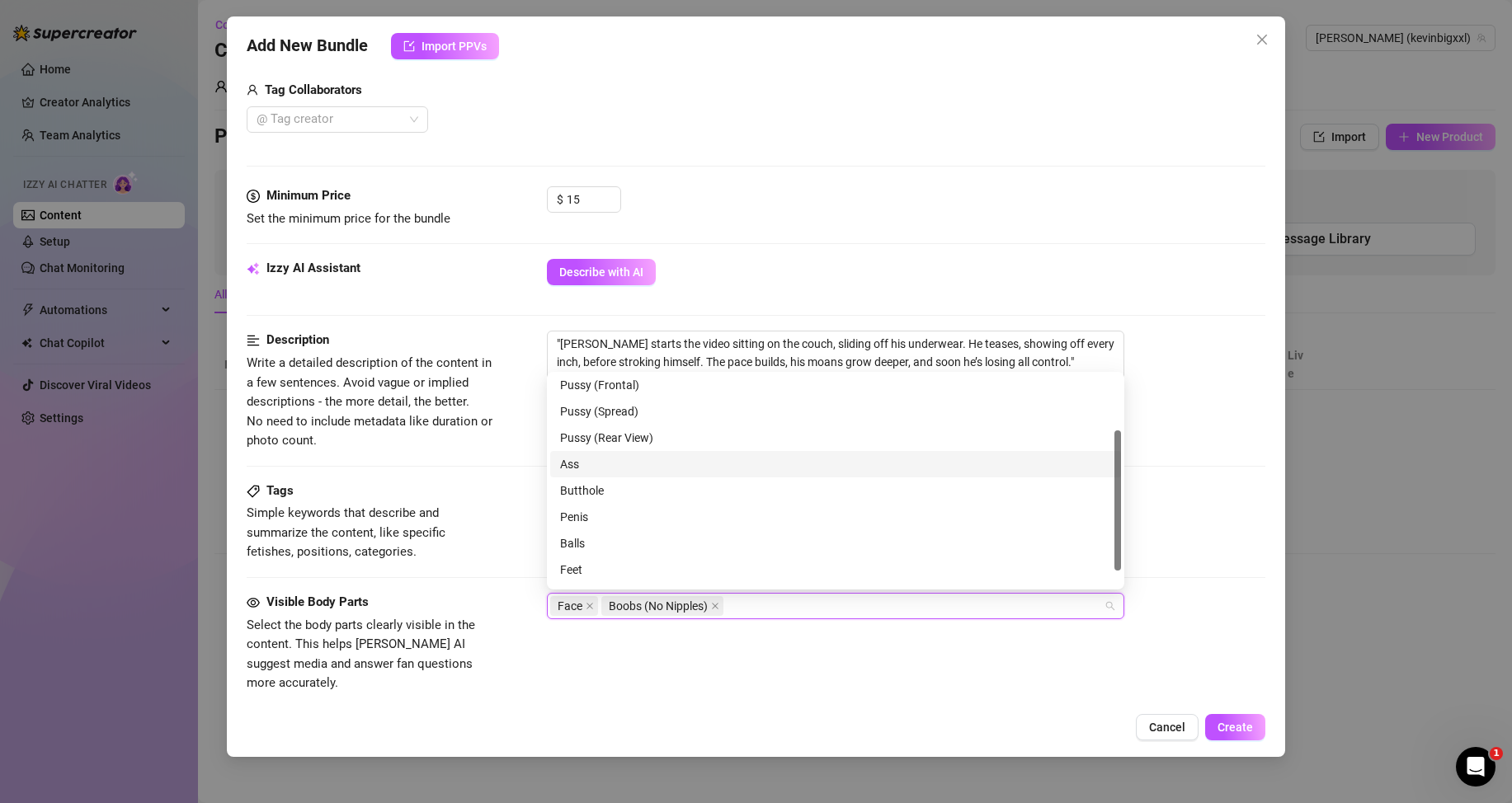
click at [576, 465] on div "Ass" at bounding box center [835, 463] width 551 height 18
click at [590, 518] on div "Penis" at bounding box center [835, 517] width 551 height 18
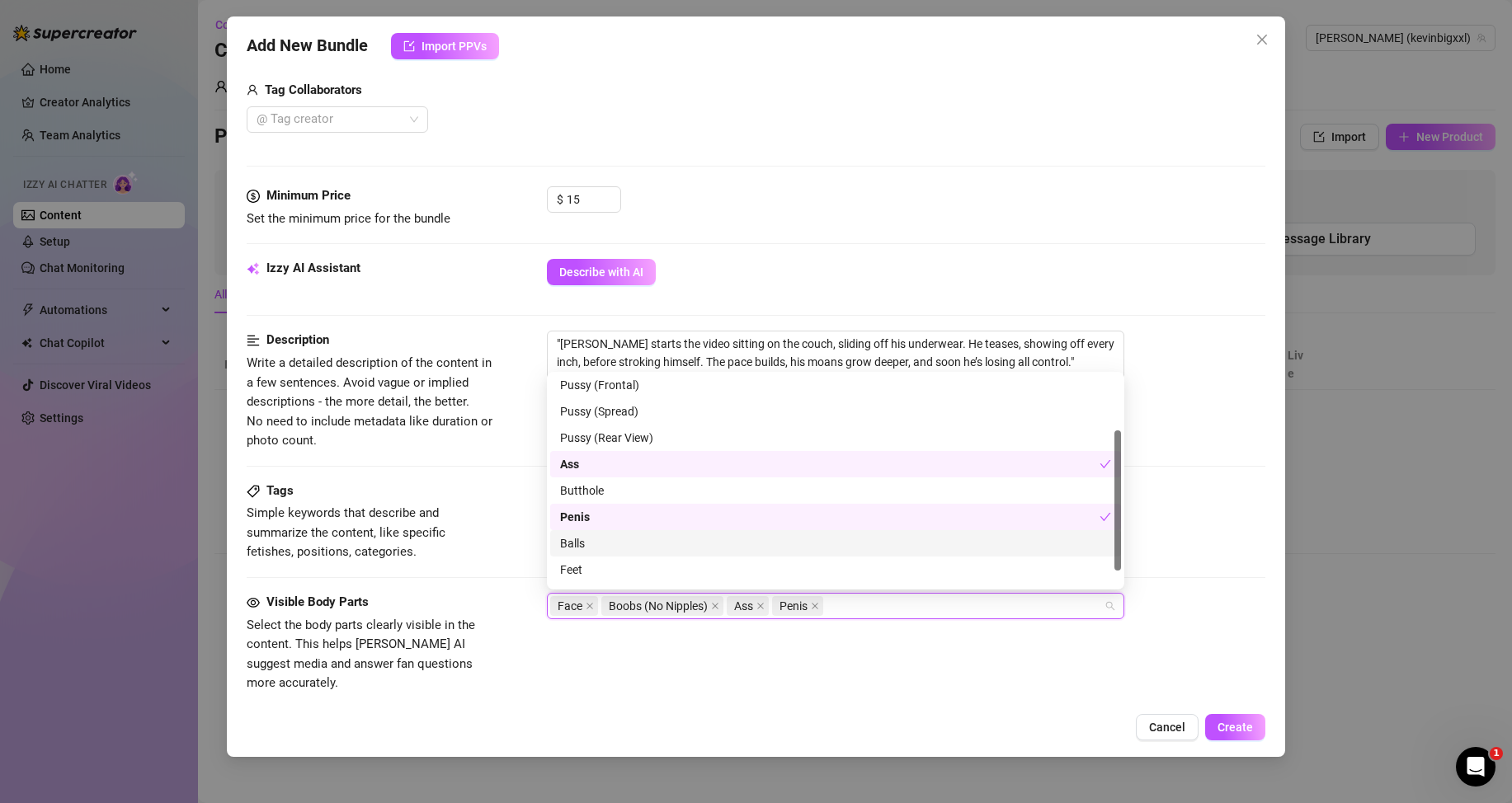
click at [594, 543] on div "Balls" at bounding box center [835, 542] width 551 height 18
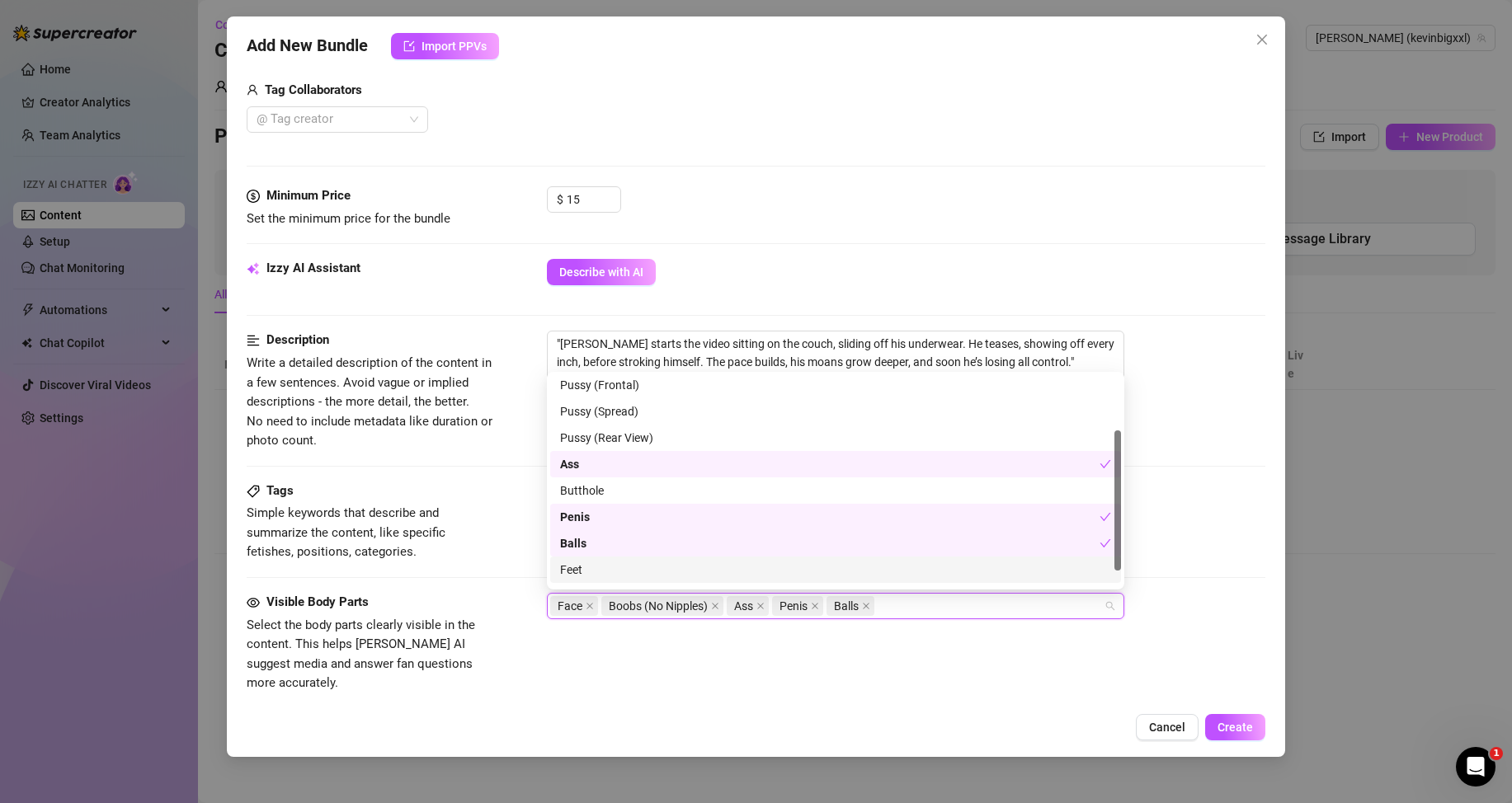
click at [598, 579] on div "Feet" at bounding box center [836, 569] width 571 height 27
click at [1079, 667] on div "Visible Body Parts Select the body parts clearly visible in the content. This h…" at bounding box center [756, 643] width 1018 height 101
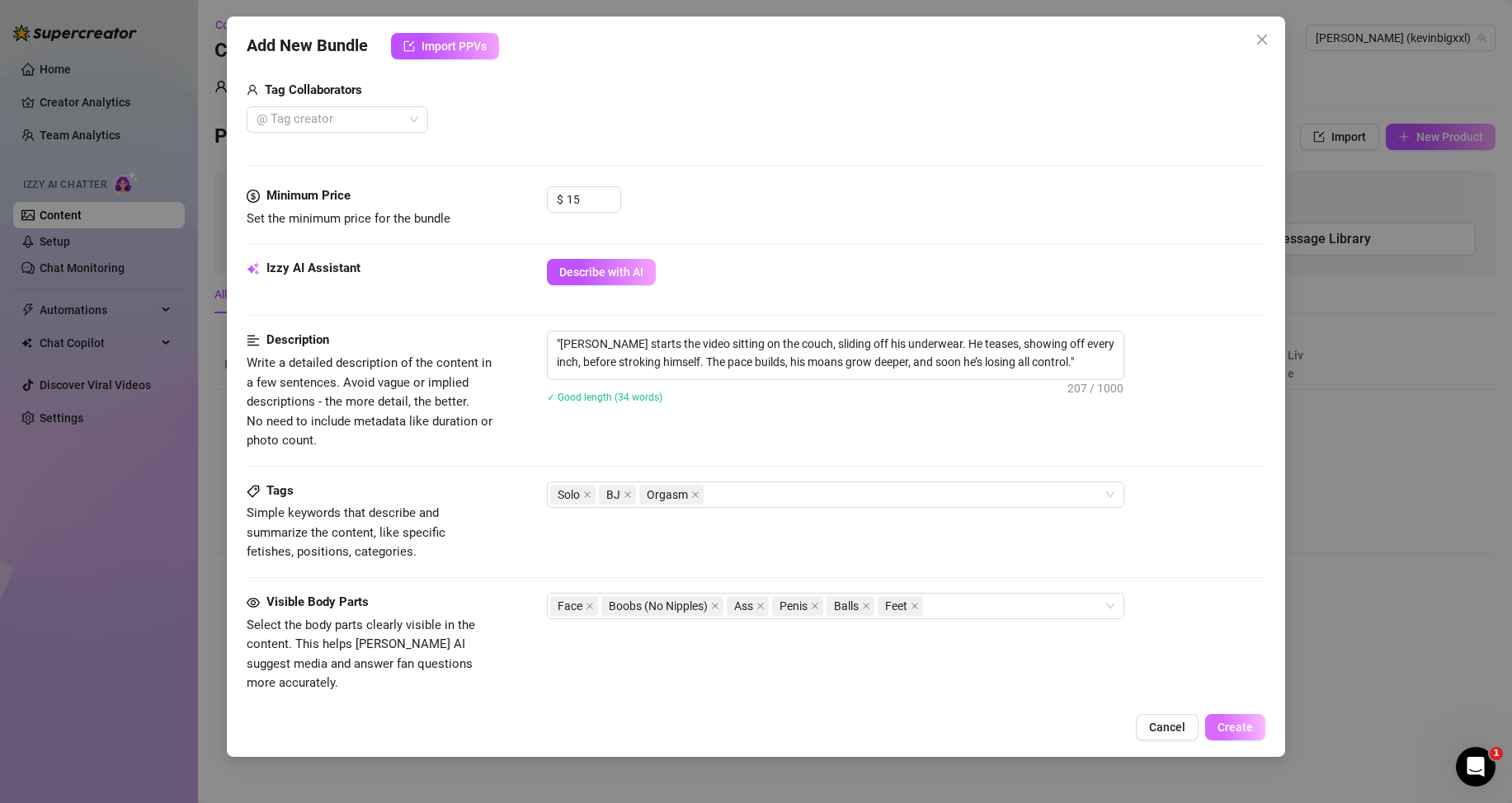
click at [1241, 732] on span "Create" at bounding box center [1235, 726] width 35 height 13
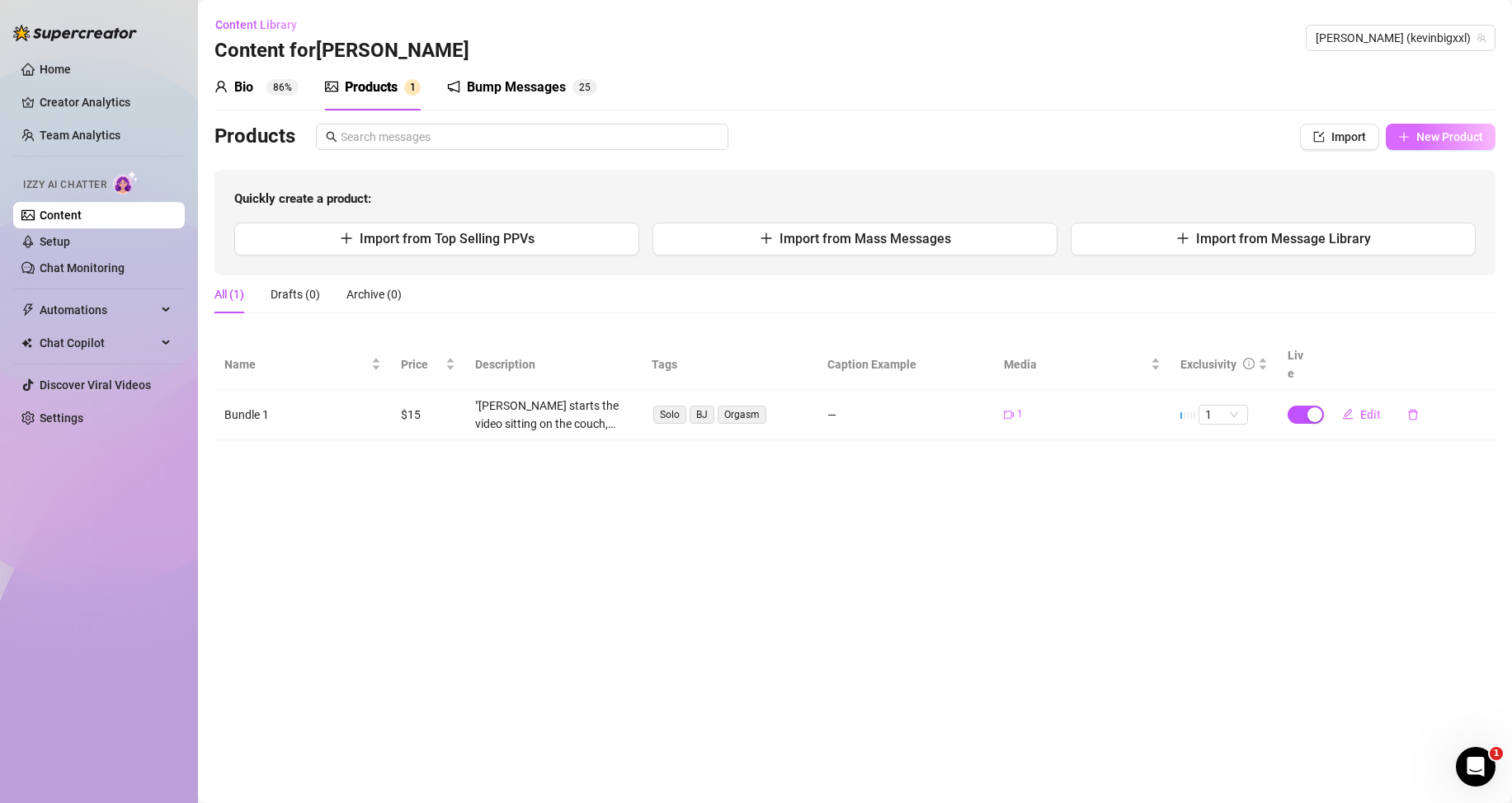
click at [1450, 146] on button "New Product" at bounding box center [1441, 137] width 110 height 27
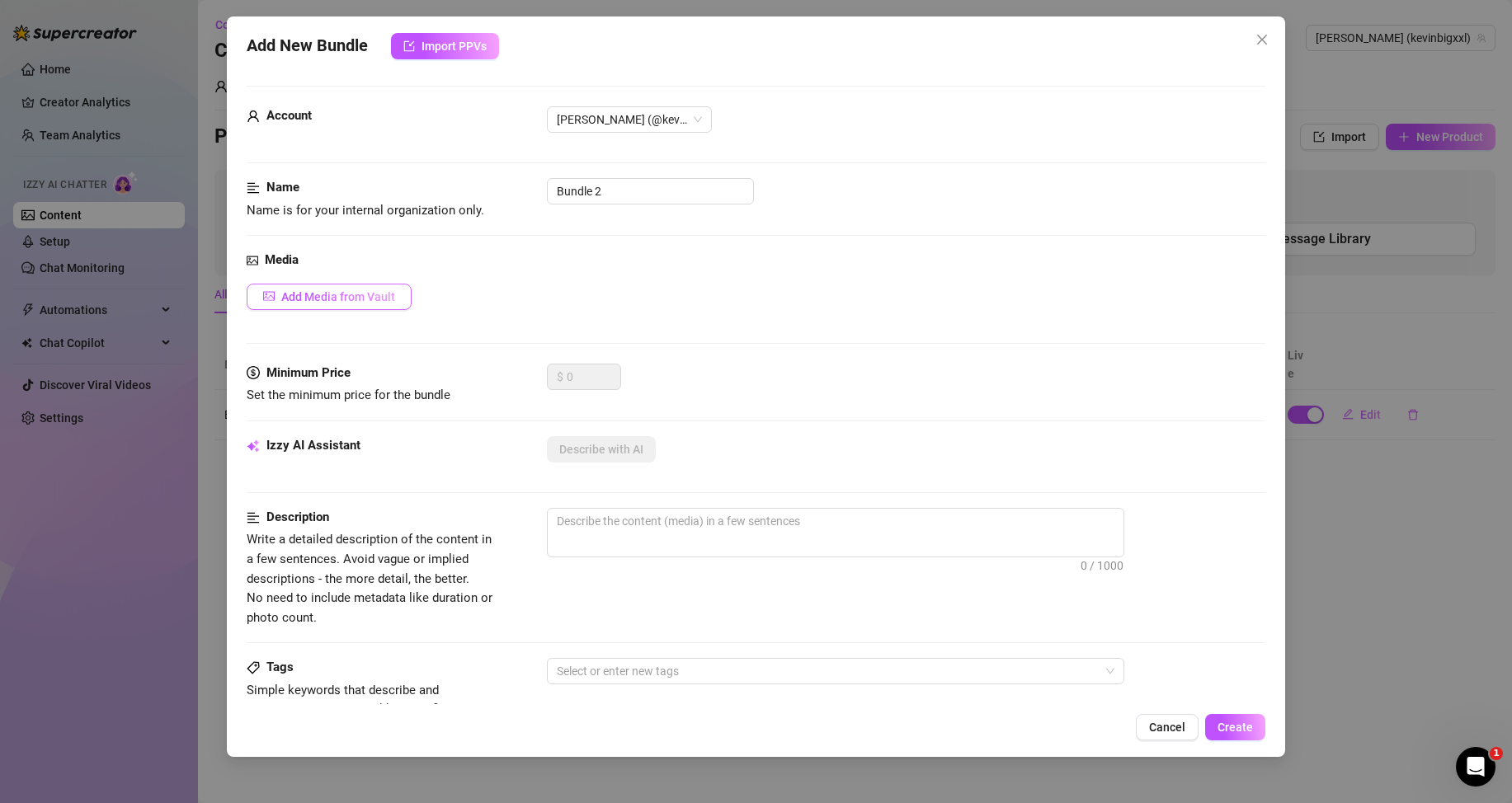
click at [353, 296] on span "Add Media from Vault" at bounding box center [338, 297] width 114 height 13
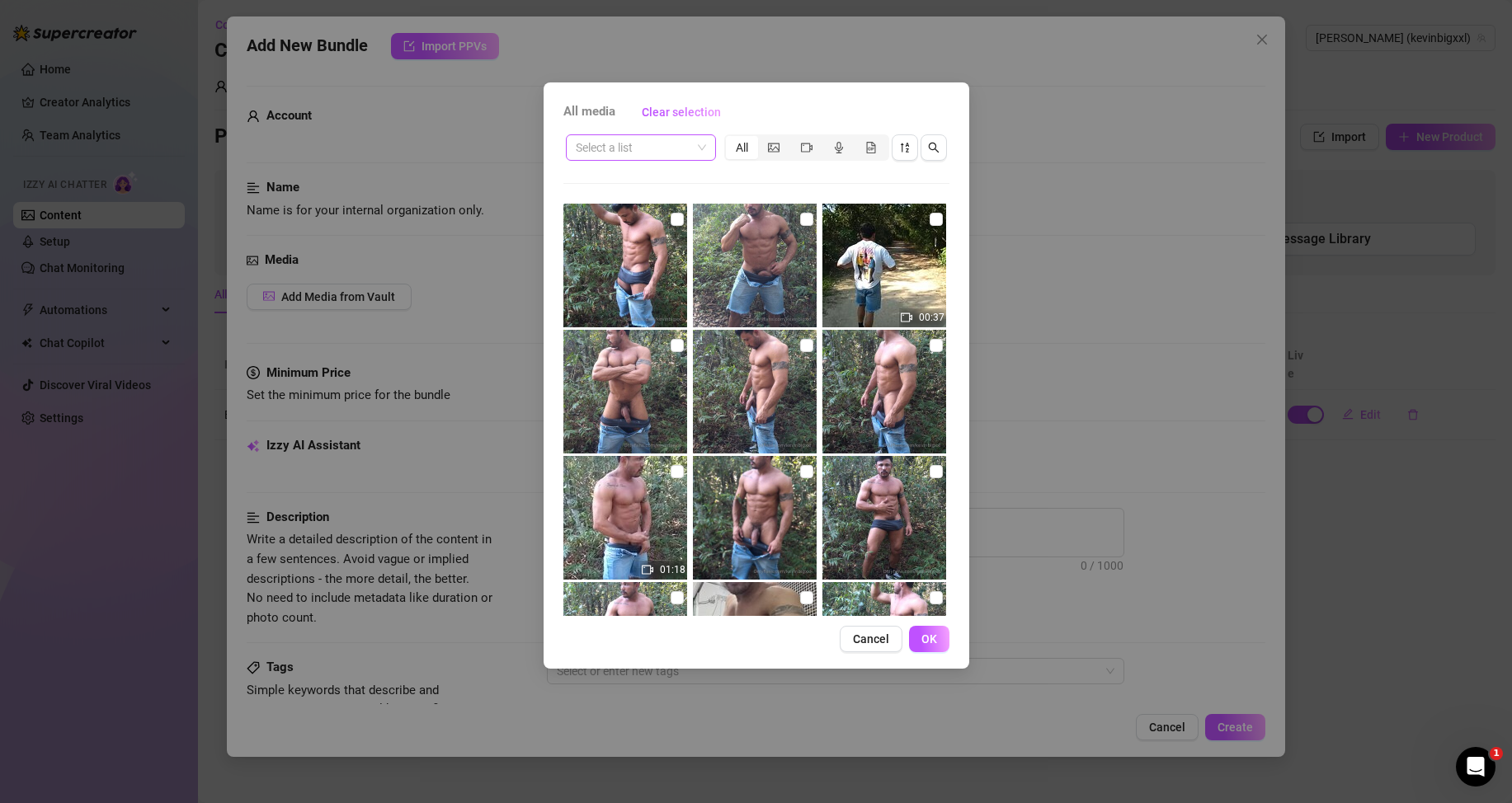
click at [673, 150] on input "search" at bounding box center [633, 147] width 115 height 25
click at [618, 232] on div "Messages" at bounding box center [641, 233] width 124 height 18
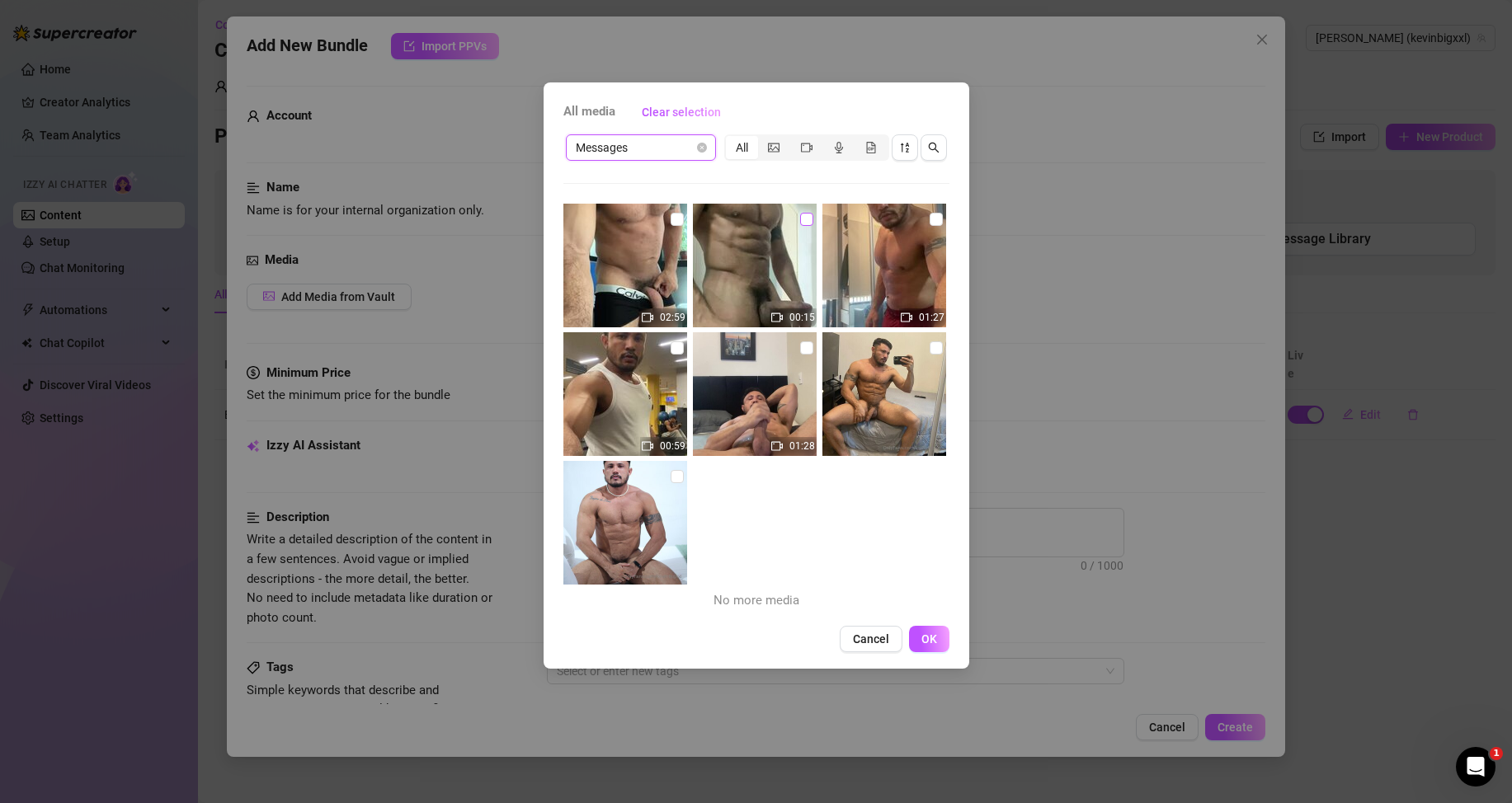
click at [804, 222] on input "checkbox" at bounding box center [806, 218] width 13 height 13
click at [930, 638] on span "OK" at bounding box center [929, 639] width 15 height 13
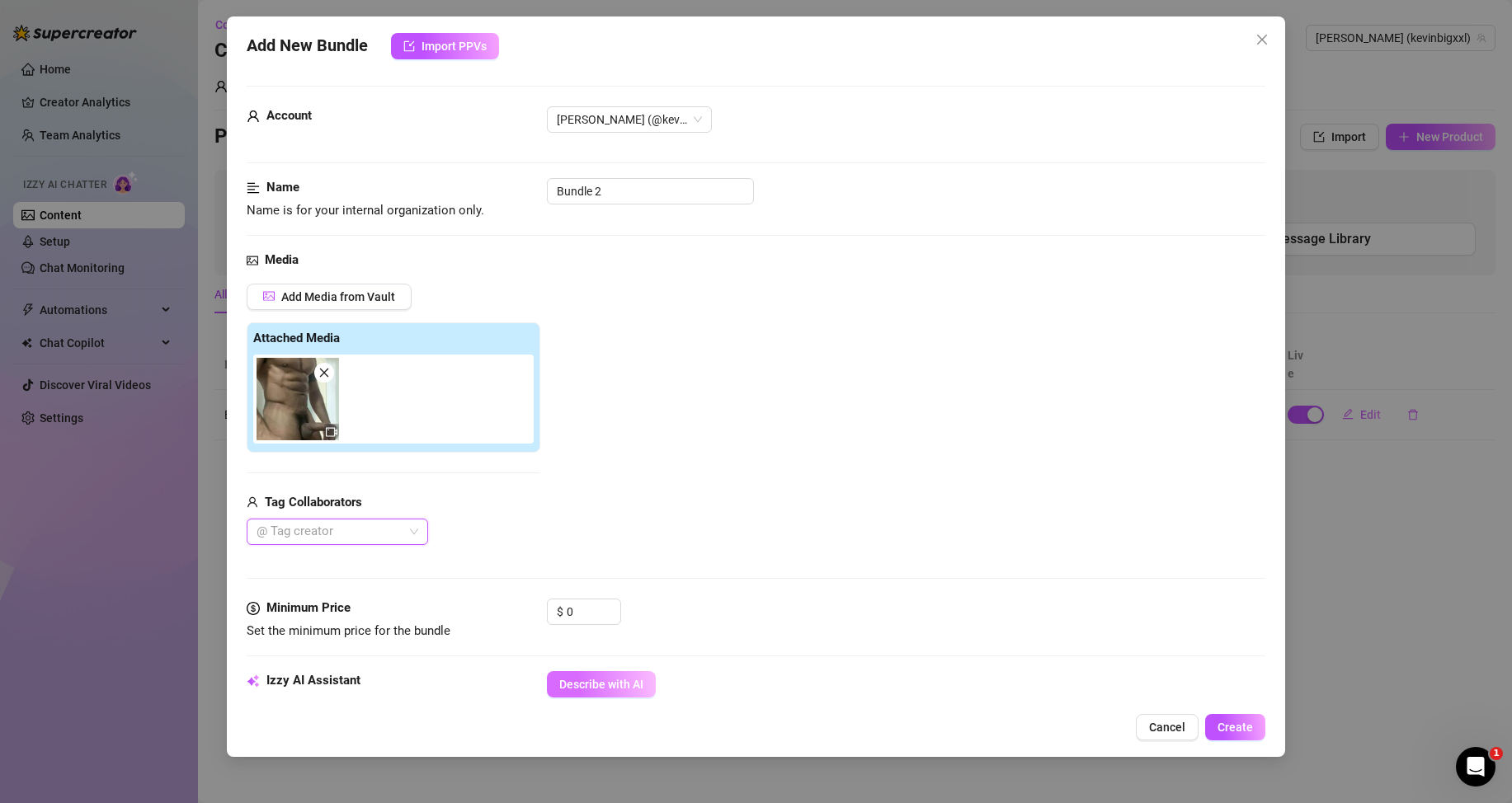
scroll to position [165, 0]
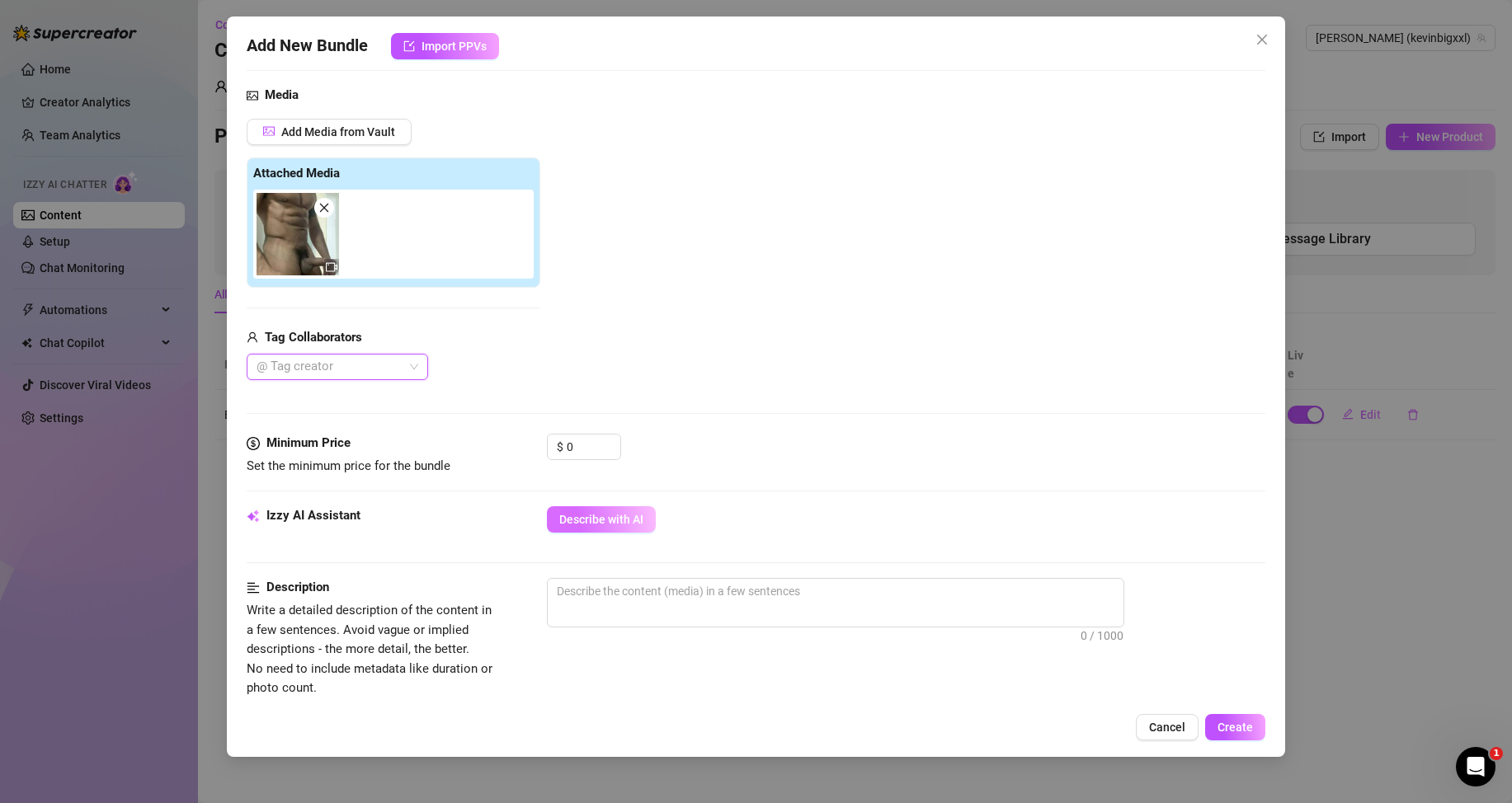
click at [614, 515] on span "Describe with AI" at bounding box center [601, 519] width 84 height 13
click at [579, 444] on input "0" at bounding box center [593, 446] width 53 height 25
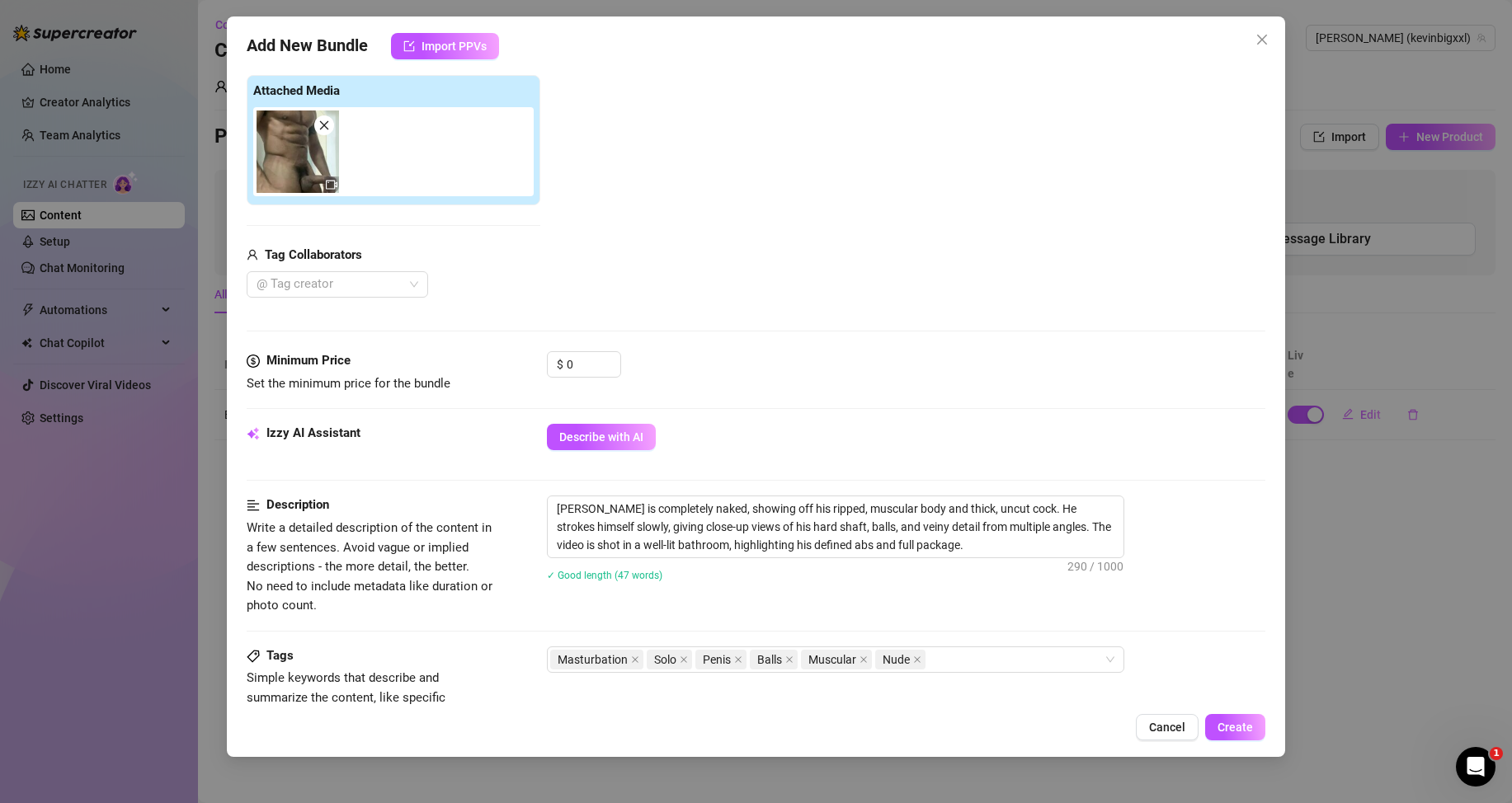
scroll to position [413, 0]
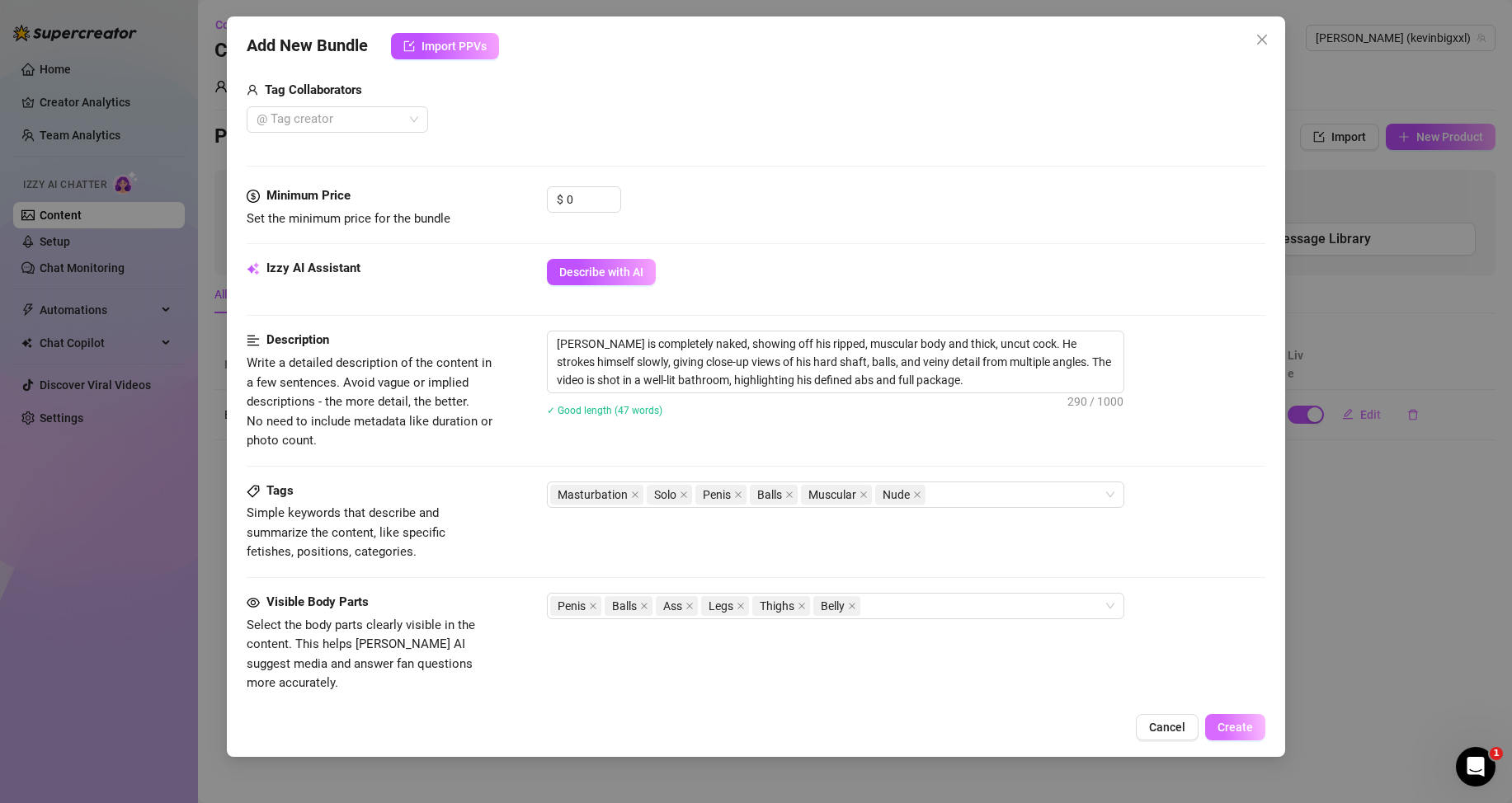
click at [1232, 725] on span "Create" at bounding box center [1235, 726] width 35 height 13
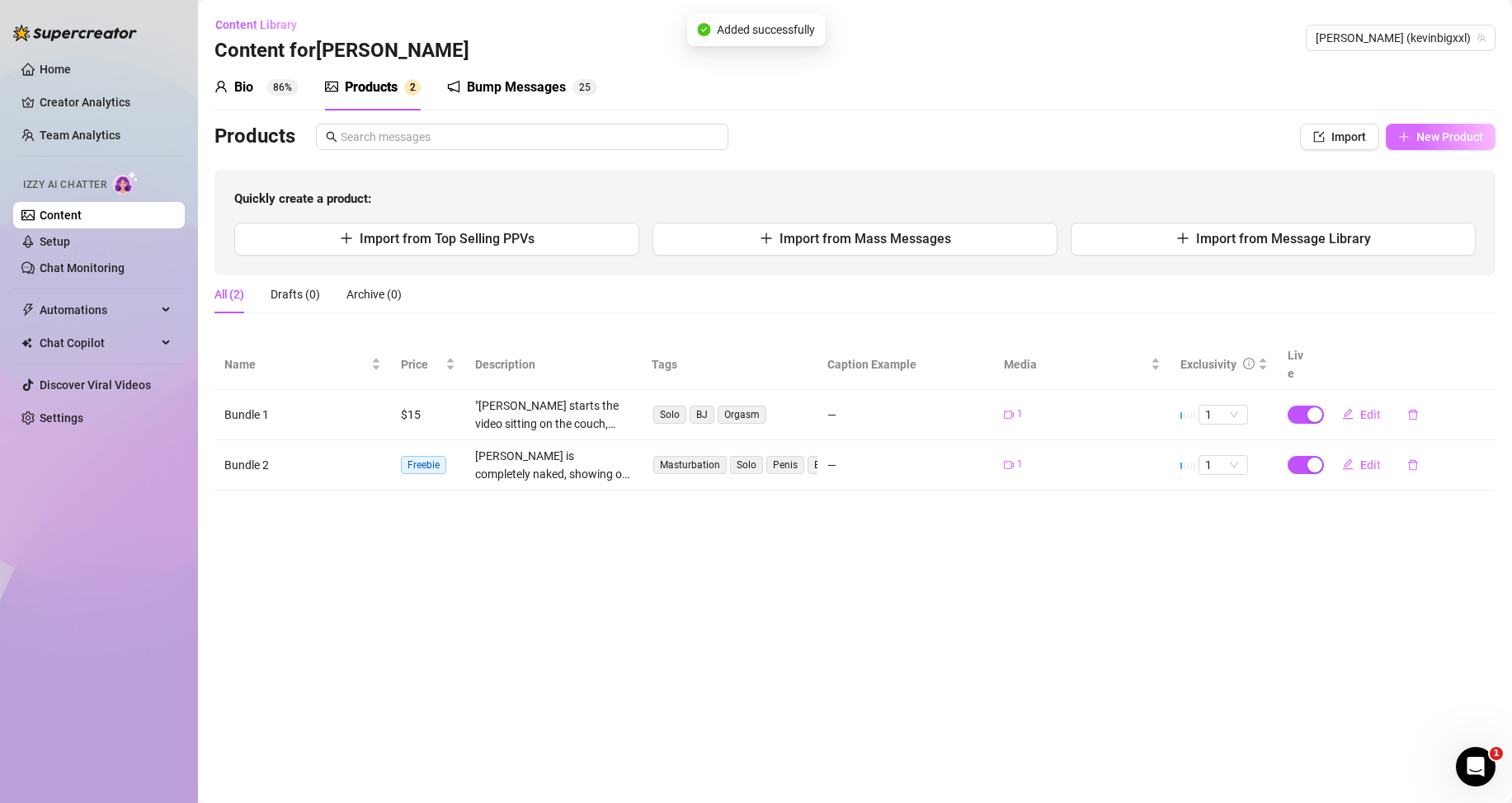
click at [1409, 145] on button "New Product" at bounding box center [1441, 137] width 110 height 27
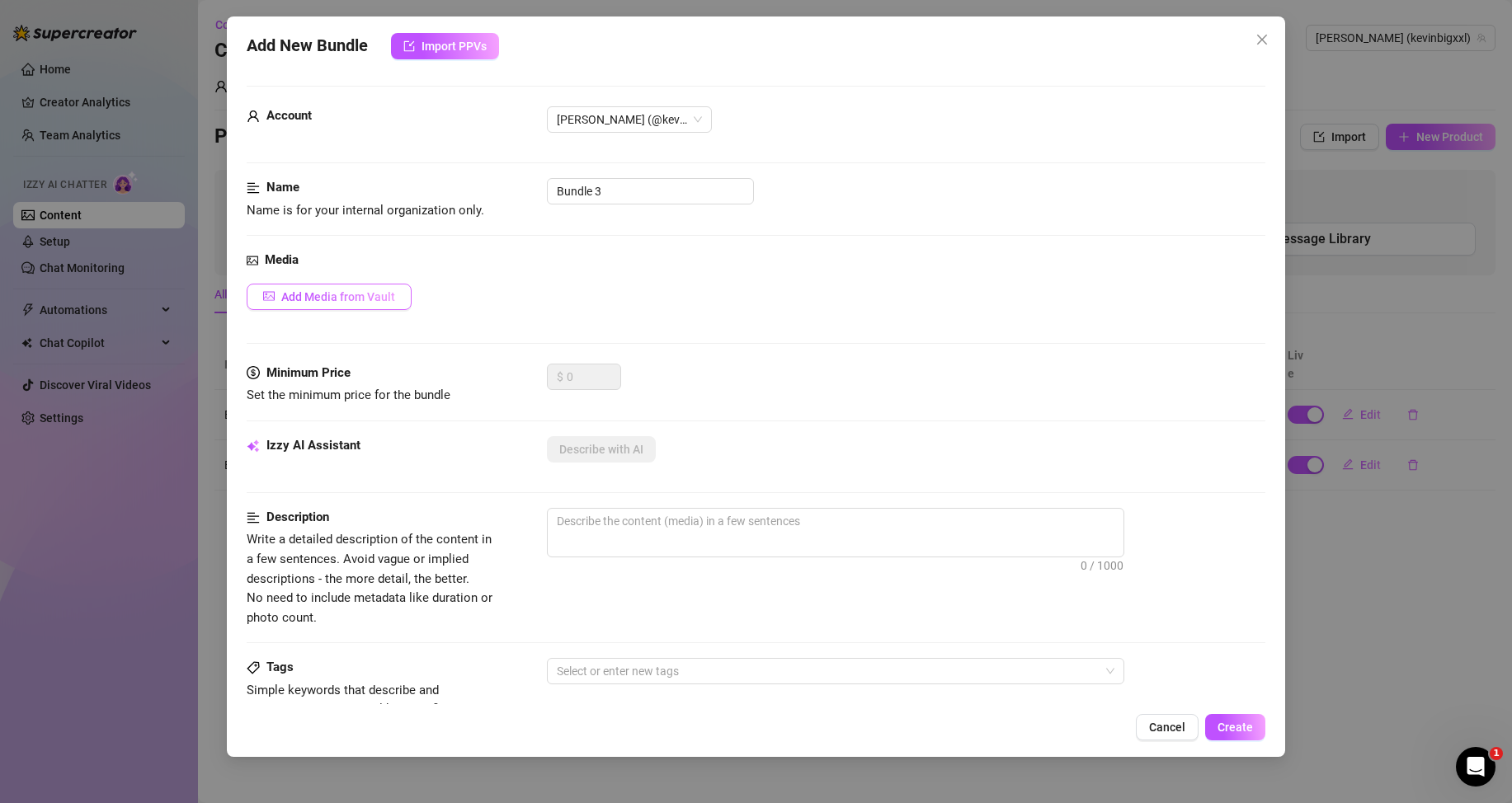
click at [351, 300] on span "Add Media from Vault" at bounding box center [338, 297] width 114 height 13
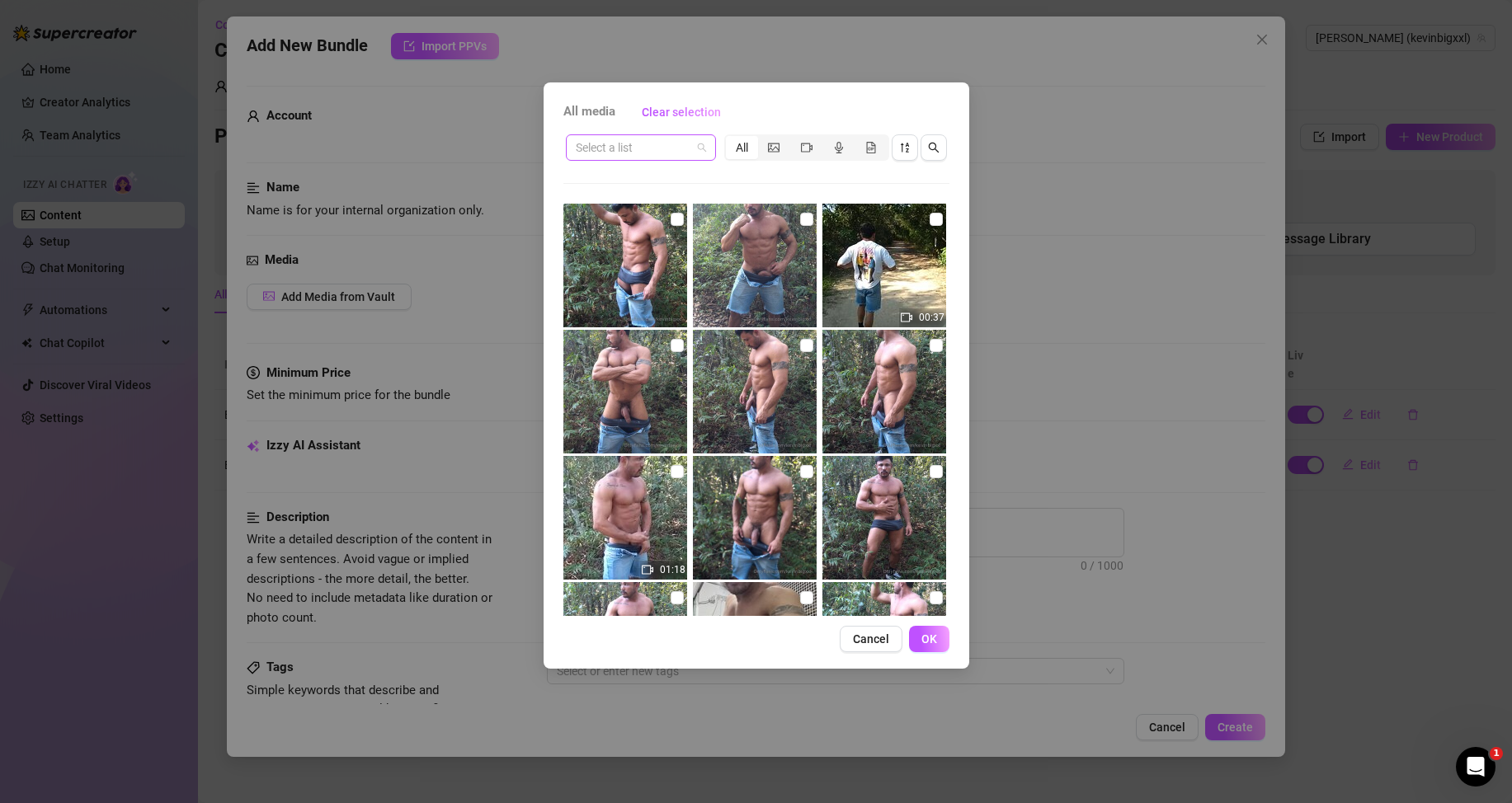
click at [698, 150] on span at bounding box center [641, 147] width 131 height 25
click at [615, 226] on div "Messages" at bounding box center [641, 233] width 124 height 18
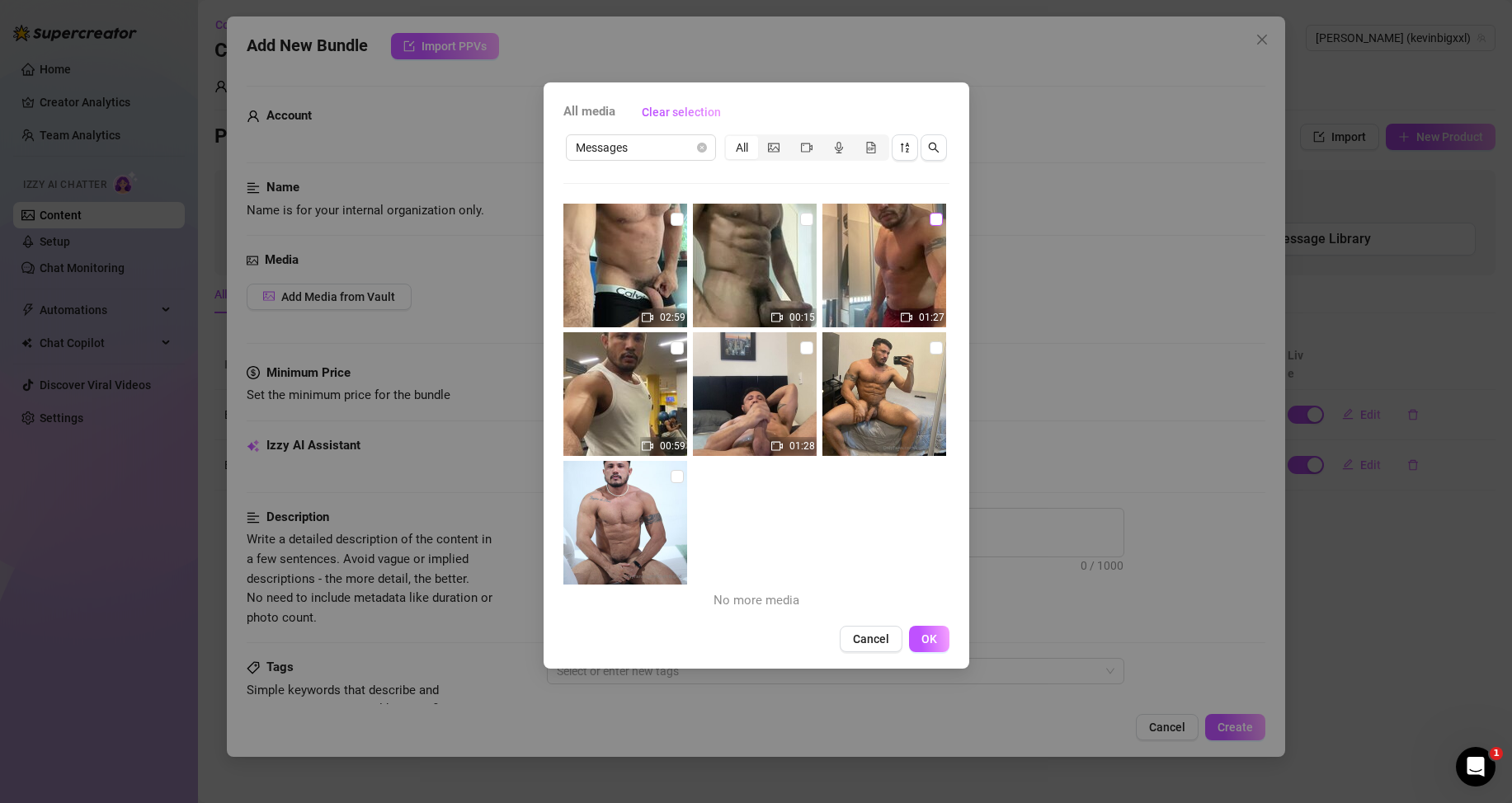
click at [930, 223] on input "checkbox" at bounding box center [936, 218] width 13 height 13
click at [938, 641] on button "OK" at bounding box center [929, 639] width 40 height 27
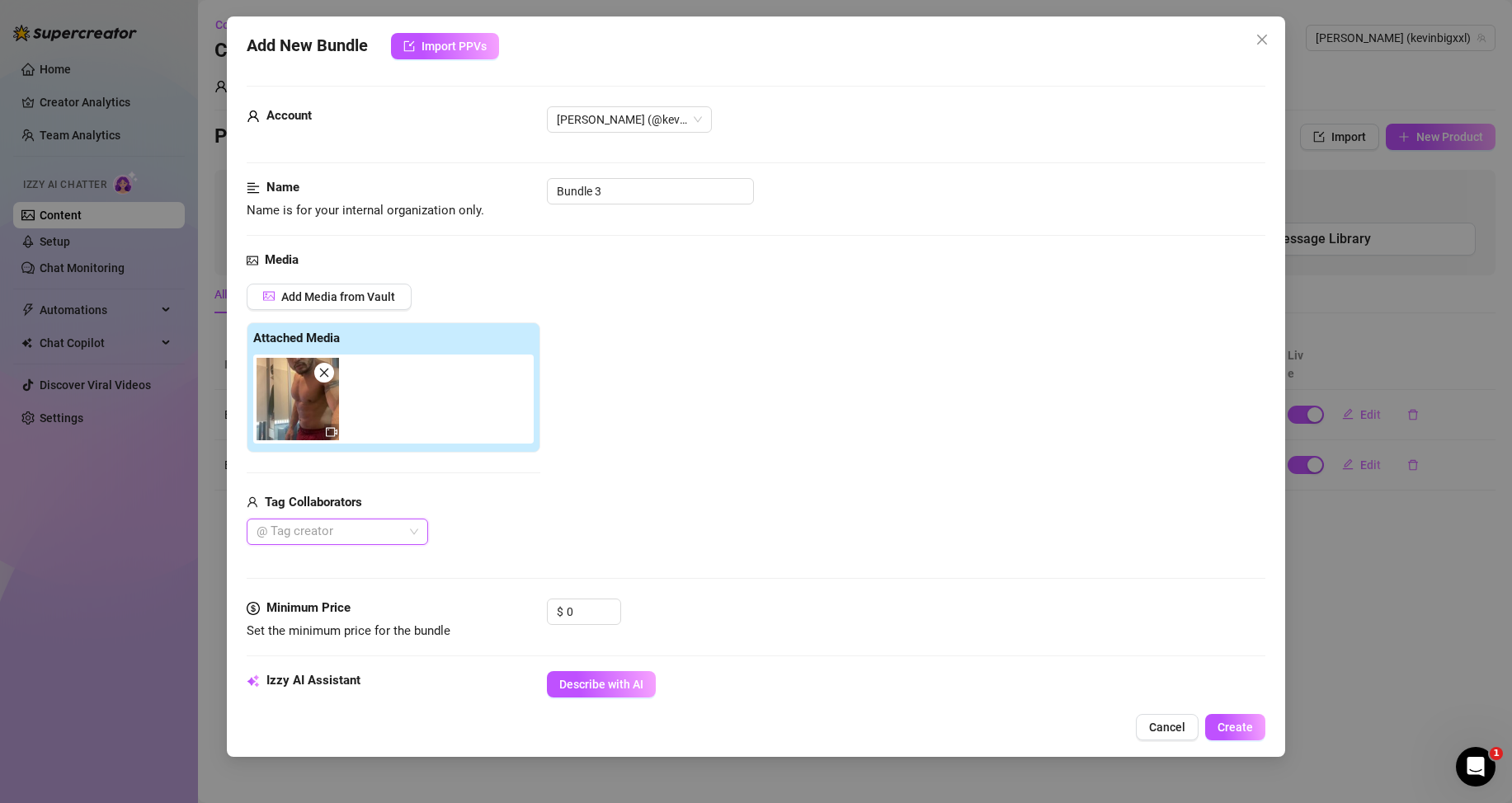
scroll to position [165, 0]
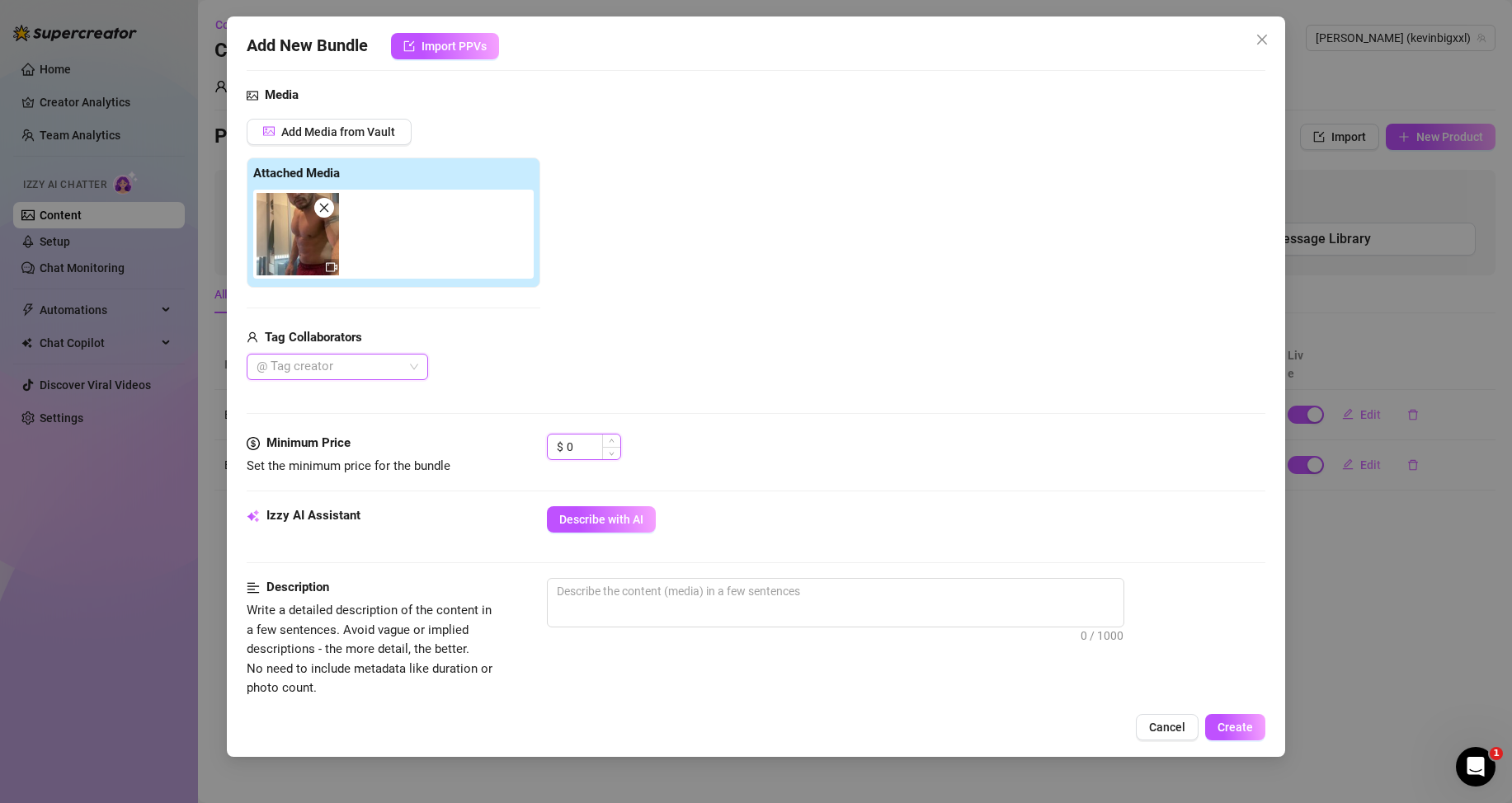
click at [590, 444] on input "0" at bounding box center [593, 446] width 53 height 25
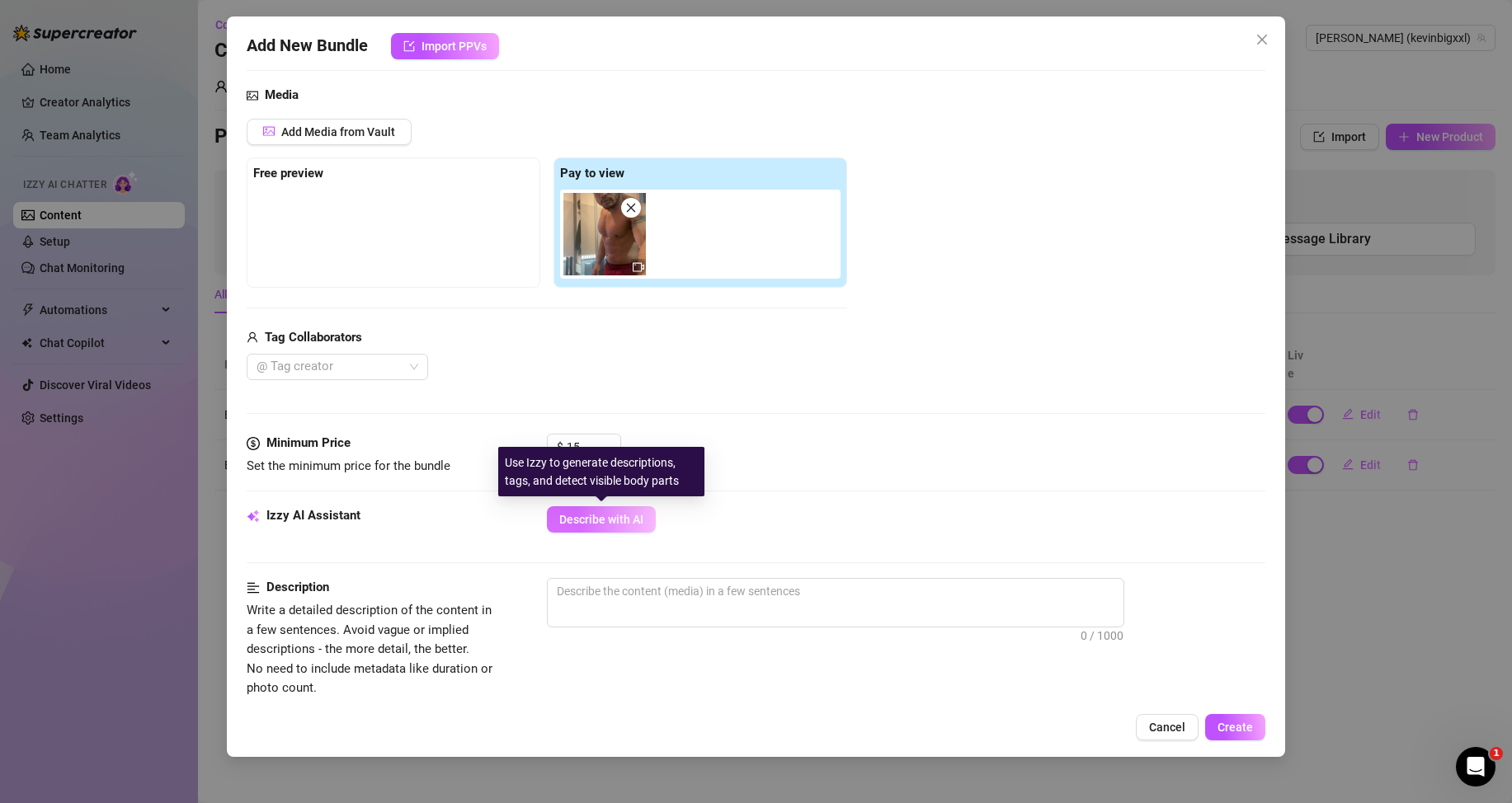
click at [626, 515] on span "Describe with AI" at bounding box center [601, 519] width 84 height 13
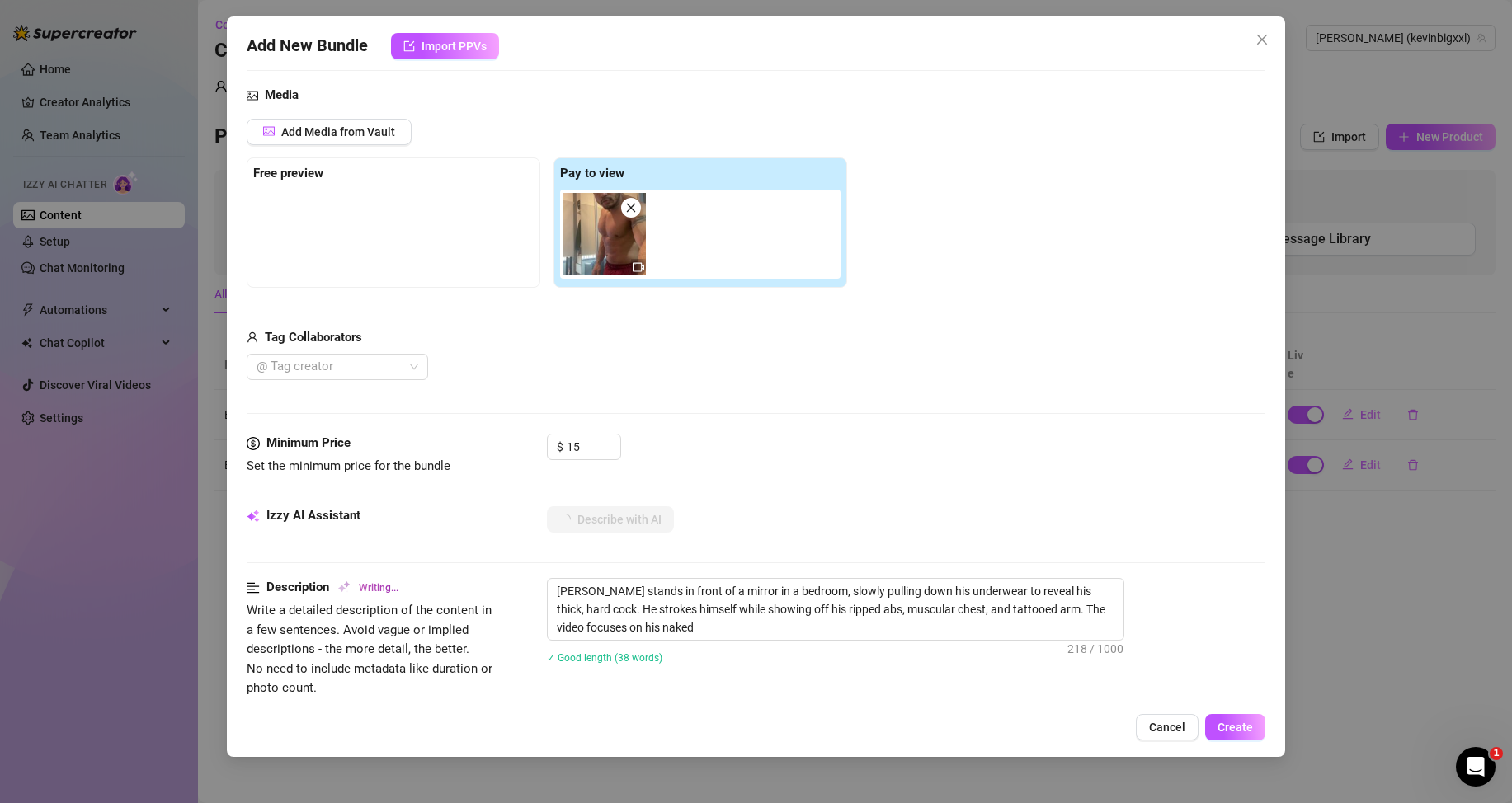
scroll to position [248, 0]
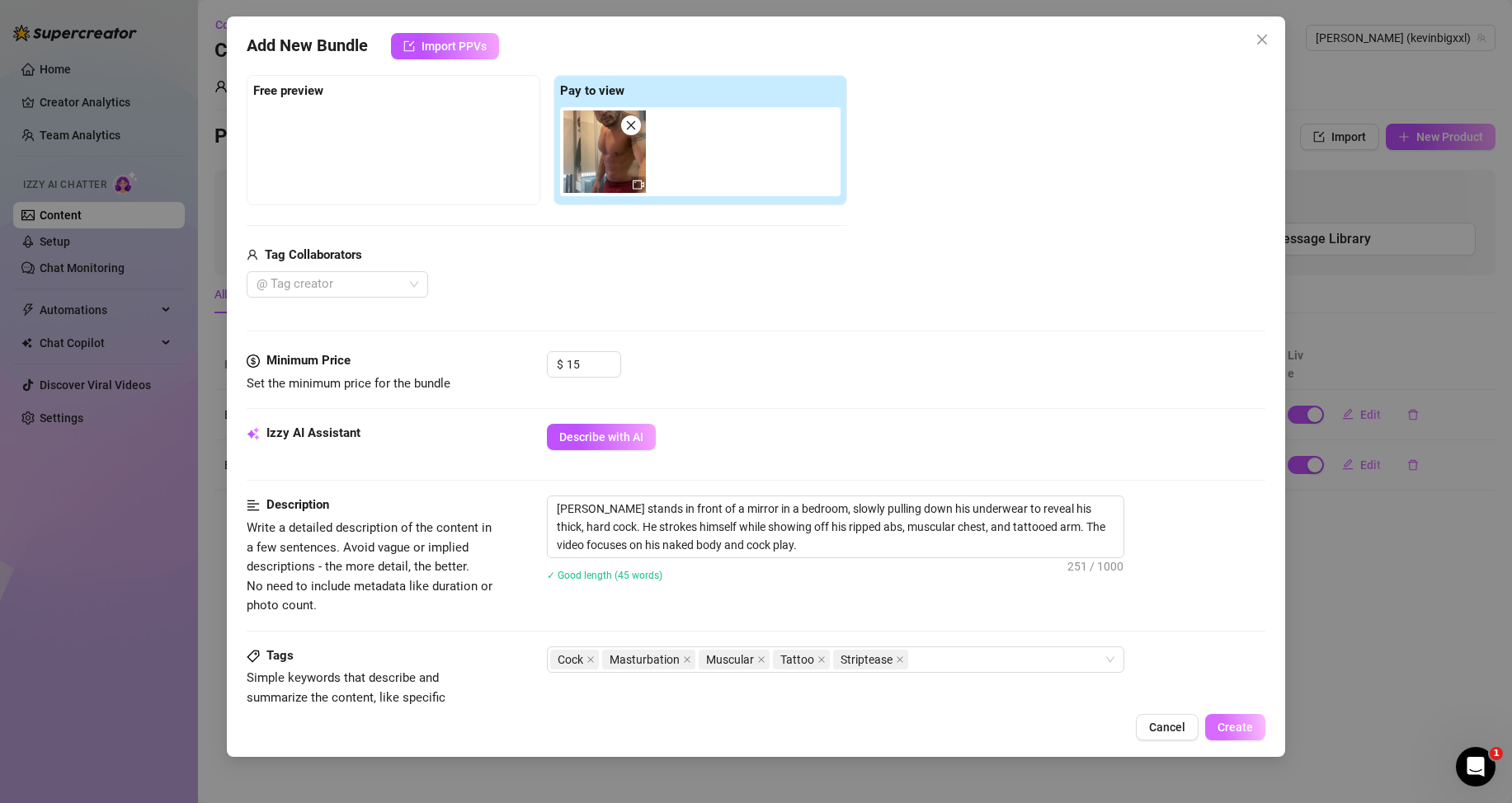
click at [1232, 735] on button "Create" at bounding box center [1235, 727] width 60 height 27
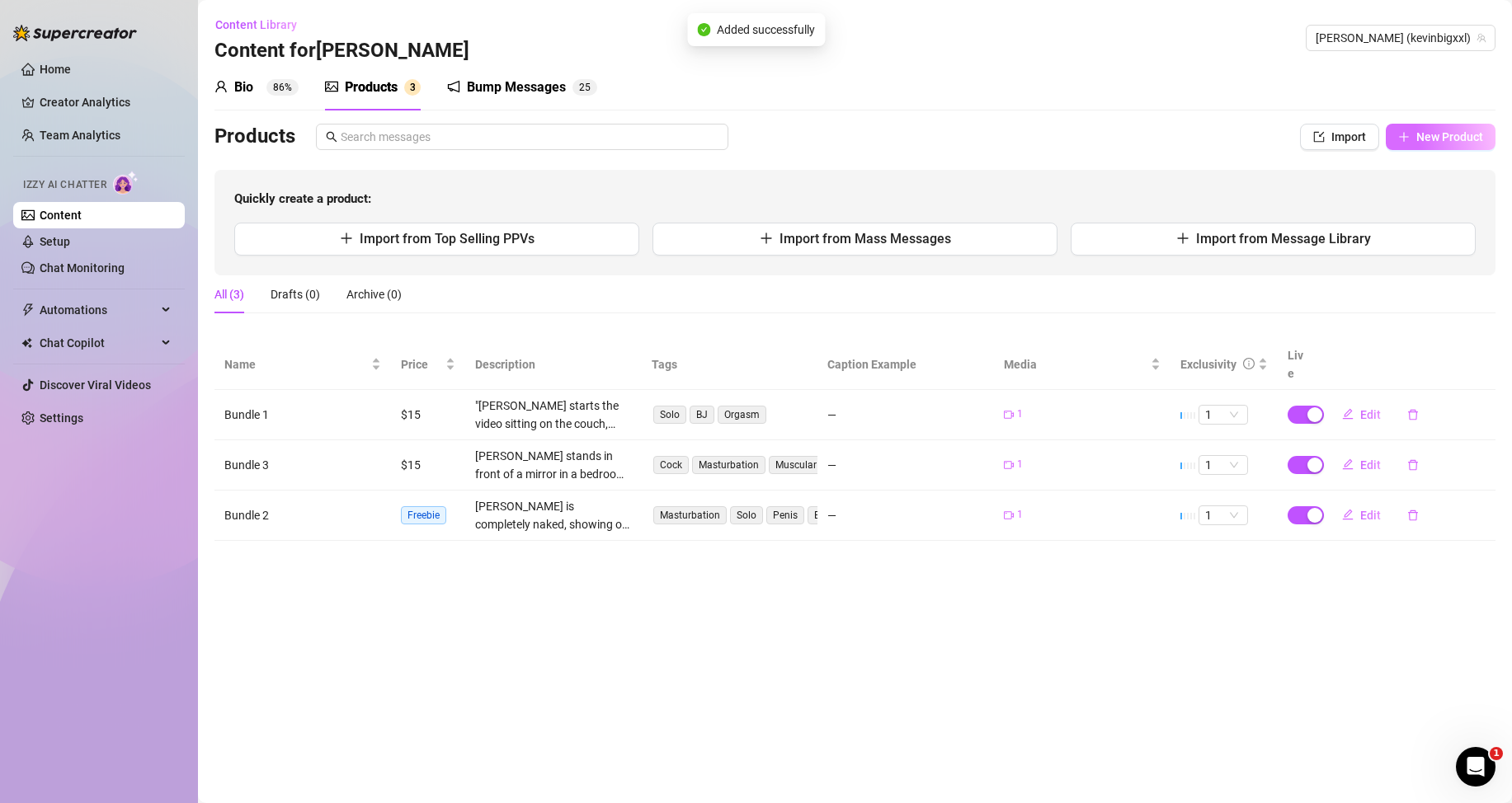
click at [1426, 130] on button "New Product" at bounding box center [1441, 137] width 110 height 27
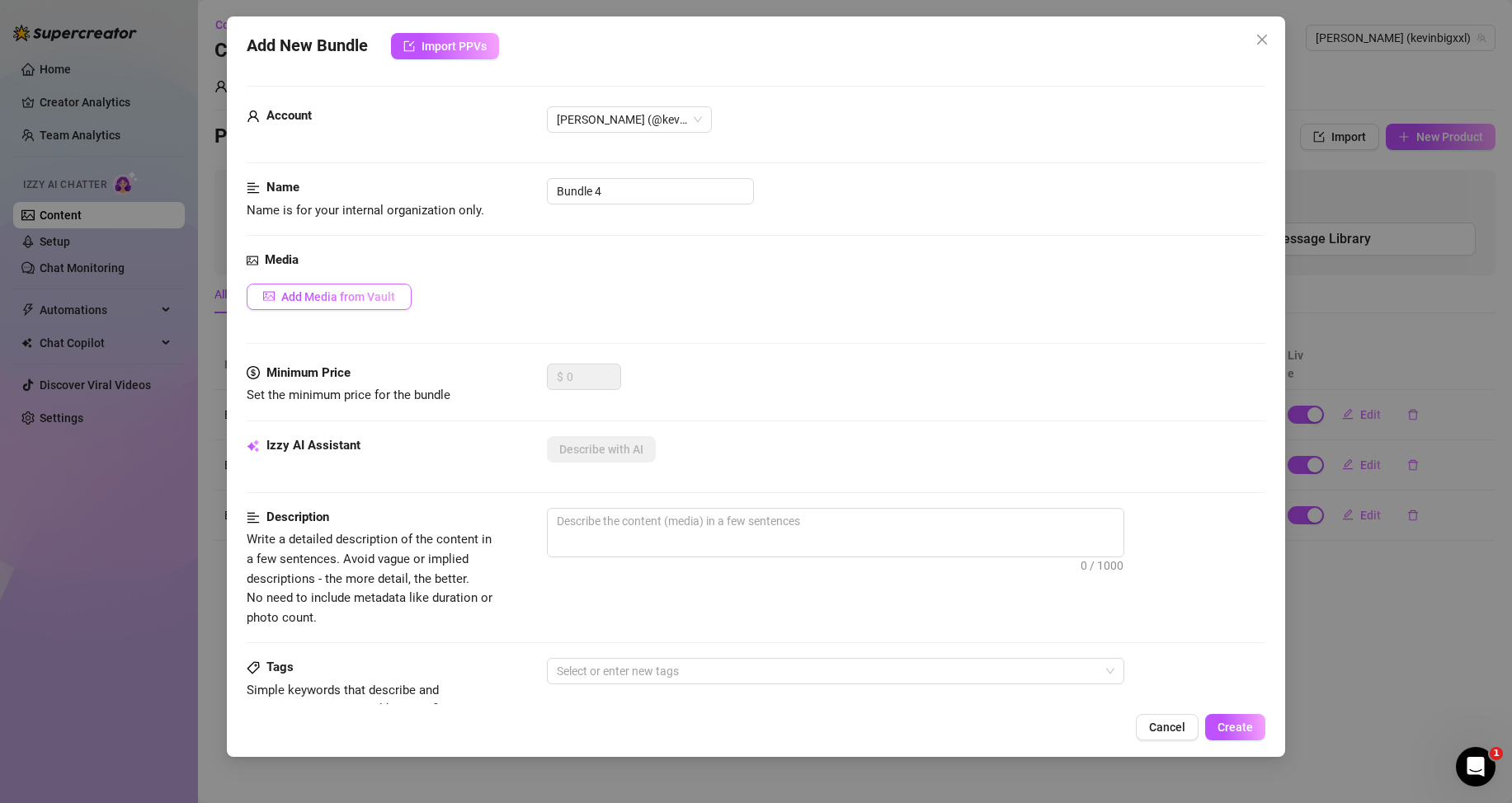
click at [382, 303] on span "Add Media from Vault" at bounding box center [338, 297] width 114 height 13
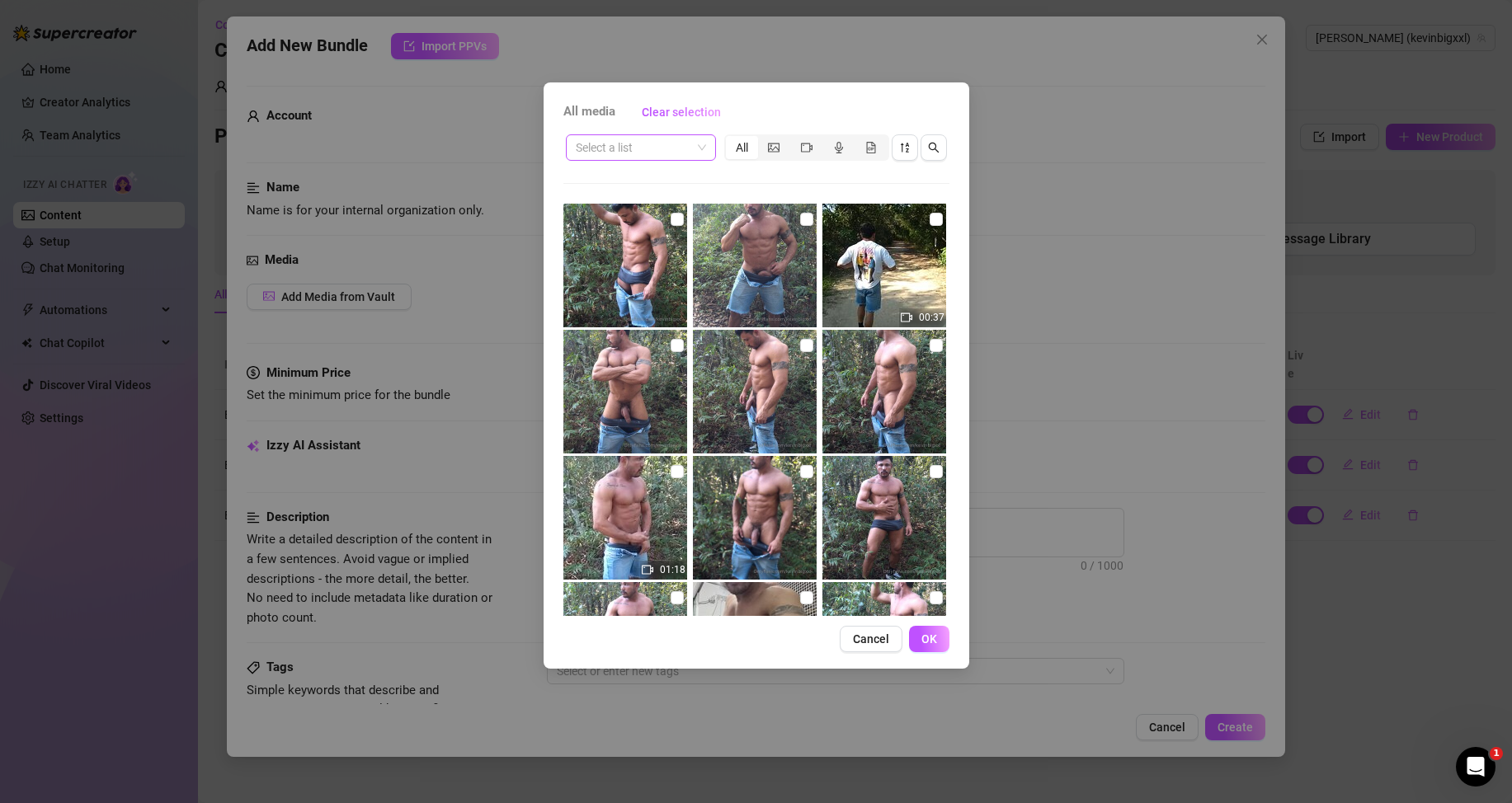
click at [685, 143] on input "search" at bounding box center [633, 147] width 115 height 25
click at [632, 232] on div "Messages" at bounding box center [641, 233] width 124 height 18
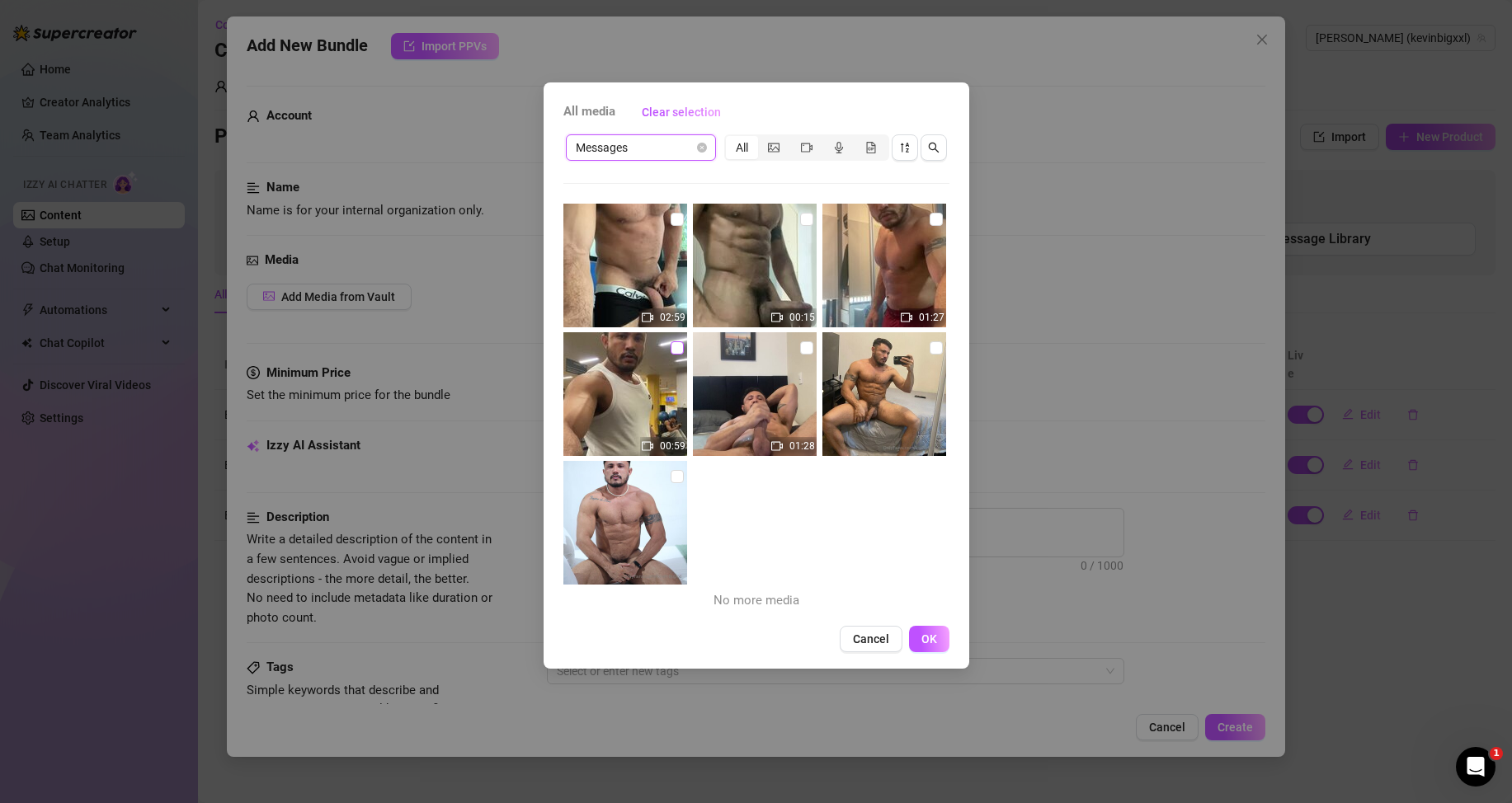
click at [675, 341] on input "checkbox" at bounding box center [677, 347] width 13 height 13
click at [937, 643] on button "OK" at bounding box center [929, 639] width 40 height 27
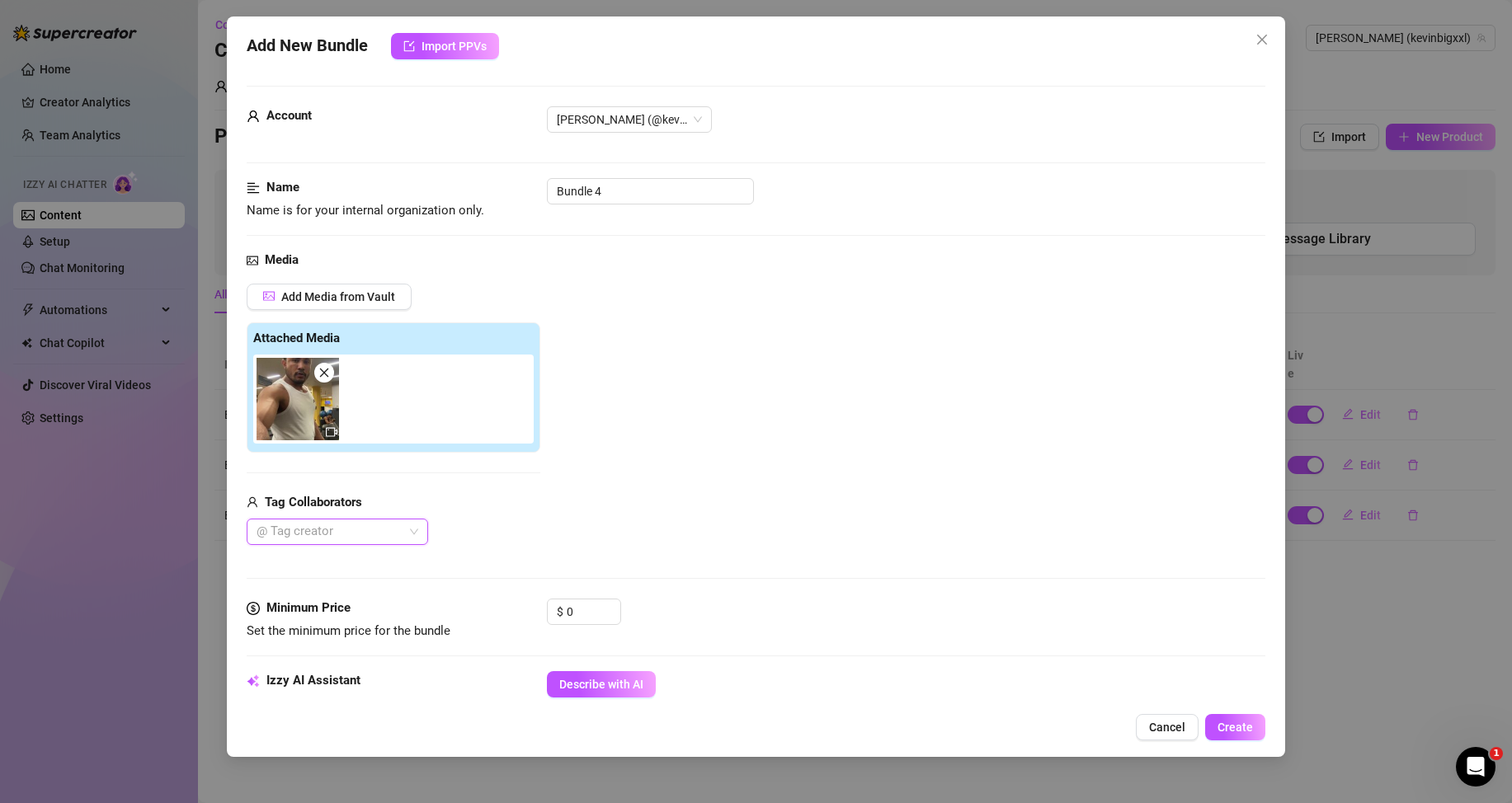
scroll to position [330, 0]
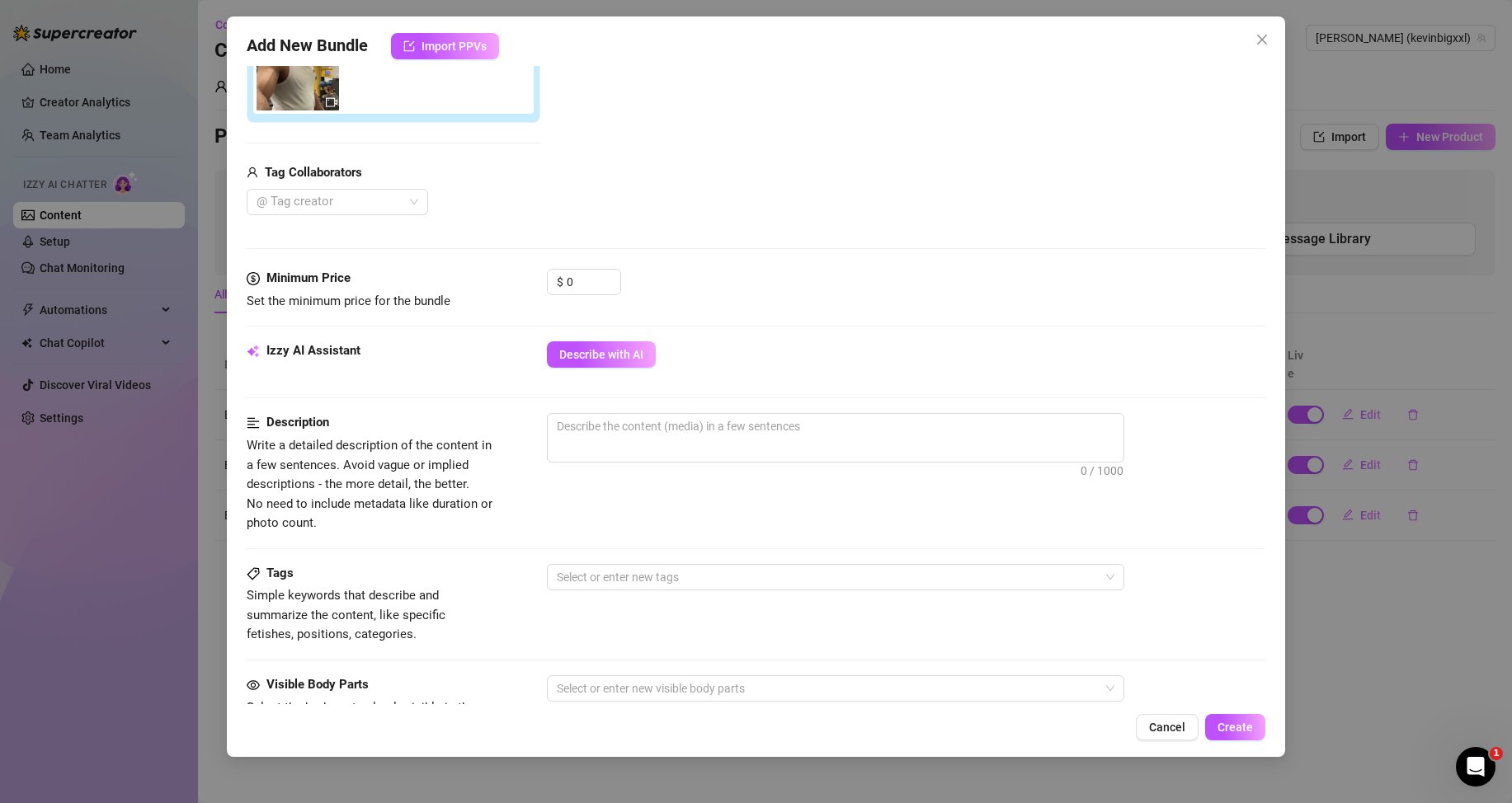
drag, startPoint x: 654, startPoint y: 442, endPoint x: 611, endPoint y: 374, distance: 80.5
click at [653, 442] on span "0 / 1000" at bounding box center [835, 438] width 577 height 50
click at [585, 285] on input "0" at bounding box center [593, 282] width 53 height 25
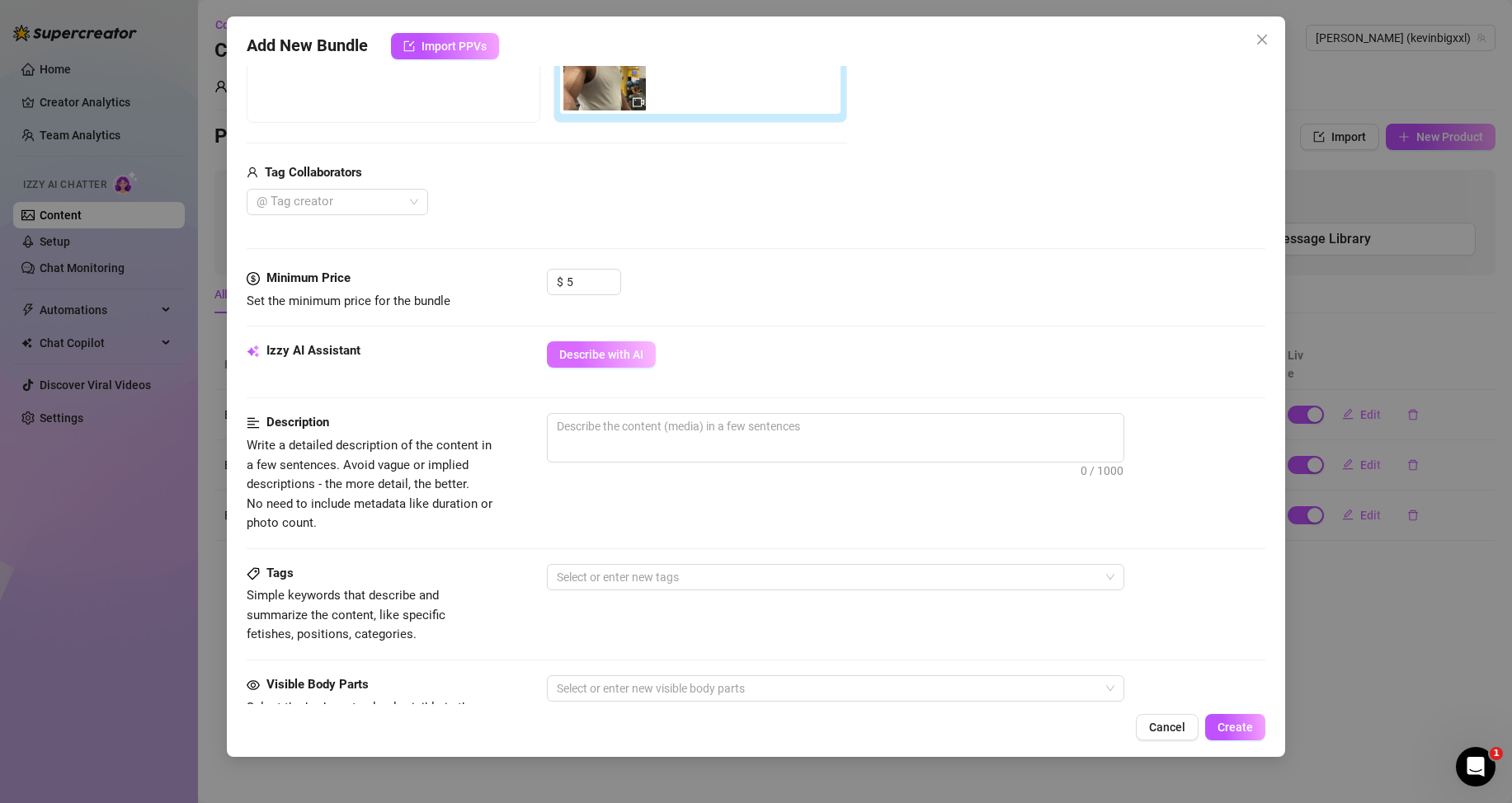
click at [633, 349] on span "Describe with AI" at bounding box center [601, 354] width 84 height 13
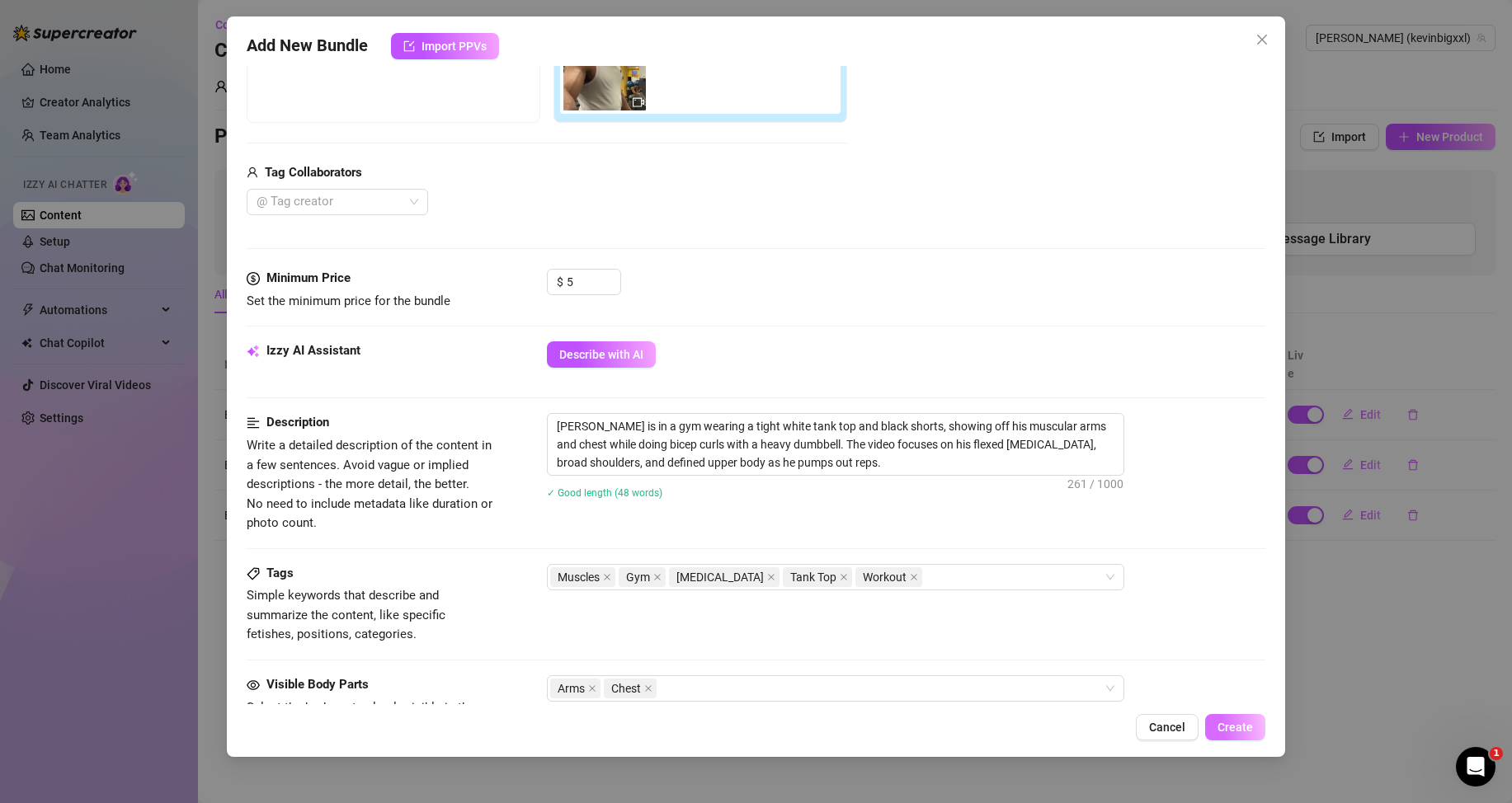
click at [1220, 730] on span "Create" at bounding box center [1235, 726] width 35 height 13
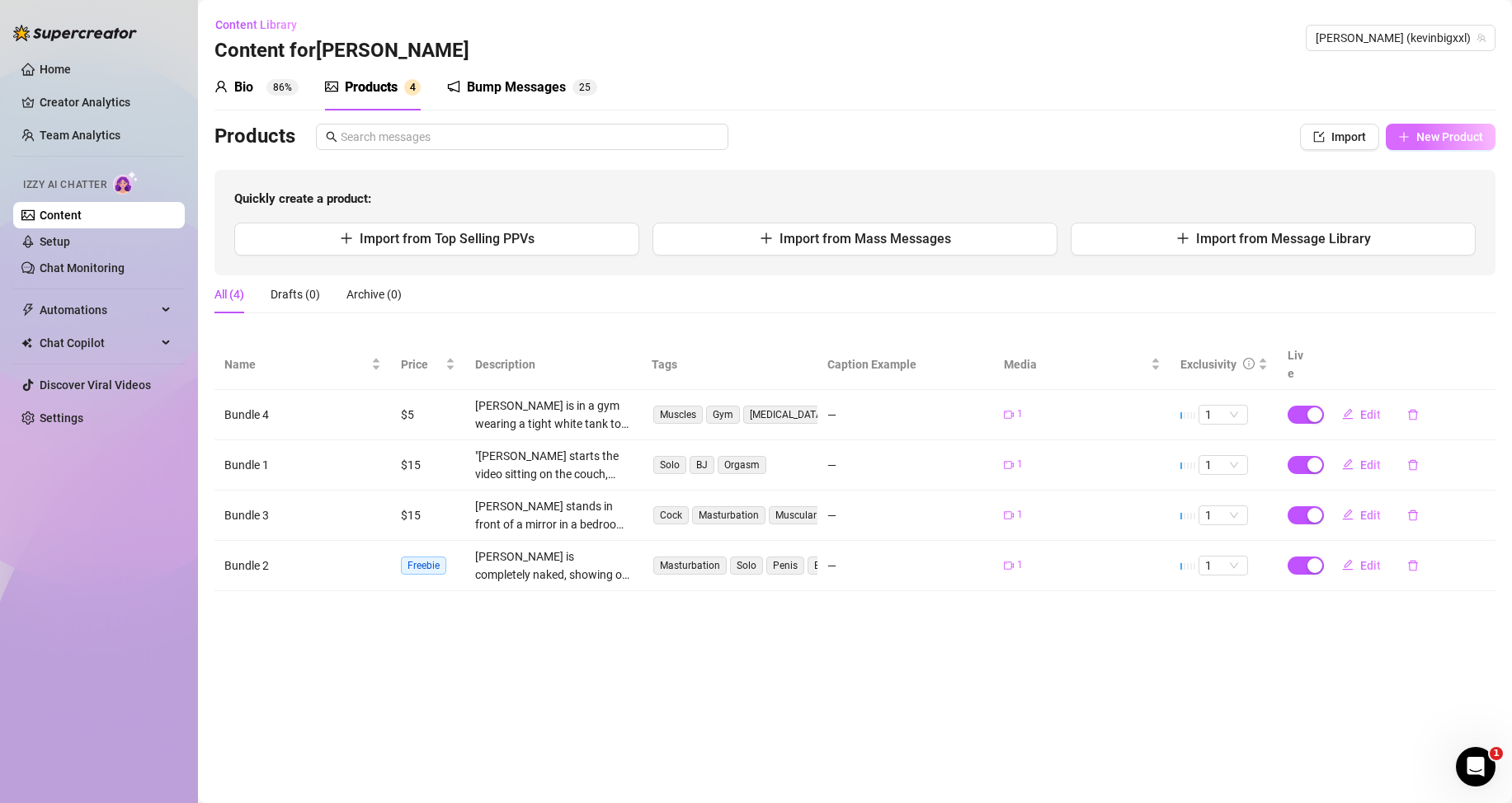
click at [1413, 143] on button "New Product" at bounding box center [1441, 137] width 110 height 27
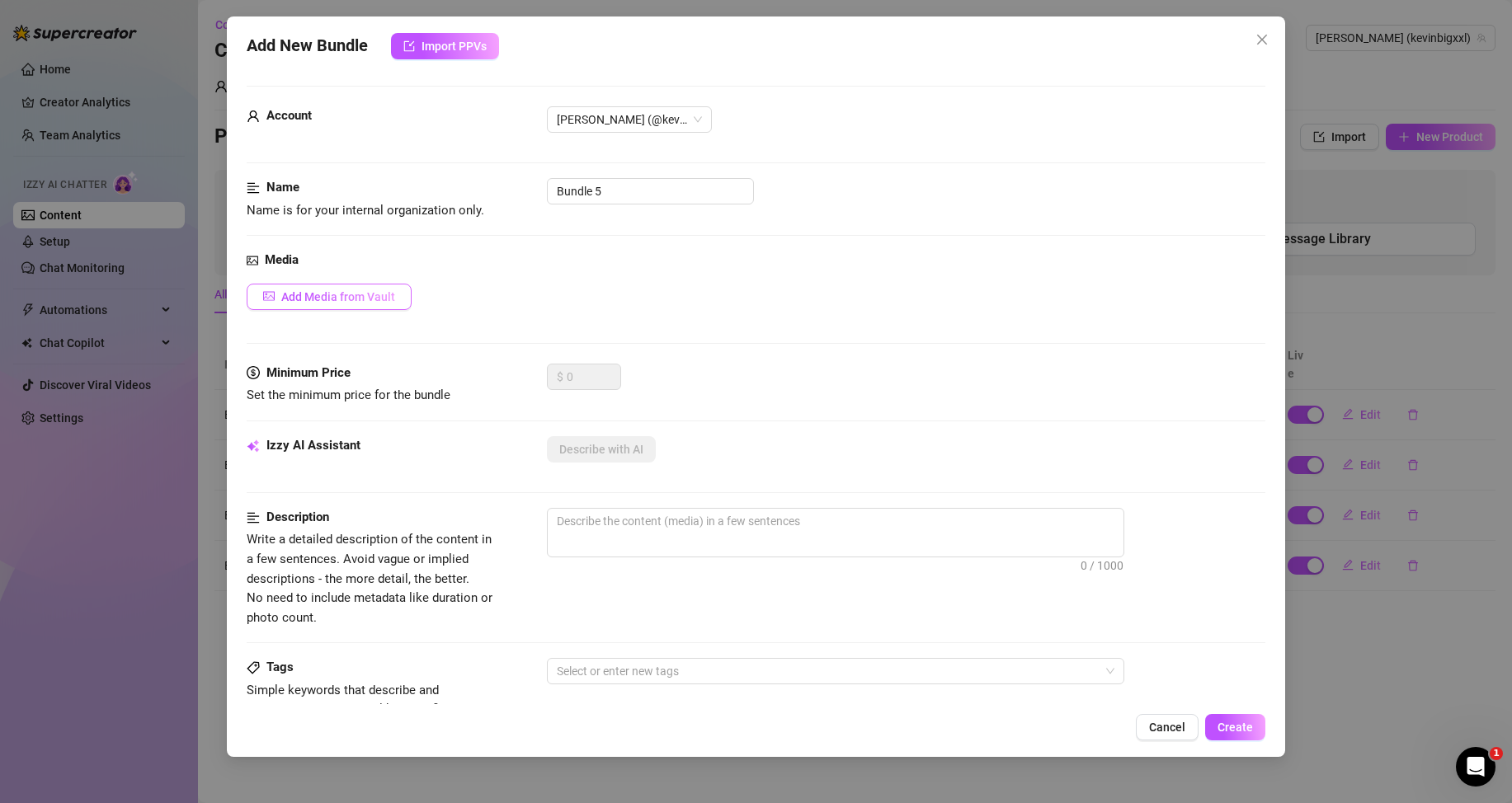
click at [311, 296] on span "Add Media from Vault" at bounding box center [338, 297] width 114 height 13
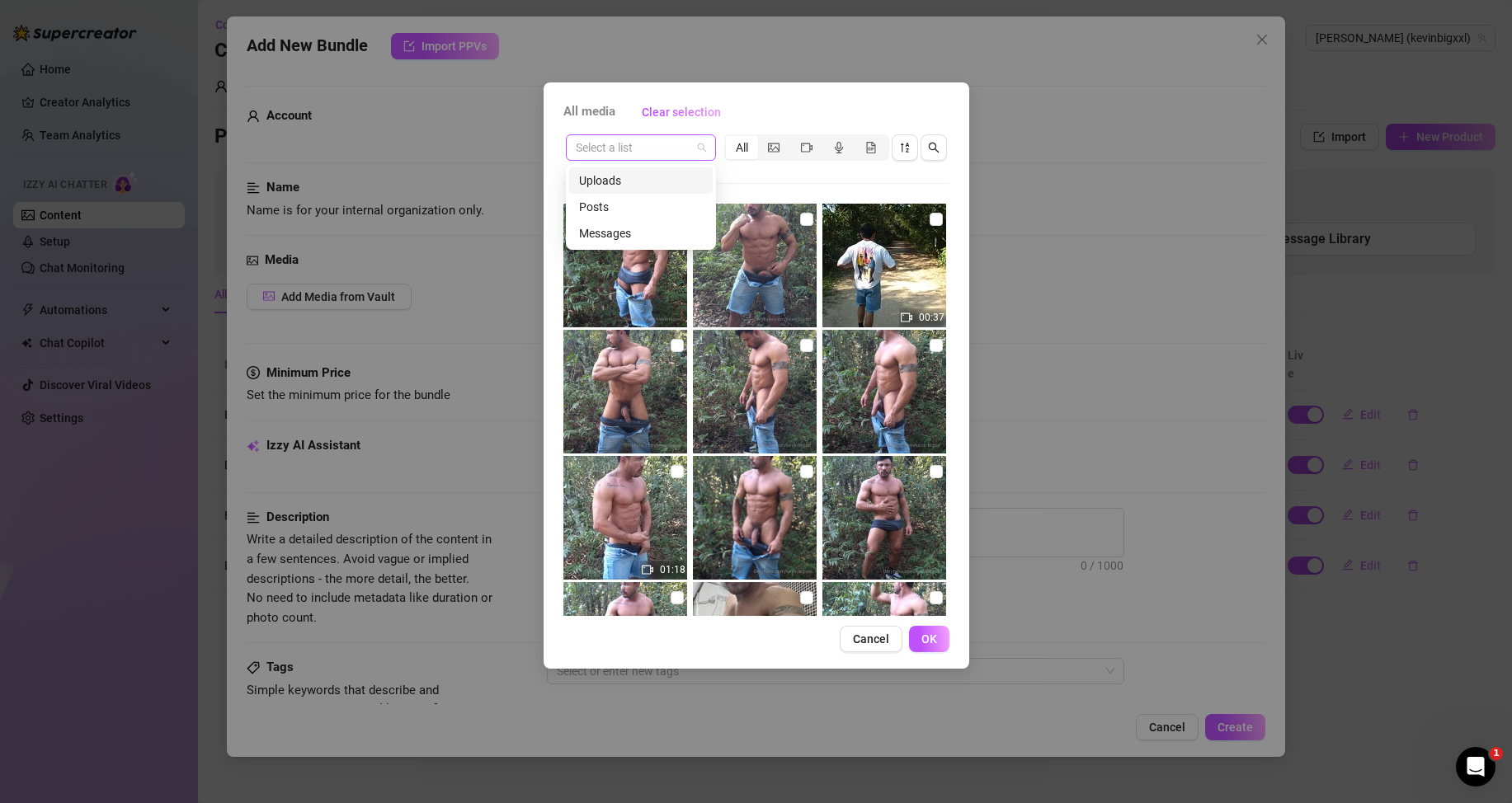
click at [706, 146] on div "Select a list" at bounding box center [641, 147] width 151 height 27
click at [620, 230] on div "Messages" at bounding box center [641, 233] width 124 height 18
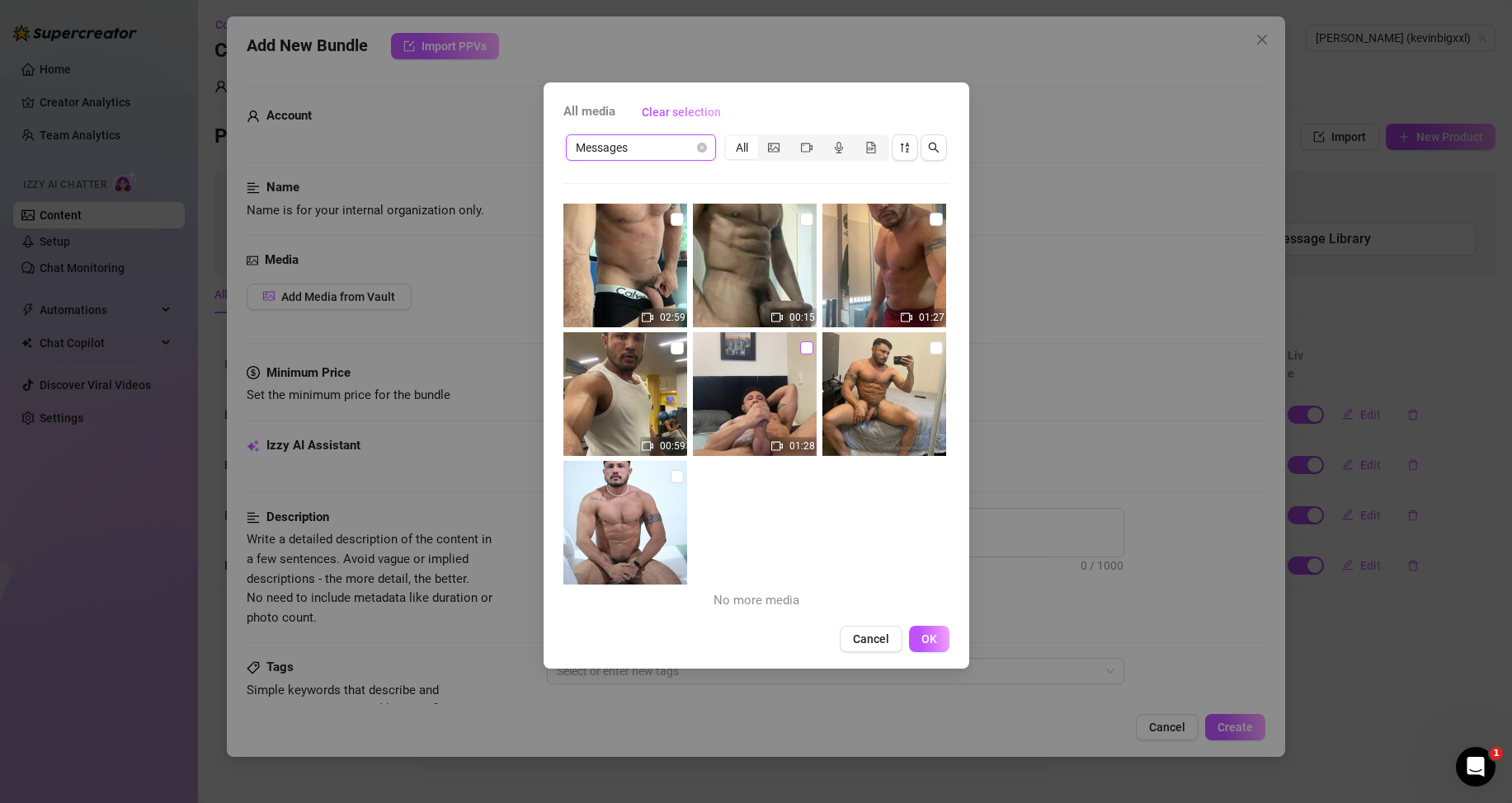
click at [803, 344] on input "checkbox" at bounding box center [806, 347] width 13 height 13
click at [936, 648] on button "OK" at bounding box center [929, 639] width 40 height 27
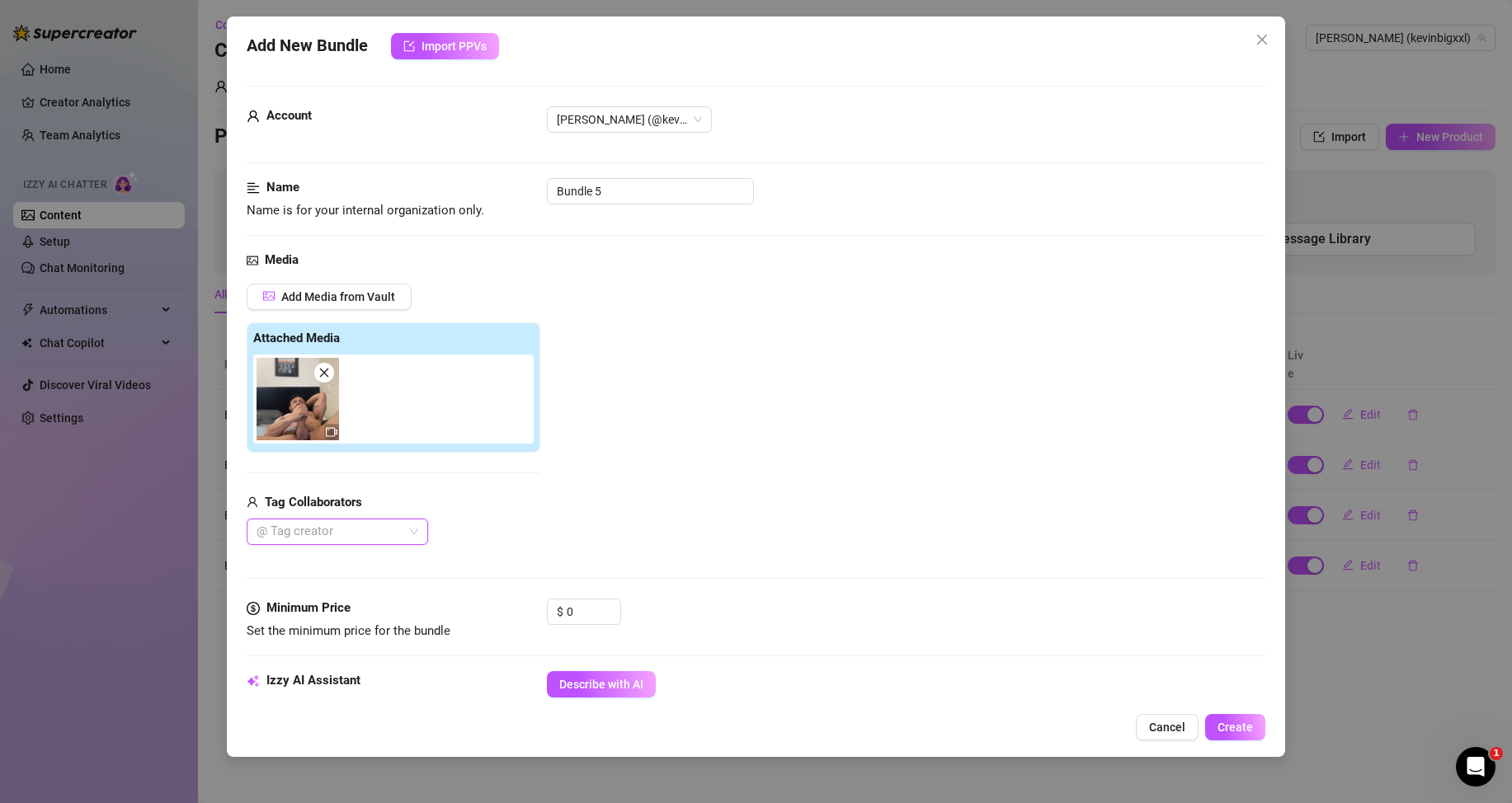
scroll to position [165, 0]
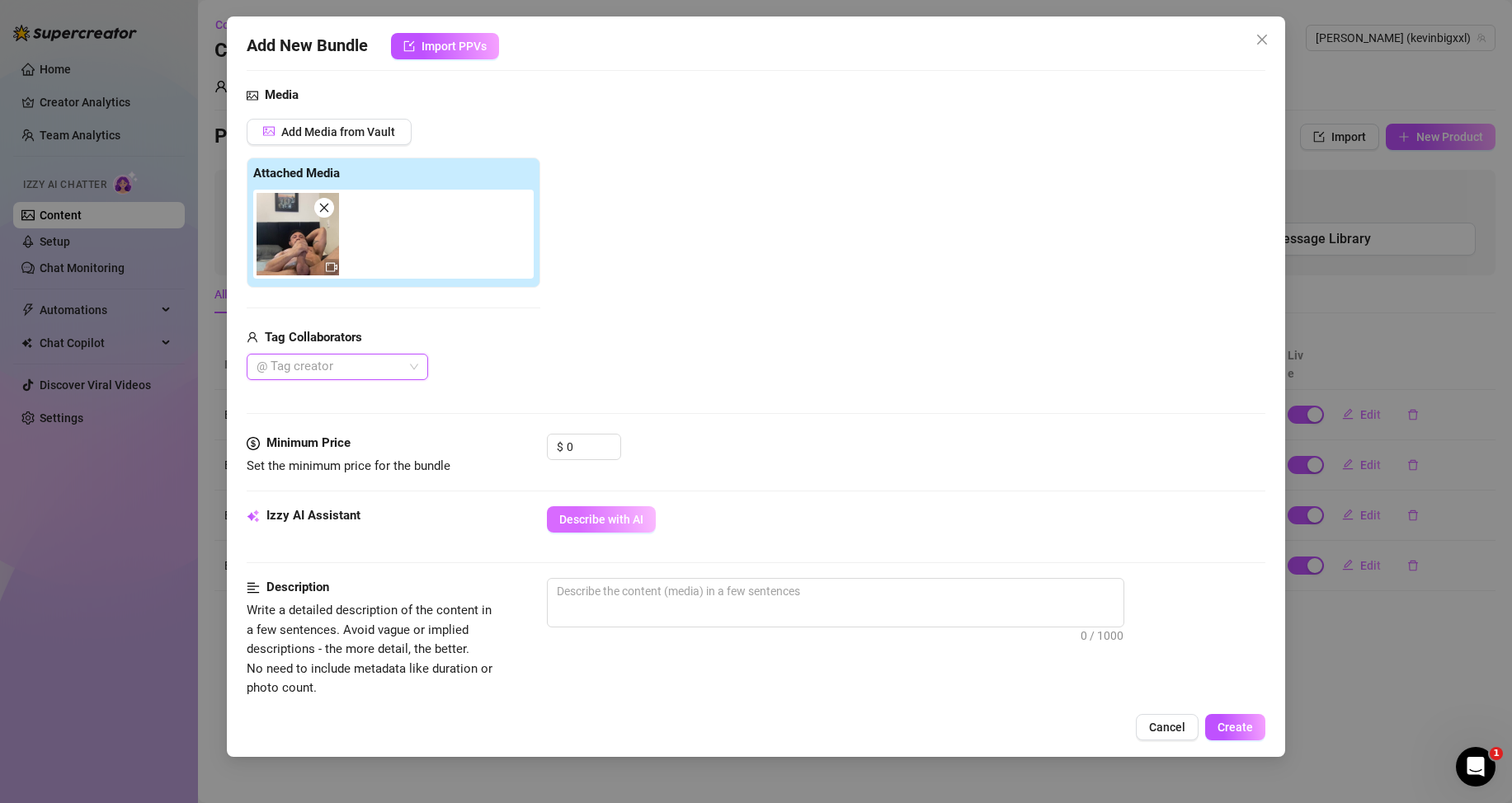
click at [581, 514] on span "Describe with AI" at bounding box center [601, 519] width 84 height 13
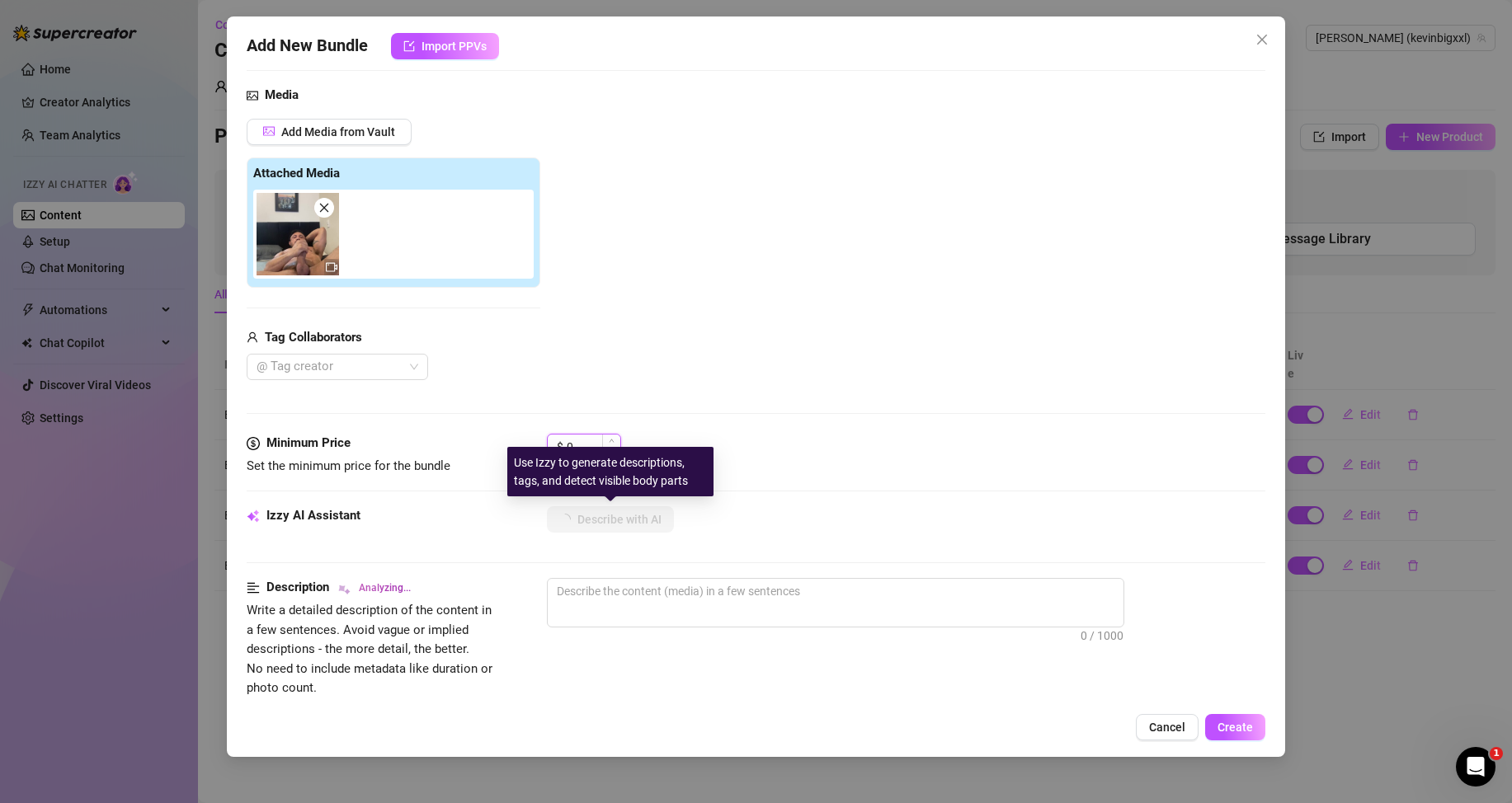
click at [587, 444] on input "0" at bounding box center [593, 446] width 53 height 25
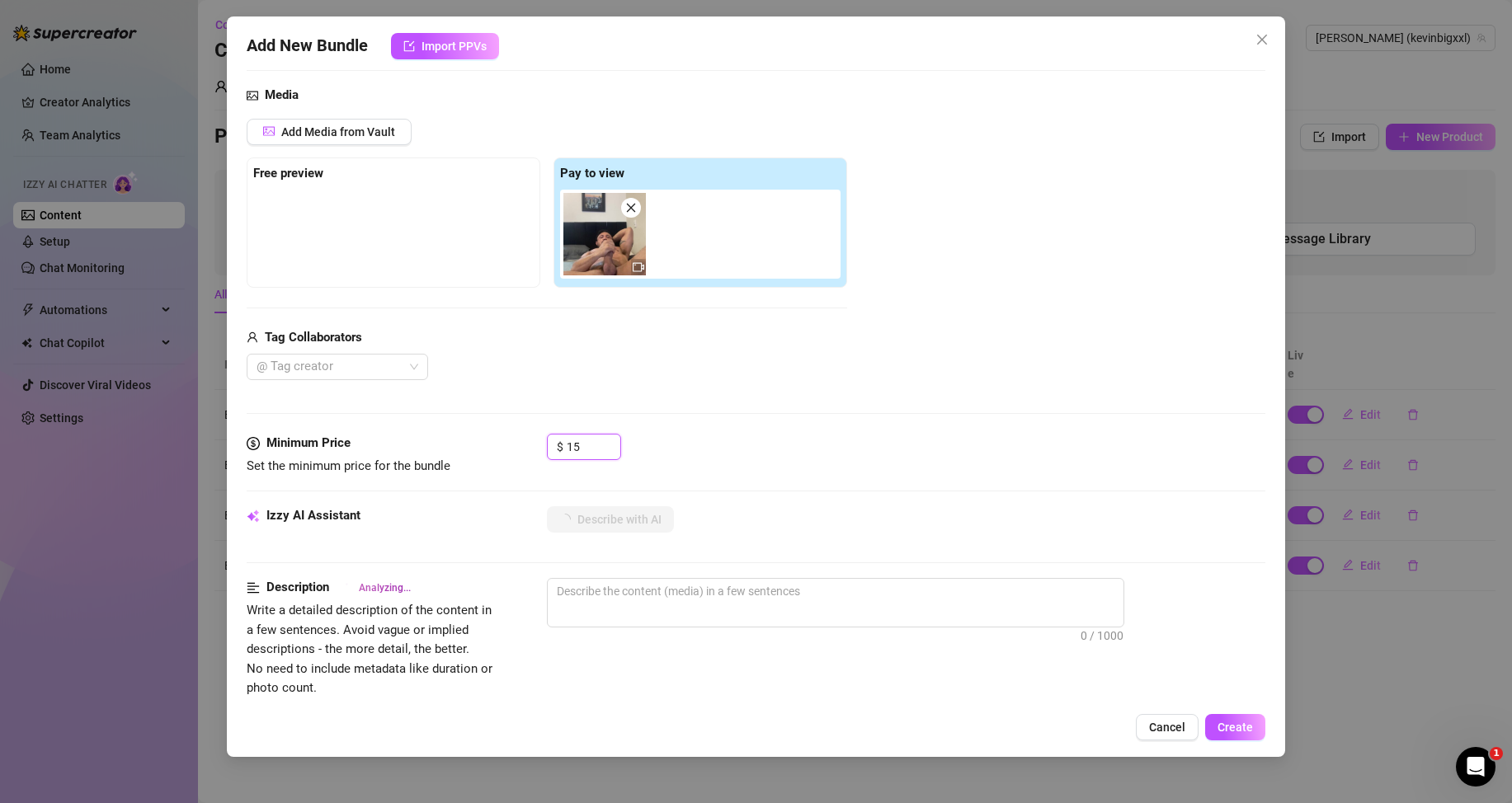
scroll to position [248, 0]
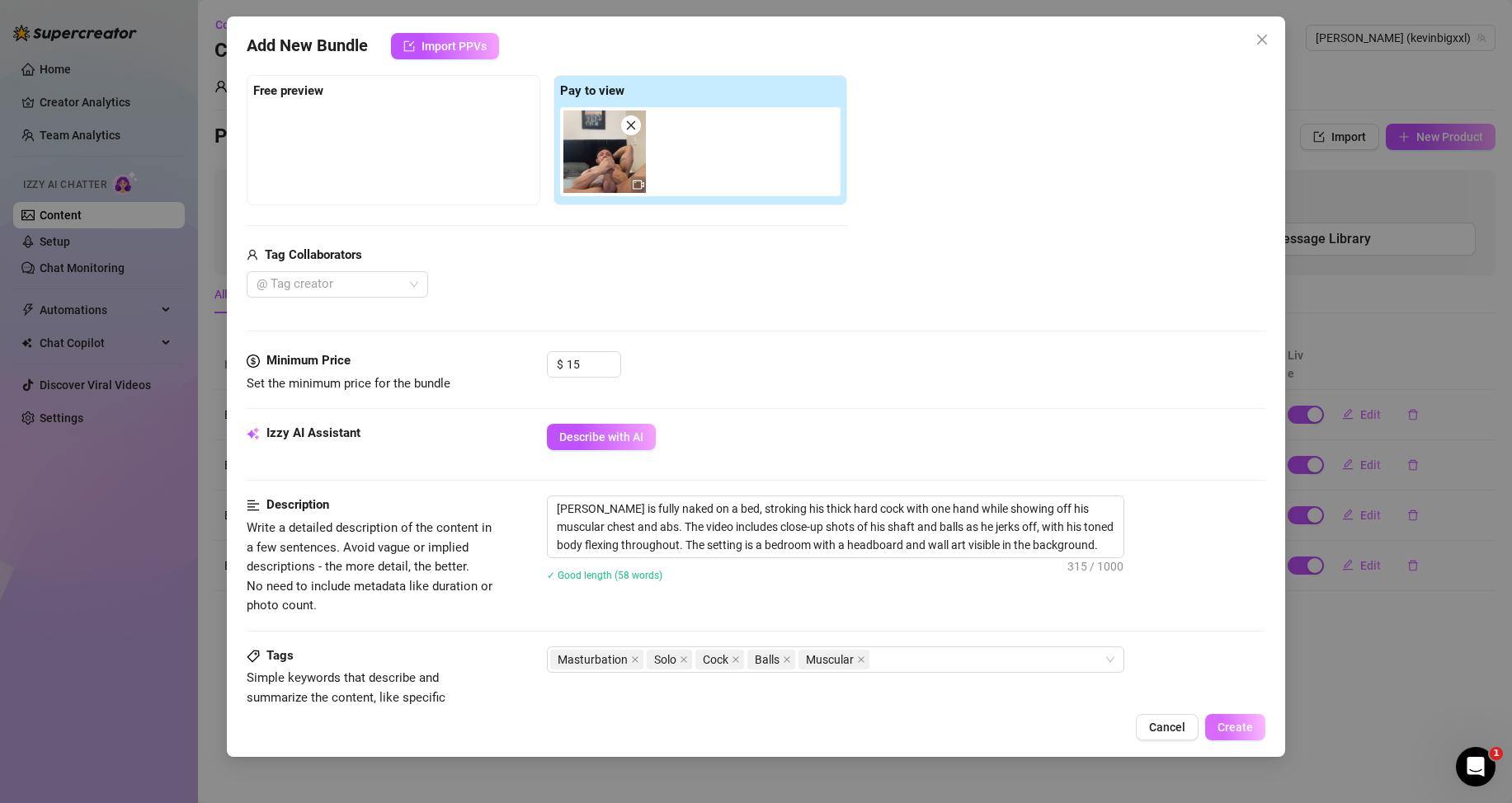
click at [1233, 726] on span "Create" at bounding box center [1235, 726] width 35 height 13
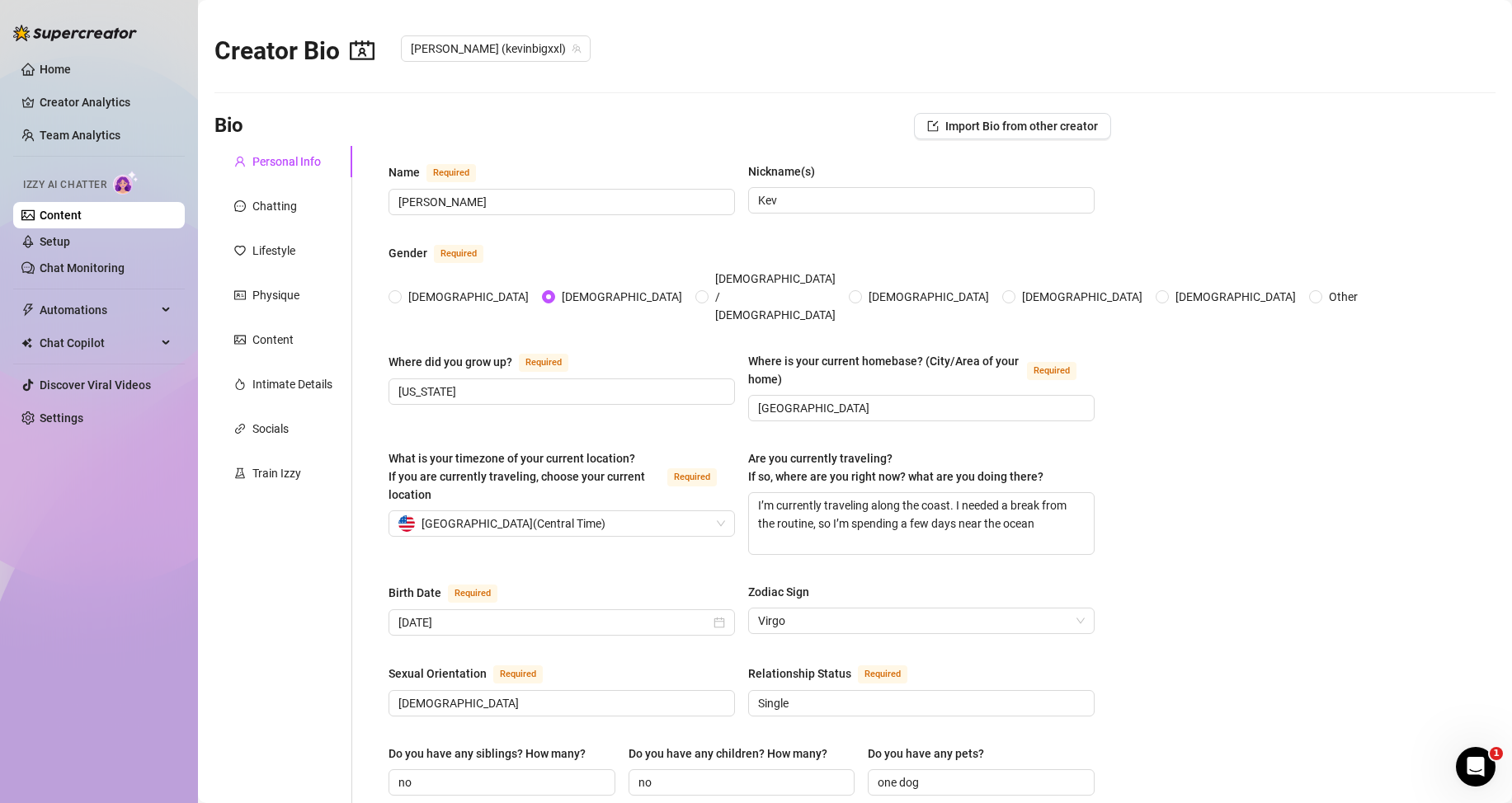
click at [82, 211] on link "Content" at bounding box center [60, 215] width 42 height 13
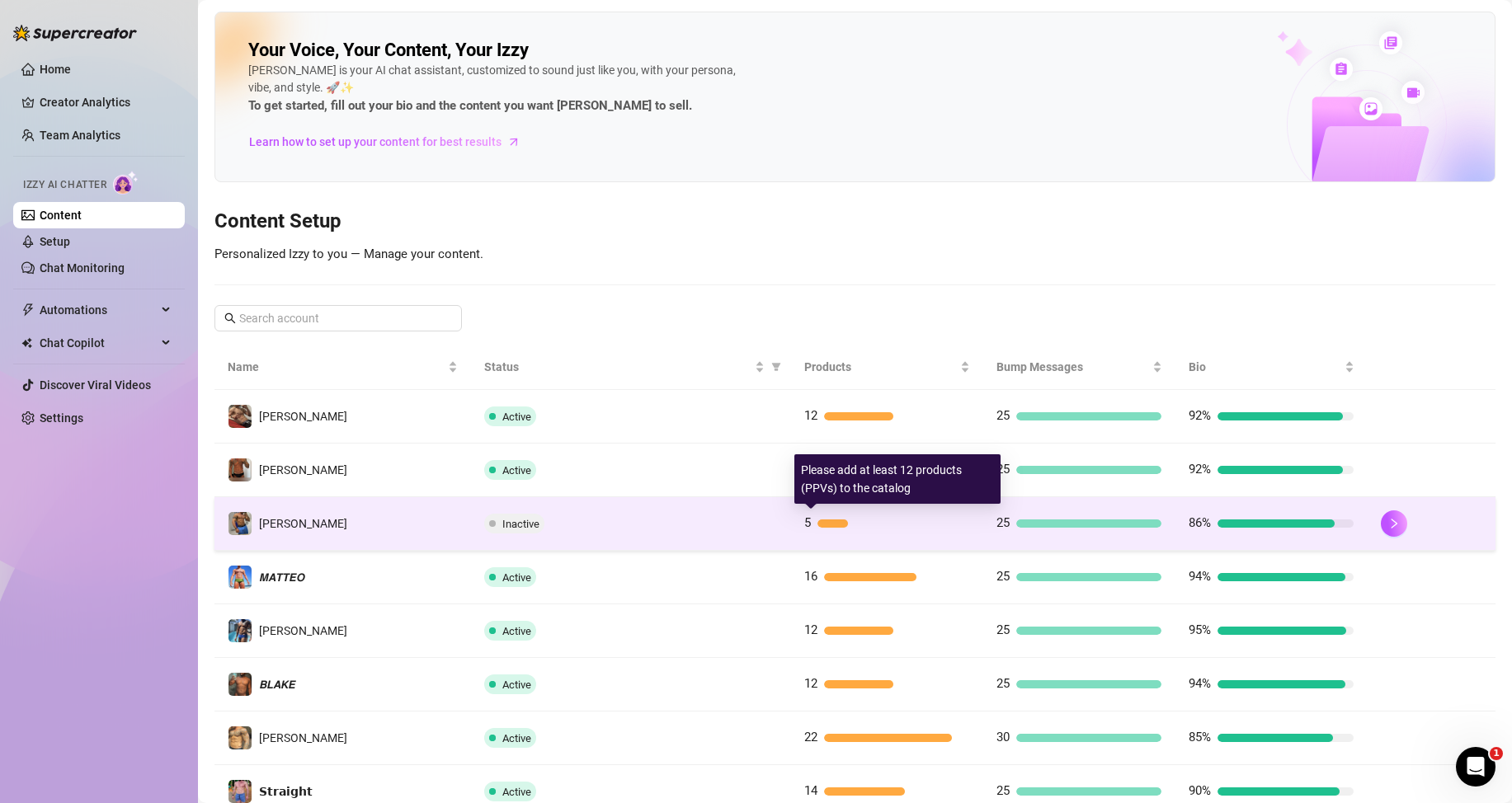
click at [821, 526] on div at bounding box center [832, 524] width 30 height 9
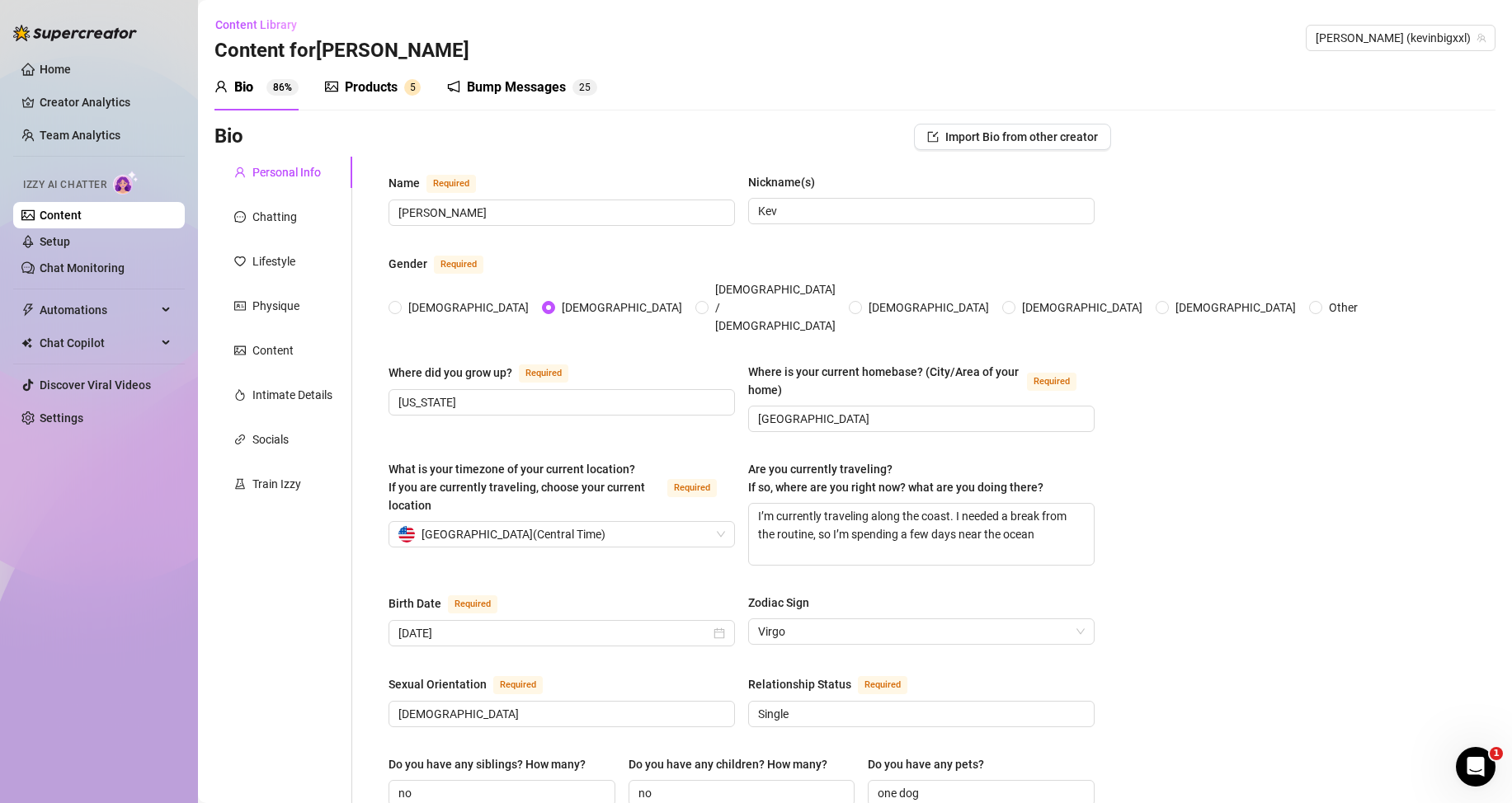
click at [393, 85] on div "Products" at bounding box center [371, 87] width 52 height 20
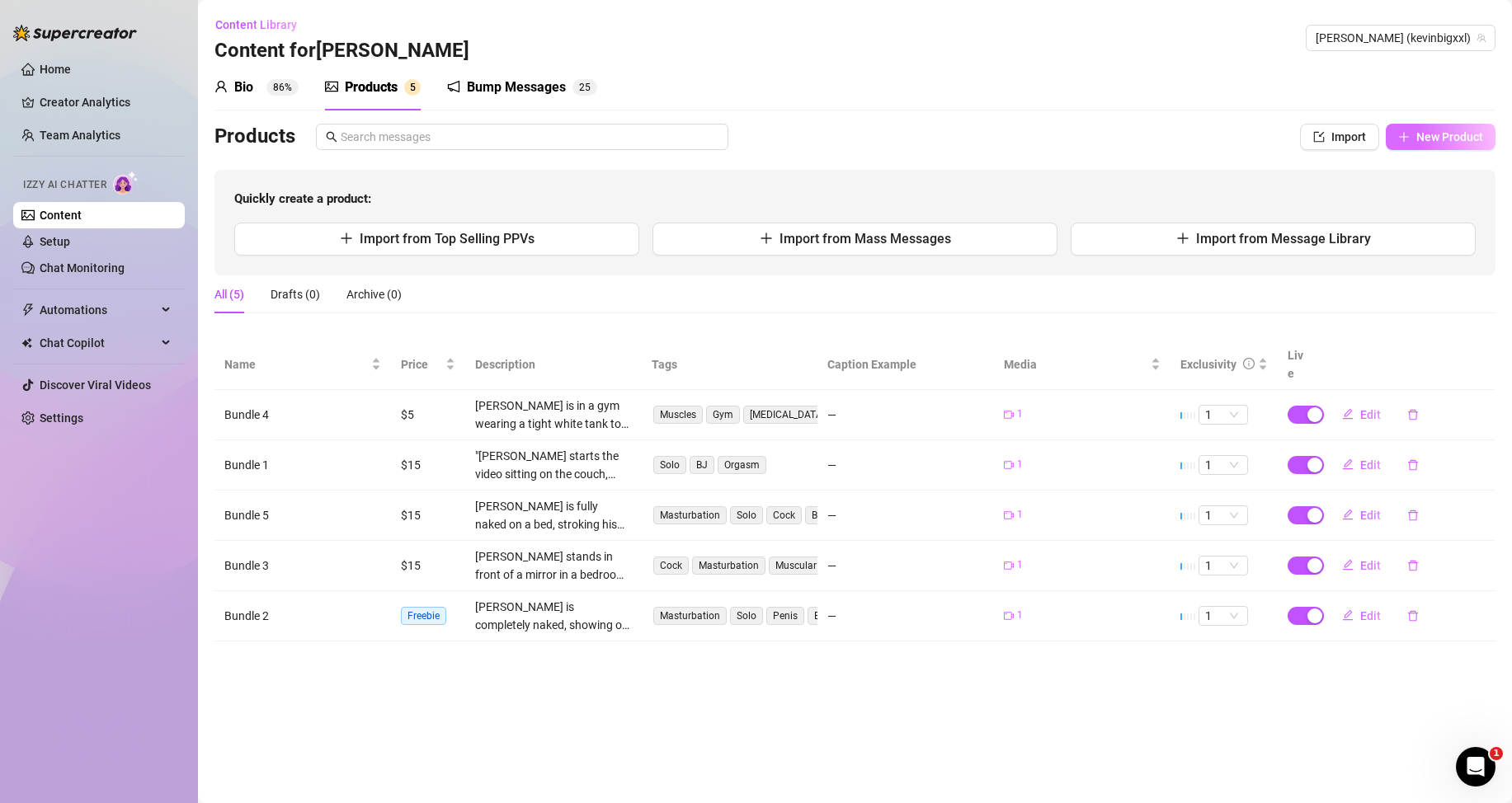
click at [1441, 144] on button "New Product" at bounding box center [1441, 137] width 110 height 27
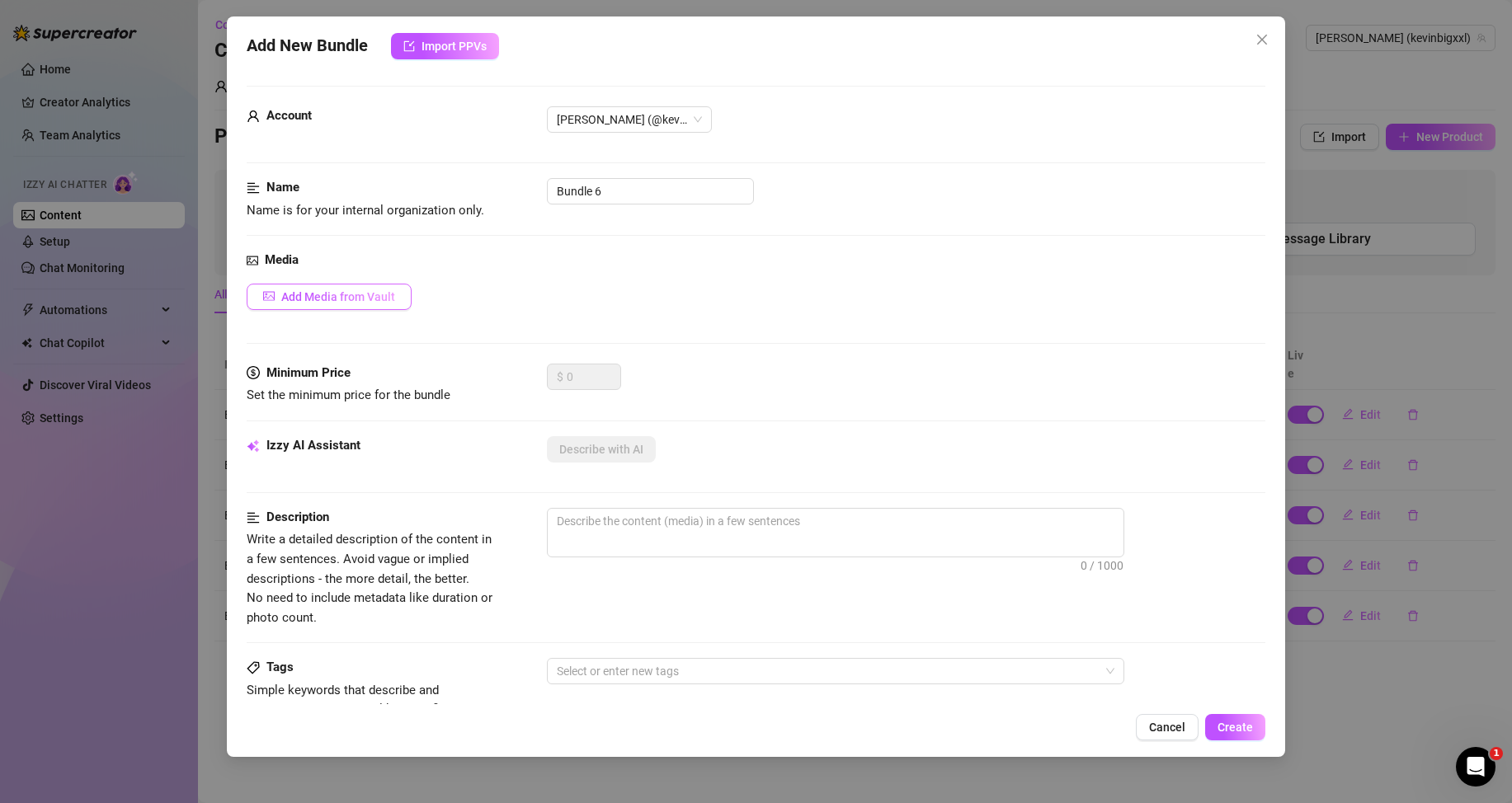
click at [339, 304] on button "Add Media from Vault" at bounding box center [329, 297] width 165 height 27
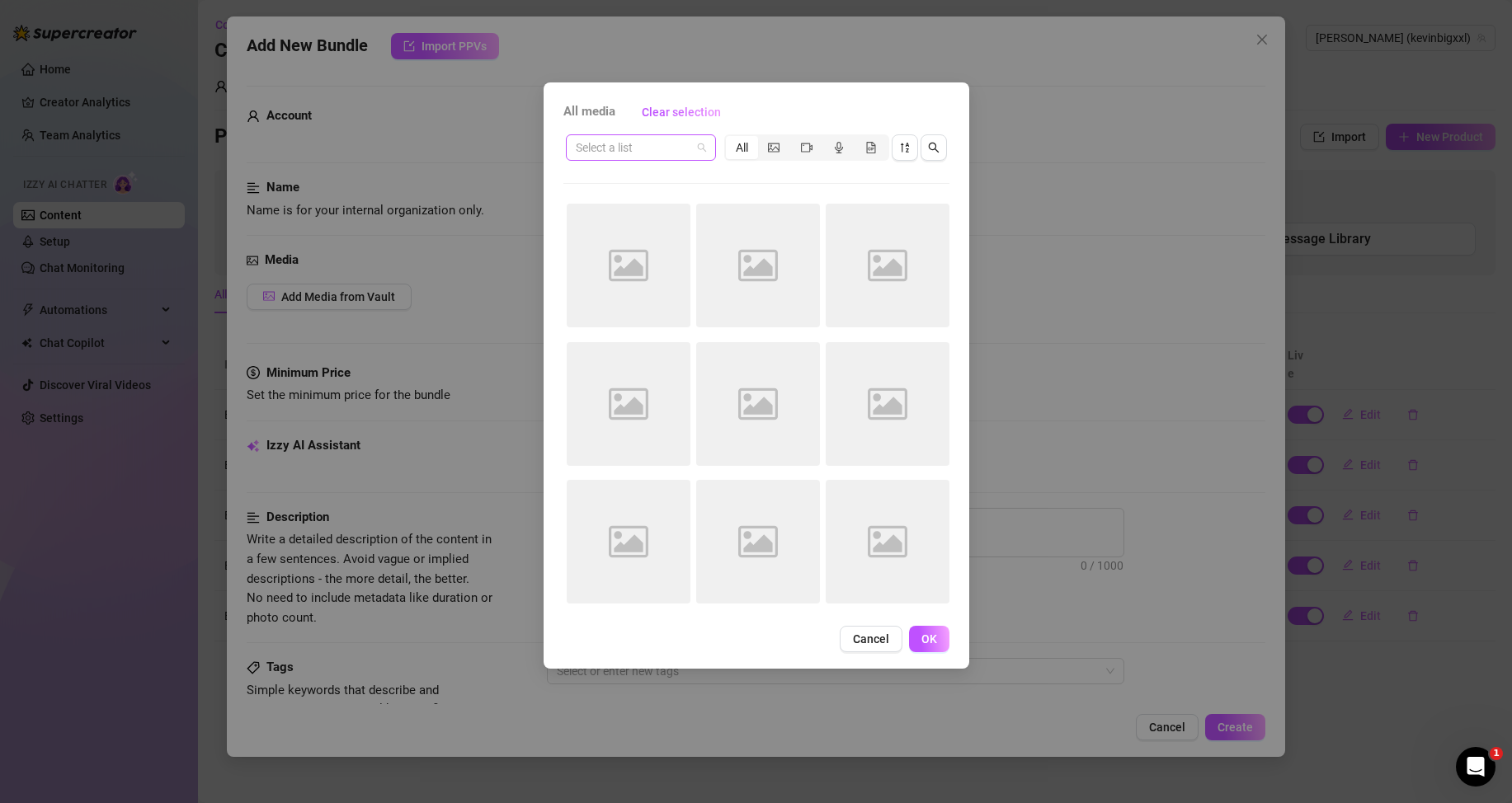
click at [692, 138] on span at bounding box center [641, 147] width 131 height 25
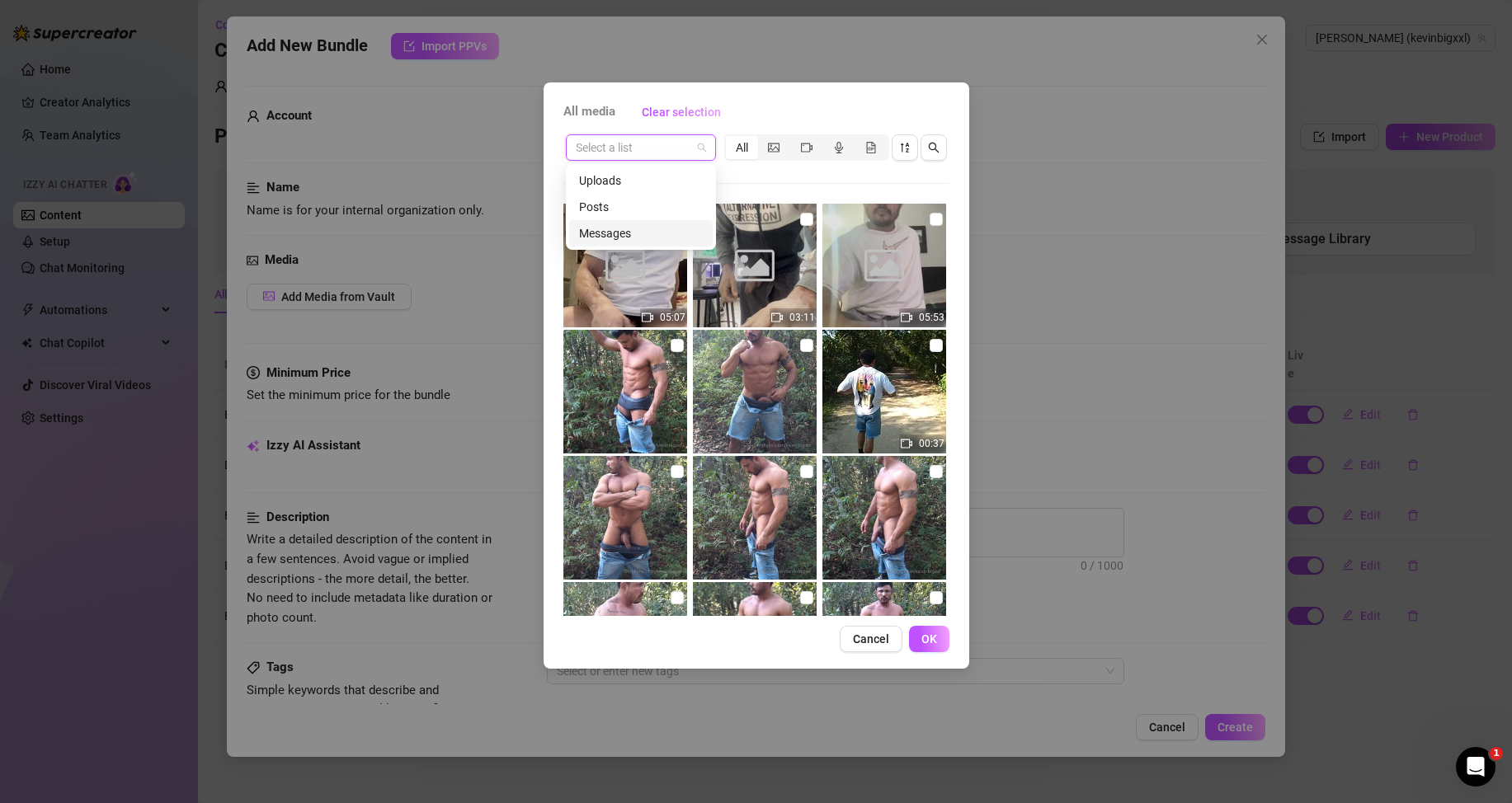
click at [618, 232] on div "Messages" at bounding box center [641, 233] width 124 height 18
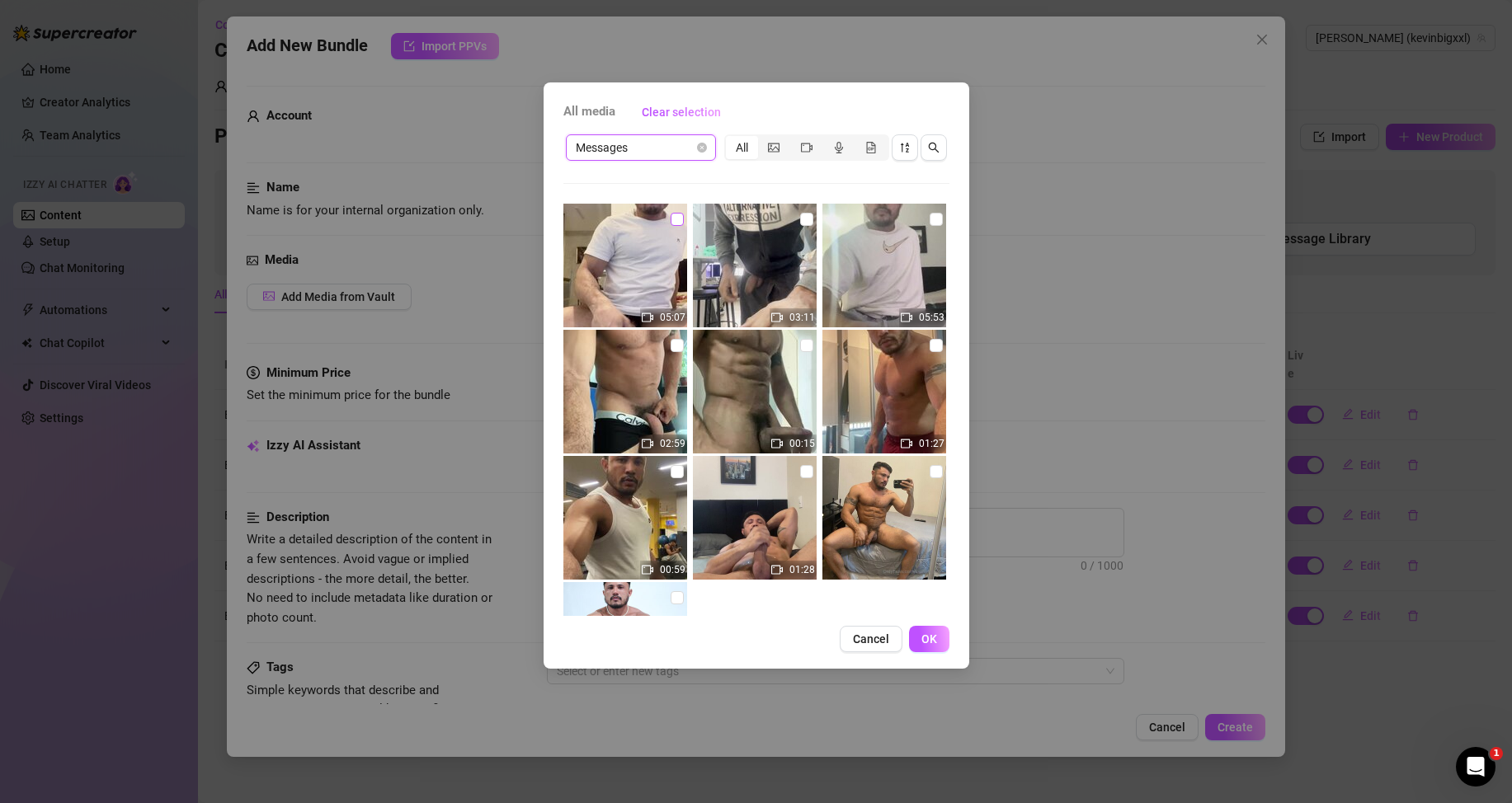
click at [674, 218] on input "checkbox" at bounding box center [677, 218] width 13 height 13
click at [922, 634] on span "OK" at bounding box center [929, 639] width 15 height 13
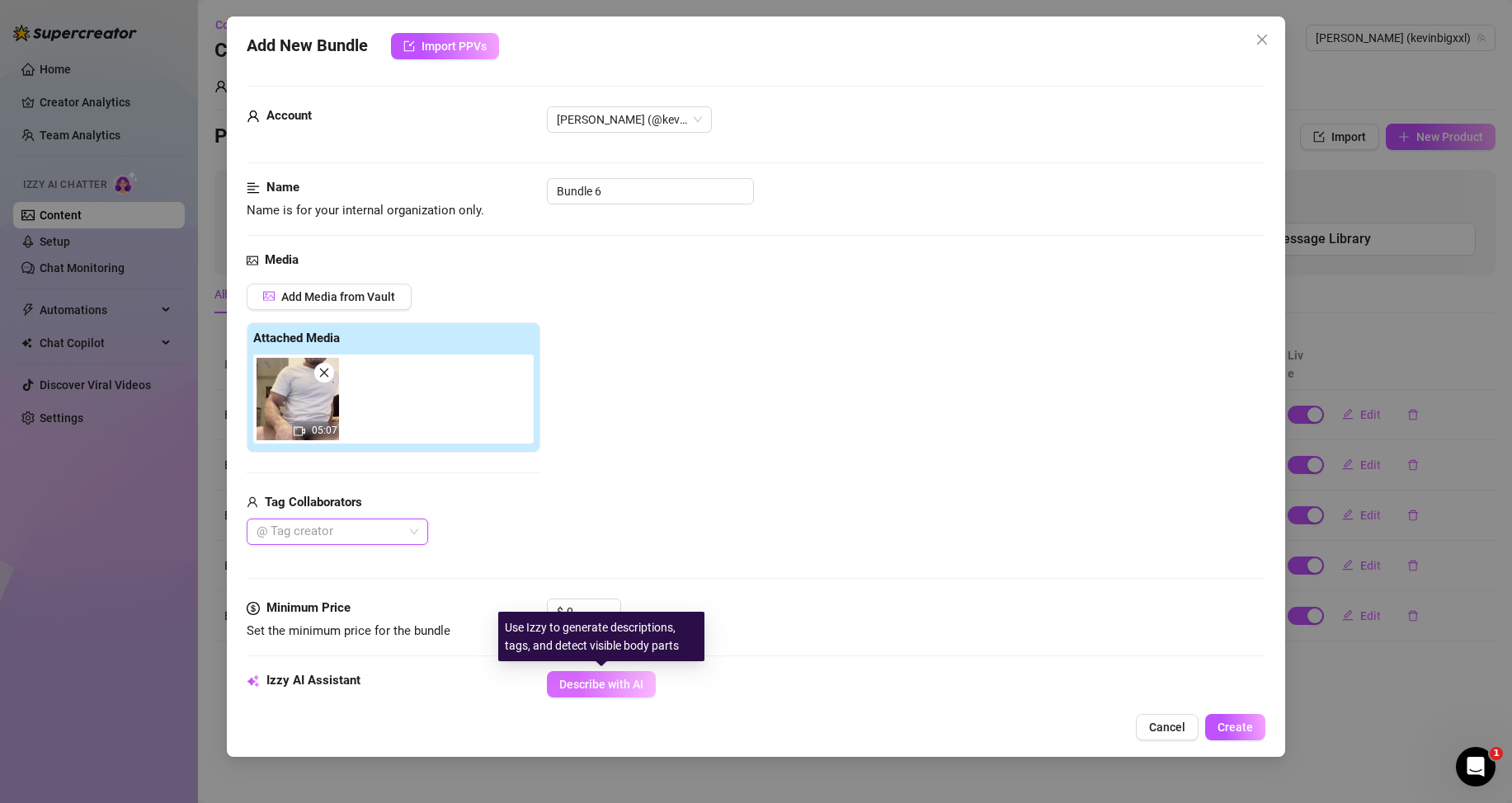
click at [604, 680] on span "Describe with AI" at bounding box center [601, 683] width 84 height 13
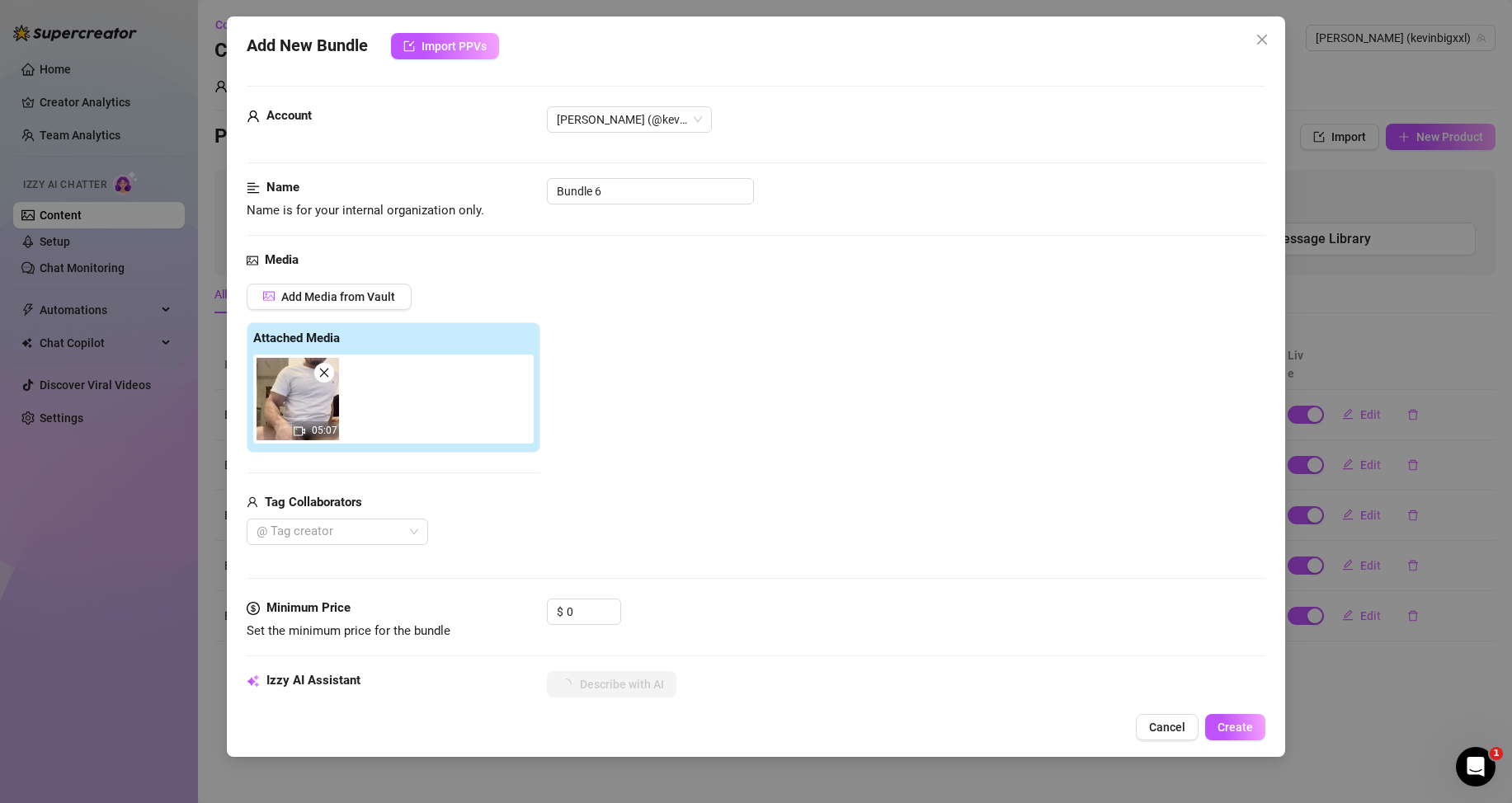
scroll to position [165, 0]
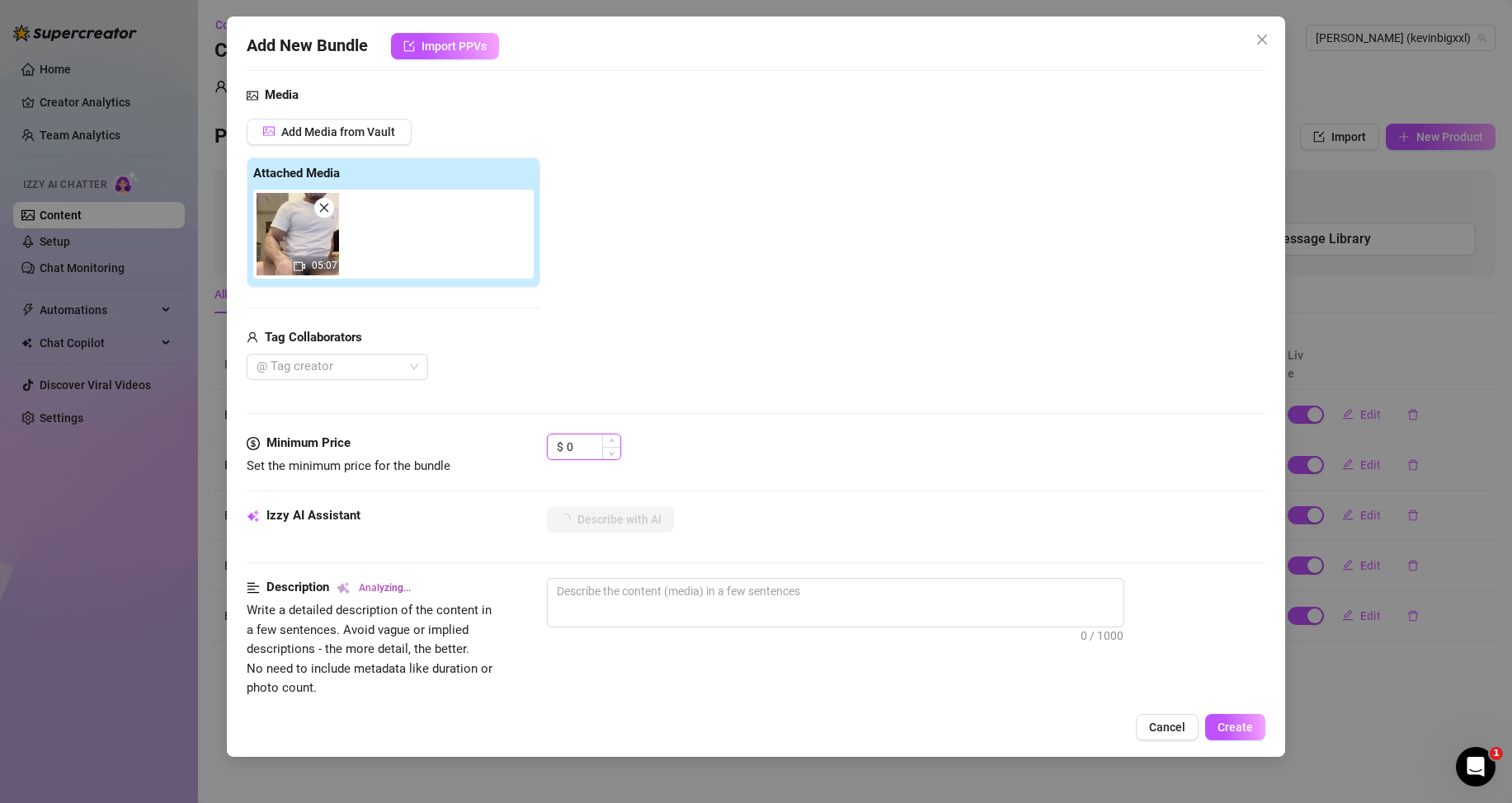
click at [593, 455] on input "0" at bounding box center [593, 446] width 53 height 25
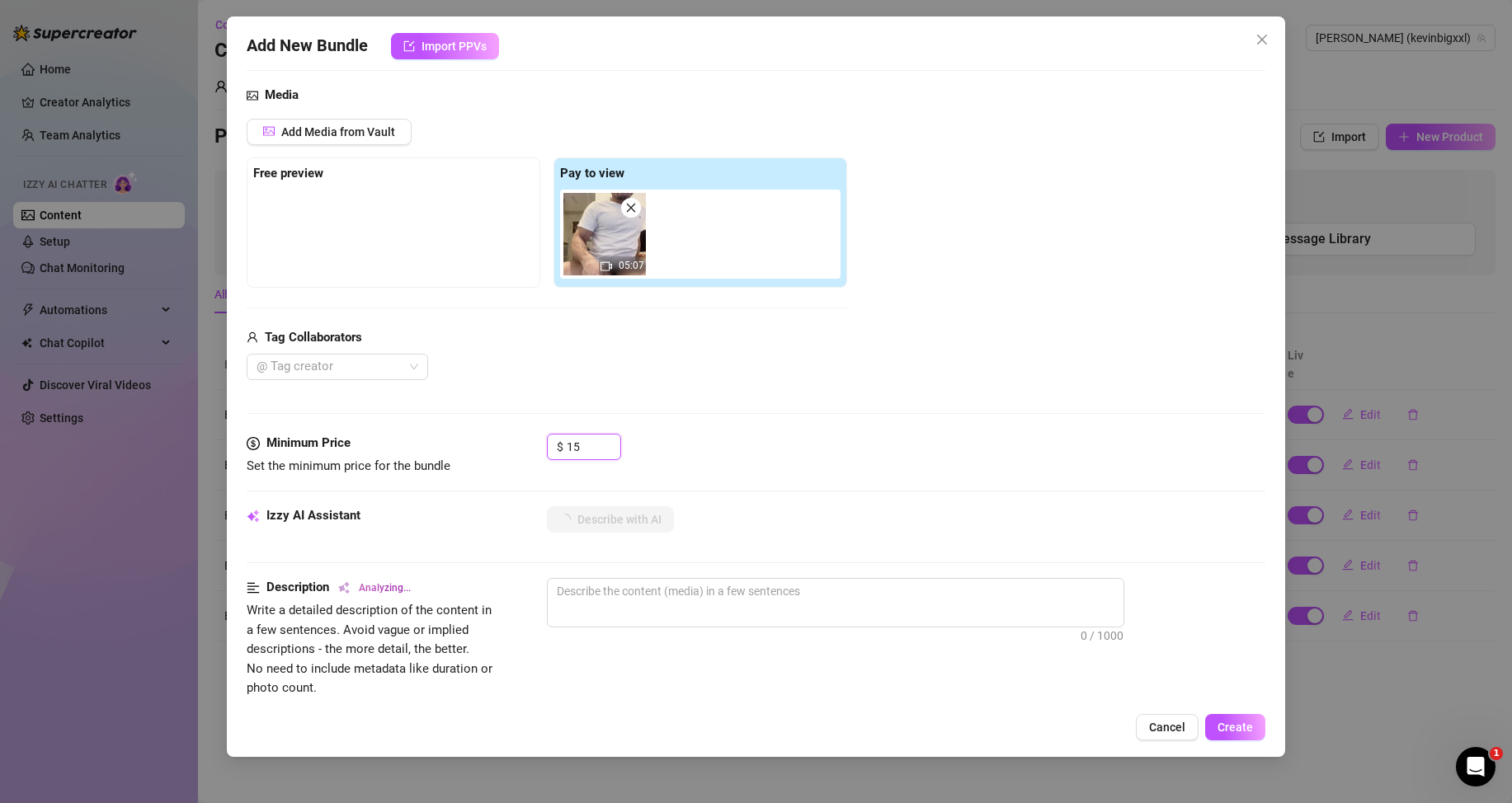
scroll to position [248, 0]
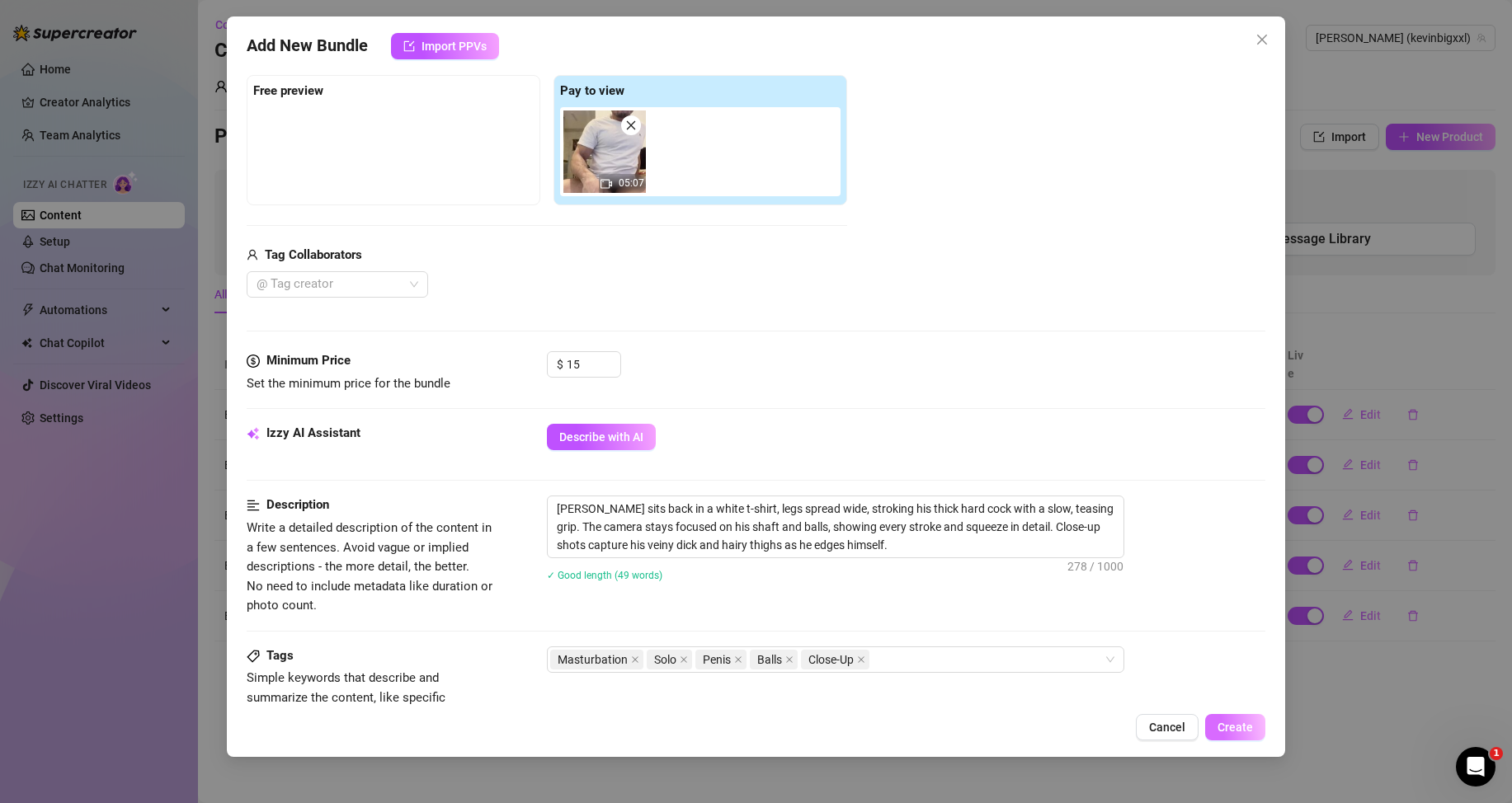
click at [1231, 723] on span "Create" at bounding box center [1235, 726] width 35 height 13
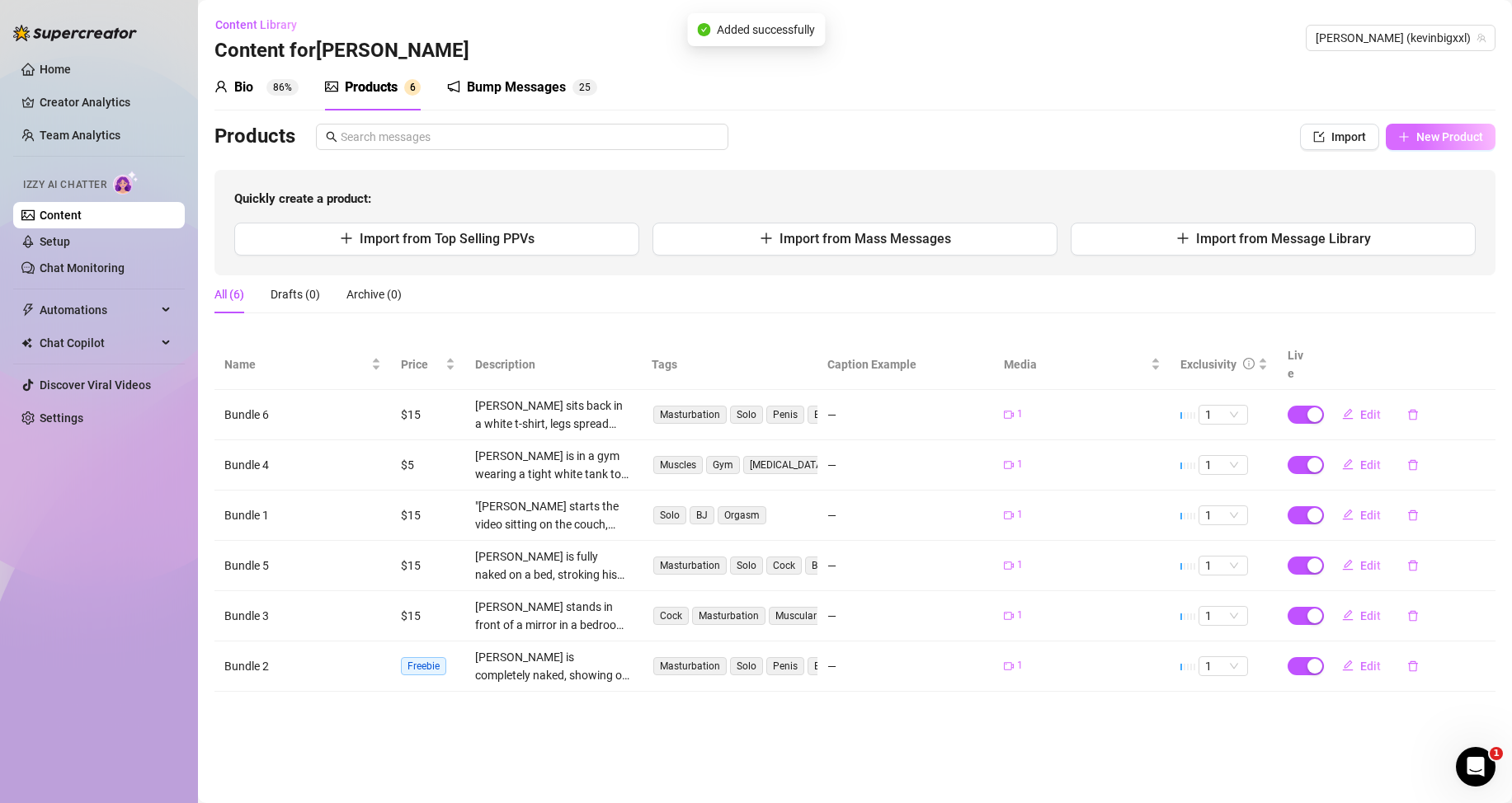
click at [1427, 134] on span "New Product" at bounding box center [1450, 137] width 67 height 13
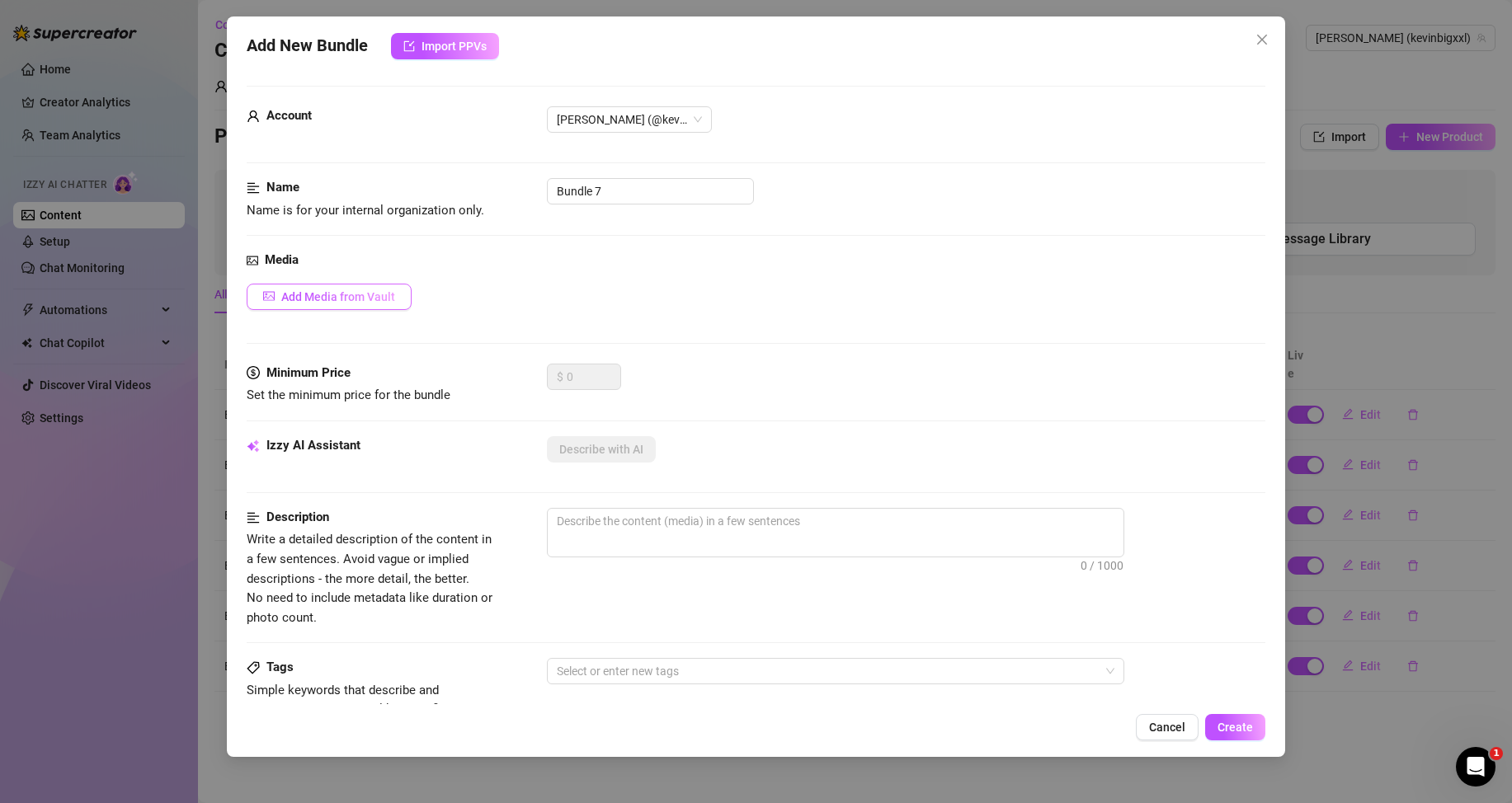
click at [335, 292] on span "Add Media from Vault" at bounding box center [338, 297] width 114 height 13
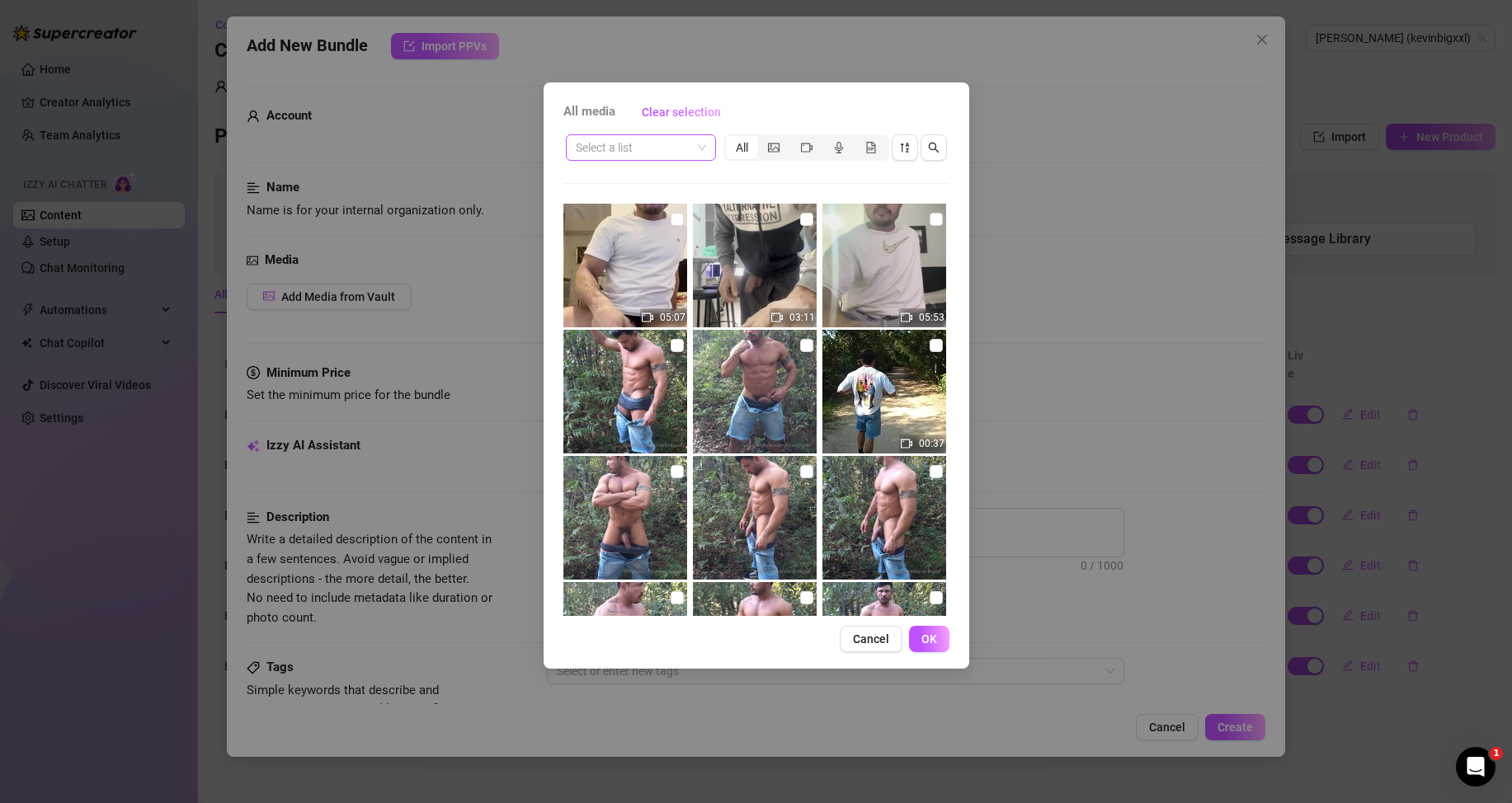
click at [686, 150] on input "search" at bounding box center [633, 147] width 115 height 25
click at [615, 227] on div "Messages" at bounding box center [641, 233] width 124 height 18
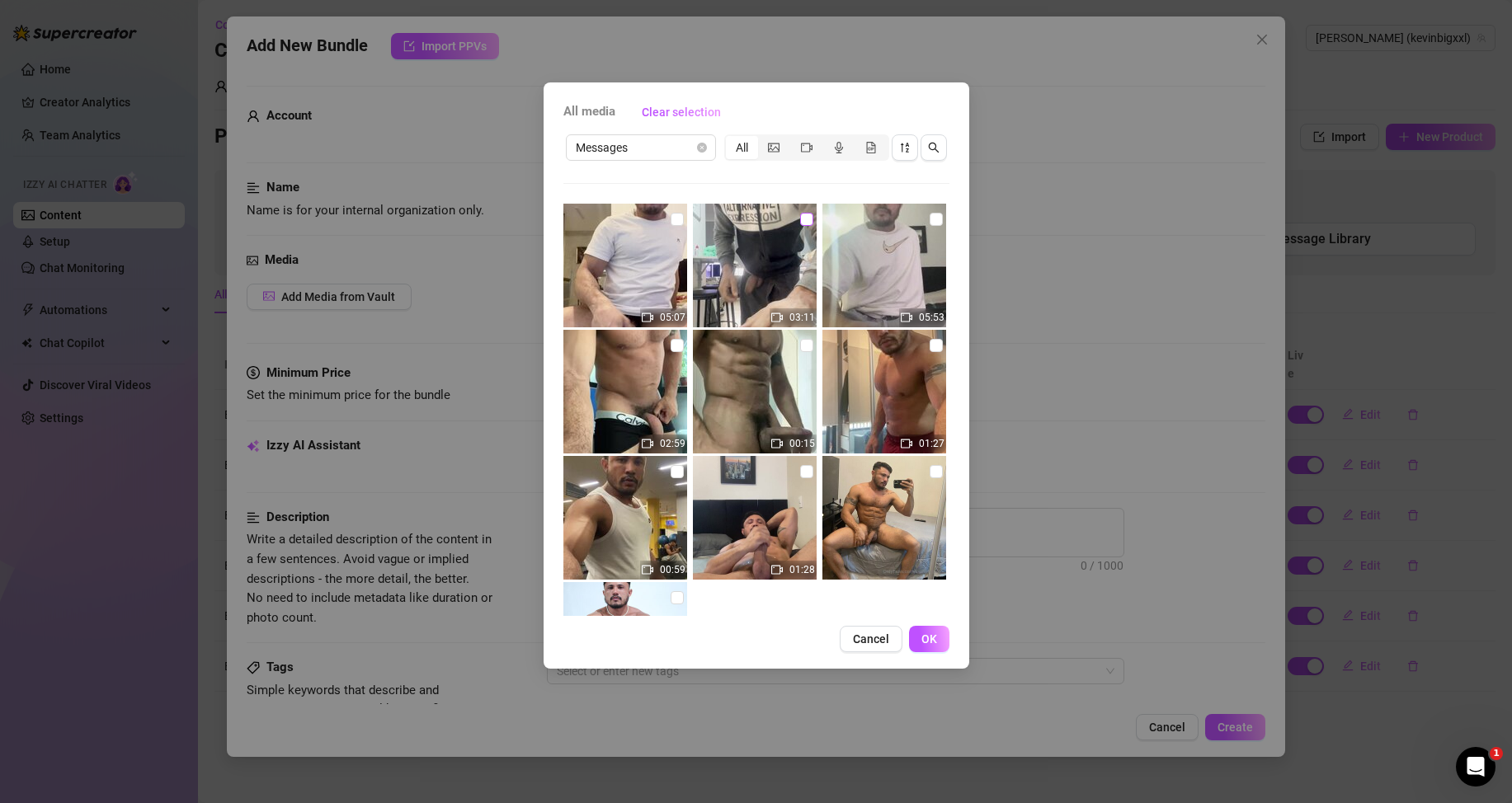
click at [800, 219] on input "checkbox" at bounding box center [806, 218] width 13 height 13
click at [916, 643] on button "OK" at bounding box center [929, 639] width 40 height 27
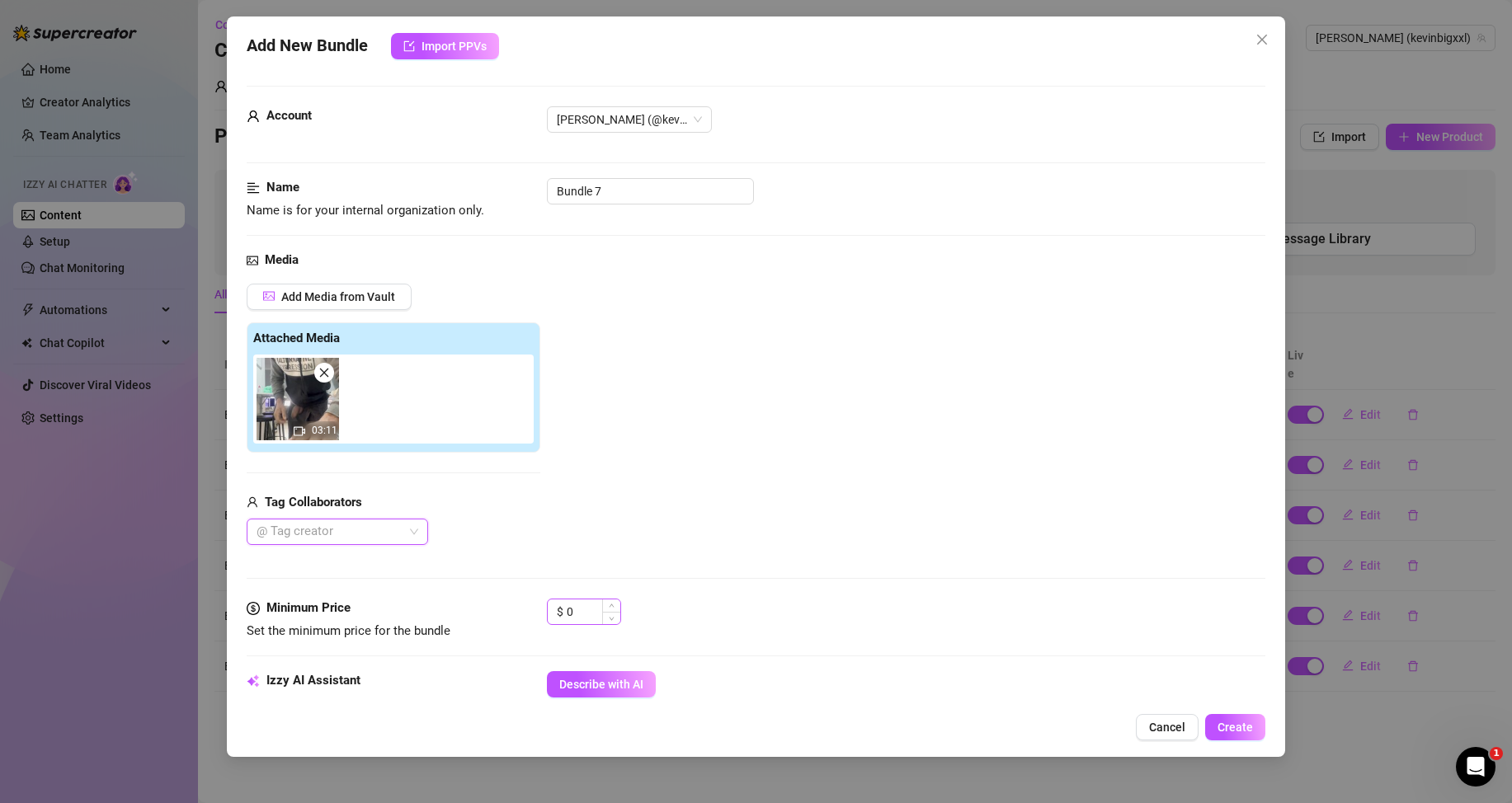
scroll to position [165, 0]
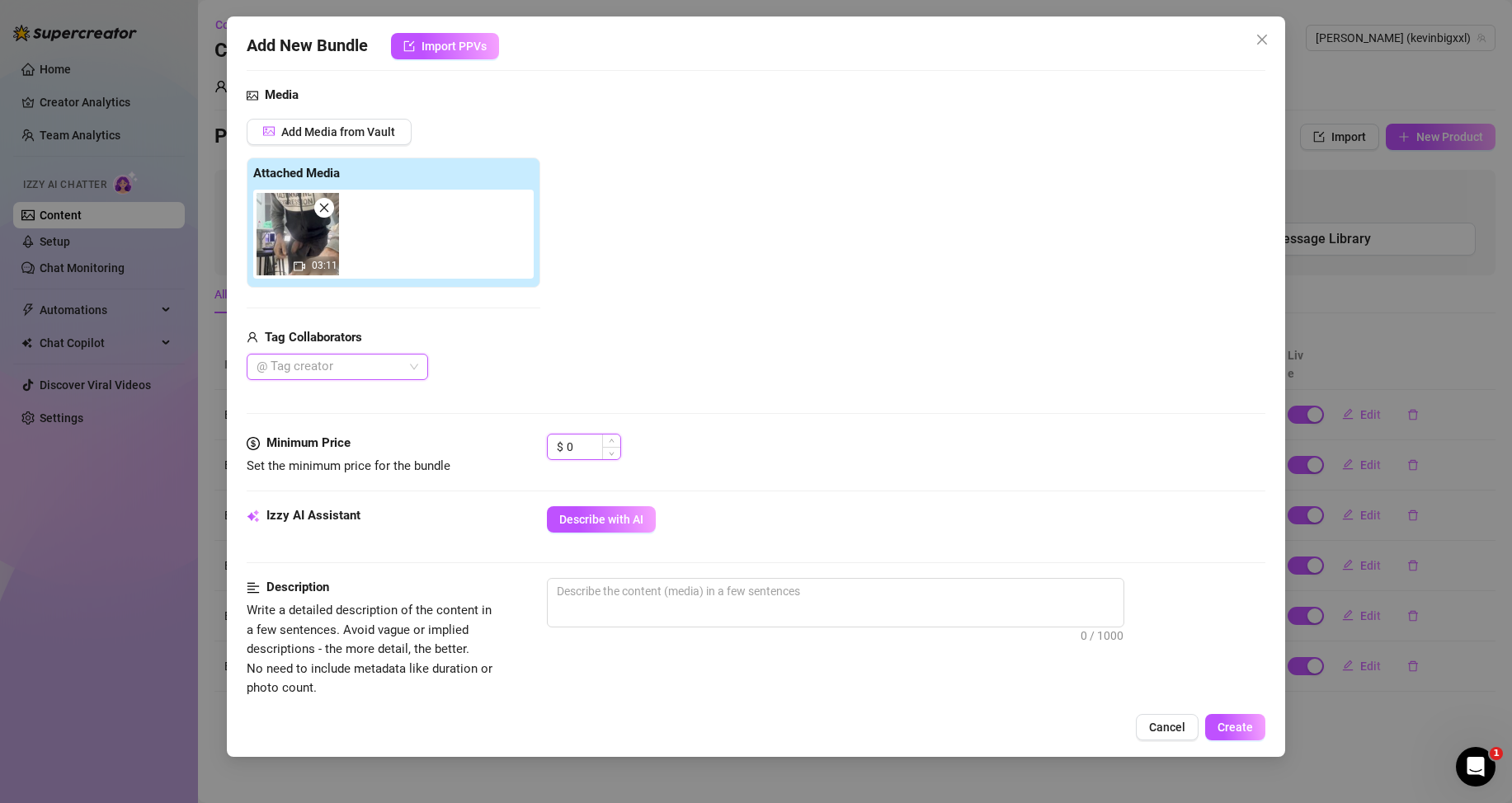
click at [593, 451] on input "0" at bounding box center [593, 446] width 53 height 25
click at [604, 516] on span "Describe with AI" at bounding box center [601, 519] width 84 height 13
click at [583, 439] on input "0" at bounding box center [593, 446] width 53 height 25
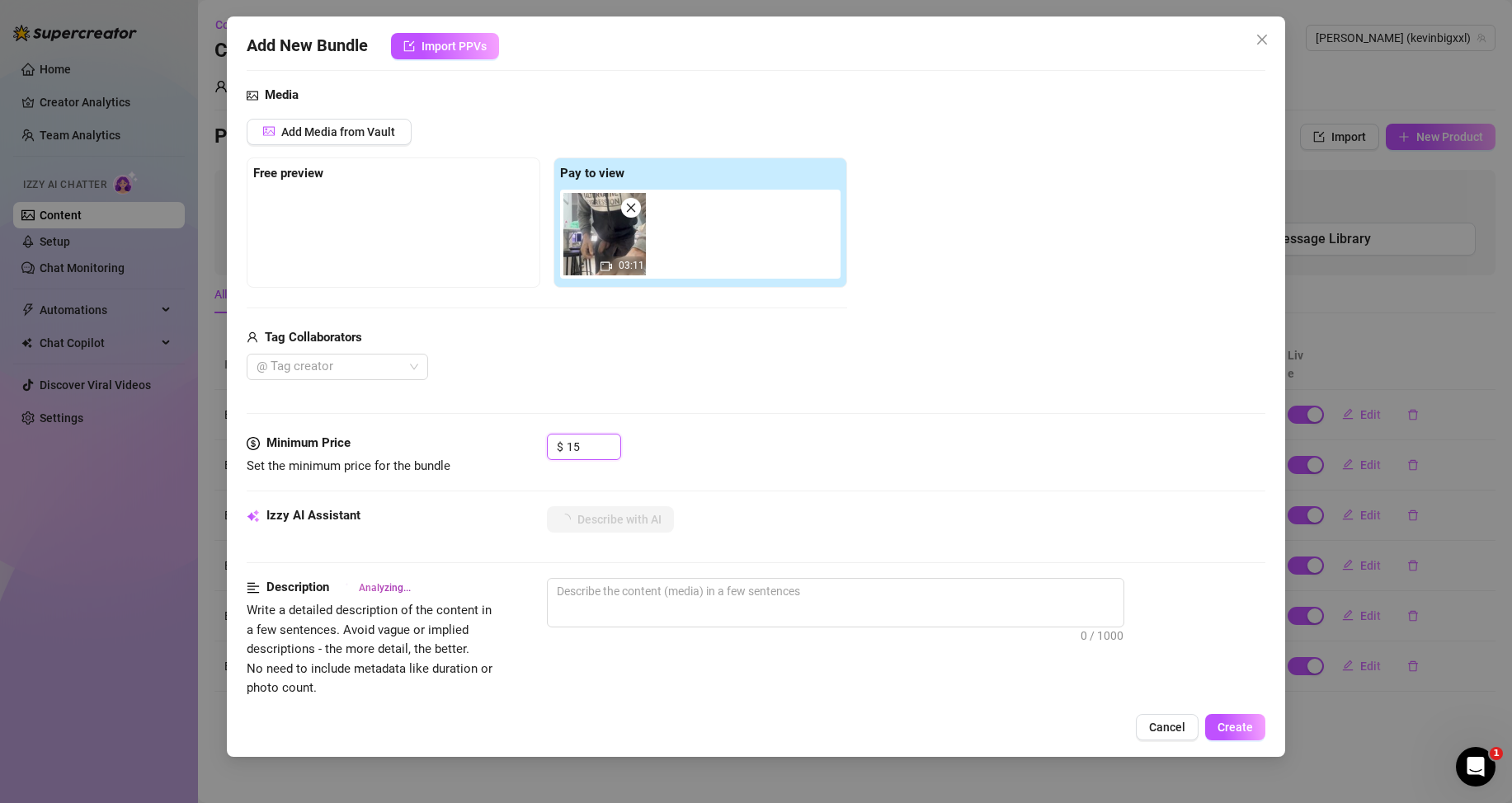
scroll to position [248, 0]
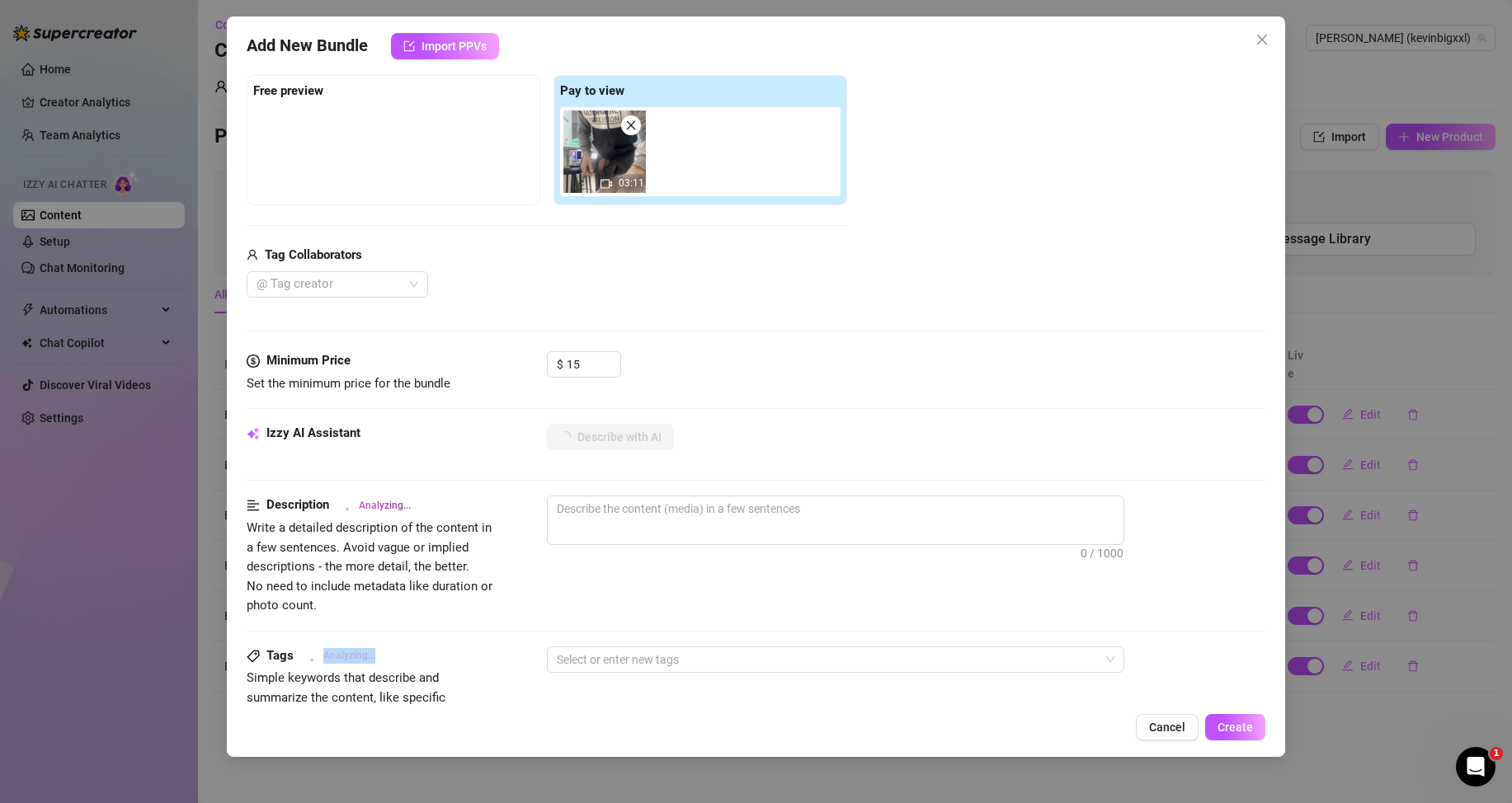
drag, startPoint x: 375, startPoint y: 658, endPoint x: 304, endPoint y: 655, distance: 71.1
click at [304, 655] on div "Tags Analyzing..." at bounding box center [371, 656] width 248 height 20
click at [418, 641] on div "Description Analyzing... Write a detailed description of the content in a few s…" at bounding box center [756, 570] width 1018 height 150
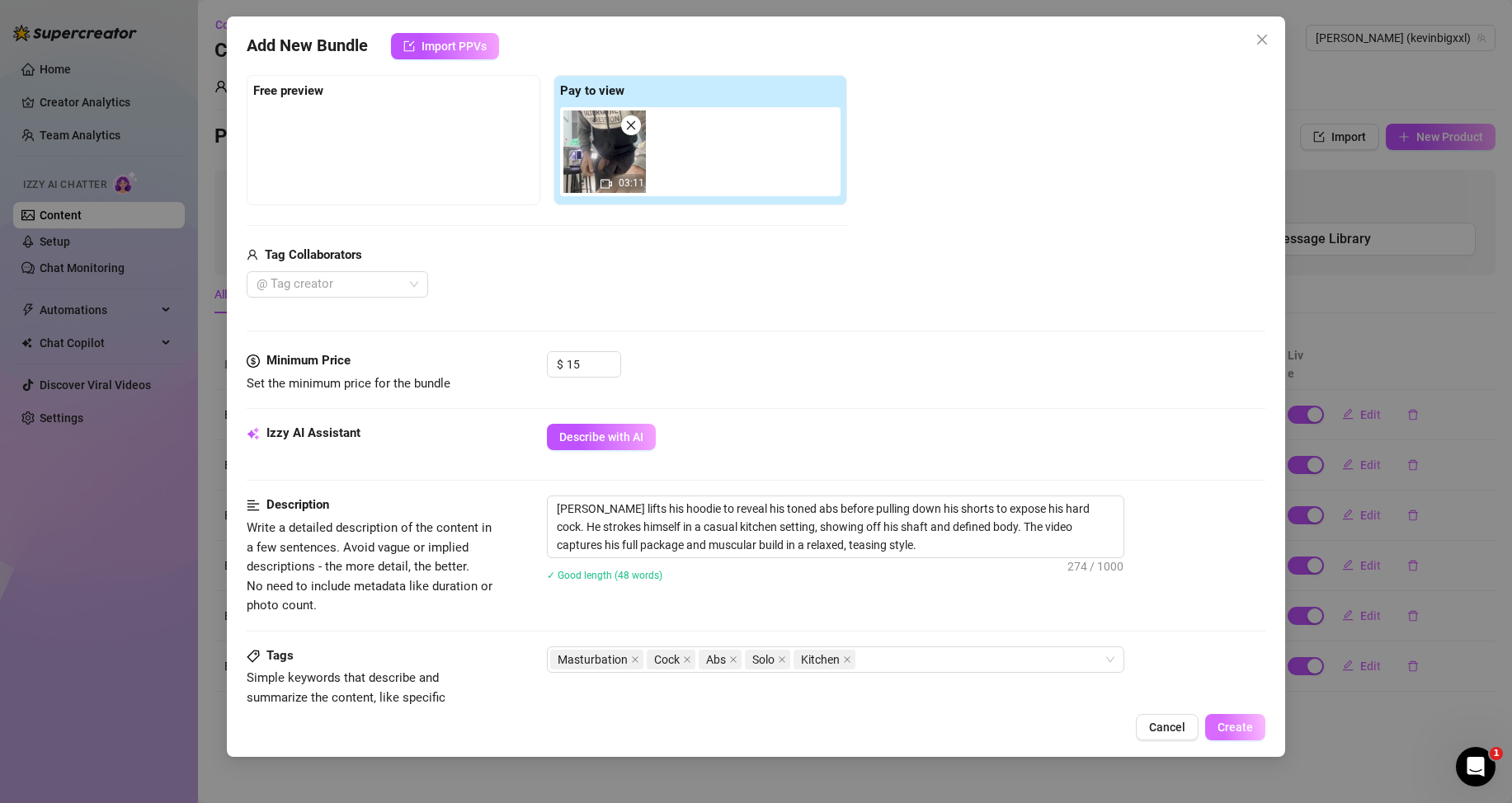
click at [1240, 722] on span "Create" at bounding box center [1235, 726] width 35 height 13
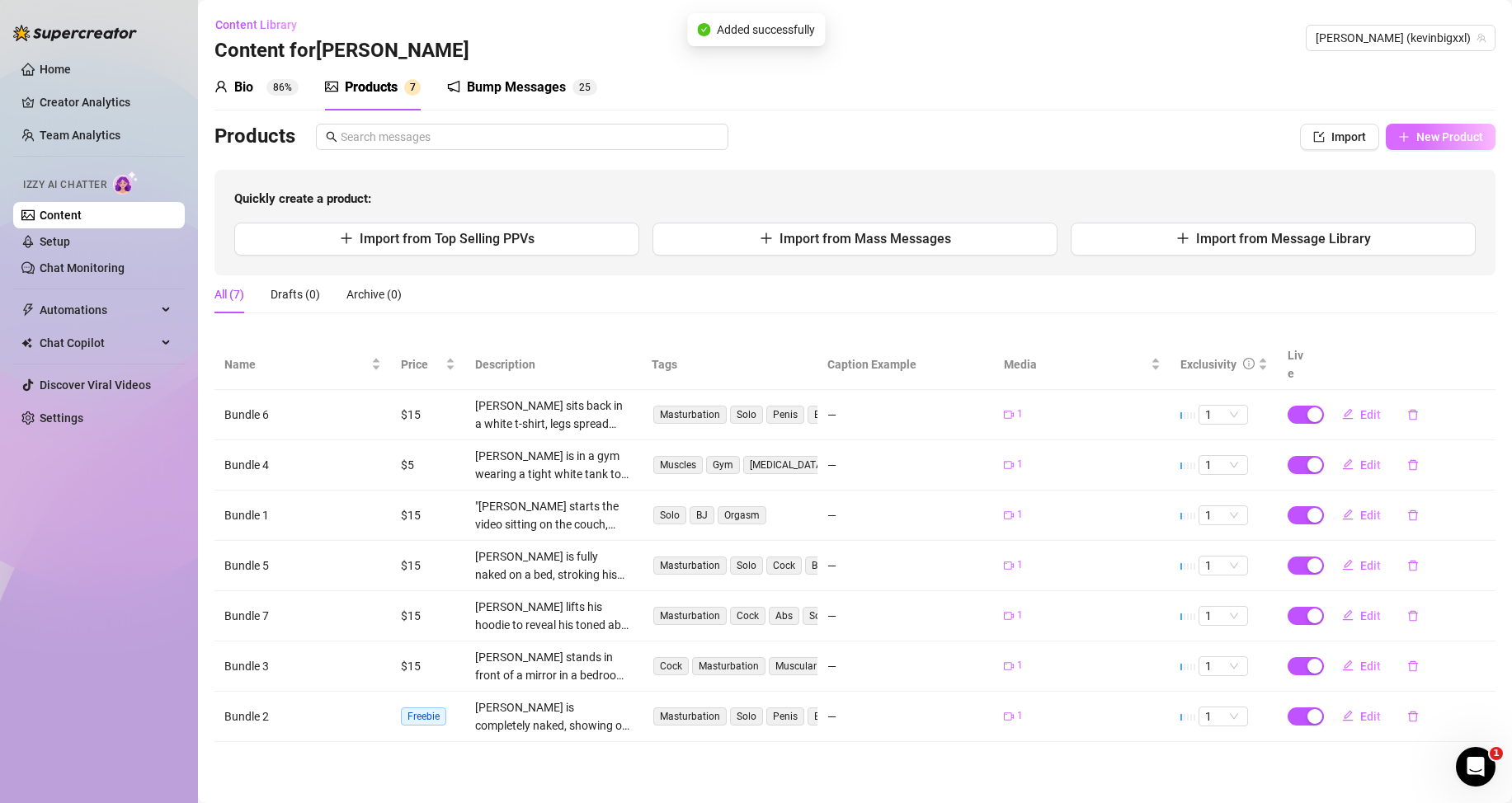
click at [1428, 139] on span "New Product" at bounding box center [1450, 137] width 67 height 13
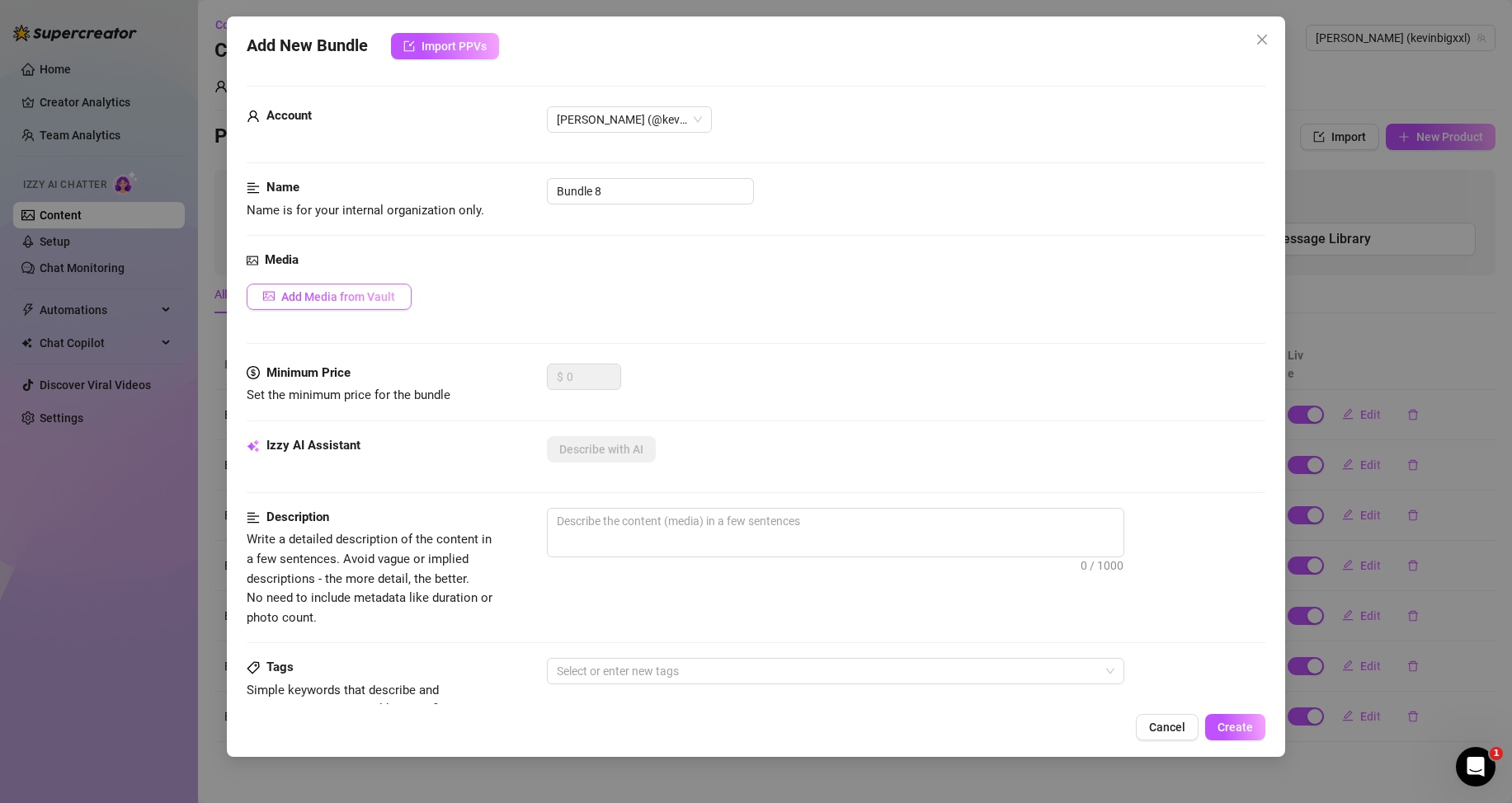
click at [367, 291] on span "Add Media from Vault" at bounding box center [338, 297] width 114 height 13
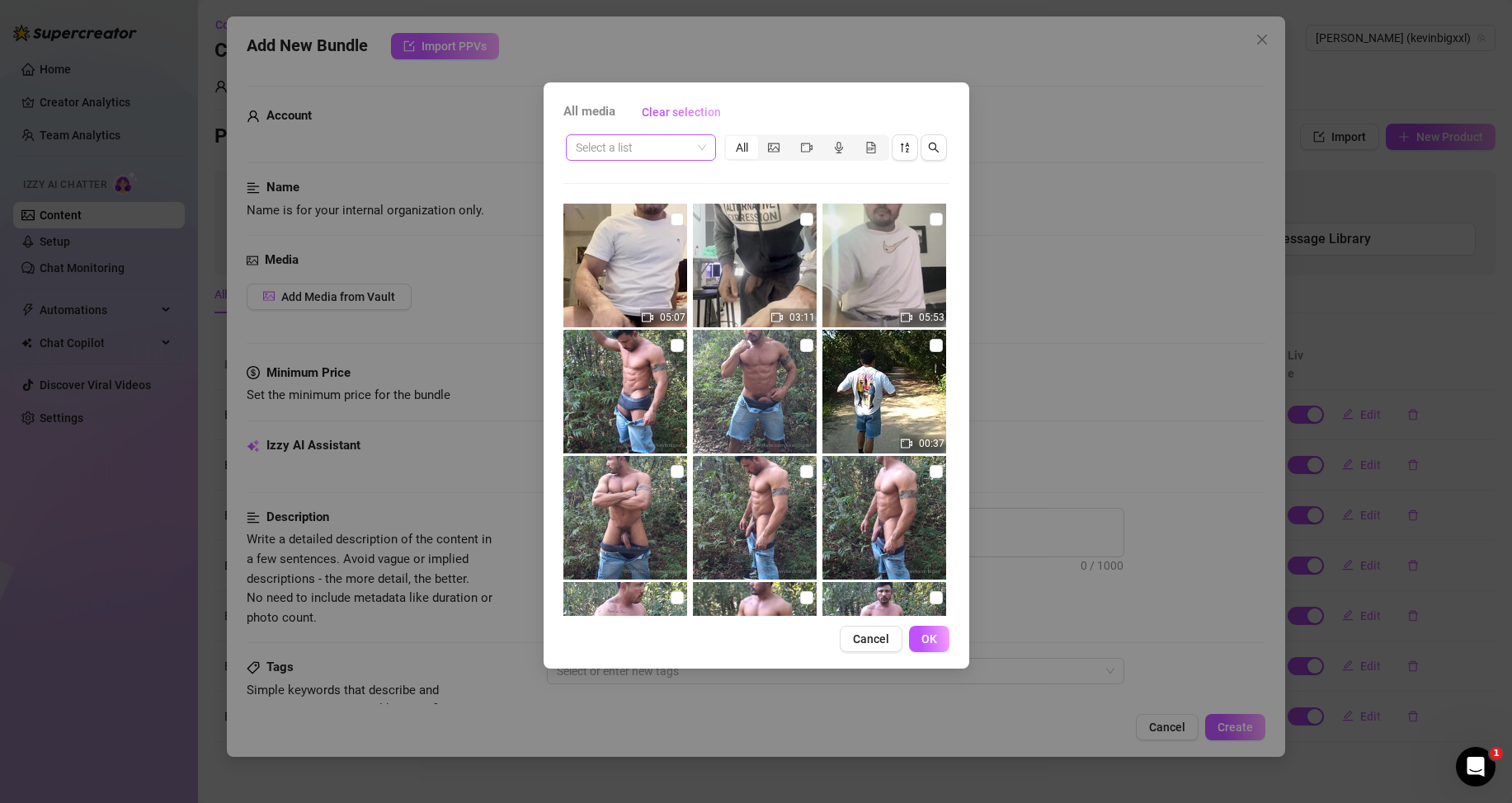
click at [674, 142] on input "search" at bounding box center [633, 147] width 115 height 25
click at [616, 229] on div "Messages" at bounding box center [641, 233] width 124 height 18
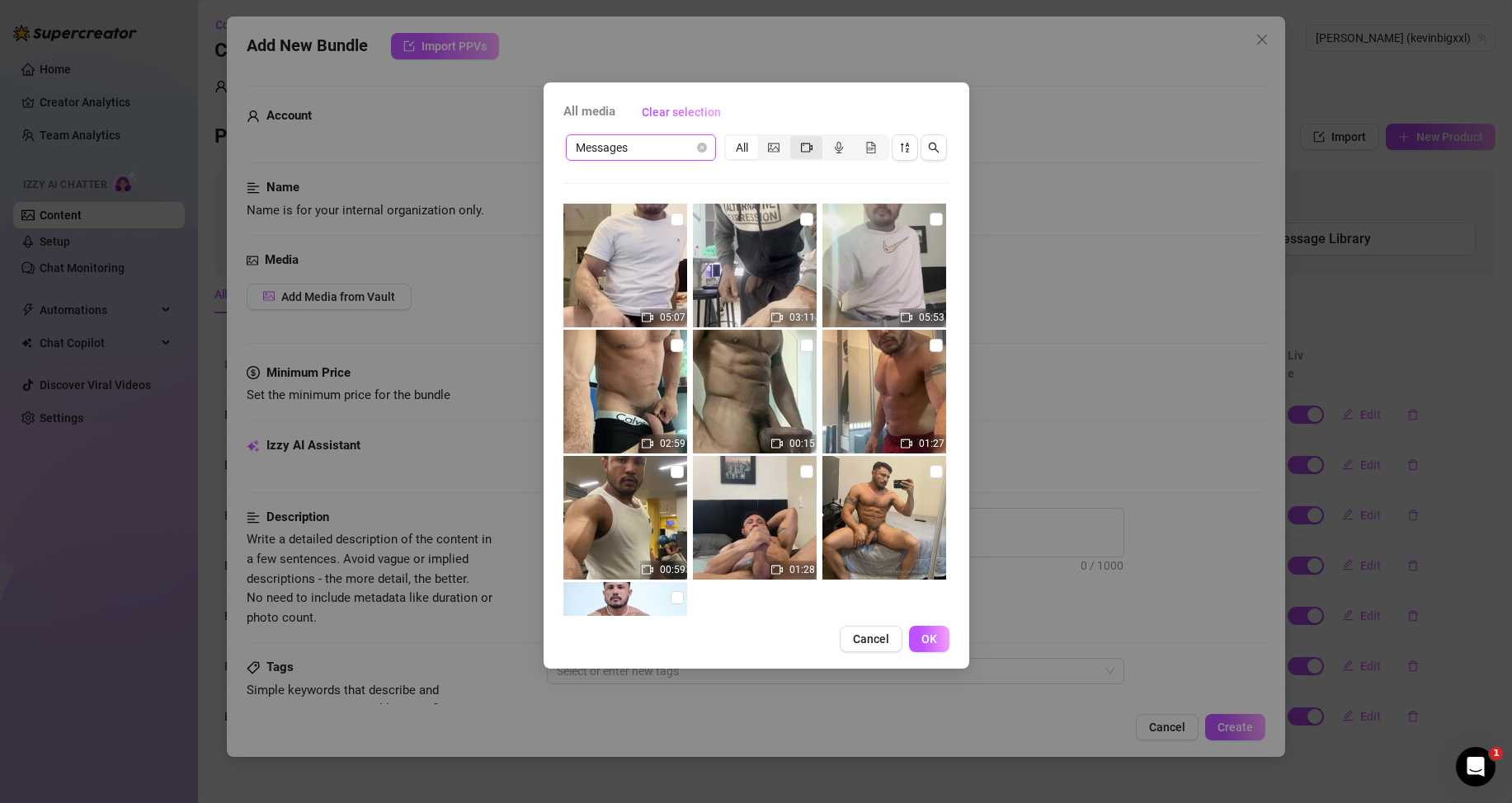
click at [805, 147] on icon "video-camera" at bounding box center [806, 147] width 11 height 11
click at [795, 138] on input "segmented control" at bounding box center [795, 138] width 0 height 0
click at [930, 222] on input "checkbox" at bounding box center [936, 218] width 13 height 13
click at [930, 639] on span "OK" at bounding box center [929, 639] width 15 height 13
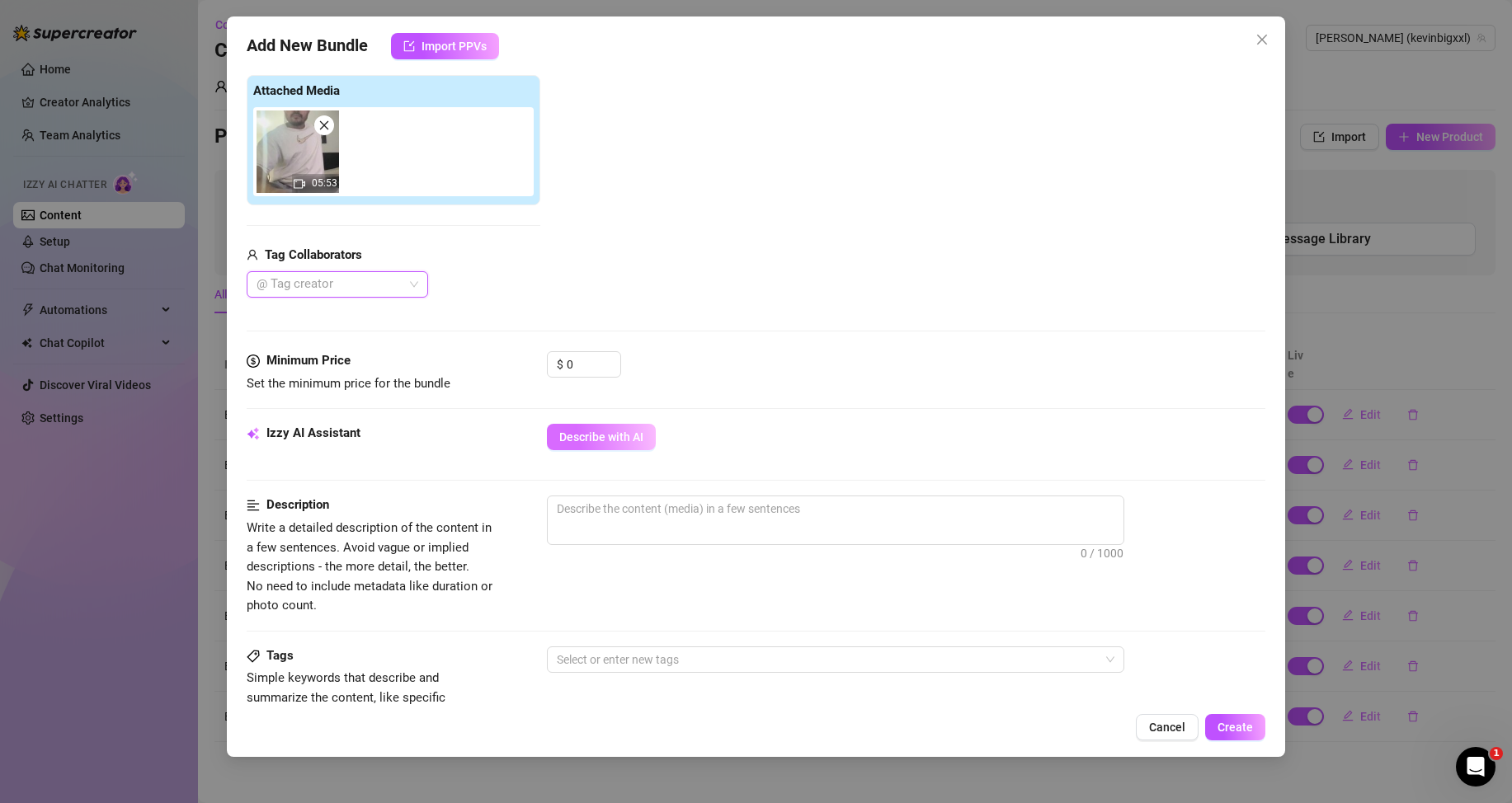
click at [586, 430] on button "Describe with AI" at bounding box center [601, 437] width 109 height 27
click at [588, 360] on input "0" at bounding box center [593, 365] width 53 height 25
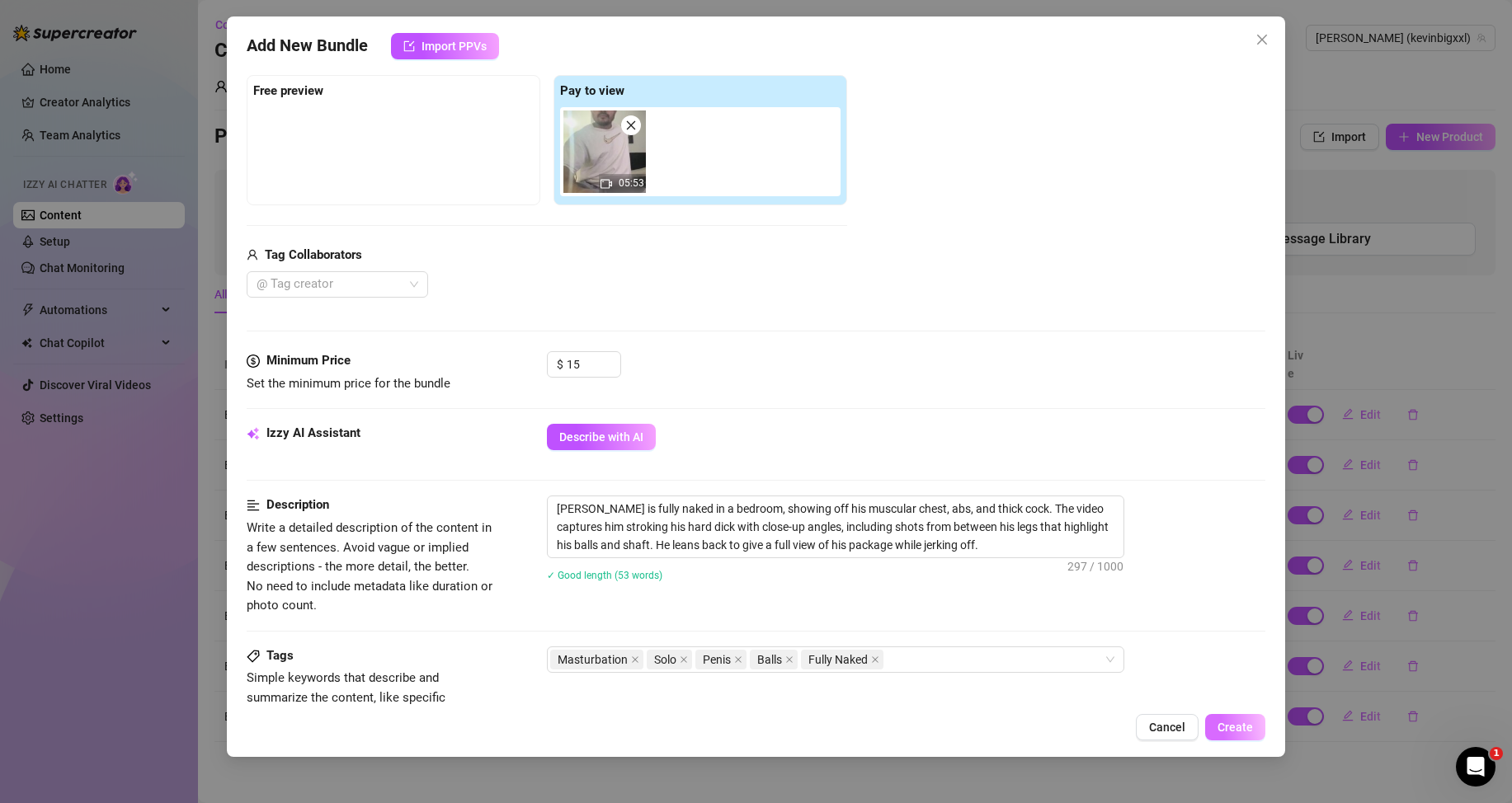
click at [1230, 720] on span "Create" at bounding box center [1235, 726] width 35 height 13
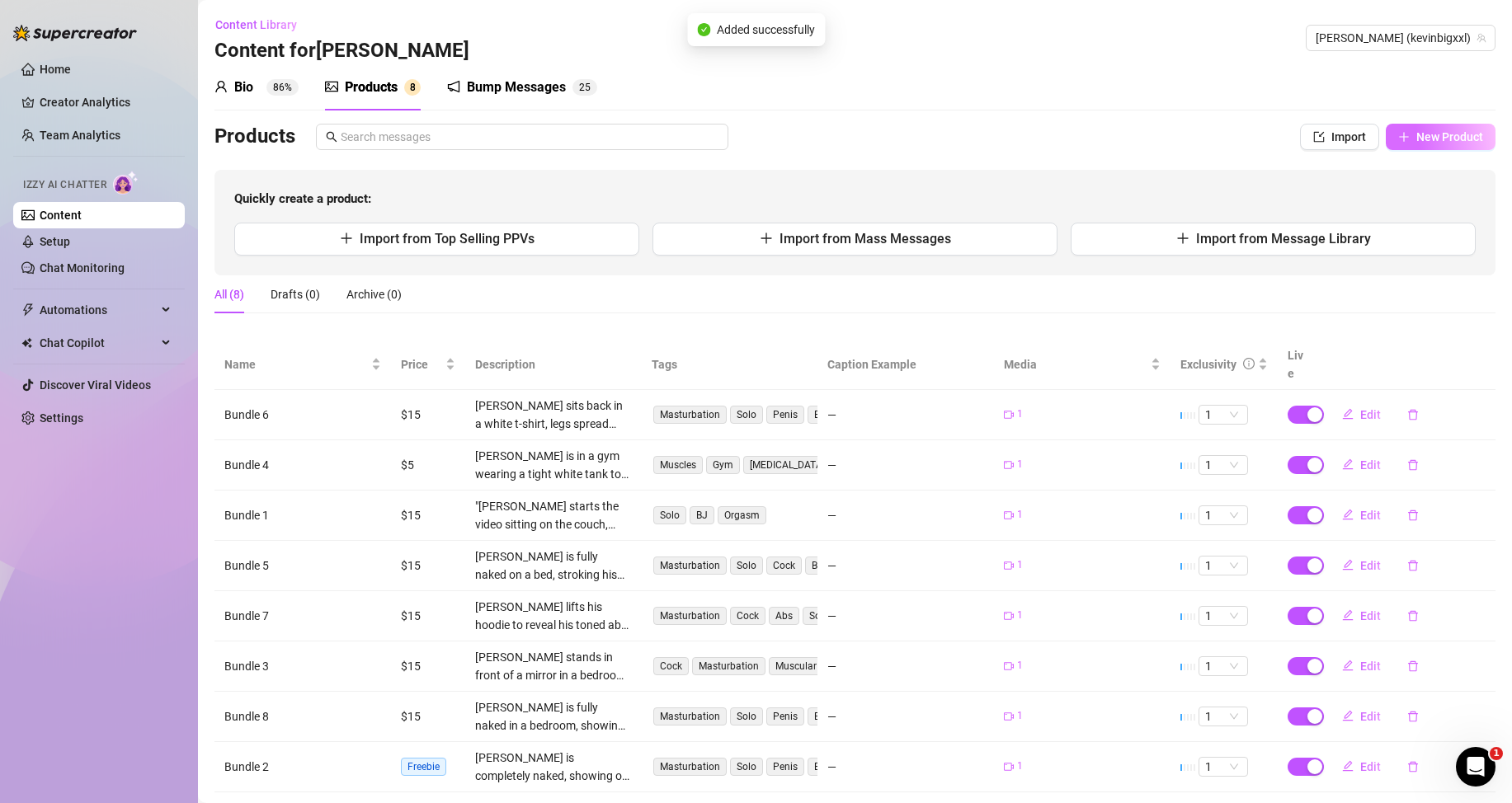
click at [1427, 132] on span "New Product" at bounding box center [1450, 137] width 67 height 13
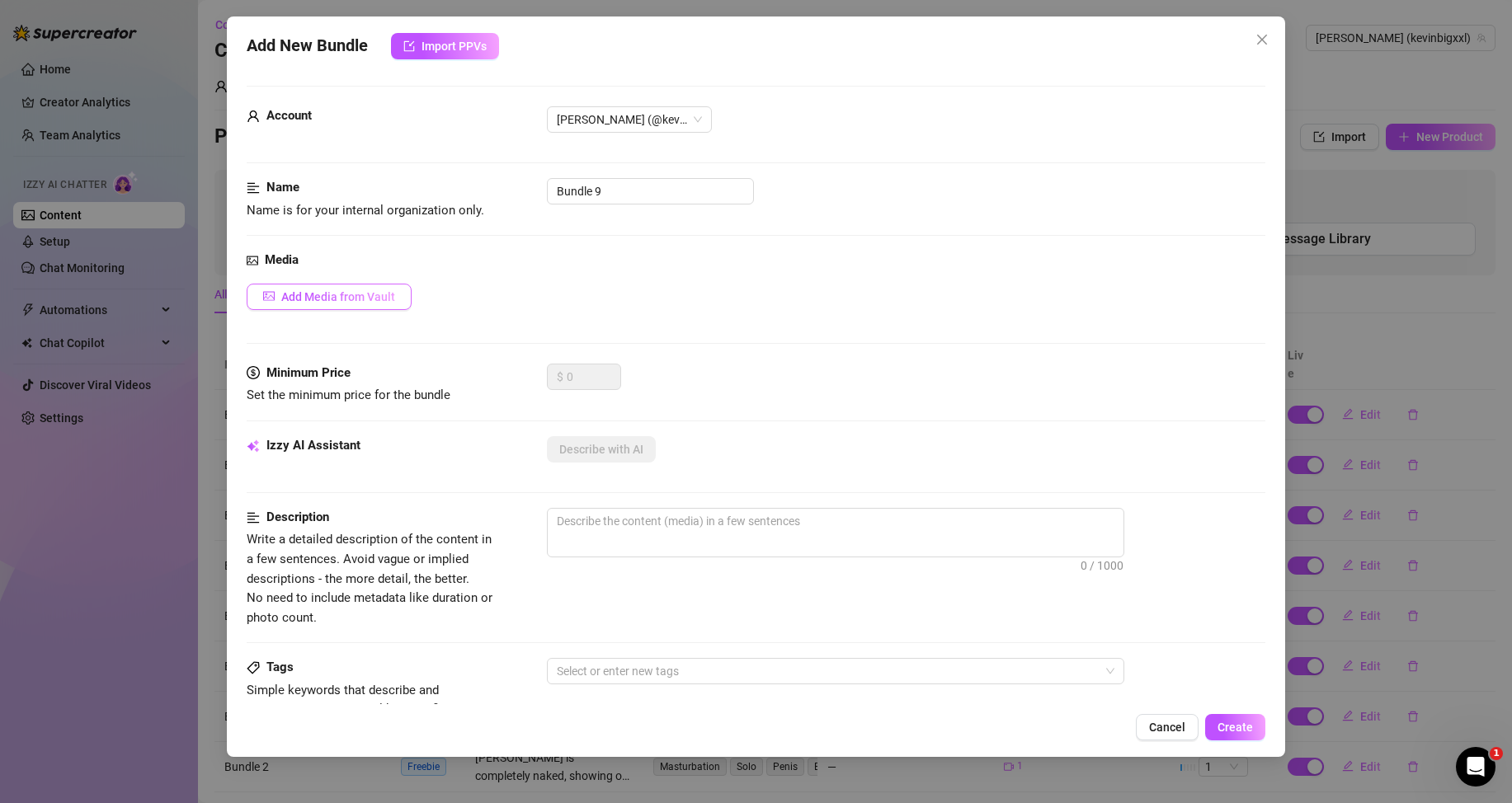
click at [390, 300] on span "Add Media from Vault" at bounding box center [338, 297] width 114 height 13
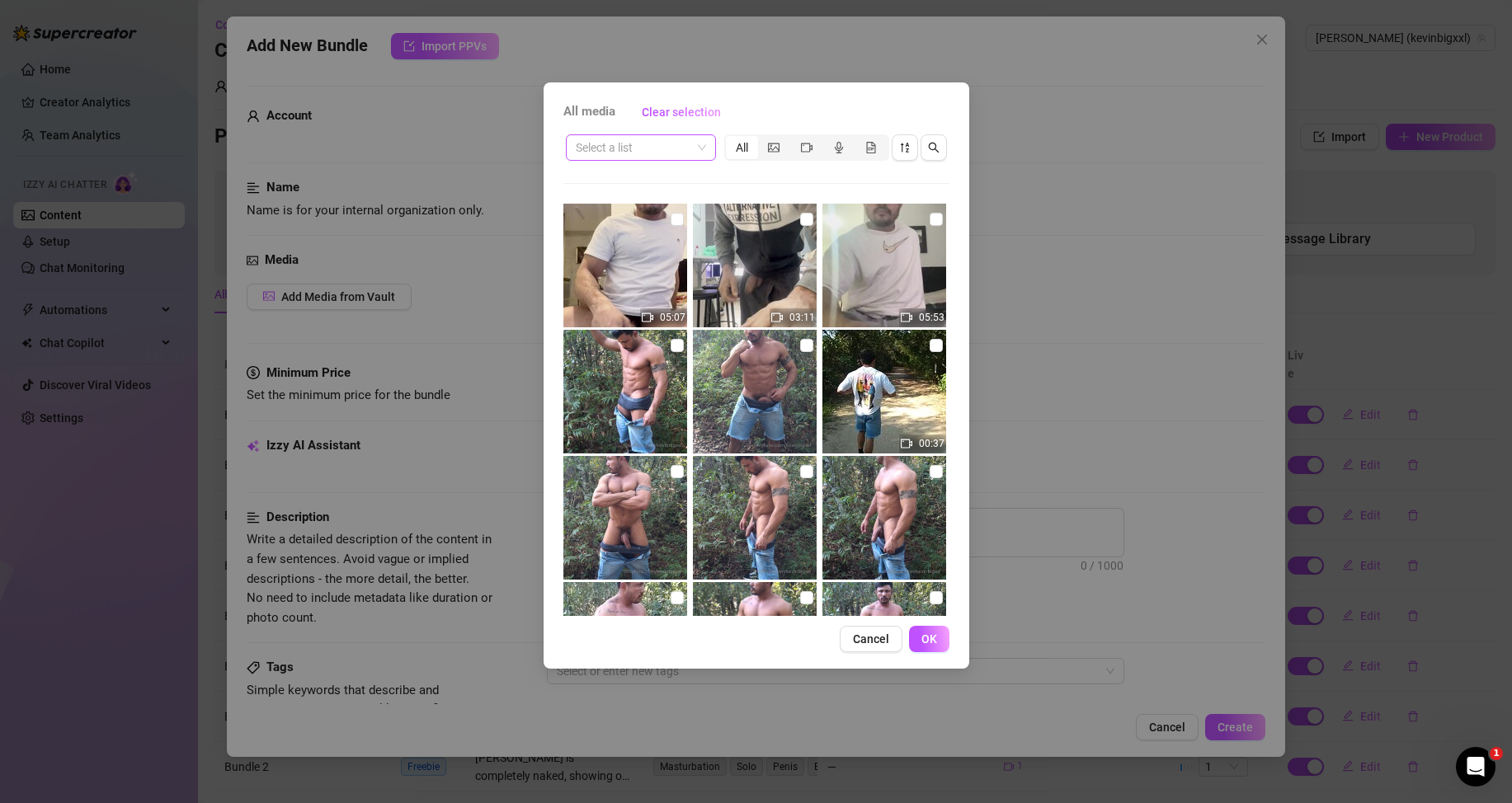
click at [696, 151] on span at bounding box center [641, 147] width 131 height 25
drag, startPoint x: 651, startPoint y: 234, endPoint x: 691, endPoint y: 213, distance: 45.2
click at [650, 234] on div "Messages" at bounding box center [641, 233] width 124 height 18
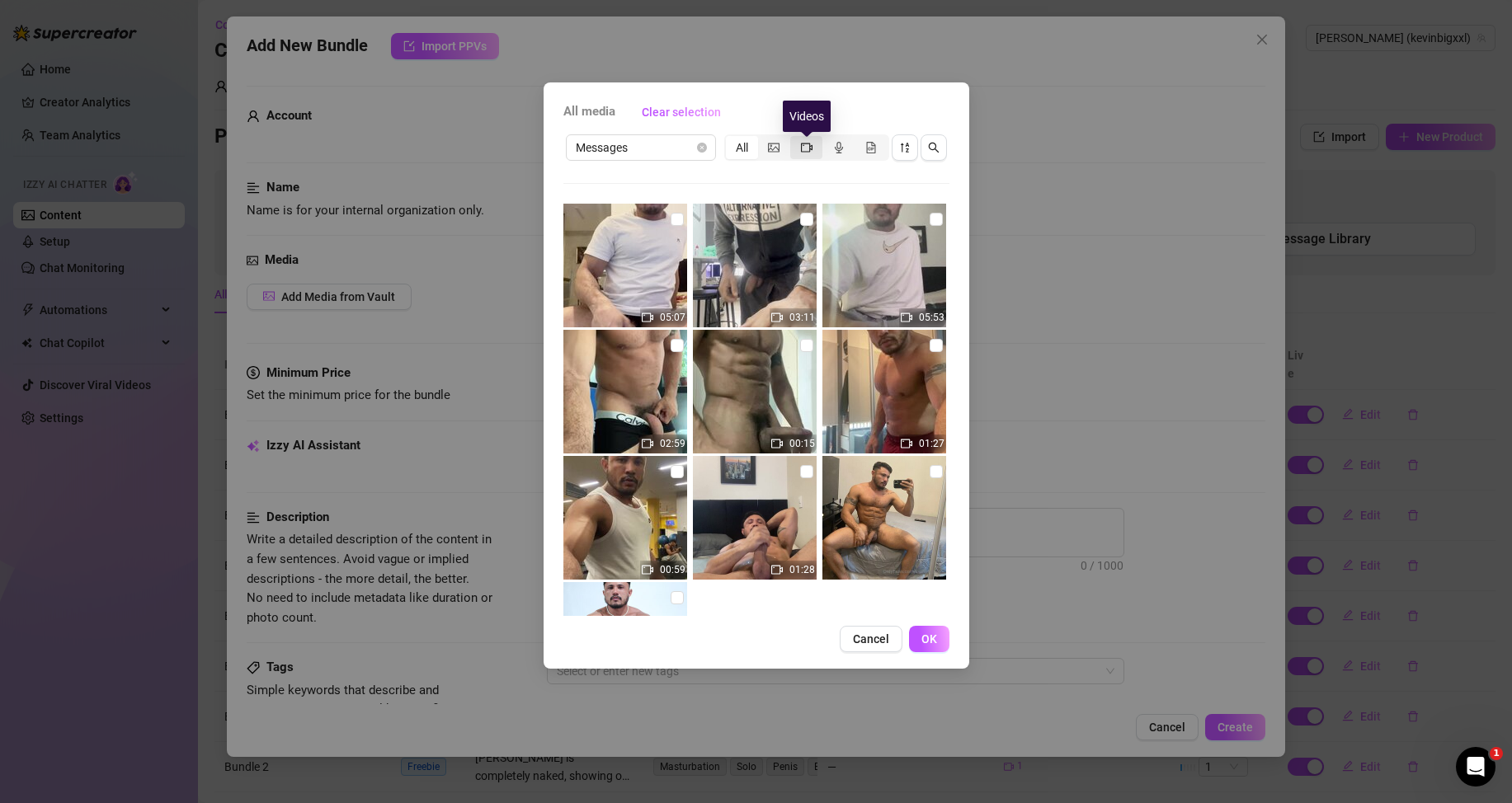
click at [801, 150] on icon "video-camera" at bounding box center [806, 147] width 11 height 11
click at [795, 138] on input "segmented control" at bounding box center [795, 138] width 0 height 0
click at [801, 150] on icon "video-camera" at bounding box center [806, 147] width 11 height 9
click at [795, 138] on input "segmented control" at bounding box center [795, 138] width 0 height 0
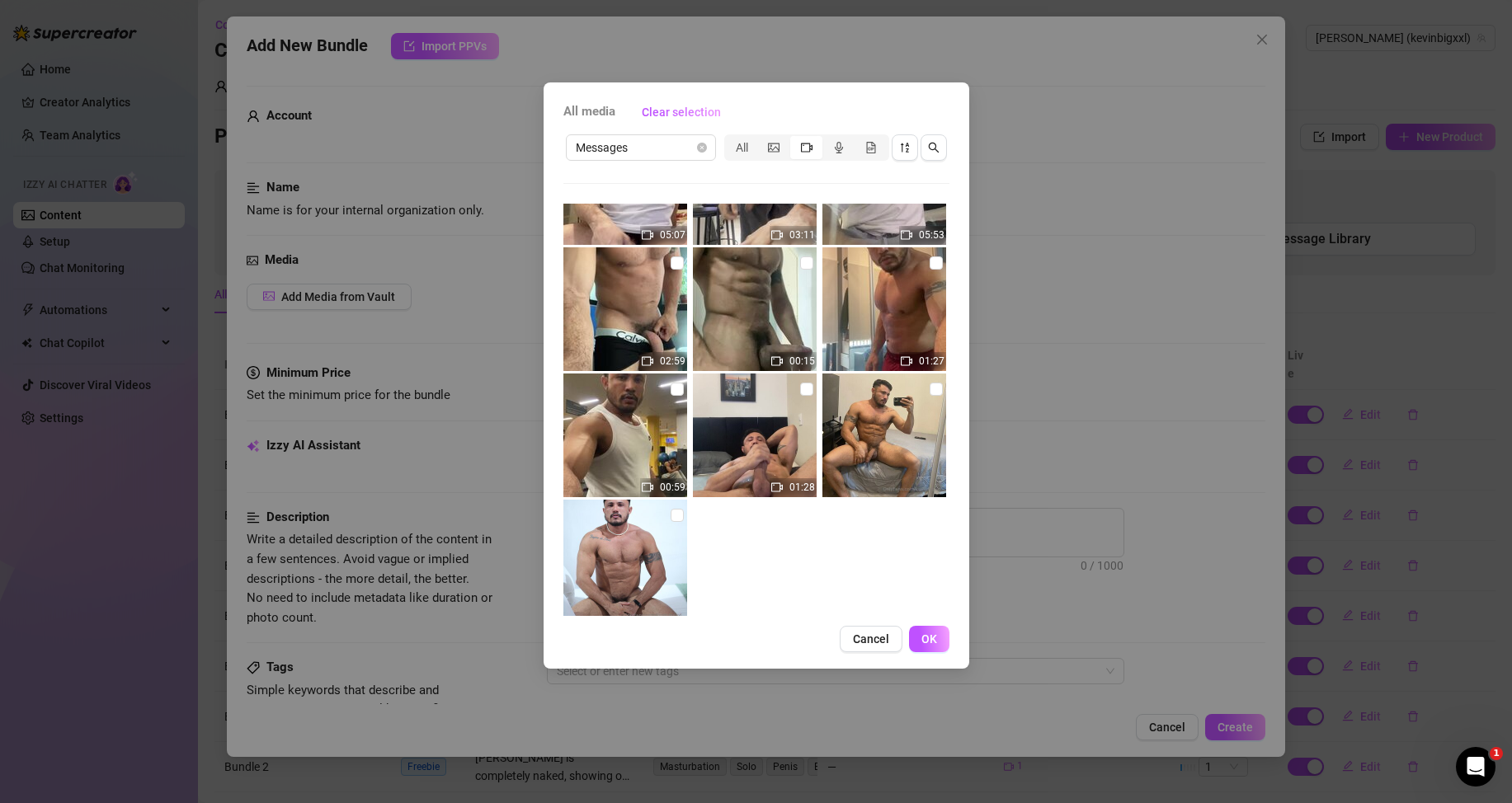
scroll to position [0, 0]
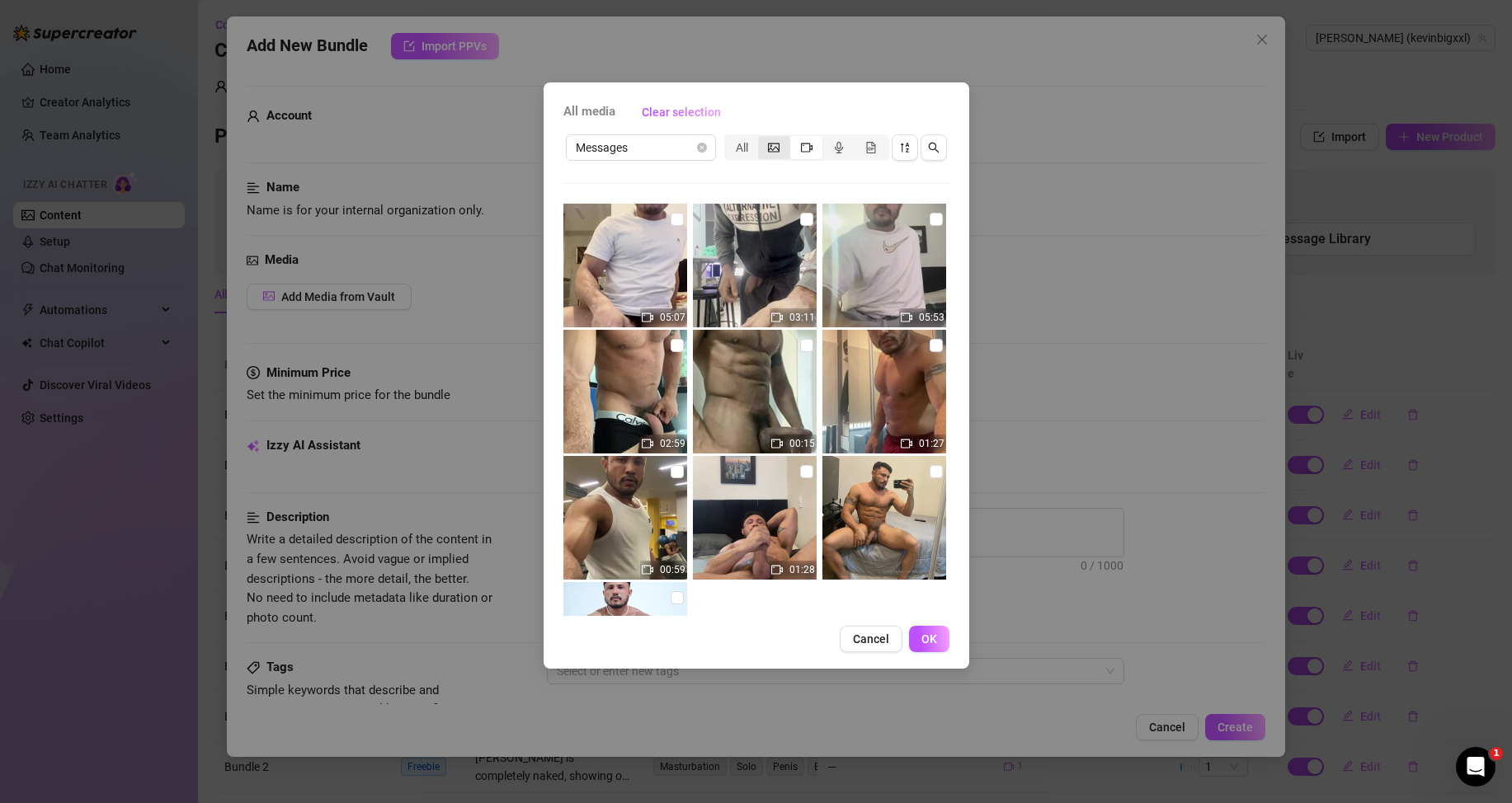
click at [772, 148] on icon "picture" at bounding box center [773, 147] width 11 height 11
click at [762, 138] on input "segmented control" at bounding box center [762, 138] width 0 height 0
click at [668, 140] on span "Messages" at bounding box center [641, 147] width 131 height 25
click at [739, 143] on div "All" at bounding box center [741, 147] width 32 height 23
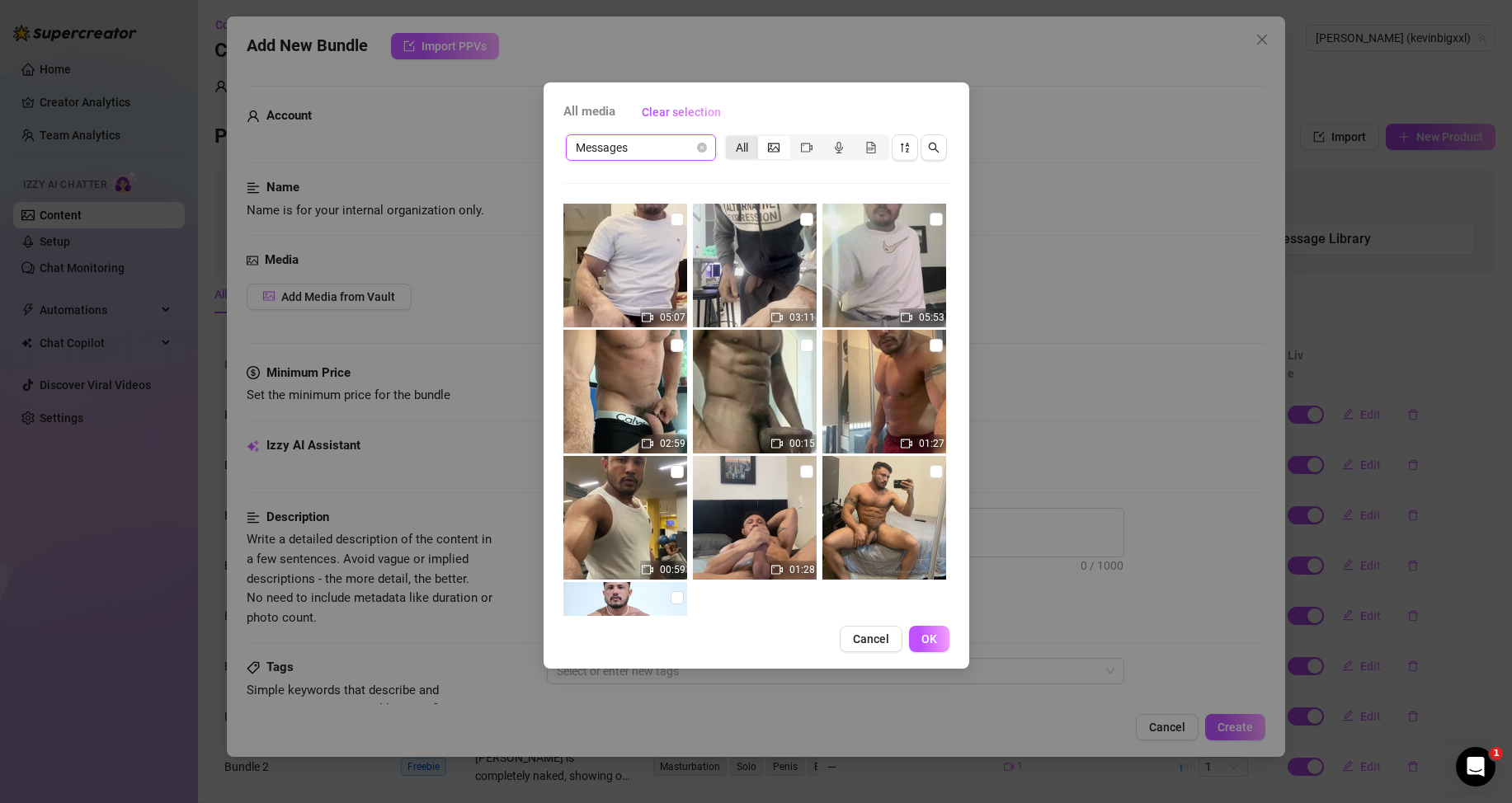
click at [730, 138] on input "All" at bounding box center [730, 138] width 0 height 0
click at [595, 112] on span "All media" at bounding box center [589, 112] width 52 height 20
click at [673, 118] on span "Clear selection" at bounding box center [681, 112] width 79 height 13
click at [710, 111] on span "Clear selection" at bounding box center [681, 112] width 79 height 13
click at [1103, 348] on div "All media Clear selection Messages All 05:07 03:11 05:53 02:59 00:15 01:27 00:5…" at bounding box center [756, 402] width 1512 height 803
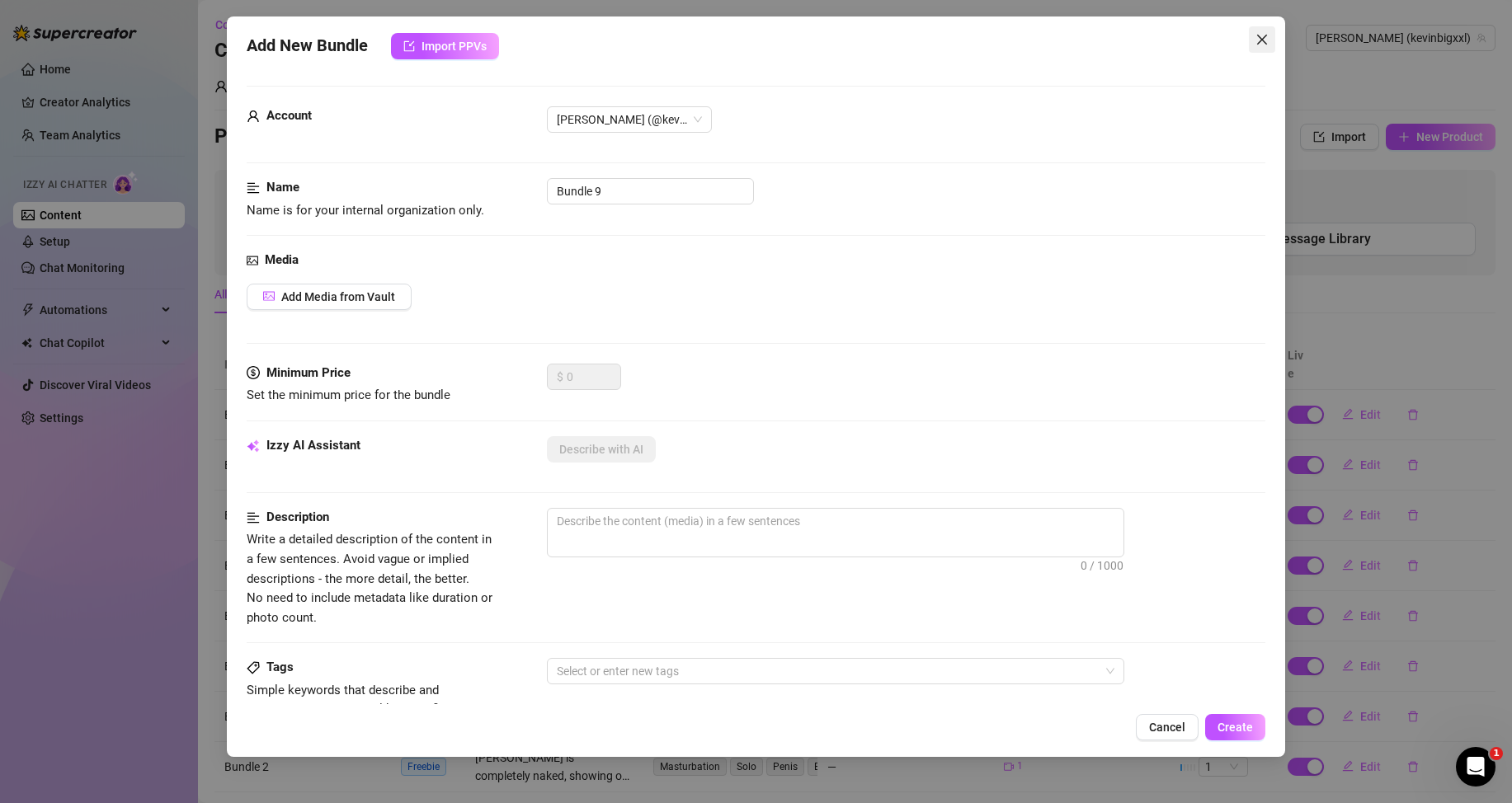
click at [1266, 39] on icon "close" at bounding box center [1262, 39] width 13 height 13
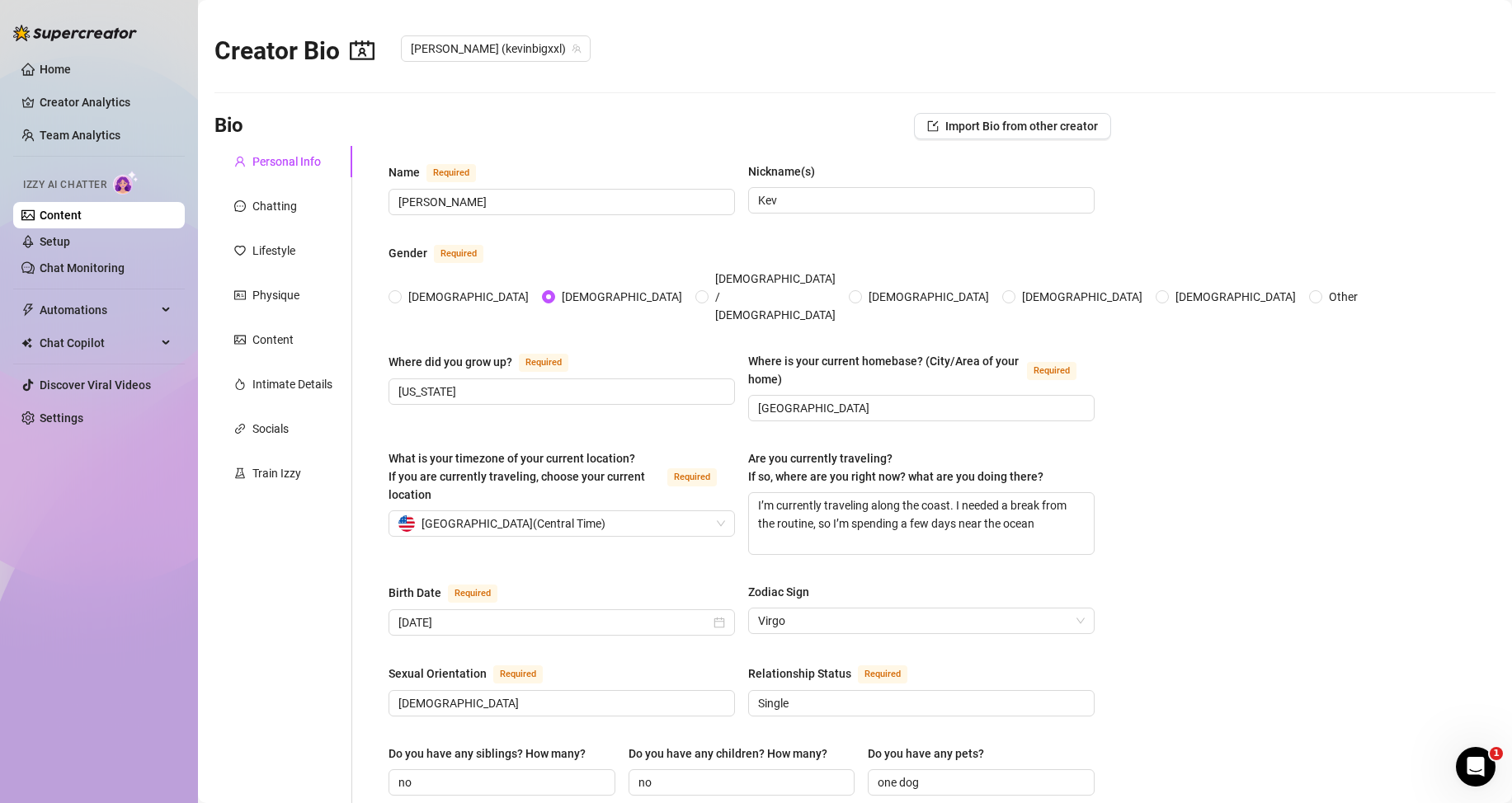
click at [82, 218] on link "Content" at bounding box center [60, 215] width 42 height 13
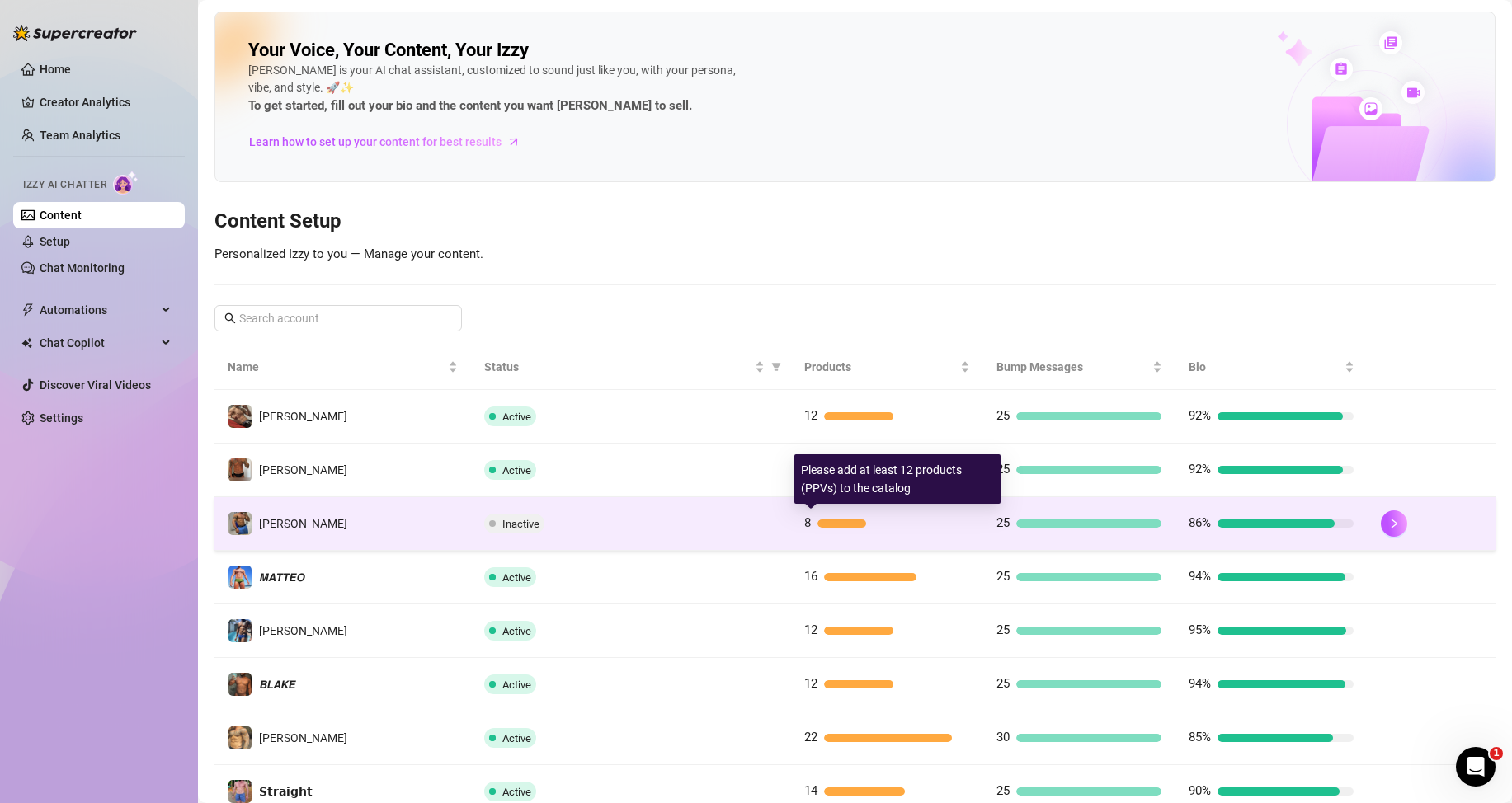
click at [823, 525] on div at bounding box center [841, 524] width 49 height 9
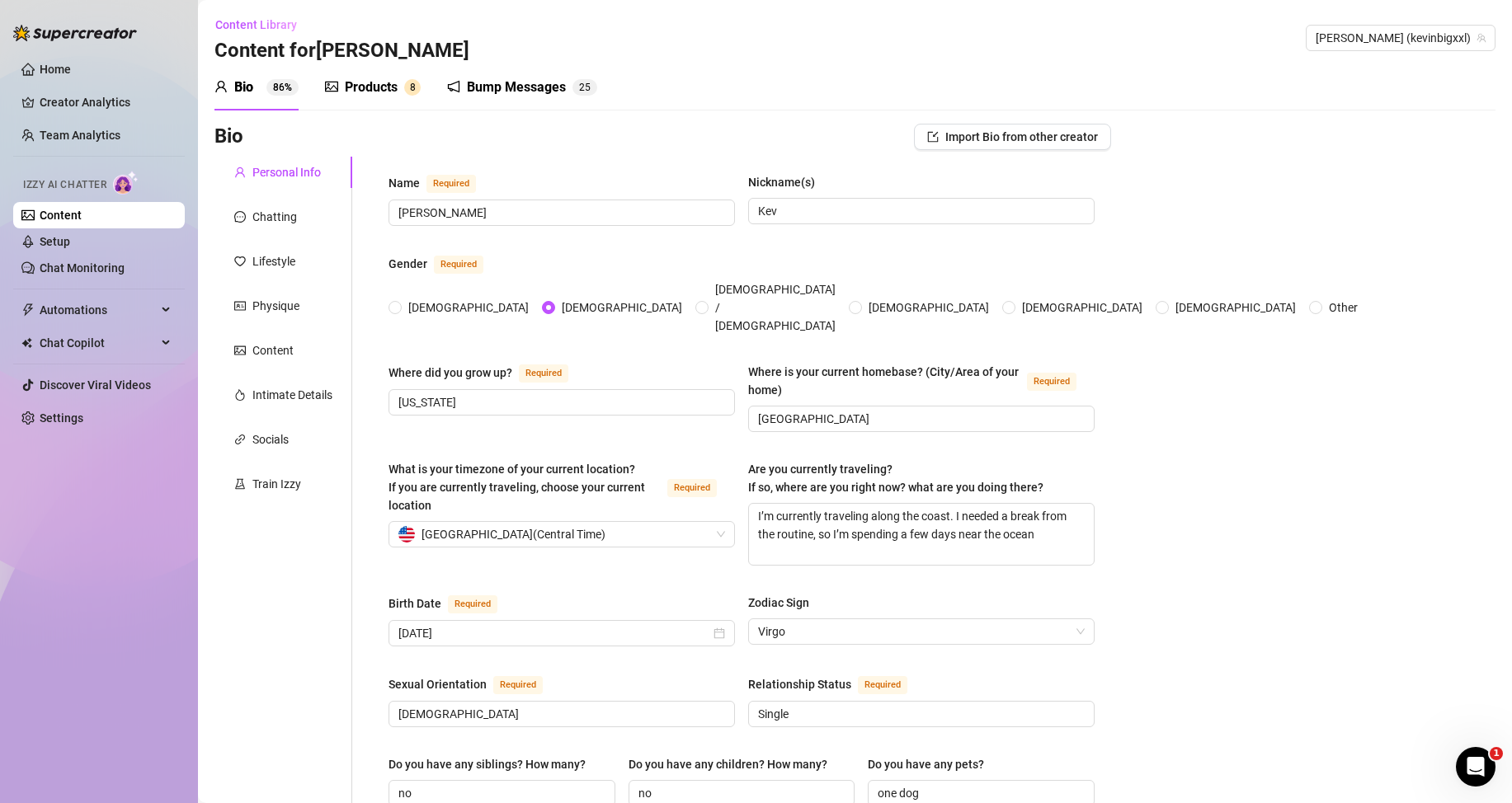
click at [393, 88] on div "Products" at bounding box center [371, 87] width 52 height 20
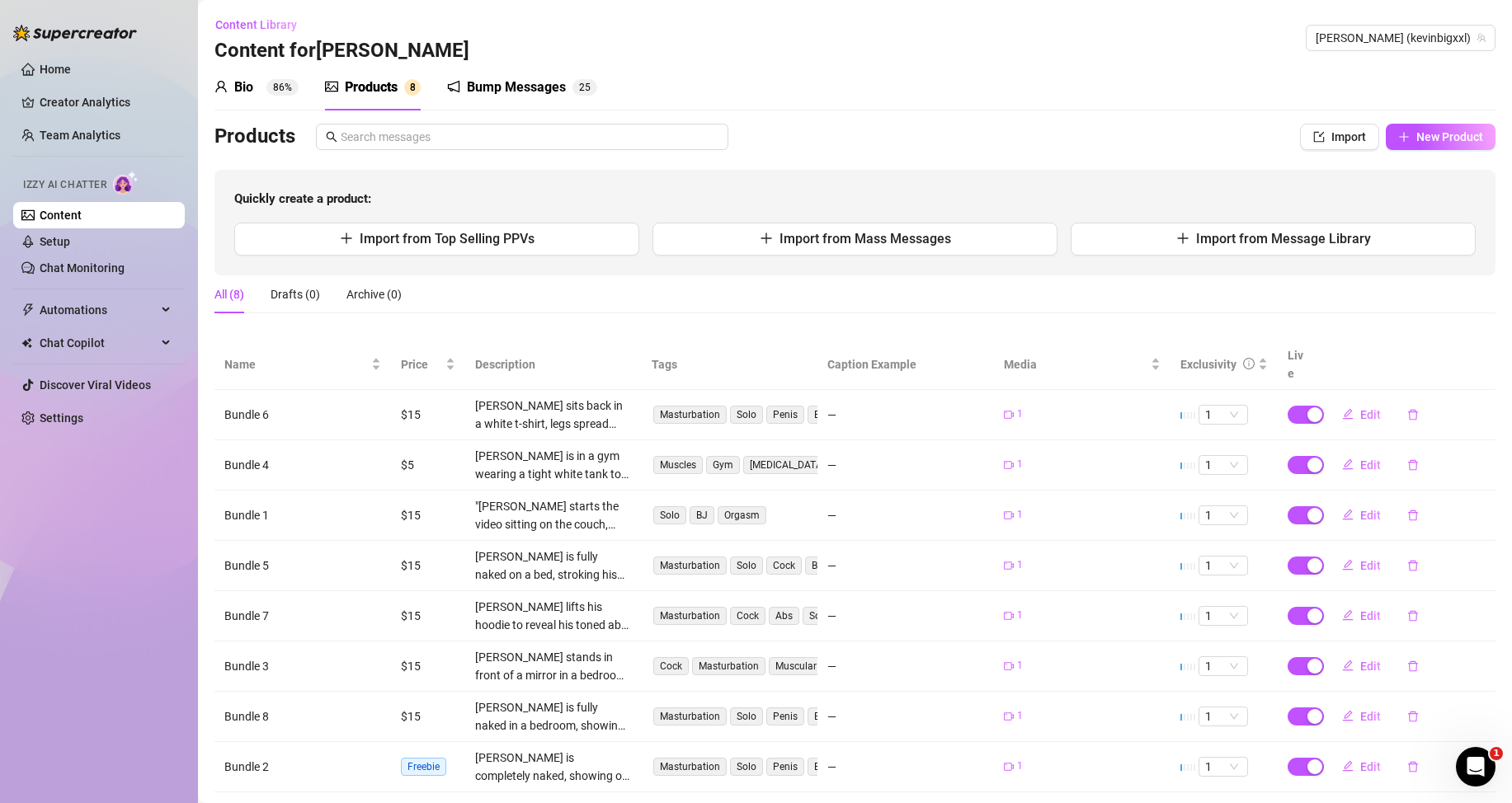
scroll to position [39, 0]
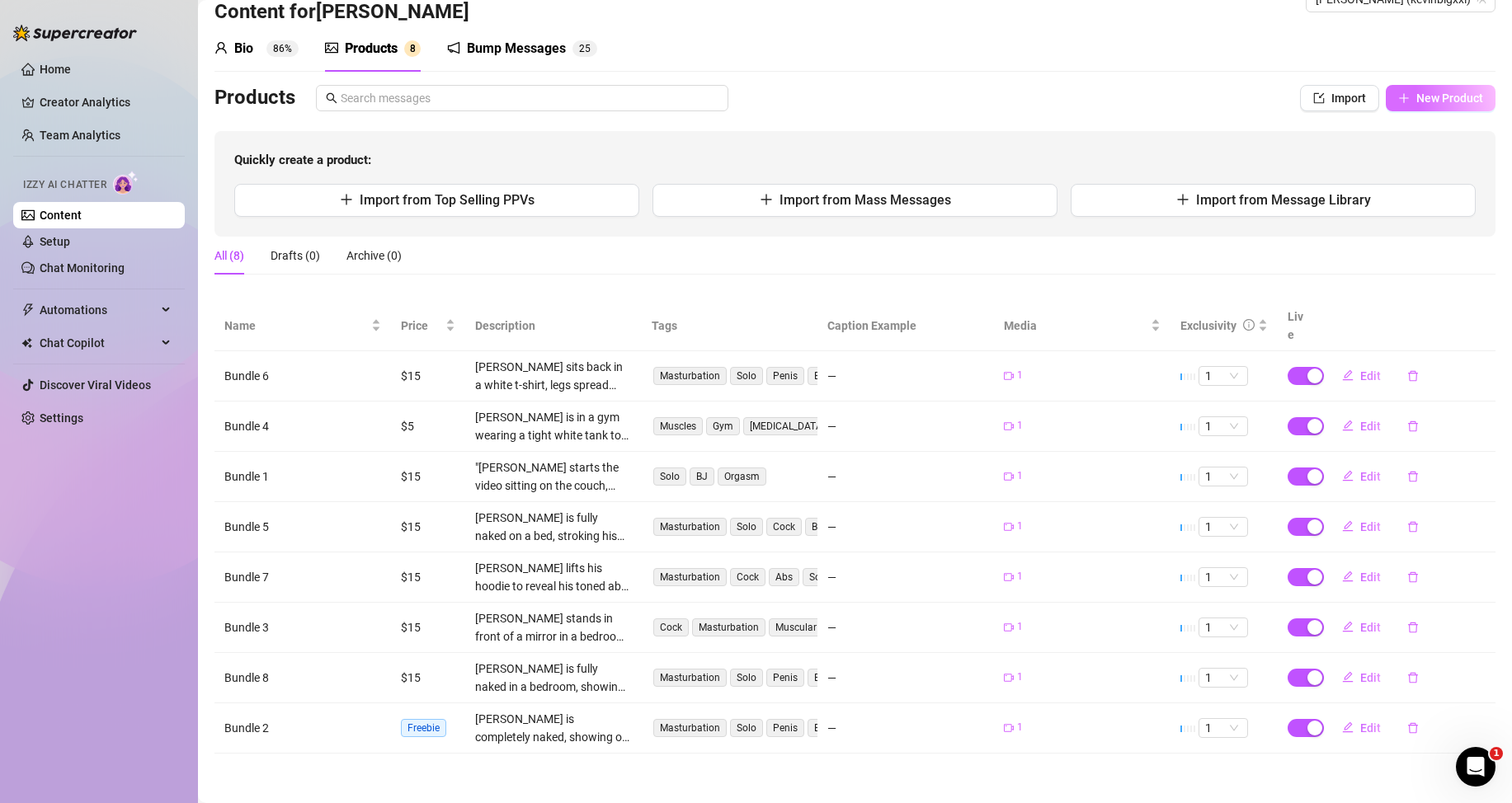
click at [1417, 97] on span "New Product" at bounding box center [1450, 97] width 67 height 13
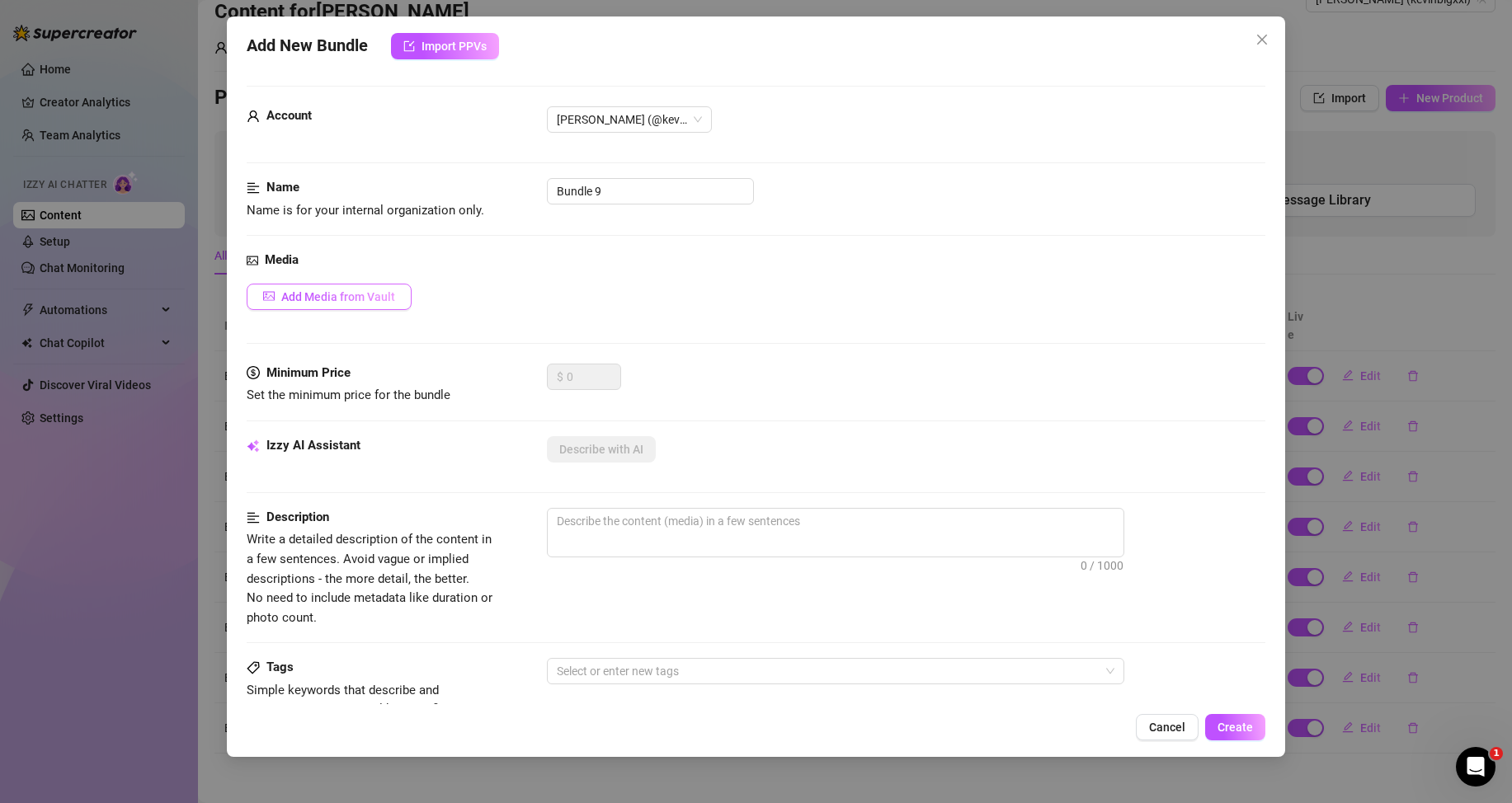
click at [369, 297] on span "Add Media from Vault" at bounding box center [338, 297] width 114 height 13
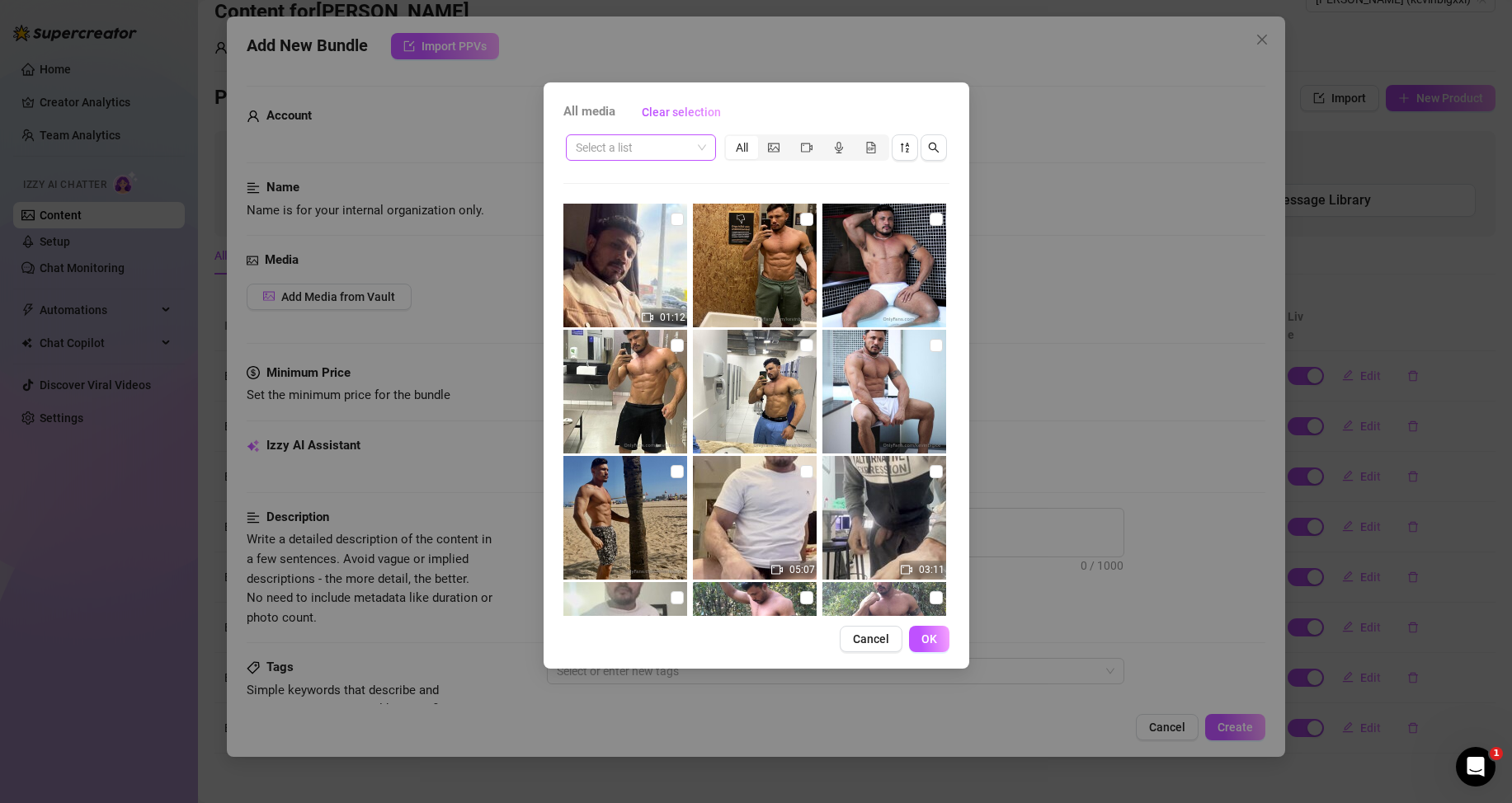
click at [666, 151] on input "search" at bounding box center [633, 147] width 115 height 25
click at [627, 247] on div "Uploads Posts Messages" at bounding box center [641, 207] width 151 height 86
click at [626, 239] on div "Messages" at bounding box center [641, 233] width 124 height 18
click at [674, 473] on input "checkbox" at bounding box center [677, 471] width 13 height 13
click at [930, 640] on span "OK" at bounding box center [929, 639] width 15 height 13
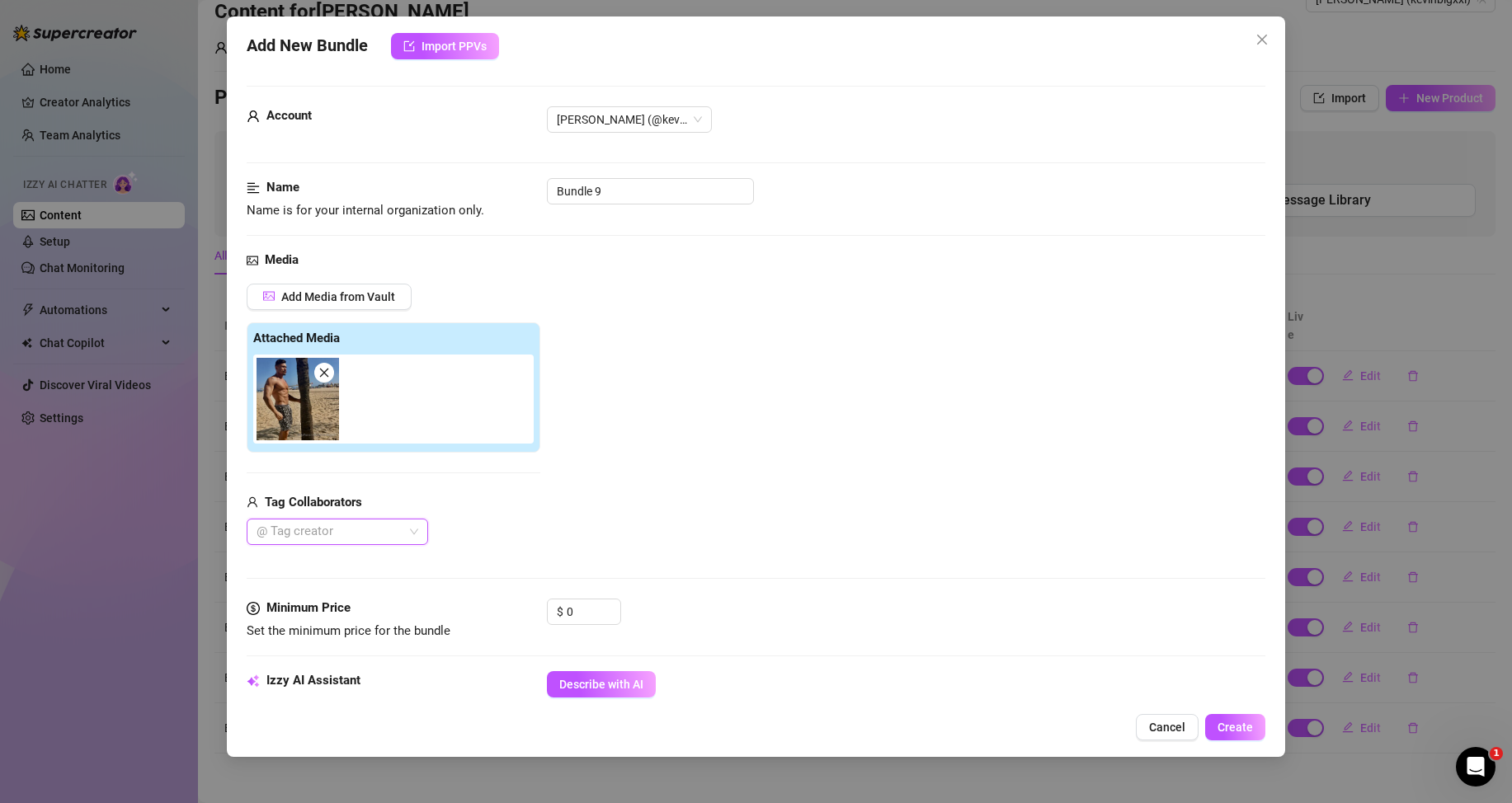
scroll to position [83, 0]
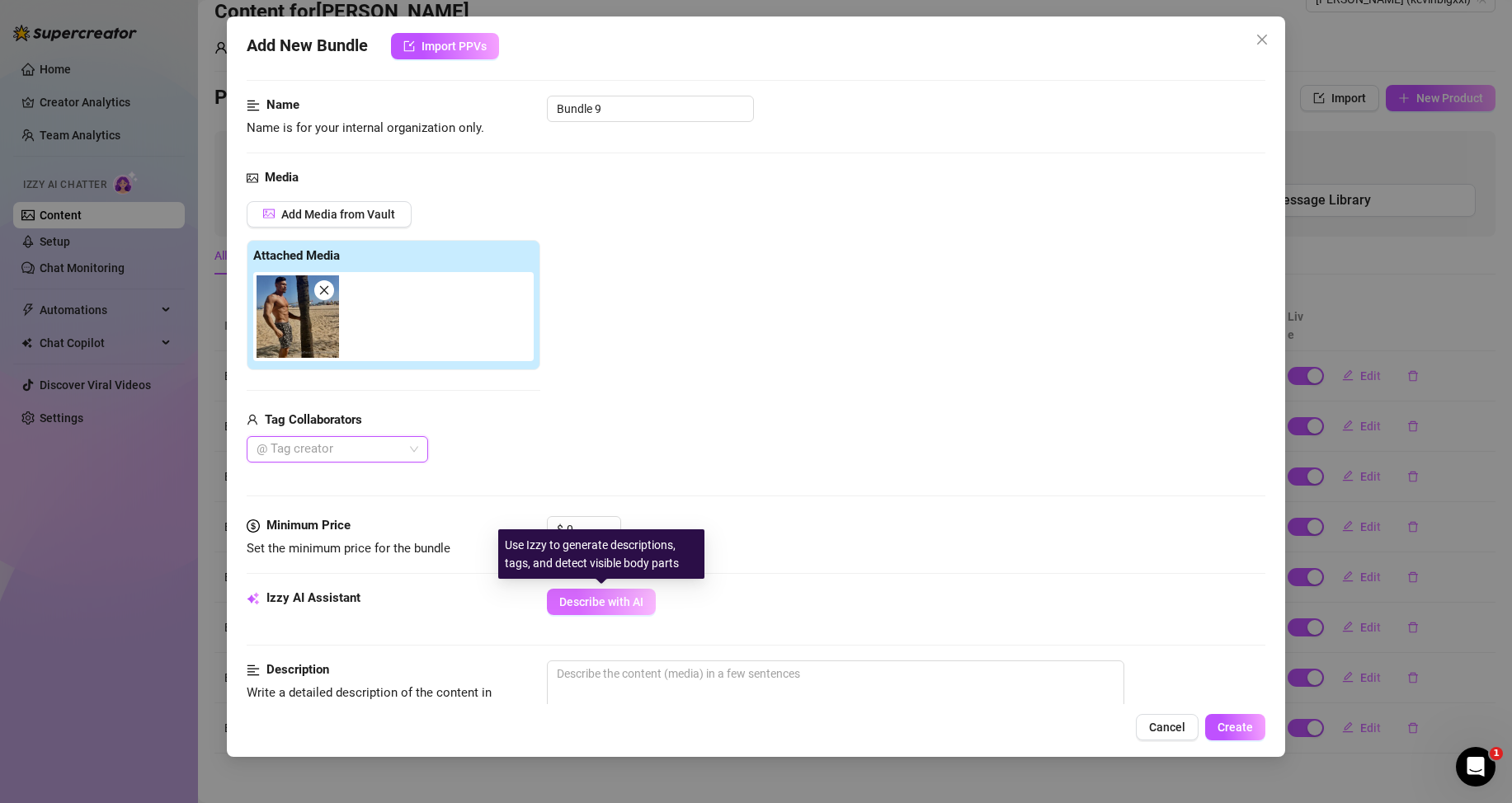
click at [618, 593] on button "Describe with AI" at bounding box center [601, 602] width 109 height 27
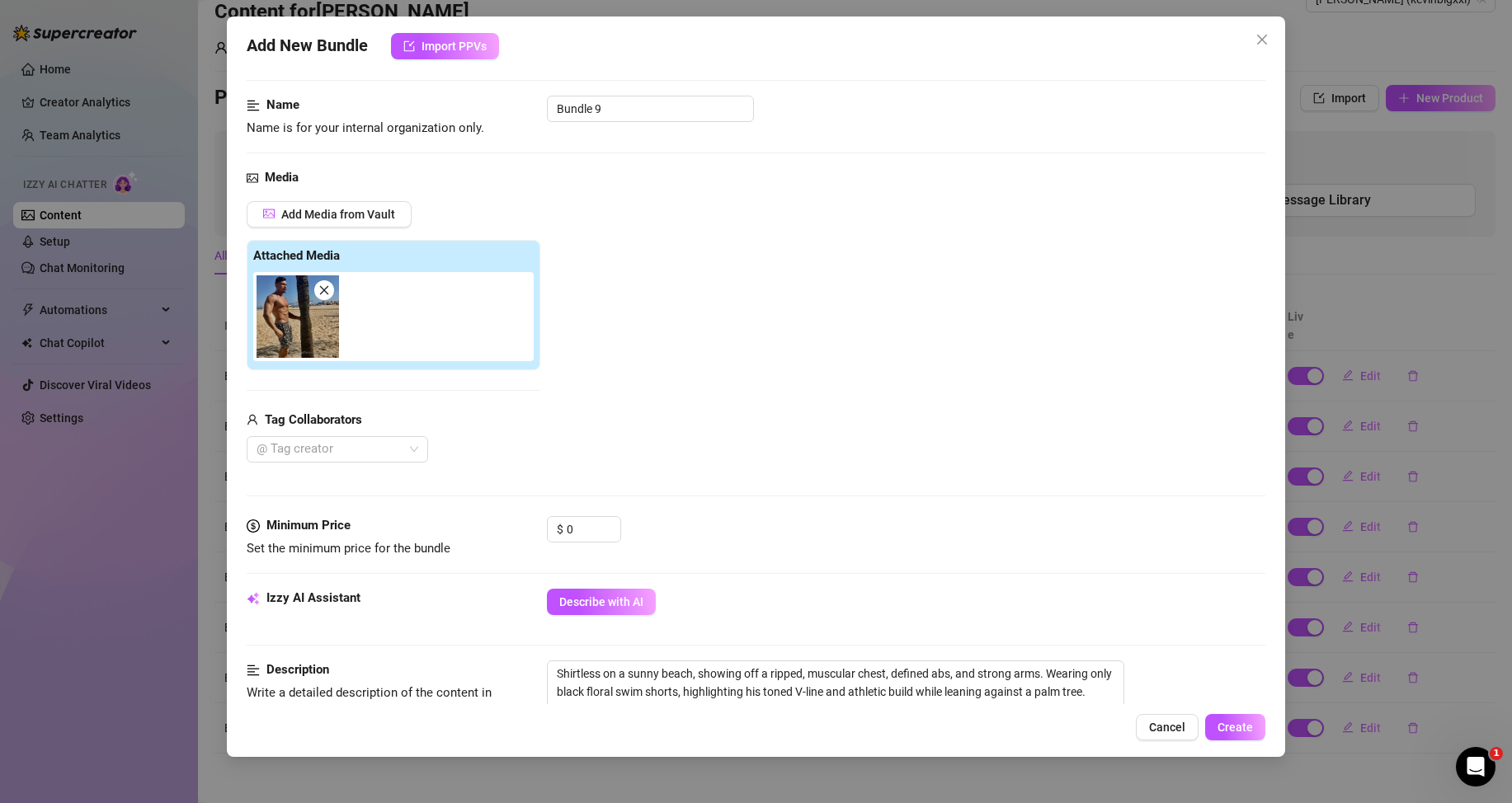
scroll to position [330, 0]
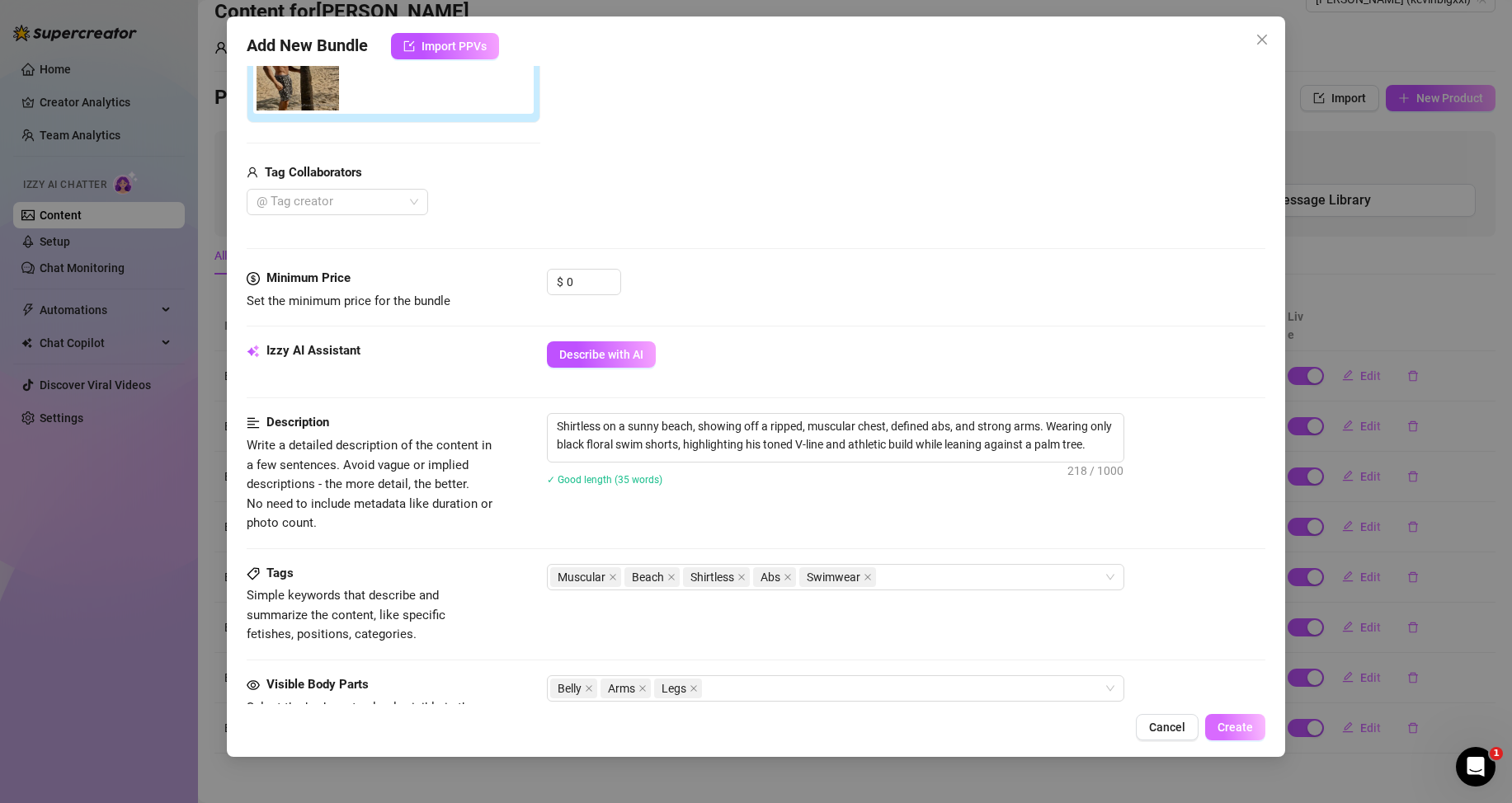
click at [1245, 726] on span "Create" at bounding box center [1235, 726] width 35 height 13
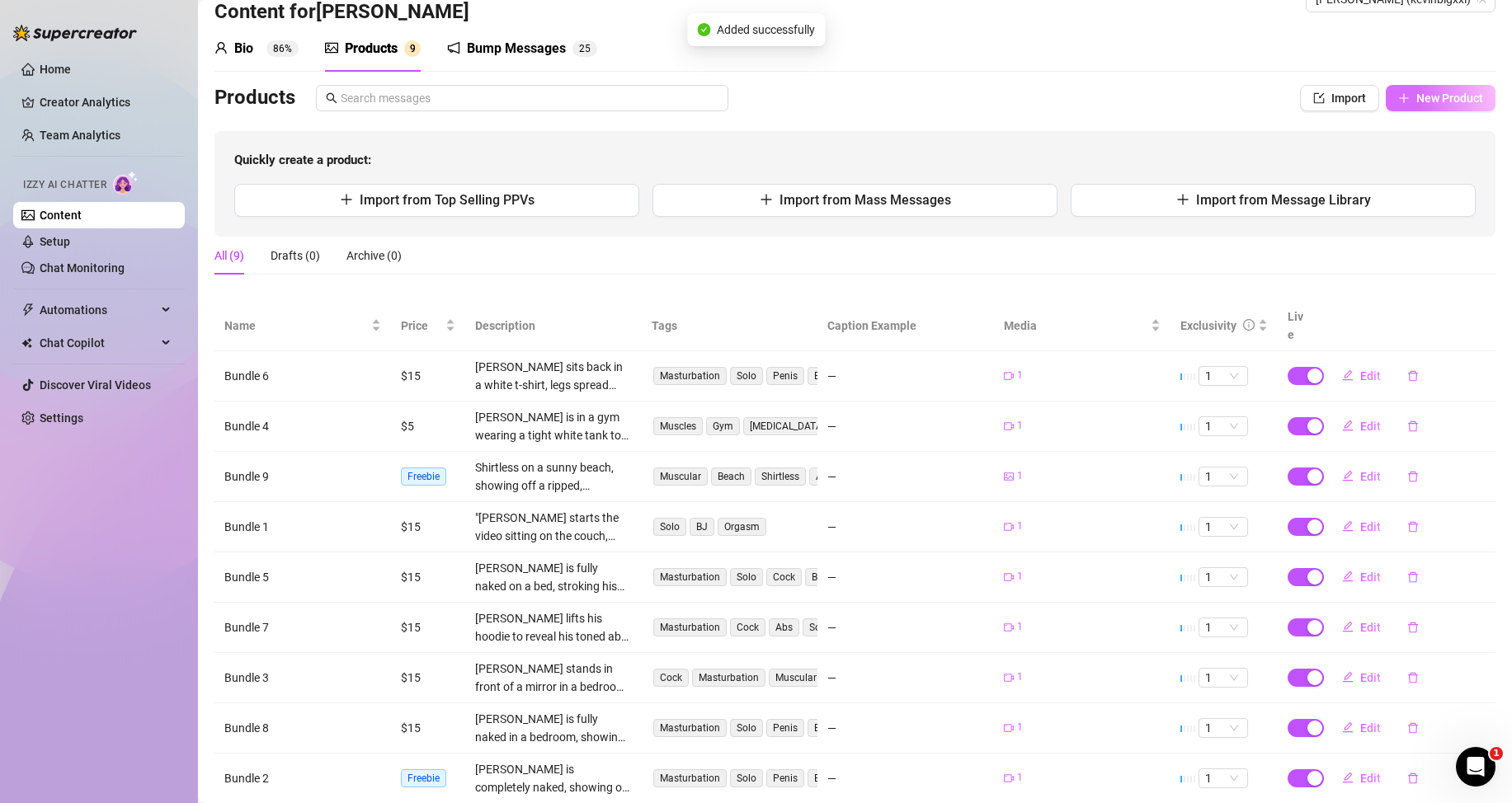
click at [1419, 103] on span "New Product" at bounding box center [1450, 97] width 67 height 13
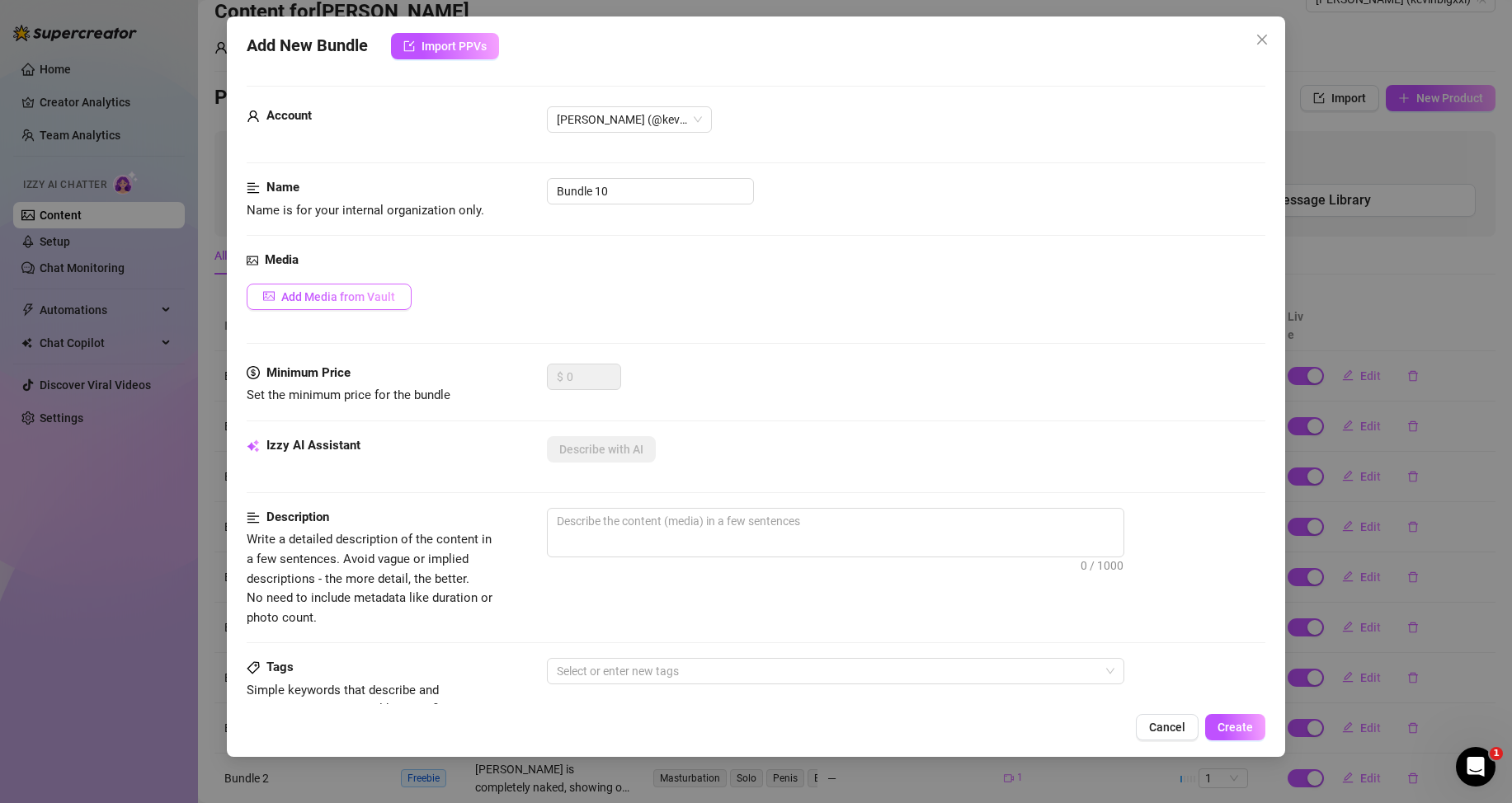
click at [331, 303] on button "Add Media from Vault" at bounding box center [329, 297] width 165 height 27
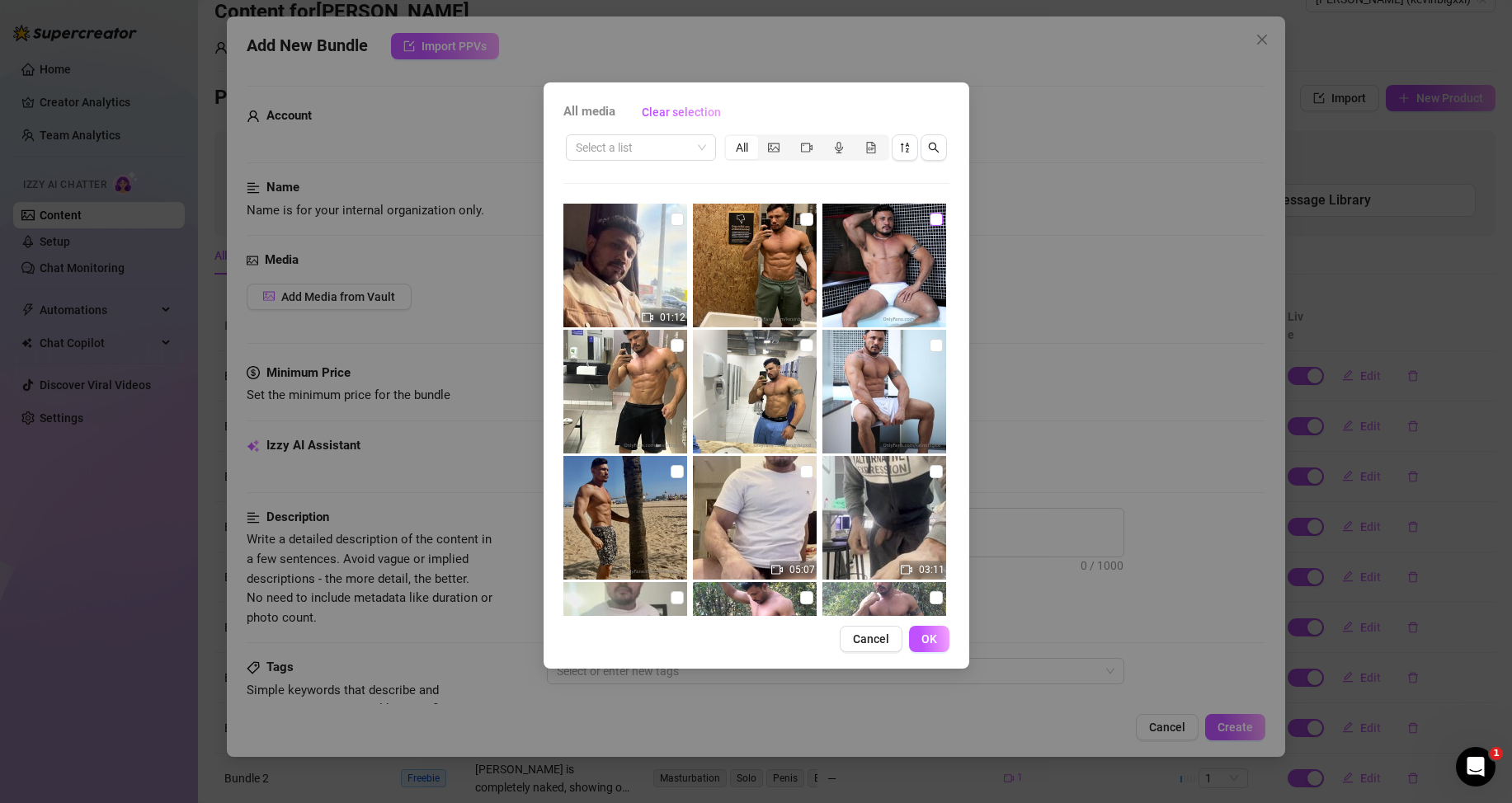
click at [930, 218] on input "checkbox" at bounding box center [936, 218] width 13 height 13
click at [939, 645] on button "OK" at bounding box center [929, 639] width 40 height 27
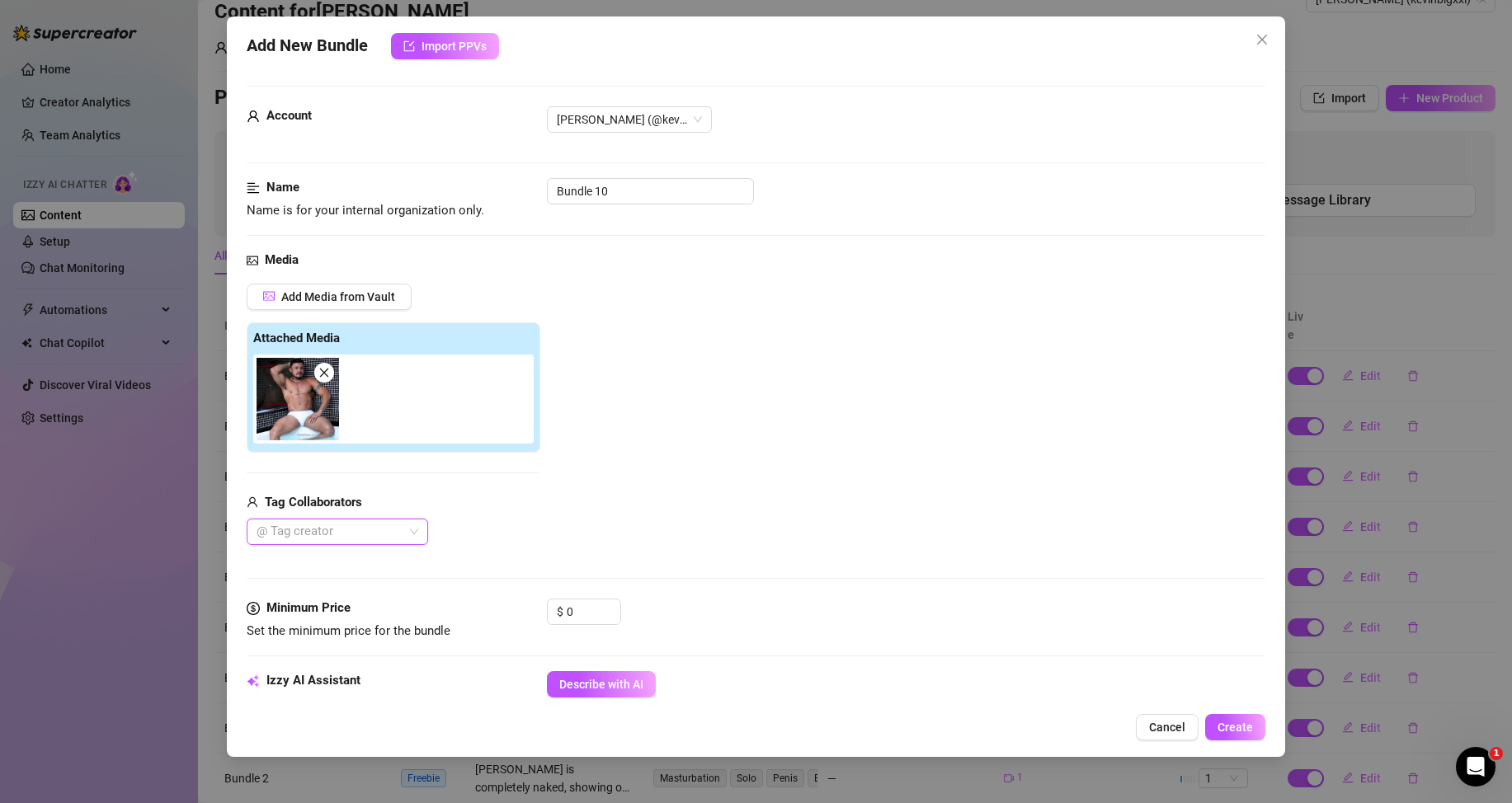
scroll to position [248, 0]
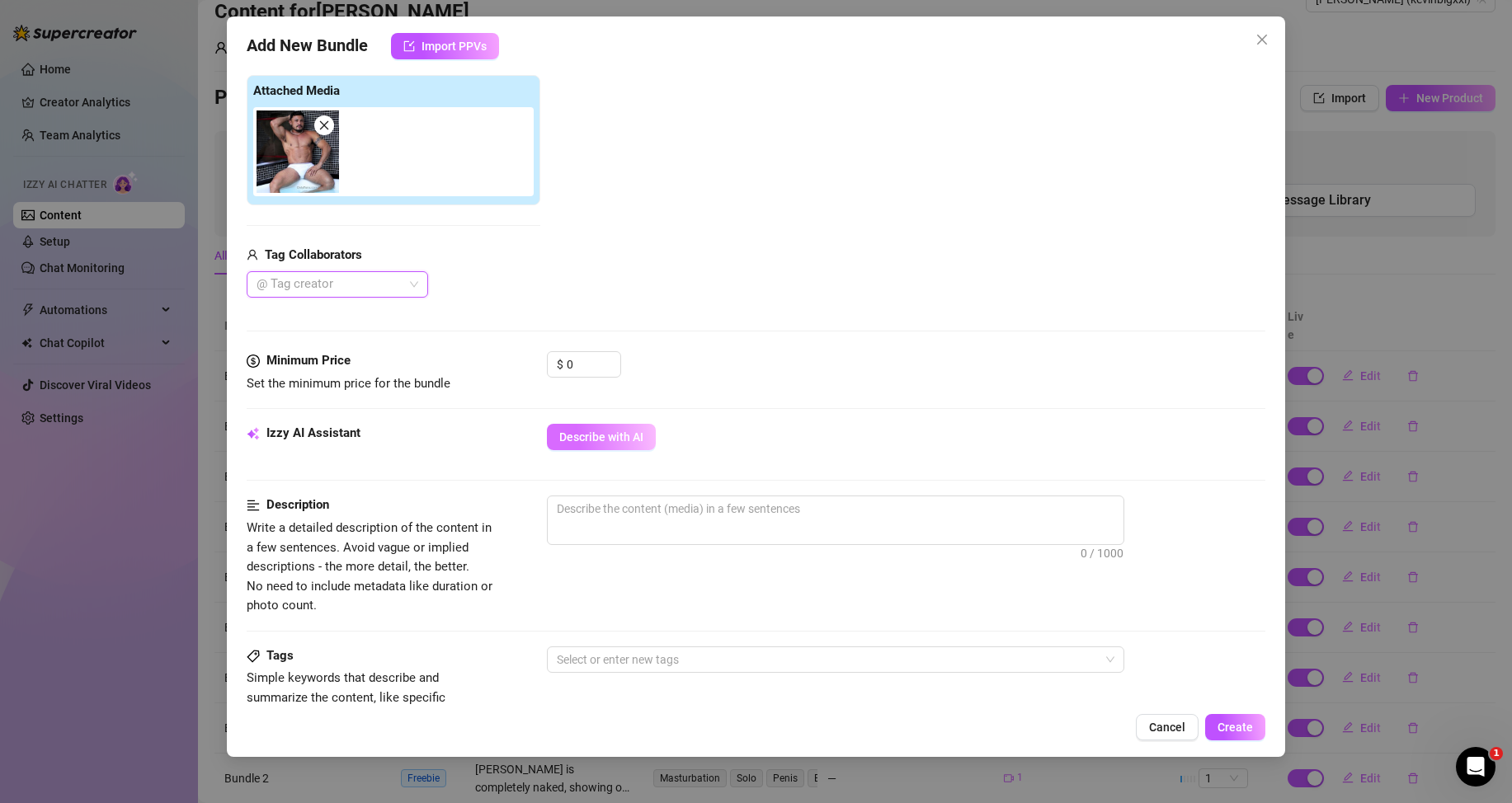
click at [613, 440] on span "Describe with AI" at bounding box center [601, 437] width 84 height 13
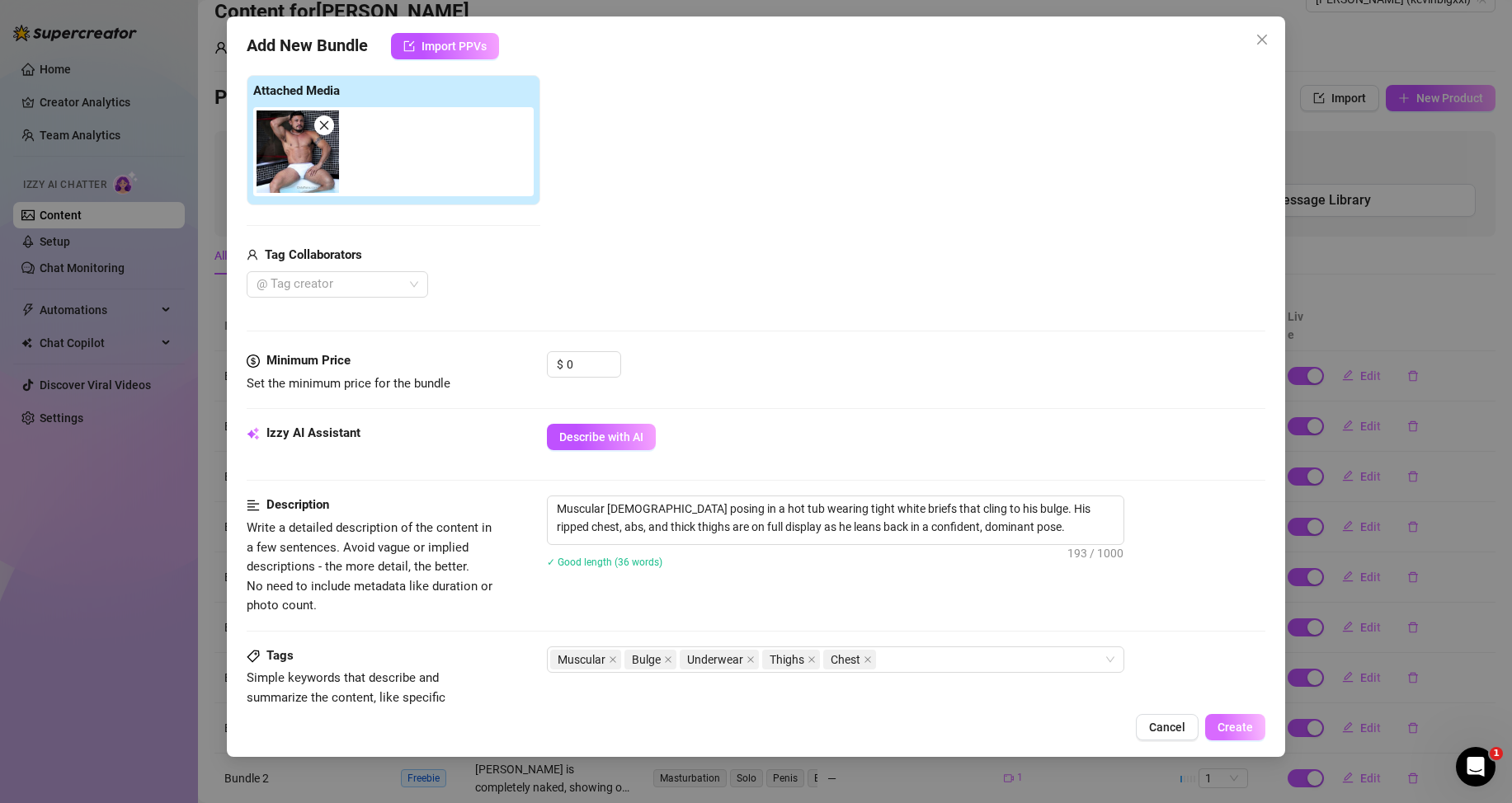
click at [1240, 728] on span "Create" at bounding box center [1235, 726] width 35 height 13
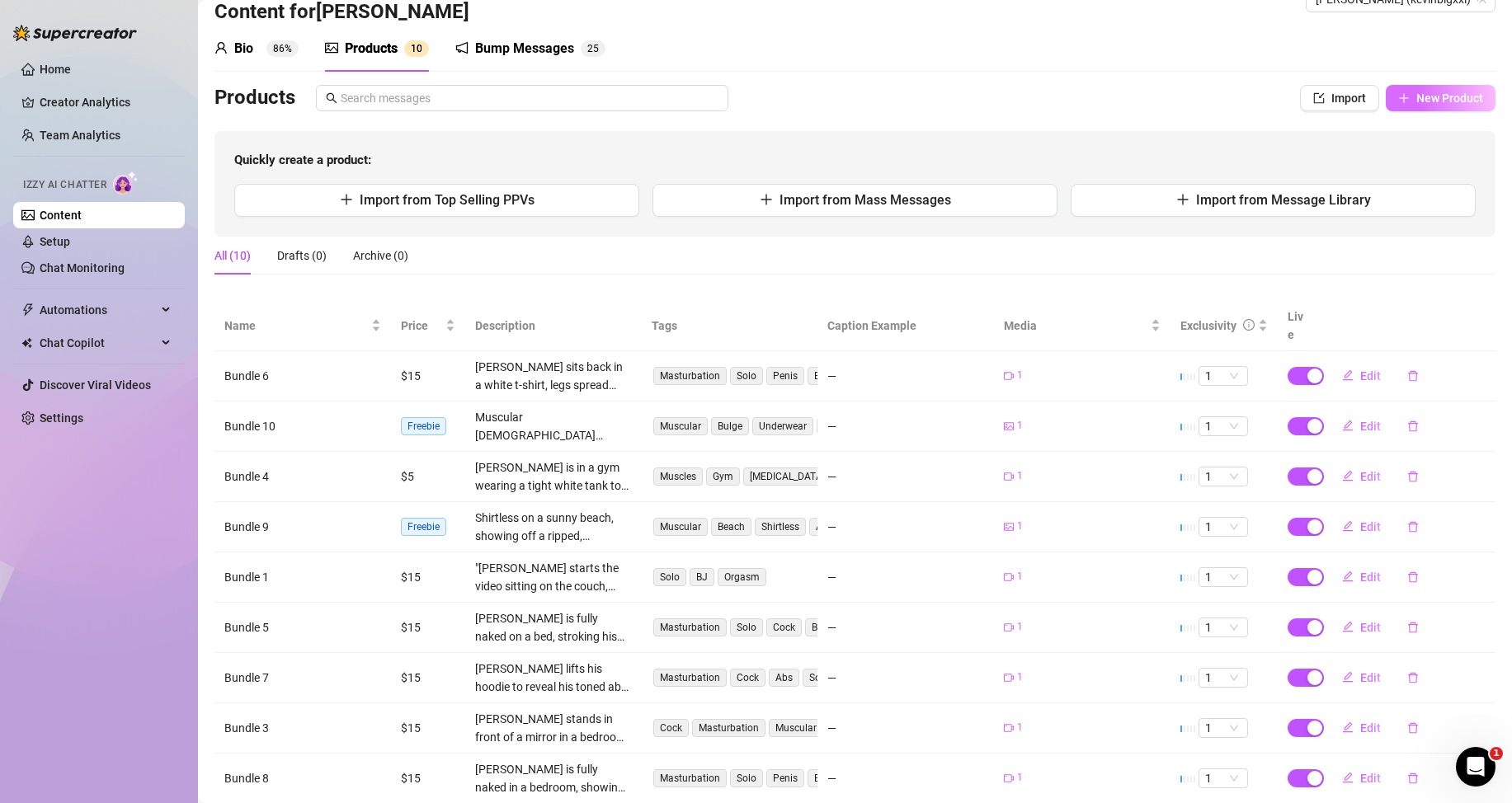
click at [1455, 101] on span "New Product" at bounding box center [1450, 97] width 67 height 13
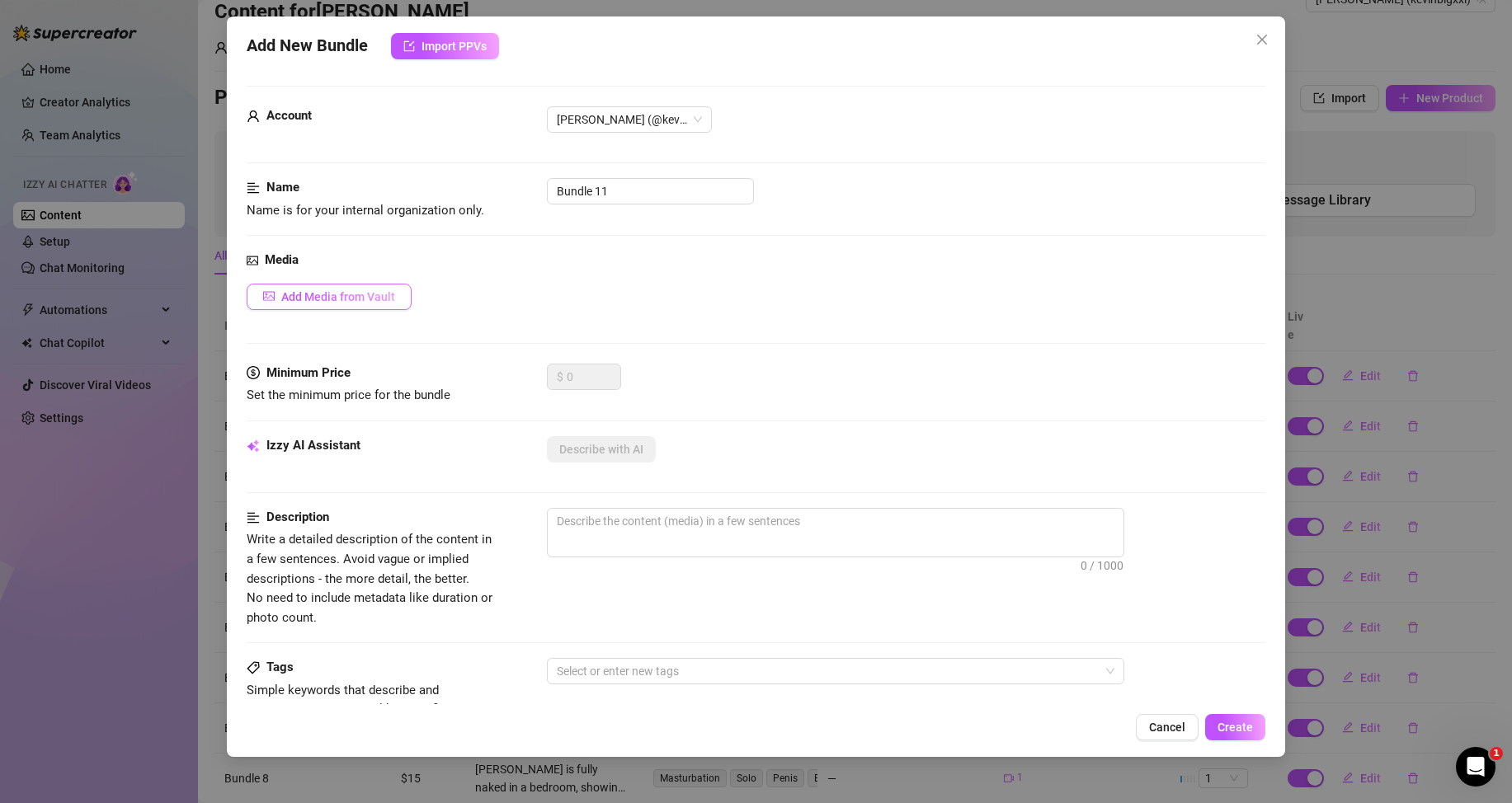
click at [325, 299] on span "Add Media from Vault" at bounding box center [338, 297] width 114 height 13
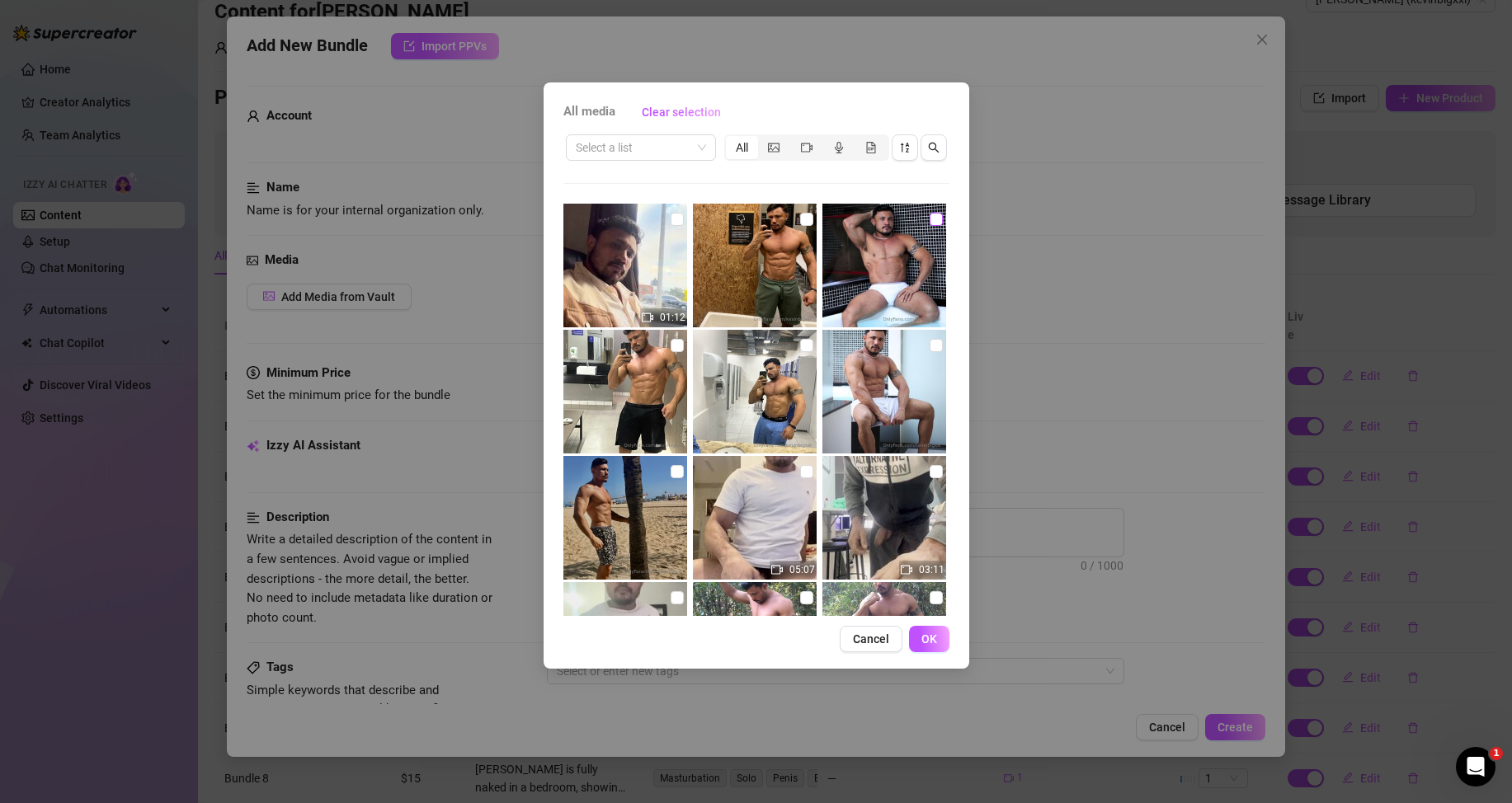
click at [930, 218] on input "checkbox" at bounding box center [936, 218] width 13 height 13
click at [937, 644] on span "OK" at bounding box center [929, 639] width 15 height 13
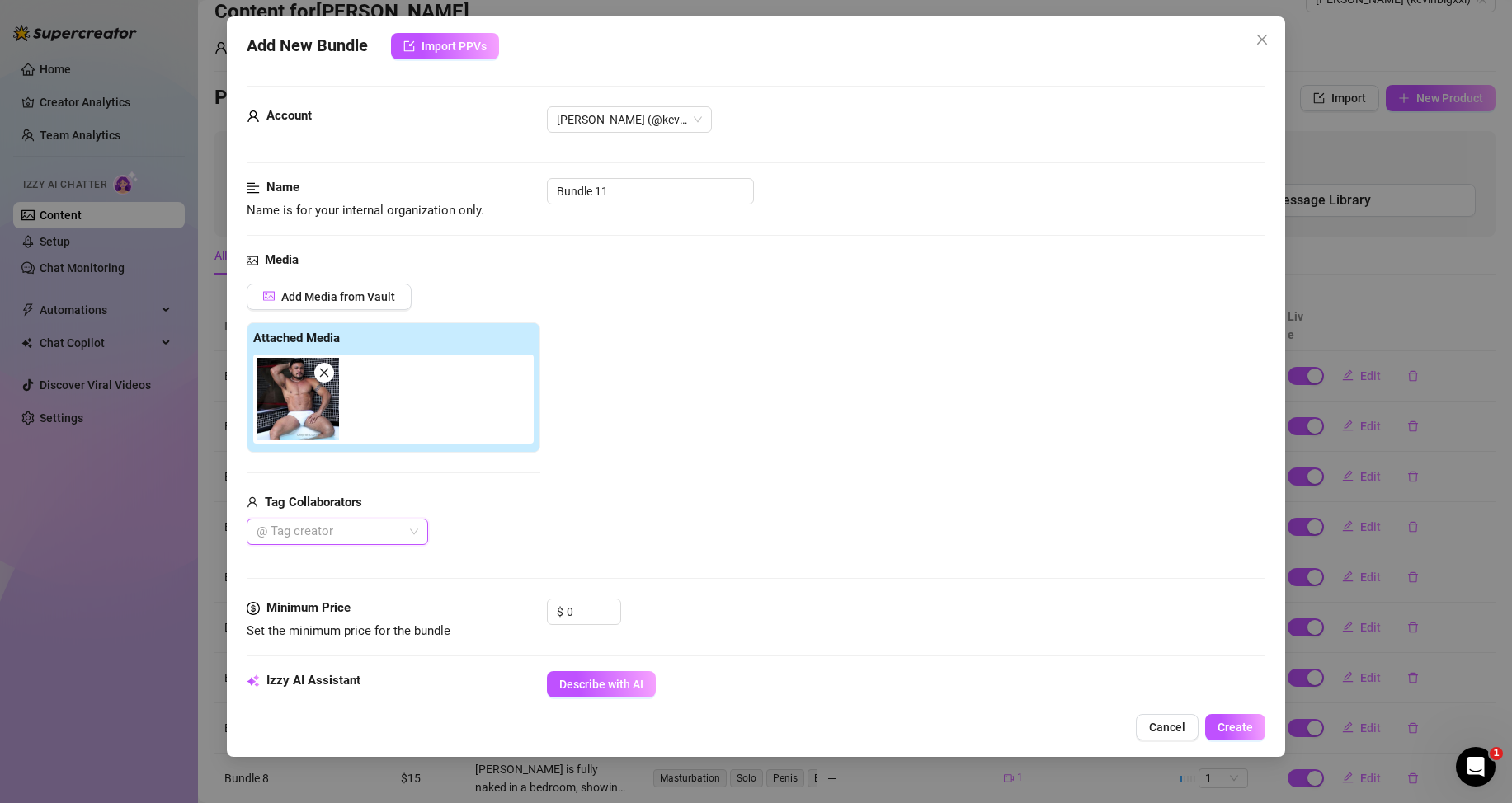
scroll to position [83, 0]
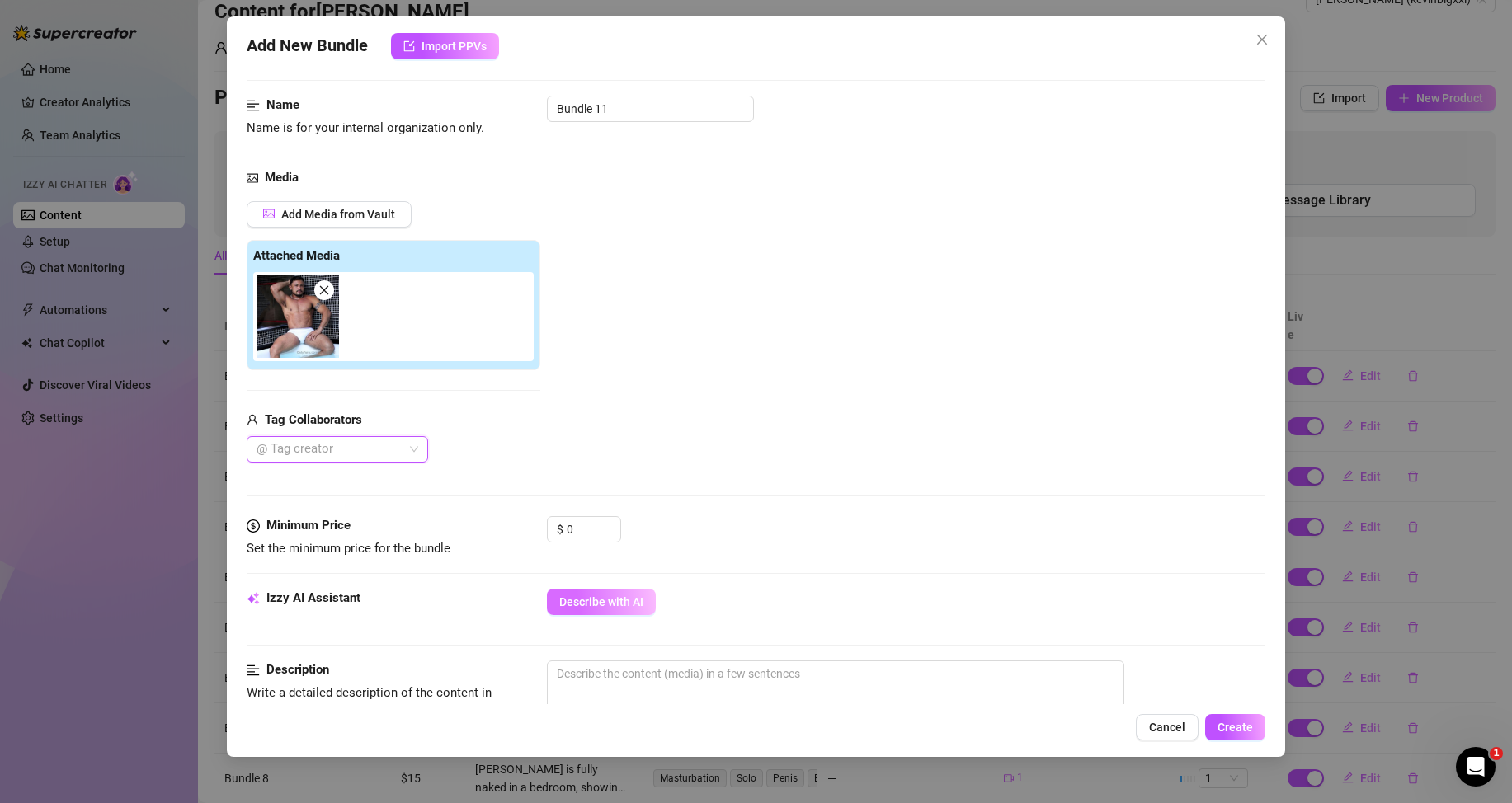
click at [628, 598] on span "Describe with AI" at bounding box center [601, 601] width 84 height 13
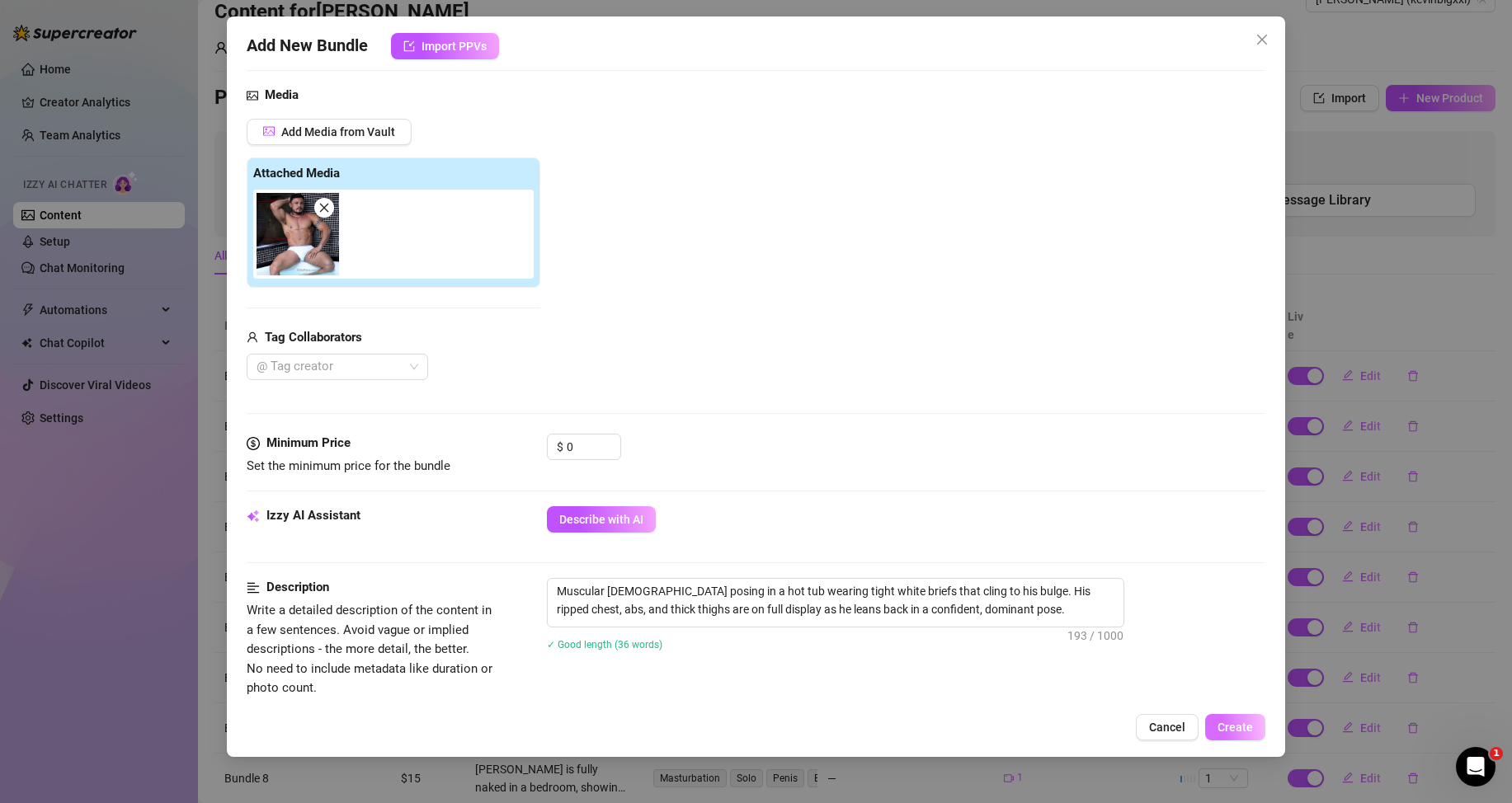
click at [1220, 725] on span "Create" at bounding box center [1235, 726] width 35 height 13
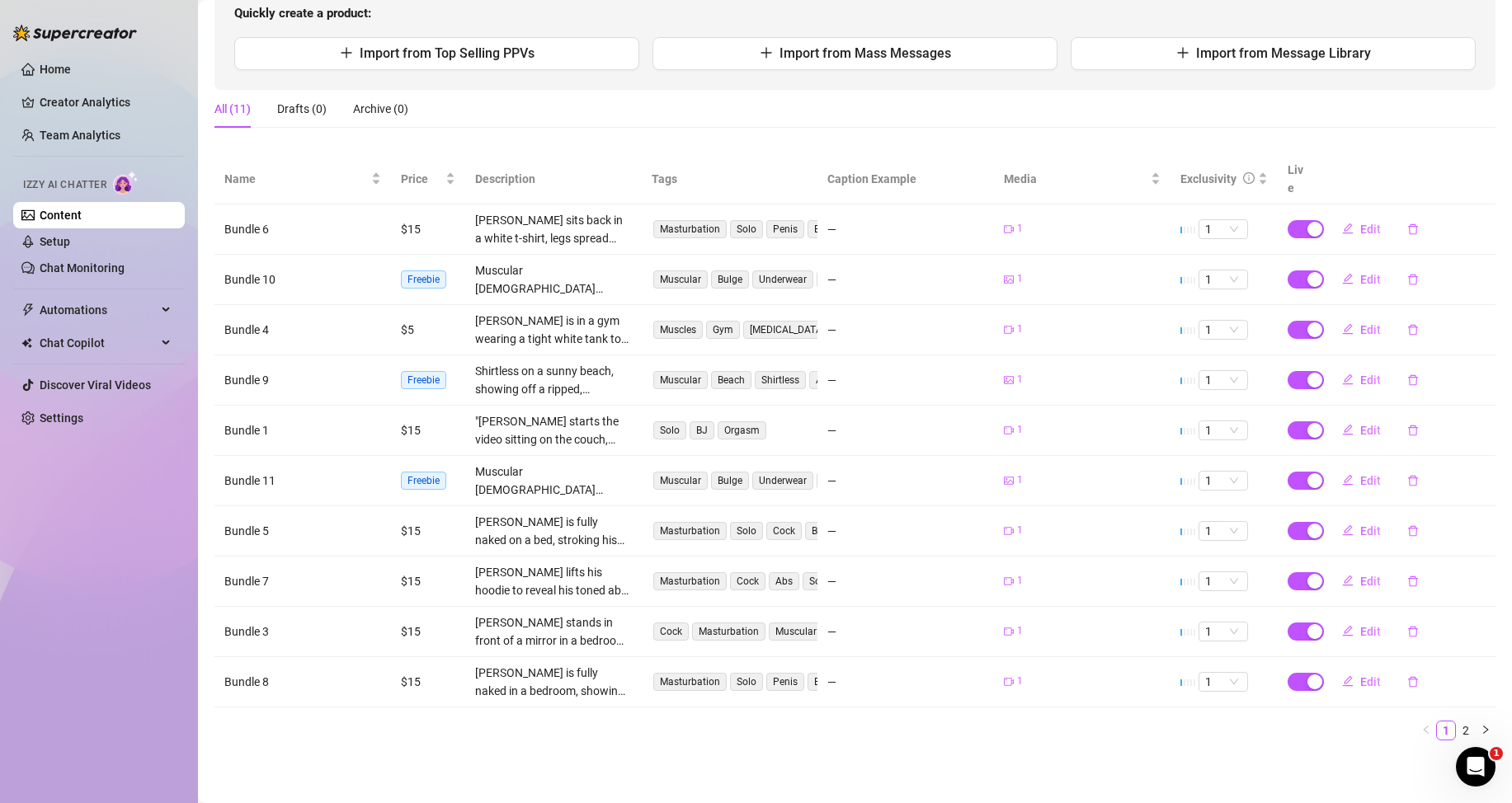
scroll to position [0, 0]
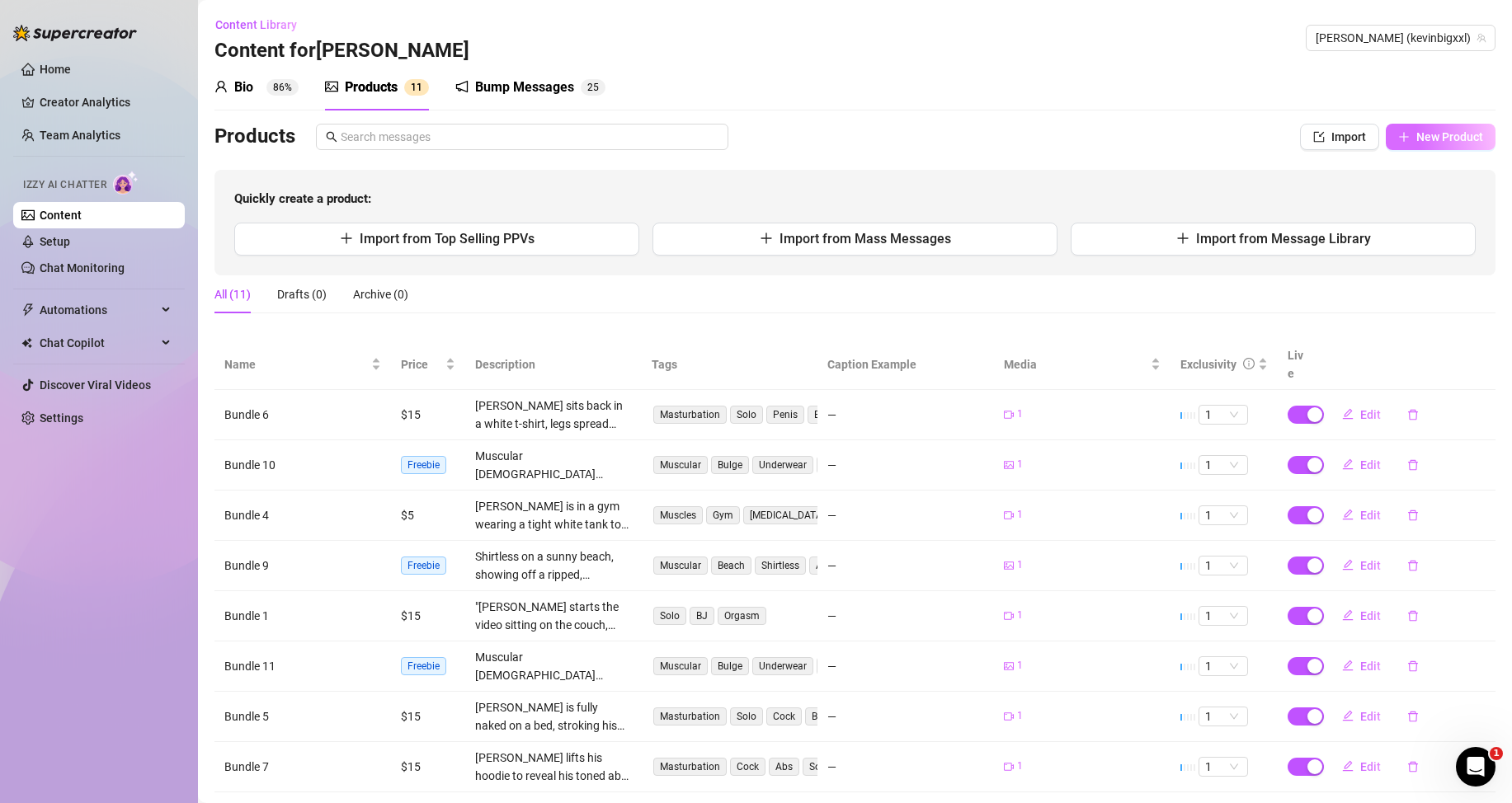
click at [1400, 142] on button "New Product" at bounding box center [1441, 137] width 110 height 27
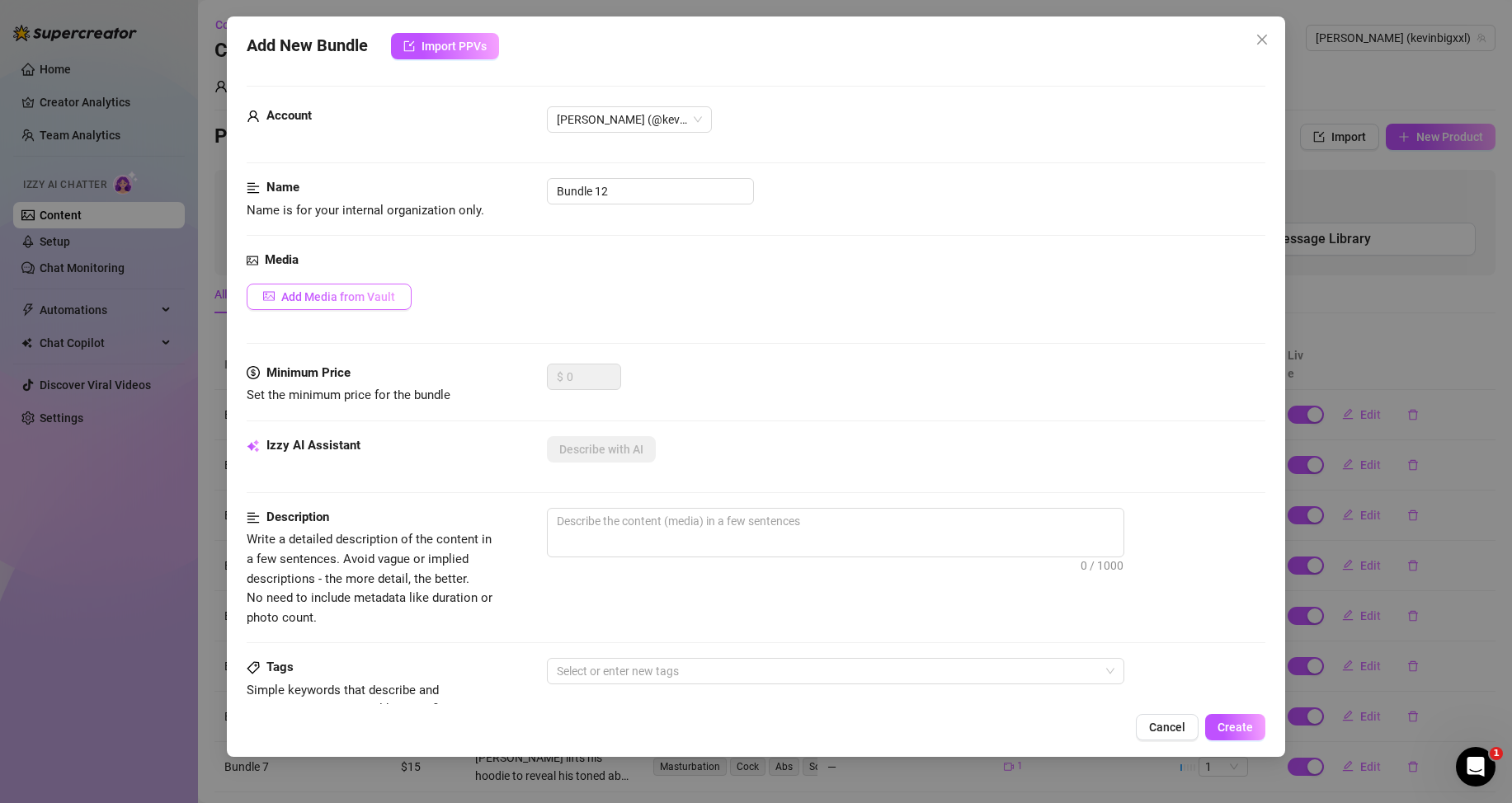
click at [350, 299] on span "Add Media from Vault" at bounding box center [338, 297] width 114 height 13
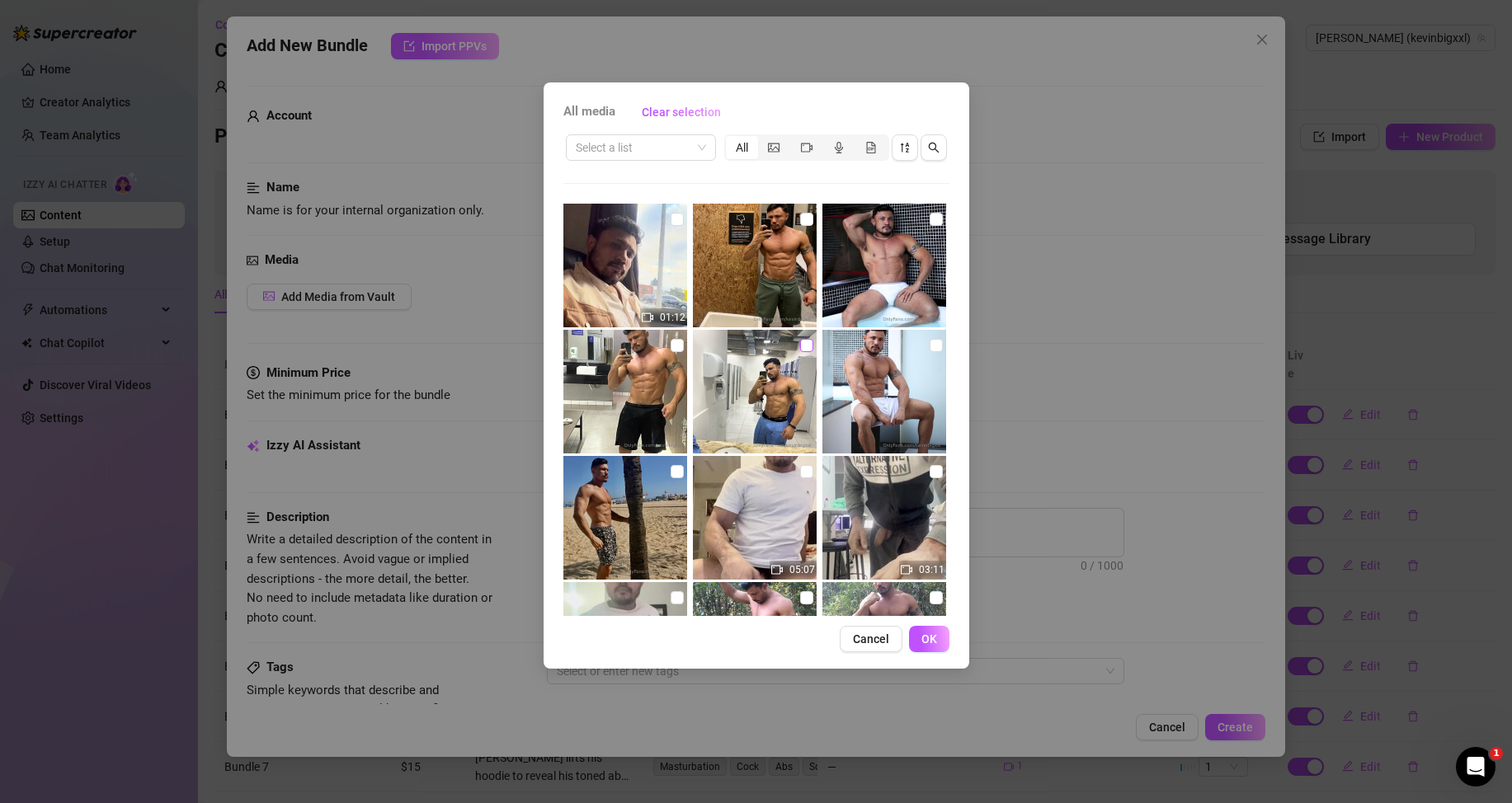
click at [800, 347] on input "checkbox" at bounding box center [806, 345] width 13 height 13
click at [937, 639] on button "OK" at bounding box center [929, 639] width 40 height 27
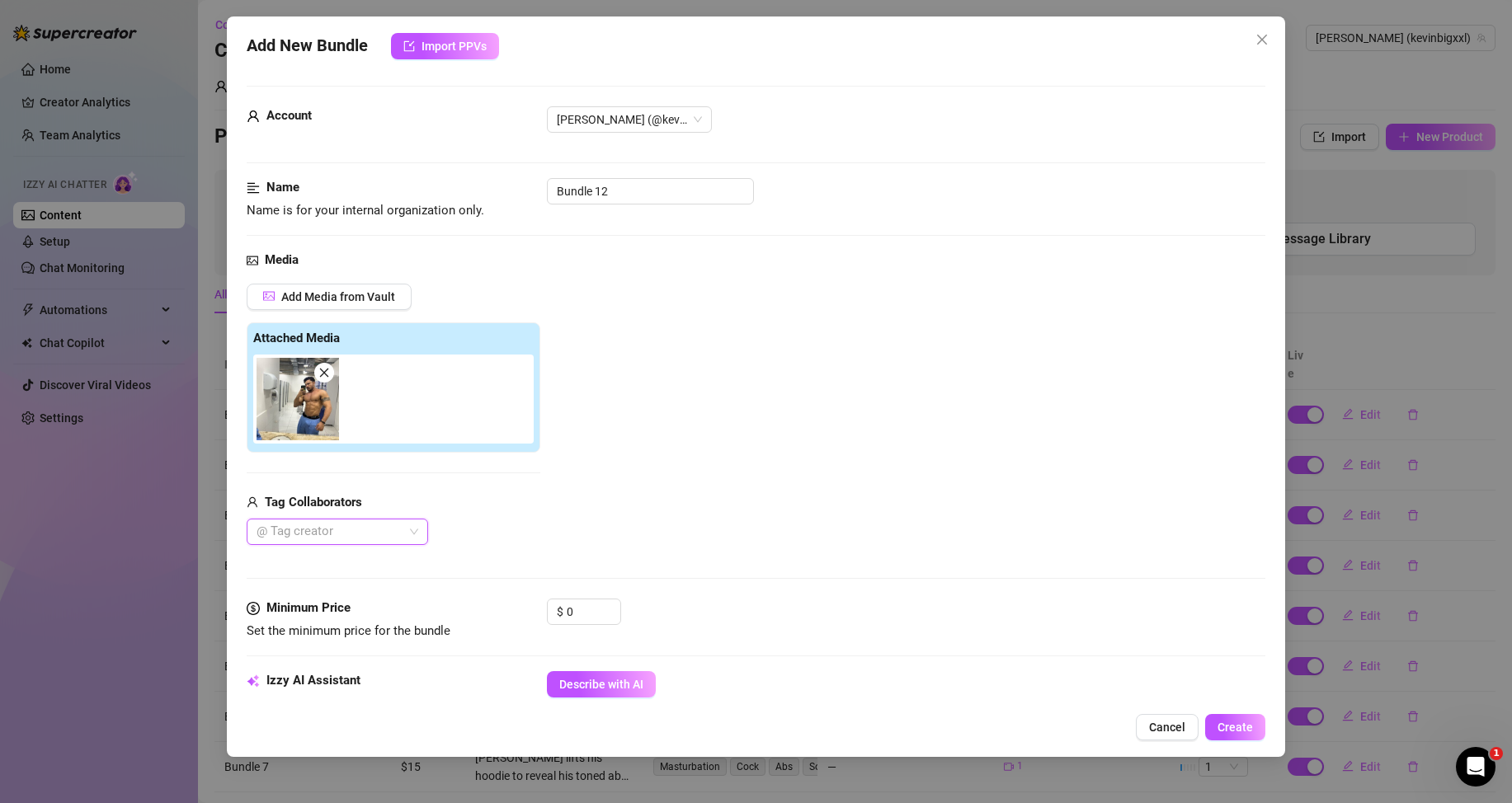
scroll to position [83, 0]
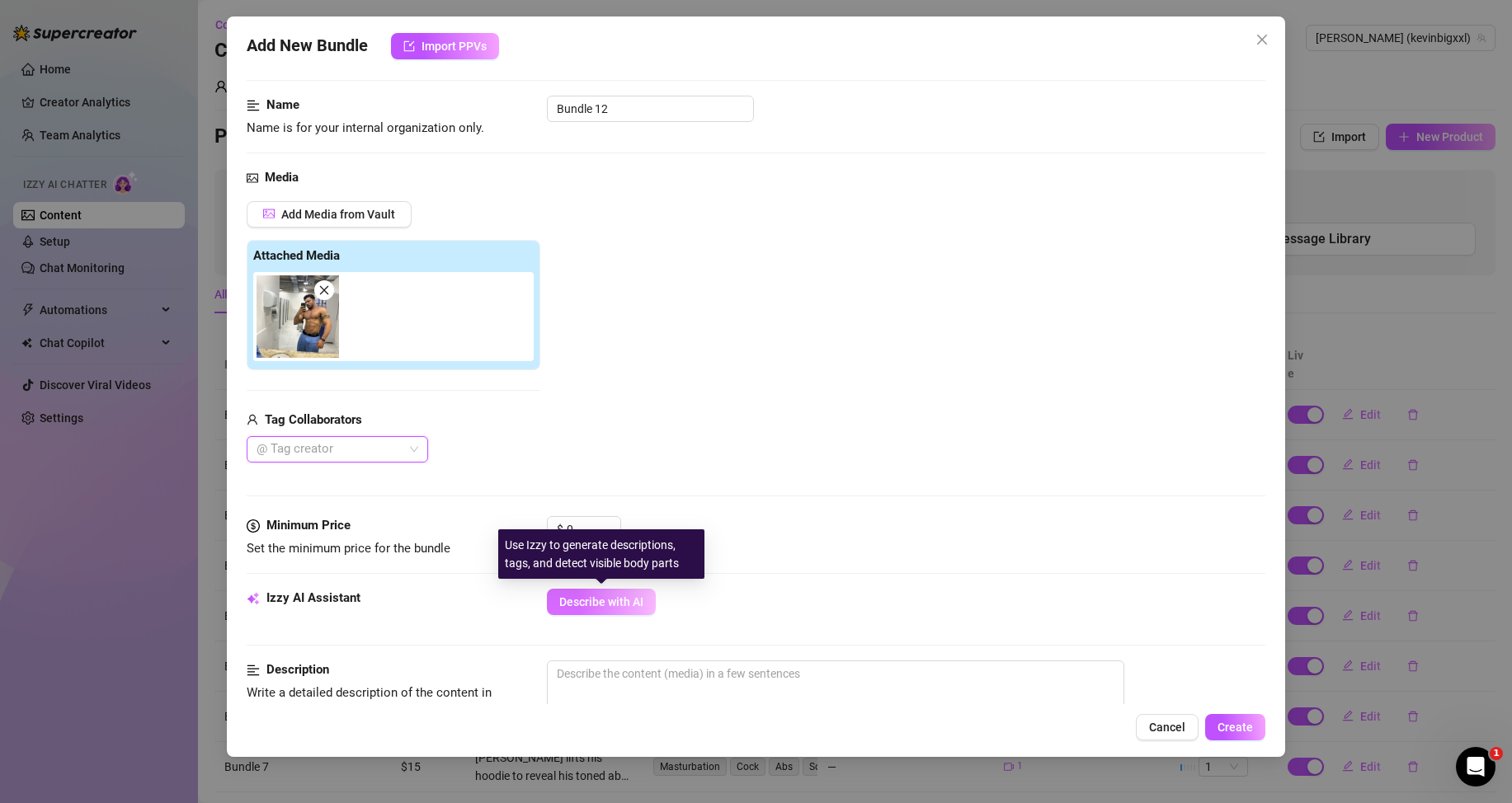
click at [612, 595] on button "Describe with AI" at bounding box center [601, 602] width 109 height 27
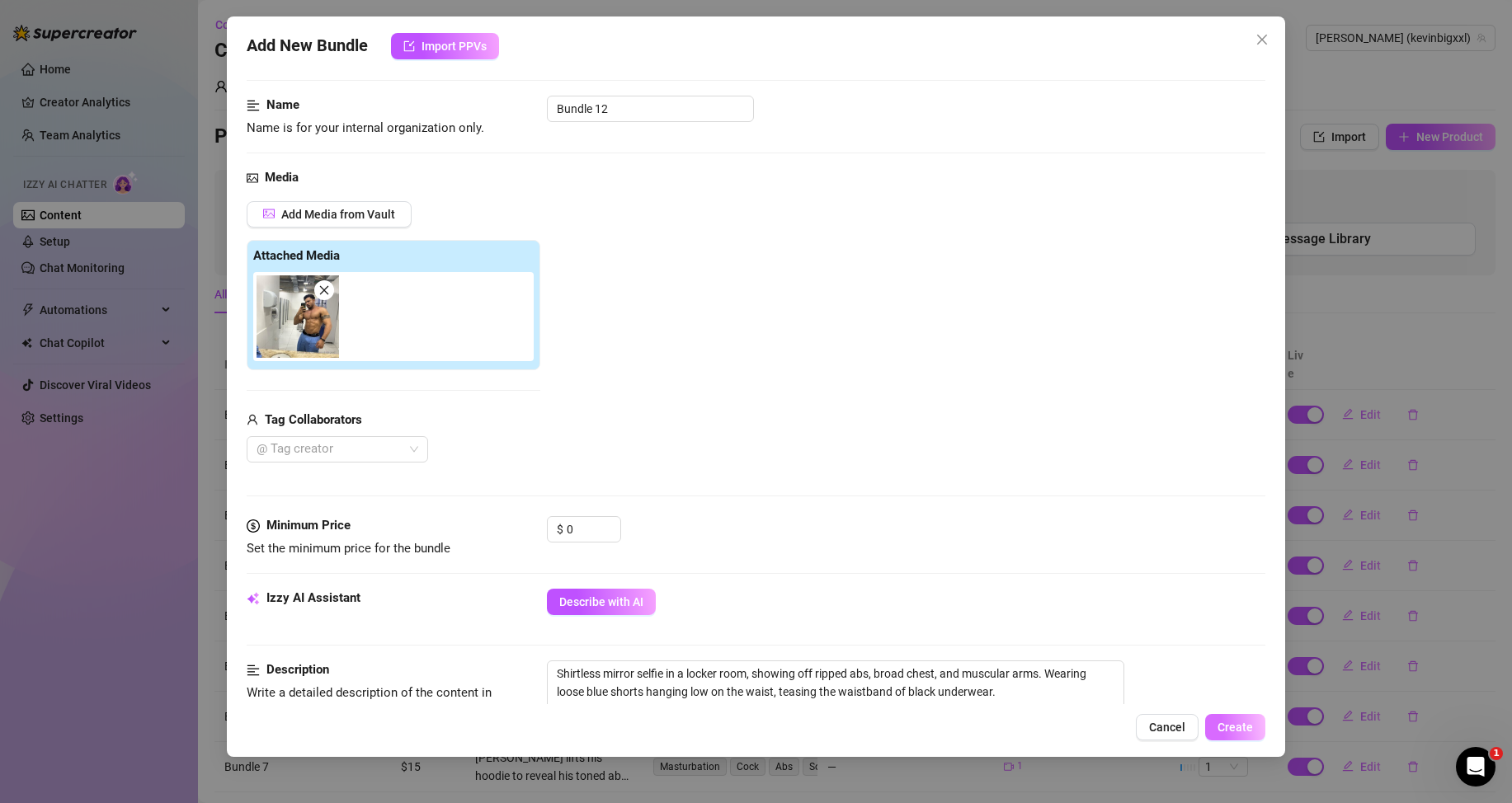
click at [1250, 729] on span "Create" at bounding box center [1235, 726] width 35 height 13
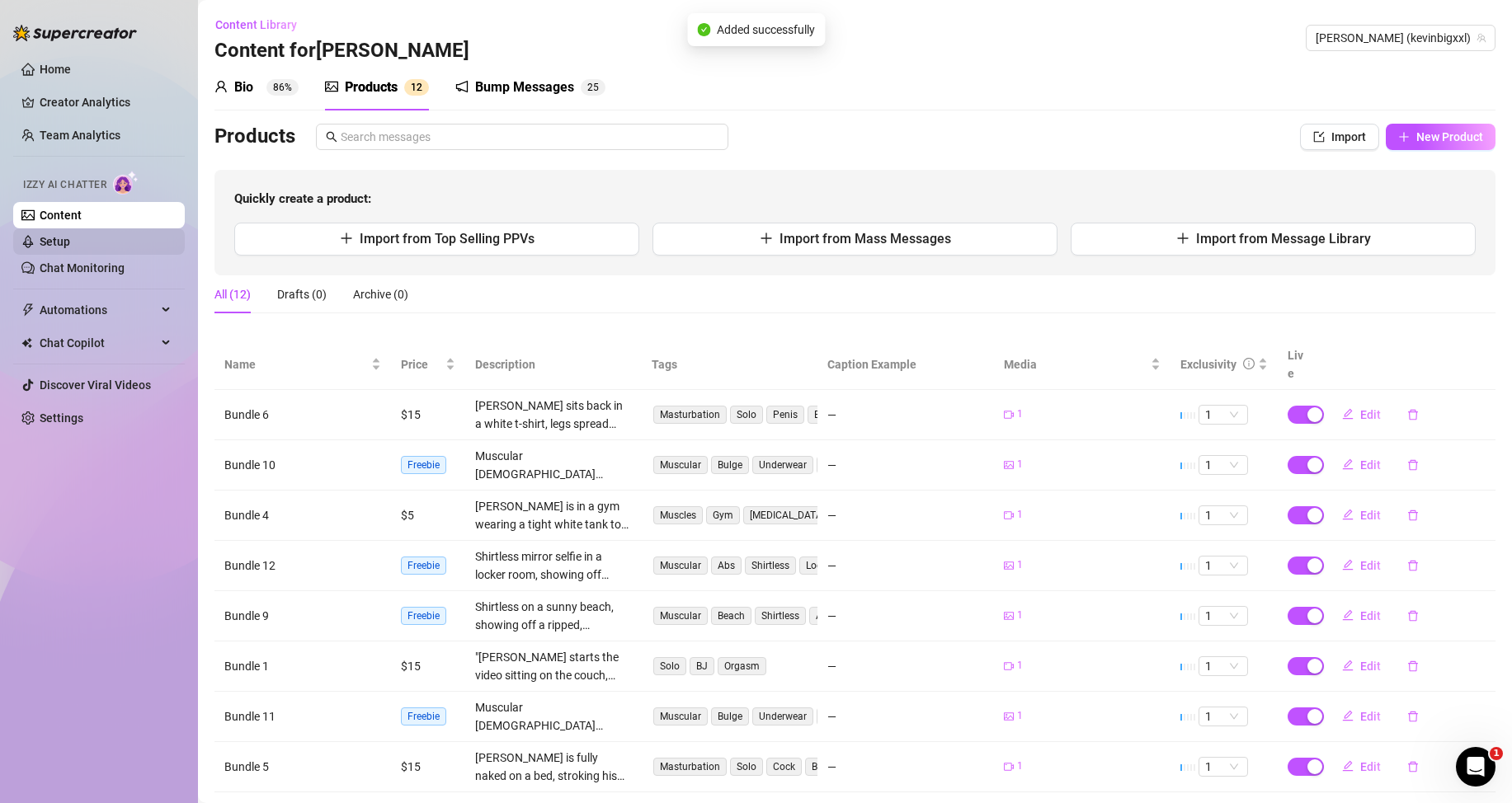
click at [57, 235] on link "Setup" at bounding box center [54, 241] width 30 height 13
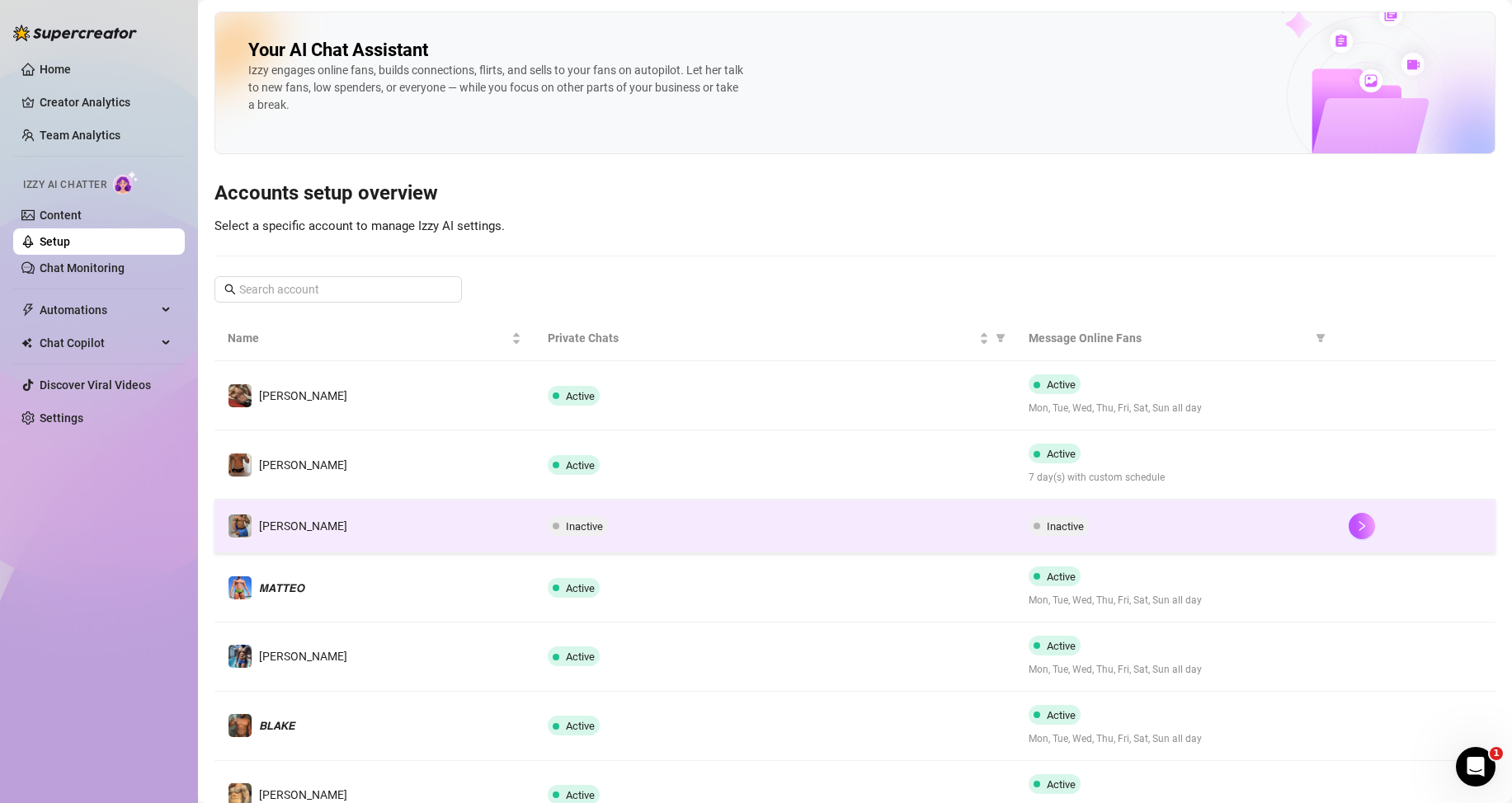
click at [589, 526] on span "Inactive" at bounding box center [584, 526] width 37 height 12
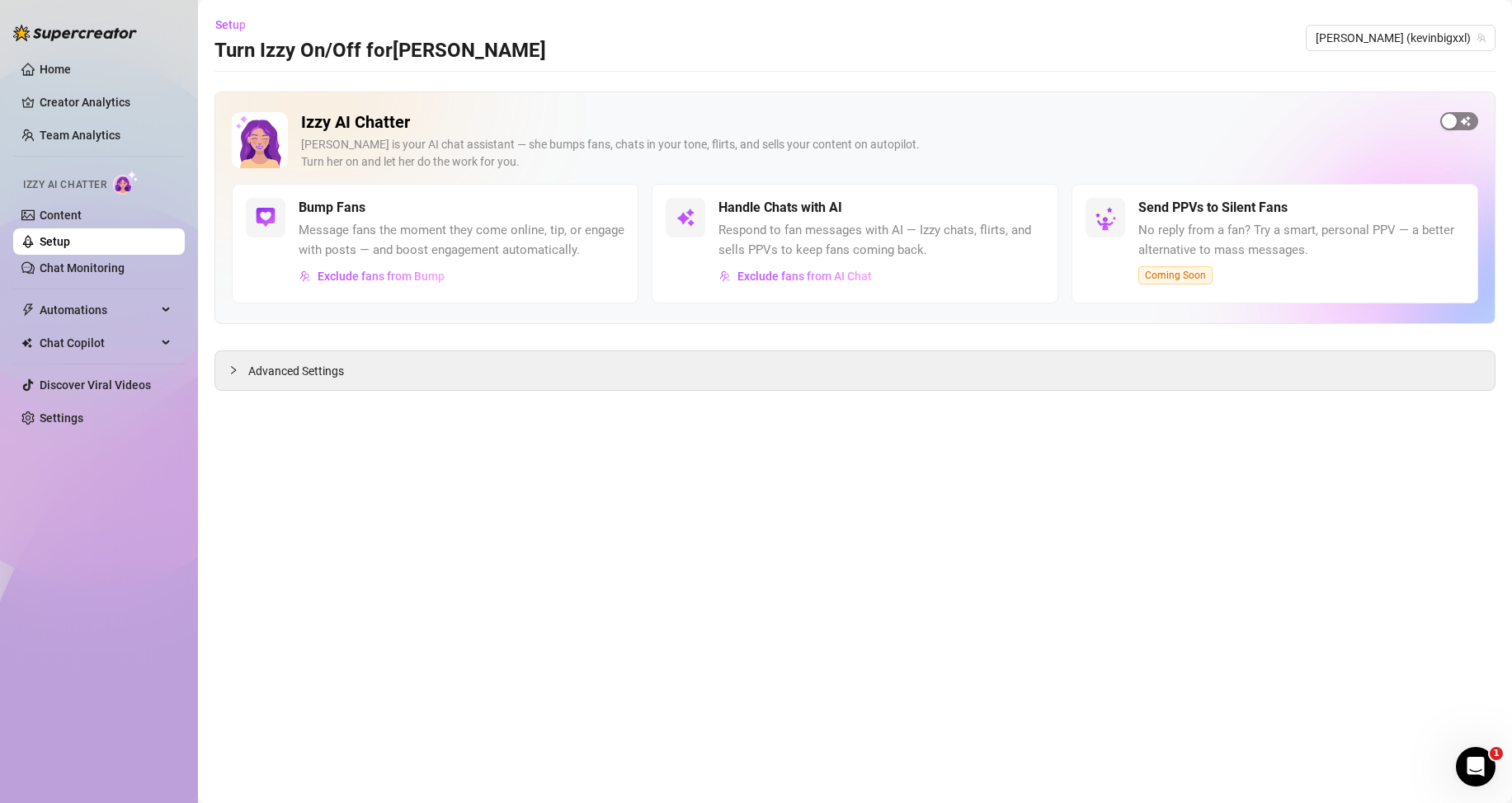
click at [1455, 116] on div "button" at bounding box center [1448, 120] width 15 height 15
click at [413, 272] on span "Exclude fans from Bump" at bounding box center [381, 276] width 127 height 13
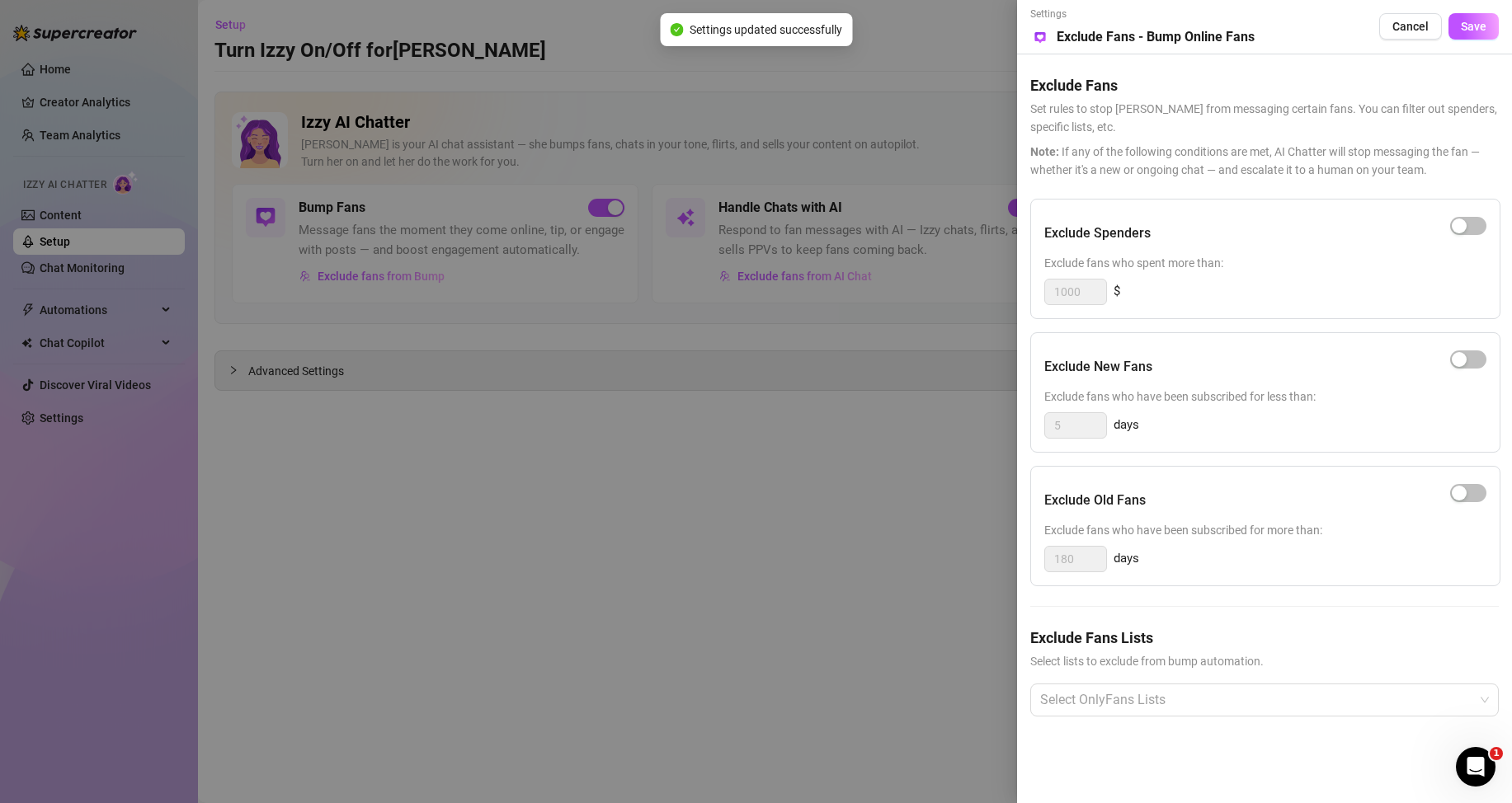
click at [639, 474] on div at bounding box center [756, 402] width 1512 height 803
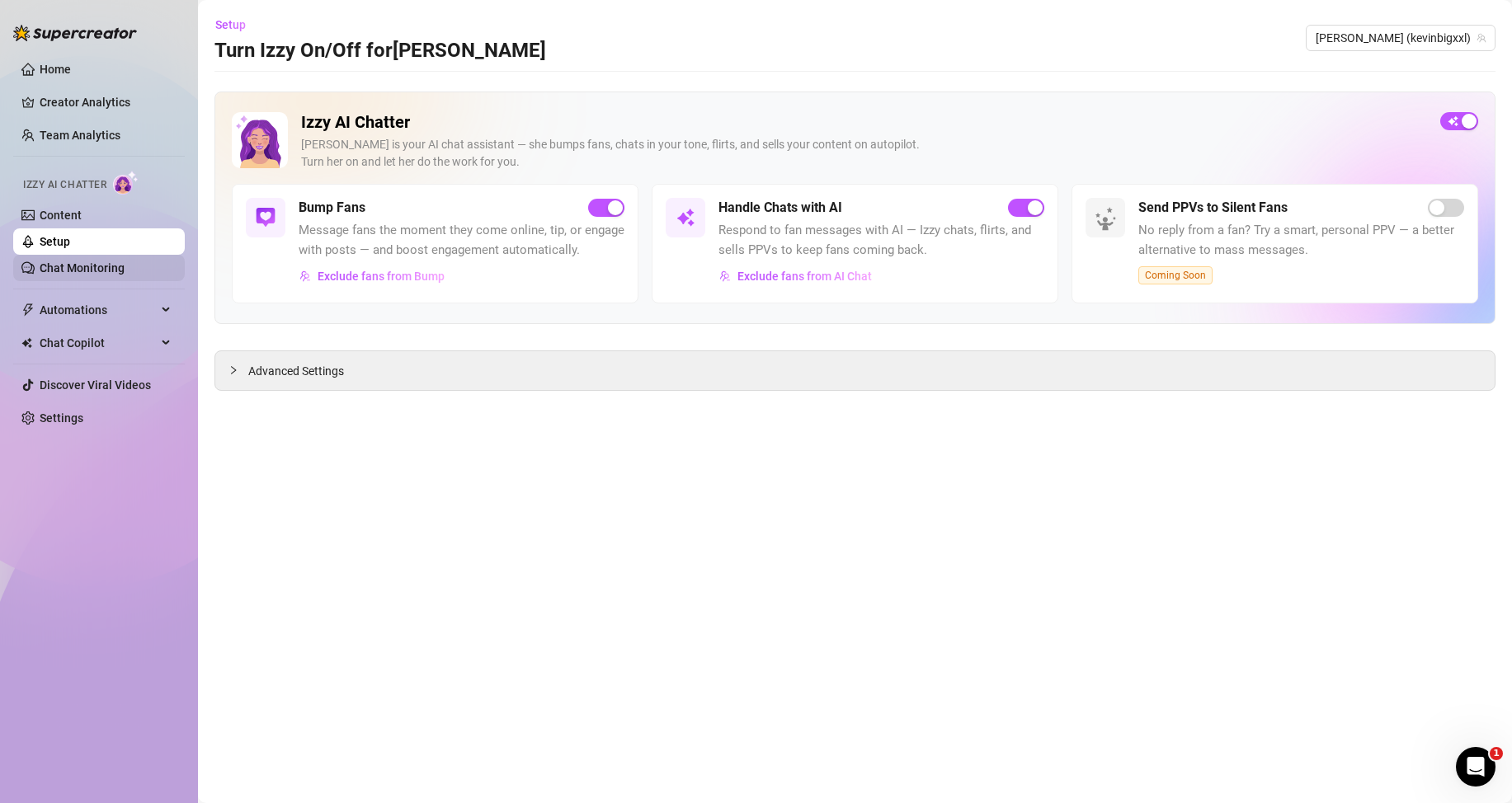
click at [84, 270] on link "Chat Monitoring" at bounding box center [82, 267] width 85 height 13
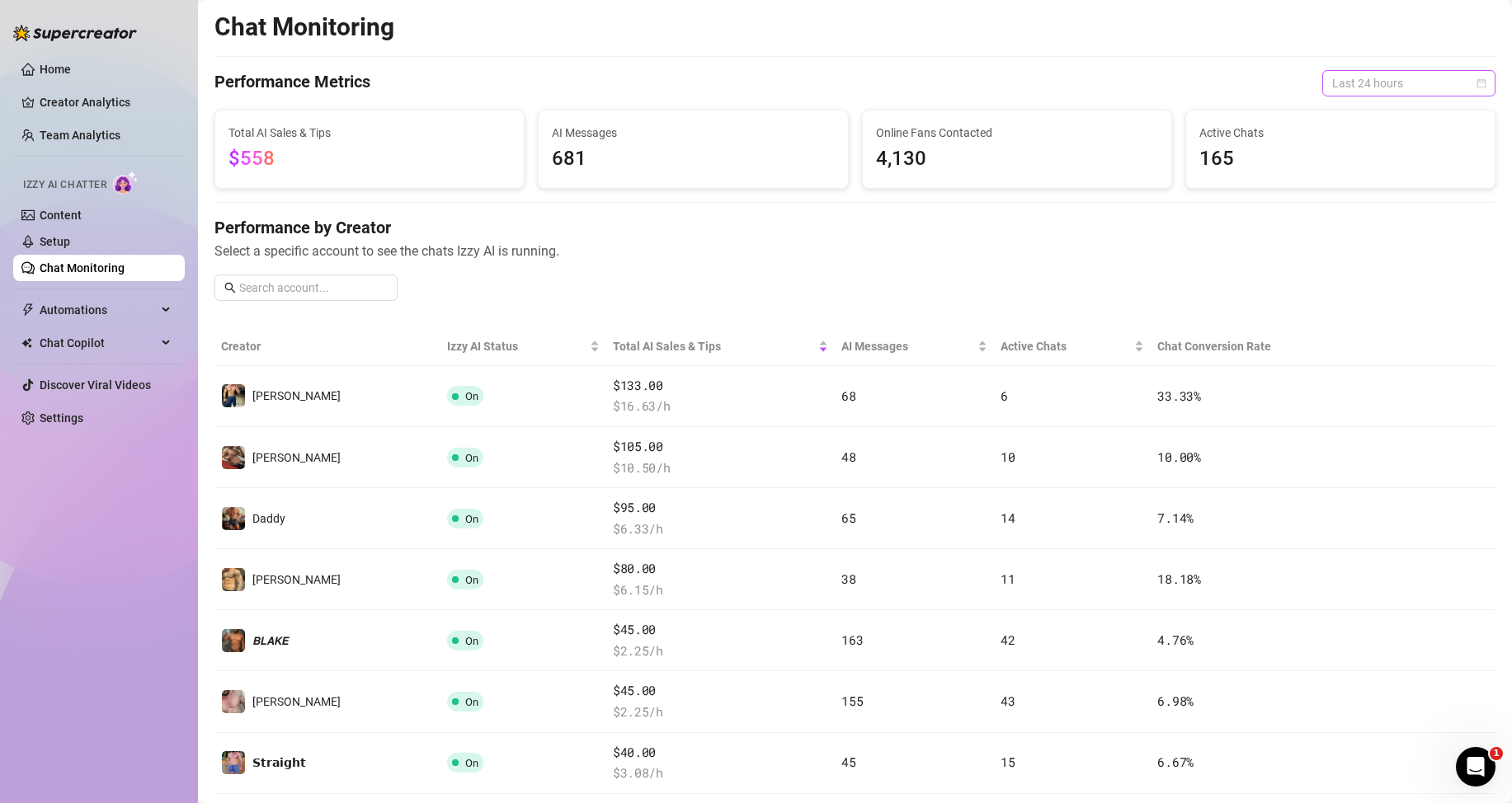
click at [1415, 77] on span "Last 24 hours" at bounding box center [1409, 83] width 153 height 25
click at [1373, 144] on div "Last 7 days" at bounding box center [1394, 142] width 147 height 18
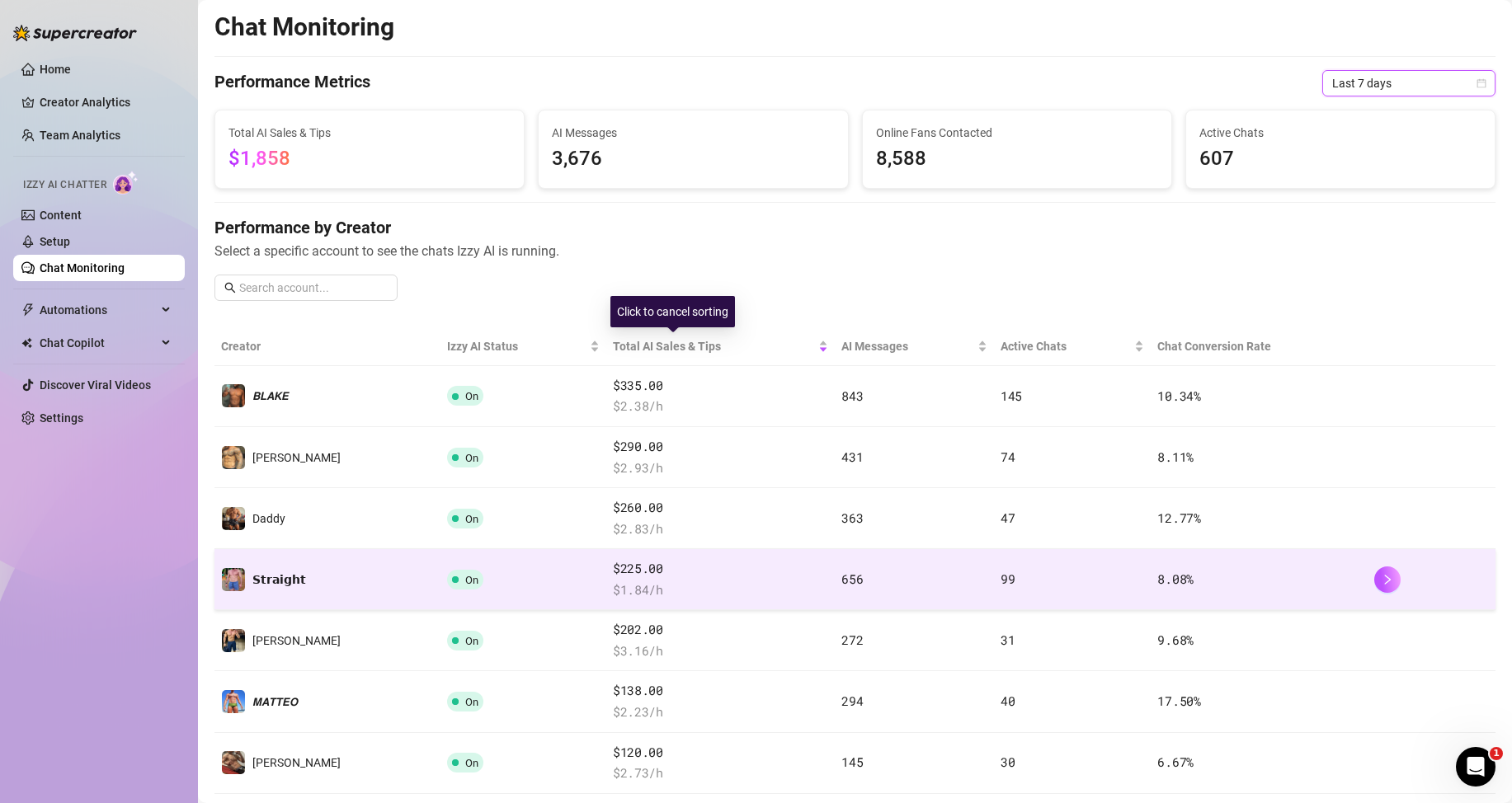
scroll to position [330, 0]
